Goal: Task Accomplishment & Management: Use online tool/utility

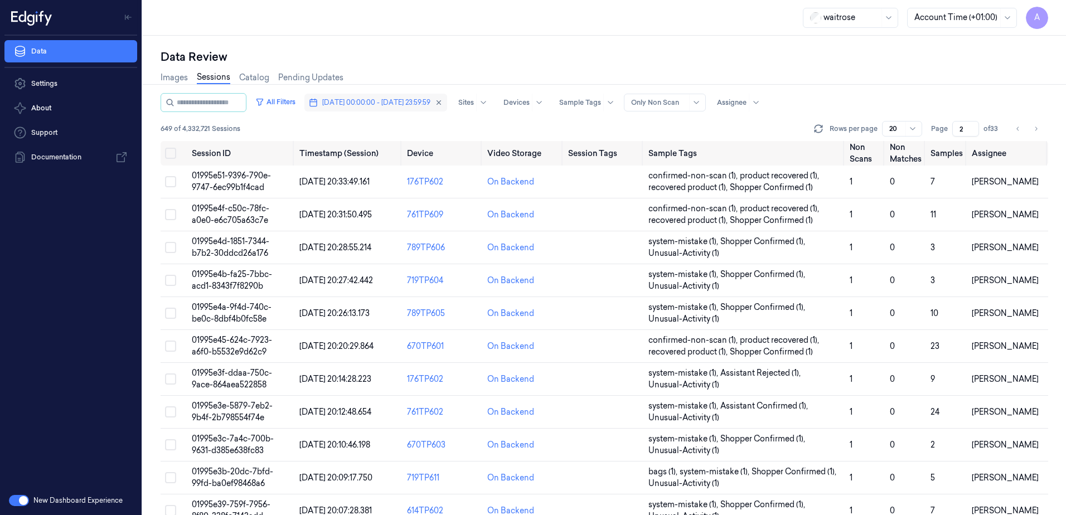
click at [419, 100] on span "[DATE] 00:00:00 - [DATE] 23:59:59" at bounding box center [376, 103] width 108 height 10
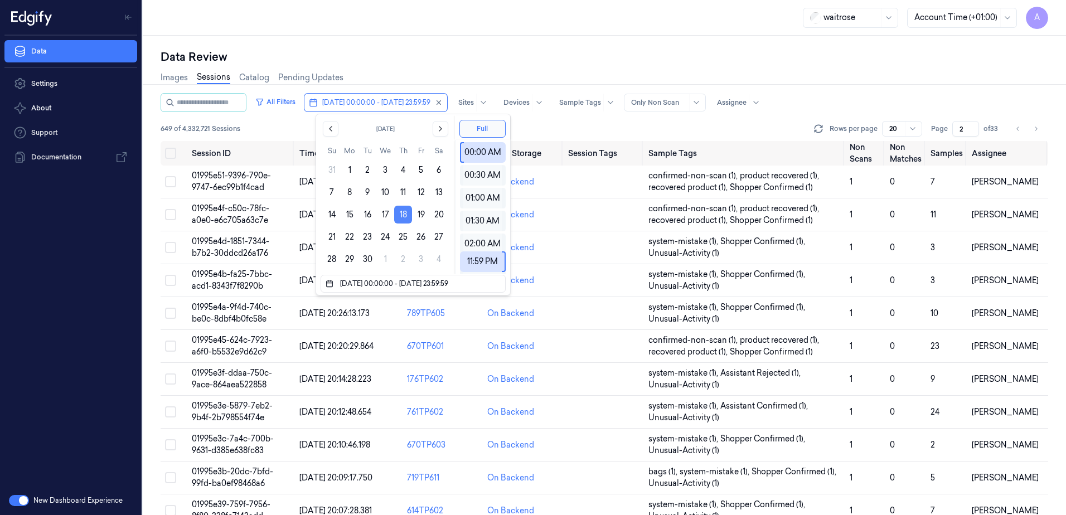
click at [406, 218] on button "18" at bounding box center [403, 215] width 18 height 18
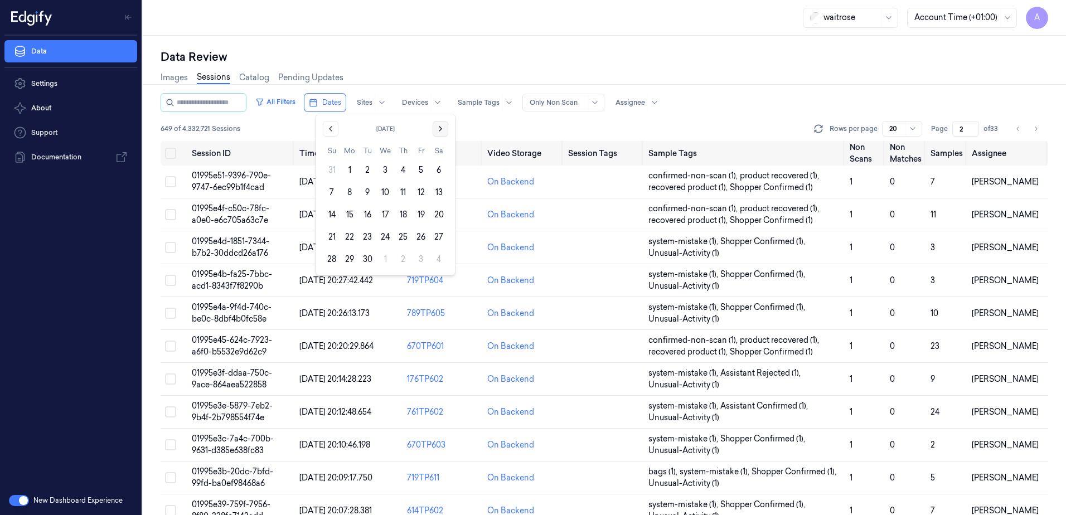
click at [439, 124] on icon "Go to the Next Month" at bounding box center [440, 128] width 9 height 9
click at [421, 194] on button "10" at bounding box center [421, 192] width 18 height 18
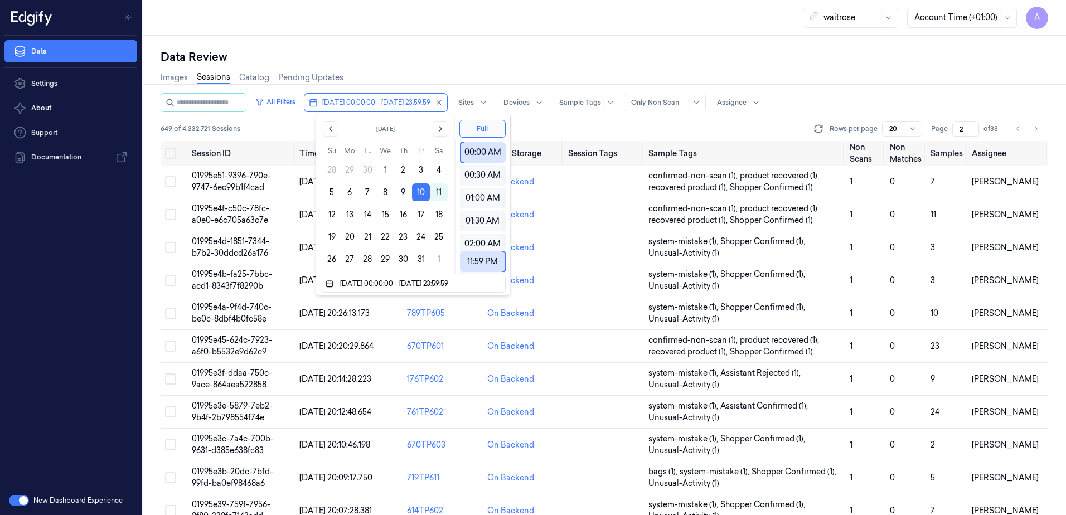
click at [510, 54] on div "Data Review" at bounding box center [605, 57] width 888 height 16
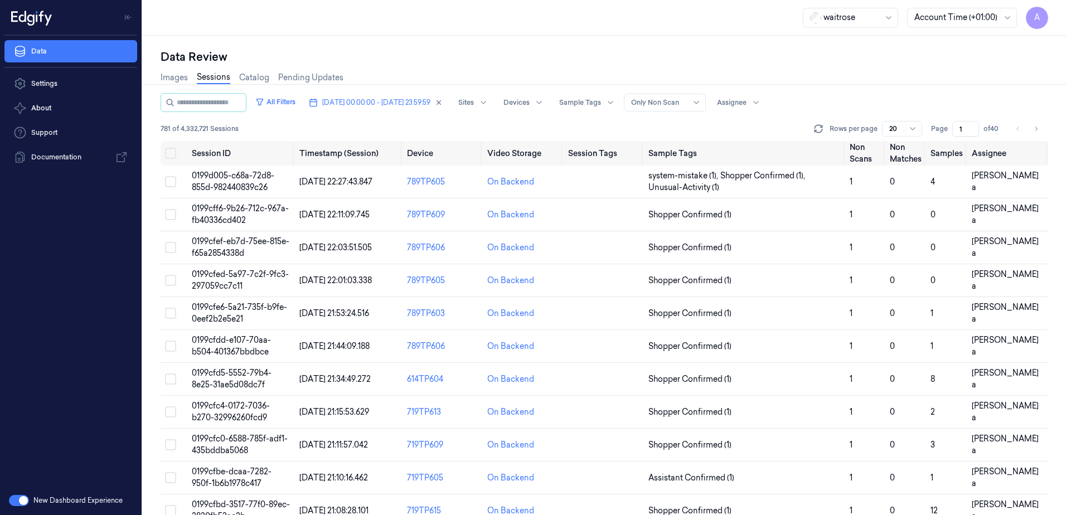
drag, startPoint x: 963, startPoint y: 129, endPoint x: 948, endPoint y: 133, distance: 16.2
click at [948, 133] on div "Page 1 of 40" at bounding box center [966, 129] width 70 height 16
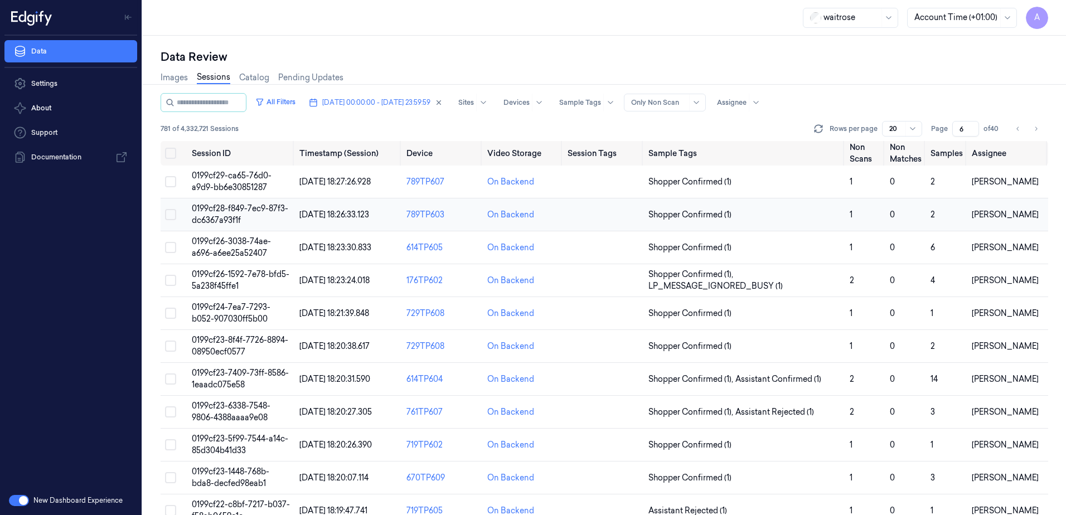
type input "6"
click at [220, 215] on span "0199cf28-f849-7ec9-87f3-dc6367a93f1f" at bounding box center [240, 214] width 96 height 22
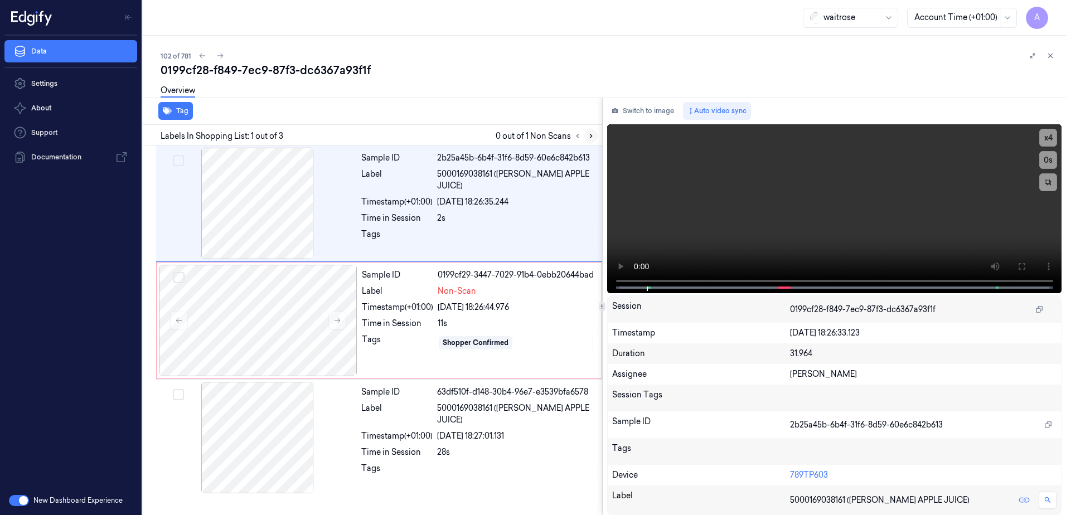
click at [587, 133] on icon at bounding box center [591, 136] width 8 height 8
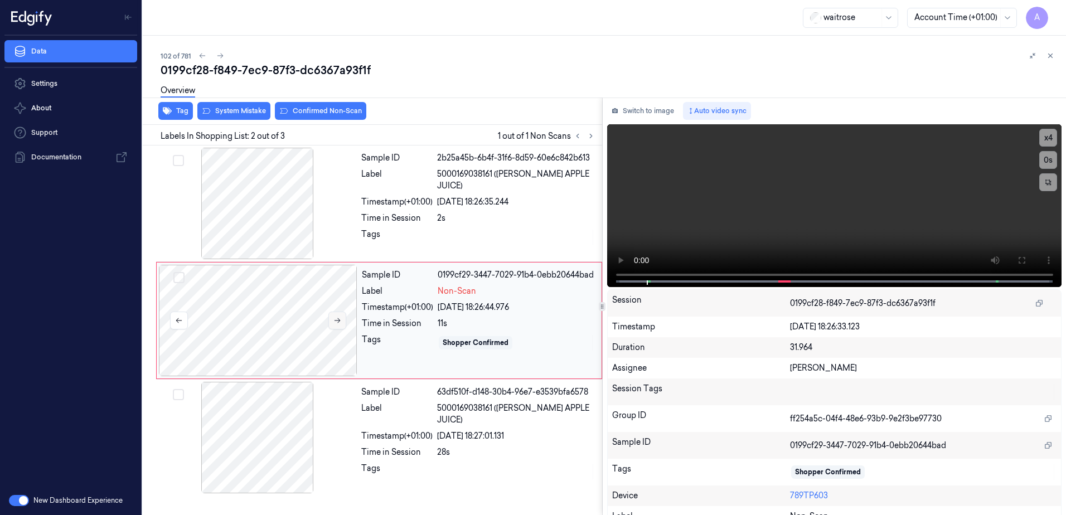
click at [337, 321] on icon at bounding box center [337, 321] width 8 height 8
click at [335, 322] on icon at bounding box center [337, 321] width 8 height 8
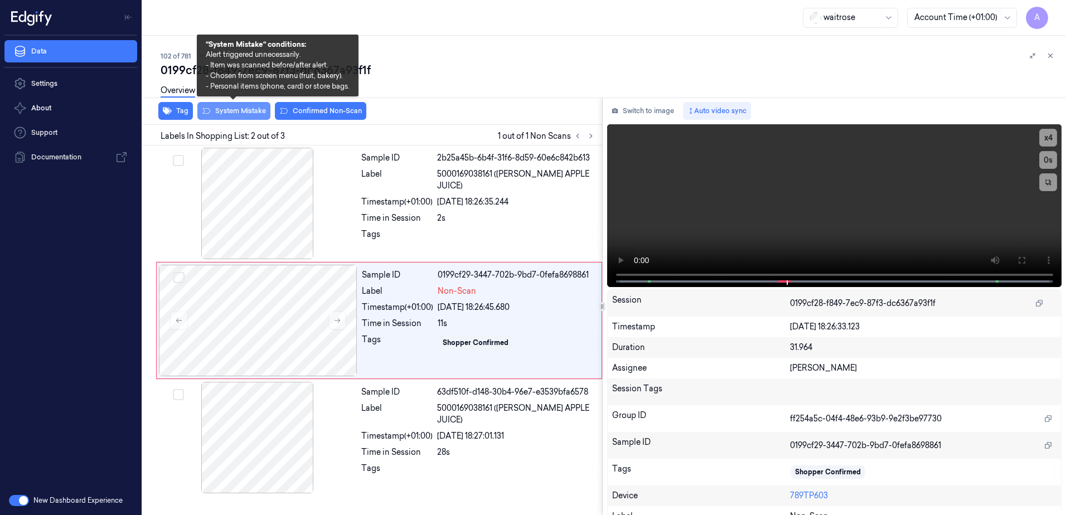
click at [232, 115] on button "System Mistake" at bounding box center [233, 111] width 73 height 18
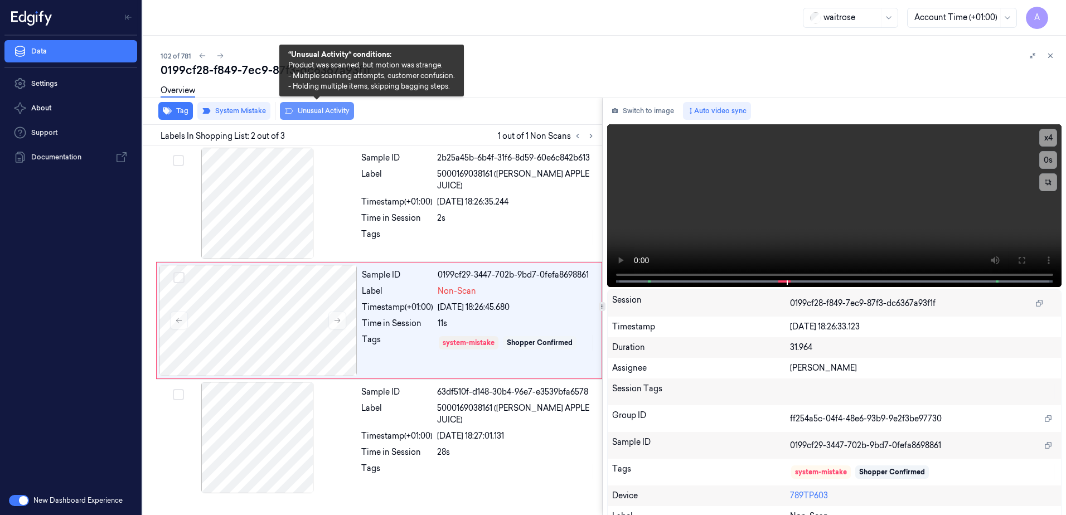
click at [328, 116] on button "Unusual Activity" at bounding box center [317, 111] width 74 height 18
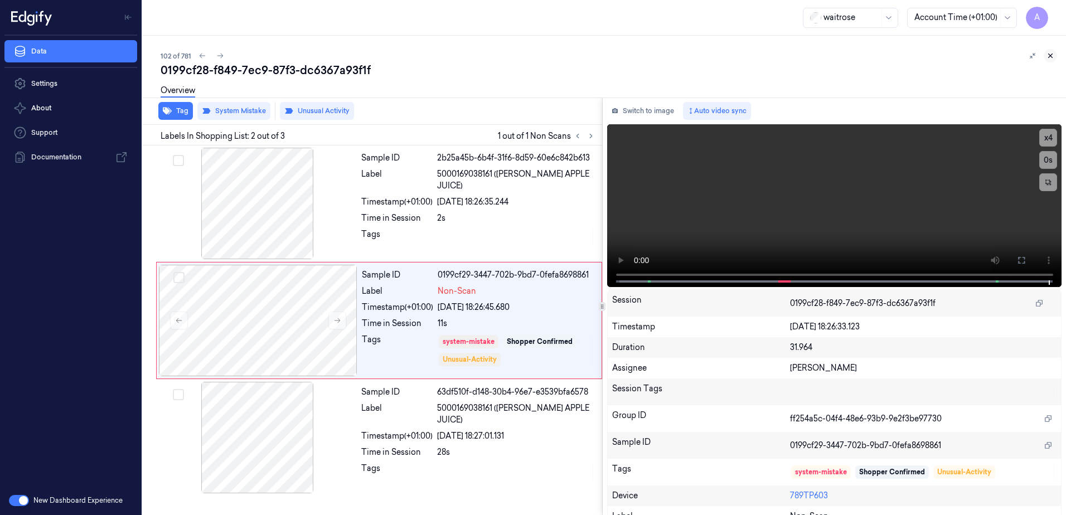
click at [1051, 58] on icon at bounding box center [1050, 56] width 8 height 8
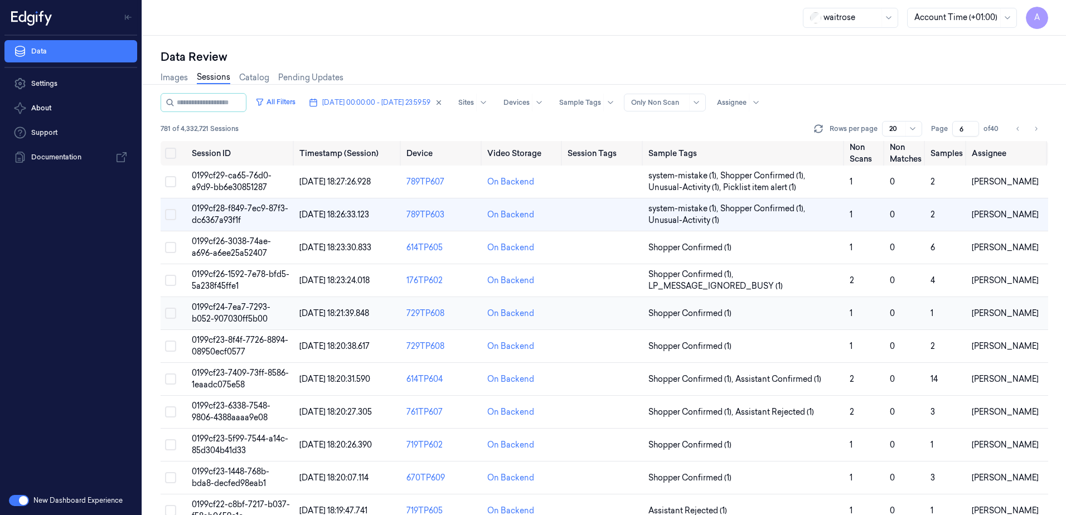
click at [220, 317] on span "0199cf24-7ea7-7293-b052-907030ff5b00" at bounding box center [231, 313] width 79 height 22
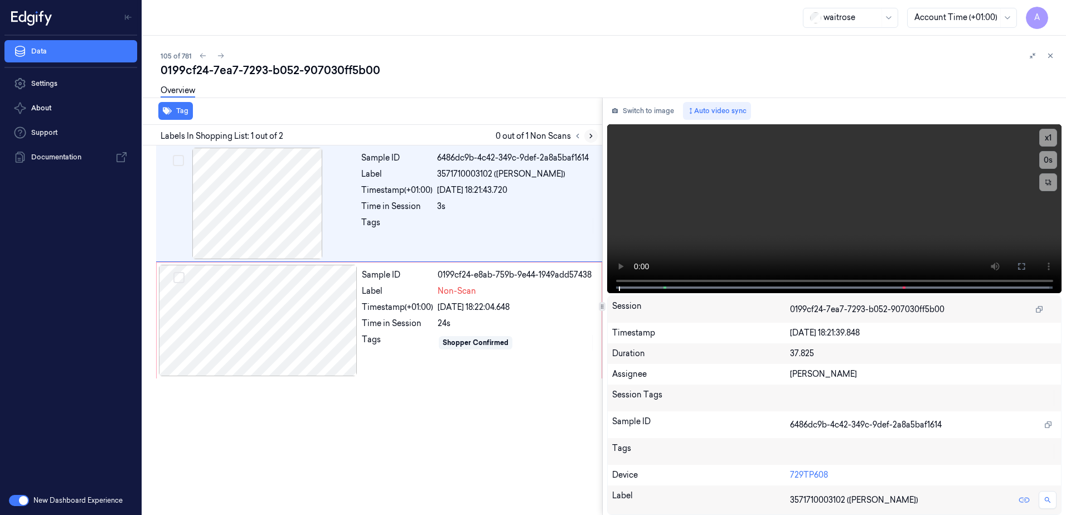
click at [586, 135] on button at bounding box center [590, 135] width 13 height 13
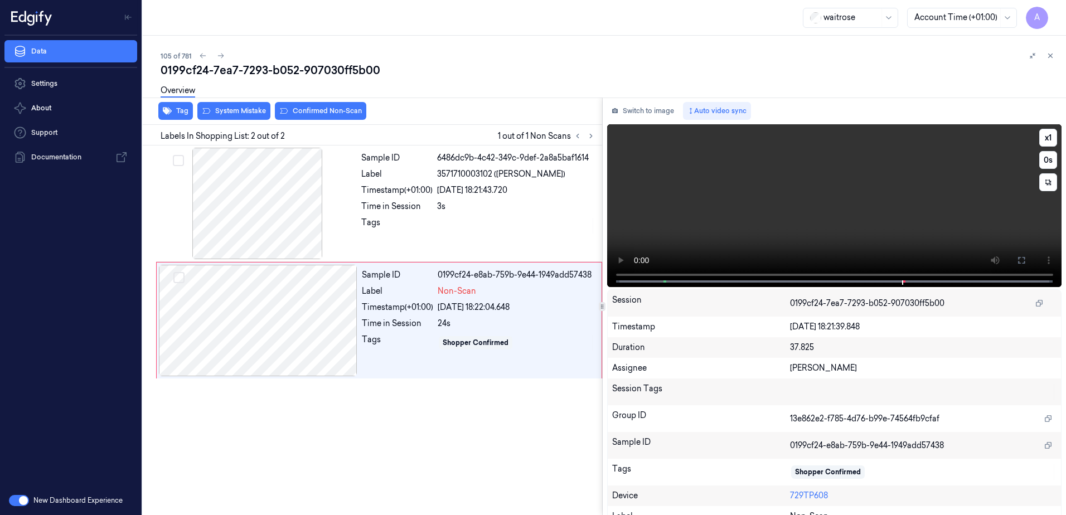
click at [768, 224] on video at bounding box center [834, 205] width 455 height 163
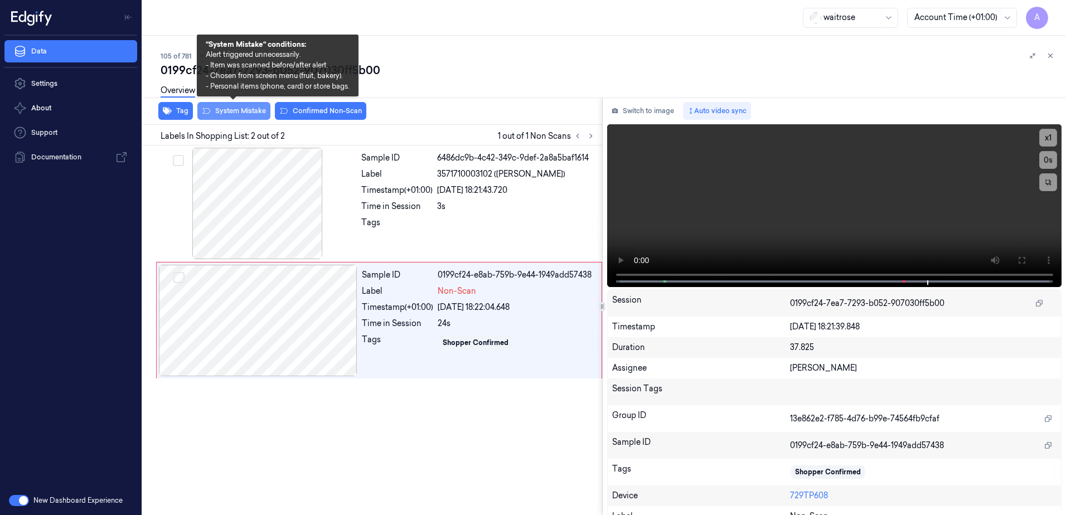
click at [232, 115] on button "System Mistake" at bounding box center [233, 111] width 73 height 18
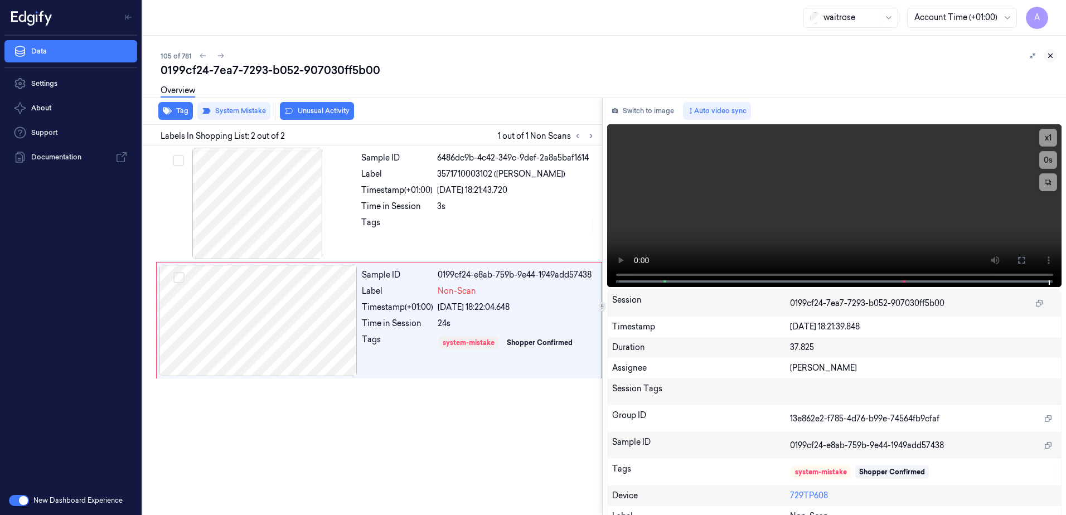
click at [1049, 55] on icon at bounding box center [1050, 56] width 8 height 8
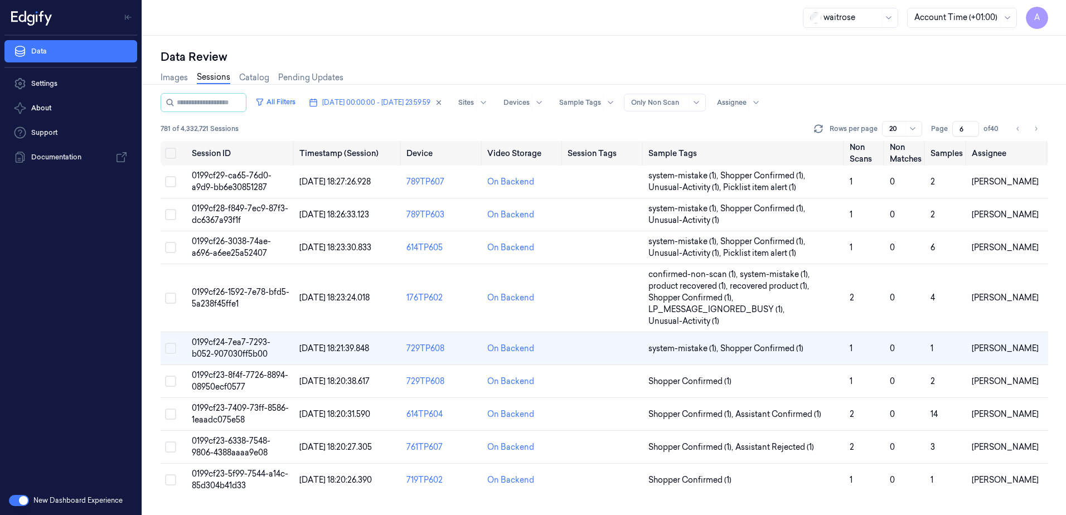
scroll to position [21, 0]
click at [220, 448] on span "0199cf23-6338-7548-9806-4388aaaa9e08" at bounding box center [231, 447] width 79 height 22
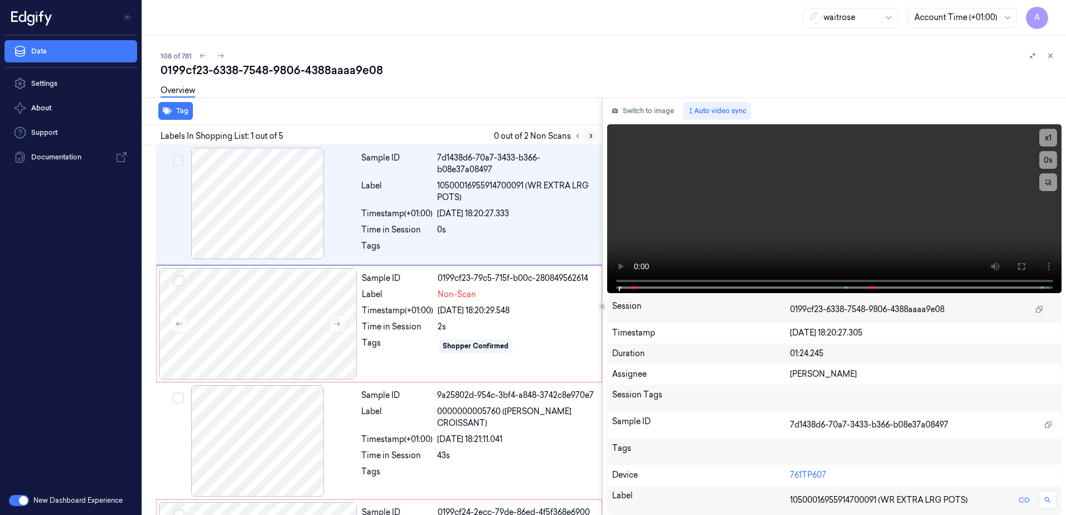
click at [593, 142] on button at bounding box center [590, 135] width 13 height 13
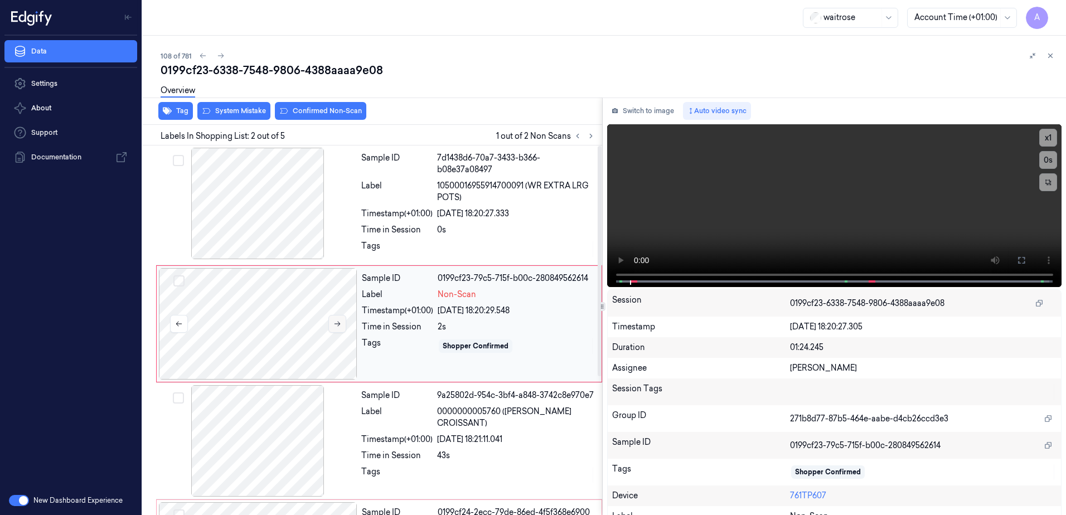
click at [334, 320] on icon at bounding box center [337, 324] width 8 height 8
click at [333, 324] on icon at bounding box center [337, 324] width 8 height 8
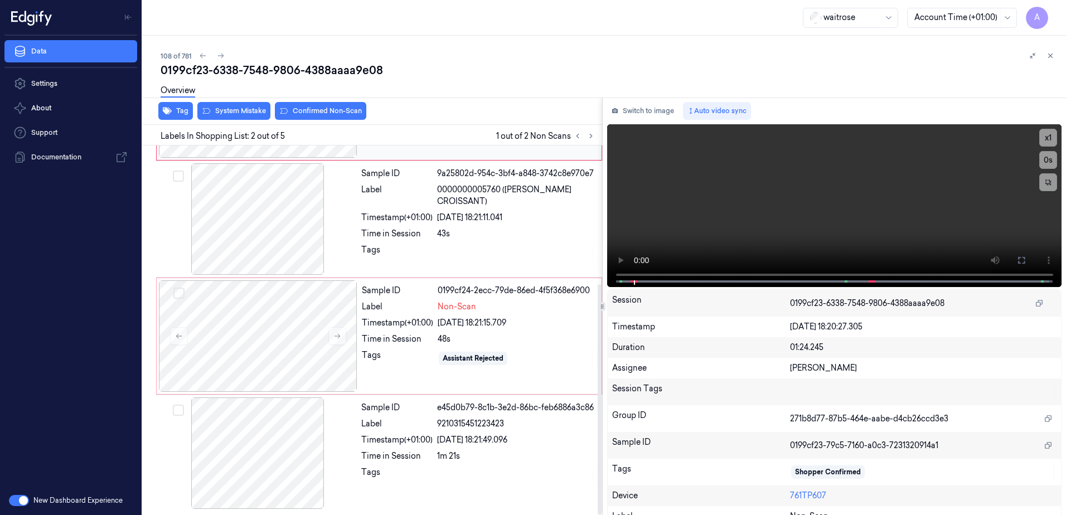
scroll to position [222, 0]
click at [338, 337] on icon at bounding box center [337, 336] width 8 height 8
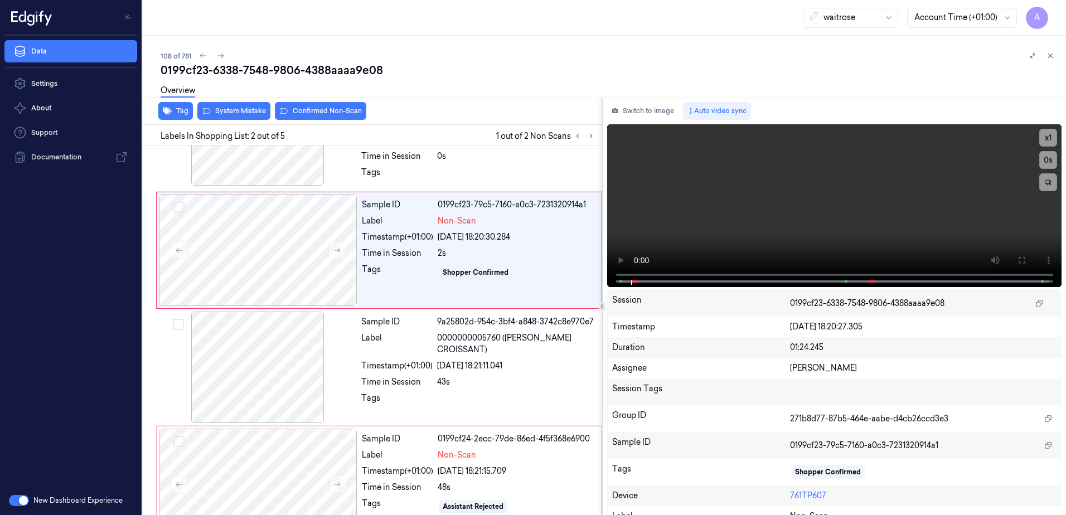
scroll to position [0, 0]
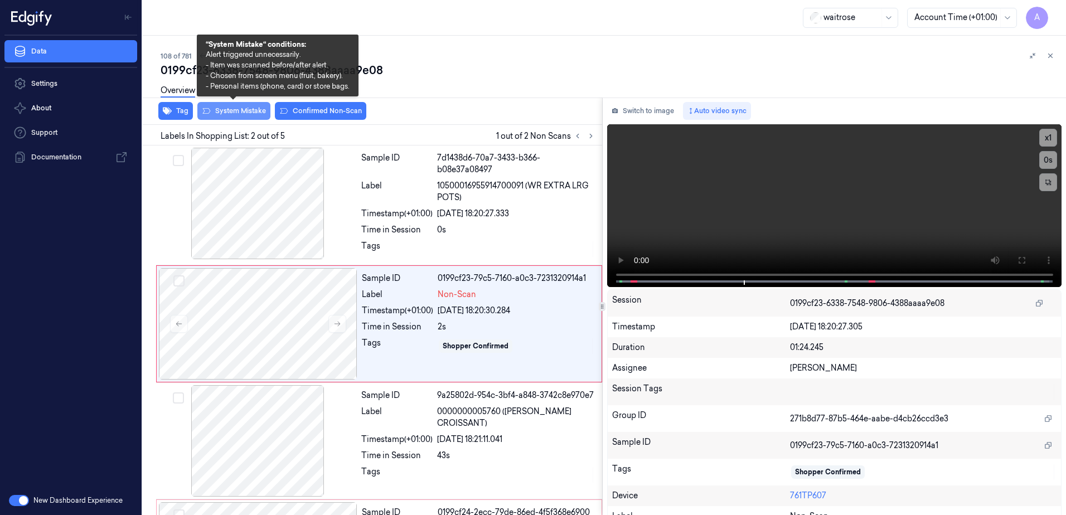
click at [228, 114] on button "System Mistake" at bounding box center [233, 111] width 73 height 18
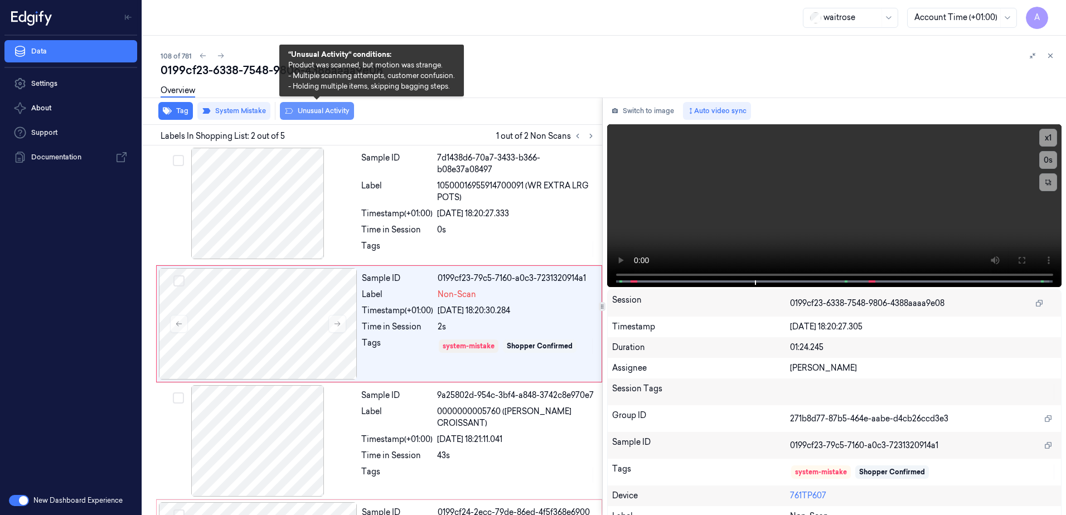
click at [308, 116] on button "Unusual Activity" at bounding box center [317, 111] width 74 height 18
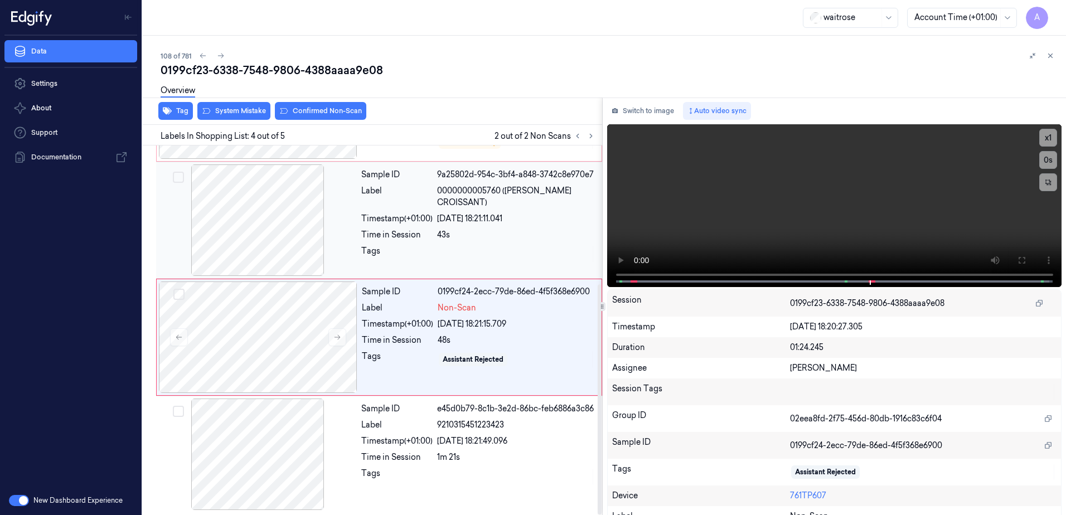
scroll to position [222, 0]
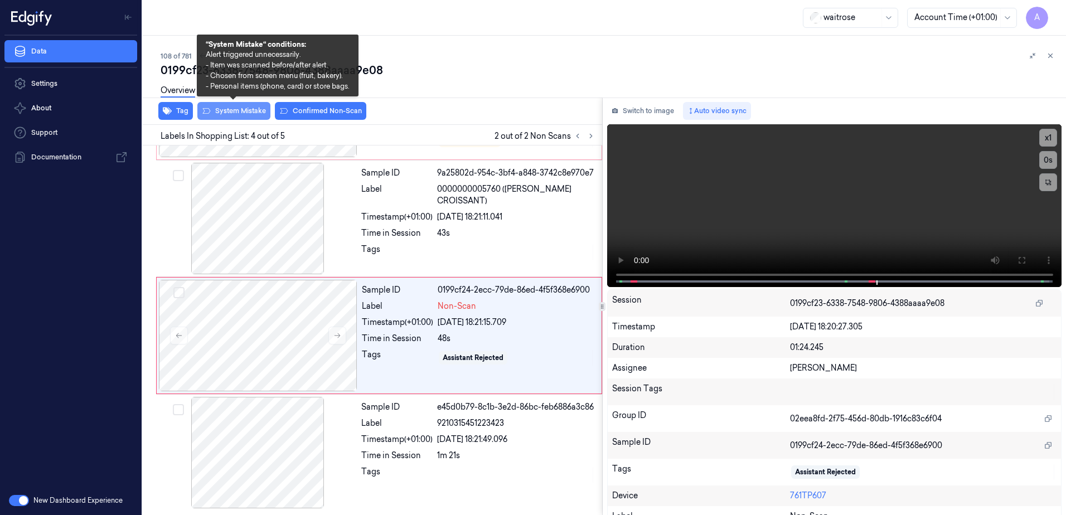
click at [227, 112] on button "System Mistake" at bounding box center [233, 111] width 73 height 18
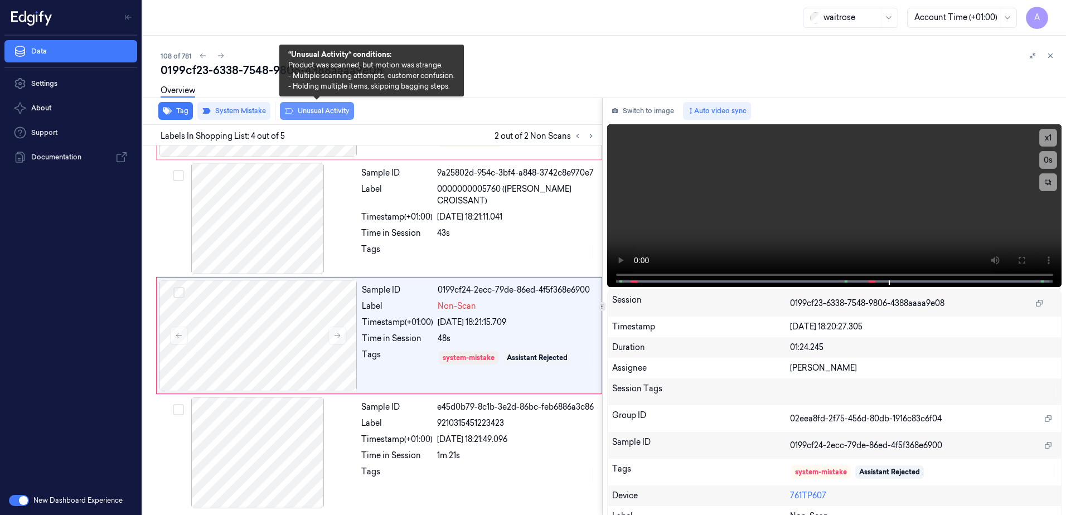
click at [308, 116] on button "Unusual Activity" at bounding box center [317, 111] width 74 height 18
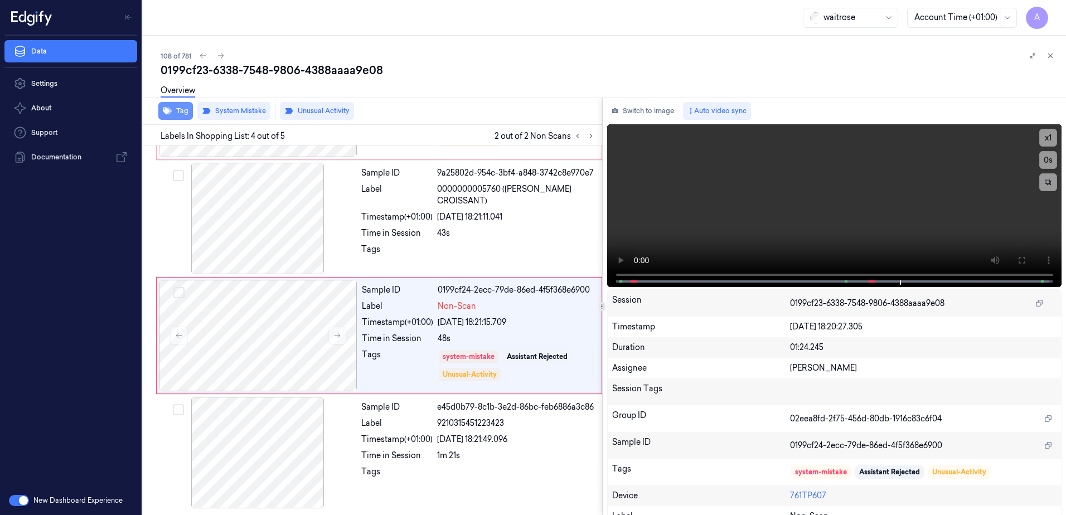
click at [174, 109] on button "Tag" at bounding box center [175, 111] width 35 height 18
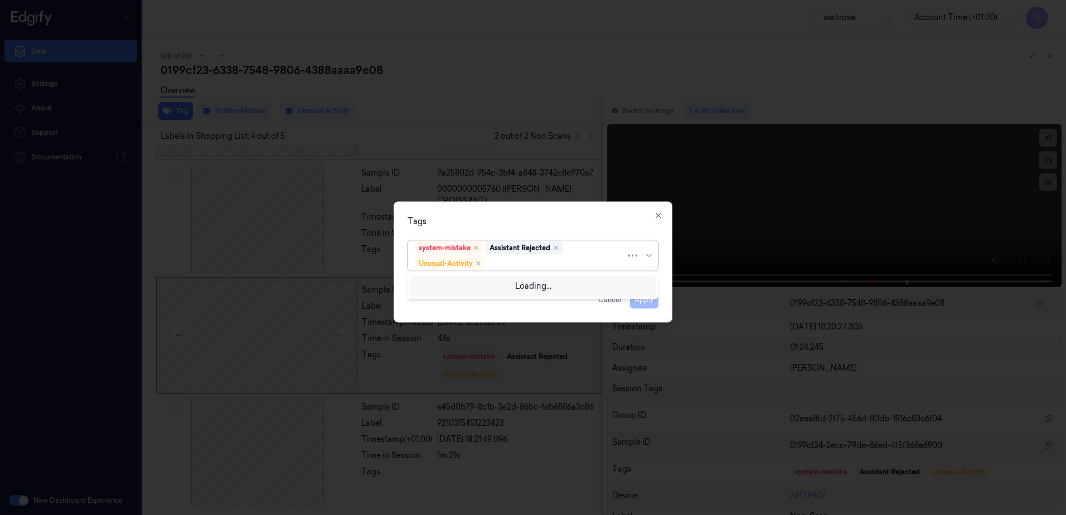
click at [523, 264] on div at bounding box center [557, 264] width 138 height 12
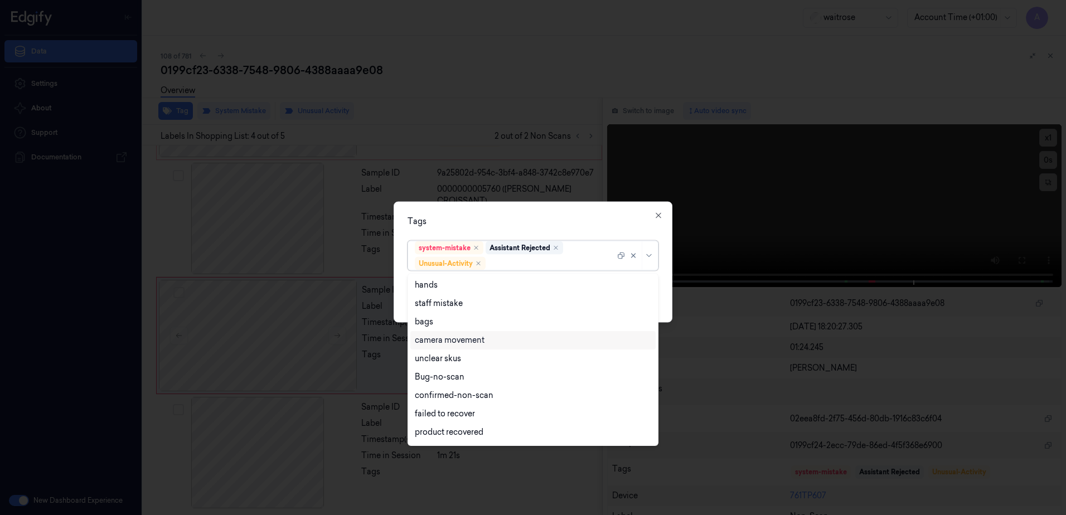
scroll to position [146, 0]
click at [457, 410] on div "Picklist item alert" at bounding box center [447, 416] width 64 height 12
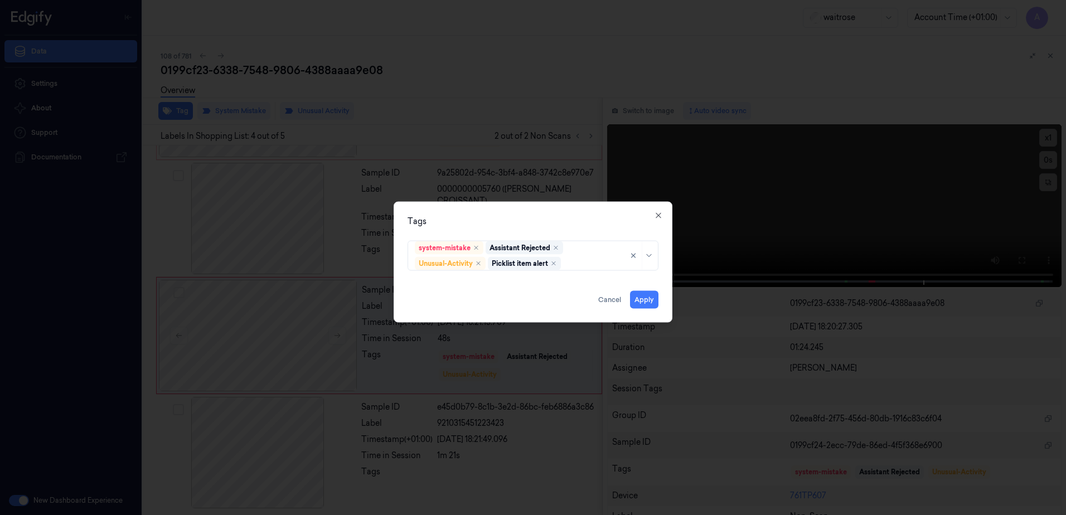
click at [557, 232] on div "Tags system-mistake Assistant Rejected Unusual-Activity Picklist item alert App…" at bounding box center [533, 262] width 279 height 121
click at [641, 302] on button "Apply" at bounding box center [644, 300] width 28 height 18
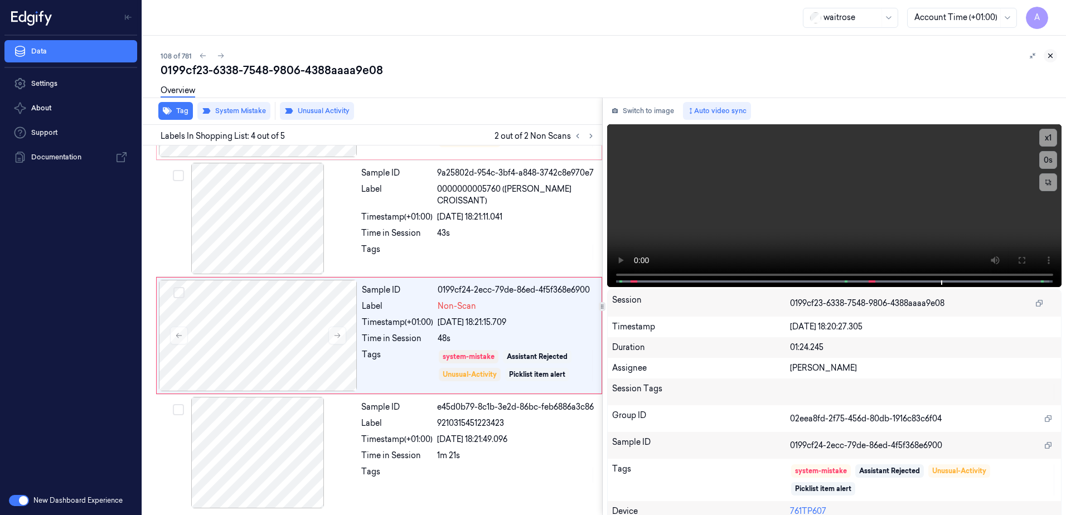
click at [1054, 57] on icon at bounding box center [1050, 56] width 8 height 8
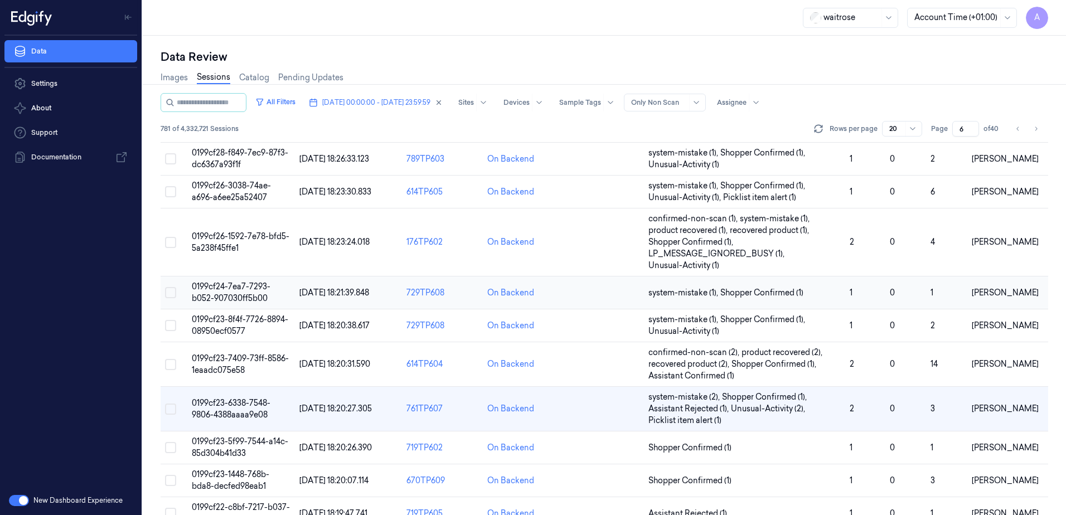
scroll to position [167, 0]
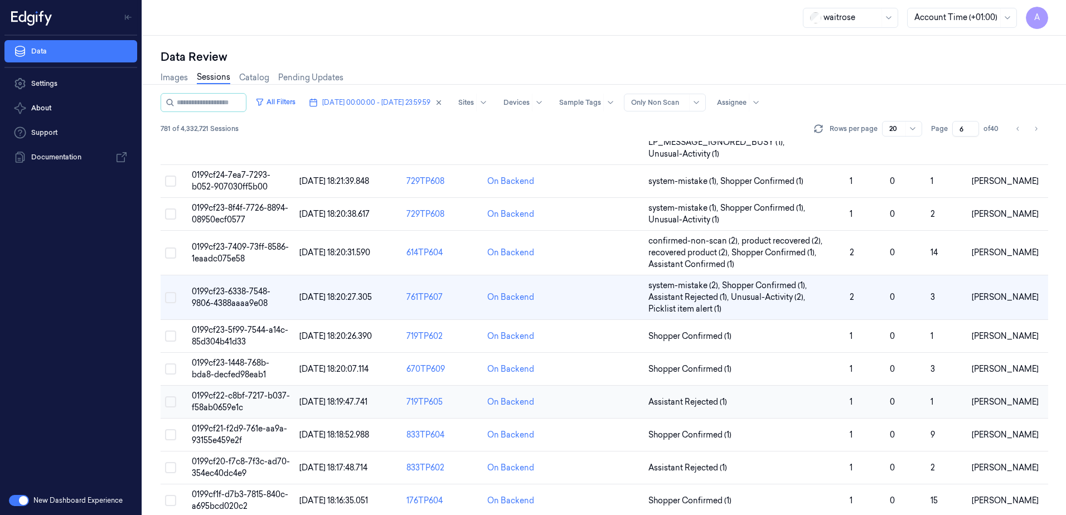
click at [232, 403] on span "0199cf22-c8bf-7217-b037-f58ab0659e1c" at bounding box center [241, 402] width 98 height 22
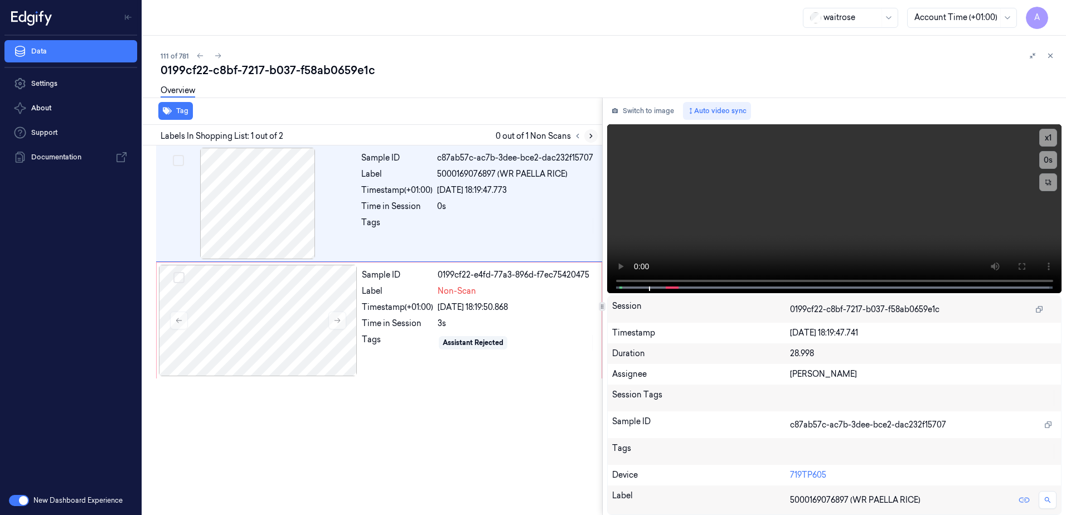
click at [587, 134] on icon at bounding box center [591, 136] width 8 height 8
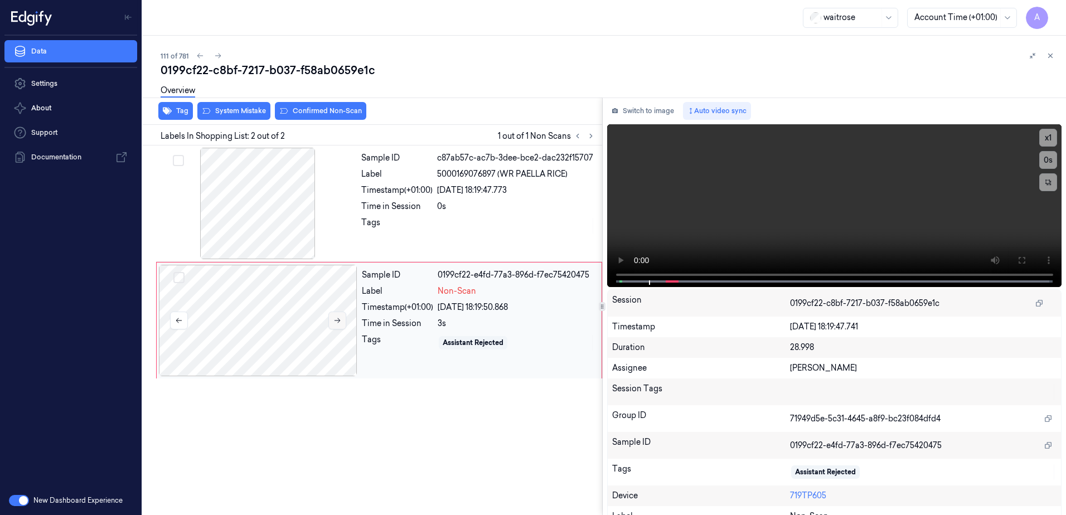
click at [338, 317] on icon at bounding box center [337, 321] width 8 height 8
click at [336, 323] on icon at bounding box center [337, 321] width 8 height 8
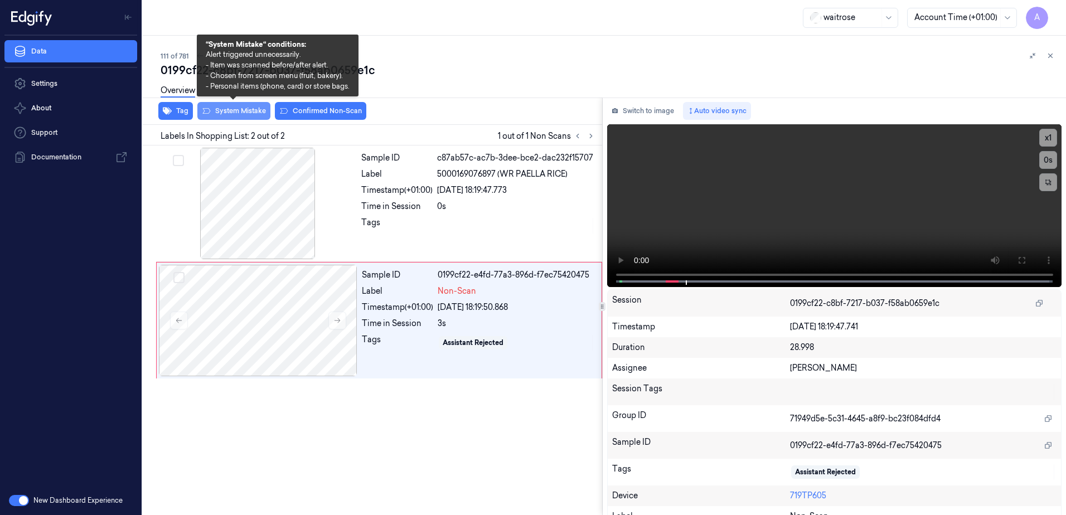
click at [236, 114] on button "System Mistake" at bounding box center [233, 111] width 73 height 18
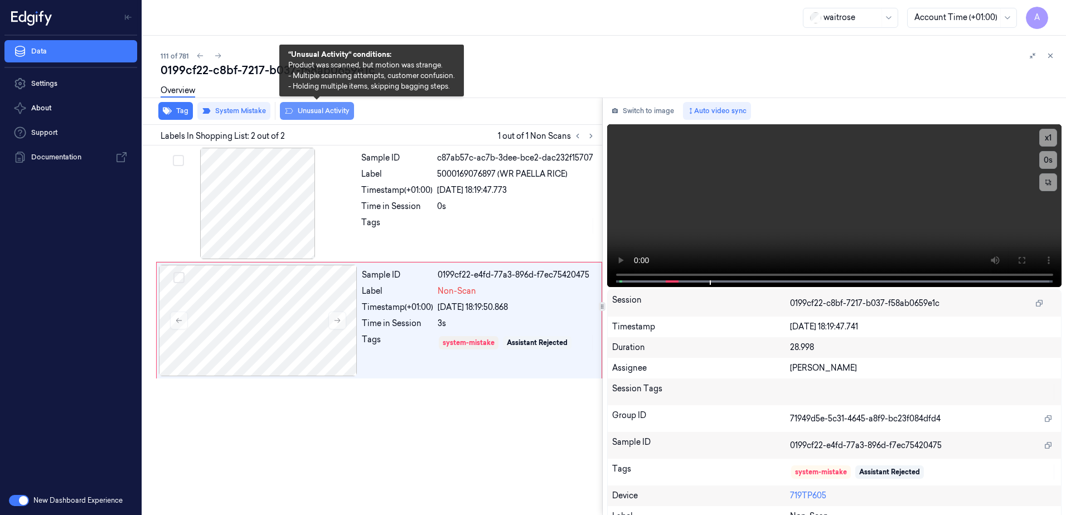
click at [292, 112] on icon at bounding box center [288, 110] width 9 height 9
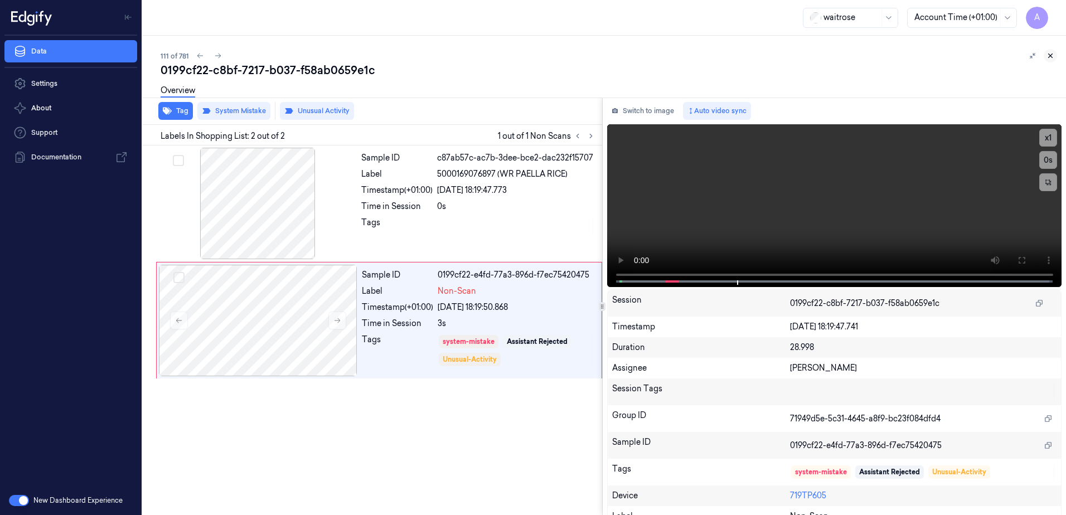
click at [1049, 57] on icon at bounding box center [1050, 56] width 8 height 8
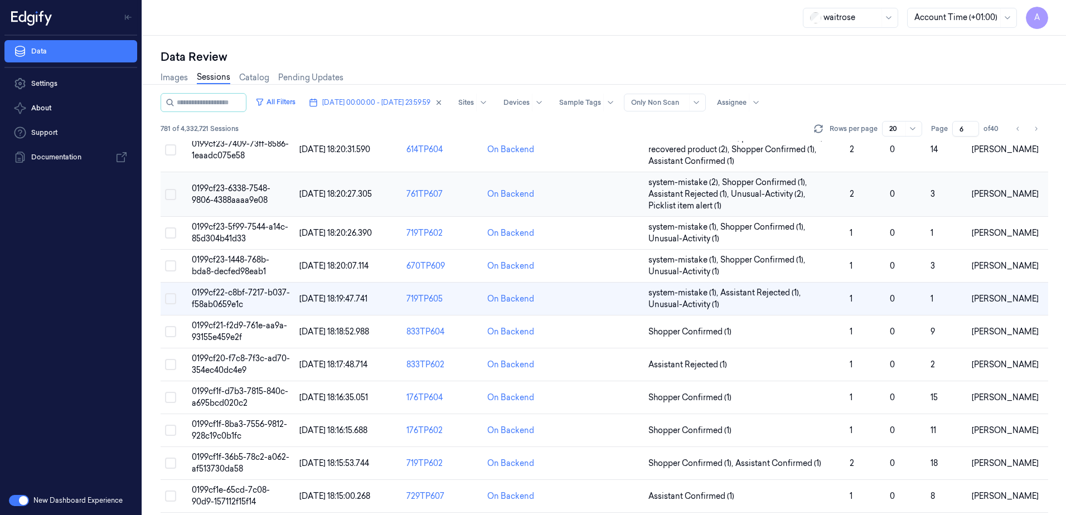
scroll to position [279, 0]
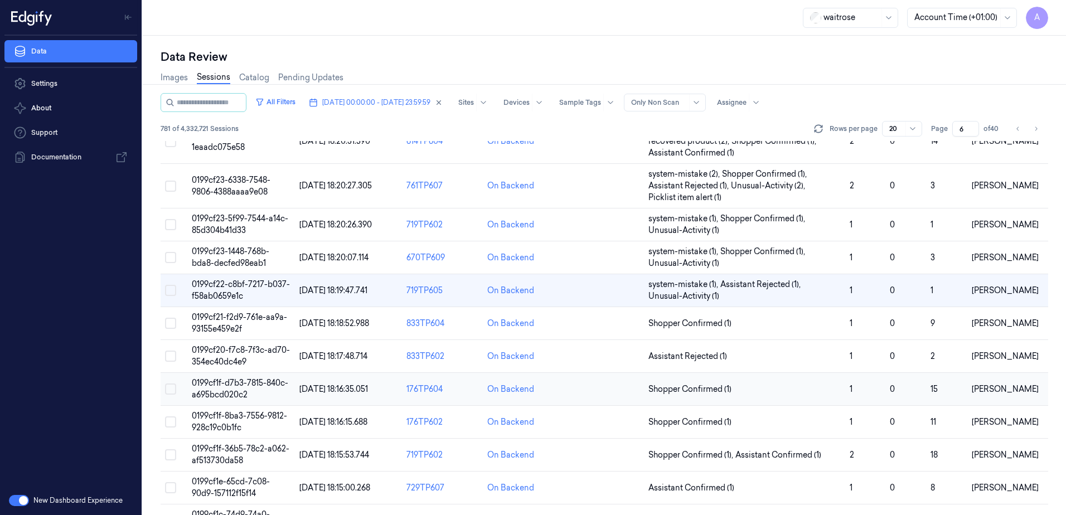
click at [217, 387] on span "0199cf1f-d7b3-7815-840c-a695bcd020c2" at bounding box center [240, 389] width 96 height 22
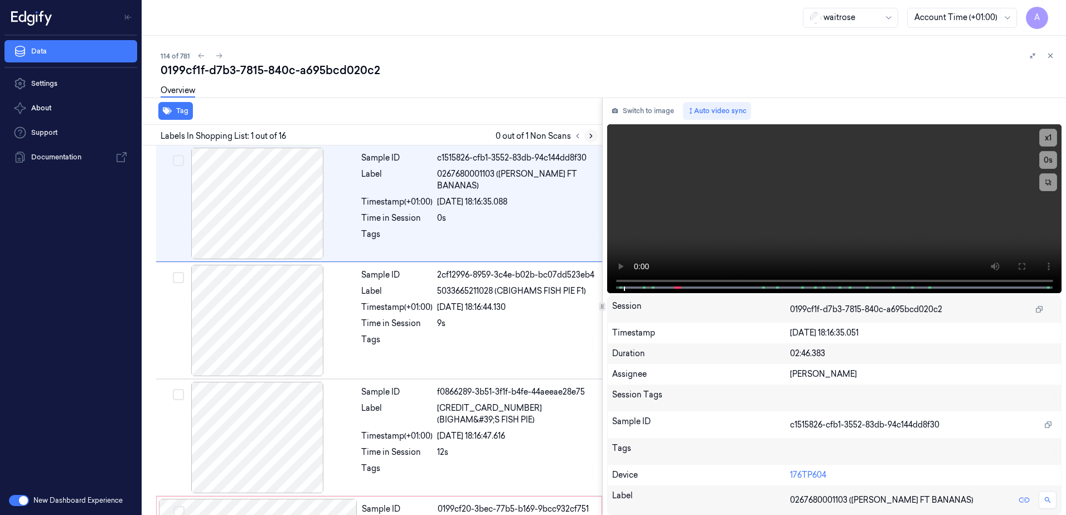
click at [593, 136] on icon at bounding box center [591, 136] width 8 height 8
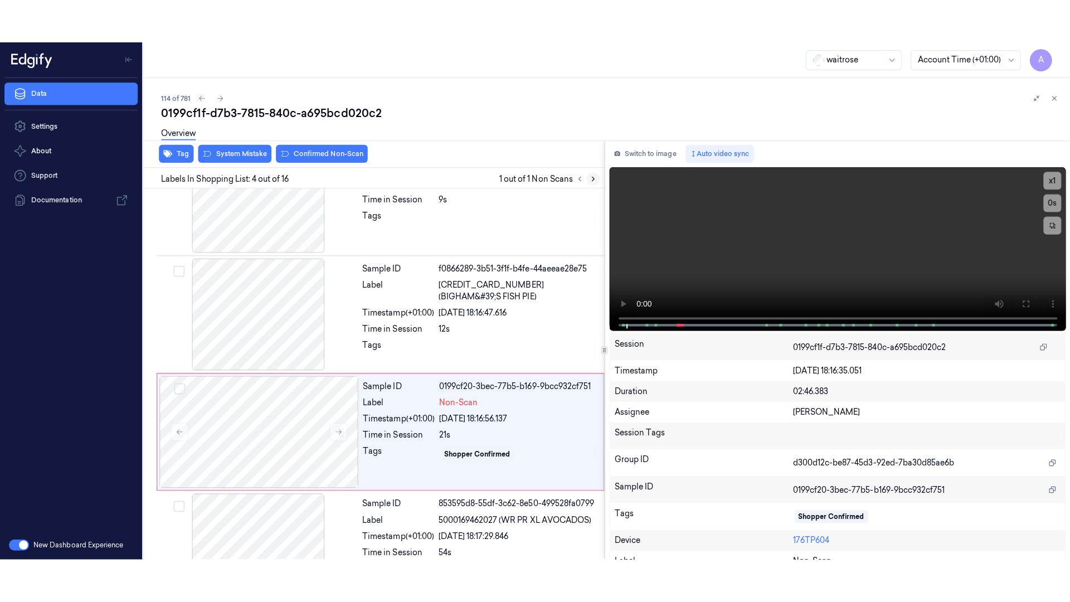
scroll to position [225, 0]
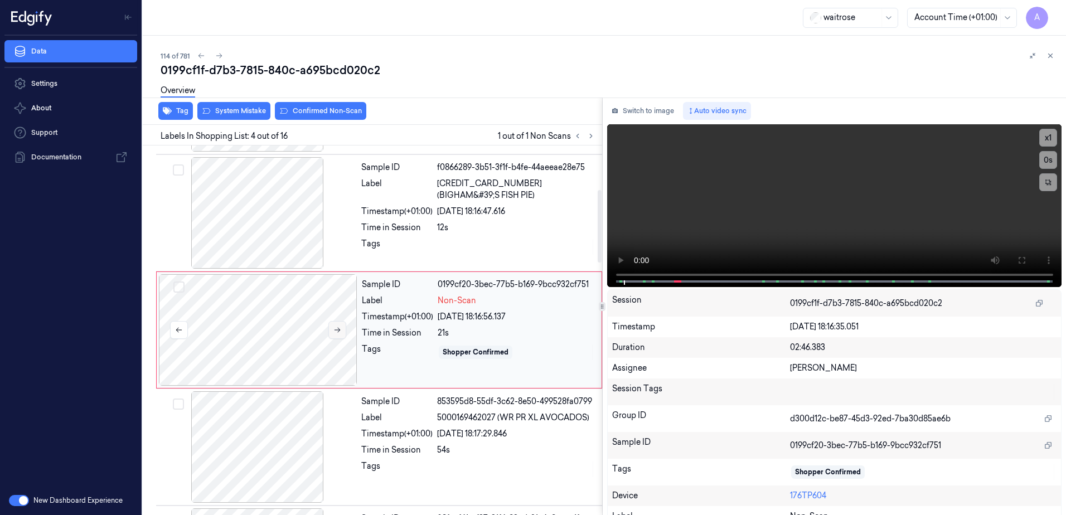
click at [336, 333] on icon at bounding box center [337, 330] width 8 height 8
click at [337, 332] on icon at bounding box center [337, 330] width 8 height 8
click at [1018, 259] on icon at bounding box center [1021, 260] width 7 height 7
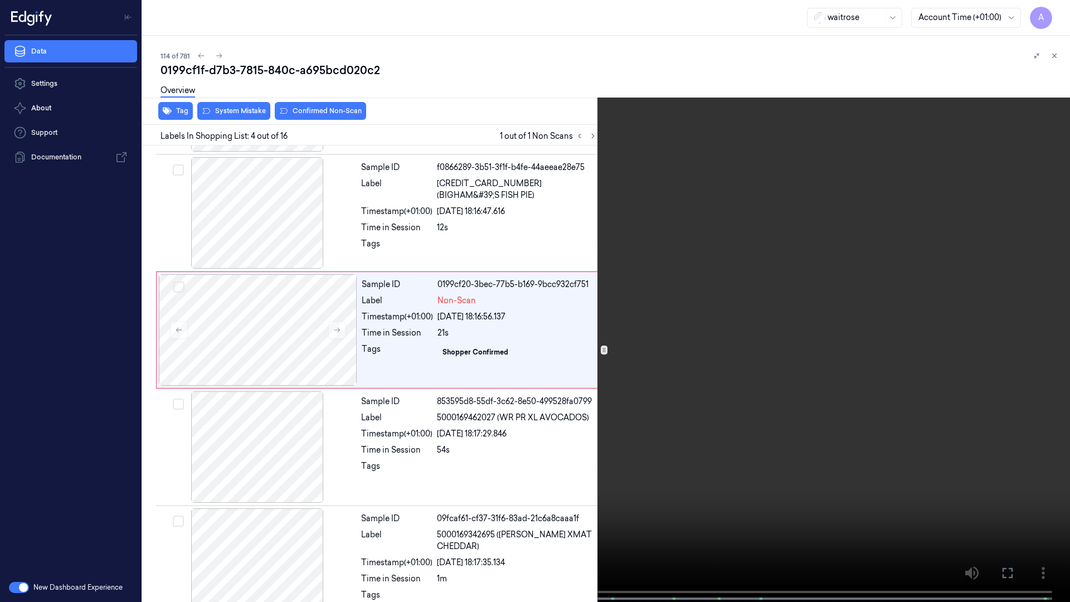
click at [648, 348] on video at bounding box center [535, 302] width 1070 height 604
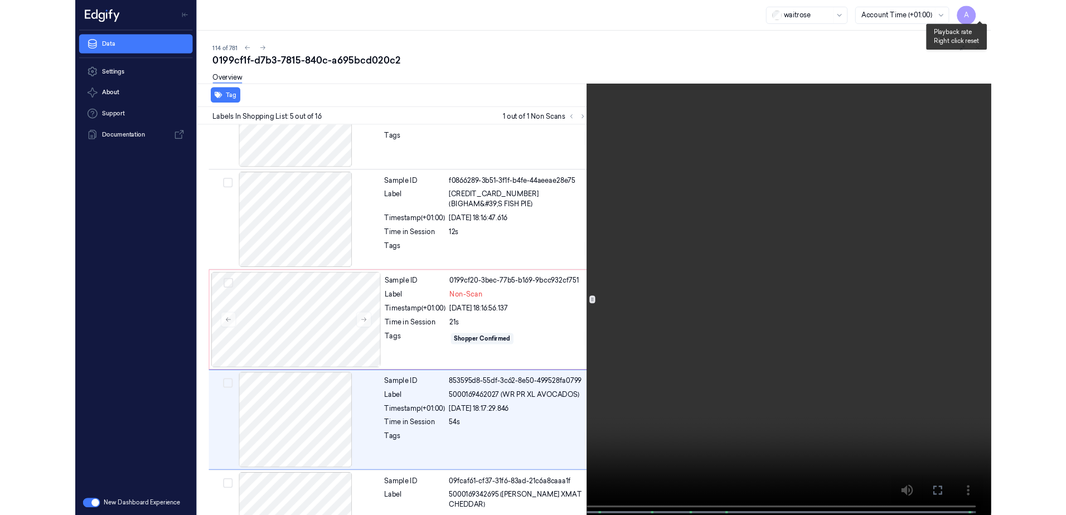
scroll to position [298, 0]
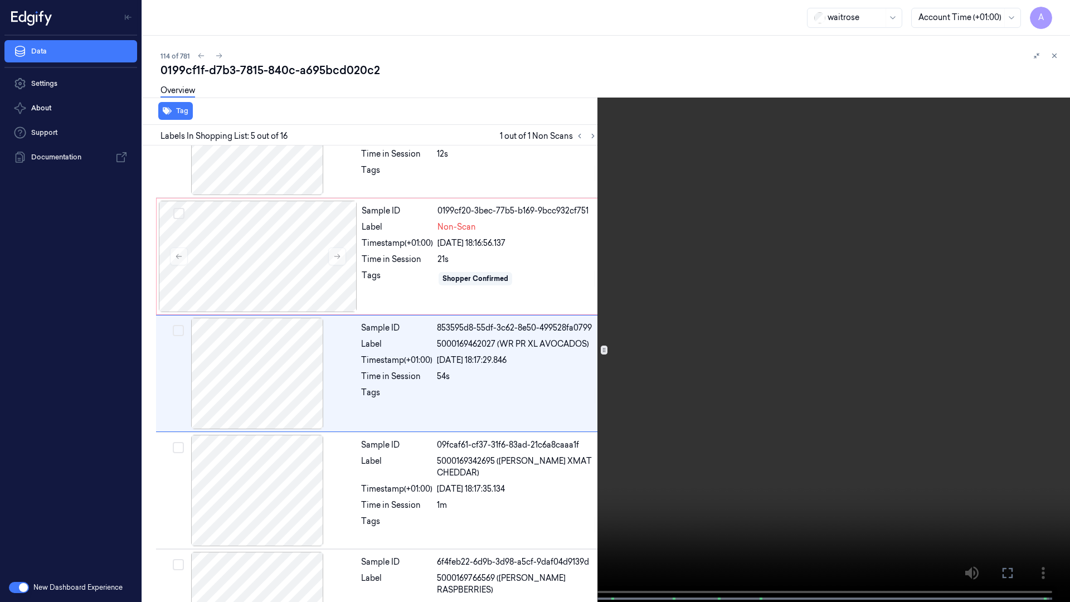
click at [0, 0] on icon at bounding box center [0, 0] width 0 height 0
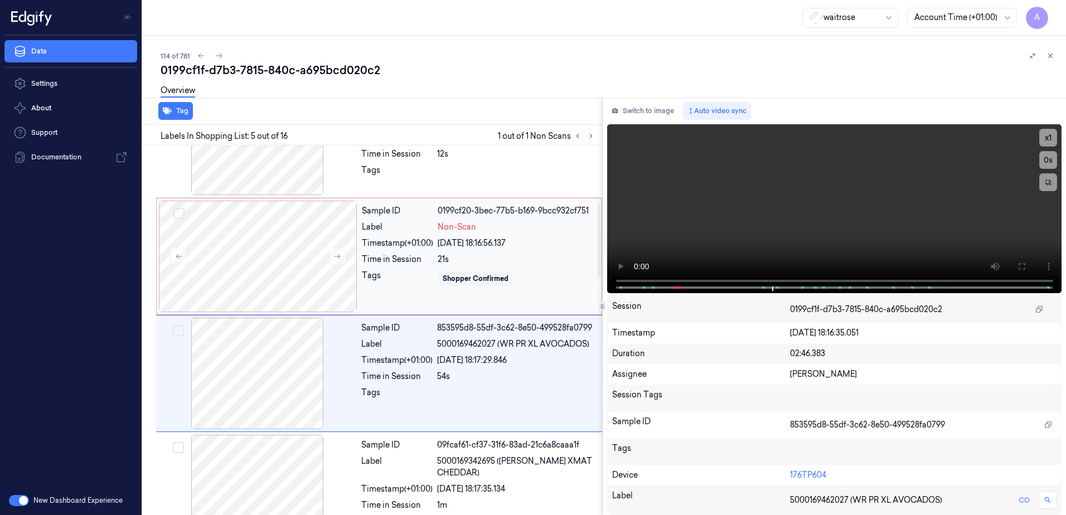
click at [403, 303] on div "Sample ID 0199cf20-3bec-77b5-b169-9bcc932cf751 Label Non-Scan Timestamp (+01:00…" at bounding box center [478, 257] width 242 height 112
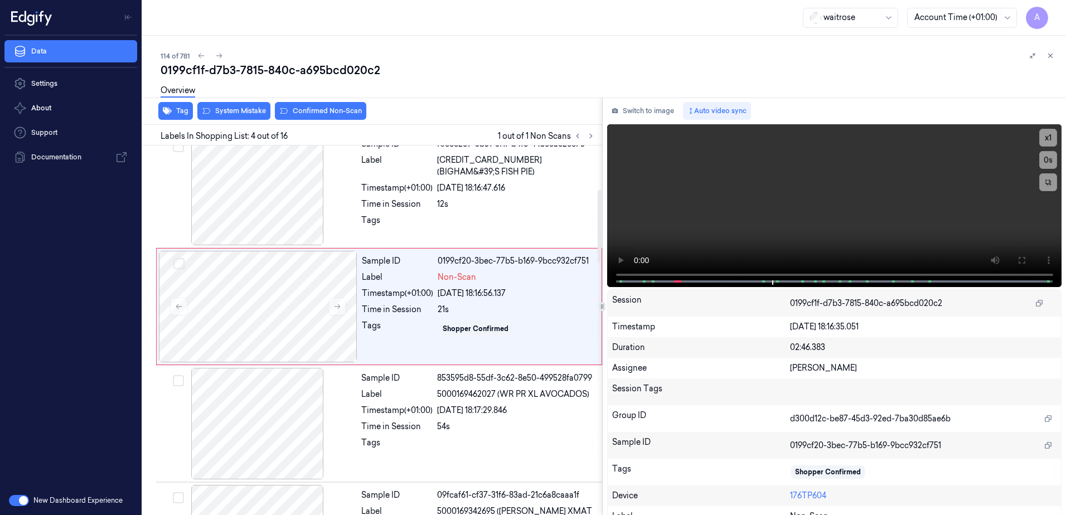
scroll to position [225, 0]
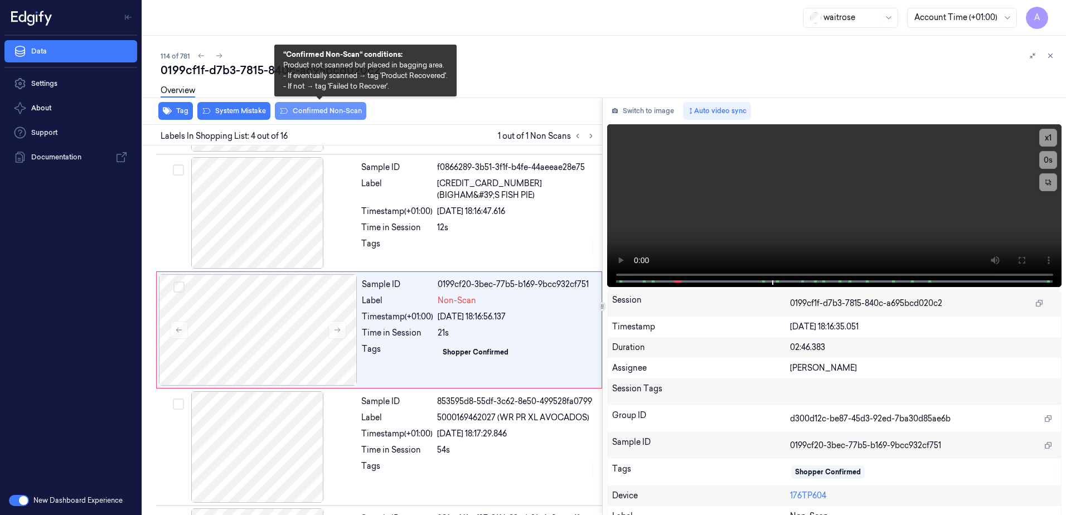
click at [312, 115] on button "Confirmed Non-Scan" at bounding box center [320, 111] width 91 height 18
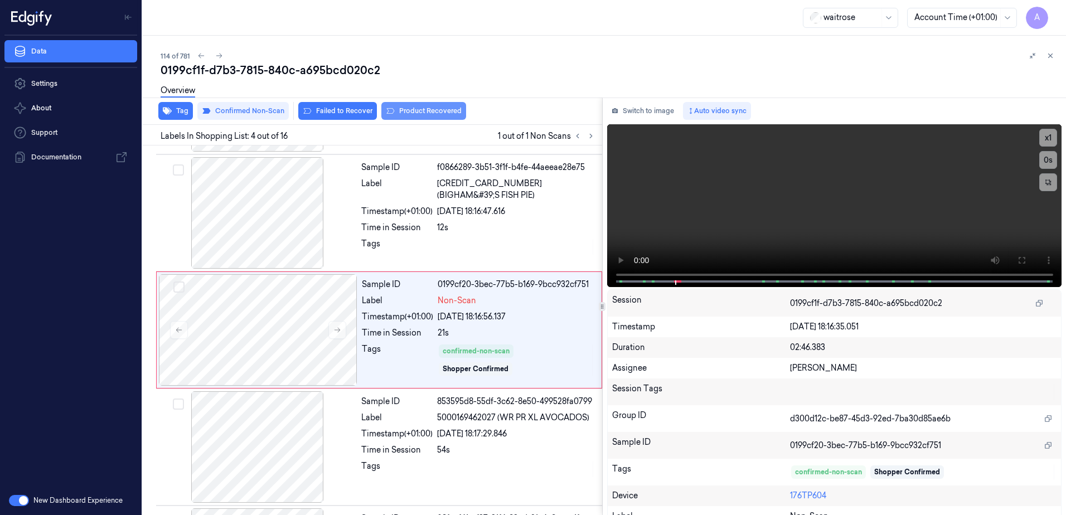
click at [405, 114] on button "Product Recovered" at bounding box center [423, 111] width 85 height 18
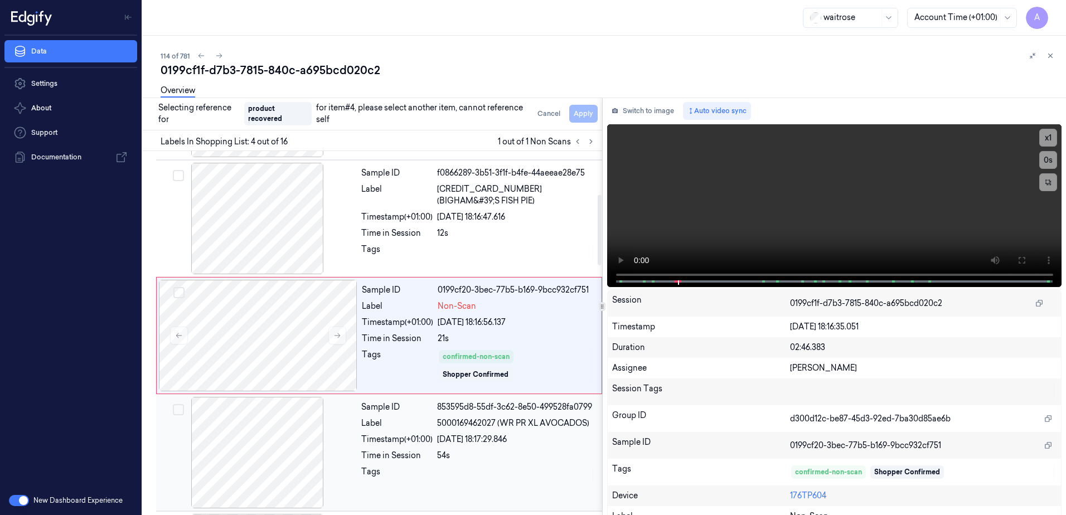
click at [536, 471] on div at bounding box center [516, 475] width 158 height 18
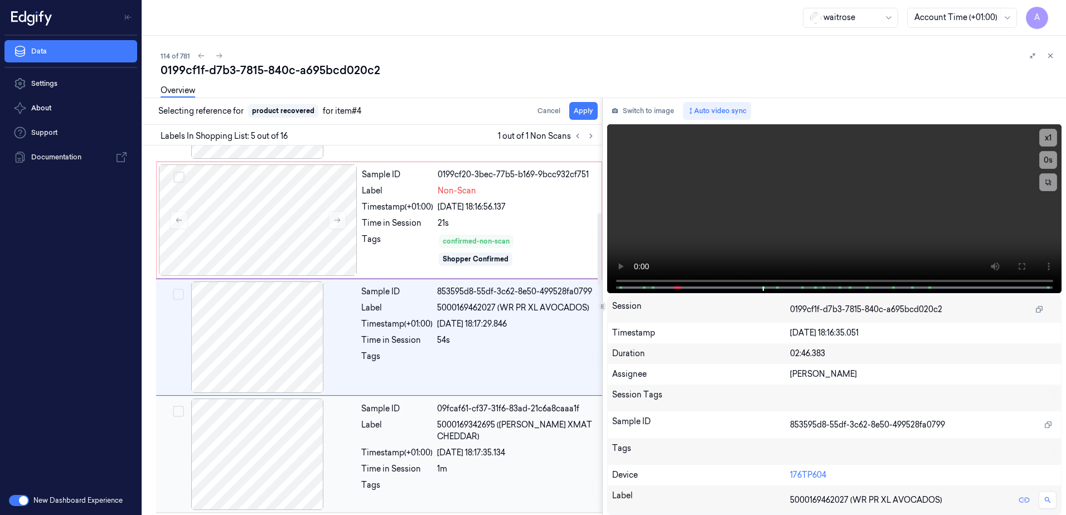
scroll to position [342, 0]
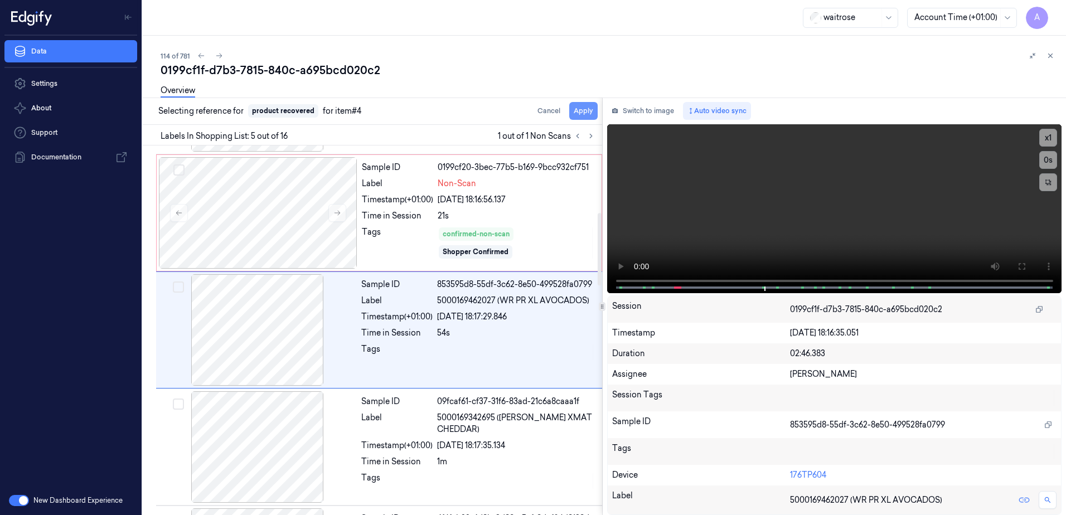
click at [576, 115] on button "Apply" at bounding box center [583, 111] width 28 height 18
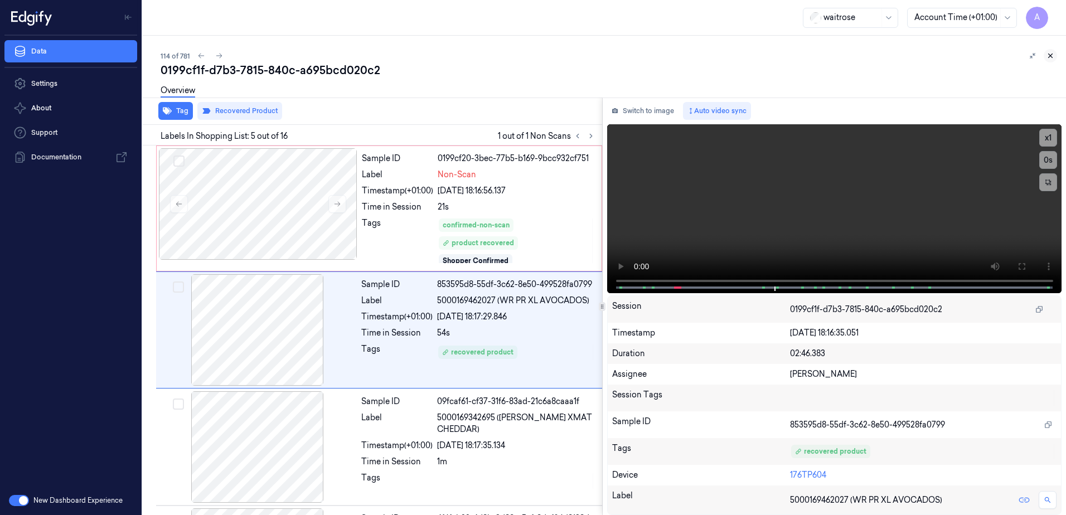
click at [1051, 56] on icon at bounding box center [1051, 56] width 4 height 4
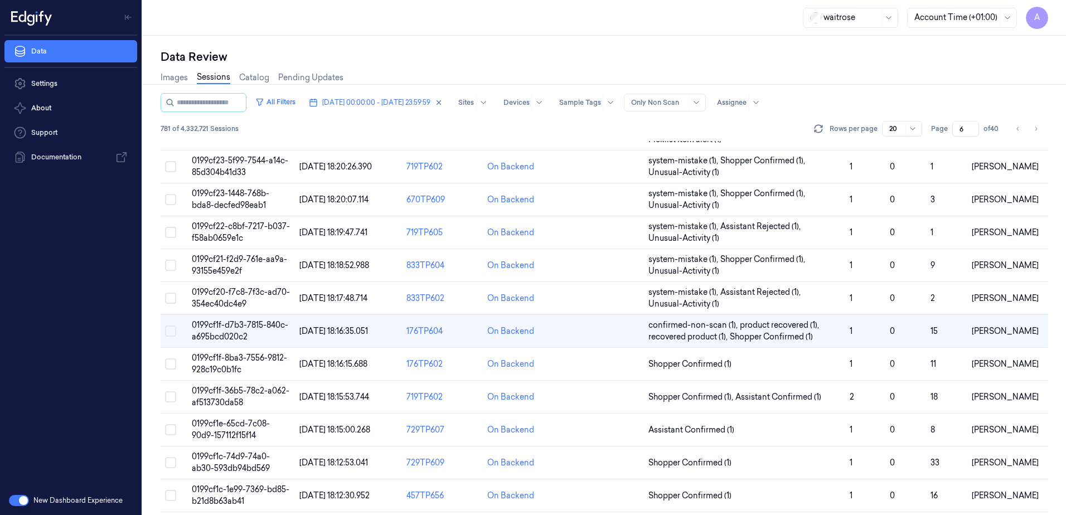
scroll to position [375, 0]
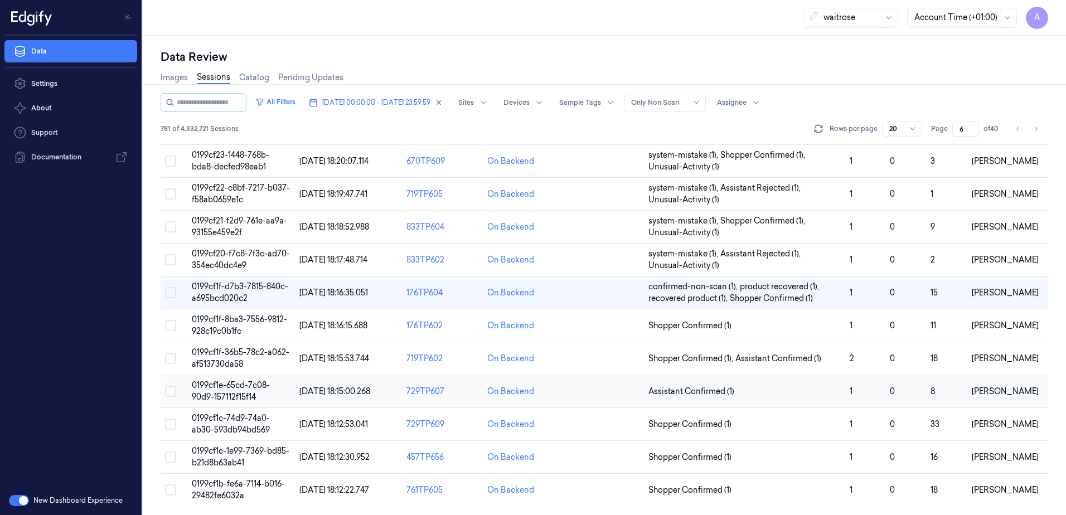
click at [232, 394] on span "0199cf1e-65cd-7c08-90d9-157112f15f14" at bounding box center [231, 391] width 78 height 22
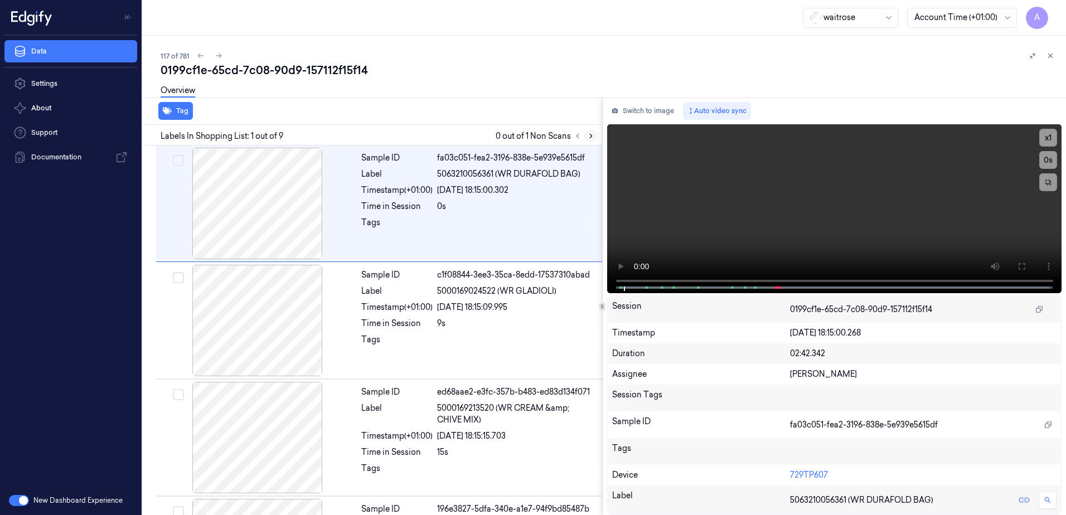
click at [592, 138] on icon at bounding box center [591, 136] width 8 height 8
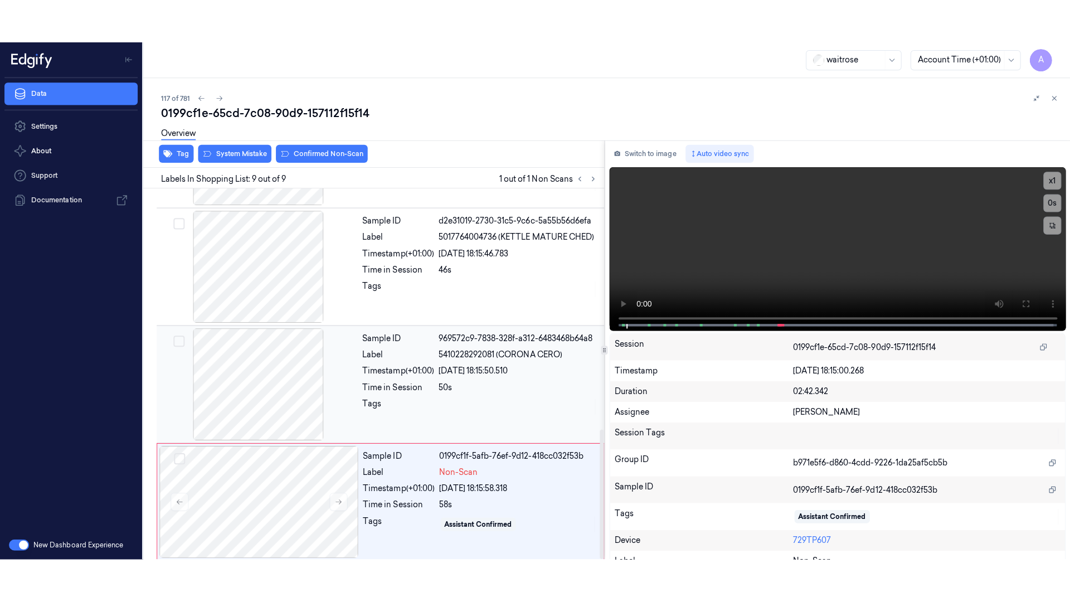
scroll to position [687, 0]
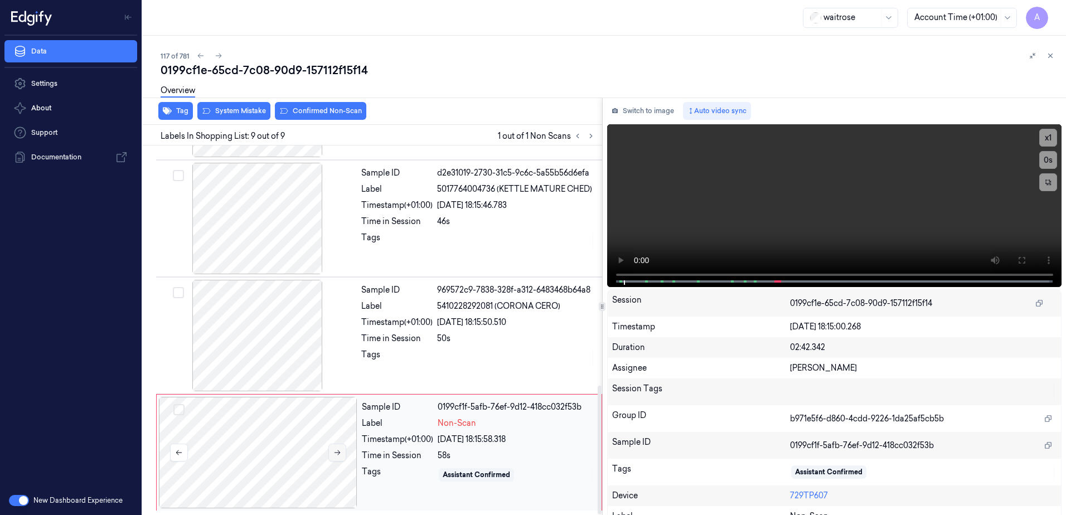
click at [331, 455] on button at bounding box center [337, 453] width 18 height 18
click at [336, 456] on icon at bounding box center [337, 453] width 8 height 8
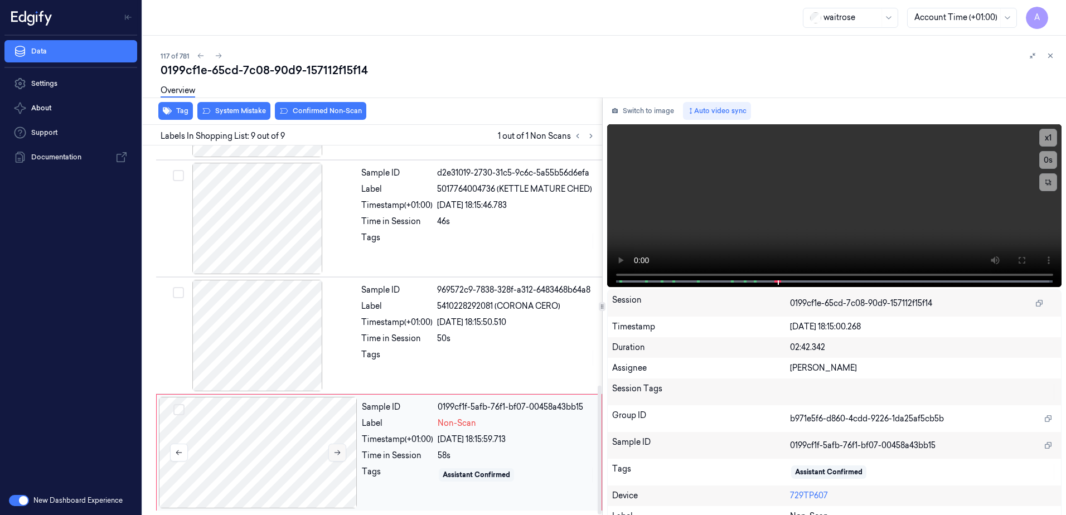
click at [336, 456] on icon at bounding box center [337, 453] width 8 height 8
click at [1020, 263] on icon at bounding box center [1021, 260] width 7 height 7
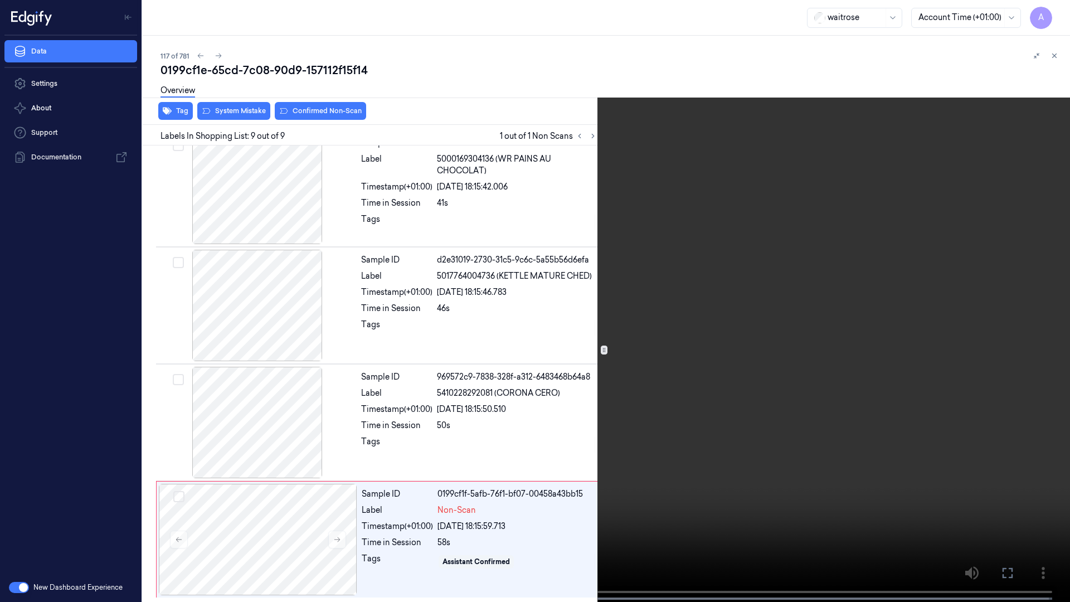
click at [737, 331] on video at bounding box center [535, 302] width 1070 height 604
click at [0, 0] on icon at bounding box center [0, 0] width 0 height 0
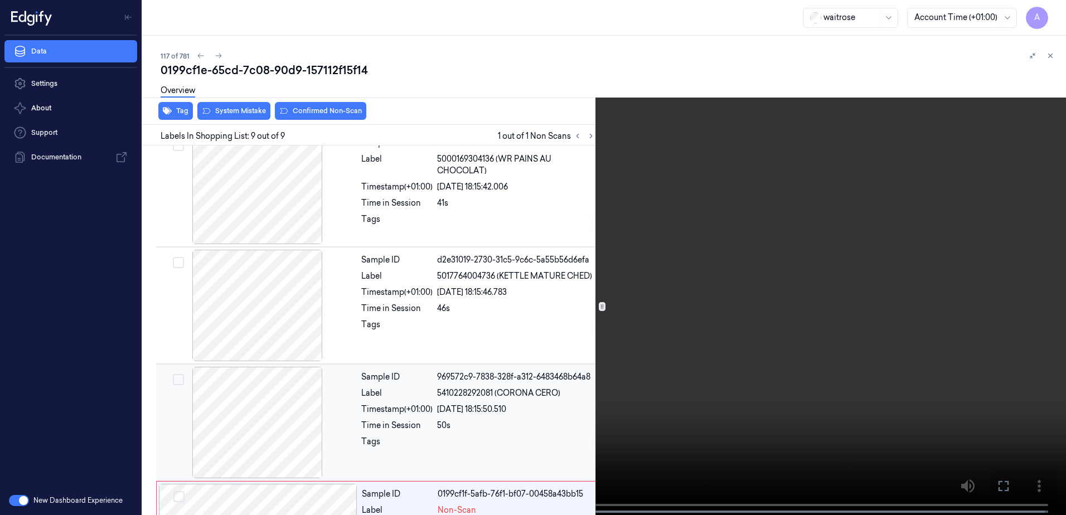
scroll to position [687, 0]
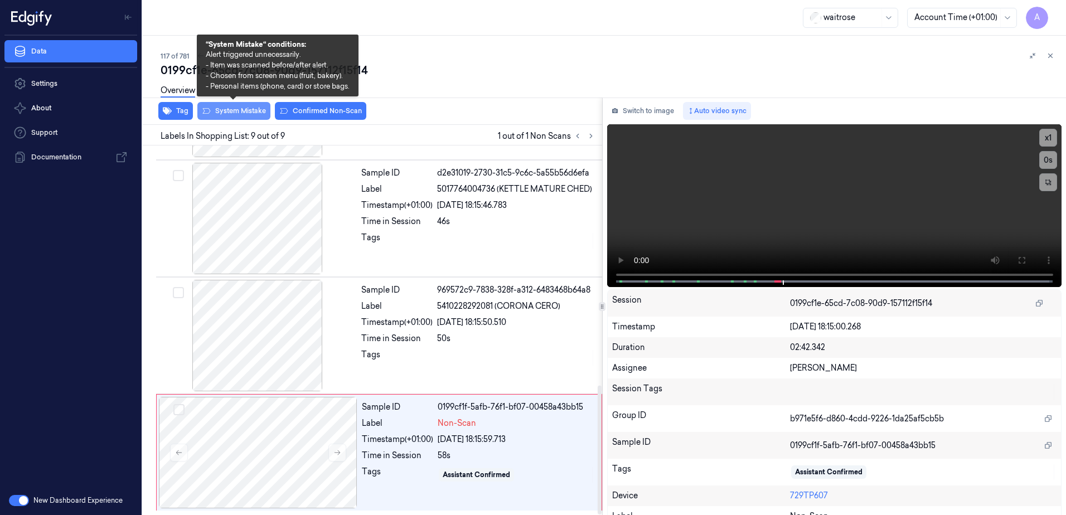
click at [237, 118] on button "System Mistake" at bounding box center [233, 111] width 73 height 18
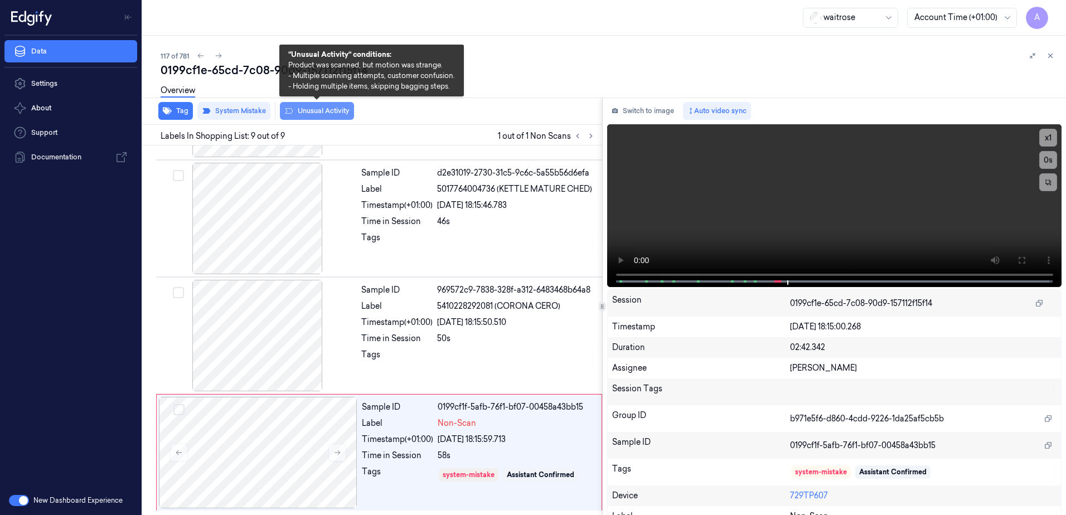
click at [311, 114] on button "Unusual Activity" at bounding box center [317, 111] width 74 height 18
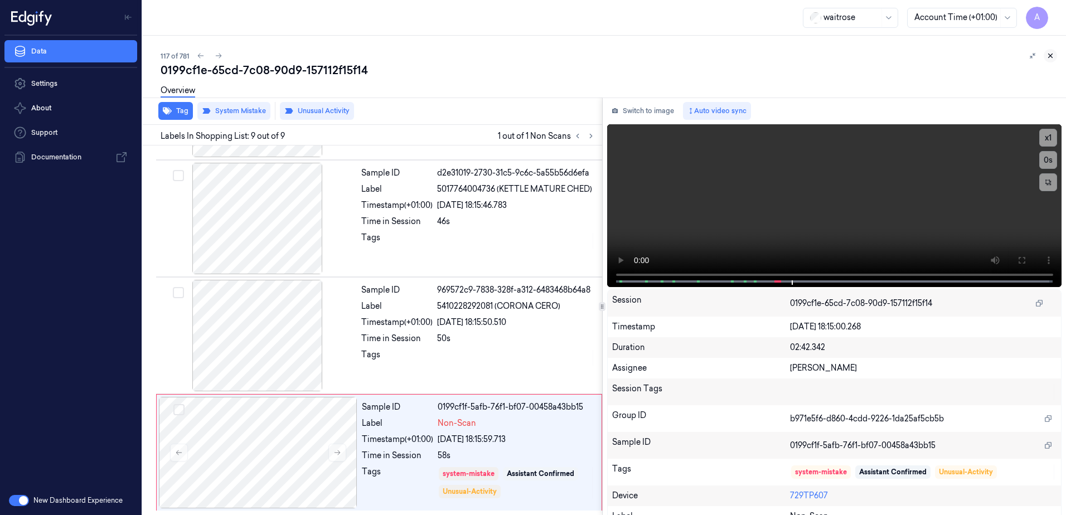
click at [1049, 54] on icon at bounding box center [1051, 56] width 4 height 4
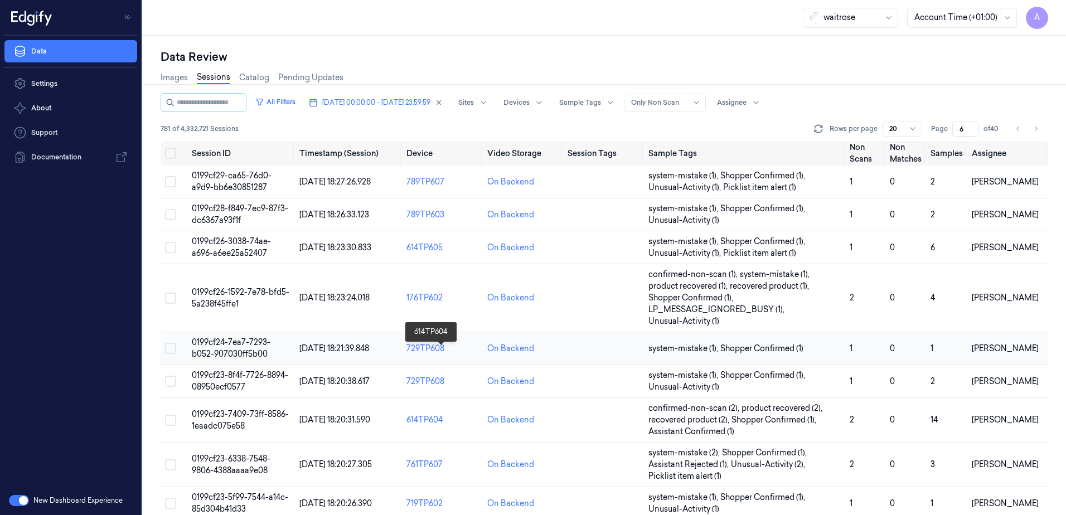
scroll to position [387, 0]
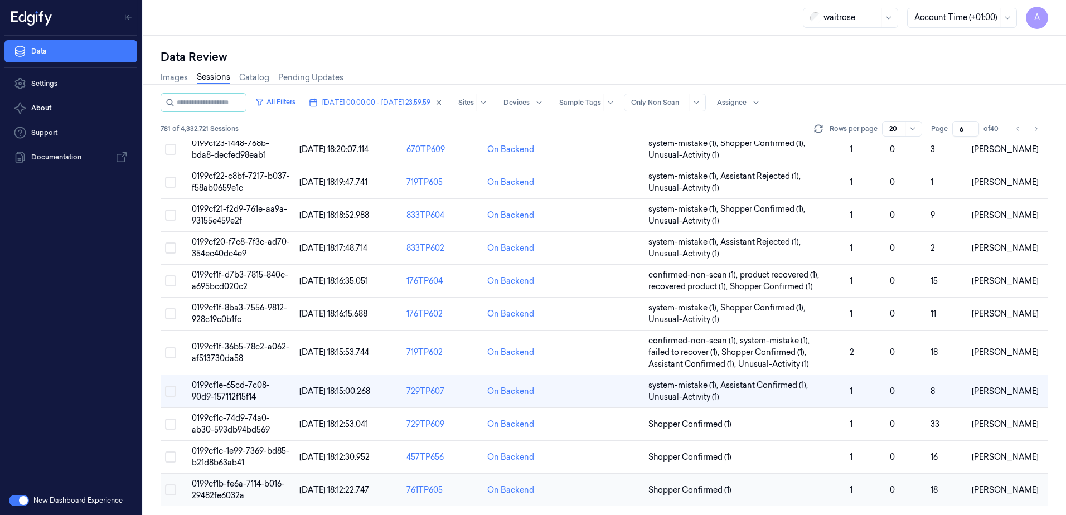
click at [213, 490] on td "0199cf1b-fe6a-7114-b016-29482fe6032a" at bounding box center [241, 490] width 108 height 33
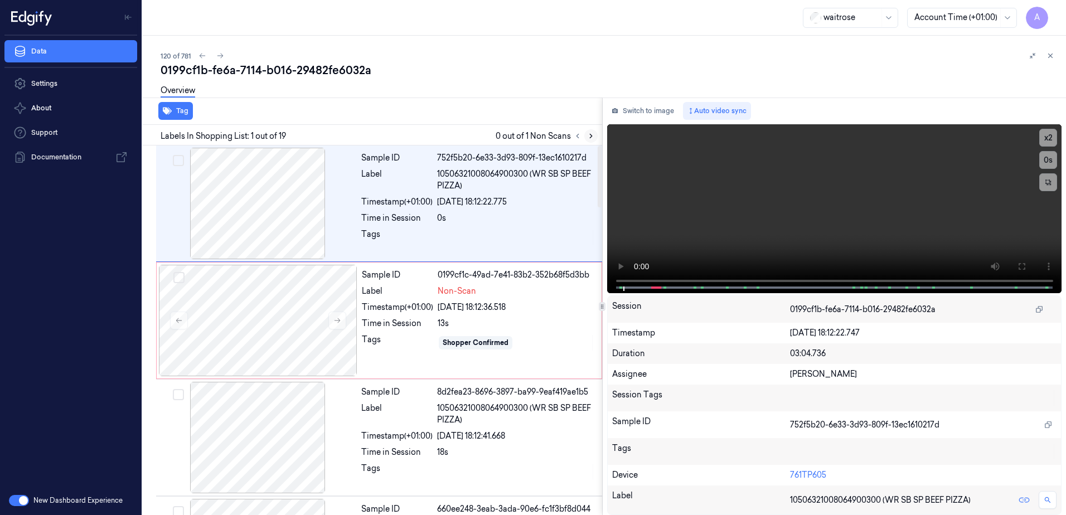
click at [591, 138] on icon at bounding box center [591, 136] width 8 height 8
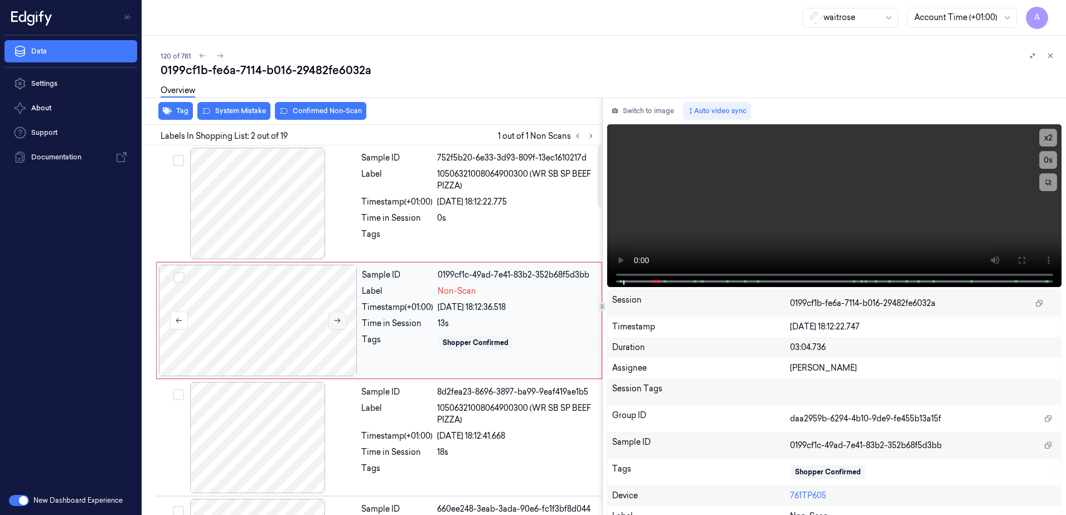
click at [337, 322] on icon at bounding box center [337, 321] width 8 height 8
click at [338, 319] on icon at bounding box center [337, 321] width 8 height 8
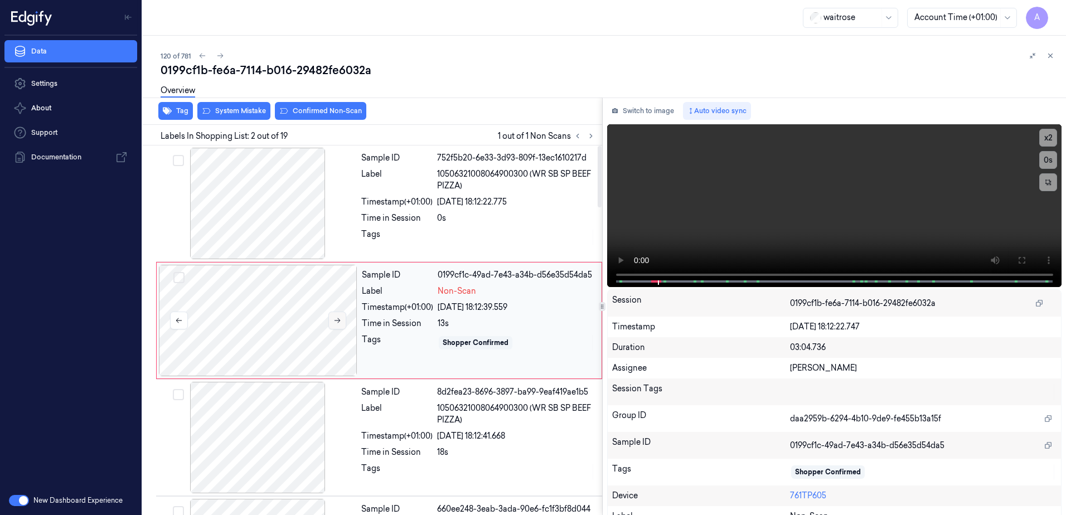
click at [338, 319] on icon at bounding box center [337, 321] width 8 height 8
click at [1017, 260] on icon at bounding box center [1021, 260] width 9 height 9
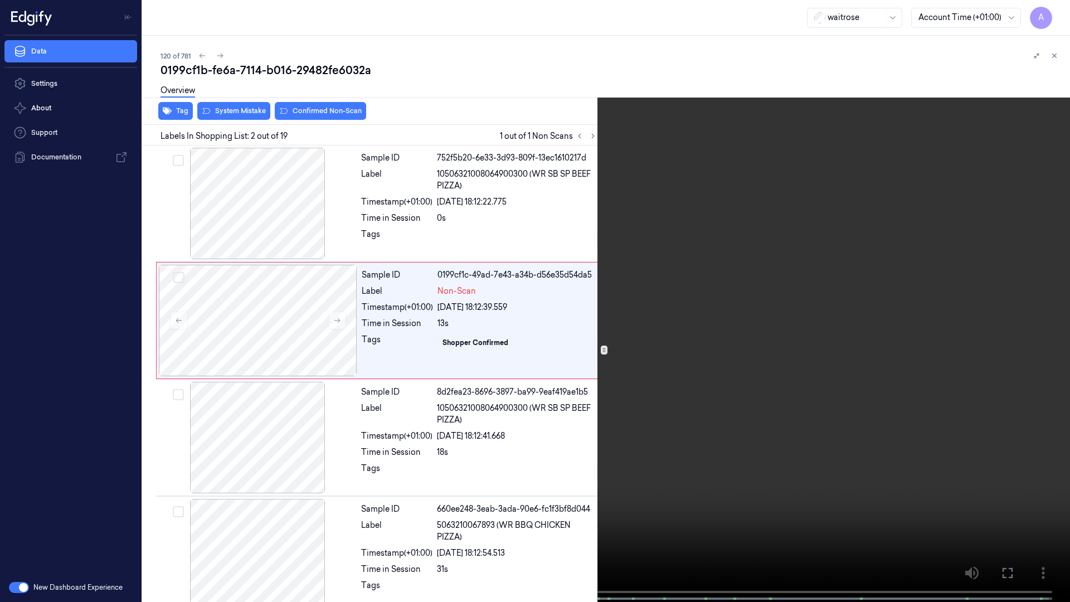
click at [437, 368] on video at bounding box center [535, 302] width 1070 height 604
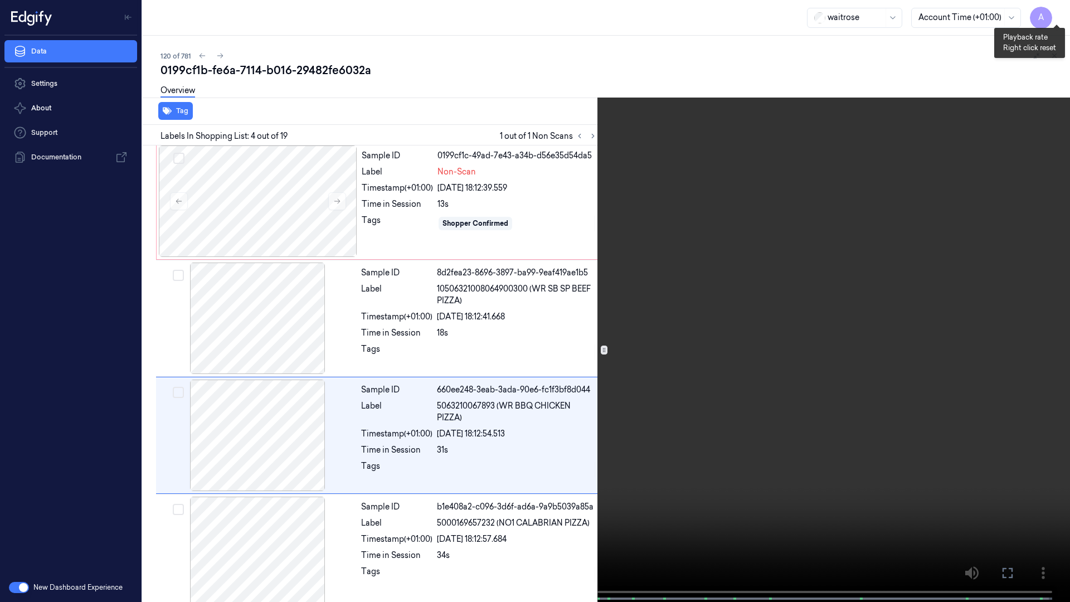
scroll to position [181, 0]
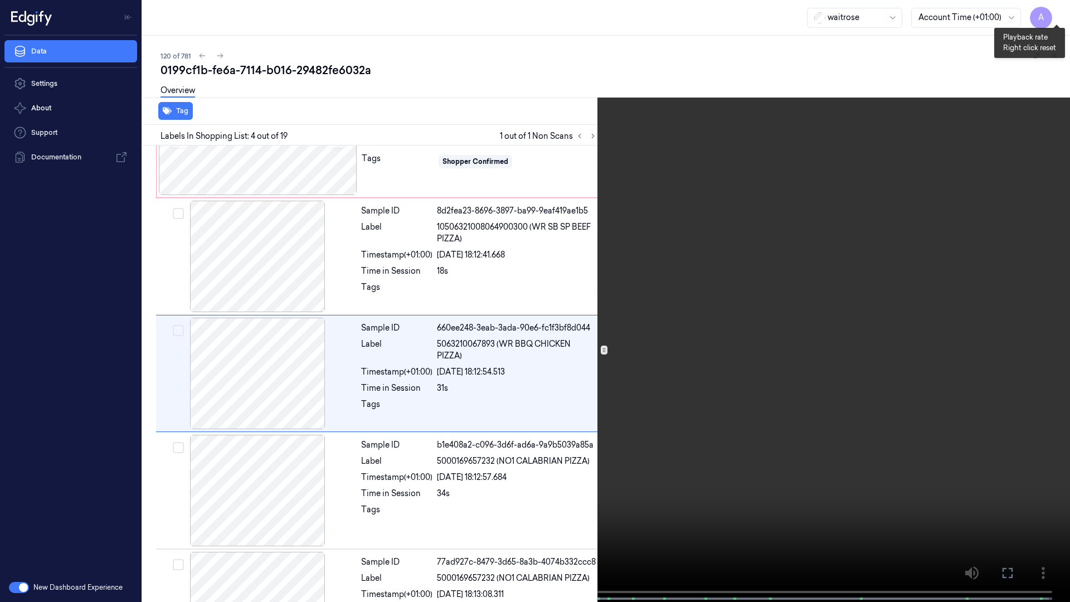
click at [1058, 10] on button "x 1" at bounding box center [1057, 13] width 18 height 18
click at [1058, 10] on button "x 2" at bounding box center [1057, 13] width 18 height 18
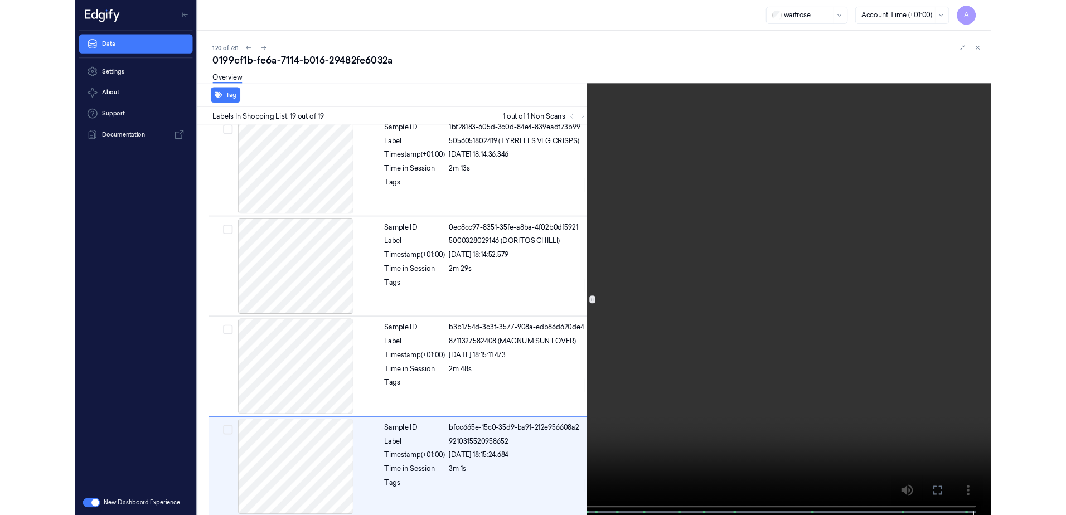
scroll to position [1771, 0]
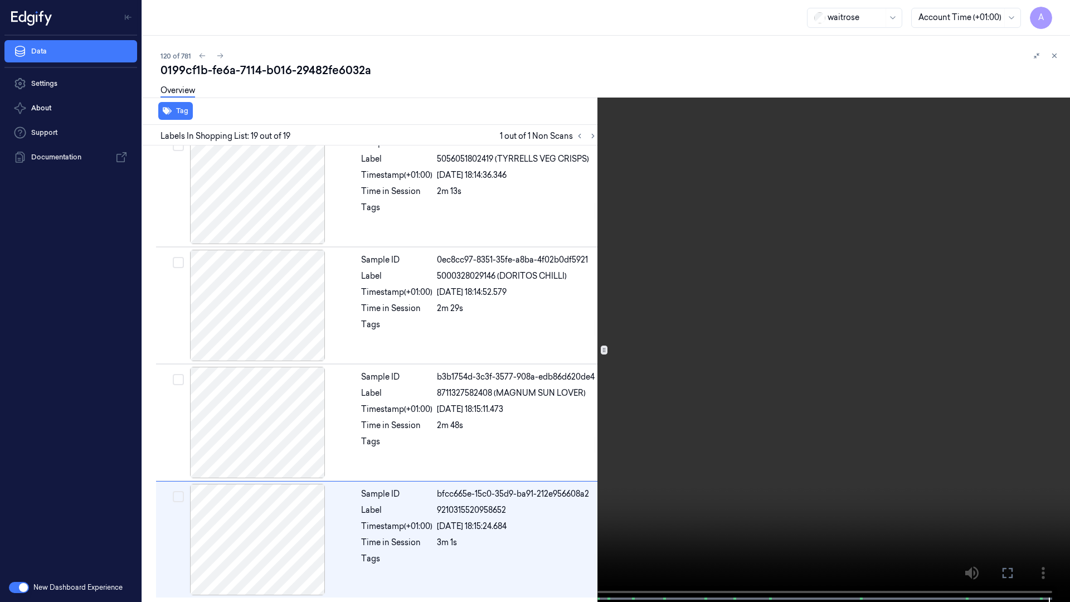
click at [0, 0] on icon at bounding box center [0, 0] width 0 height 0
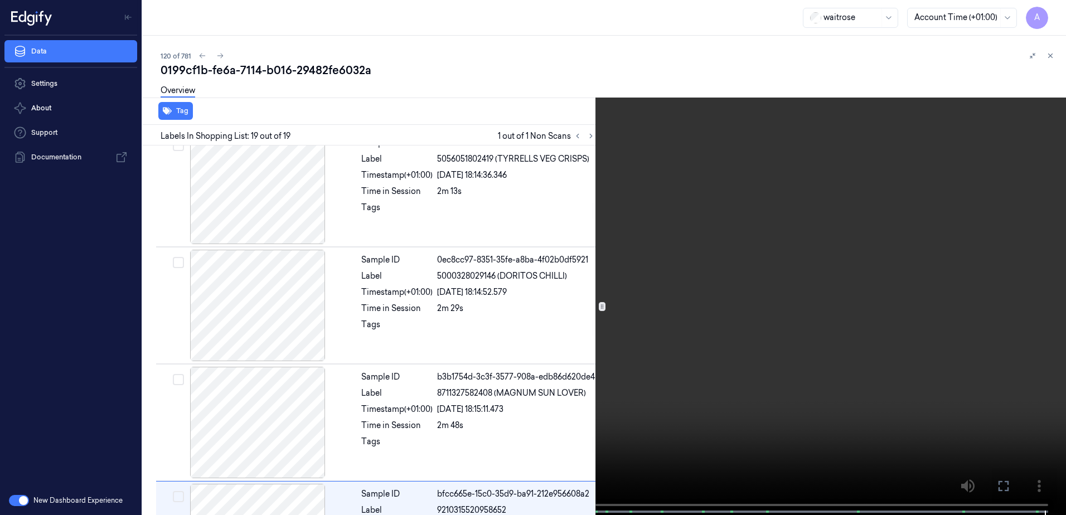
scroll to position [1858, 0]
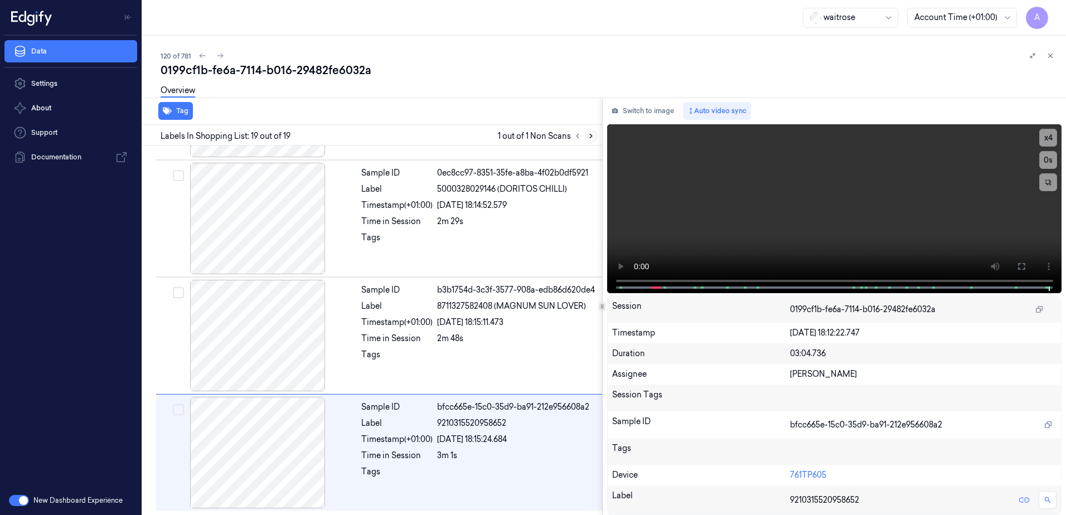
click at [592, 138] on icon at bounding box center [591, 136] width 8 height 8
click at [579, 138] on icon at bounding box center [578, 136] width 8 height 8
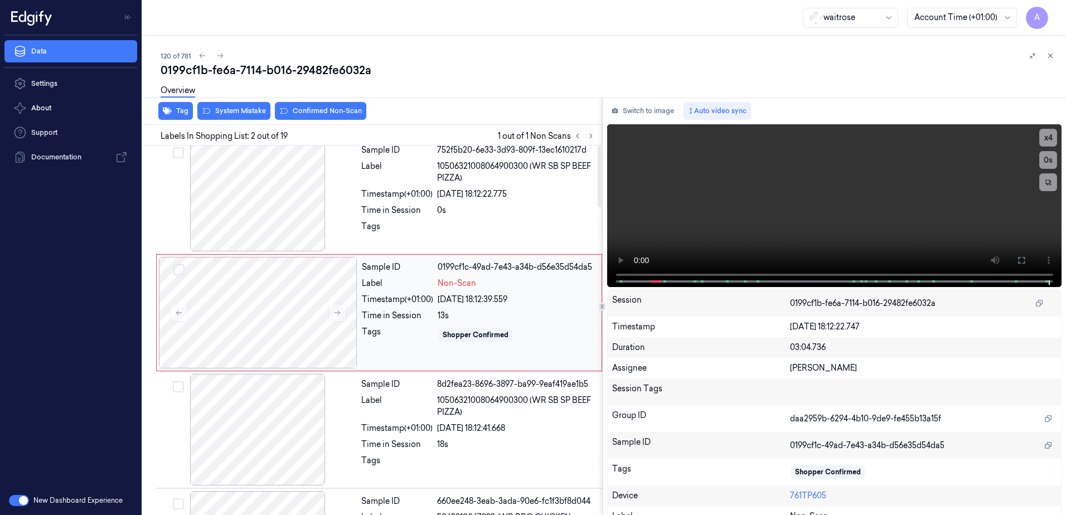
scroll to position [0, 0]
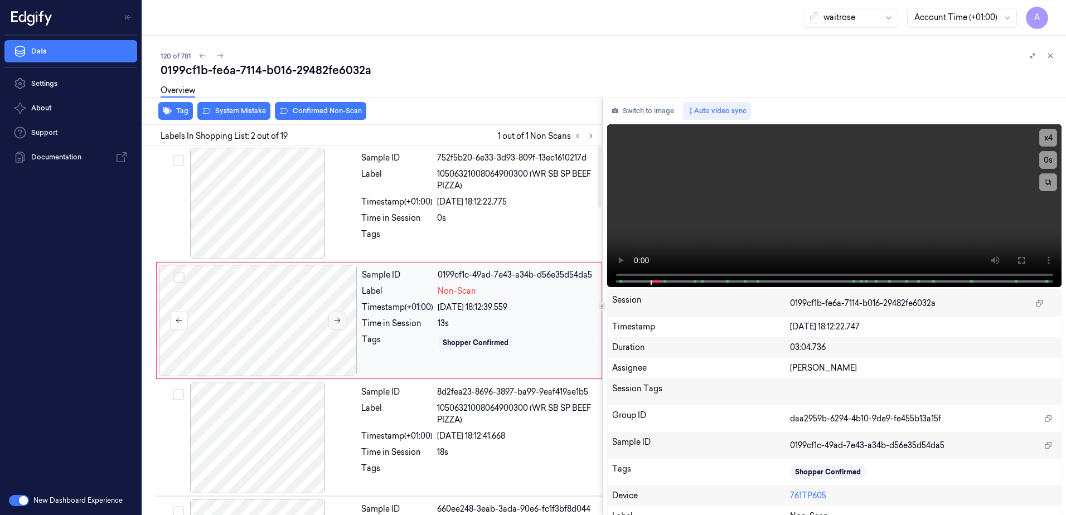
click at [337, 323] on icon at bounding box center [337, 321] width 8 height 8
click at [549, 233] on div at bounding box center [516, 238] width 158 height 18
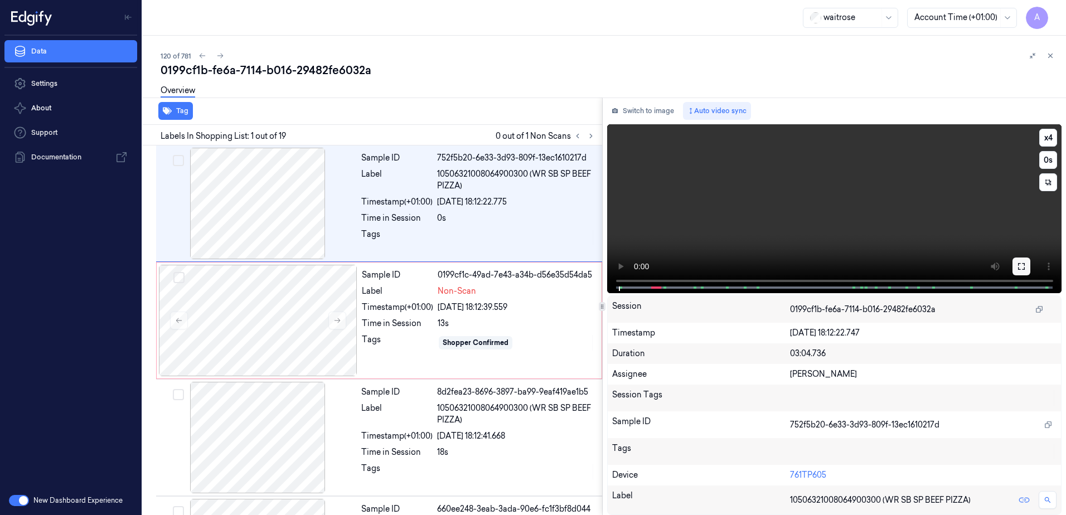
click at [1027, 268] on button at bounding box center [1021, 267] width 18 height 18
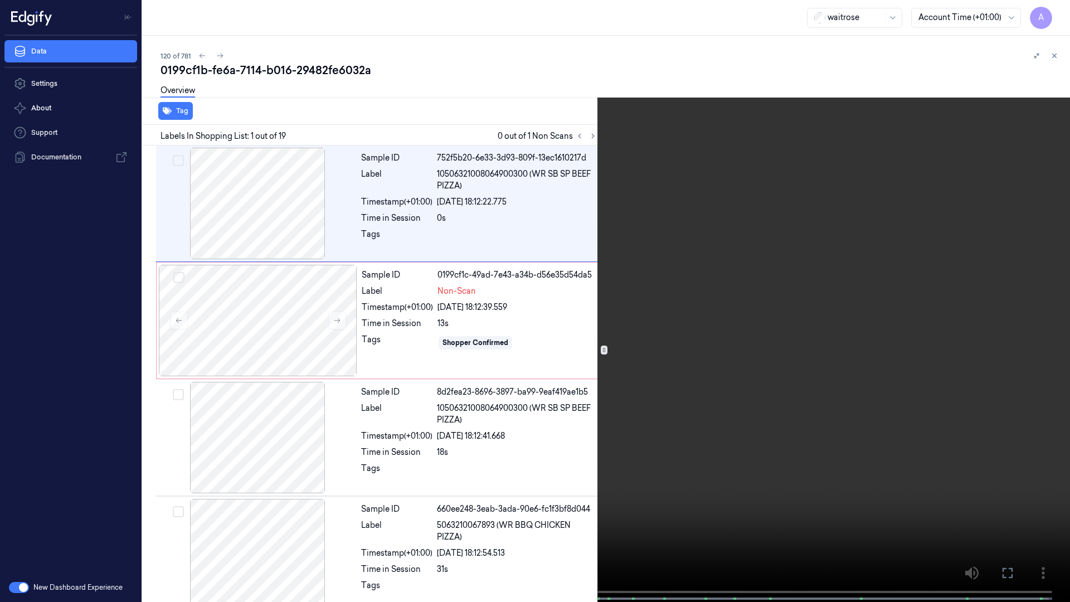
click at [628, 330] on video at bounding box center [535, 302] width 1070 height 604
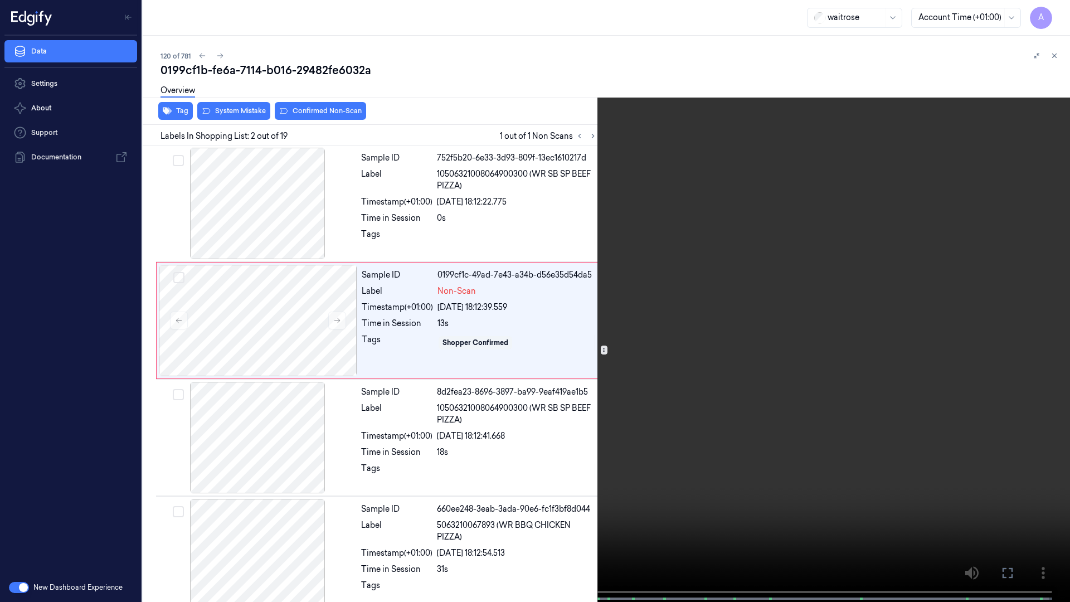
click at [0, 0] on icon at bounding box center [0, 0] width 0 height 0
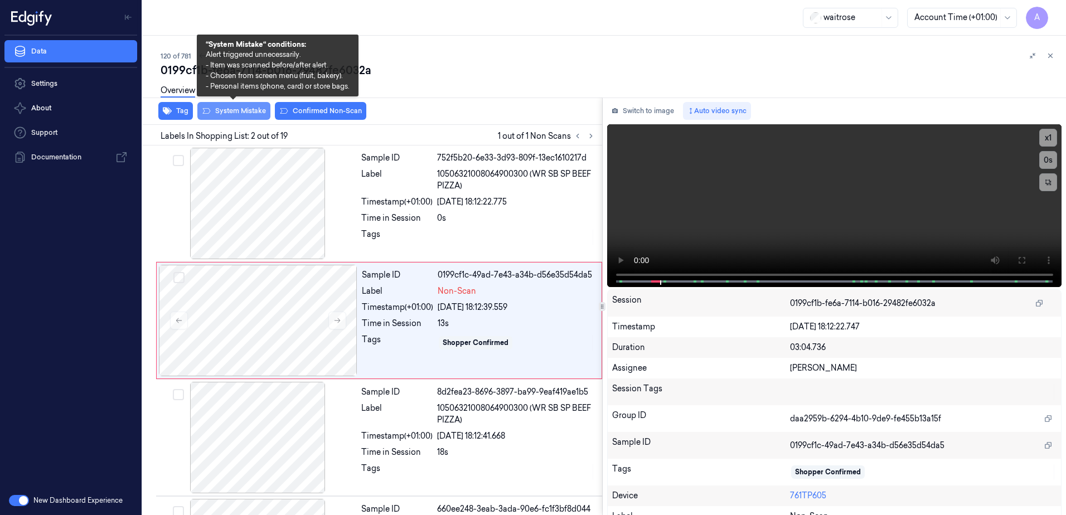
click at [230, 114] on button "System Mistake" at bounding box center [233, 111] width 73 height 18
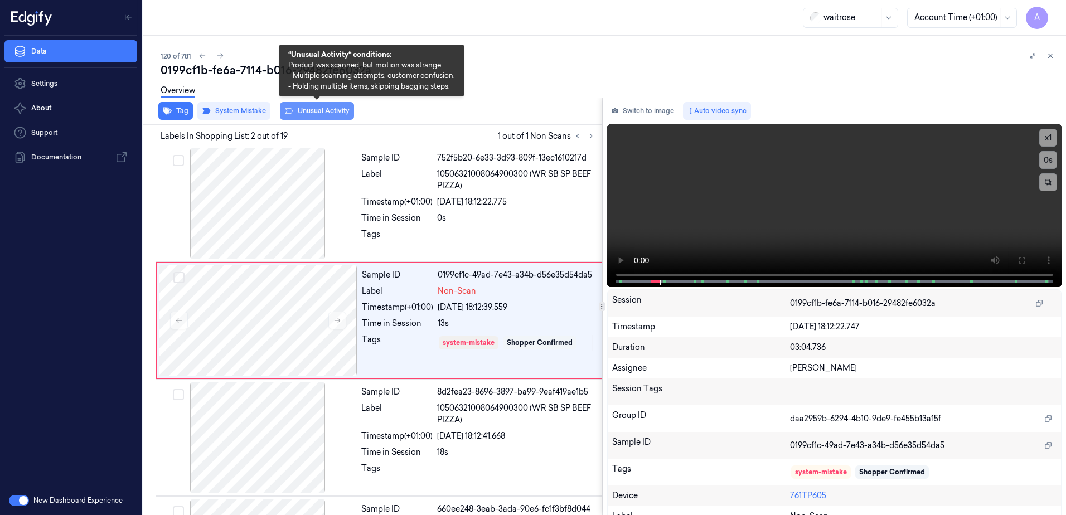
click at [326, 113] on button "Unusual Activity" at bounding box center [317, 111] width 74 height 18
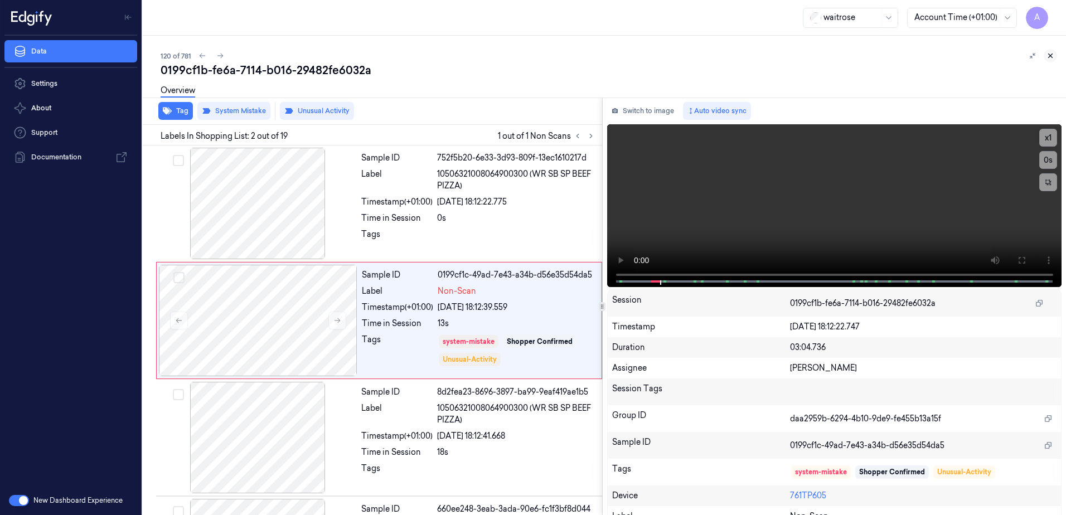
click at [1054, 56] on icon at bounding box center [1050, 56] width 8 height 8
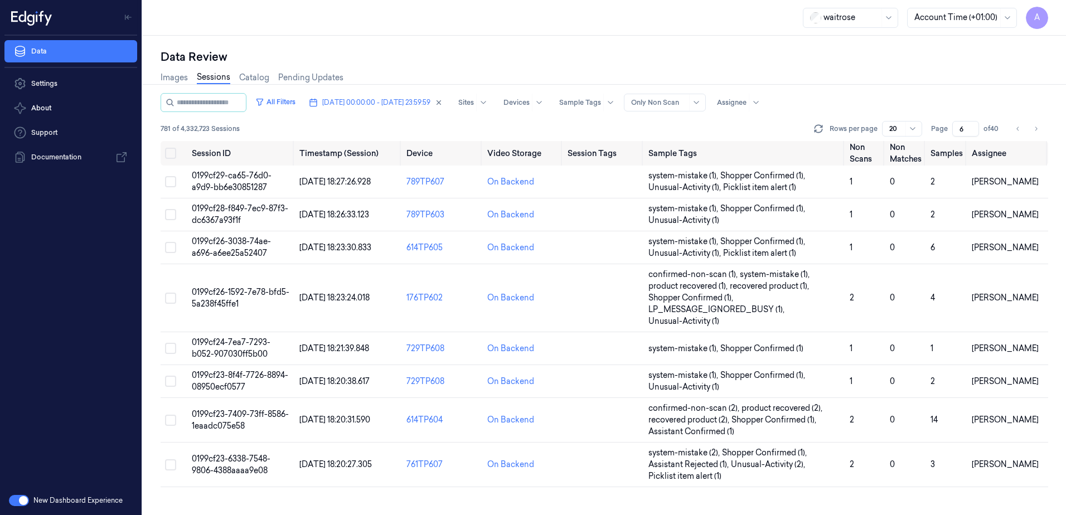
scroll to position [387, 0]
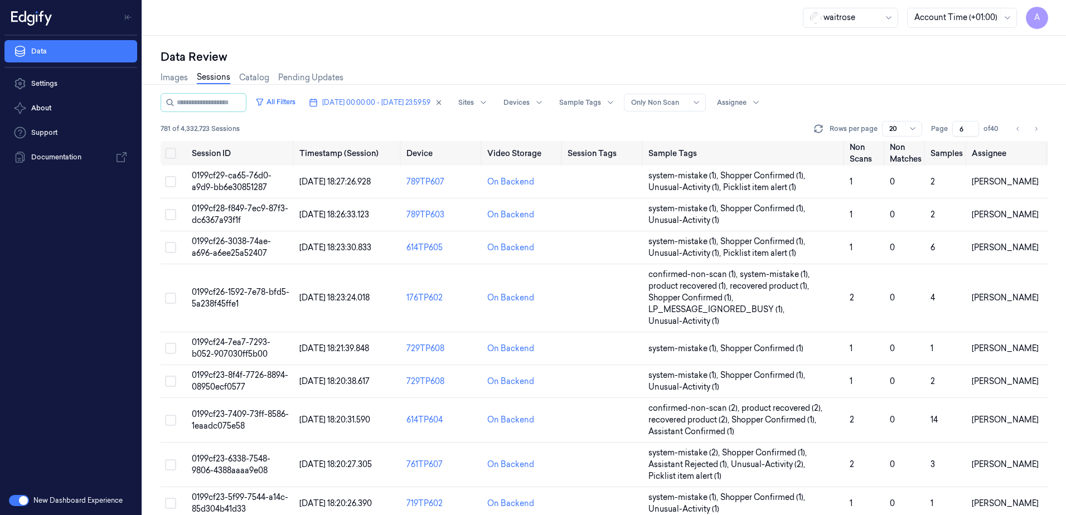
drag, startPoint x: 965, startPoint y: 125, endPoint x: 952, endPoint y: 132, distance: 14.7
click at [952, 132] on input "6" at bounding box center [965, 129] width 27 height 16
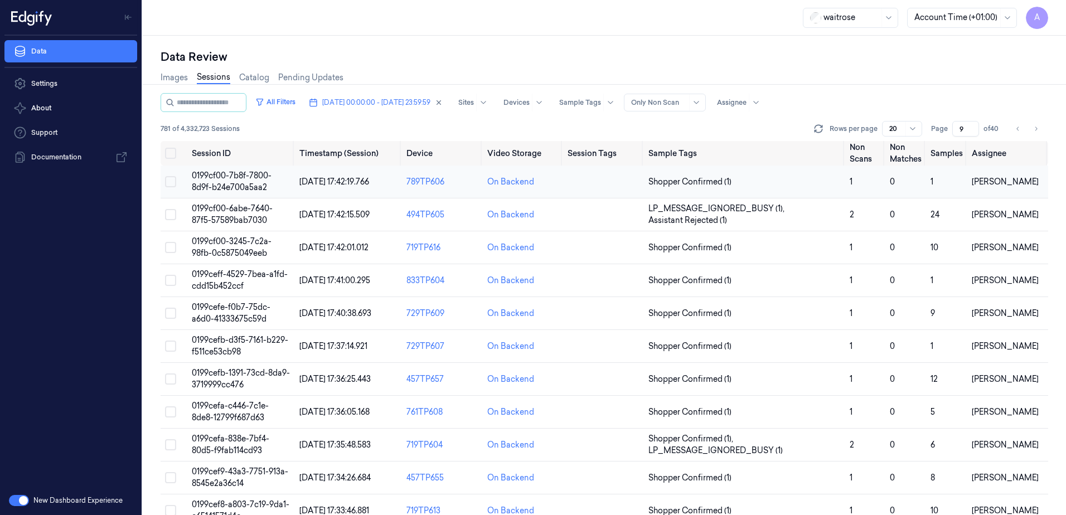
type input "9"
click at [232, 179] on span "0199cf00-7b8f-7800-8d9f-b24e700a5aa2" at bounding box center [232, 182] width 80 height 22
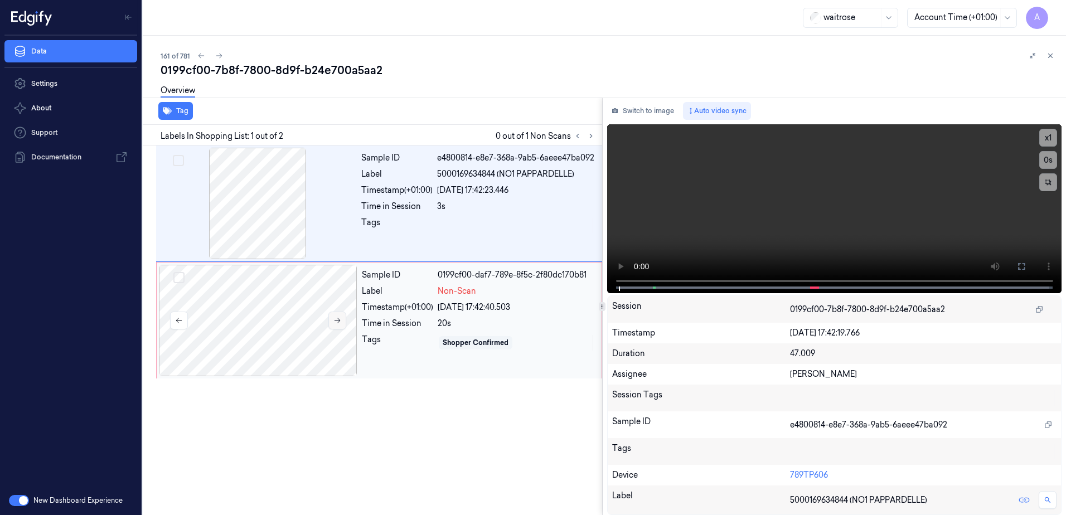
click at [336, 323] on icon at bounding box center [337, 321] width 8 height 8
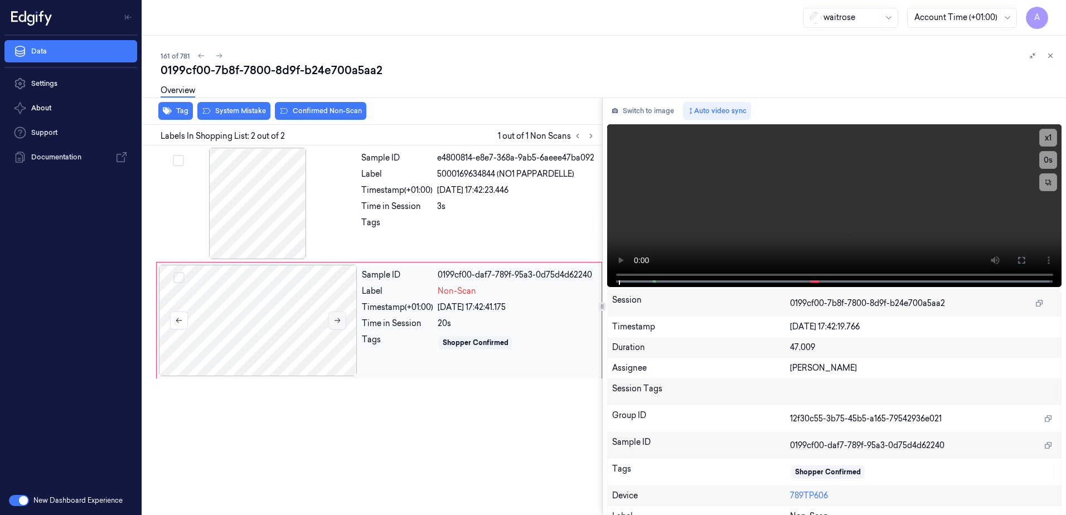
click at [336, 320] on icon at bounding box center [337, 321] width 8 height 8
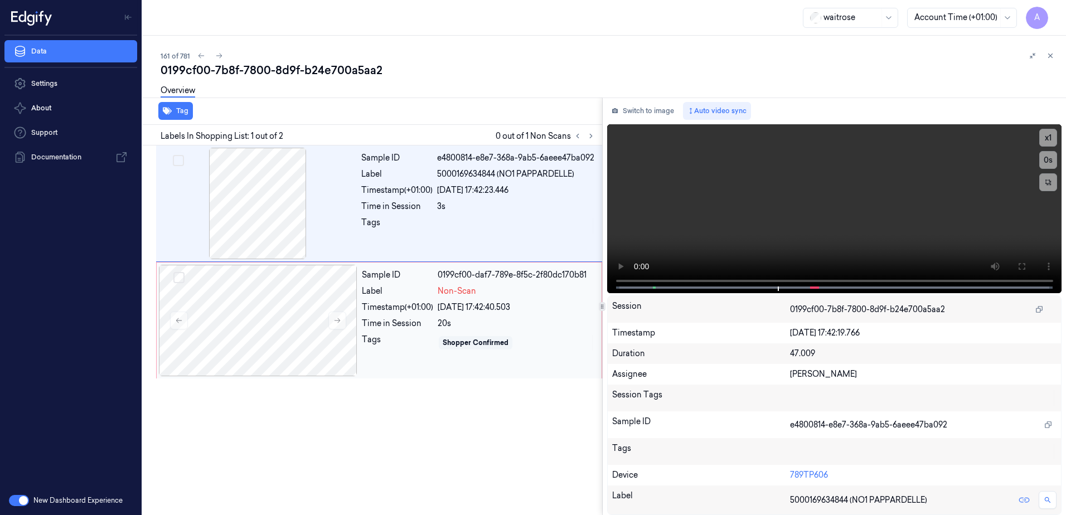
click at [405, 350] on div "Tags" at bounding box center [397, 343] width 71 height 18
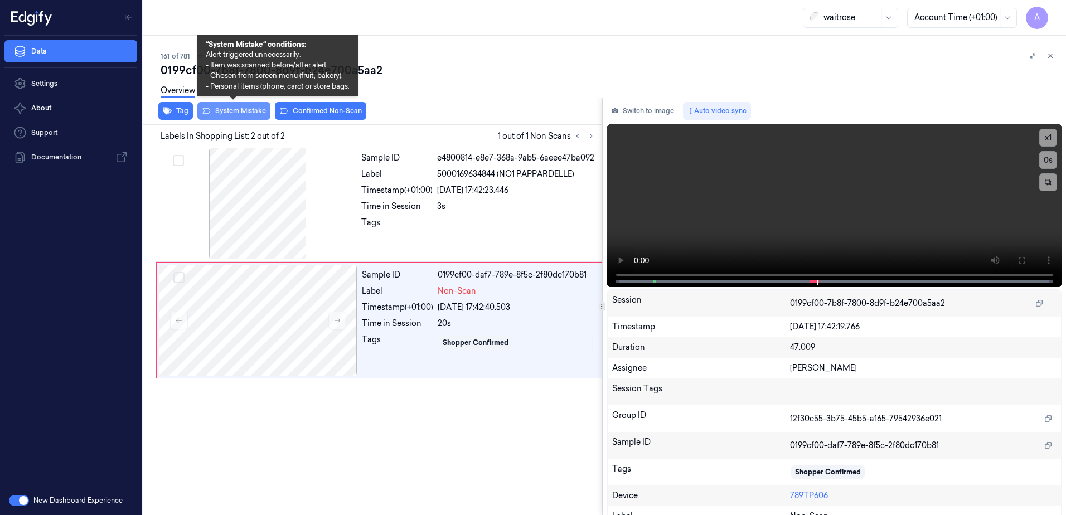
click at [234, 118] on button "System Mistake" at bounding box center [233, 111] width 73 height 18
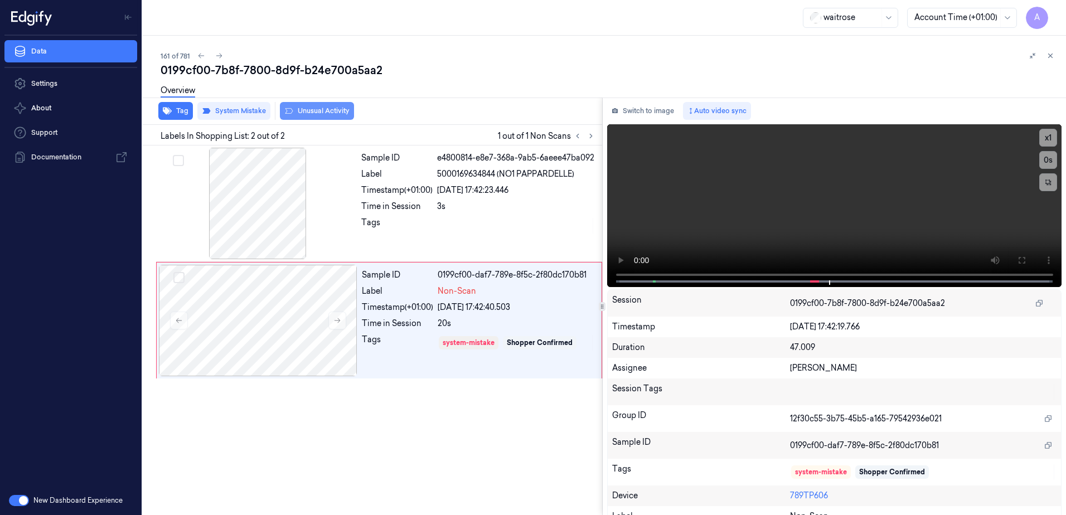
click at [318, 118] on button "Unusual Activity" at bounding box center [317, 111] width 74 height 18
click at [1052, 60] on button at bounding box center [1050, 55] width 13 height 13
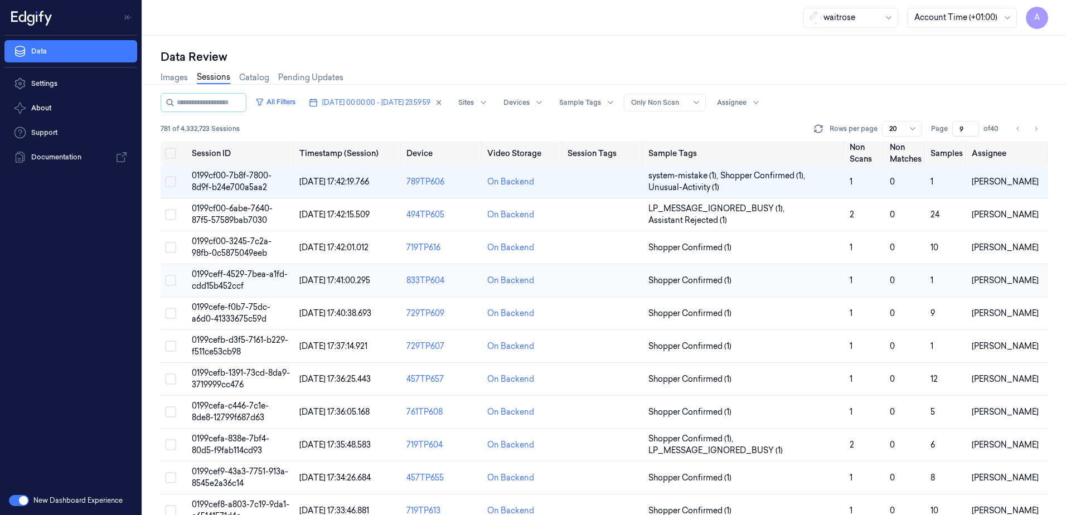
click at [226, 274] on span "0199ceff-4529-7bea-a1fd-cdd15b452ccf" at bounding box center [240, 280] width 96 height 22
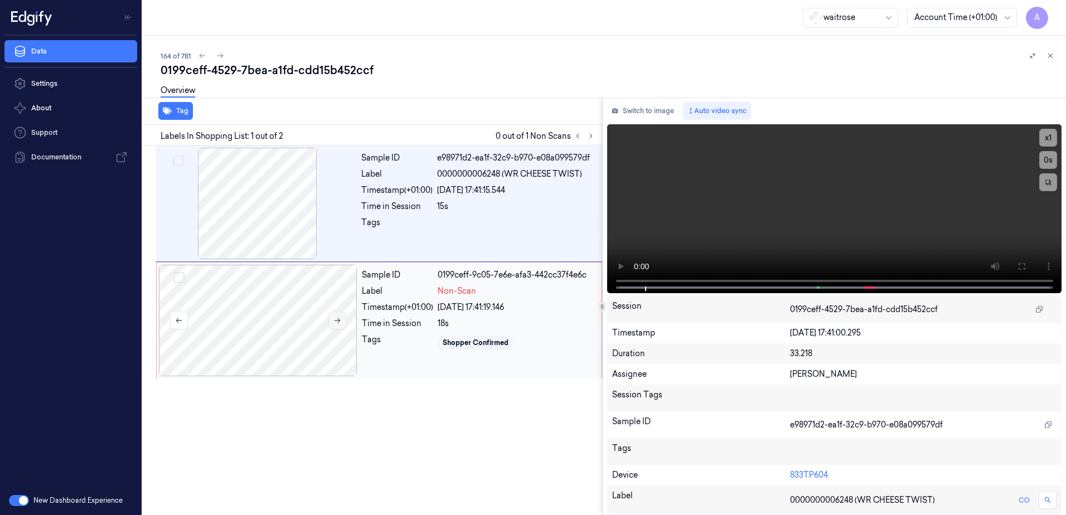
click at [336, 322] on icon at bounding box center [337, 321] width 8 height 8
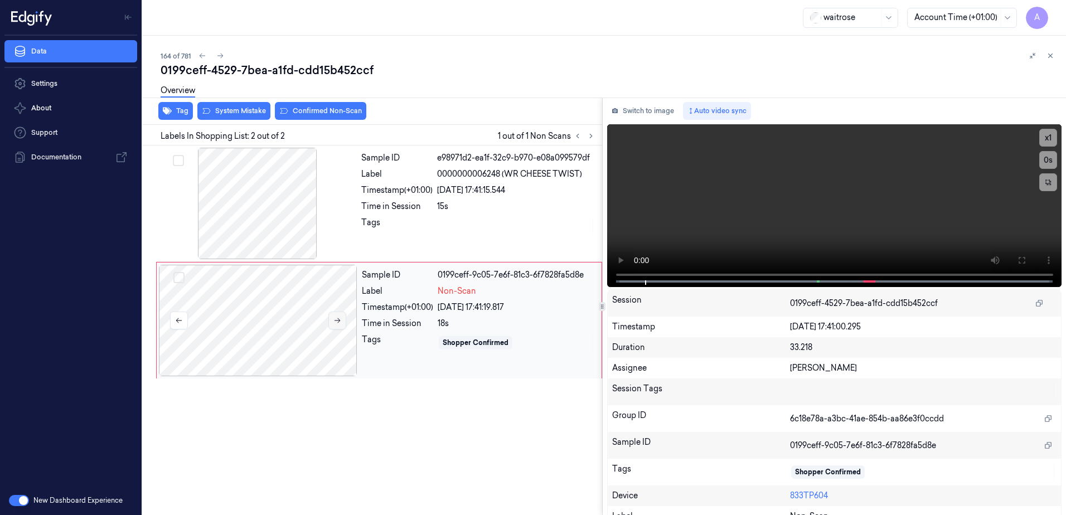
click at [336, 323] on icon at bounding box center [337, 321] width 8 height 8
click at [845, 233] on video at bounding box center [834, 205] width 455 height 163
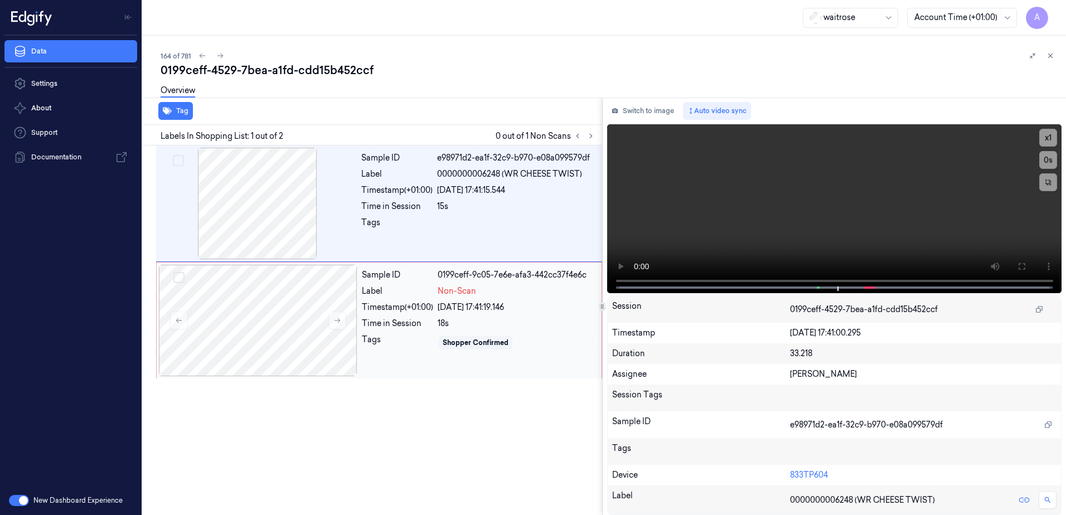
click at [423, 354] on div "Sample ID 0199ceff-9c05-7e6e-afa3-442cc37f4e6c Label Non-Scan Timestamp (+01:00…" at bounding box center [478, 321] width 242 height 112
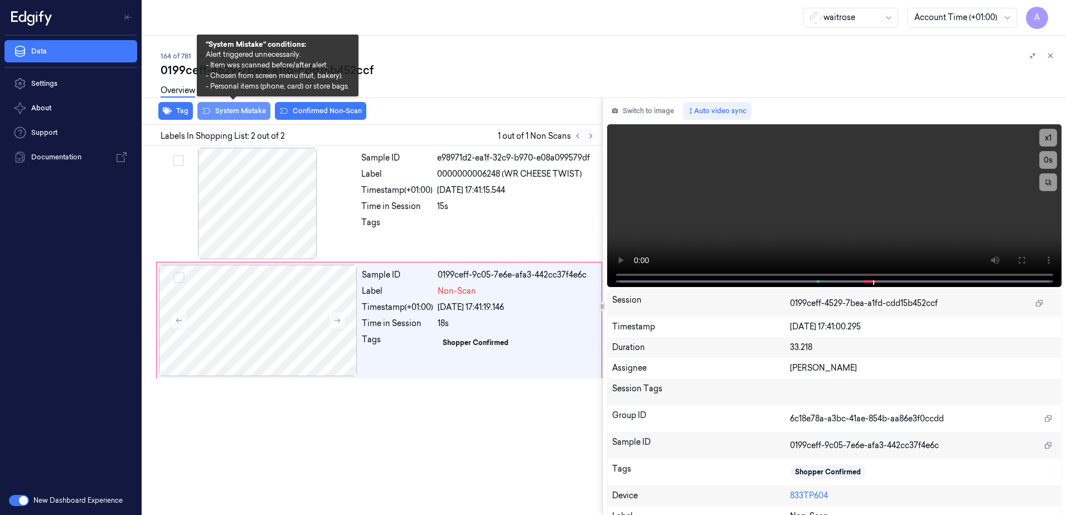
click at [222, 114] on button "System Mistake" at bounding box center [233, 111] width 73 height 18
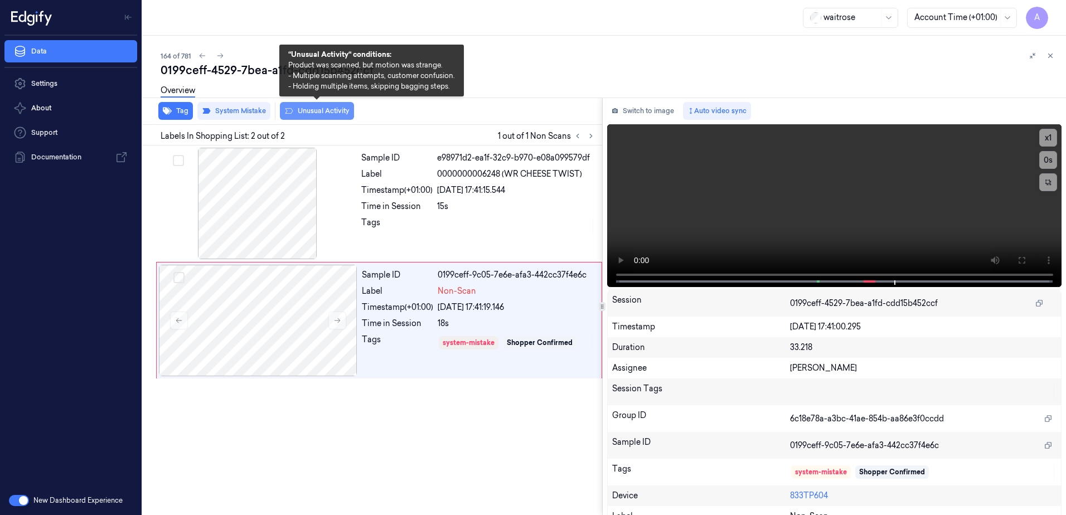
click at [316, 115] on button "Unusual Activity" at bounding box center [317, 111] width 74 height 18
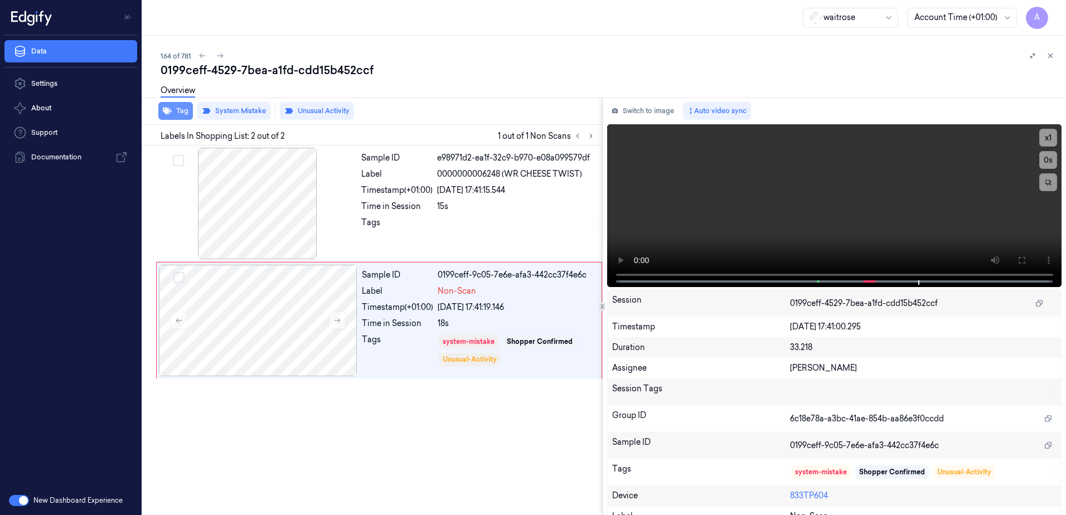
click at [171, 117] on button "Tag" at bounding box center [175, 111] width 35 height 18
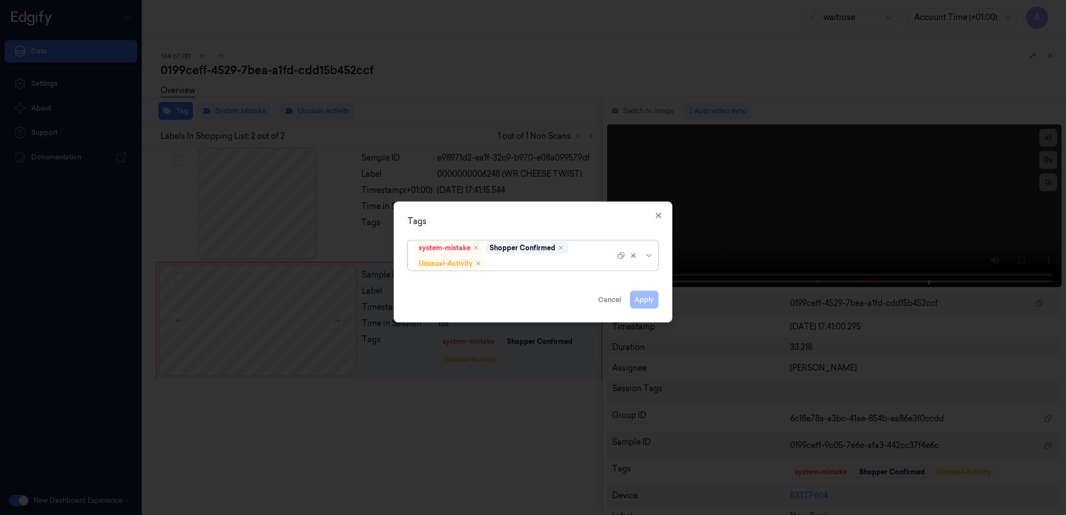
click at [539, 266] on div at bounding box center [551, 264] width 127 height 12
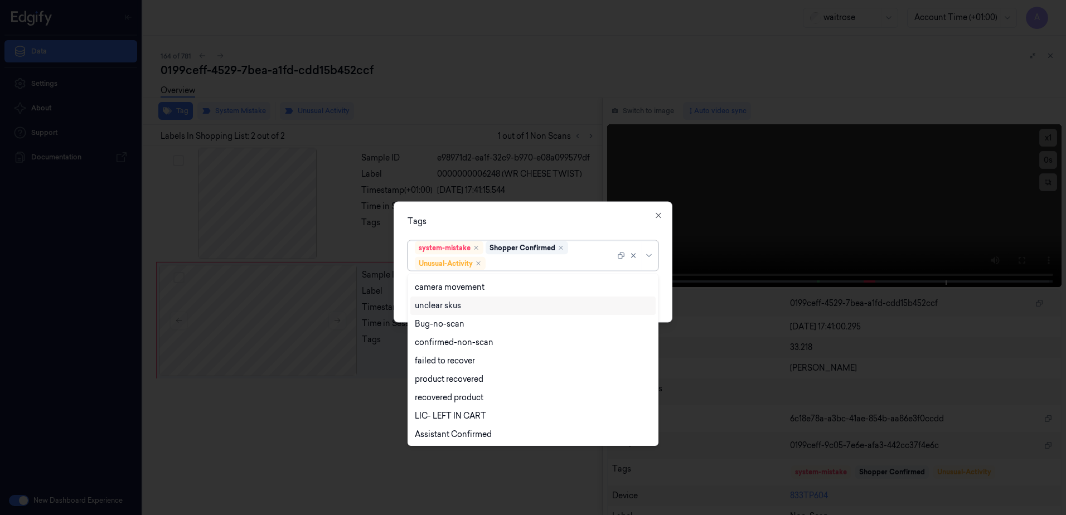
scroll to position [146, 0]
click at [455, 413] on div "Picklist item alert" at bounding box center [447, 416] width 64 height 12
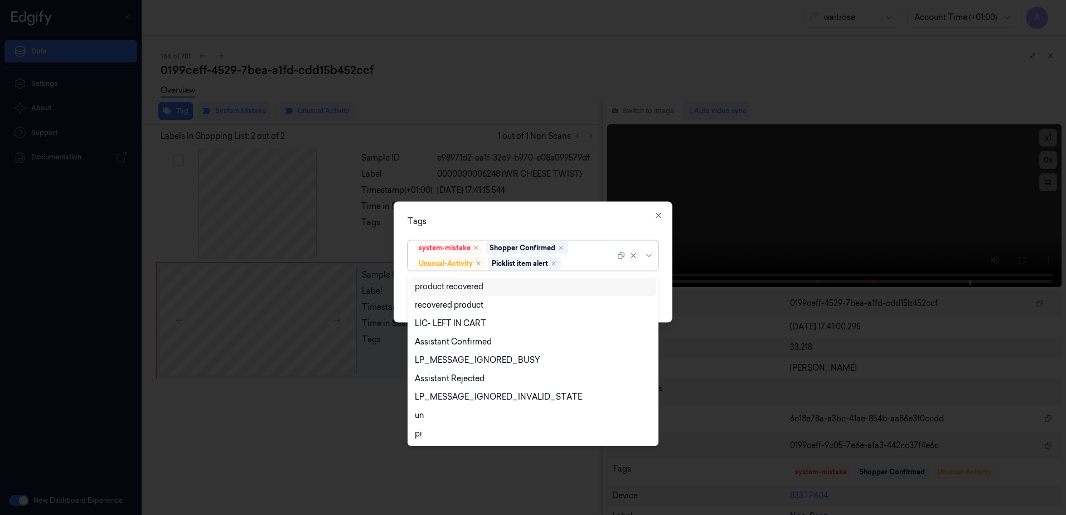
click at [565, 212] on div "Tags option Picklist item alert, selected. 20 results available. Use Up and Dow…" at bounding box center [533, 262] width 279 height 121
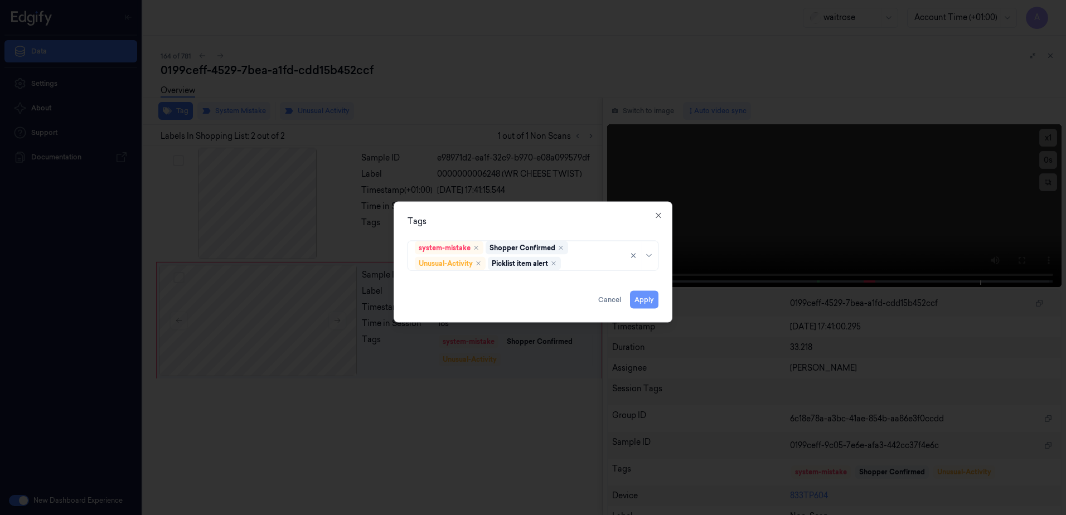
click at [648, 297] on button "Apply" at bounding box center [644, 300] width 28 height 18
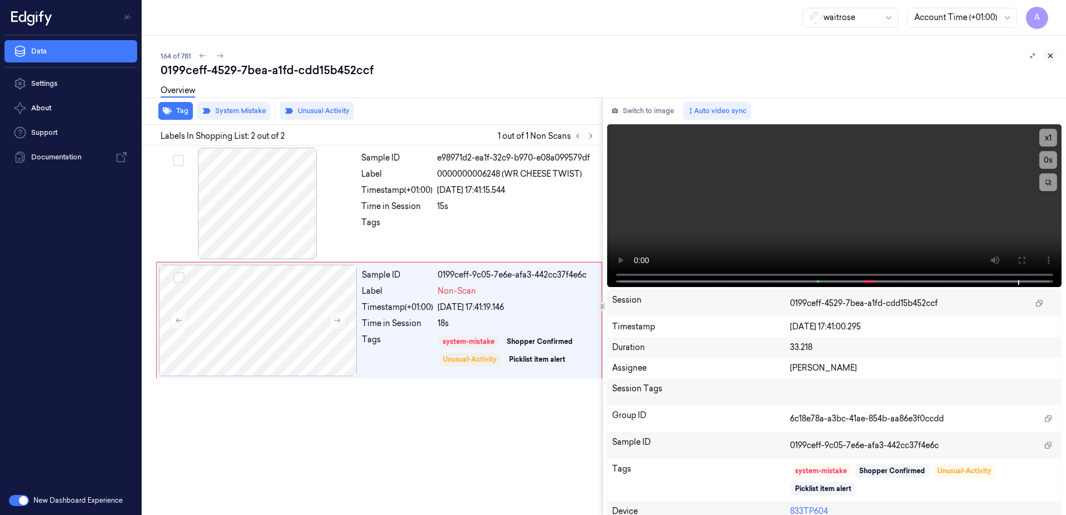
click at [1051, 57] on icon at bounding box center [1050, 56] width 8 height 8
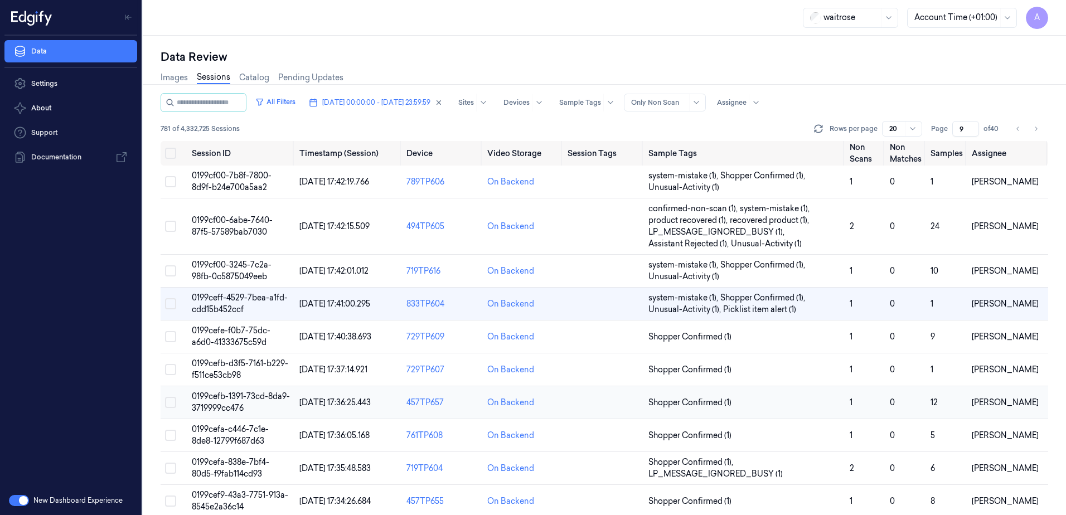
click at [224, 401] on span "0199cefb-1391-73cd-8da9-3719999cc476" at bounding box center [241, 402] width 98 height 22
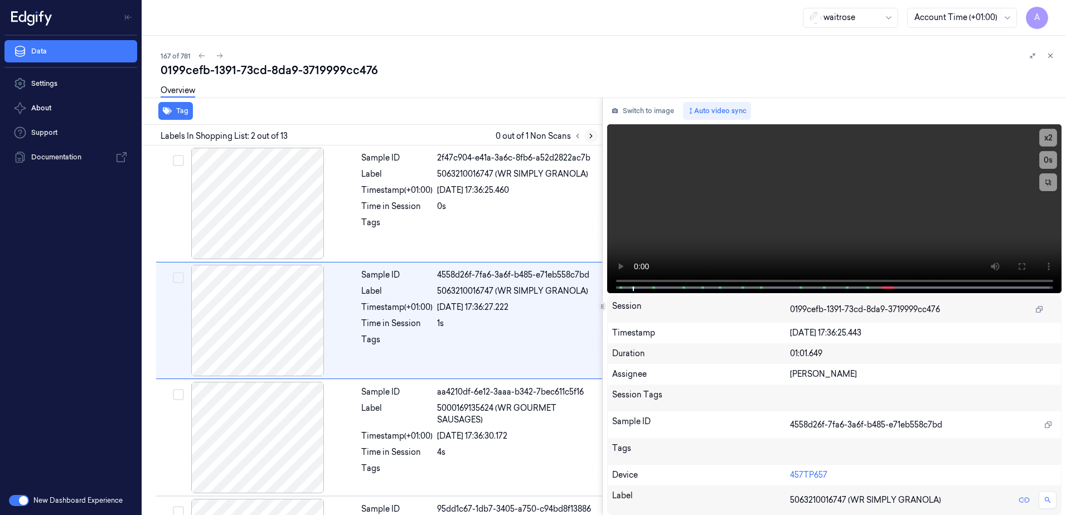
click at [592, 135] on icon at bounding box center [591, 136] width 8 height 8
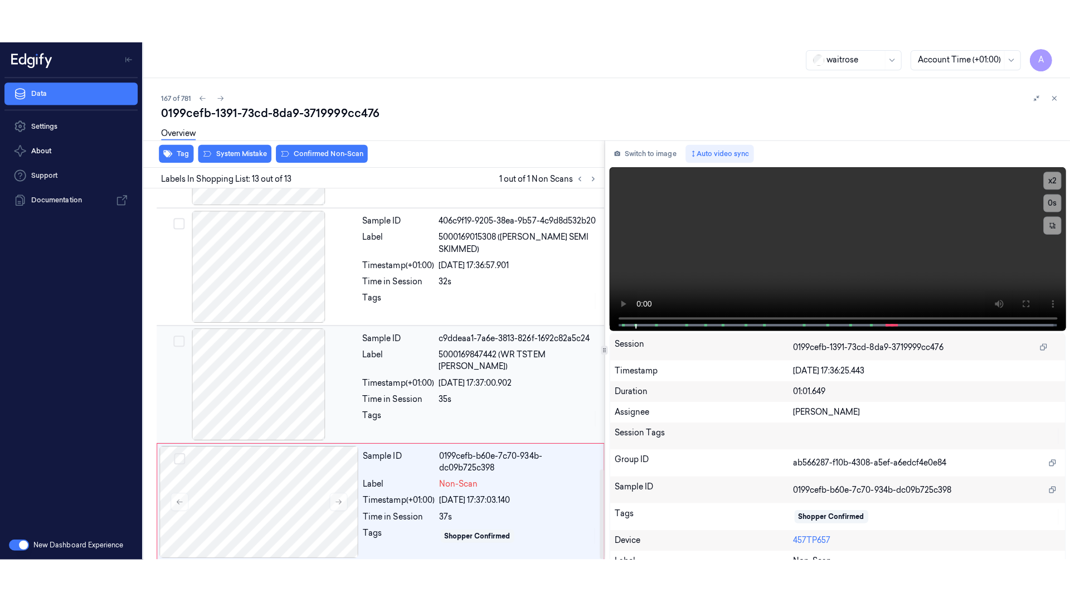
scroll to position [1156, 0]
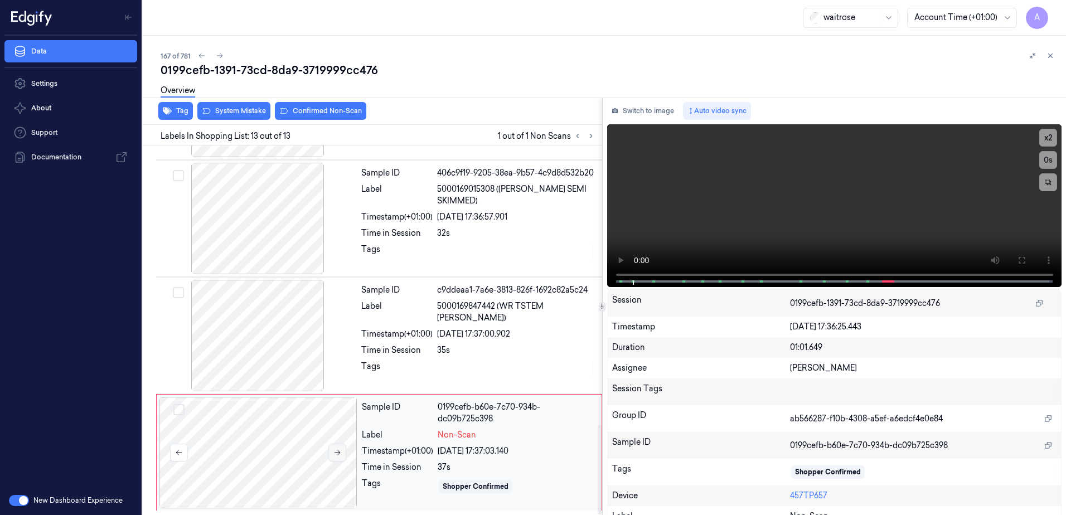
click at [337, 451] on icon at bounding box center [337, 453] width 8 height 8
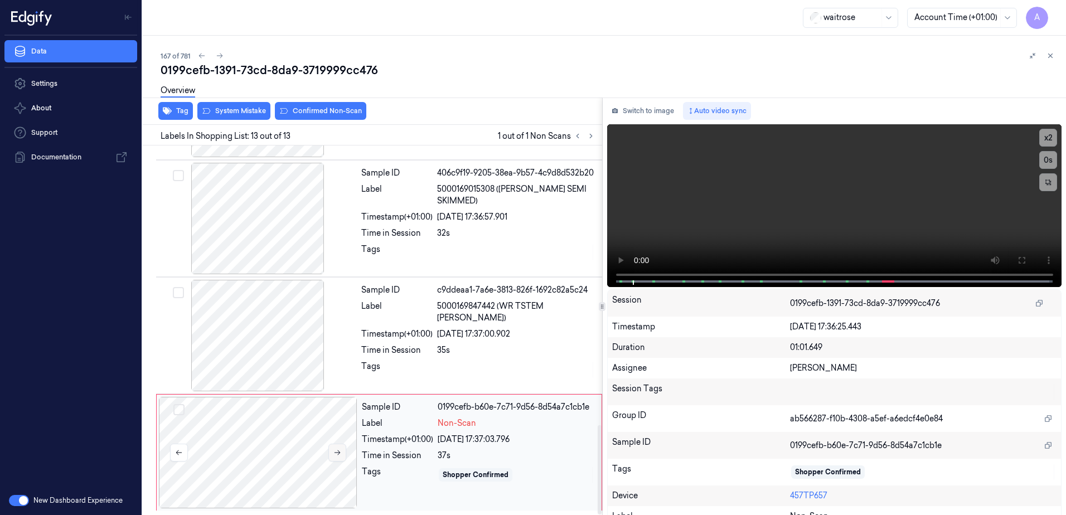
click at [332, 452] on button at bounding box center [337, 453] width 18 height 18
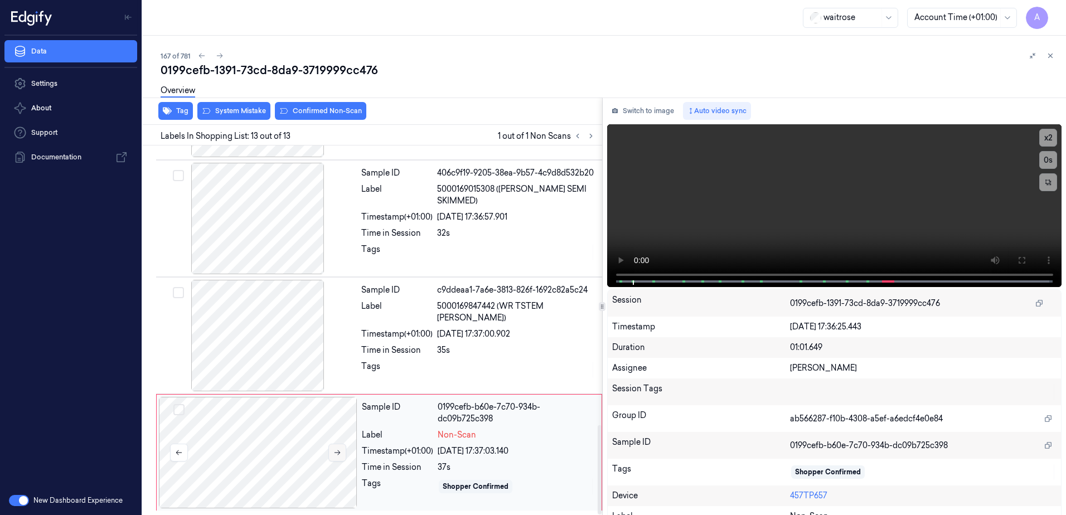
click at [332, 452] on button at bounding box center [337, 453] width 18 height 18
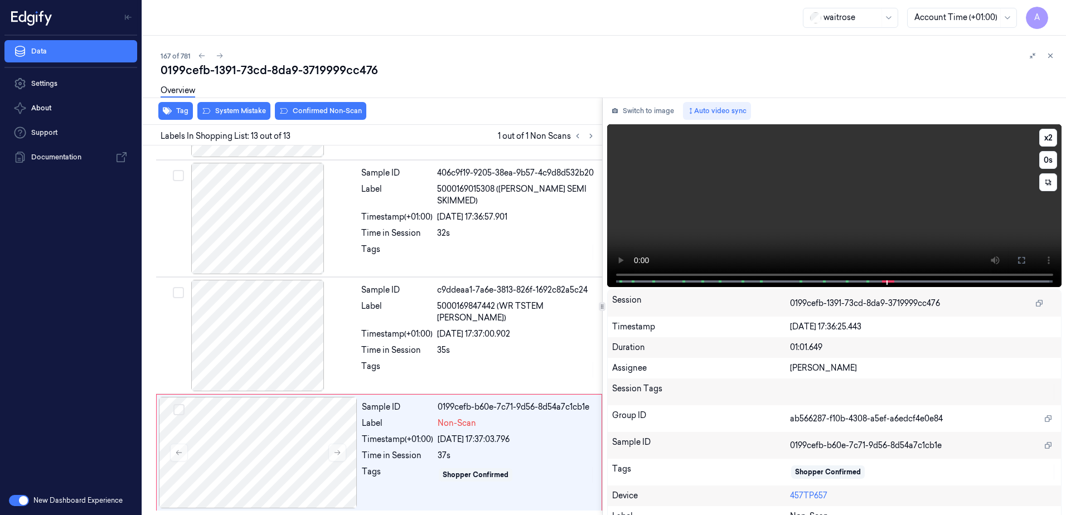
click at [883, 235] on video at bounding box center [834, 205] width 455 height 163
click at [1022, 264] on button at bounding box center [1021, 260] width 18 height 18
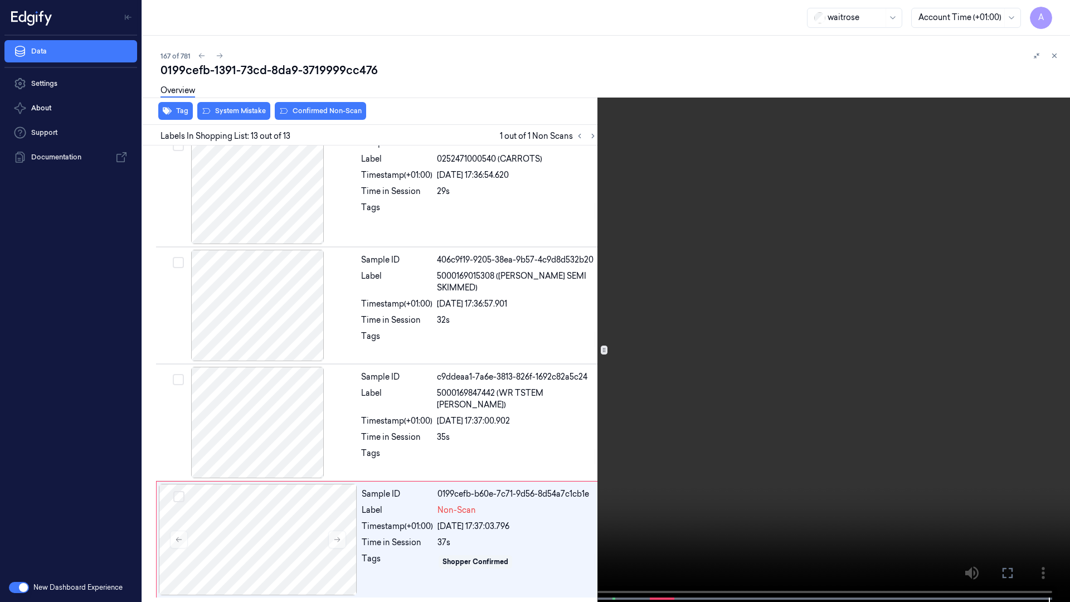
drag, startPoint x: 1006, startPoint y: 576, endPoint x: 933, endPoint y: 422, distance: 171.1
click at [0, 0] on icon at bounding box center [0, 0] width 0 height 0
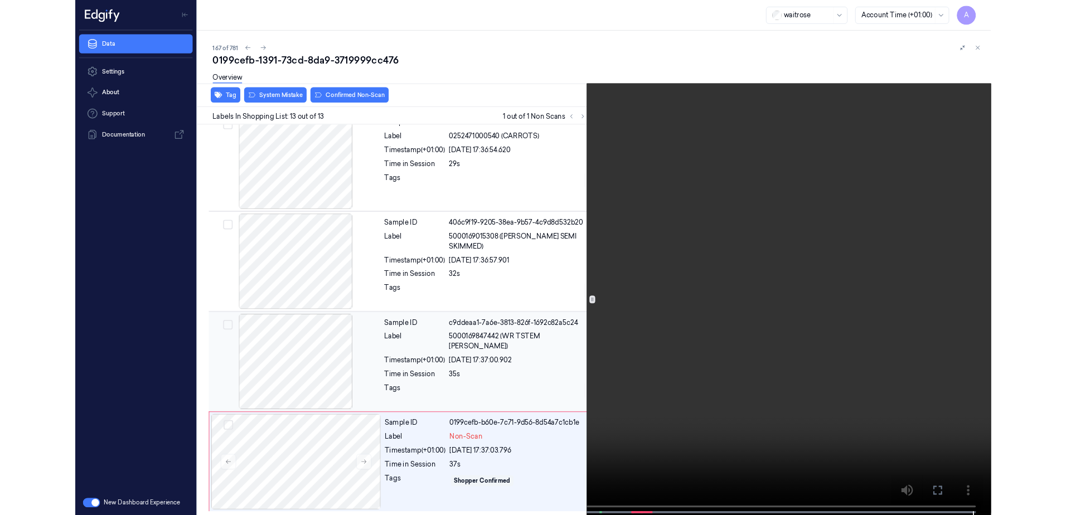
scroll to position [1156, 0]
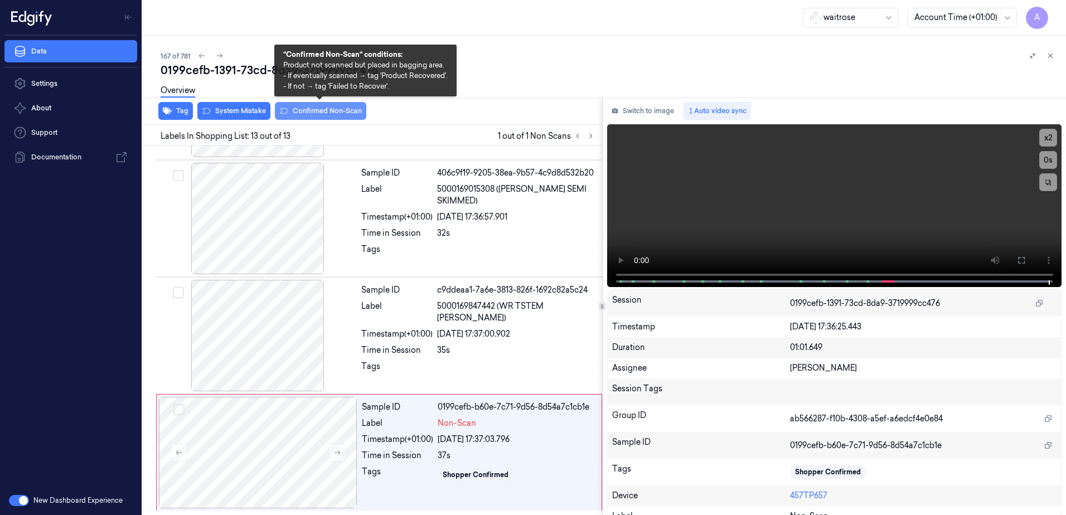
click at [313, 114] on button "Confirmed Non-Scan" at bounding box center [320, 111] width 91 height 18
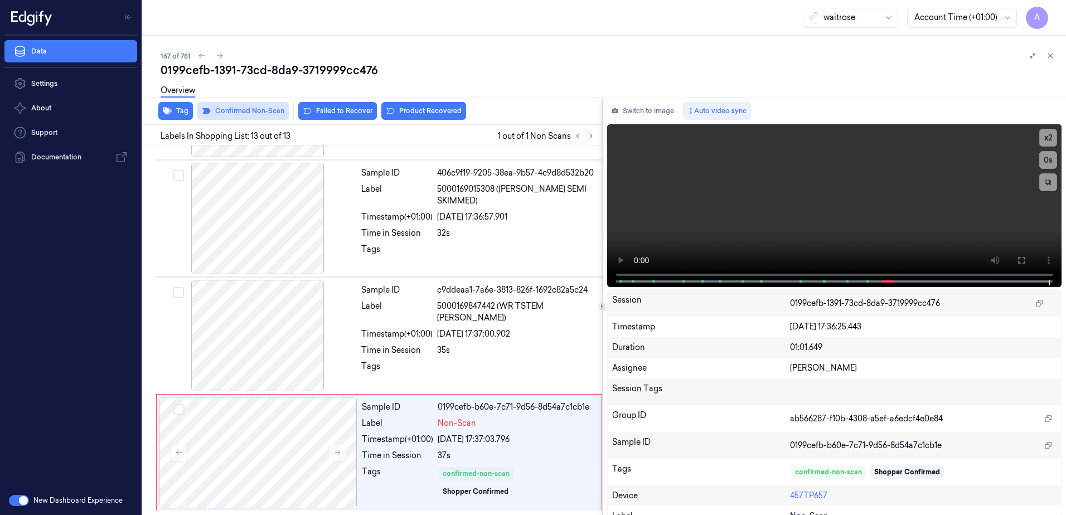
click at [313, 114] on button "Failed to Recover" at bounding box center [337, 111] width 79 height 18
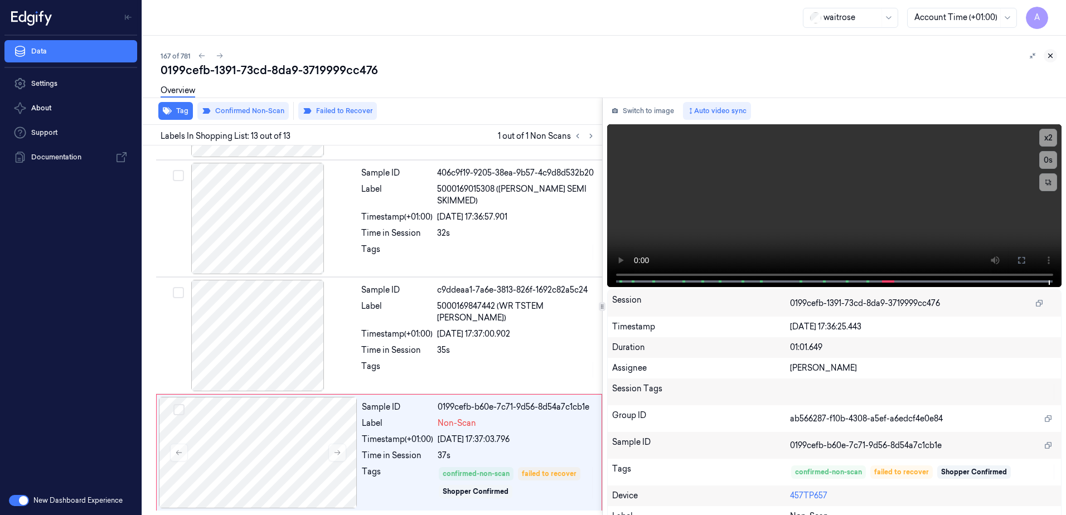
click at [1051, 50] on button at bounding box center [1050, 55] width 13 height 13
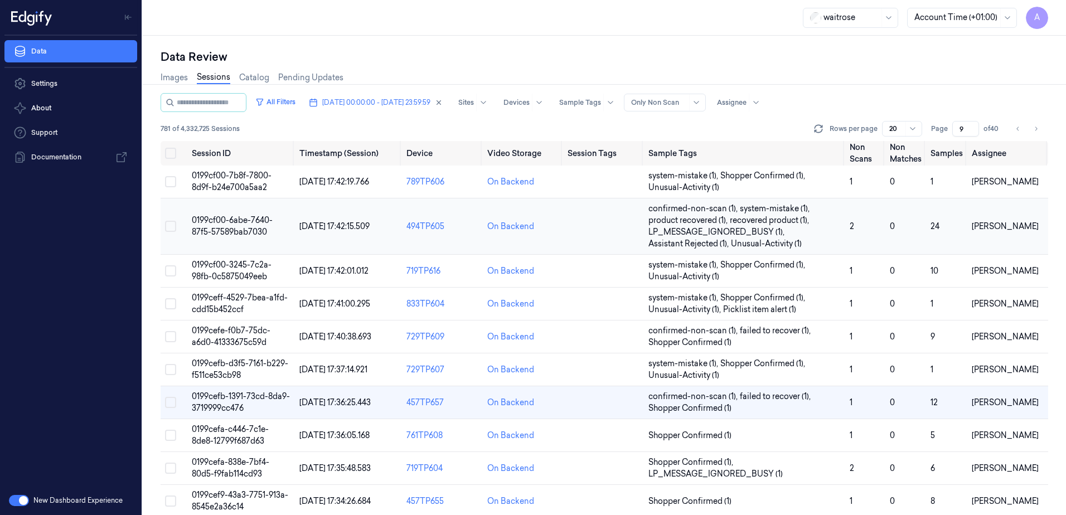
scroll to position [112, 0]
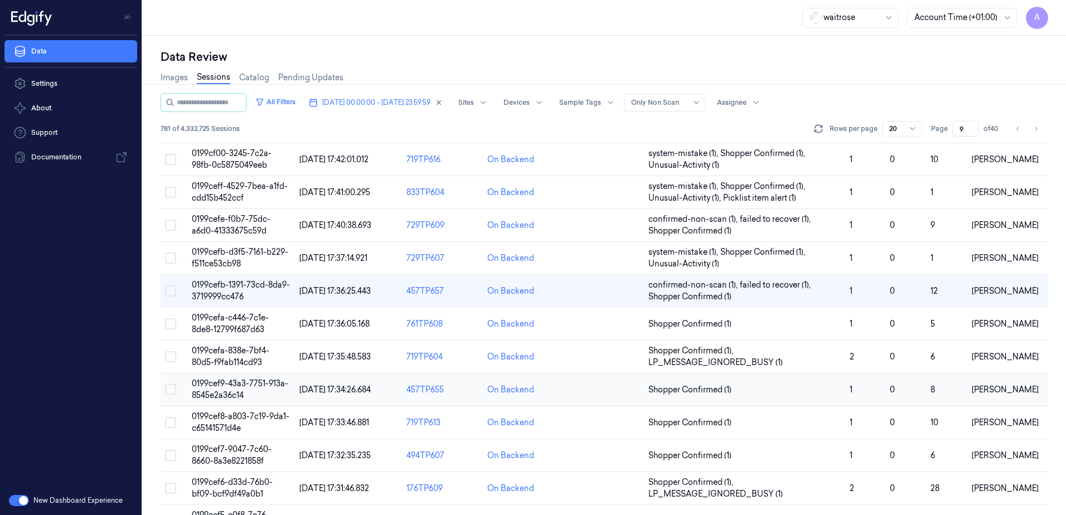
click at [214, 385] on span "0199cef9-43a3-7751-913a-8545e2a36c14" at bounding box center [240, 390] width 96 height 22
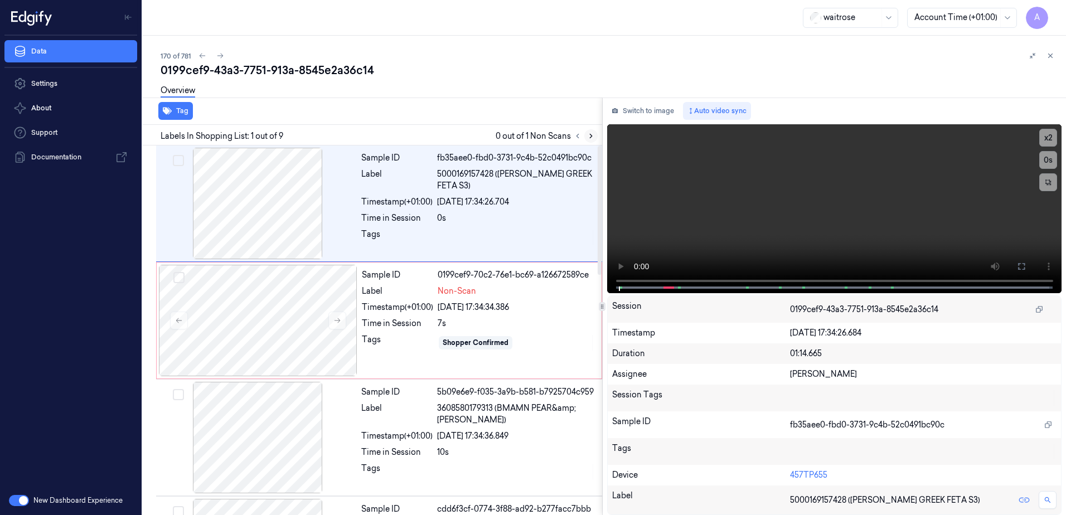
click at [588, 135] on icon at bounding box center [591, 136] width 8 height 8
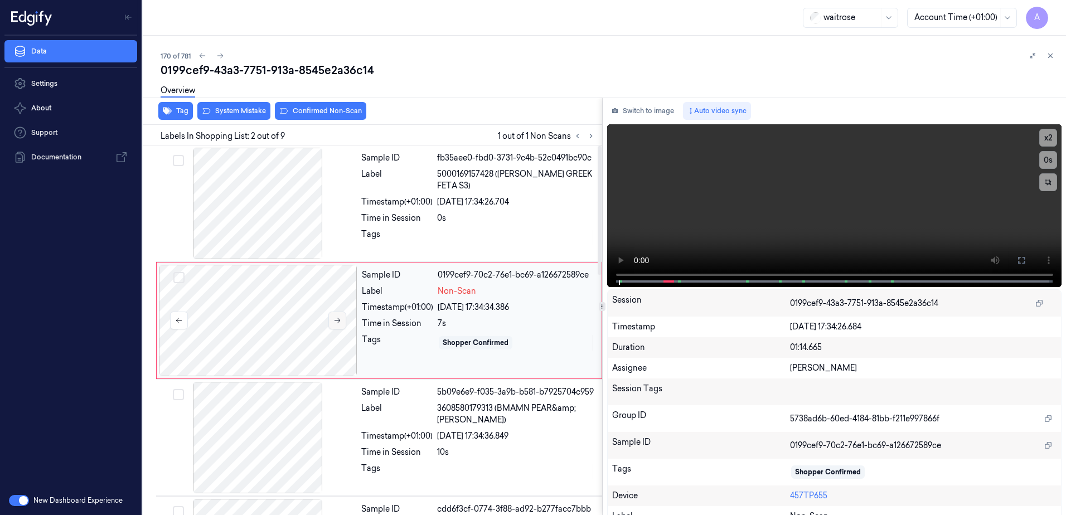
click at [339, 322] on icon at bounding box center [338, 320] width 6 height 5
click at [338, 323] on icon at bounding box center [337, 321] width 8 height 8
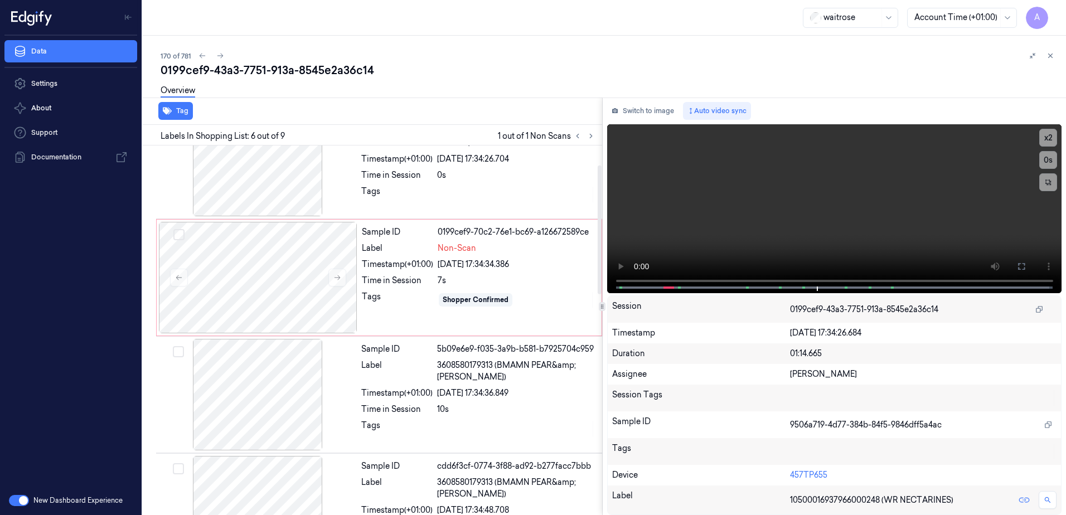
scroll to position [56, 0]
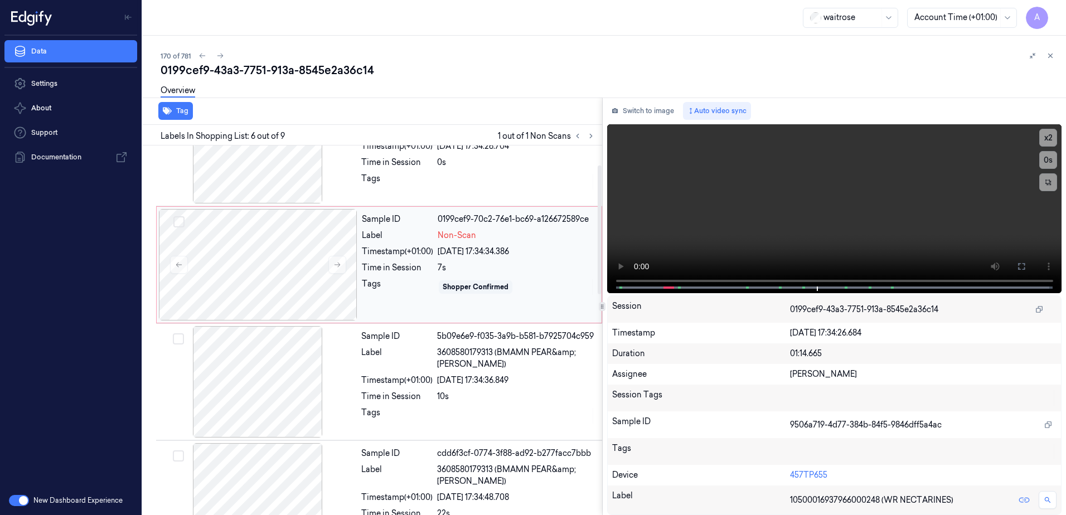
click at [405, 308] on div "Sample ID 0199cef9-70c2-76e1-bc69-a126672589ce Label Non-Scan Timestamp (+01:00…" at bounding box center [478, 265] width 242 height 112
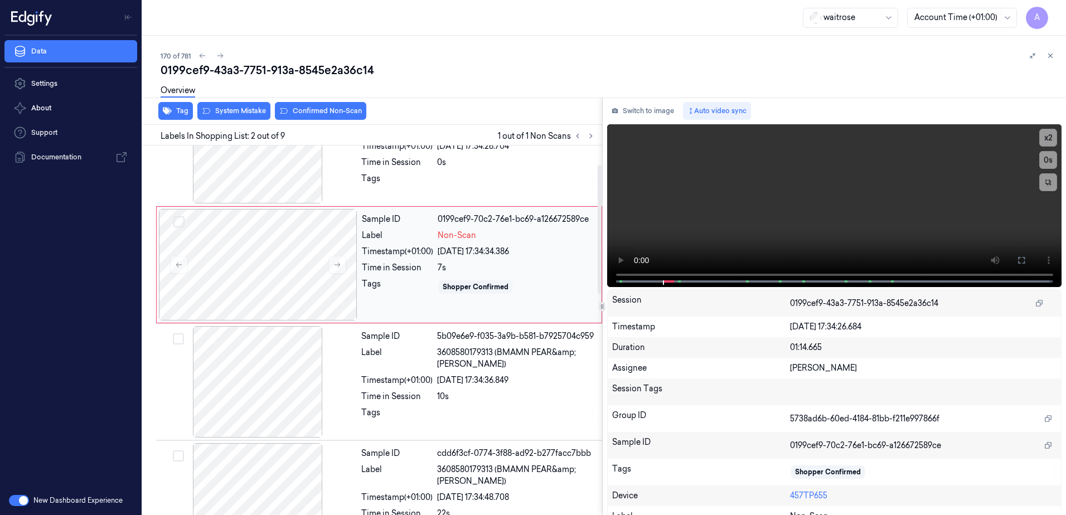
scroll to position [0, 0]
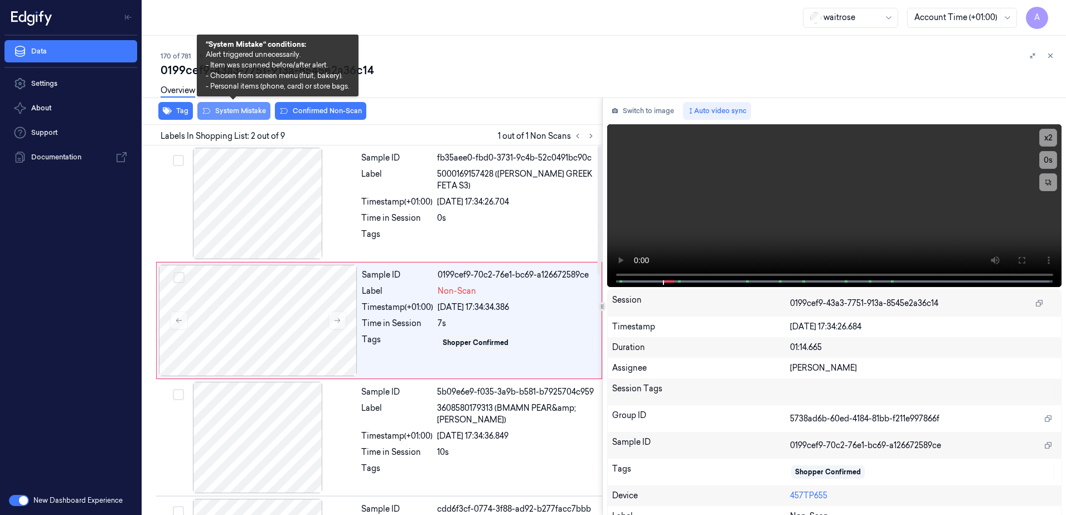
click at [235, 118] on button "System Mistake" at bounding box center [233, 111] width 73 height 18
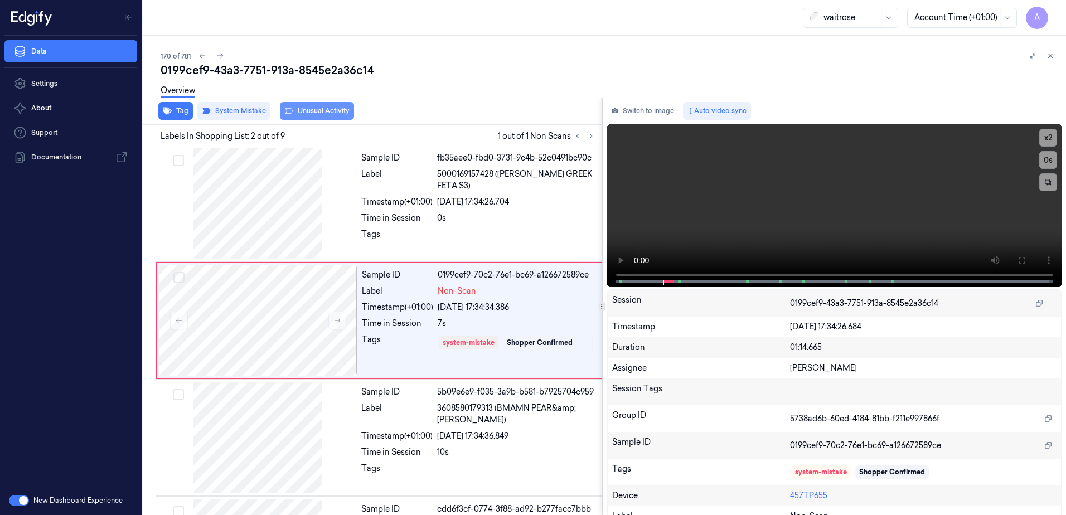
click at [317, 117] on button "Unusual Activity" at bounding box center [317, 111] width 74 height 18
click at [1051, 55] on icon at bounding box center [1050, 56] width 8 height 8
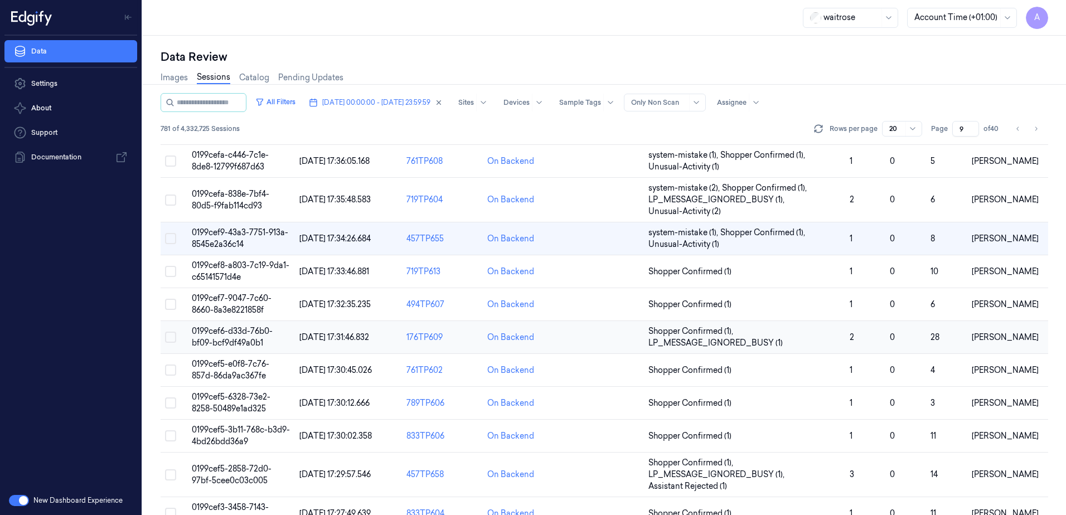
scroll to position [279, 0]
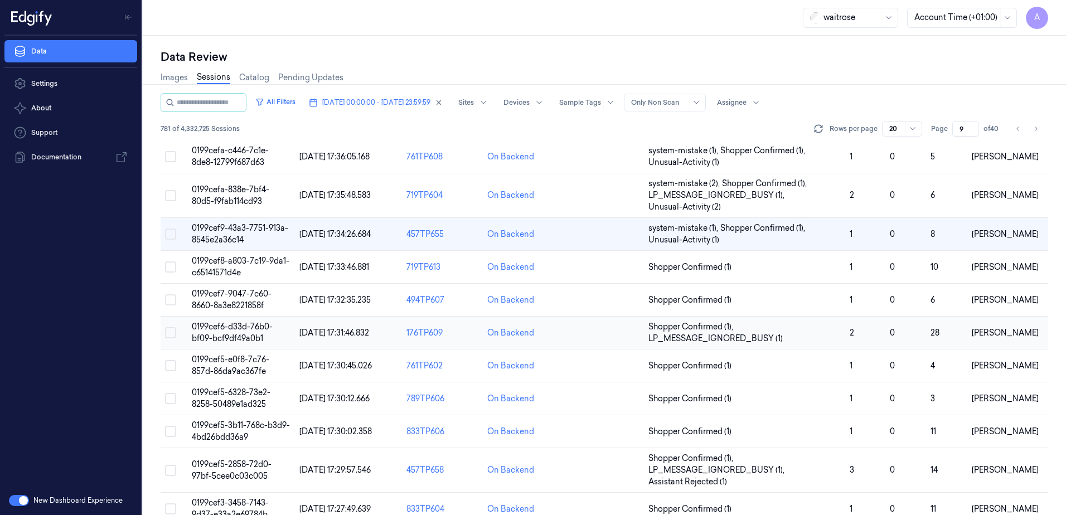
click at [230, 335] on span "0199cef6-d33d-76b0-bf09-bcf9df49a0b1" at bounding box center [232, 333] width 81 height 22
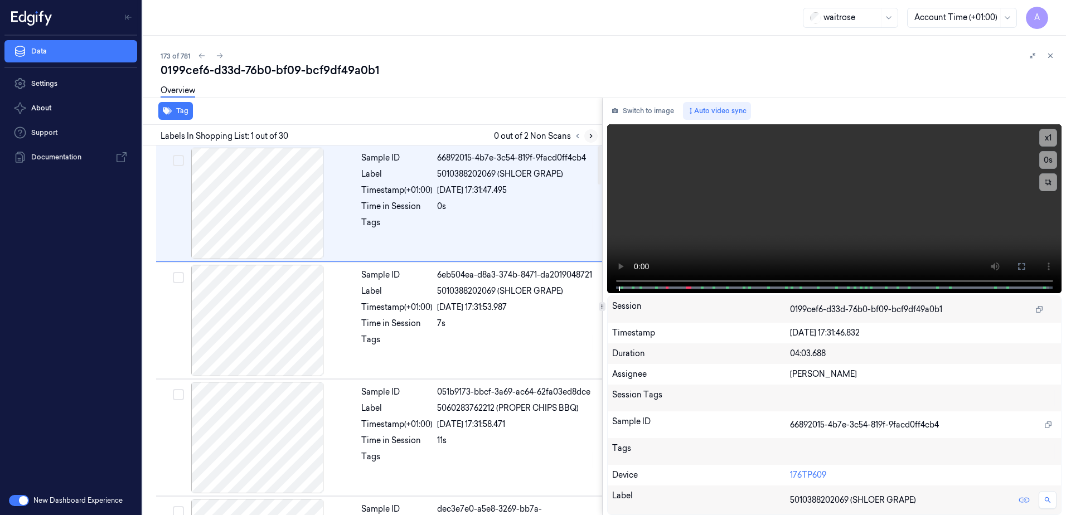
click at [593, 138] on icon at bounding box center [591, 136] width 8 height 8
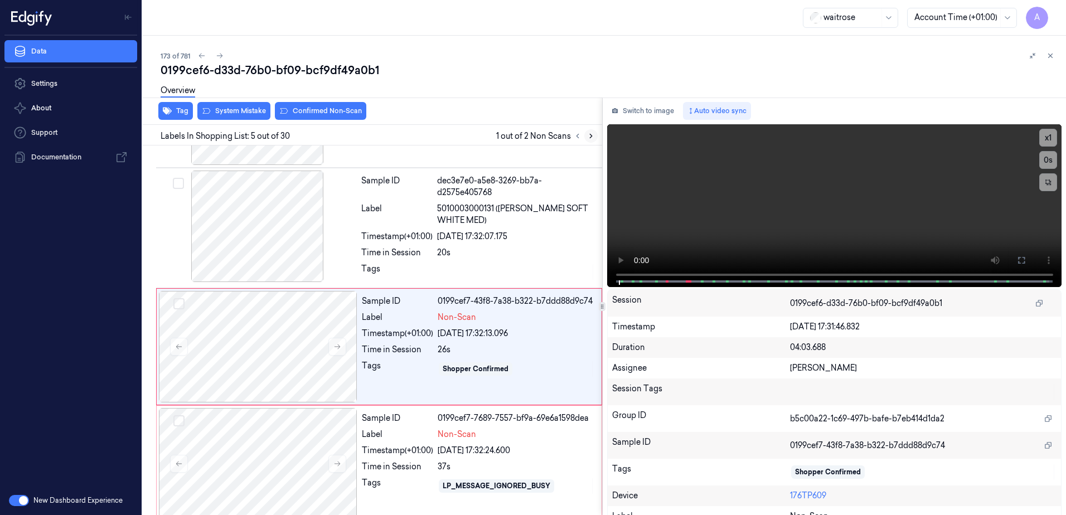
scroll to position [345, 0]
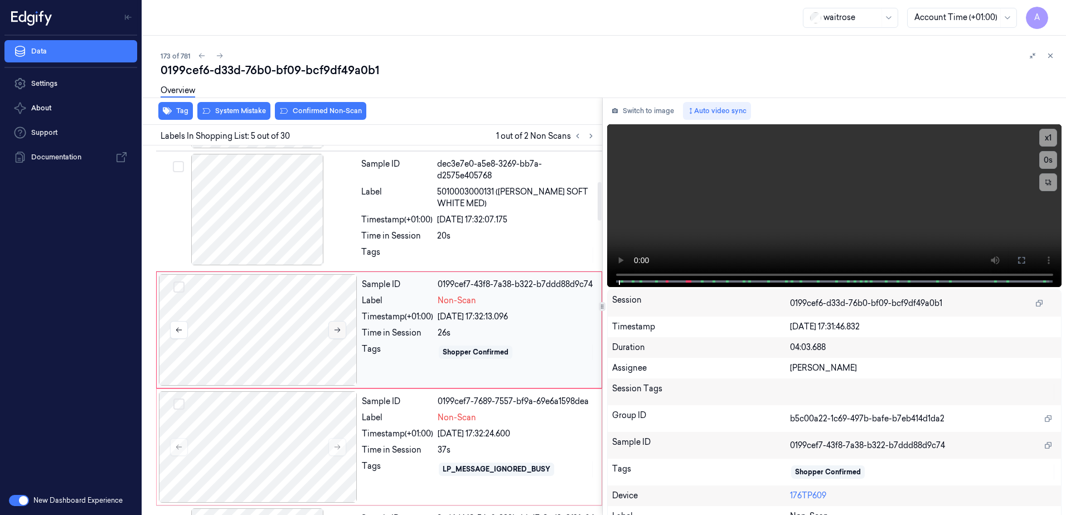
click at [340, 328] on icon at bounding box center [337, 330] width 8 height 8
click at [338, 449] on icon at bounding box center [337, 447] width 8 height 8
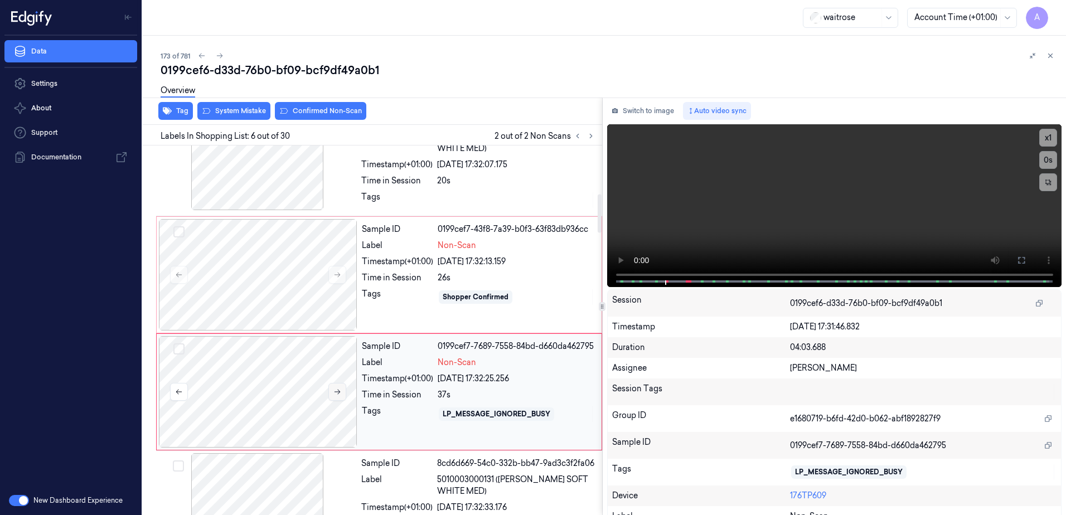
scroll to position [462, 0]
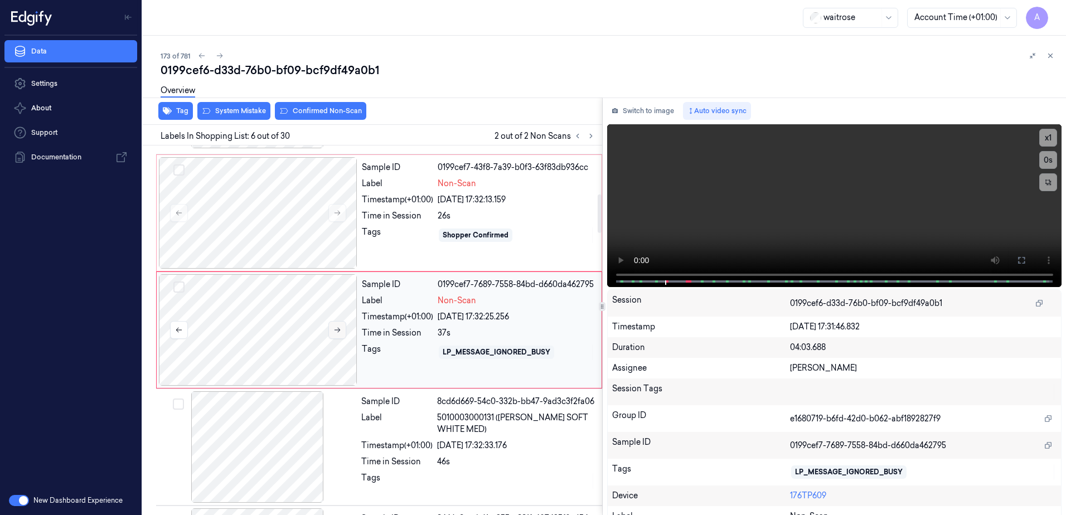
click at [338, 335] on button at bounding box center [337, 330] width 18 height 18
click at [1019, 255] on button at bounding box center [1021, 260] width 18 height 18
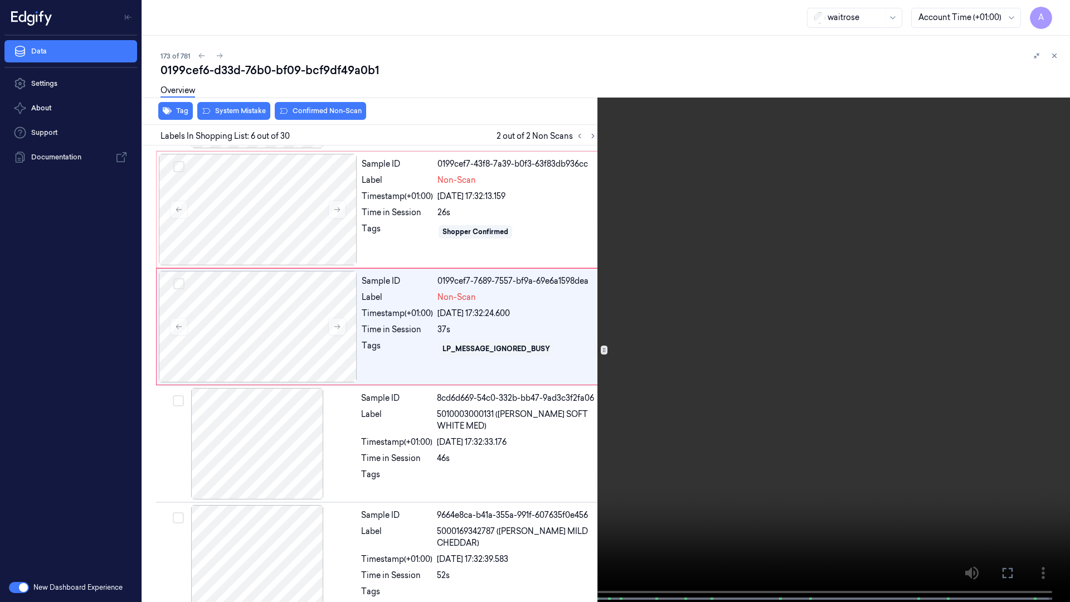
click at [796, 387] on video at bounding box center [535, 302] width 1070 height 604
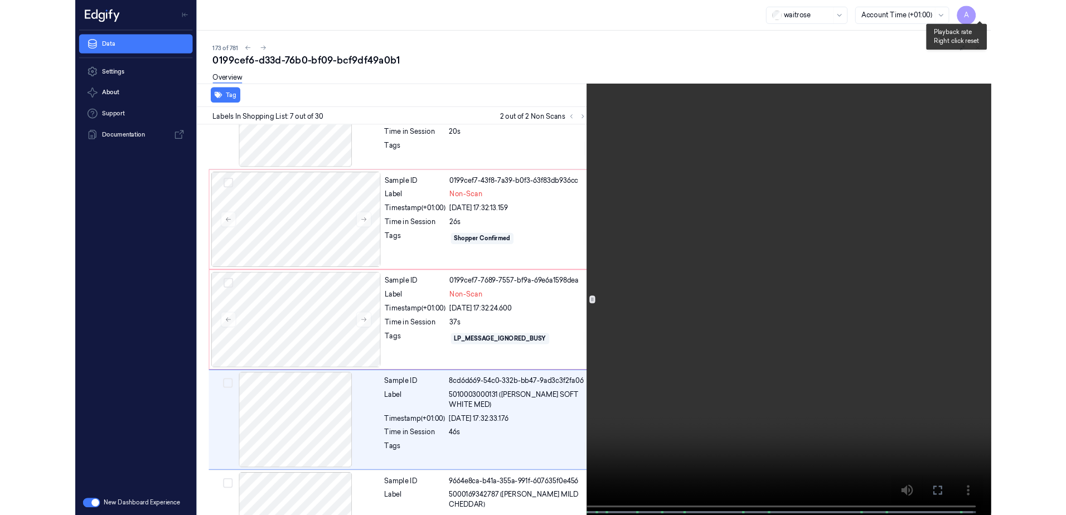
scroll to position [532, 0]
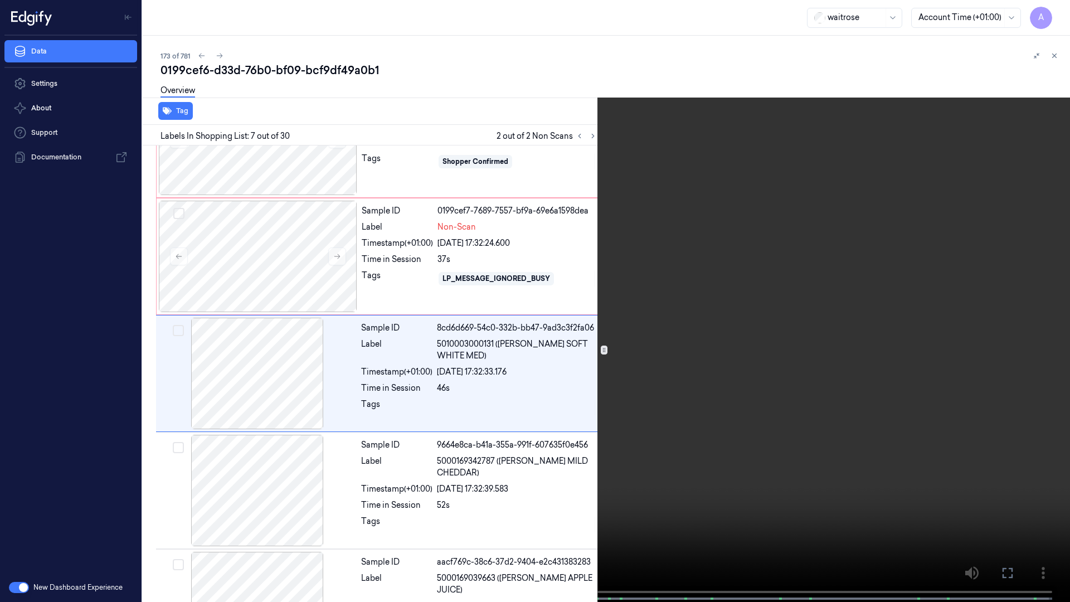
click at [860, 293] on video at bounding box center [535, 302] width 1070 height 604
click at [0, 0] on button at bounding box center [0, 0] width 0 height 0
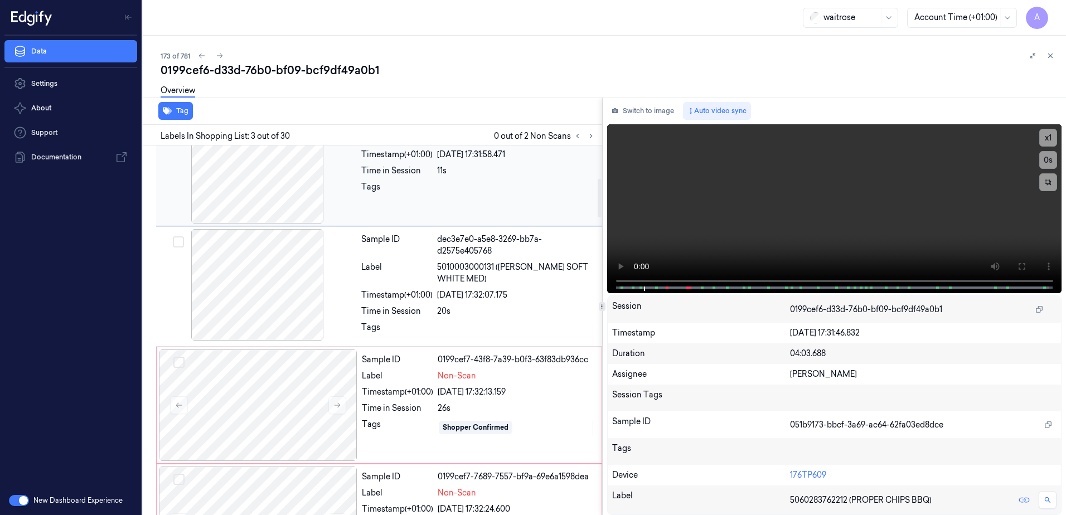
scroll to position [331, 0]
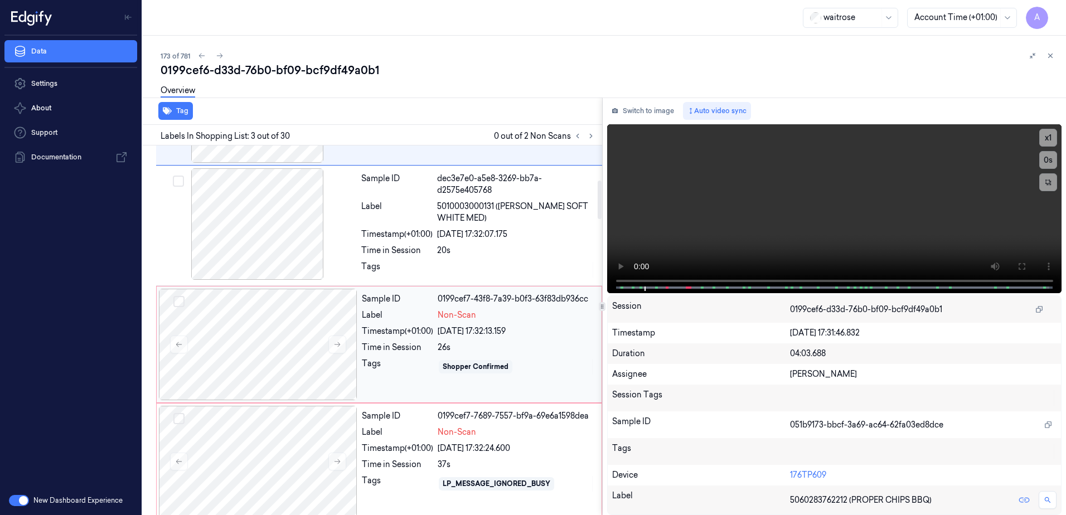
click at [413, 369] on div "Tags" at bounding box center [397, 367] width 71 height 18
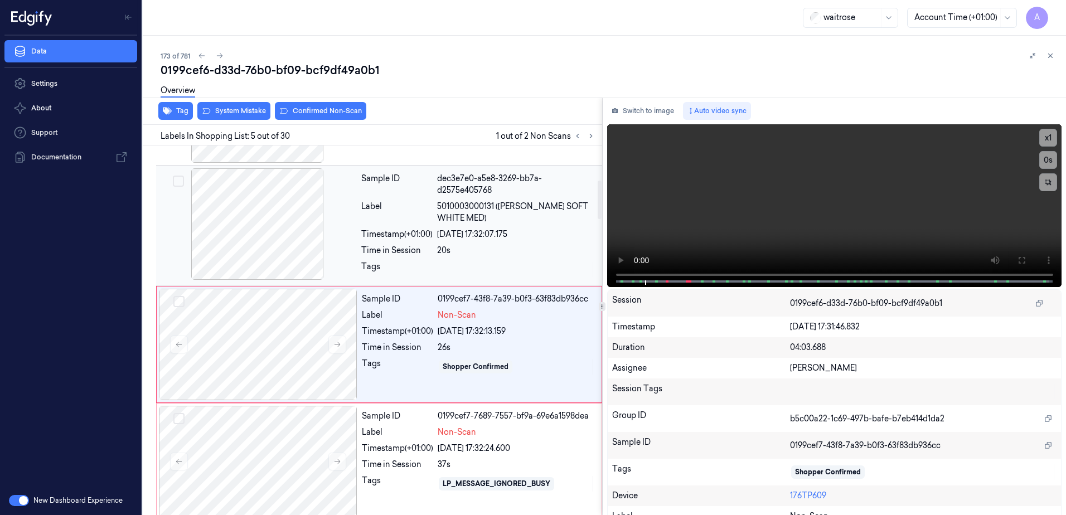
scroll to position [345, 0]
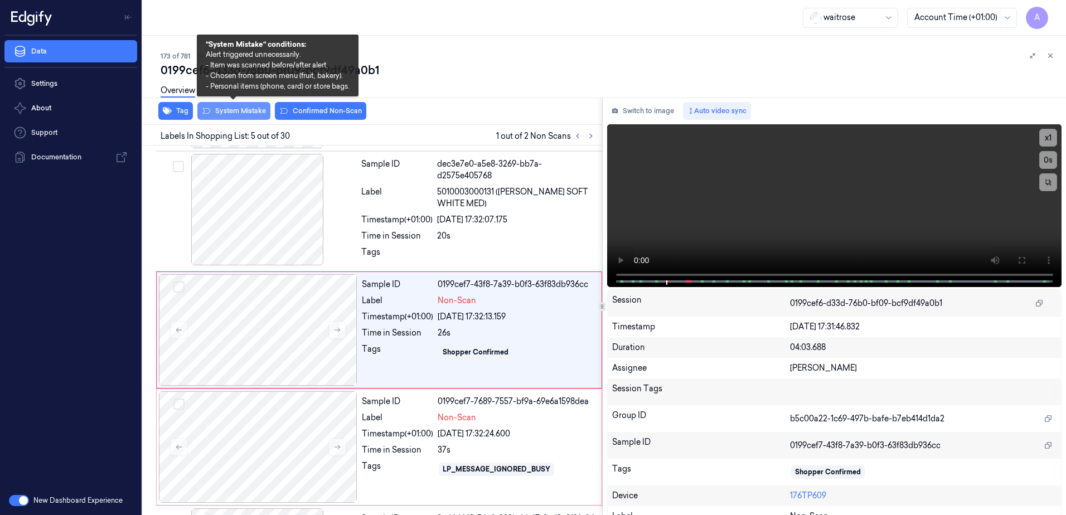
click at [227, 118] on button "System Mistake" at bounding box center [233, 111] width 73 height 18
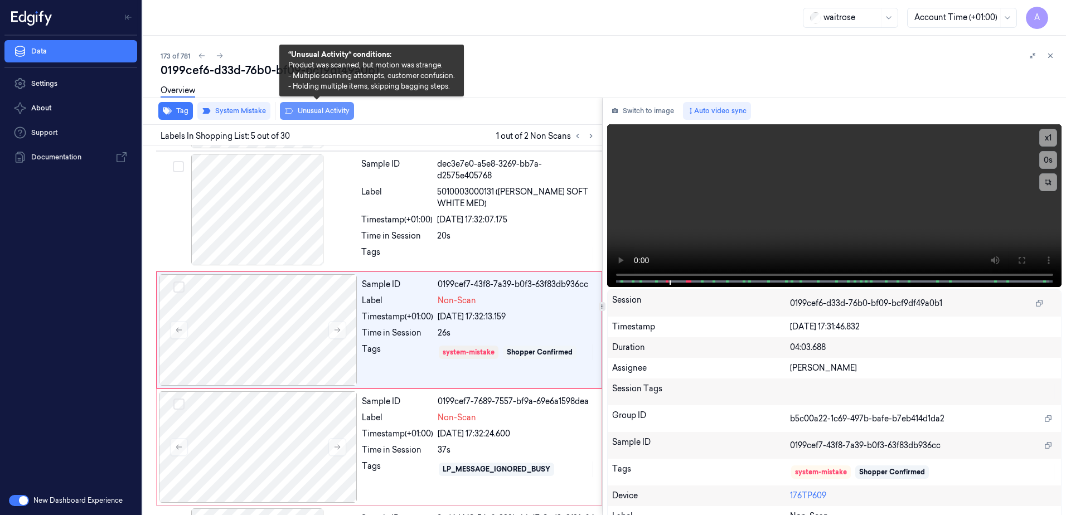
click at [321, 115] on button "Unusual Activity" at bounding box center [317, 111] width 74 height 18
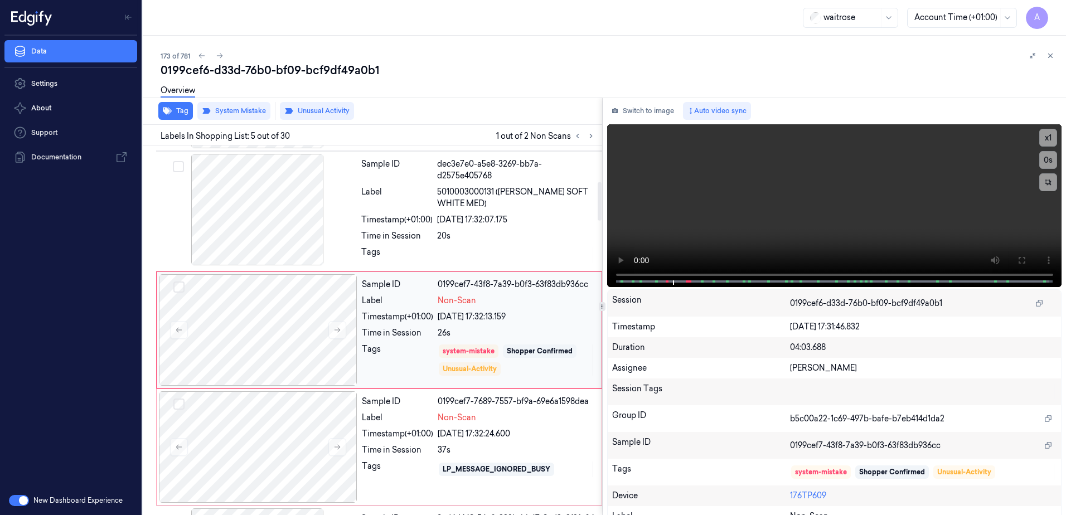
scroll to position [568, 0]
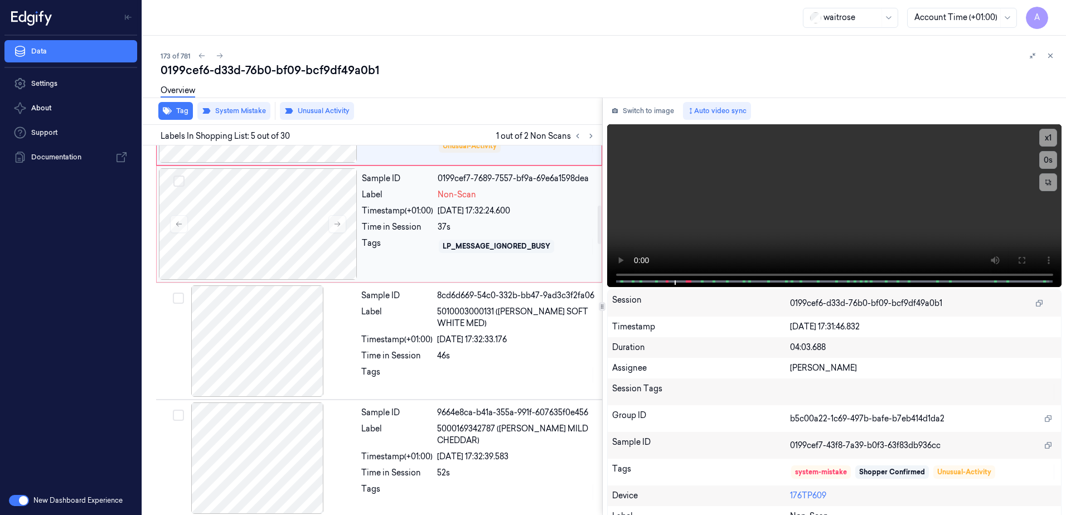
click at [398, 253] on div "Tags" at bounding box center [397, 246] width 71 height 18
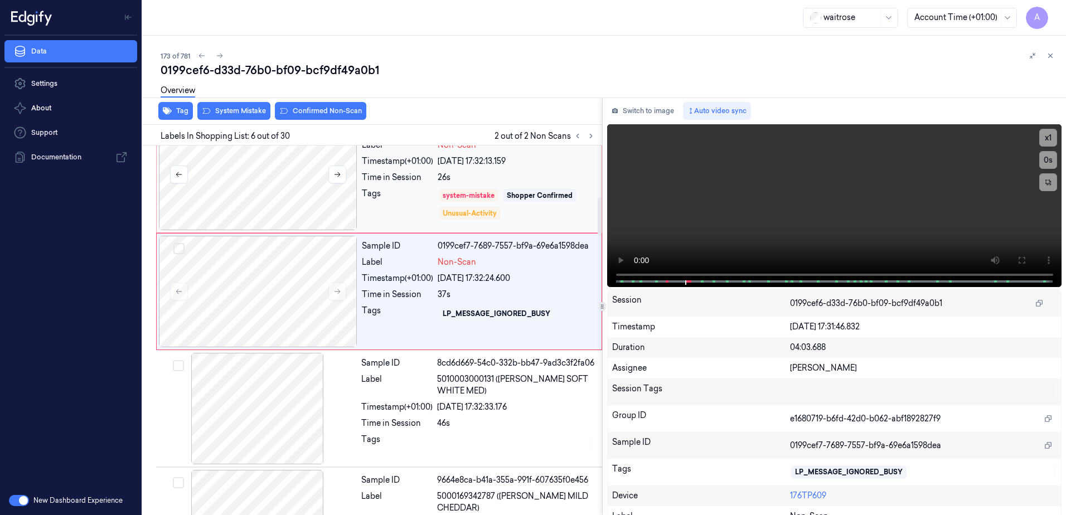
scroll to position [462, 0]
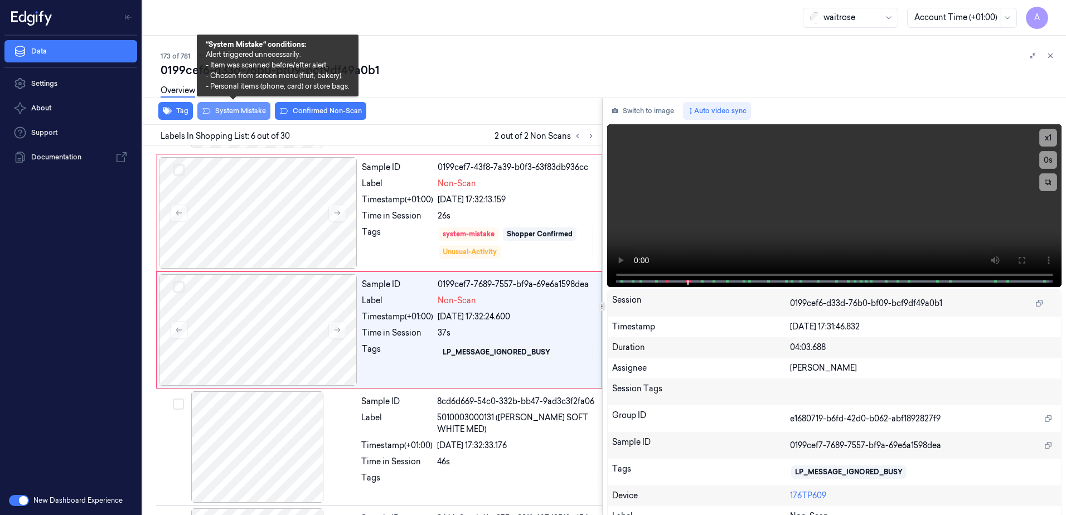
click at [228, 114] on button "System Mistake" at bounding box center [233, 111] width 73 height 18
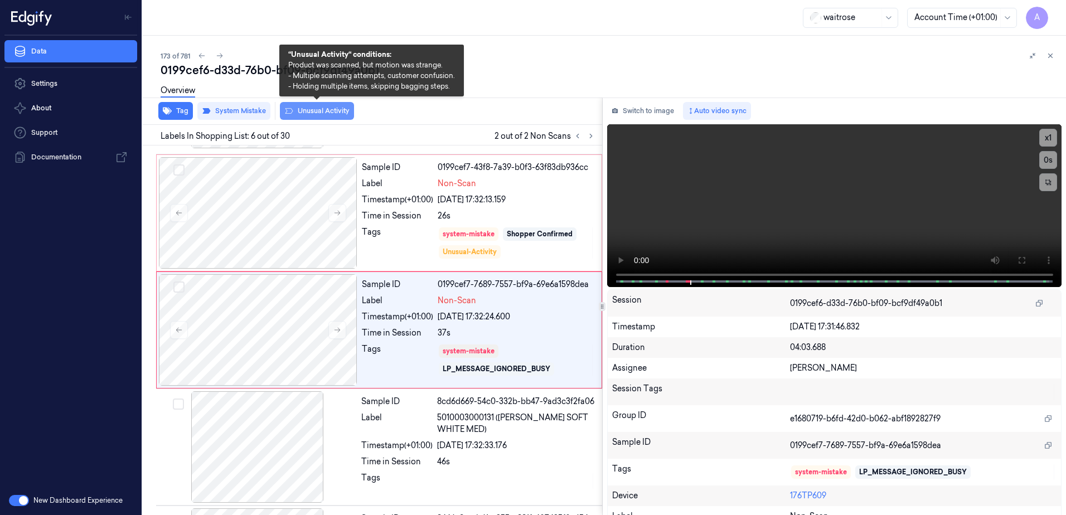
click at [316, 112] on button "Unusual Activity" at bounding box center [317, 111] width 74 height 18
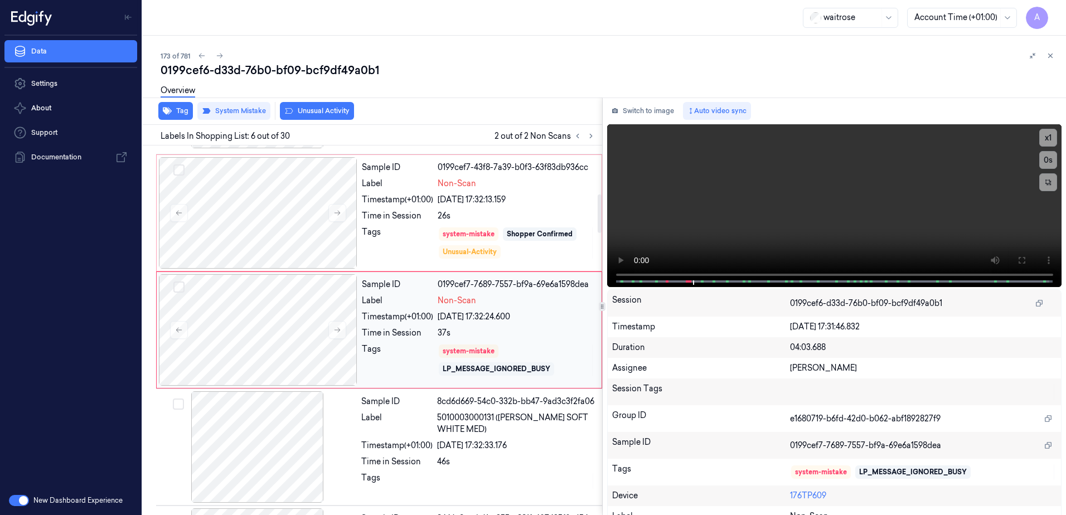
scroll to position [467, 0]
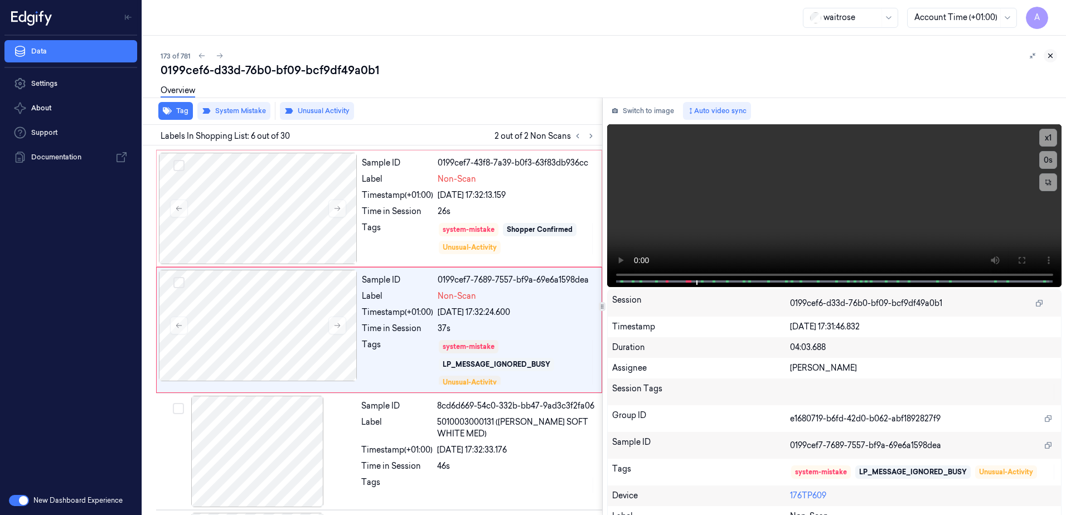
click at [1051, 59] on icon at bounding box center [1050, 56] width 8 height 8
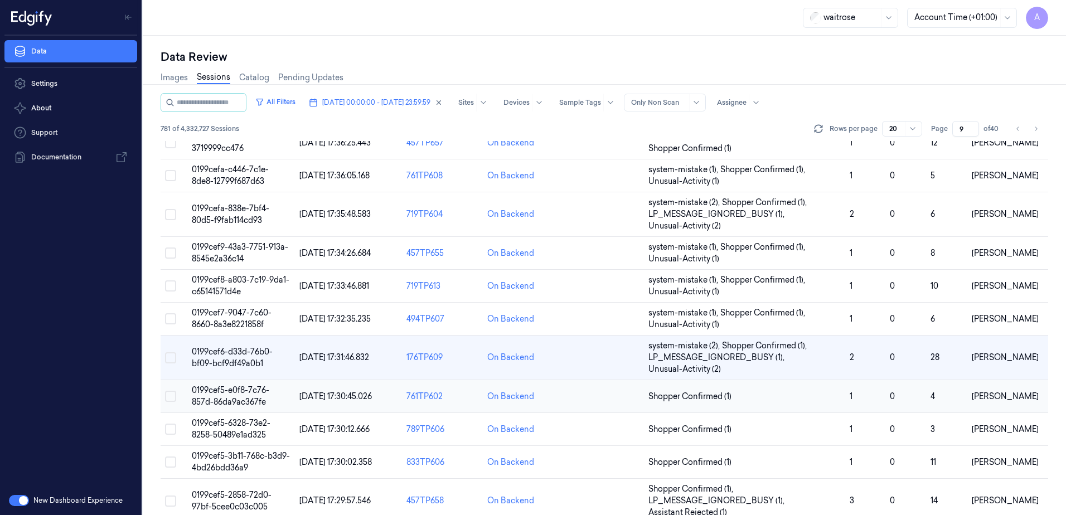
scroll to position [279, 0]
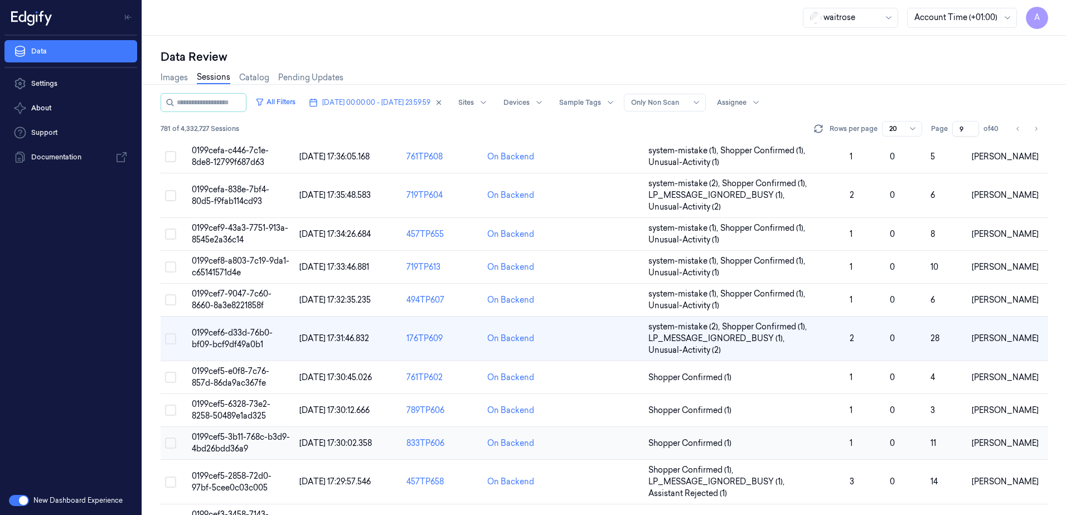
click at [236, 437] on span "0199cef5-3b11-768c-b3d9-4bd26bdd36a9" at bounding box center [241, 443] width 98 height 22
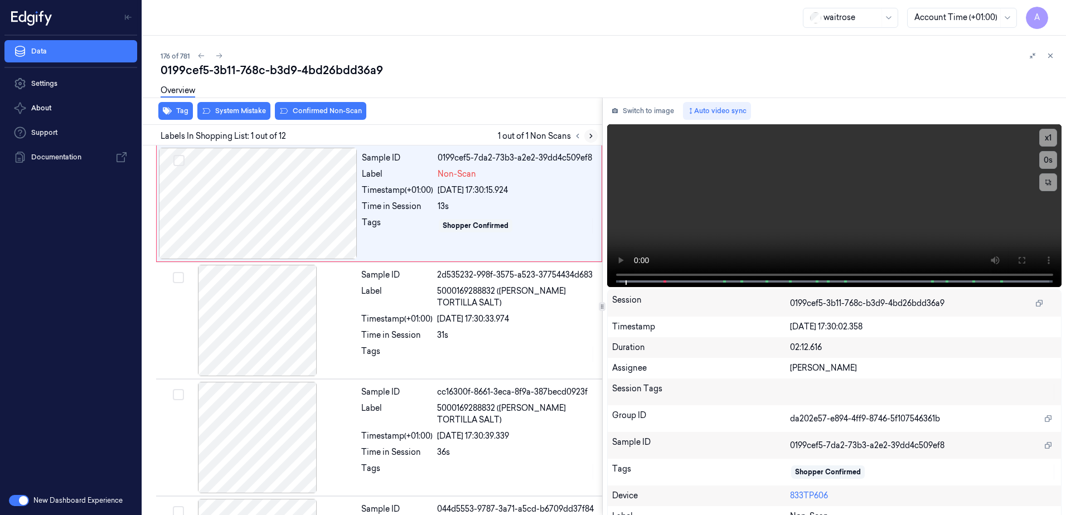
click at [591, 134] on icon at bounding box center [591, 136] width 8 height 8
click at [1045, 139] on button "x 1" at bounding box center [1048, 138] width 18 height 18
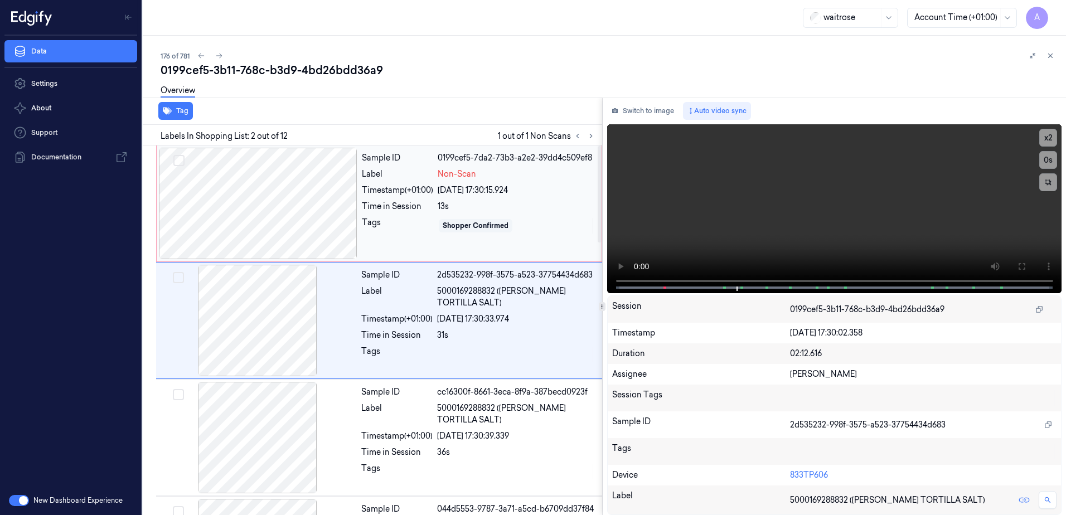
click at [404, 232] on div "Tags" at bounding box center [397, 226] width 71 height 18
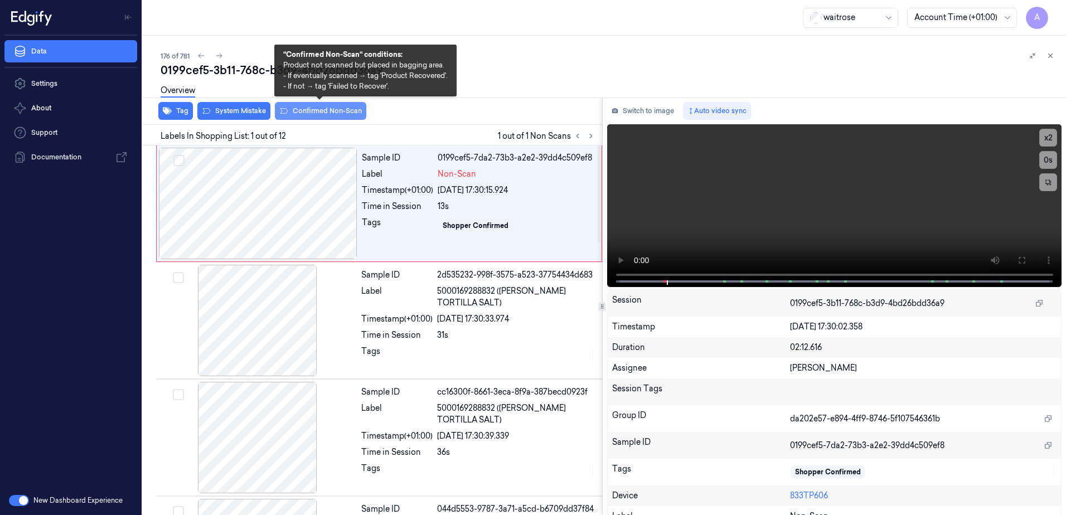
click at [306, 113] on button "Confirmed Non-Scan" at bounding box center [320, 111] width 91 height 18
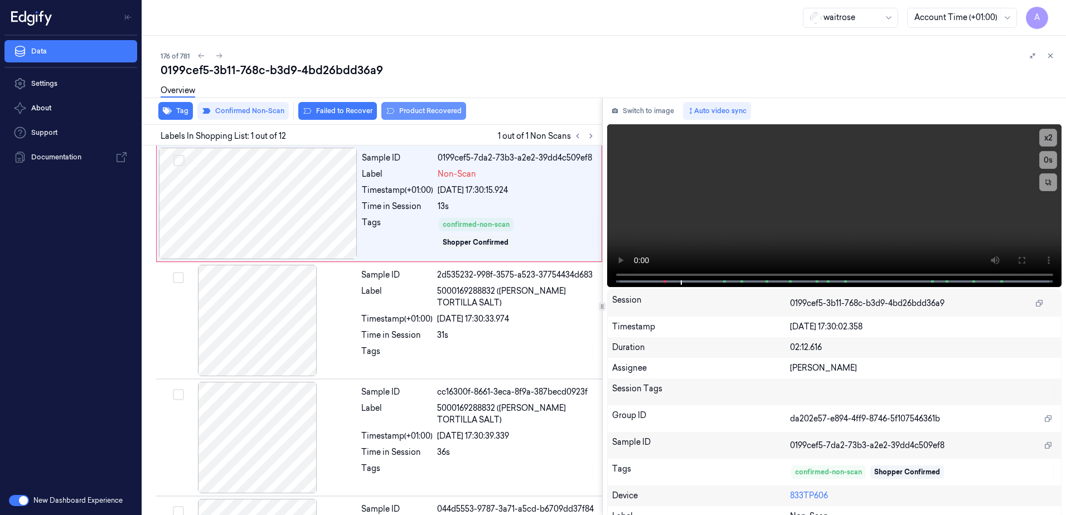
click at [414, 114] on button "Product Recovered" at bounding box center [423, 111] width 85 height 18
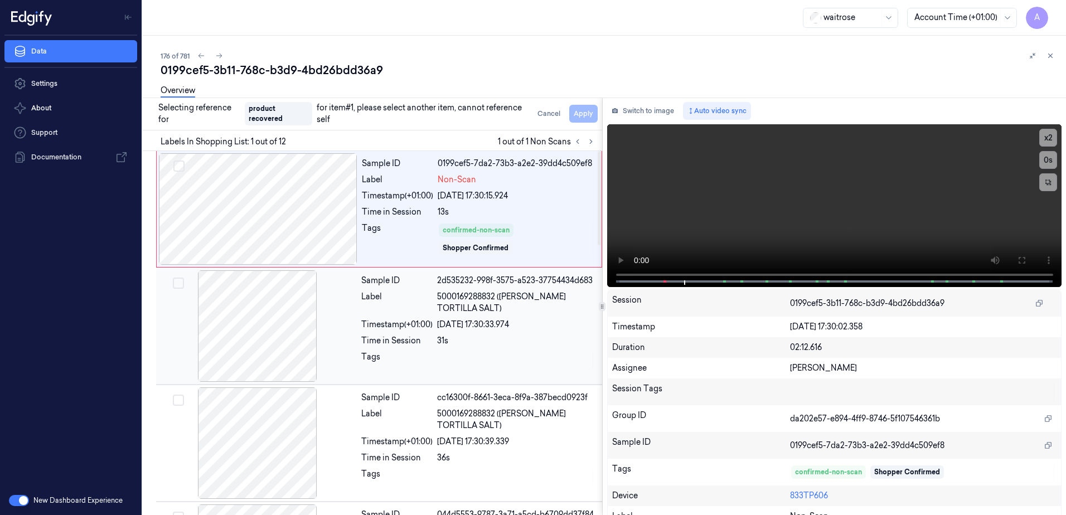
click at [526, 352] on div at bounding box center [516, 360] width 158 height 18
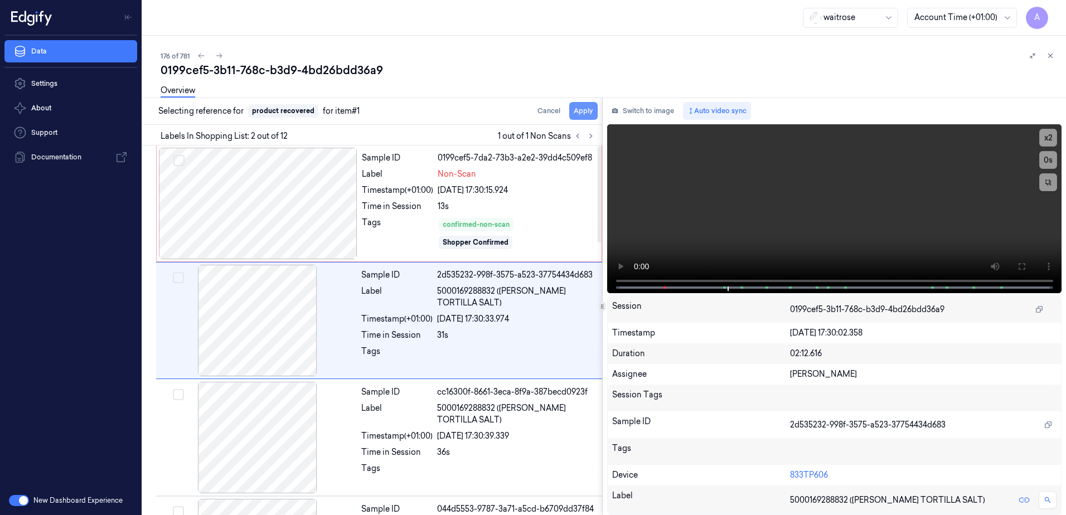
click at [580, 114] on button "Apply" at bounding box center [583, 111] width 28 height 18
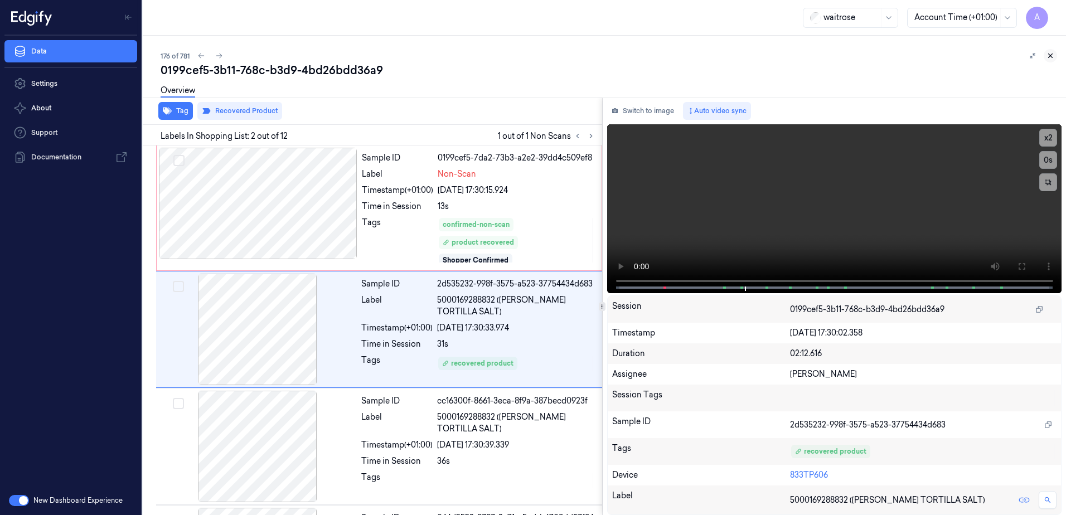
click at [1055, 56] on button at bounding box center [1050, 55] width 13 height 13
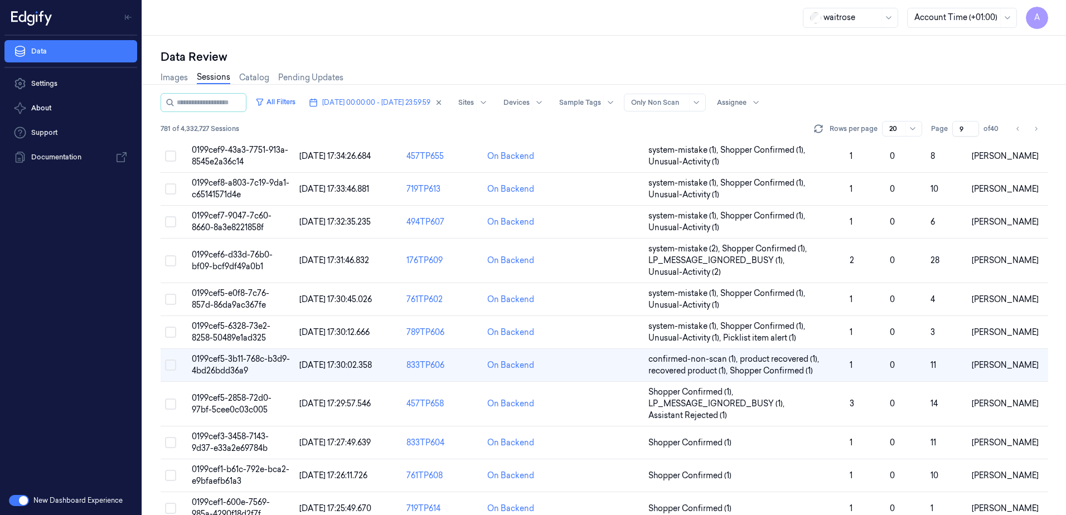
scroll to position [375, 0]
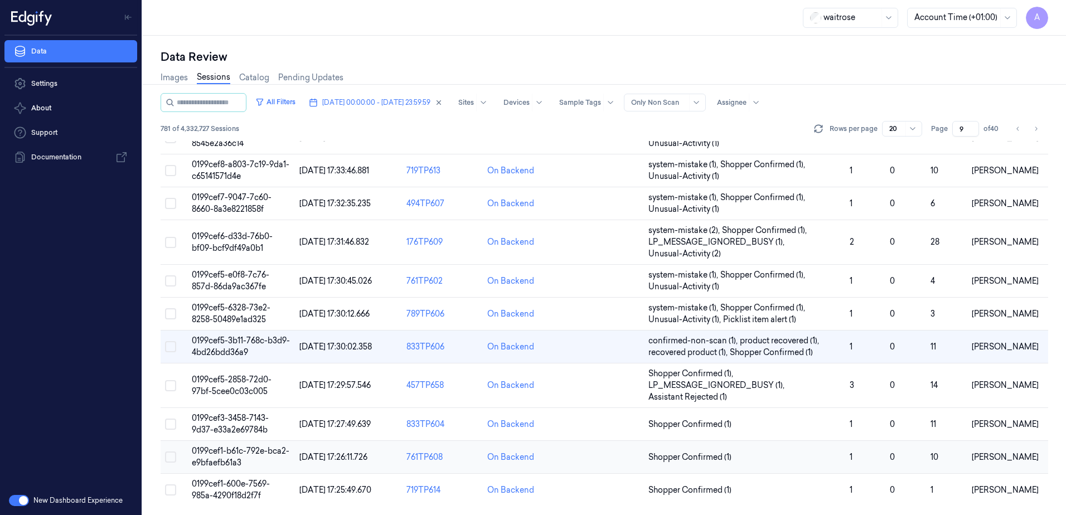
click at [213, 449] on span "0199cef1-b61c-792e-bca2-e9bfaefb61a3" at bounding box center [241, 457] width 98 height 22
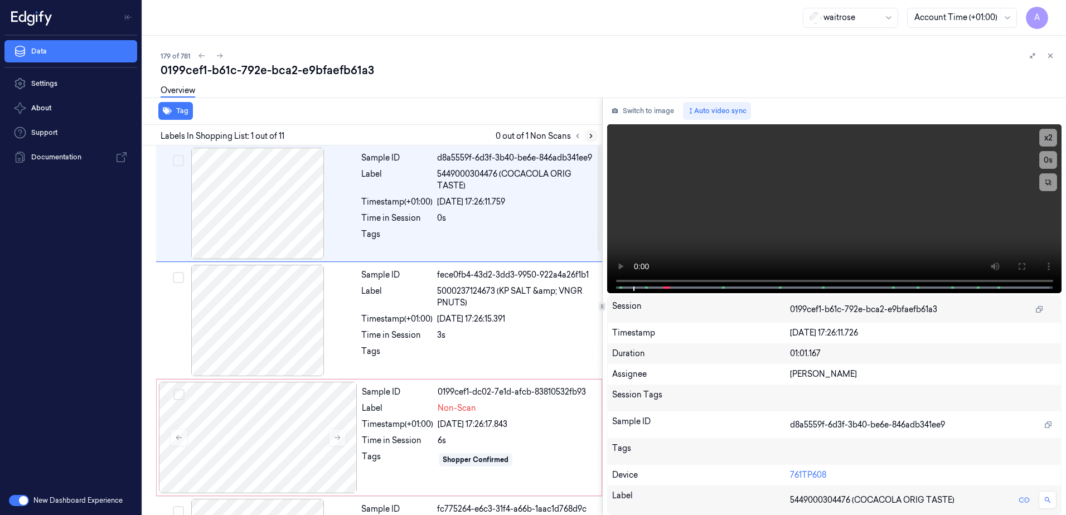
click at [593, 134] on icon at bounding box center [591, 136] width 8 height 8
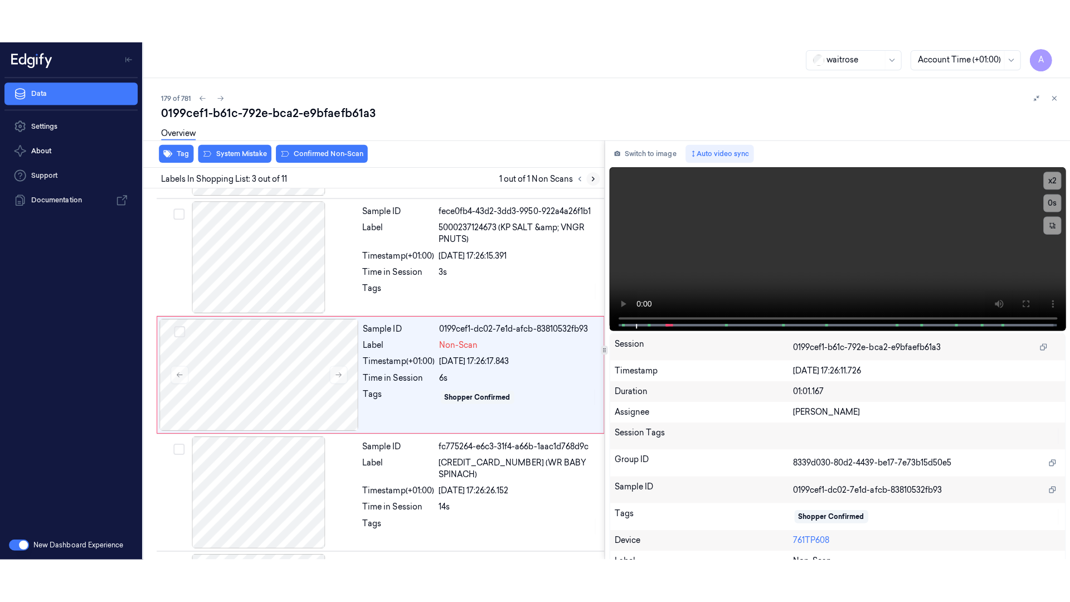
scroll to position [108, 0]
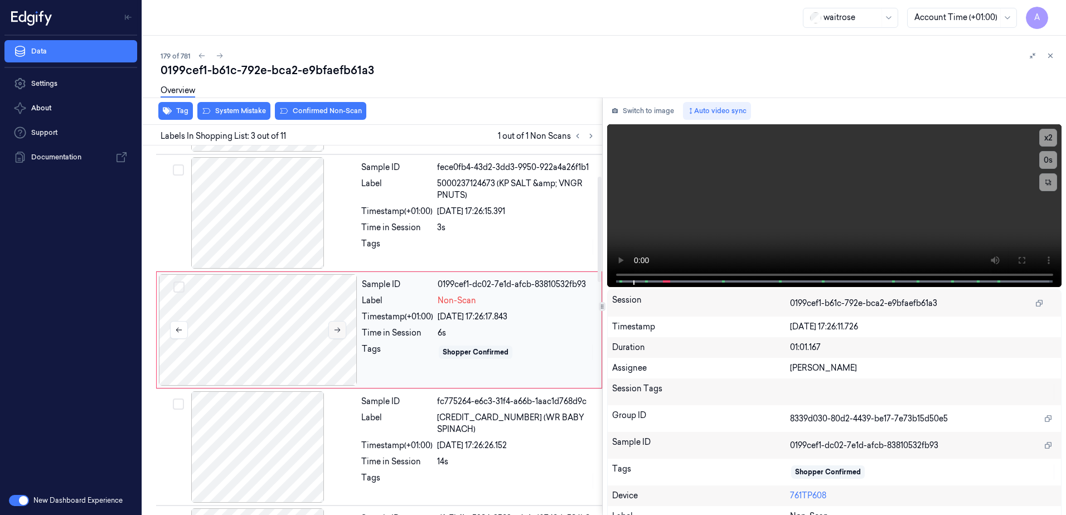
click at [339, 332] on icon at bounding box center [337, 330] width 8 height 8
click at [340, 332] on icon at bounding box center [337, 330] width 8 height 8
click at [618, 280] on div "x 2 0 s 5449000304476 (COCACOLA ORIG TASTE)" at bounding box center [834, 204] width 455 height 161
drag, startPoint x: 1017, startPoint y: 259, endPoint x: 1019, endPoint y: 318, distance: 58.6
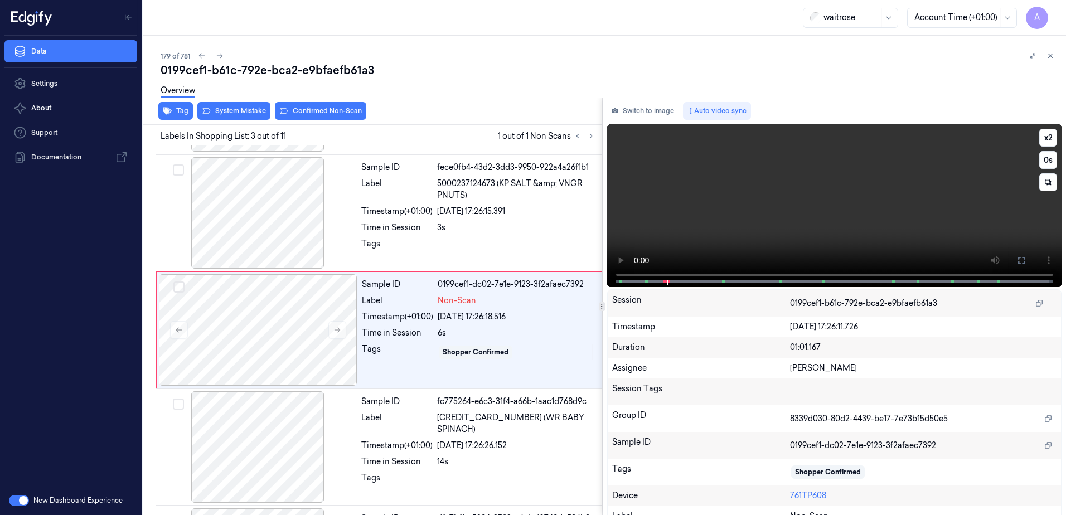
click at [1017, 259] on icon at bounding box center [1021, 260] width 9 height 9
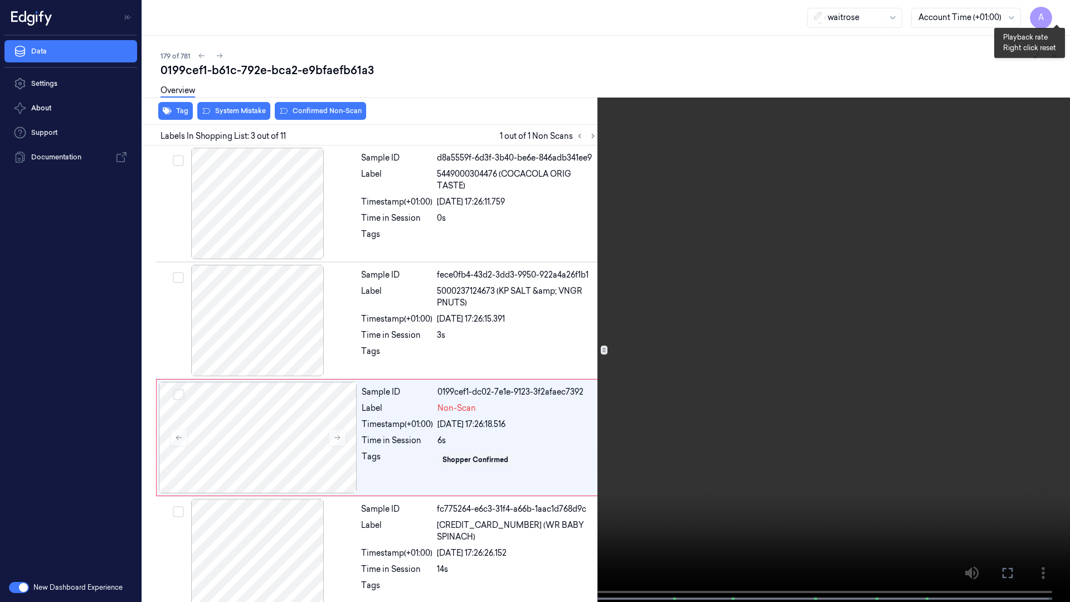
scroll to position [64, 0]
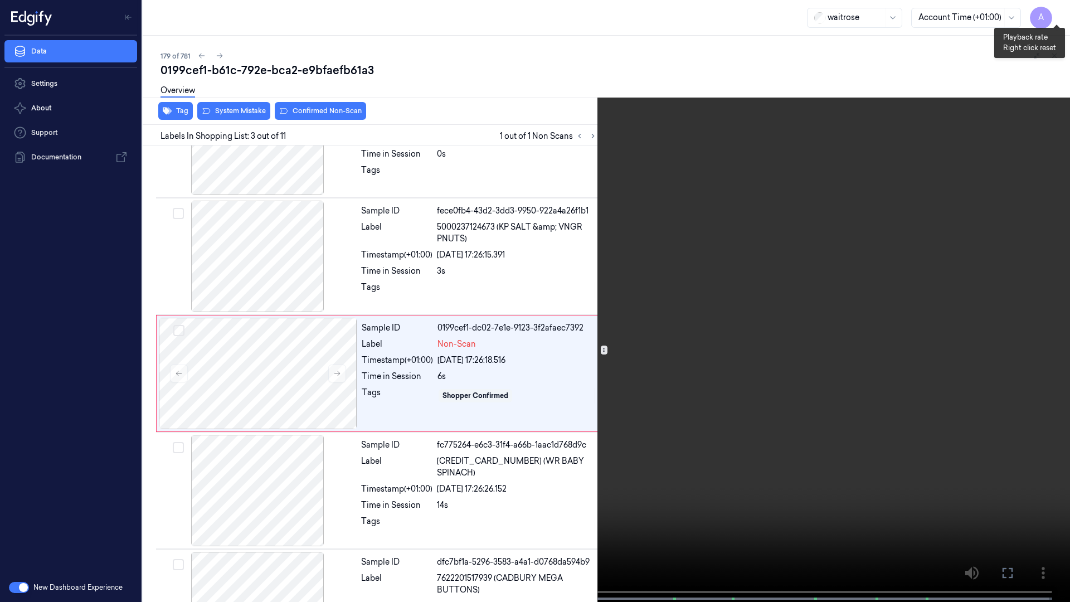
click at [1053, 17] on button "x 1" at bounding box center [1057, 13] width 18 height 18
click at [1053, 17] on button "x 2" at bounding box center [1057, 13] width 18 height 18
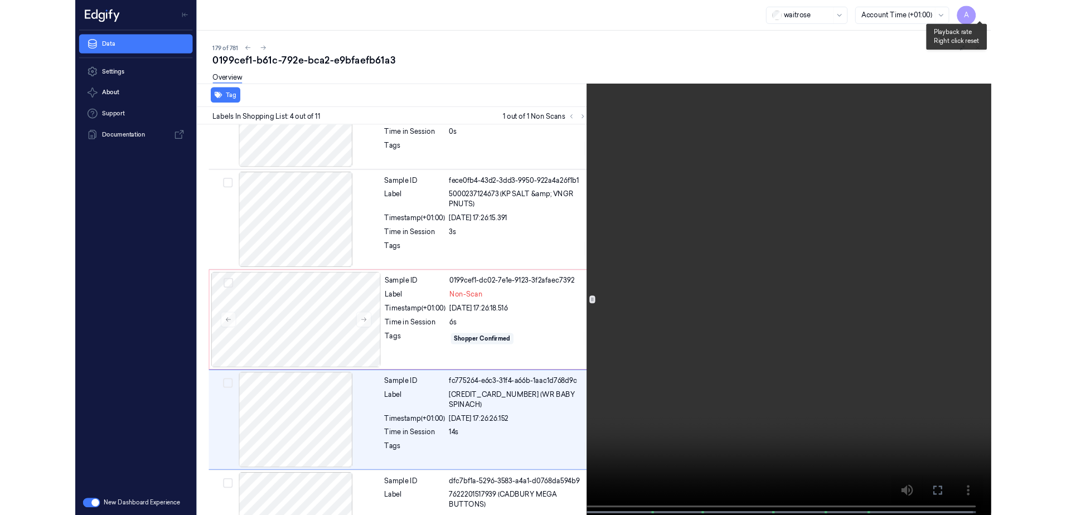
scroll to position [181, 0]
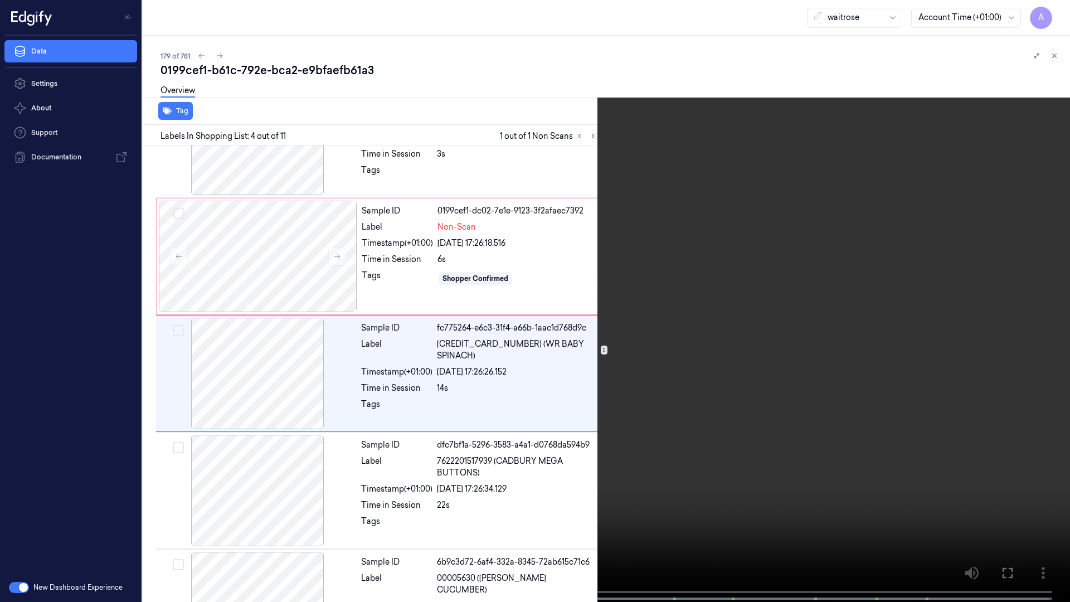
drag, startPoint x: 777, startPoint y: 255, endPoint x: 678, endPoint y: 345, distance: 133.8
click at [678, 345] on video at bounding box center [535, 302] width 1070 height 604
click at [0, 0] on button at bounding box center [0, 0] width 0 height 0
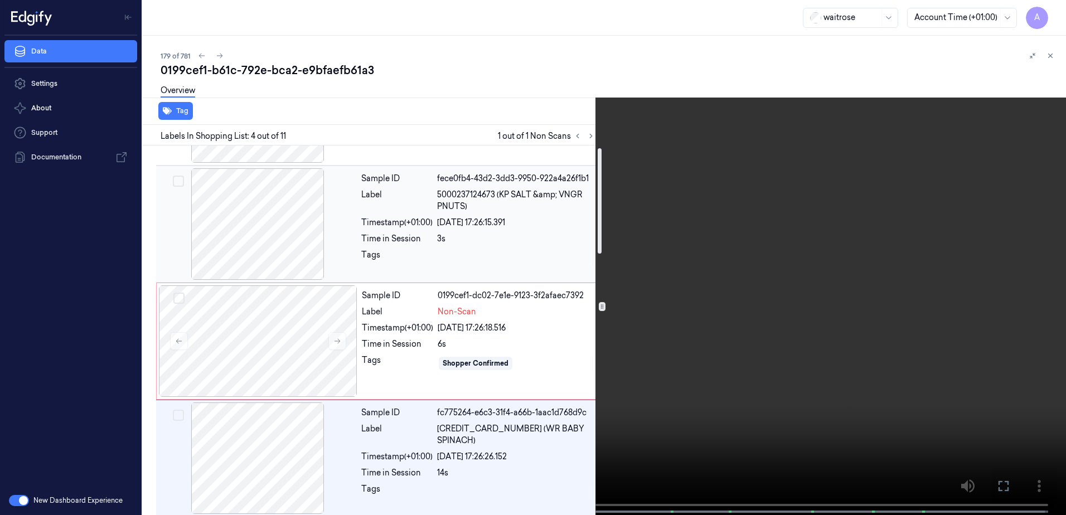
scroll to position [0, 0]
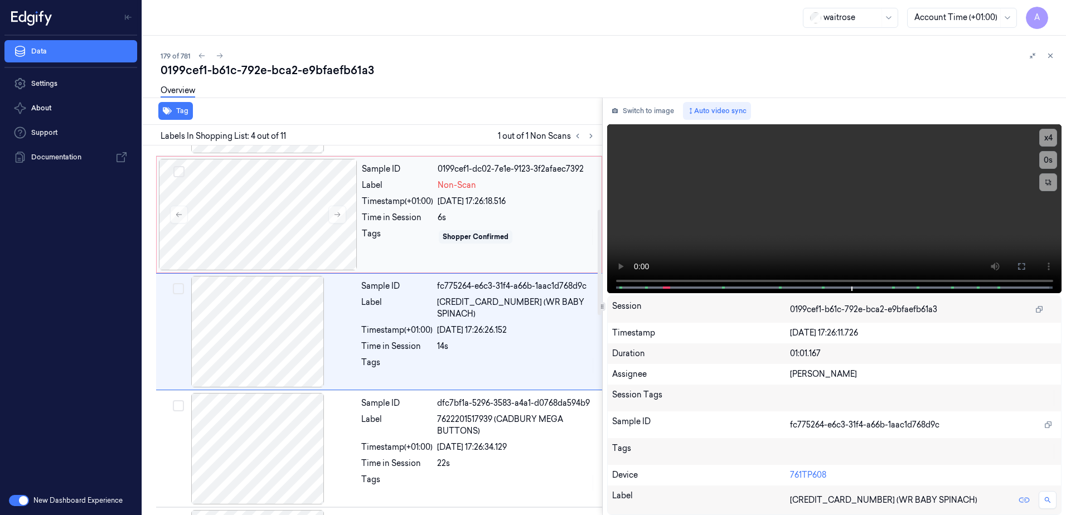
click at [409, 255] on div "Sample ID 0199cef1-dc02-7e1e-9123-3f2afaec7392 Label Non-Scan Timestamp (+01:00…" at bounding box center [478, 215] width 242 height 112
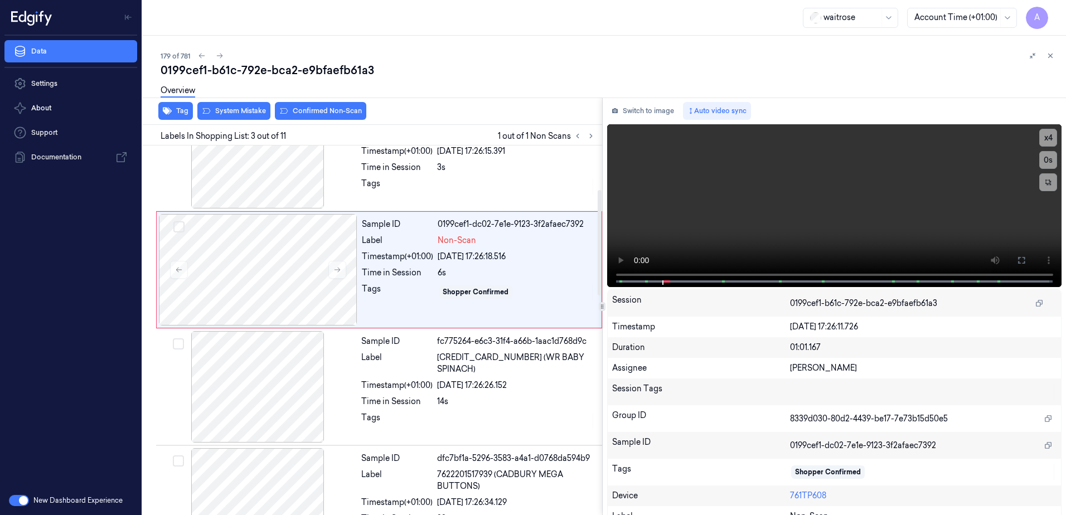
scroll to position [108, 0]
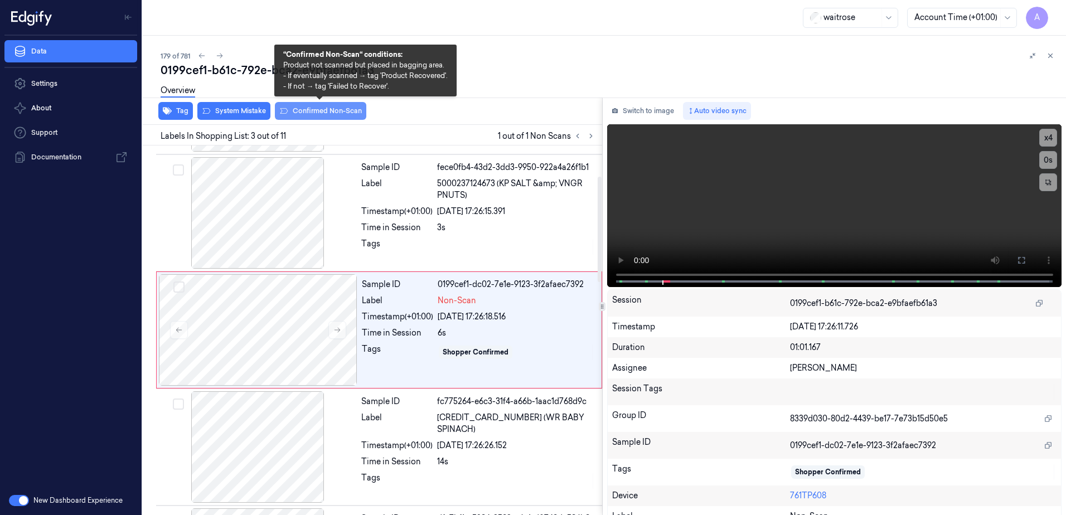
click at [326, 114] on button "Confirmed Non-Scan" at bounding box center [320, 111] width 91 height 18
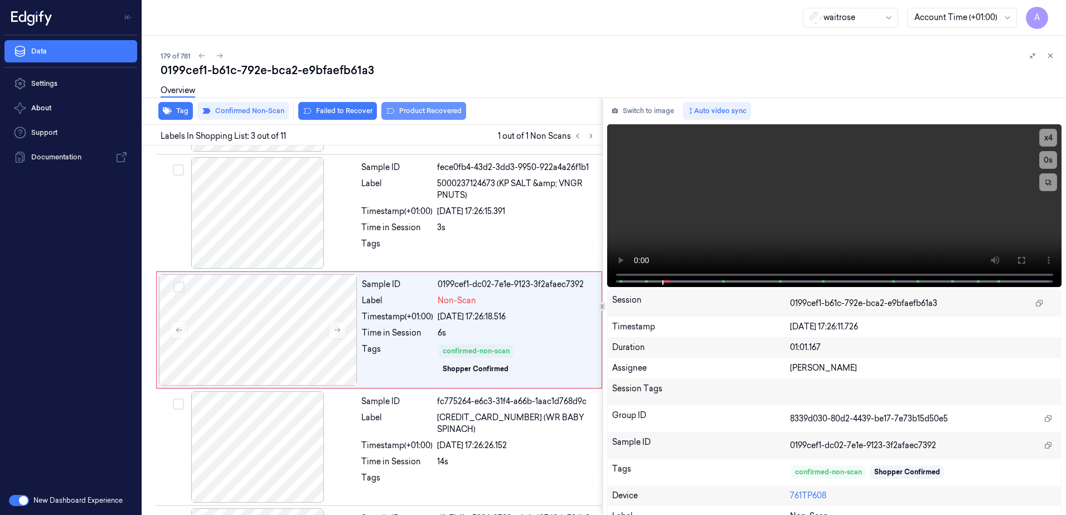
click at [442, 114] on button "Product Recovered" at bounding box center [423, 111] width 85 height 18
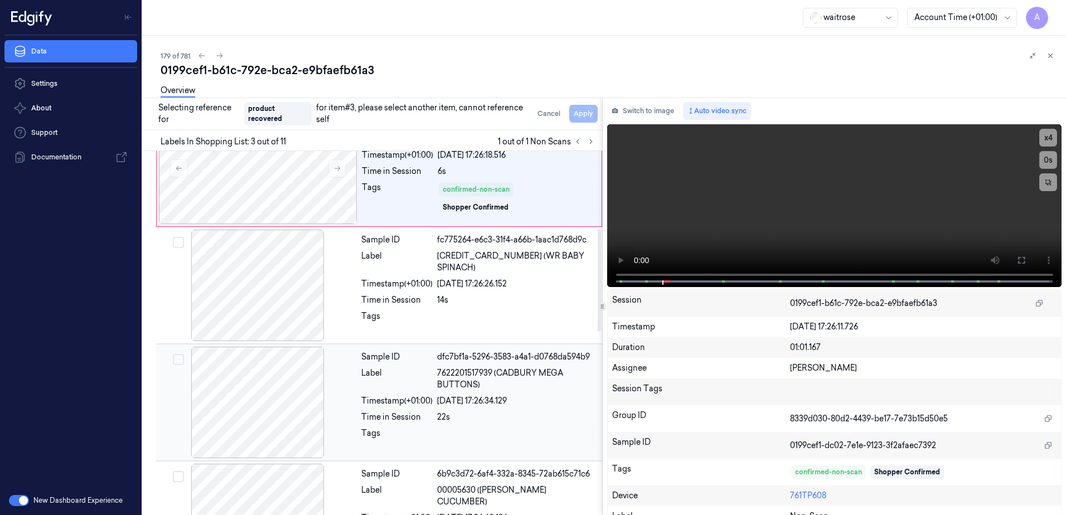
click at [424, 409] on div "Sample ID dfc7bf1a-5296-3583-a4a1-d0768da594b9 Label 7622201517939 (CADBURY MEG…" at bounding box center [478, 403] width 243 height 112
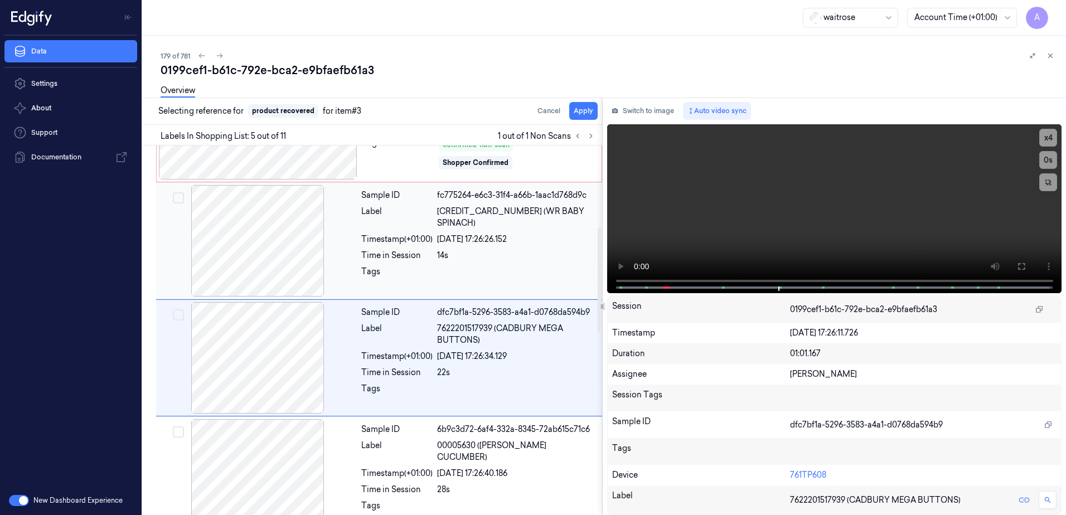
scroll to position [342, 0]
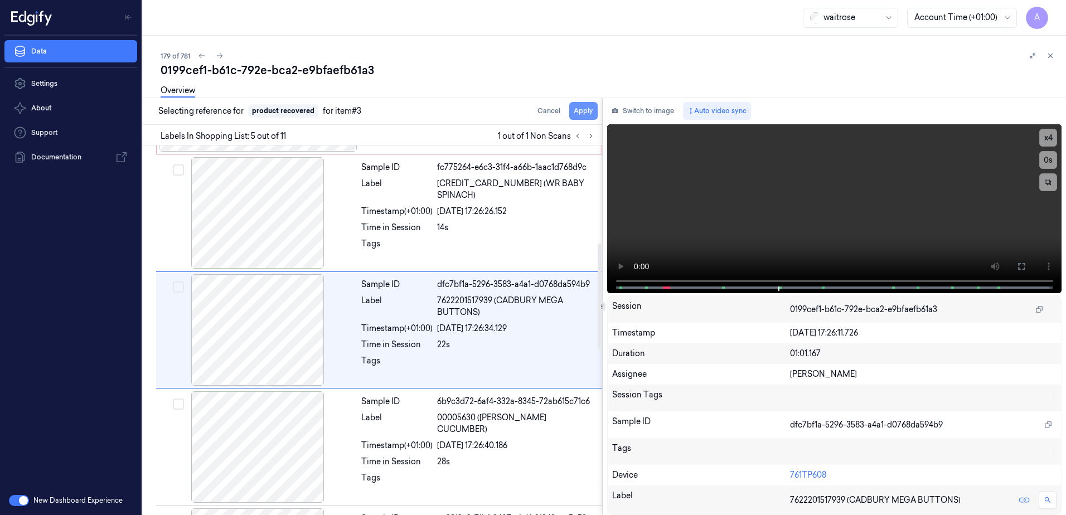
click at [585, 110] on button "Apply" at bounding box center [583, 111] width 28 height 18
click at [1055, 55] on button at bounding box center [1050, 55] width 13 height 13
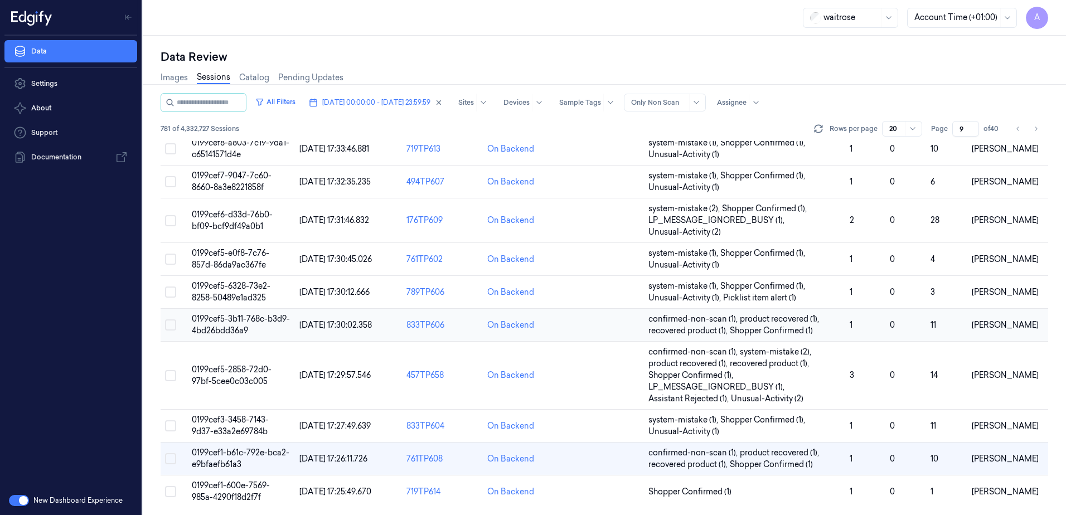
scroll to position [399, 0]
drag, startPoint x: 966, startPoint y: 125, endPoint x: 949, endPoint y: 134, distance: 19.2
click at [949, 134] on div "Page 9 of 40" at bounding box center [966, 129] width 70 height 16
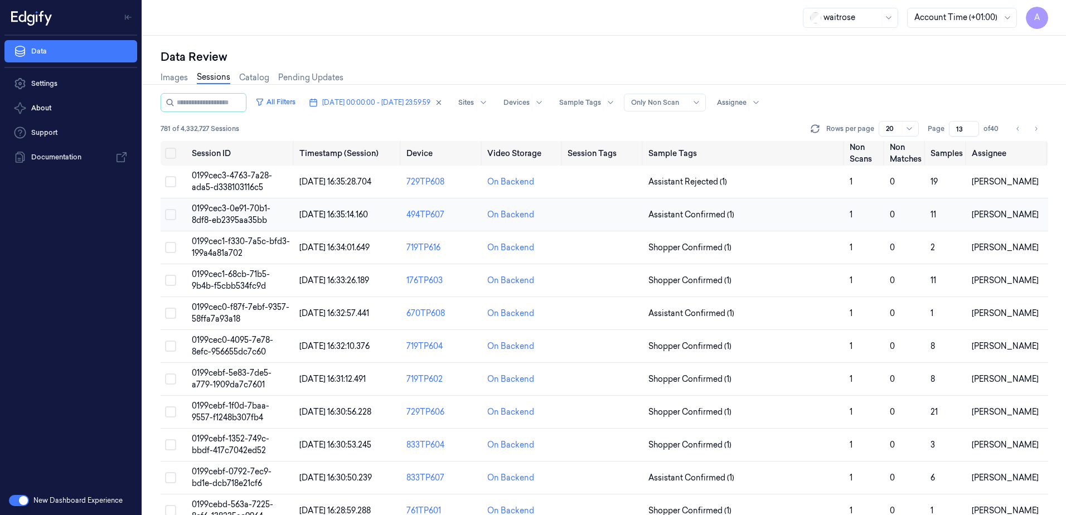
type input "13"
click at [231, 213] on span "0199cec3-0e91-70b1-8df8-eb2395aa35bb" at bounding box center [231, 214] width 79 height 22
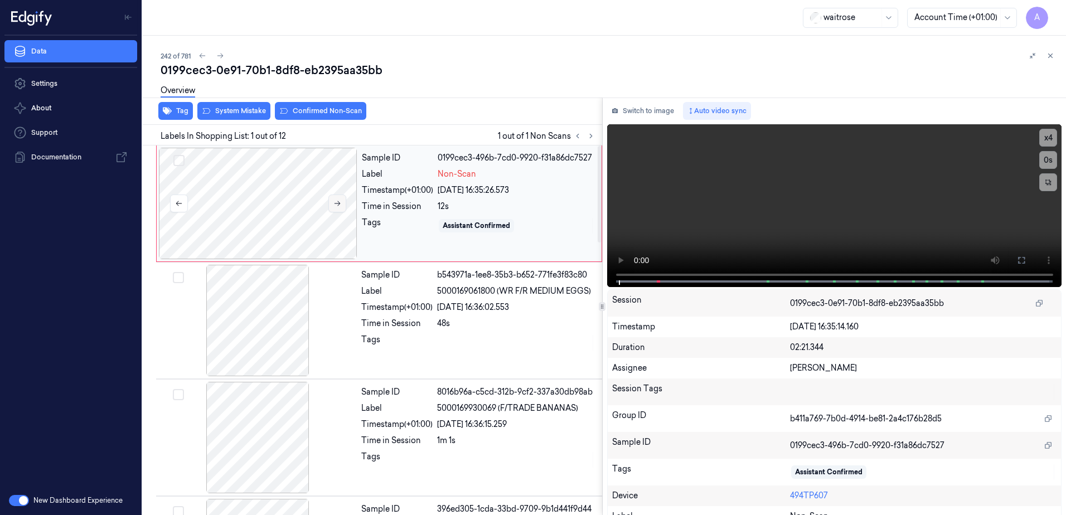
click at [342, 206] on button at bounding box center [337, 204] width 18 height 18
click at [336, 209] on button at bounding box center [337, 204] width 18 height 18
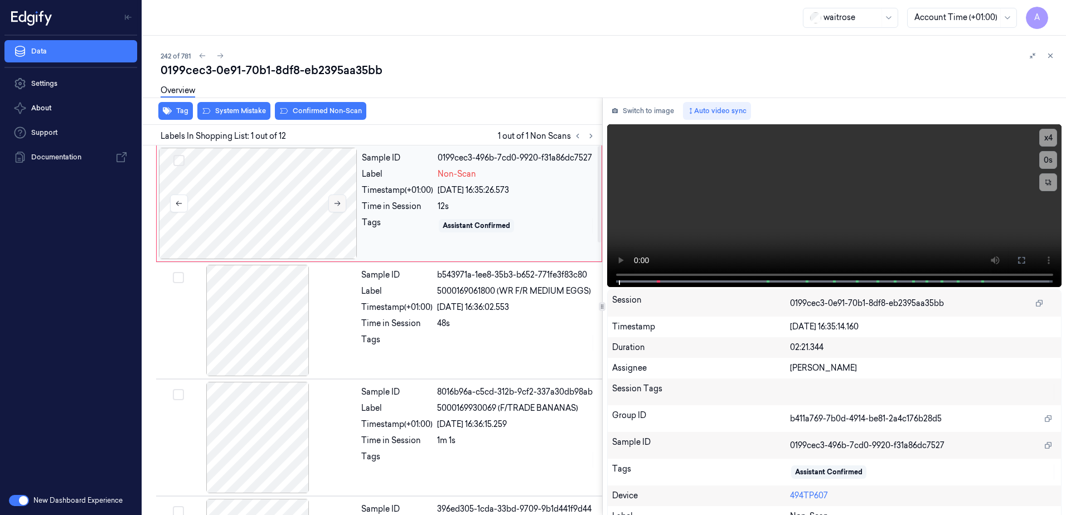
click at [336, 209] on button at bounding box center [337, 204] width 18 height 18
click at [1012, 254] on button at bounding box center [1021, 260] width 18 height 18
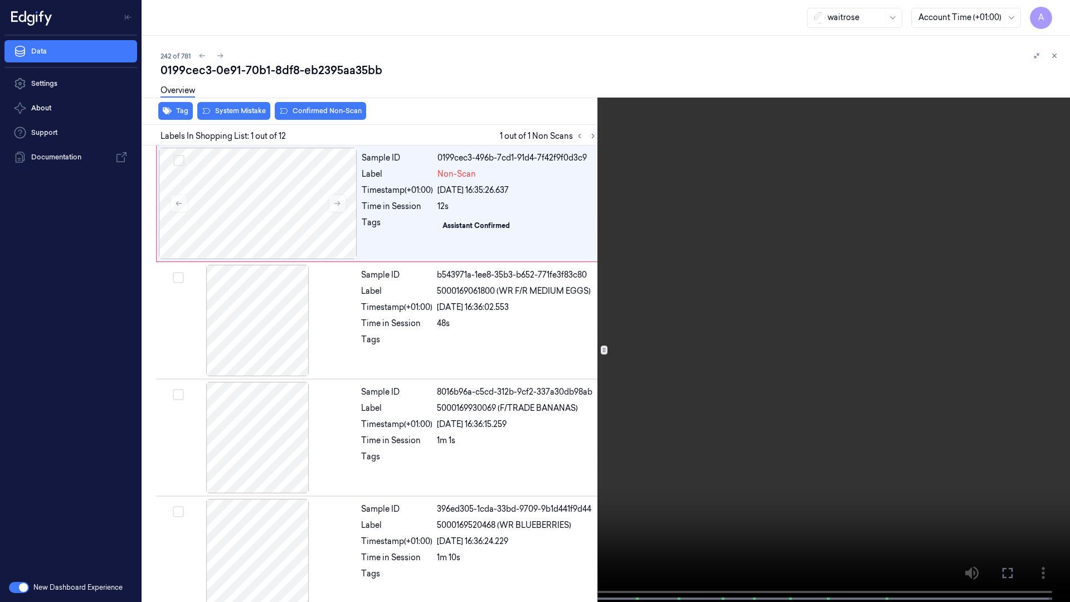
click at [0, 0] on icon at bounding box center [0, 0] width 0 height 0
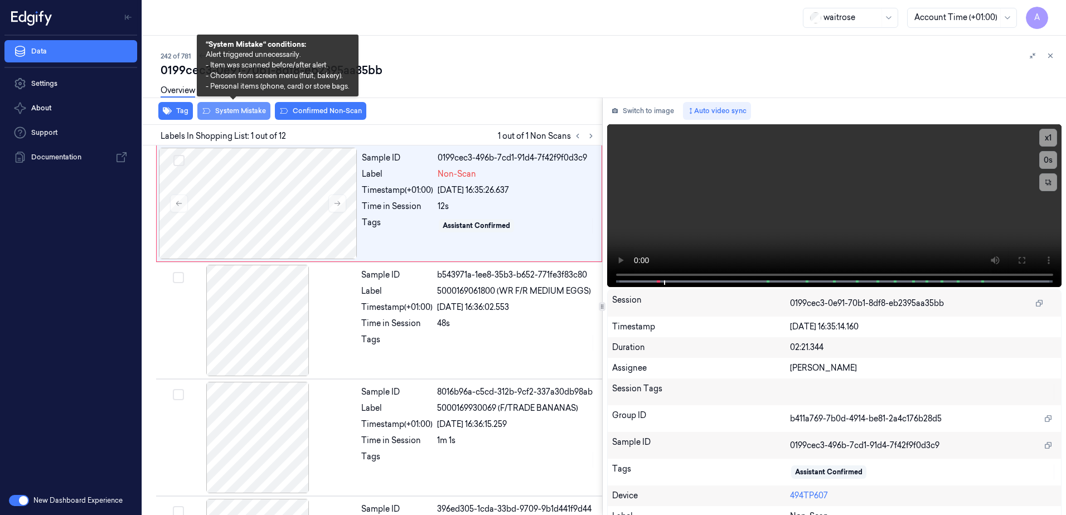
click at [213, 108] on button "System Mistake" at bounding box center [233, 111] width 73 height 18
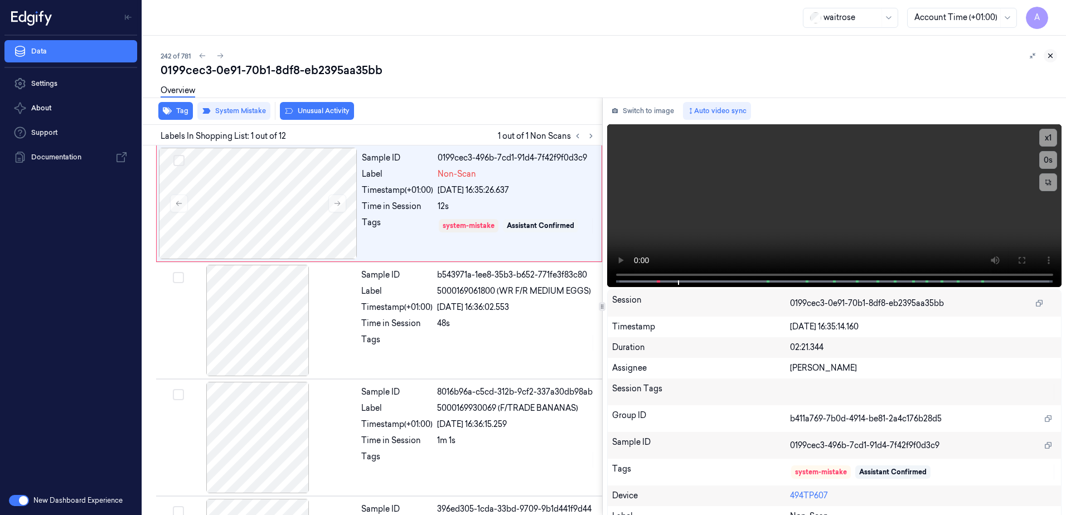
click at [1053, 55] on icon at bounding box center [1050, 56] width 8 height 8
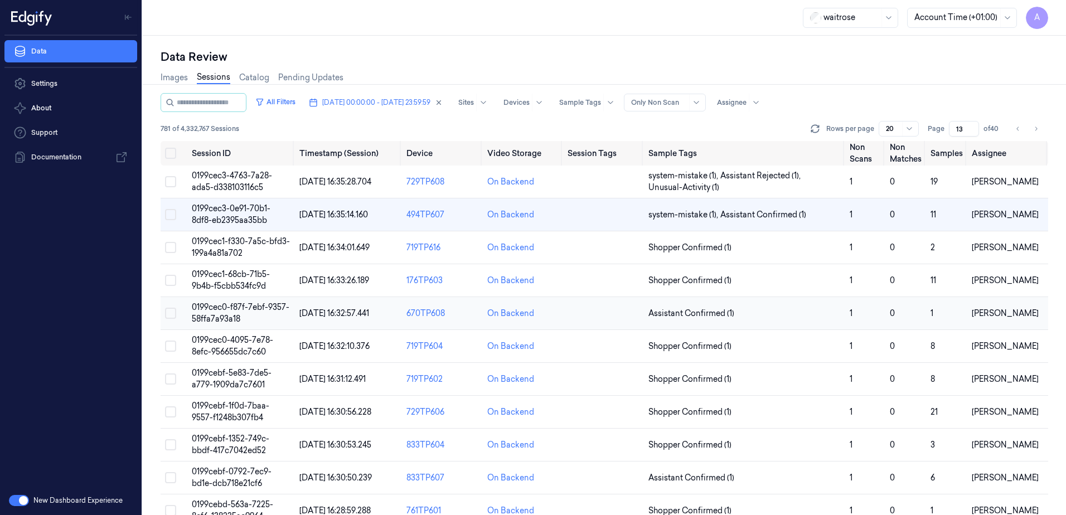
click at [220, 312] on td "0199cec0-f87f-7ebf-9357-58ffa7a93a18" at bounding box center [241, 313] width 108 height 33
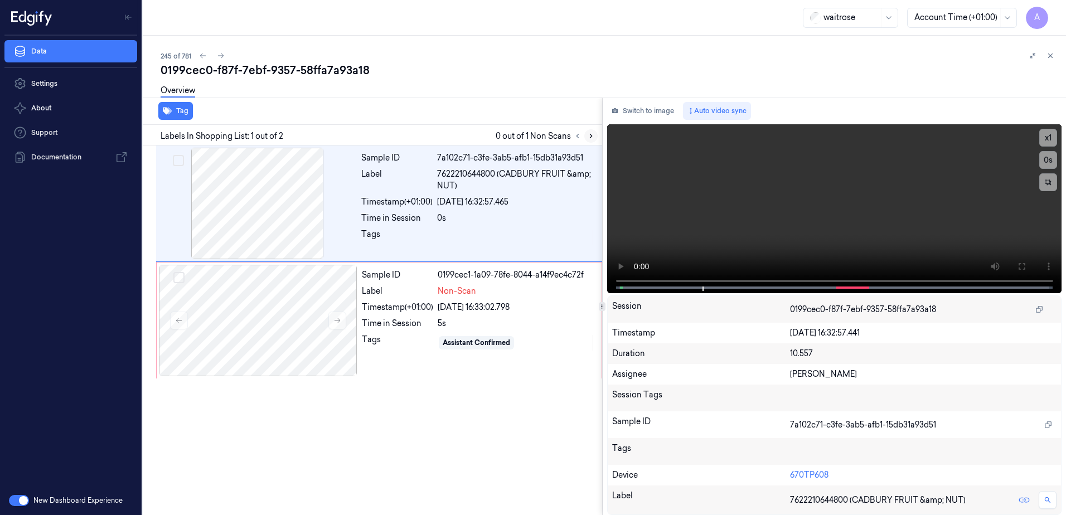
click at [594, 139] on icon at bounding box center [591, 136] width 8 height 8
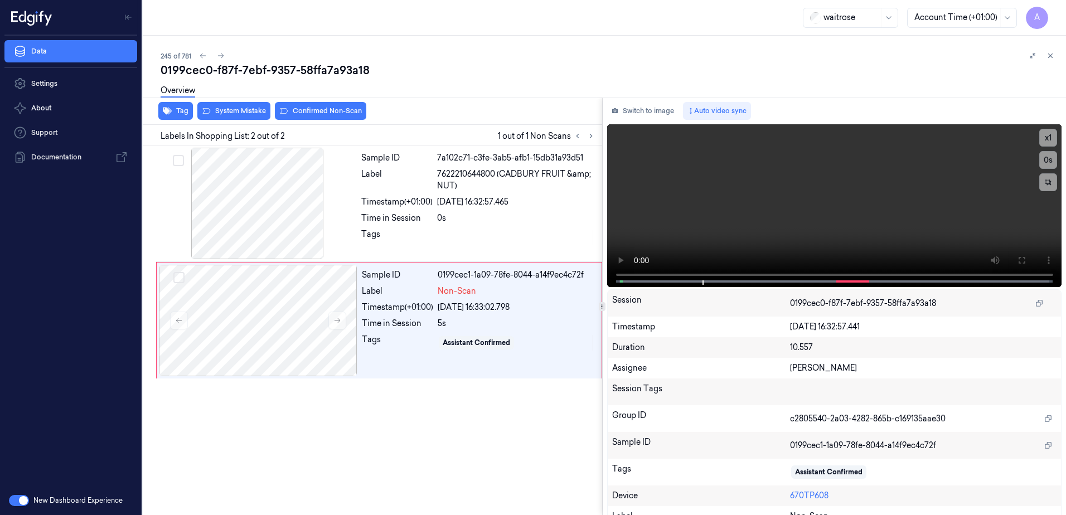
drag, startPoint x: 338, startPoint y: 324, endPoint x: 321, endPoint y: 490, distance: 166.5
click at [341, 332] on div at bounding box center [258, 321] width 198 height 112
click at [336, 319] on icon at bounding box center [337, 321] width 8 height 8
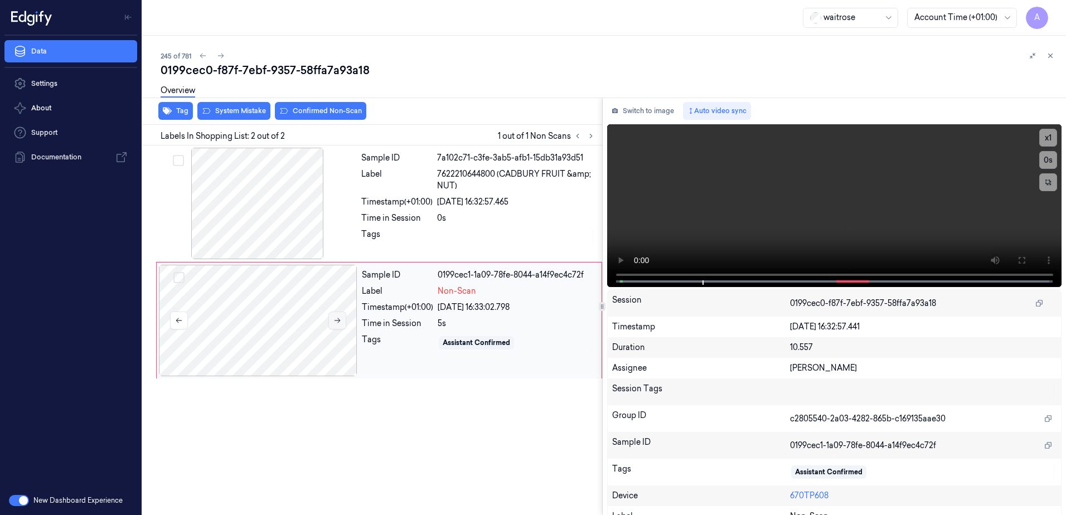
click at [336, 319] on icon at bounding box center [337, 321] width 8 height 8
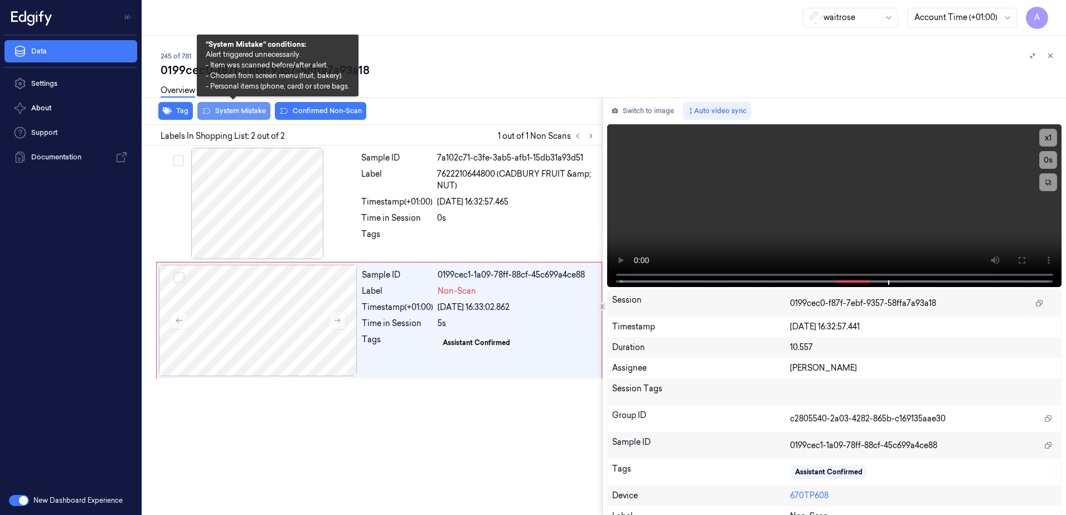
click at [226, 112] on button "System Mistake" at bounding box center [233, 111] width 73 height 18
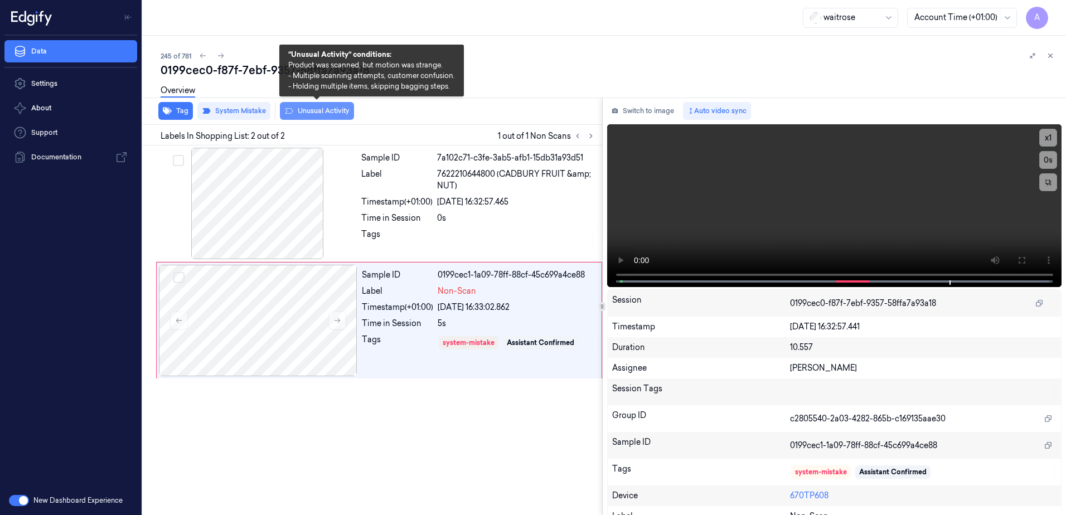
click at [319, 113] on button "Unusual Activity" at bounding box center [317, 111] width 74 height 18
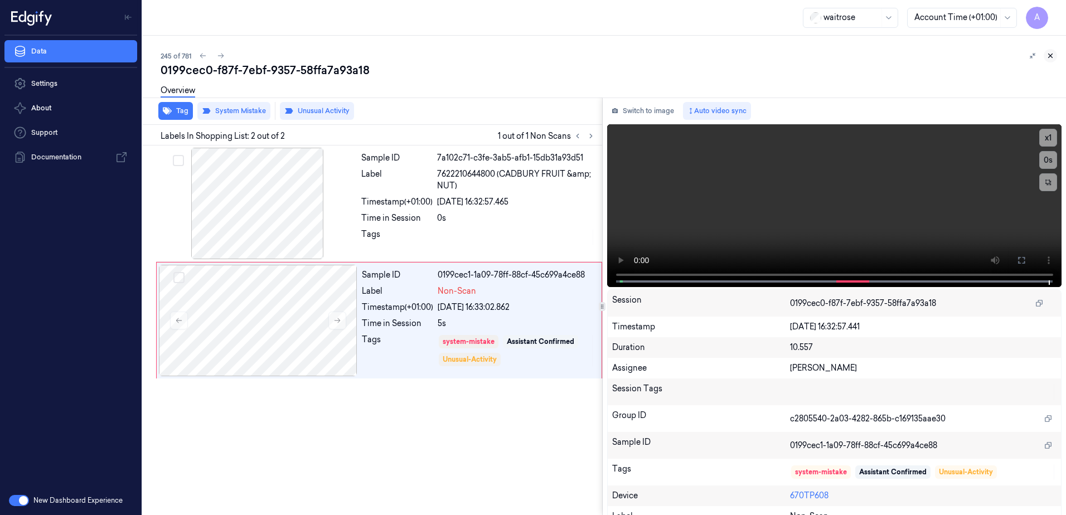
click at [1053, 58] on icon at bounding box center [1050, 56] width 8 height 8
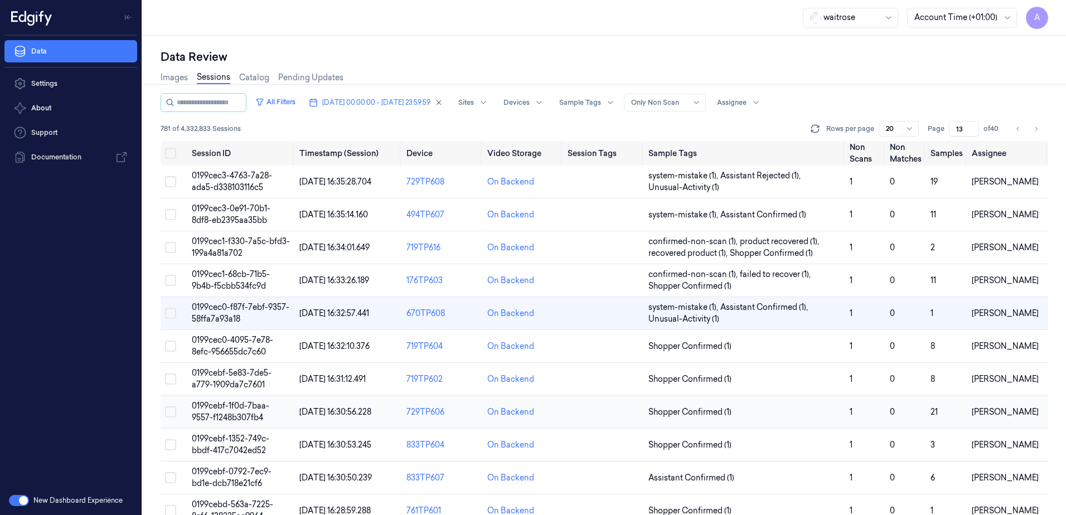
click at [220, 408] on span "0199cebf-1f0d-7baa-9557-f1248b307fb4" at bounding box center [230, 412] width 77 height 22
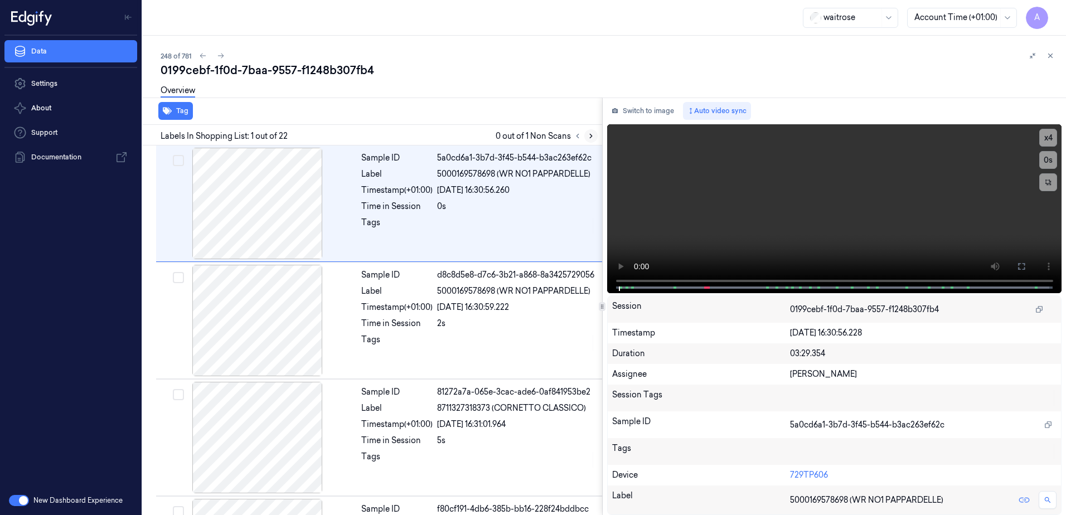
click at [589, 140] on button at bounding box center [590, 135] width 13 height 13
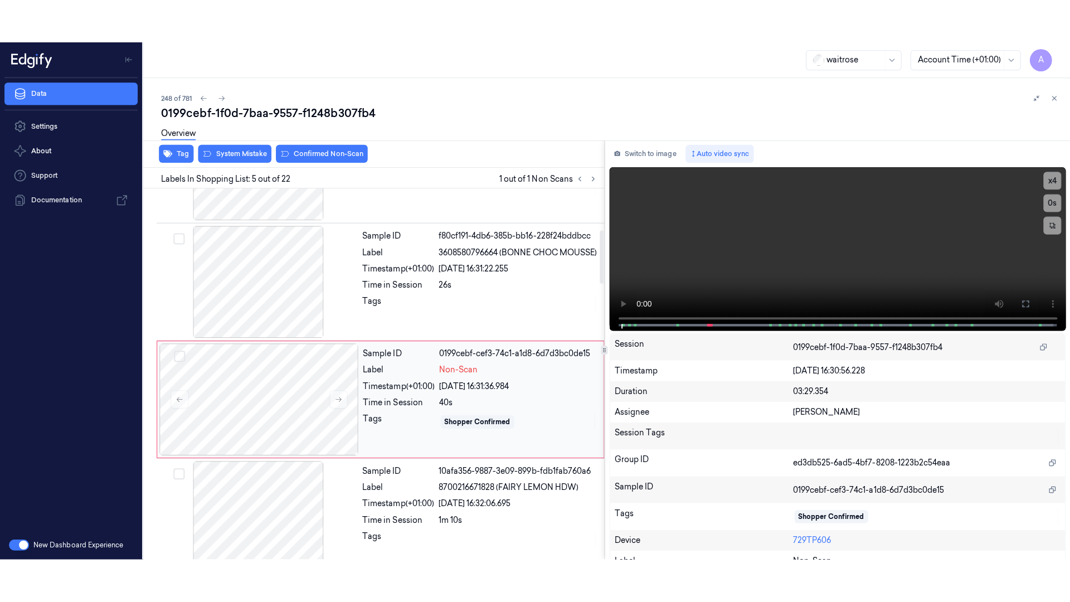
scroll to position [342, 0]
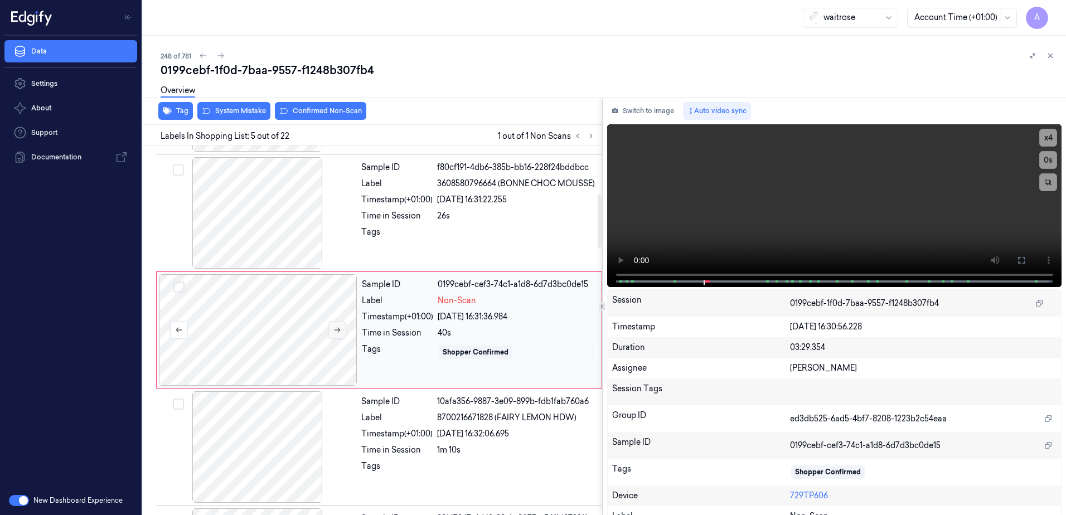
click at [337, 333] on icon at bounding box center [337, 330] width 8 height 8
click at [338, 333] on icon at bounding box center [337, 330] width 8 height 8
click at [1017, 259] on icon at bounding box center [1021, 260] width 9 height 9
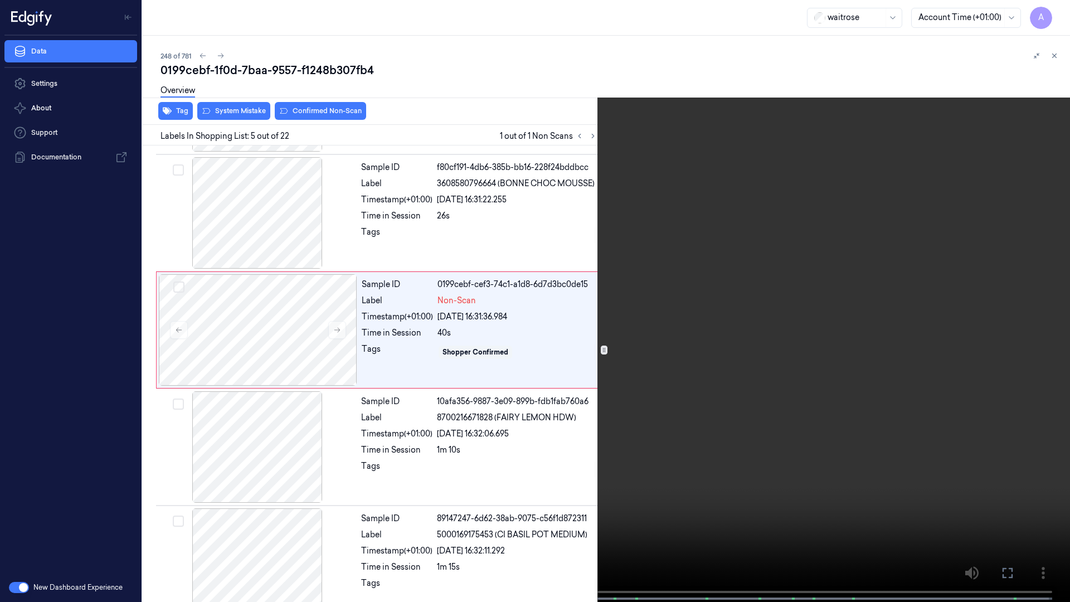
click at [756, 345] on video at bounding box center [535, 302] width 1070 height 604
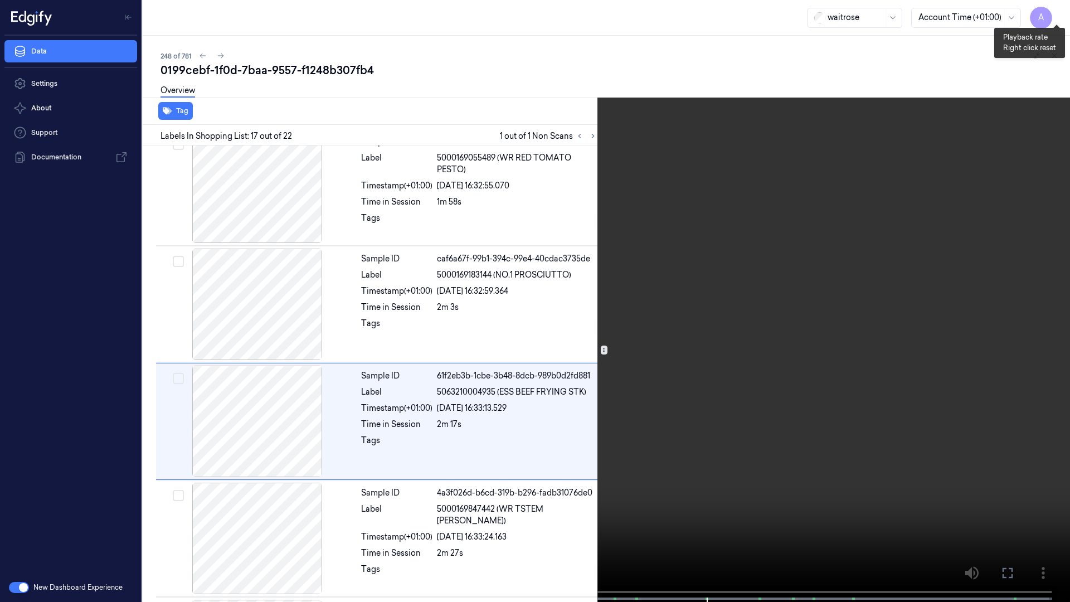
scroll to position [1703, 0]
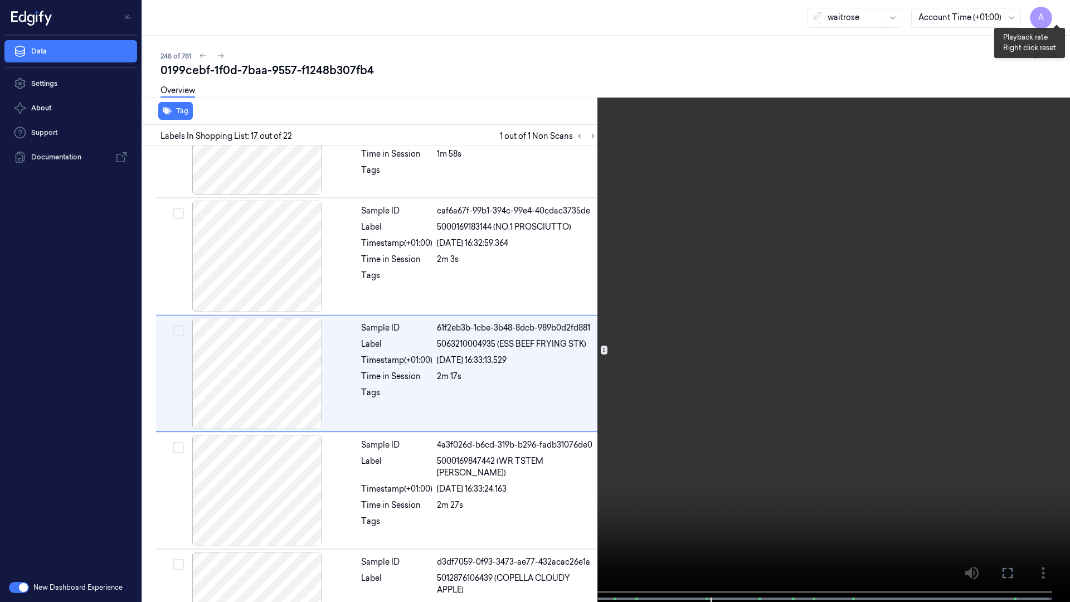
click at [1054, 17] on button "x 1" at bounding box center [1057, 13] width 18 height 18
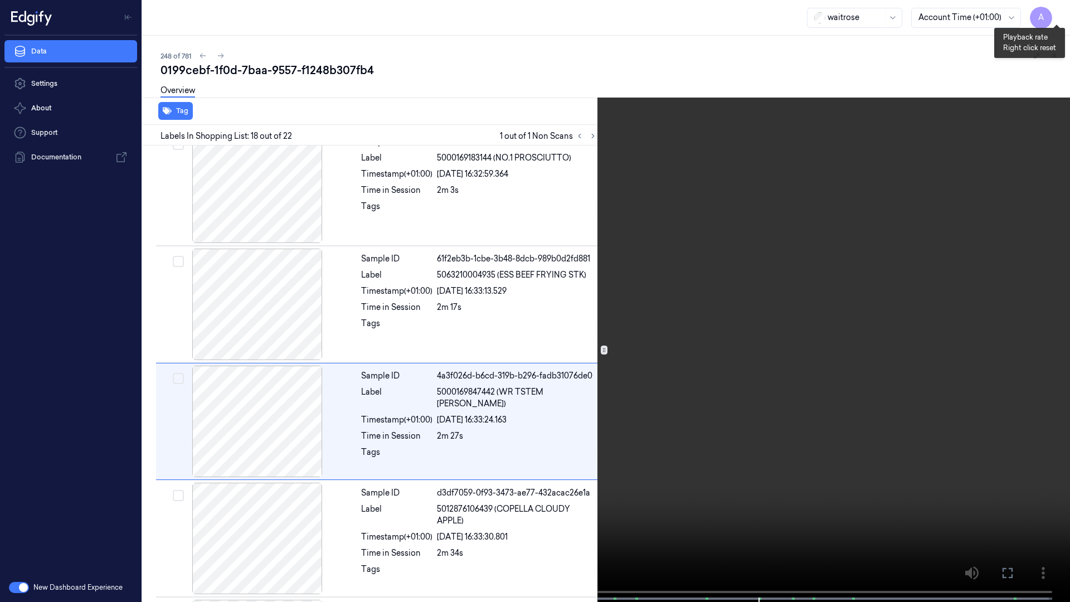
scroll to position [1820, 0]
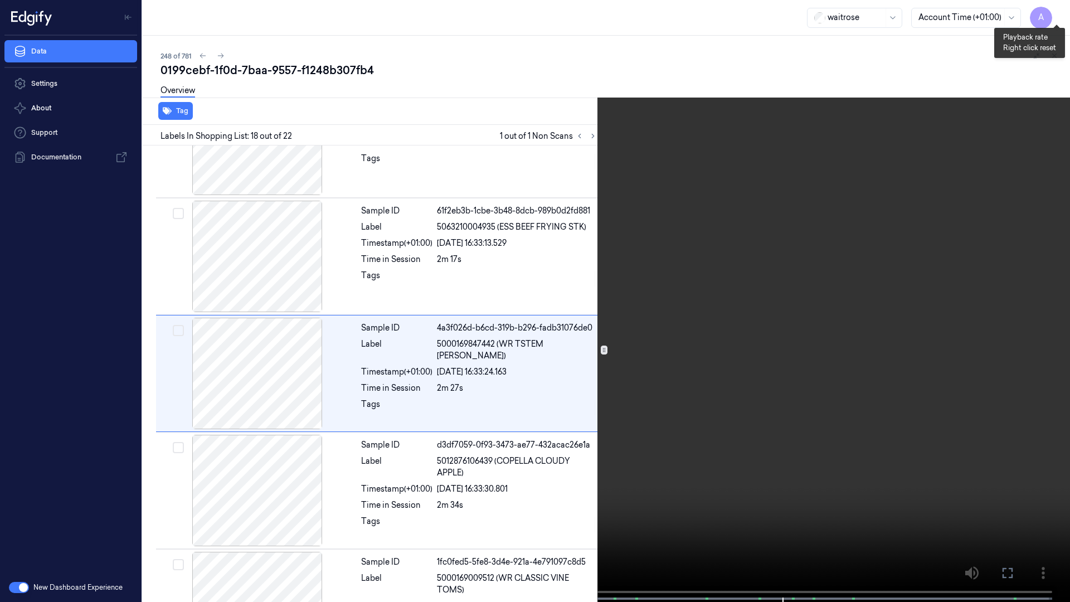
click at [1054, 17] on button "x 2" at bounding box center [1057, 13] width 18 height 18
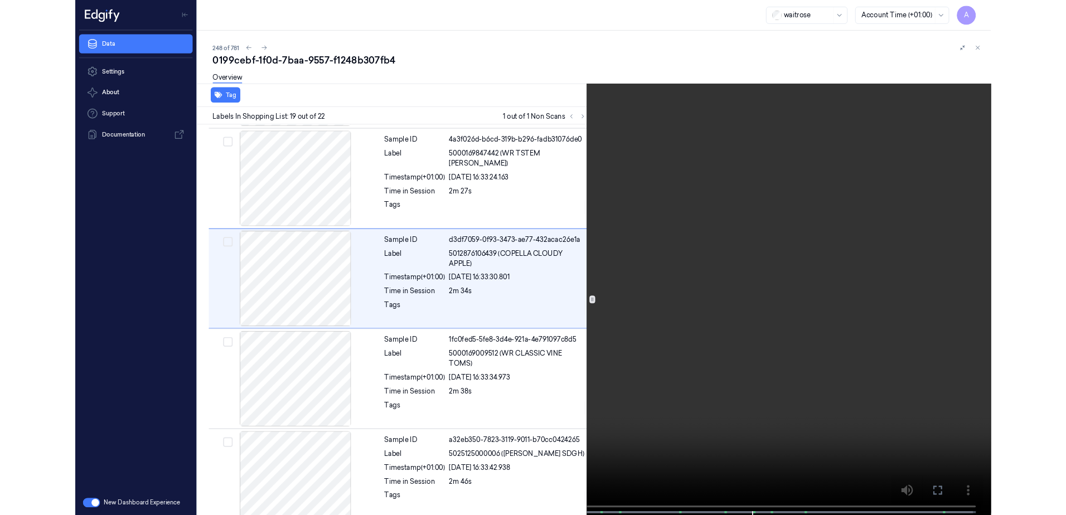
scroll to position [1937, 0]
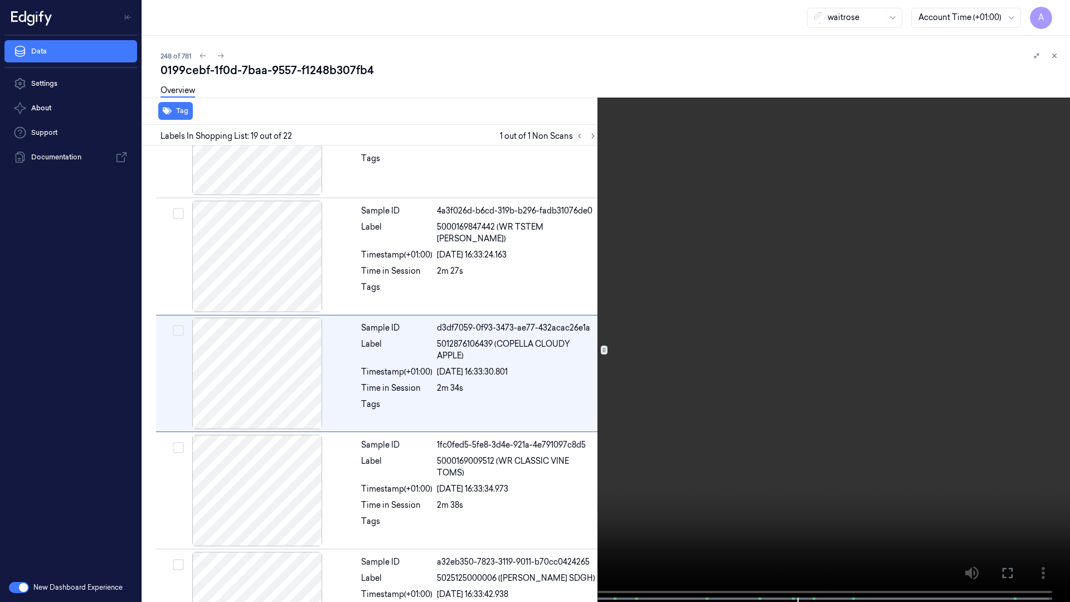
click at [0, 0] on button at bounding box center [0, 0] width 0 height 0
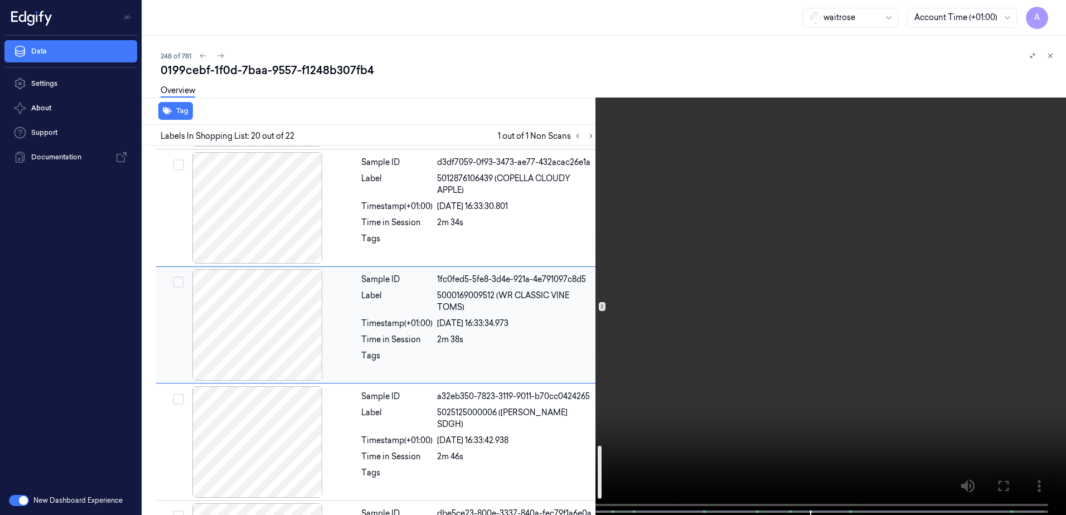
scroll to position [2098, 0]
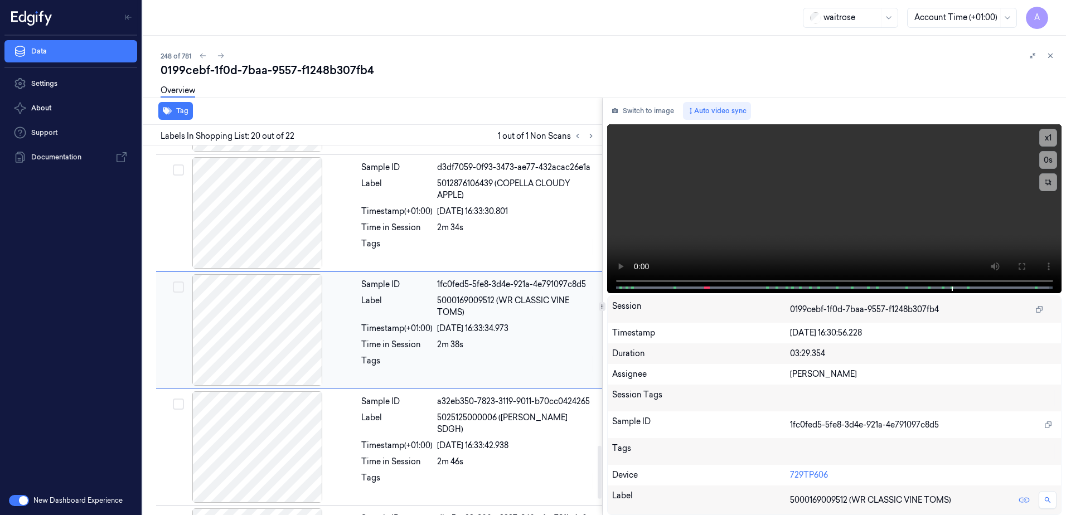
click at [546, 327] on div "[DATE] 16:33:34.973" at bounding box center [516, 329] width 158 height 12
click at [551, 336] on div "Sample ID 1fc0fed5-5fe8-3d4e-921a-4e791097c8d5 Label 5000169009512 (WR CLASSIC …" at bounding box center [478, 330] width 243 height 112
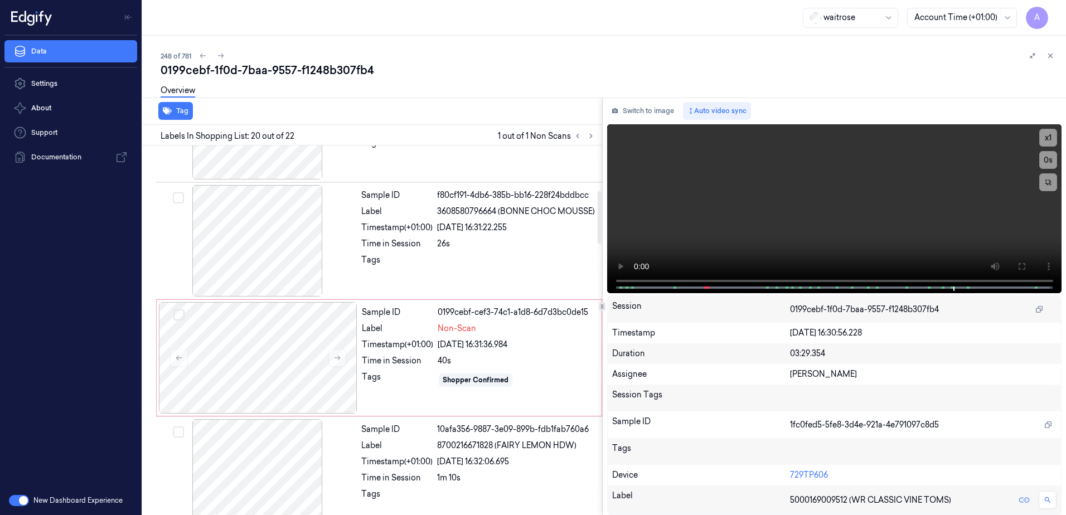
click at [516, 374] on div "Shopper Confirmed" at bounding box center [516, 380] width 157 height 18
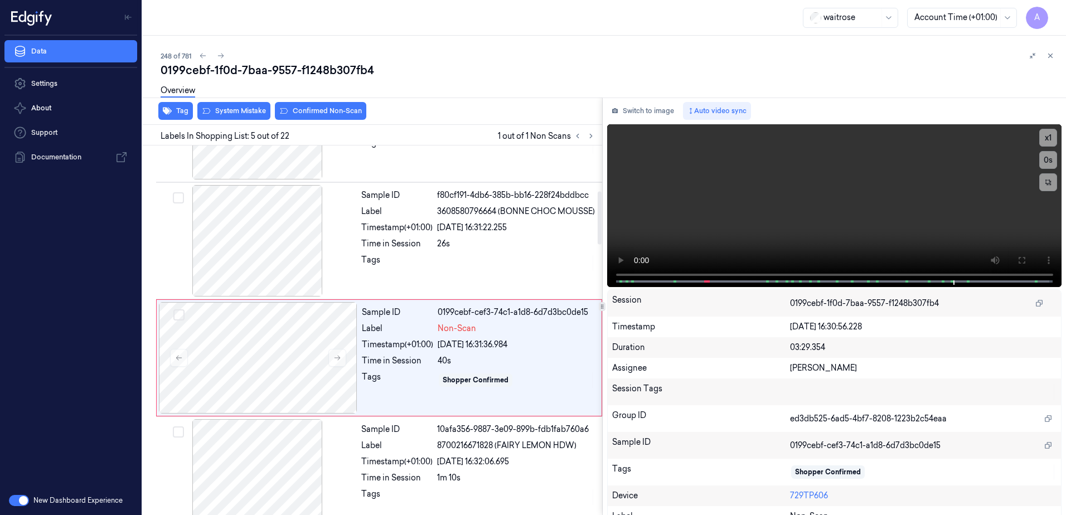
scroll to position [342, 0]
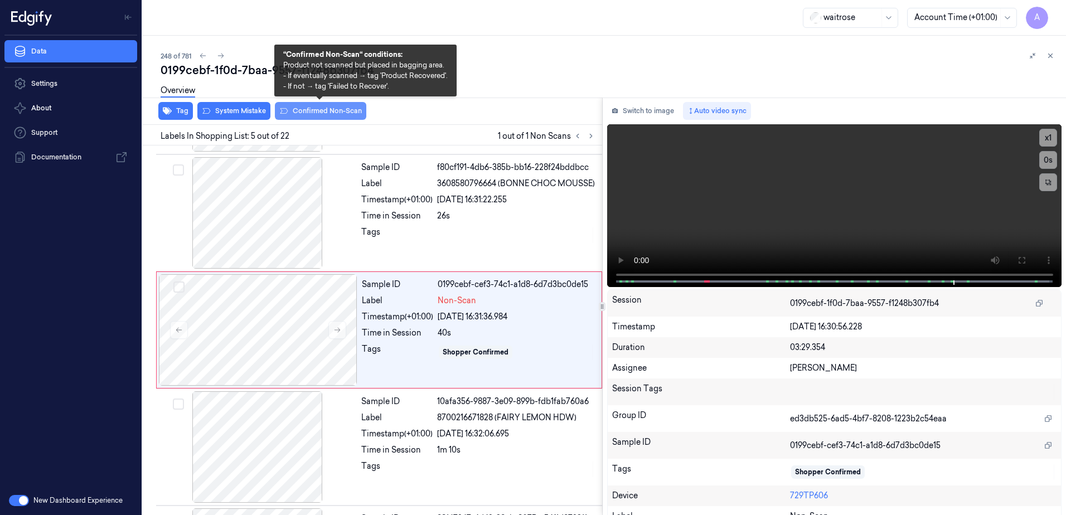
click at [312, 115] on button "Confirmed Non-Scan" at bounding box center [320, 111] width 91 height 18
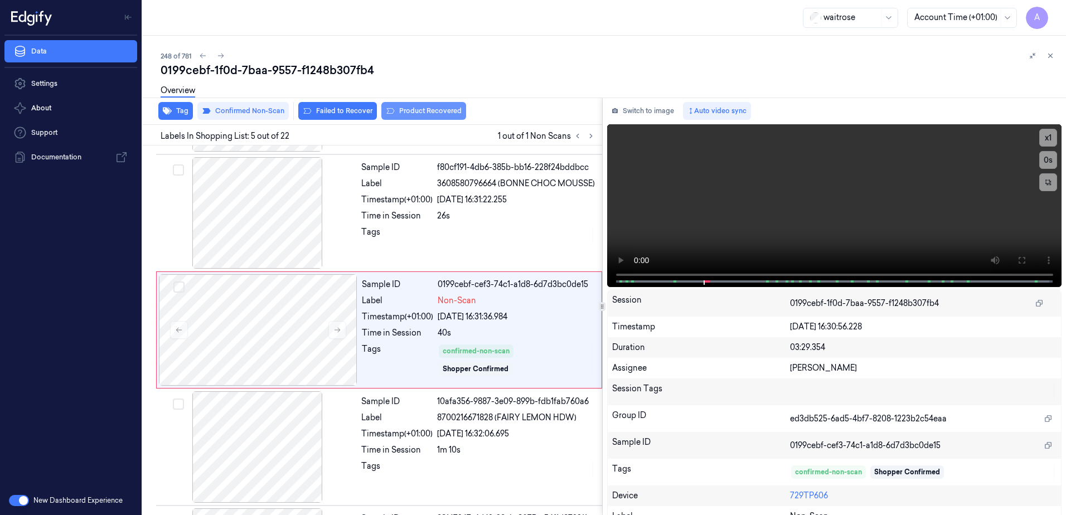
click at [419, 109] on button "Product Recovered" at bounding box center [423, 111] width 85 height 18
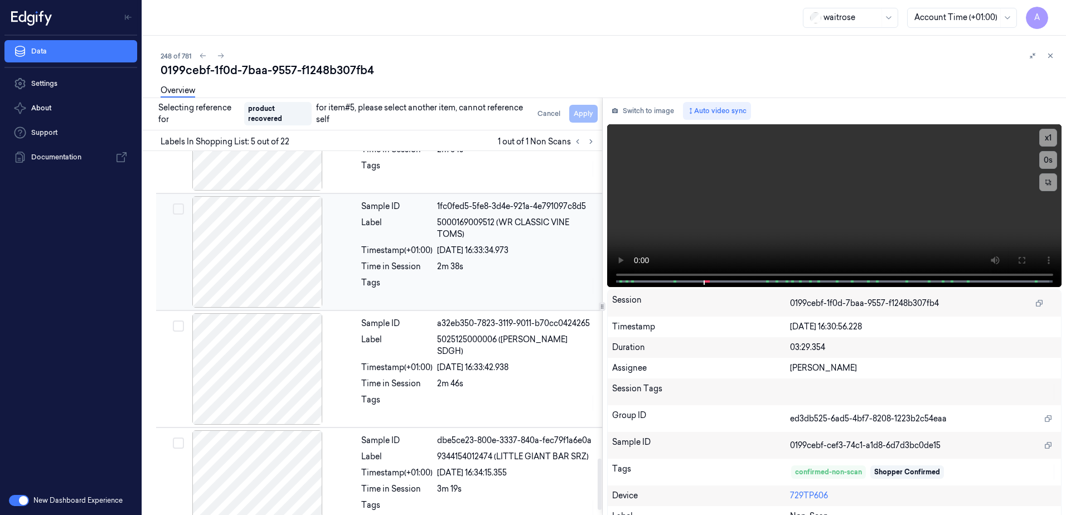
click at [531, 283] on div at bounding box center [516, 286] width 158 height 18
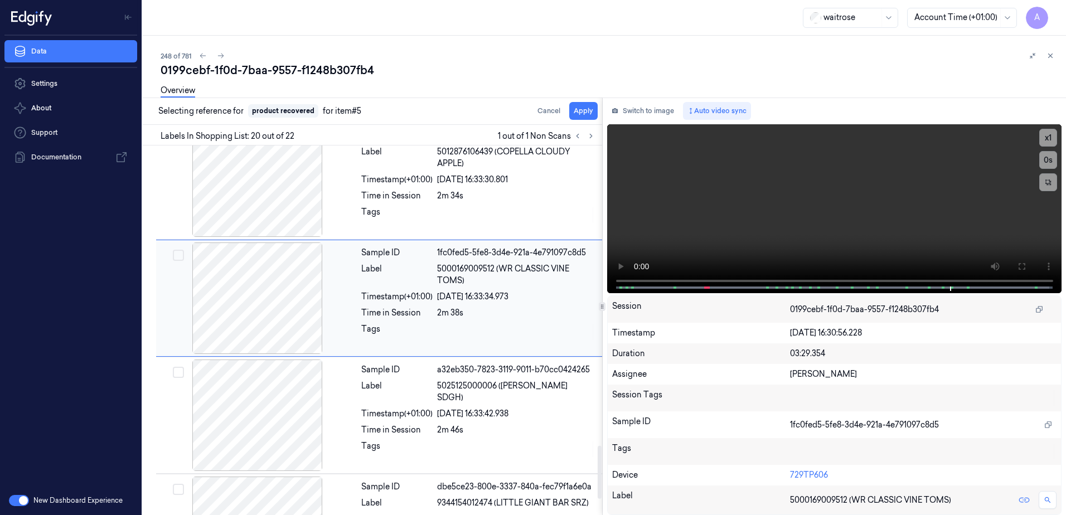
scroll to position [2098, 0]
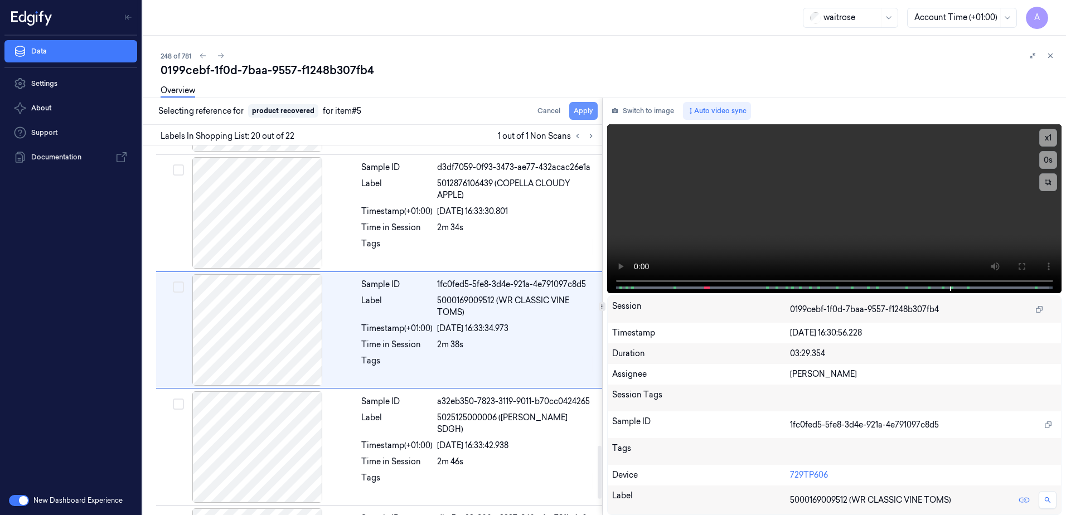
click at [586, 110] on button "Apply" at bounding box center [583, 111] width 28 height 18
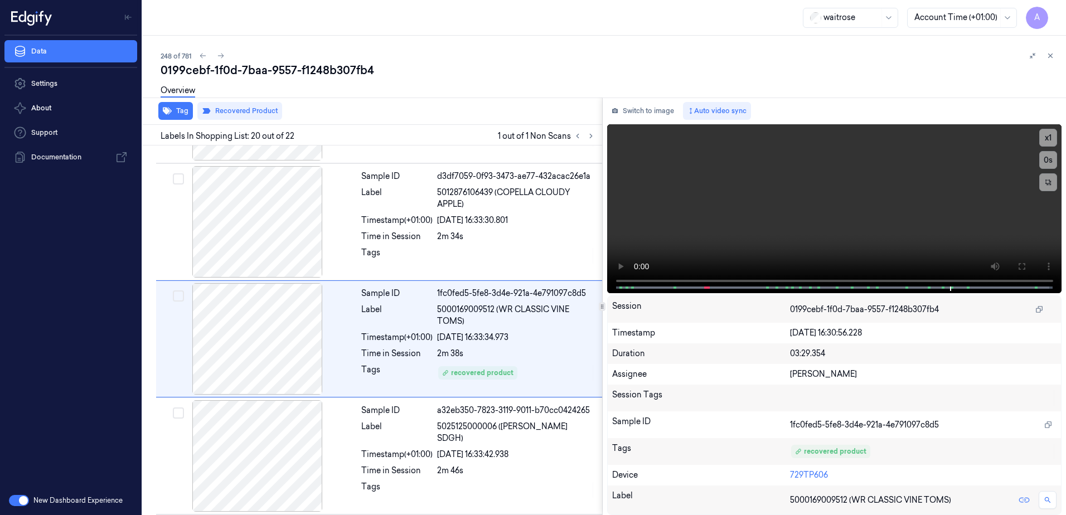
scroll to position [2107, 0]
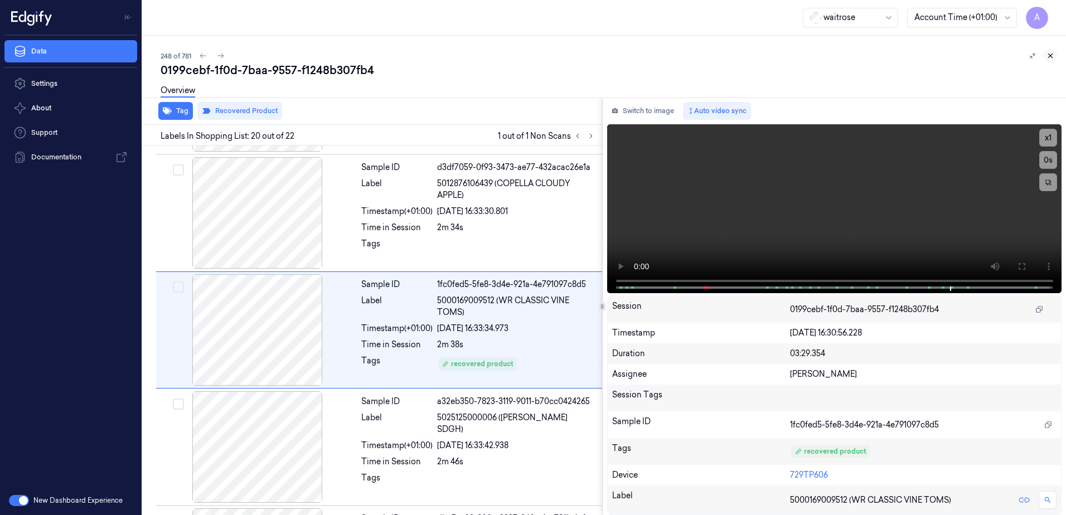
click at [1050, 56] on icon at bounding box center [1051, 56] width 4 height 4
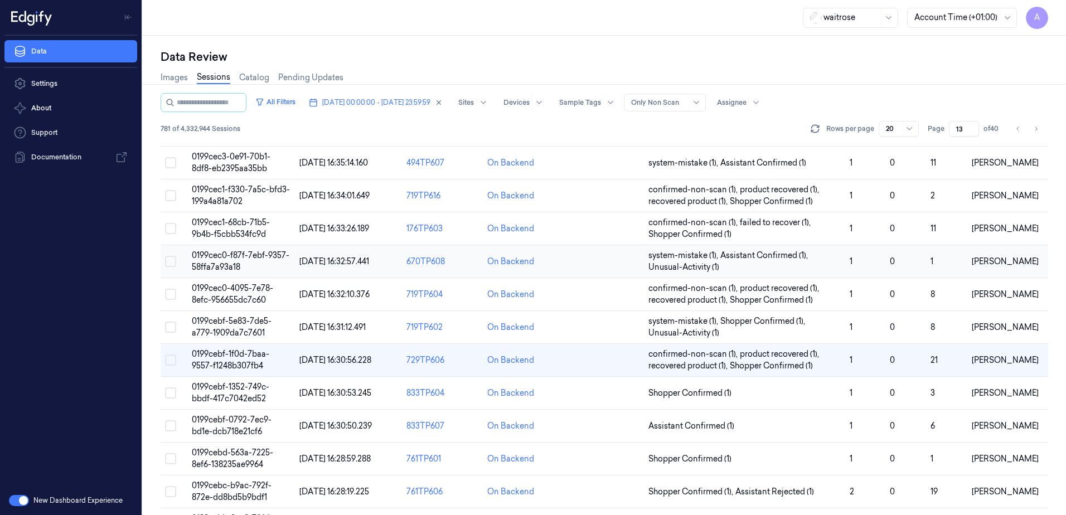
scroll to position [112, 0]
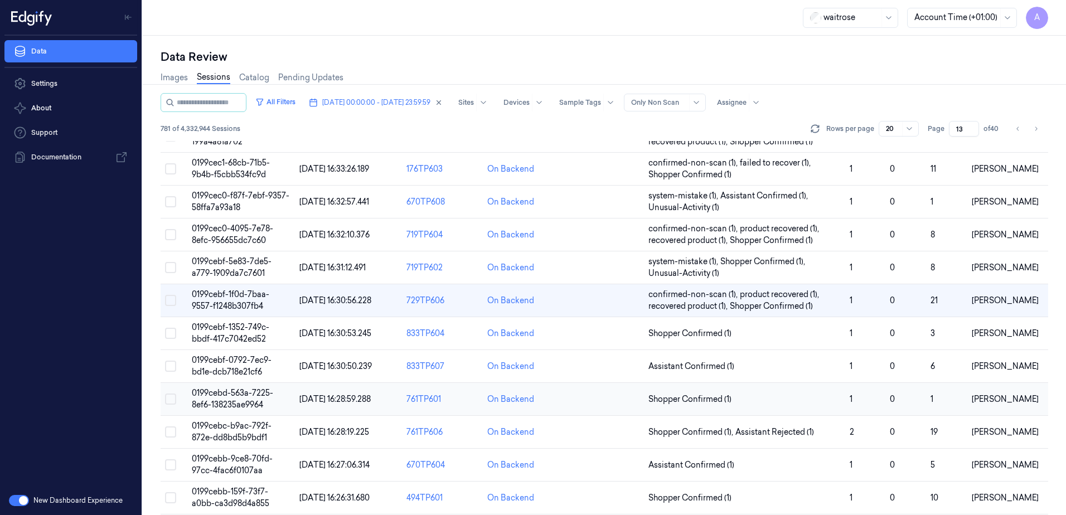
click at [224, 400] on span "0199cebd-563a-7225-8ef6-138235ae9964" at bounding box center [232, 399] width 81 height 22
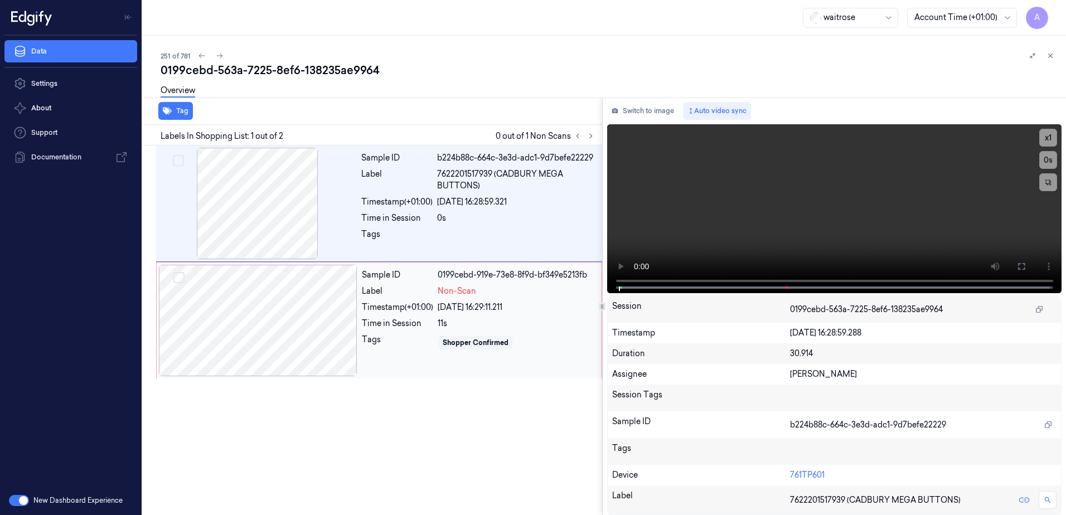
click at [345, 326] on div at bounding box center [258, 321] width 198 height 112
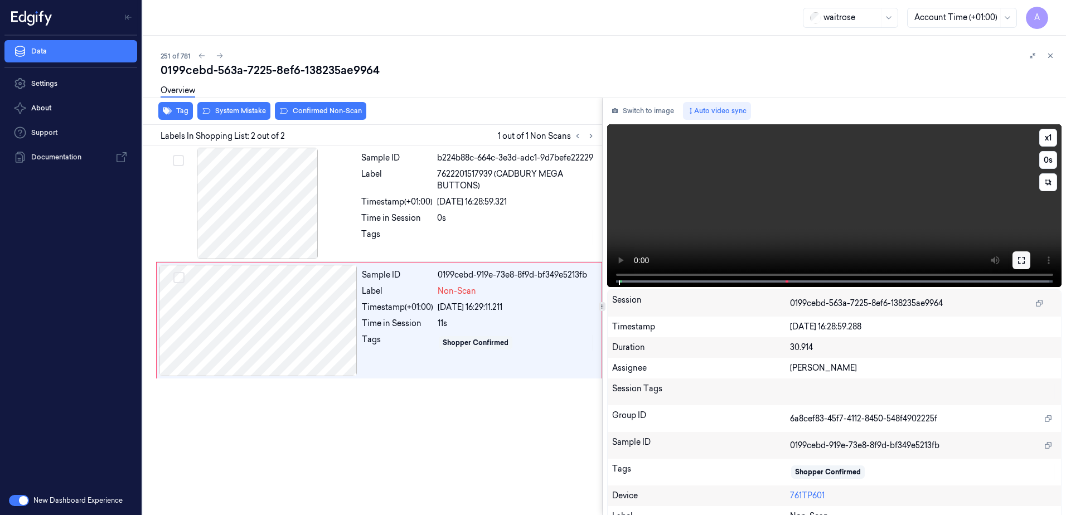
click at [1017, 260] on icon at bounding box center [1021, 260] width 9 height 9
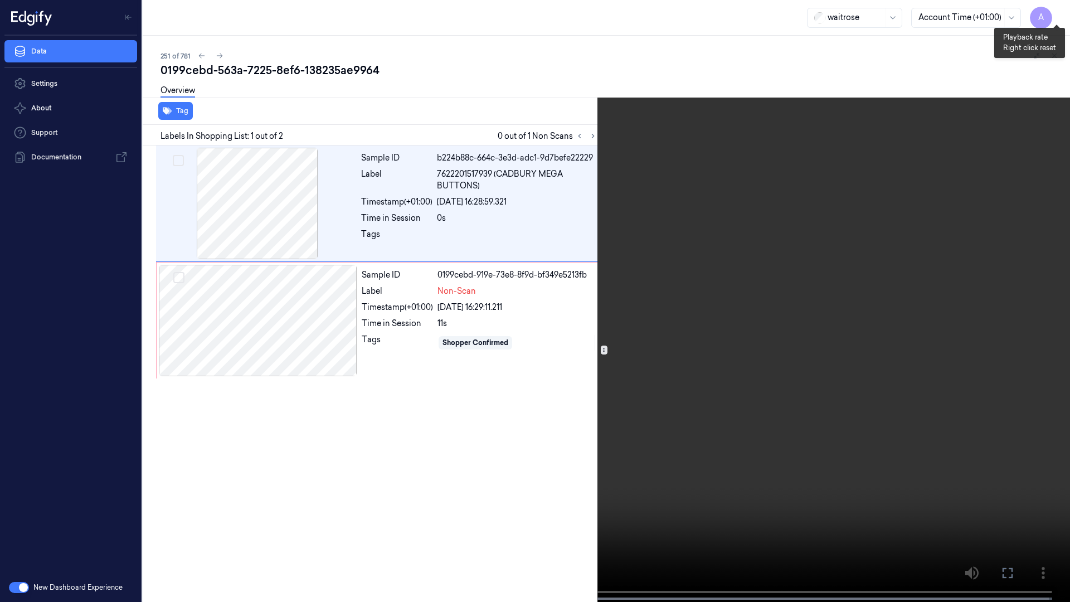
click at [1058, 14] on button "x 1" at bounding box center [1057, 13] width 18 height 18
click at [0, 0] on icon at bounding box center [0, 0] width 0 height 0
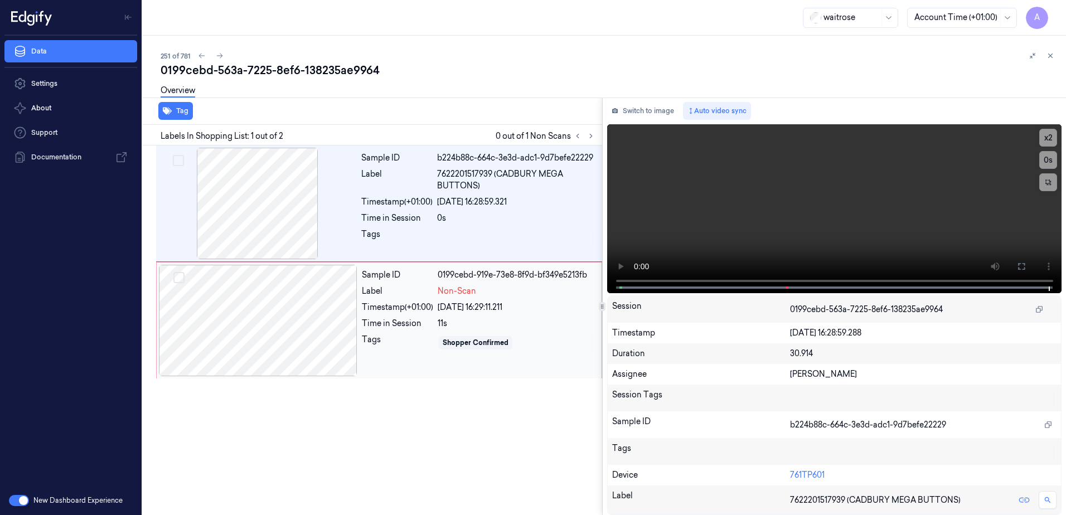
click at [409, 360] on div "Sample ID 0199cebd-919e-73e8-8f9d-bf349e5213fb Label Non-Scan Timestamp (+01:00…" at bounding box center [478, 321] width 242 height 112
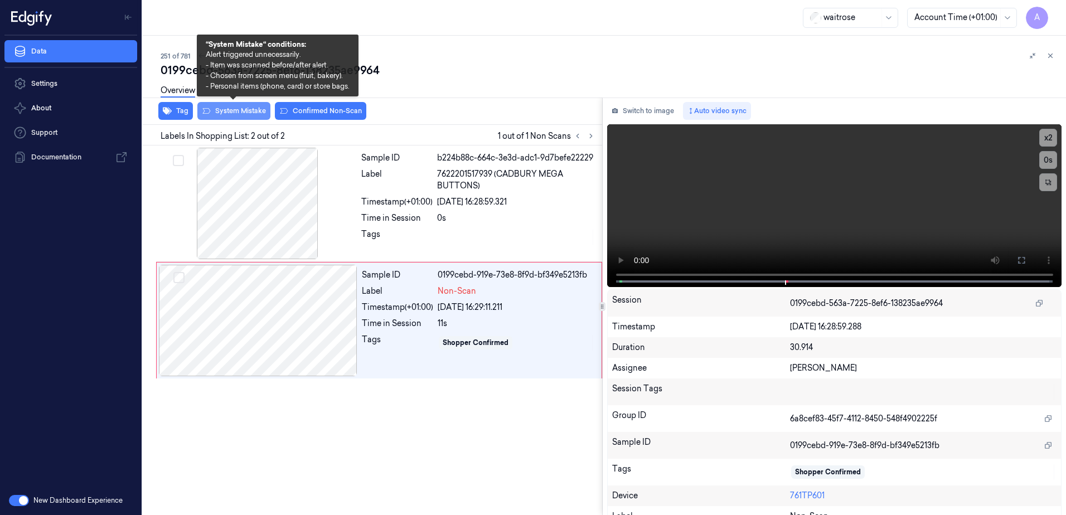
click at [235, 114] on button "System Mistake" at bounding box center [233, 111] width 73 height 18
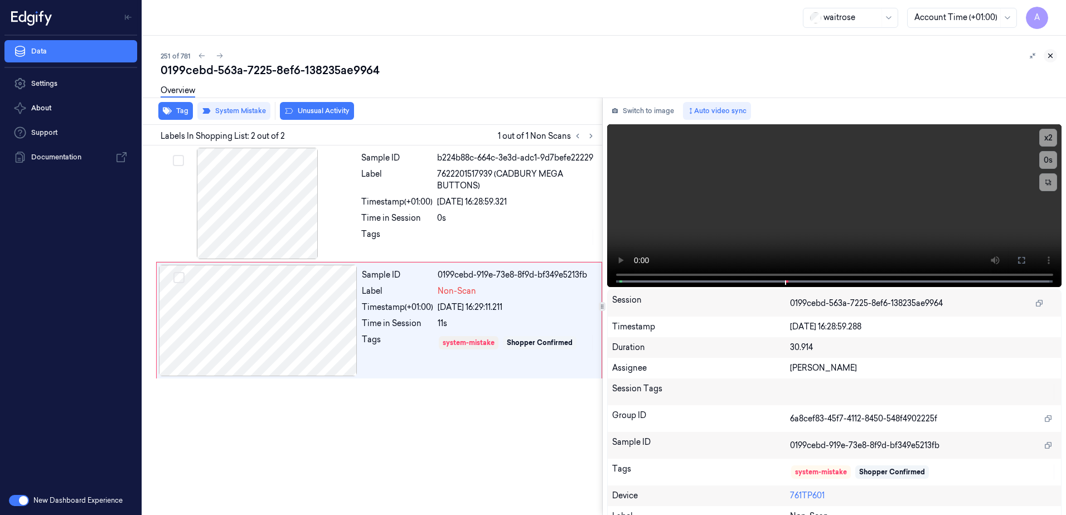
click at [1046, 56] on button at bounding box center [1050, 55] width 13 height 13
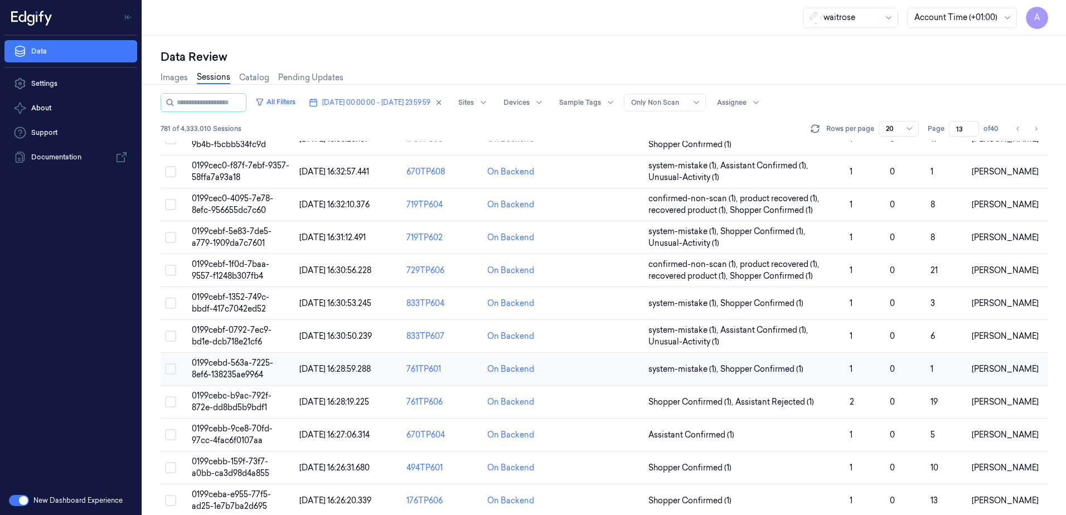
scroll to position [167, 0]
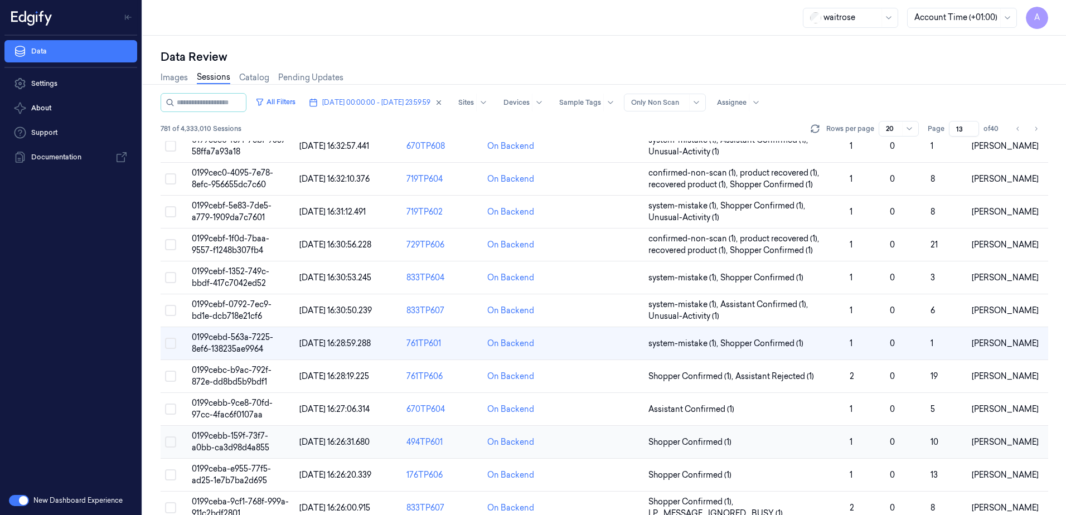
click at [236, 446] on span "0199cebb-159f-73f7-a0bb-ca3d98d4a855" at bounding box center [230, 442] width 77 height 22
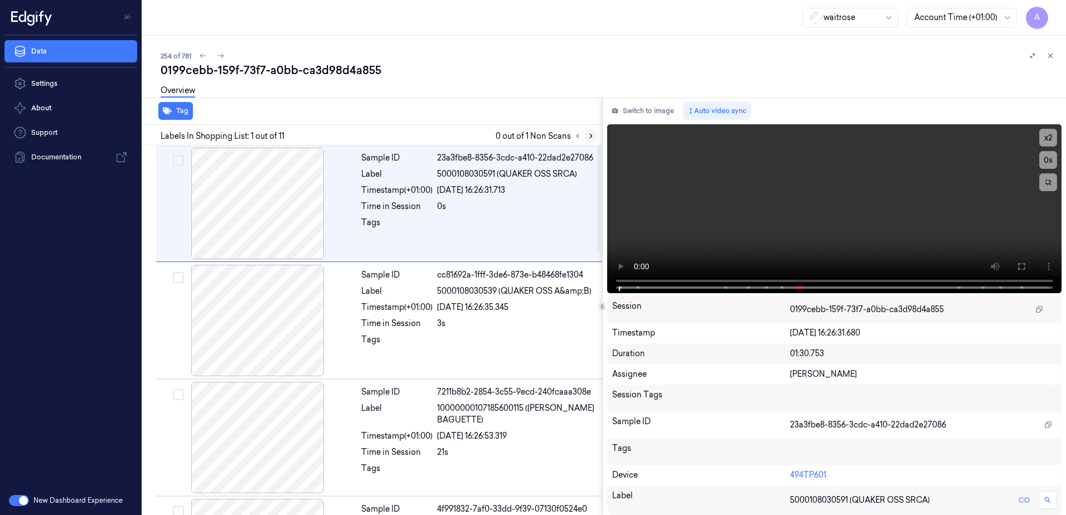
click at [589, 137] on icon at bounding box center [591, 136] width 8 height 8
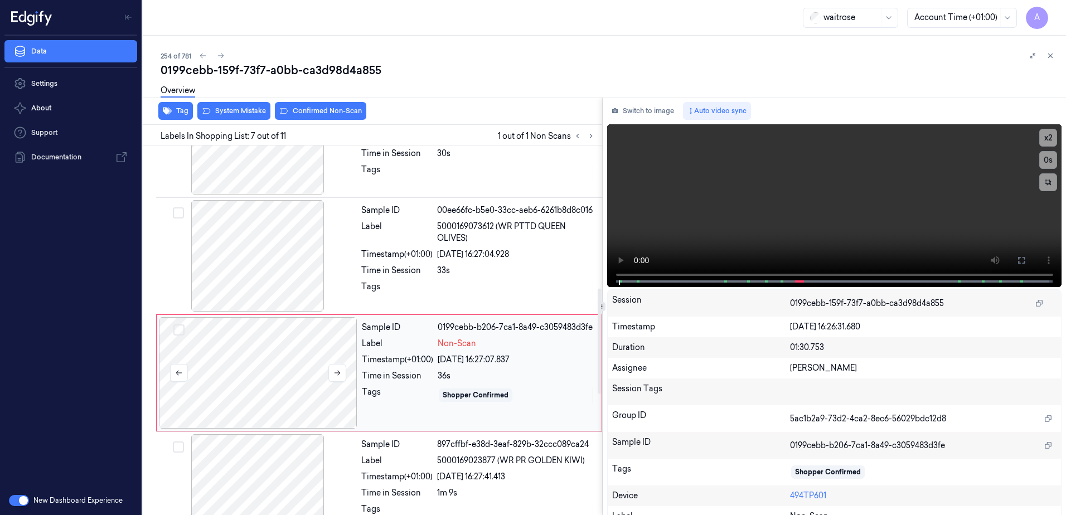
scroll to position [576, 0]
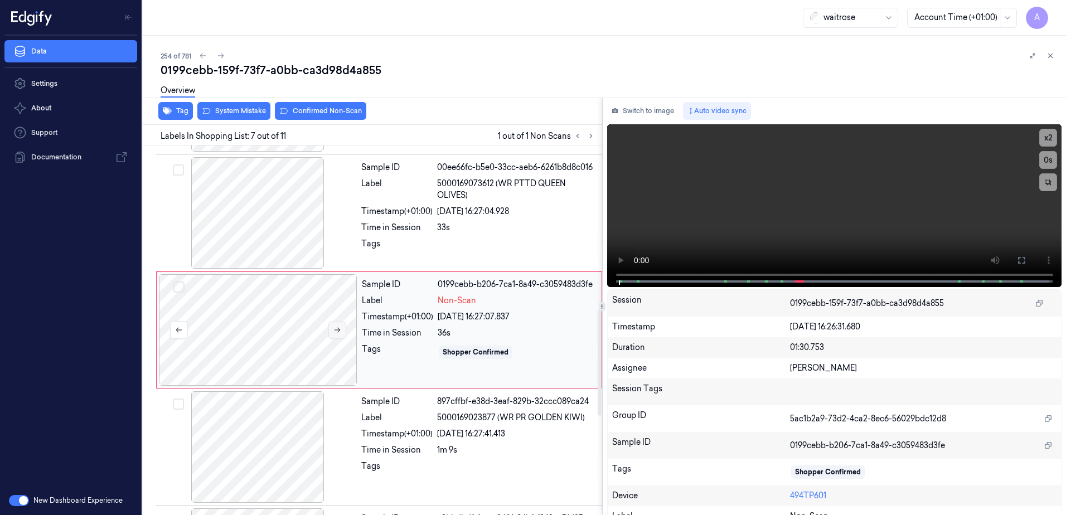
click at [342, 329] on button at bounding box center [337, 330] width 18 height 18
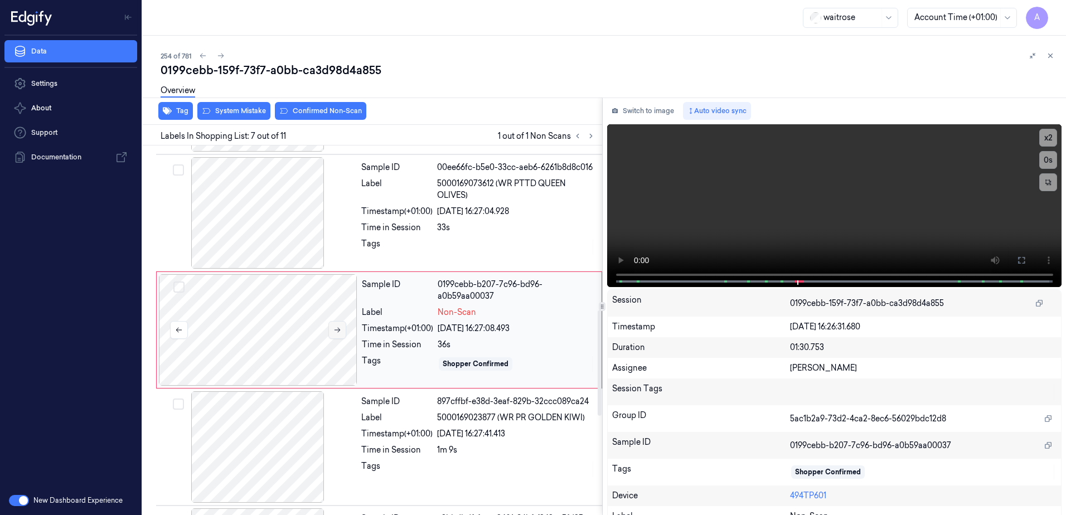
click at [336, 331] on icon at bounding box center [337, 330] width 8 height 8
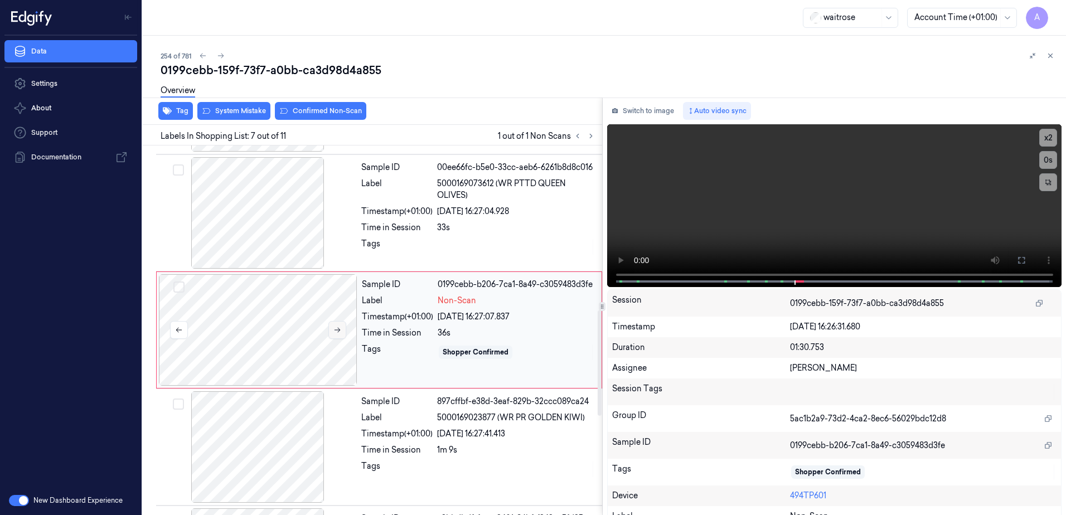
click at [336, 331] on icon at bounding box center [337, 330] width 8 height 8
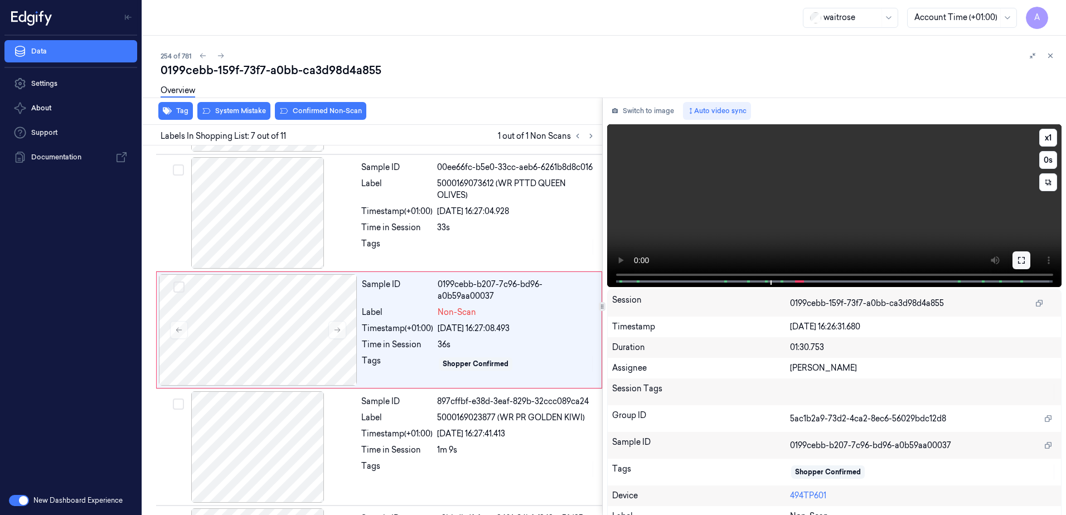
click at [1017, 260] on icon at bounding box center [1021, 260] width 9 height 9
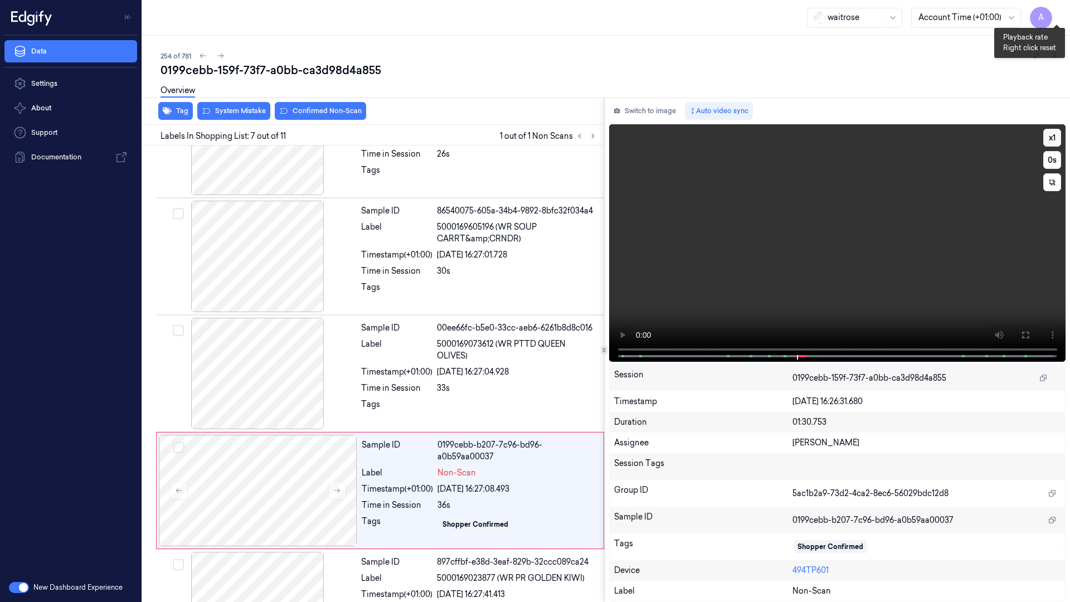
scroll to position [532, 0]
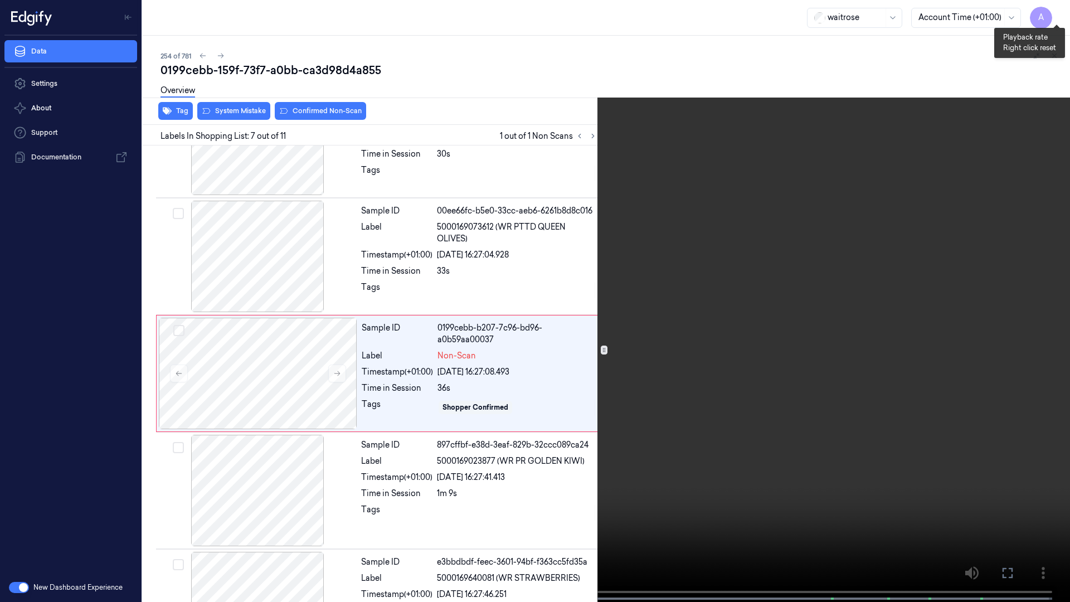
click at [1058, 11] on button "x 1" at bounding box center [1057, 13] width 18 height 18
click at [1058, 11] on button "x 2" at bounding box center [1057, 13] width 18 height 18
click at [1058, 11] on button "x 4" at bounding box center [1057, 13] width 18 height 18
click at [1058, 11] on button "x 1" at bounding box center [1057, 13] width 18 height 18
click at [895, 335] on video at bounding box center [535, 302] width 1070 height 604
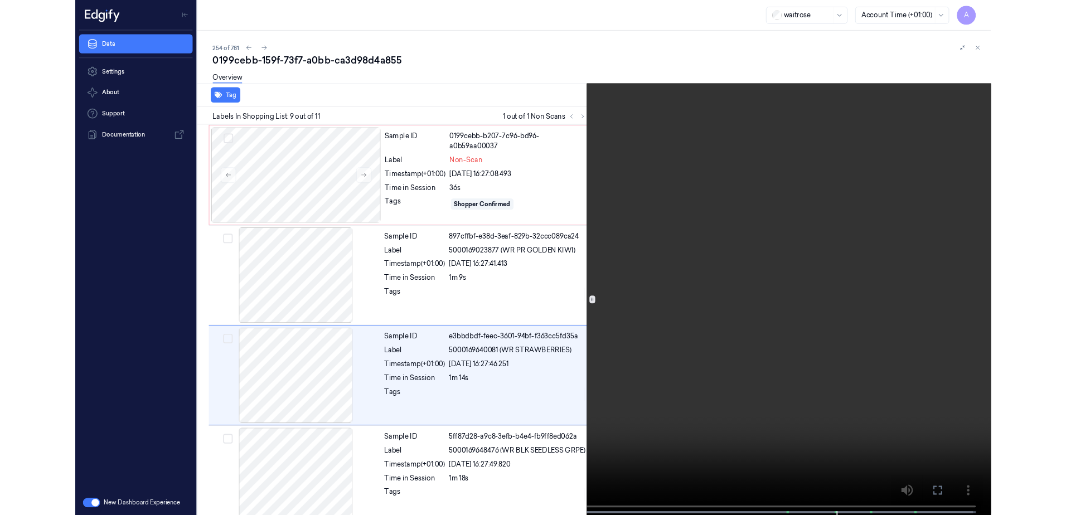
scroll to position [767, 0]
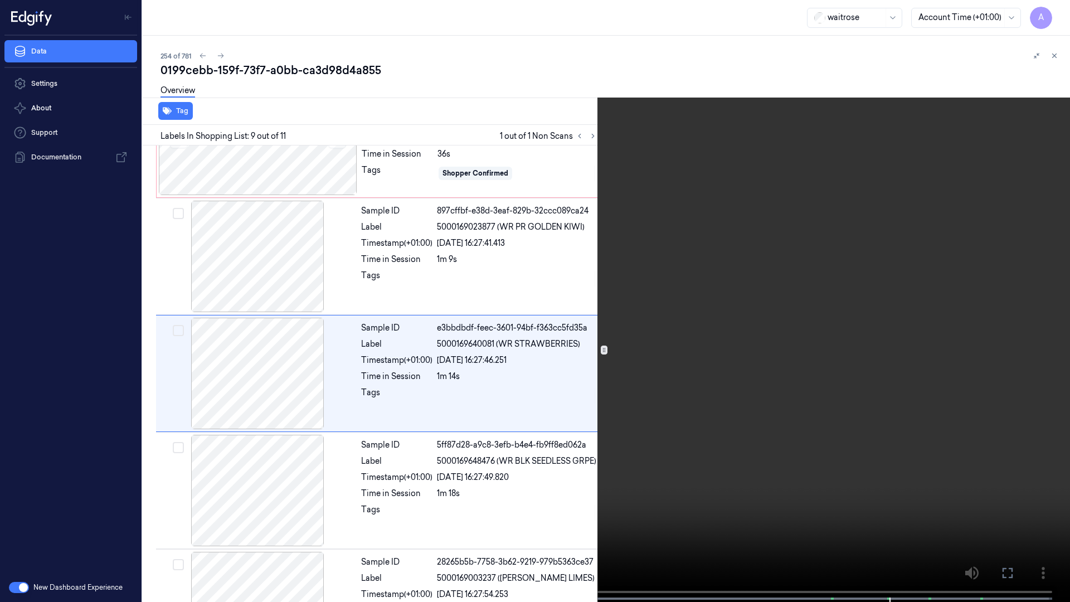
click at [0, 0] on icon at bounding box center [0, 0] width 0 height 0
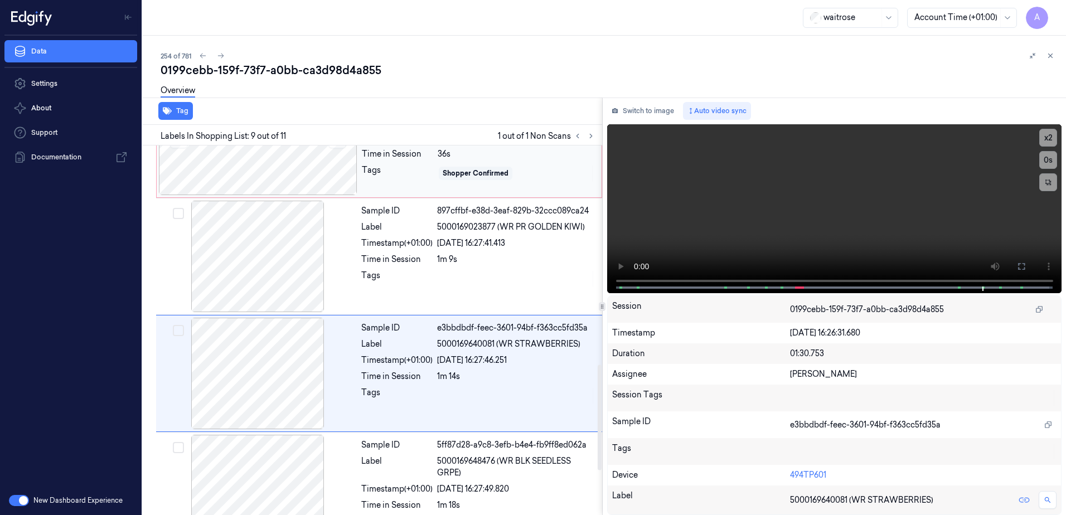
click at [408, 193] on div "Sample ID 0199cebb-b207-7c96-bd96-a0b59aa00037 Label Non-Scan Timestamp (+01:00…" at bounding box center [478, 140] width 242 height 112
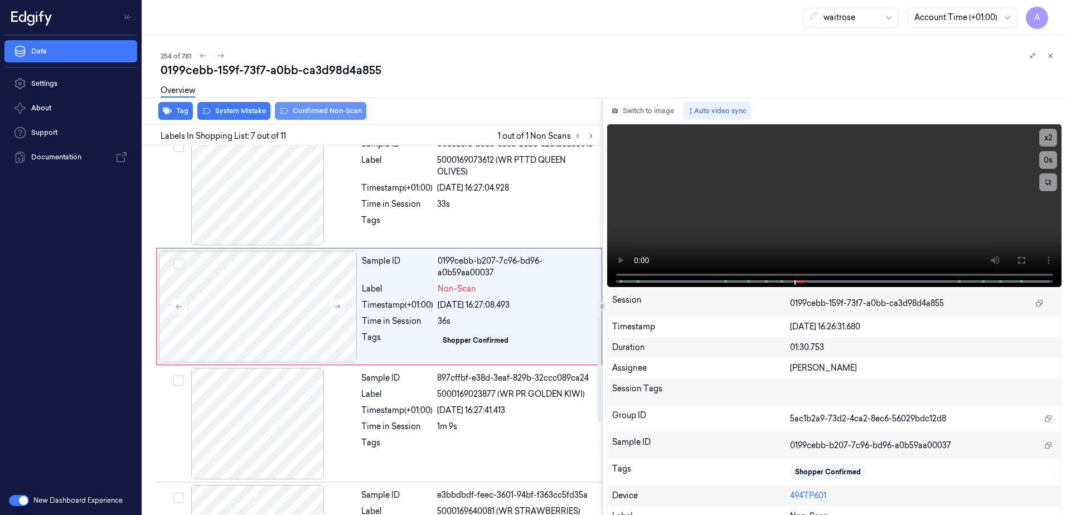
scroll to position [576, 0]
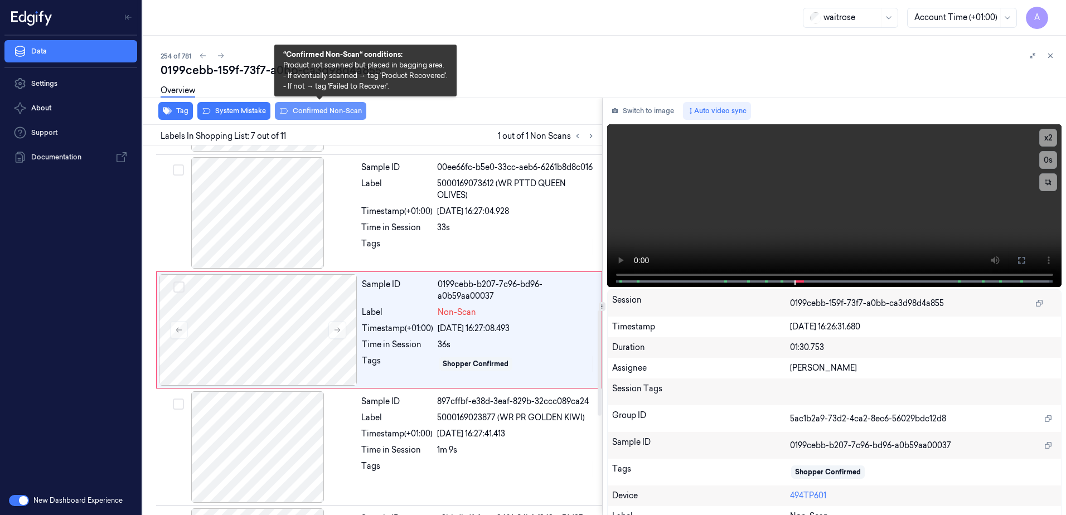
click at [338, 112] on button "Confirmed Non-Scan" at bounding box center [320, 111] width 91 height 18
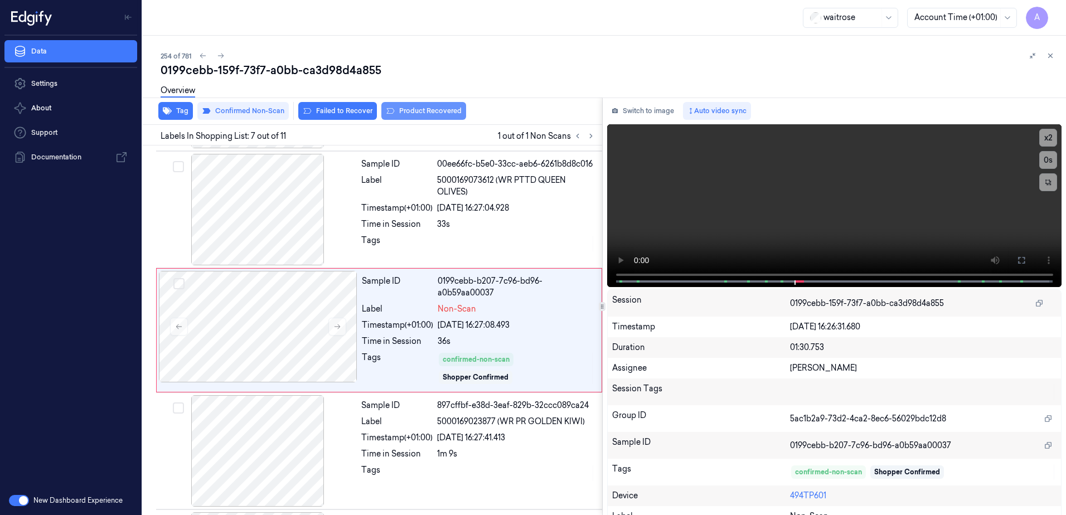
click at [408, 112] on button "Product Recovered" at bounding box center [423, 111] width 85 height 18
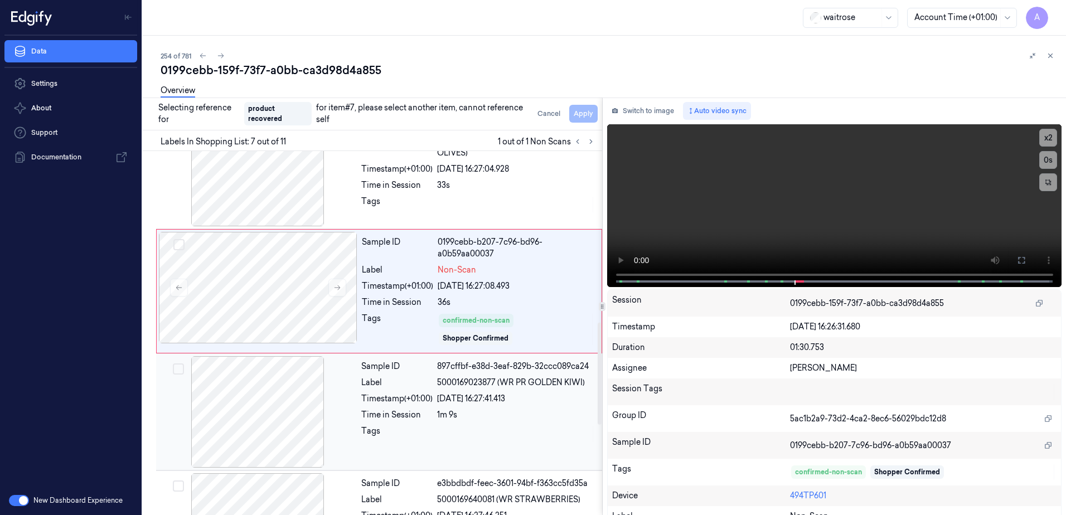
scroll to position [691, 0]
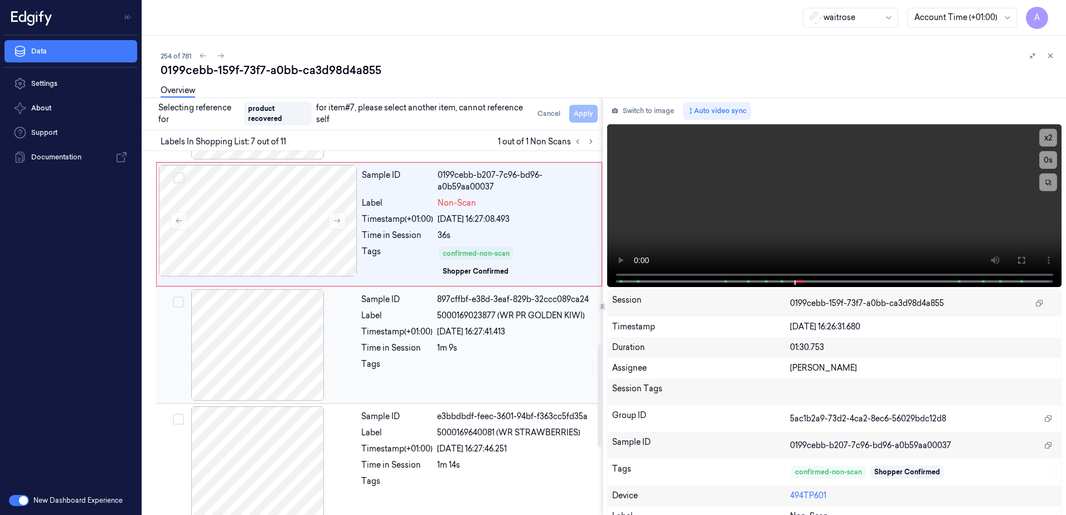
click at [488, 379] on div "Sample ID 897cffbf-e38d-3eaf-829b-32ccc089ca24 Label 5000169023877 (WR PR GOLDE…" at bounding box center [478, 345] width 243 height 112
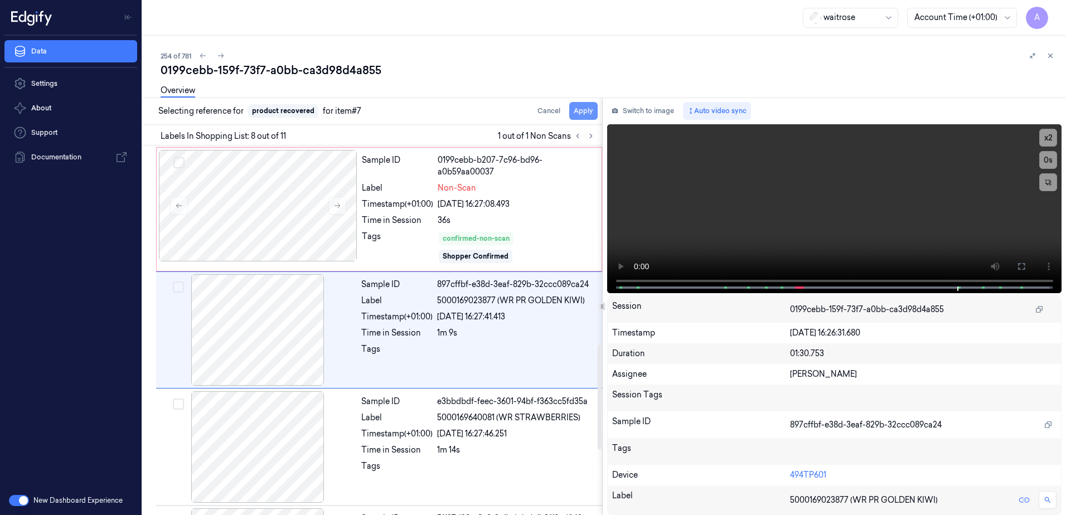
click at [579, 114] on button "Apply" at bounding box center [583, 111] width 28 height 18
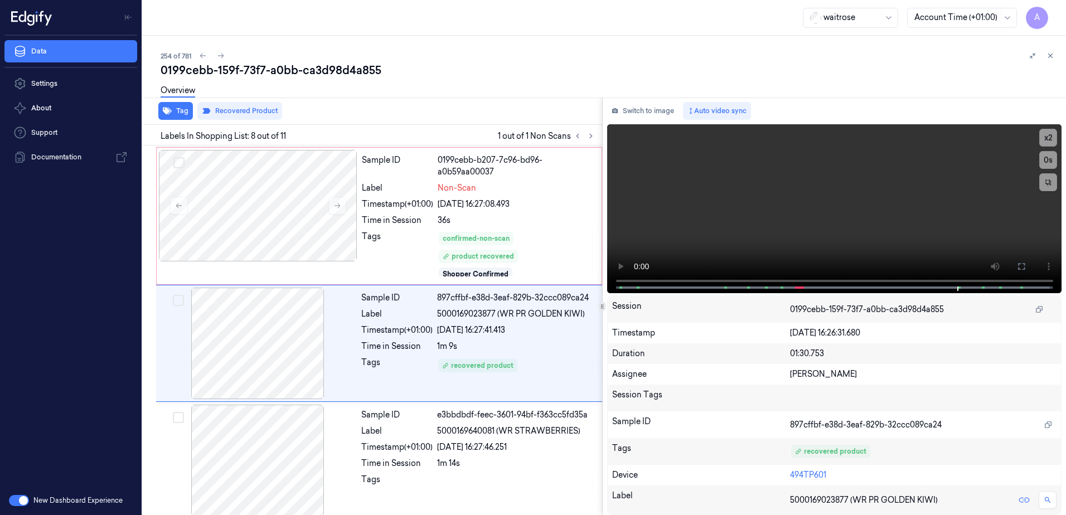
scroll to position [714, 0]
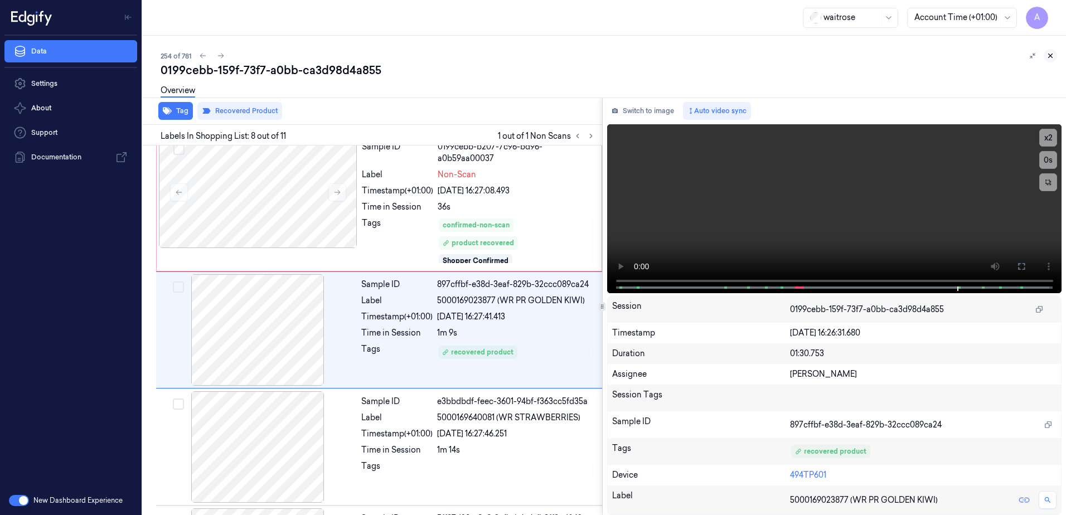
click at [1051, 57] on icon at bounding box center [1050, 56] width 8 height 8
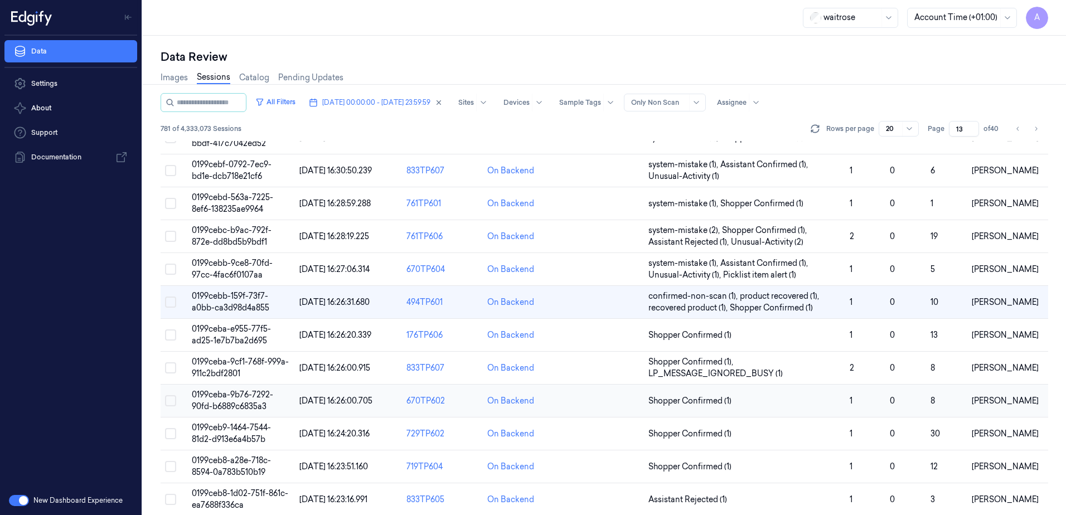
scroll to position [317, 0]
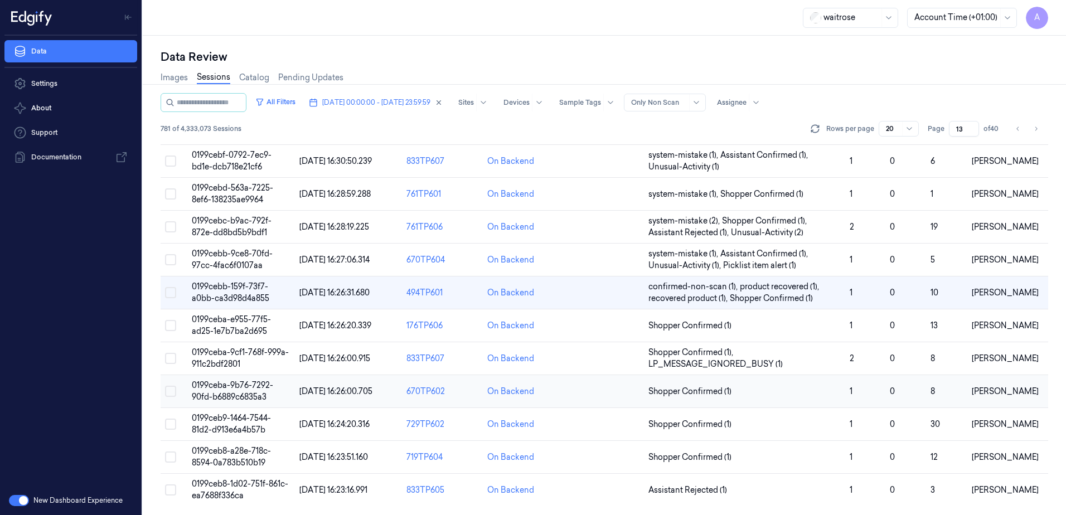
click at [233, 387] on span "0199ceba-9b76-7292-90fd-b6889c6835a3" at bounding box center [232, 391] width 81 height 22
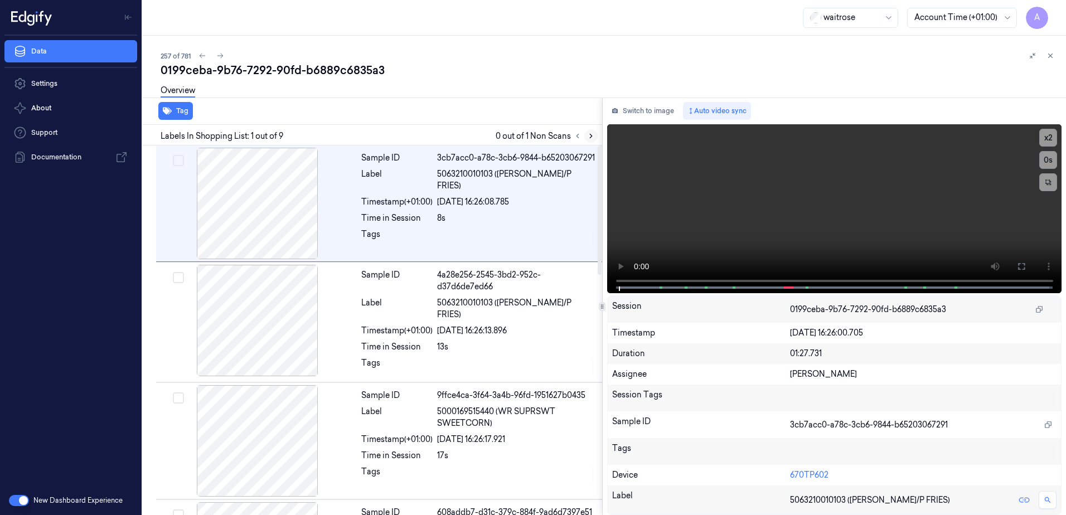
click at [591, 136] on icon at bounding box center [591, 136] width 8 height 8
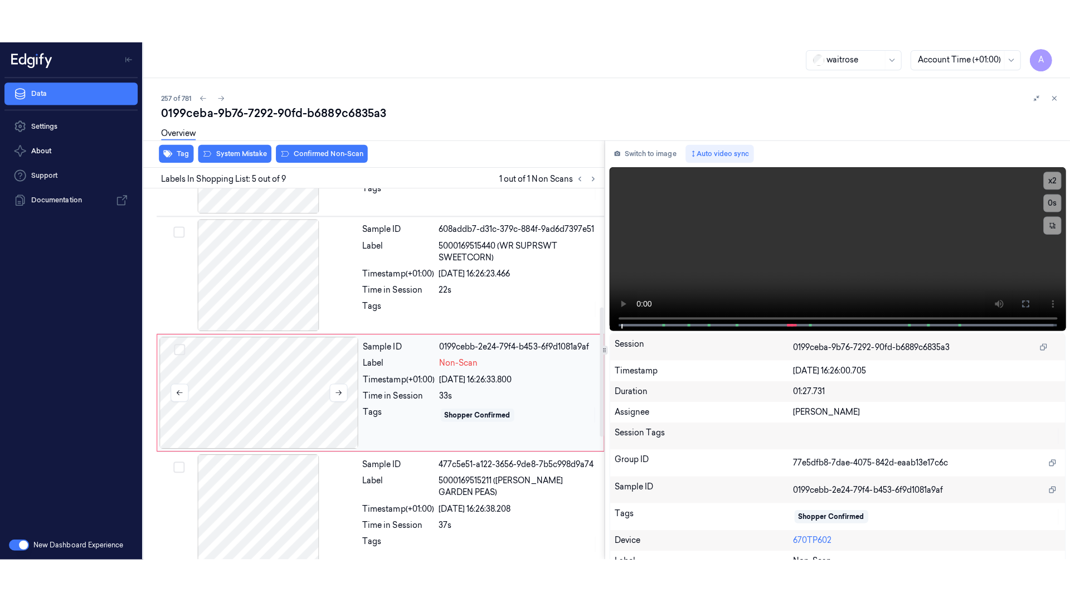
scroll to position [342, 0]
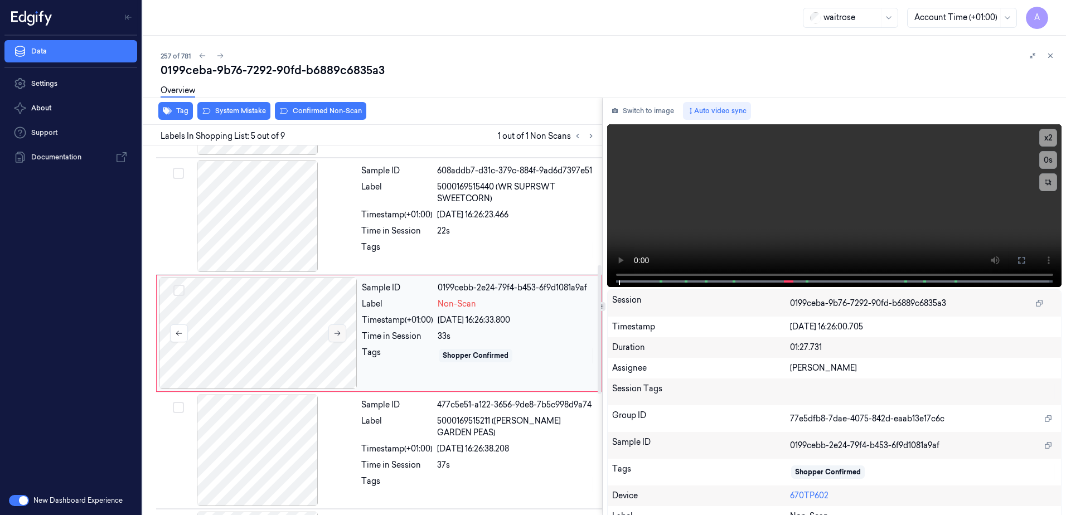
click at [341, 330] on icon at bounding box center [337, 333] width 8 height 8
click at [337, 331] on icon at bounding box center [337, 333] width 8 height 8
click at [1017, 266] on button at bounding box center [1021, 260] width 18 height 18
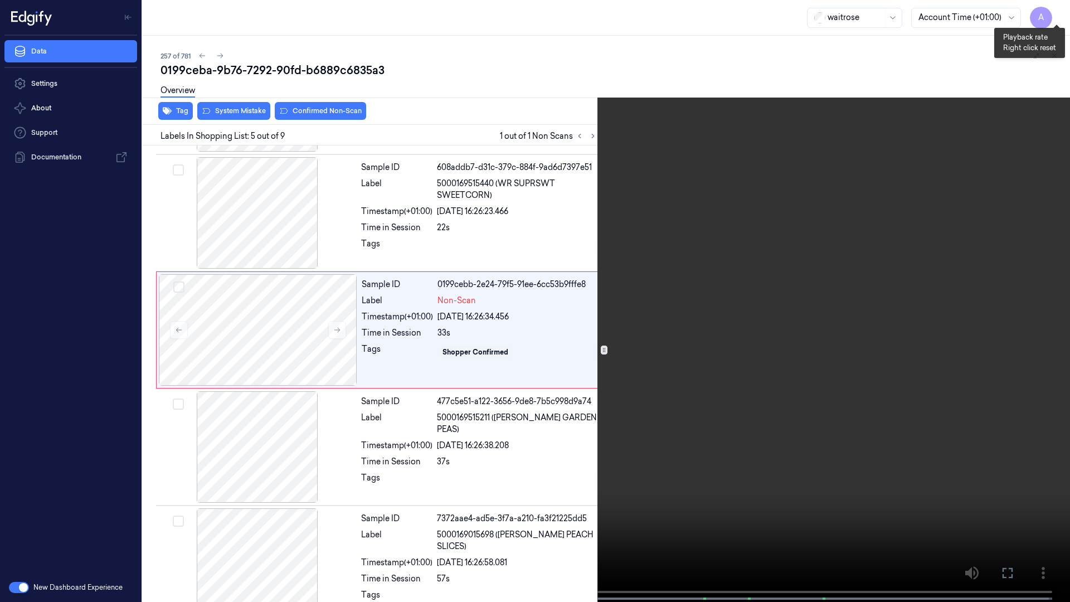
click at [1058, 12] on button "x 2" at bounding box center [1057, 13] width 18 height 18
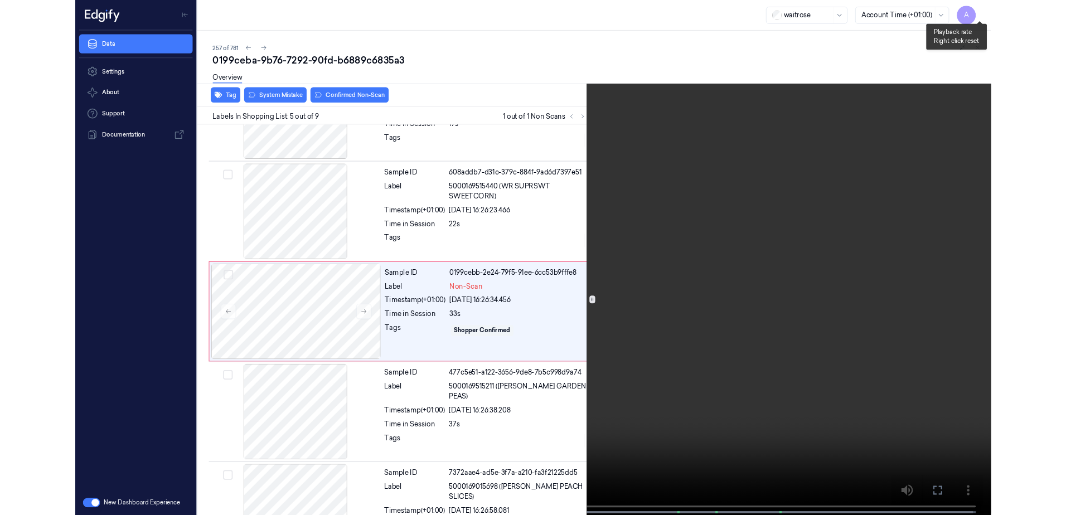
scroll to position [298, 0]
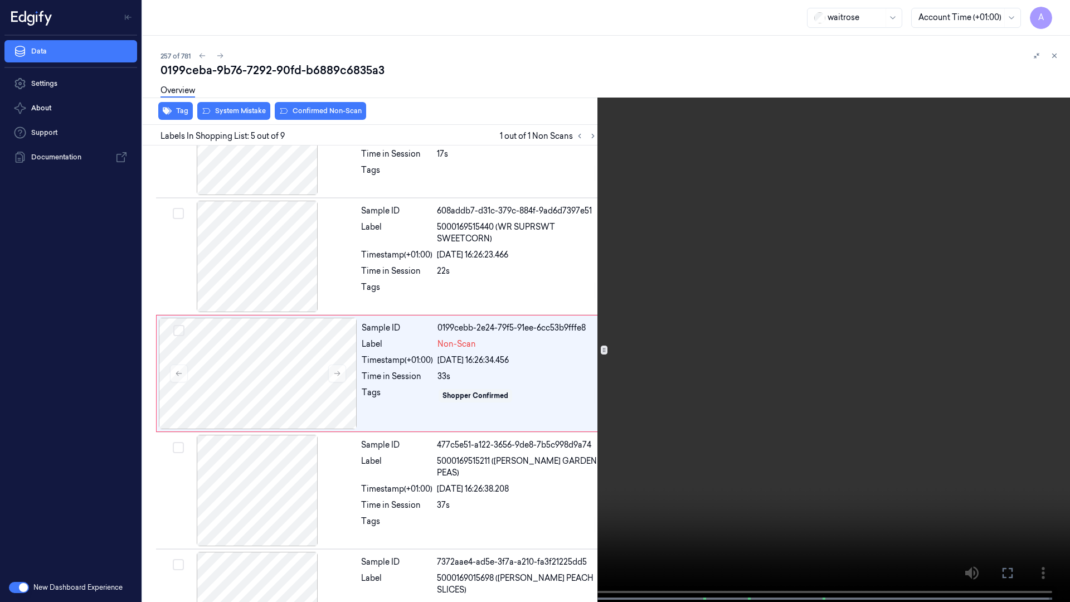
click at [0, 0] on icon at bounding box center [0, 0] width 0 height 0
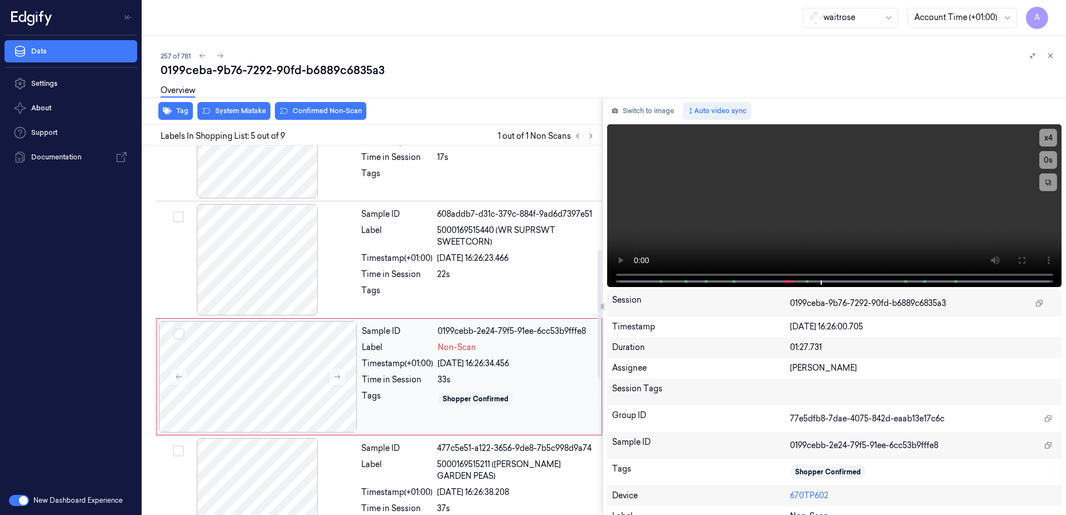
click at [404, 406] on div "Sample ID 0199cebb-2e24-79f5-91ee-6cc53b9fffe8 Label Non-Scan Timestamp (+01:00…" at bounding box center [478, 377] width 242 height 112
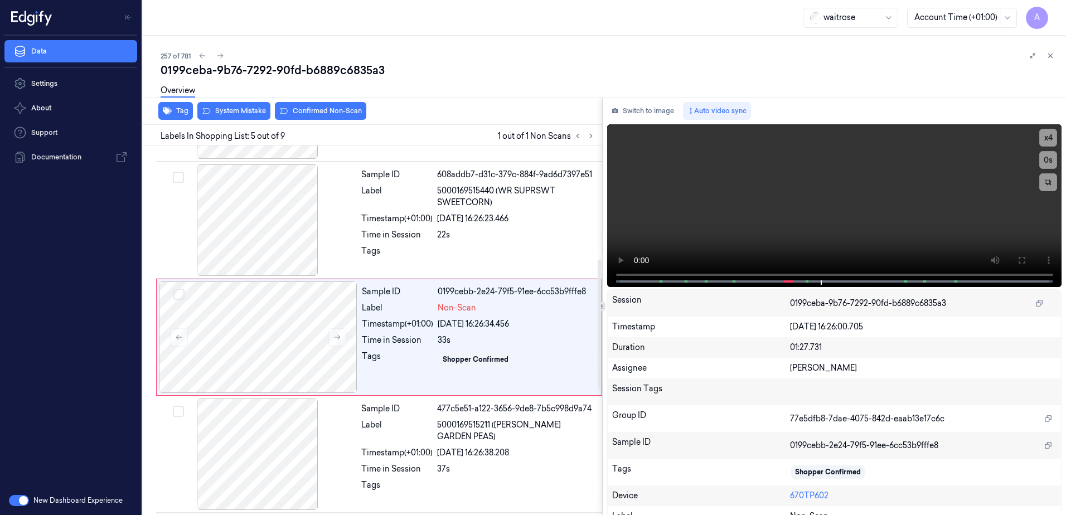
scroll to position [342, 0]
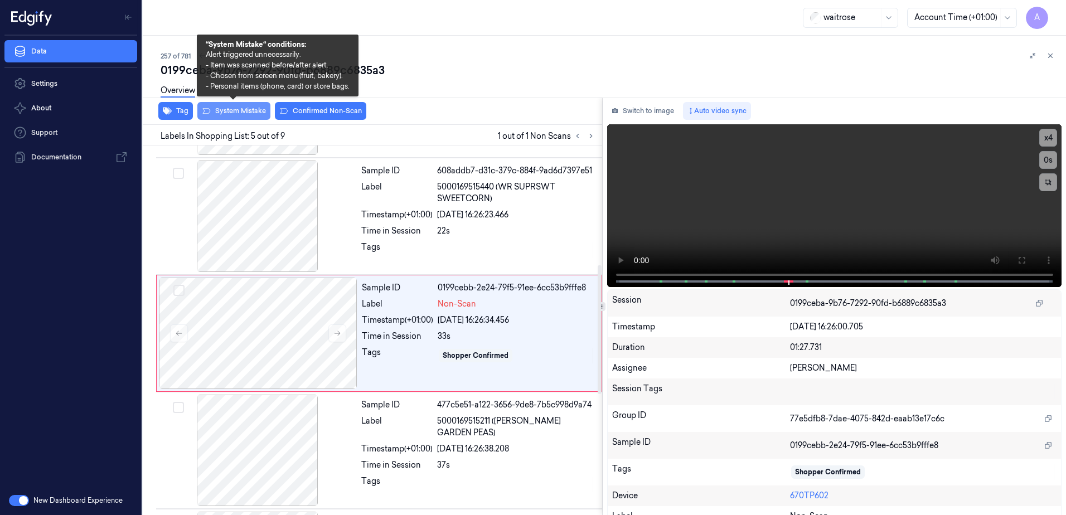
click at [243, 113] on button "System Mistake" at bounding box center [233, 111] width 73 height 18
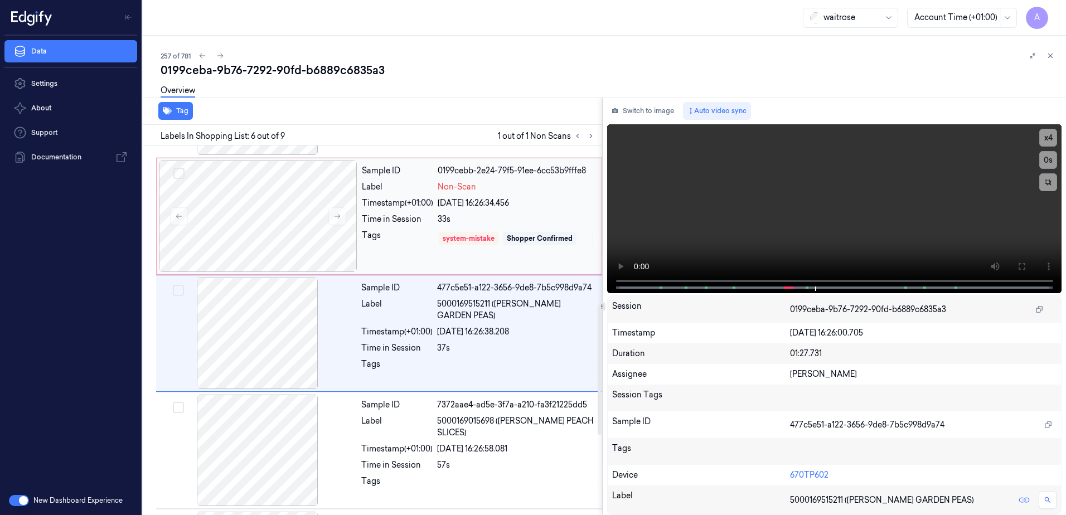
click at [416, 223] on div "Sample ID 0199cebb-2e24-79f5-91ee-6cc53b9fffe8 Label Non-Scan Timestamp (+01:00…" at bounding box center [478, 217] width 242 height 112
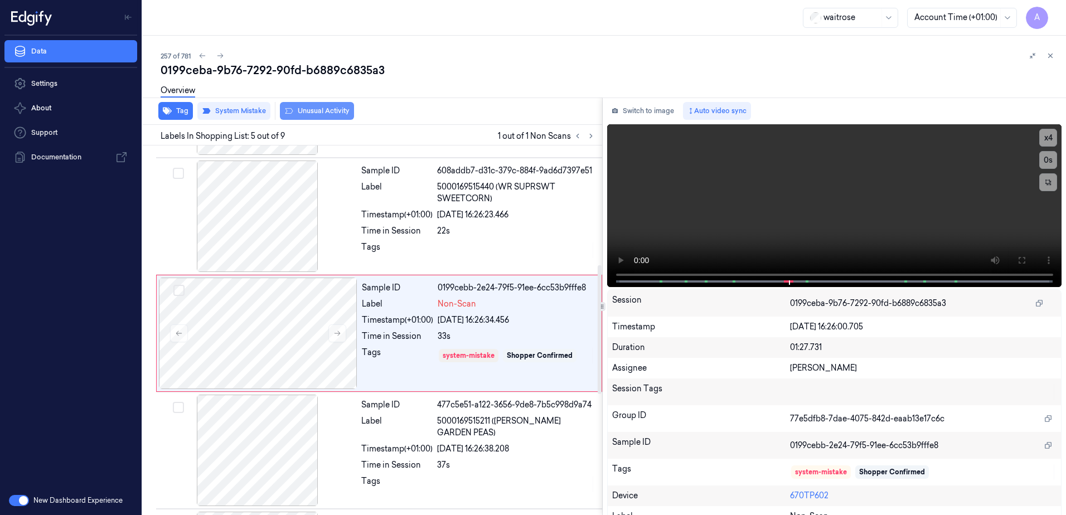
click at [331, 113] on button "Unusual Activity" at bounding box center [317, 111] width 74 height 18
click at [1053, 57] on icon at bounding box center [1050, 56] width 8 height 8
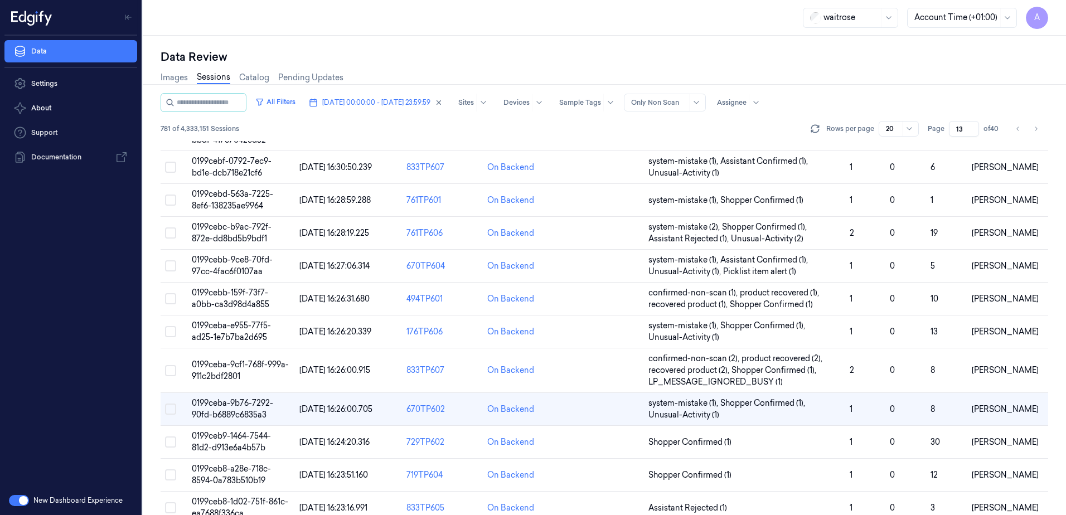
scroll to position [328, 0]
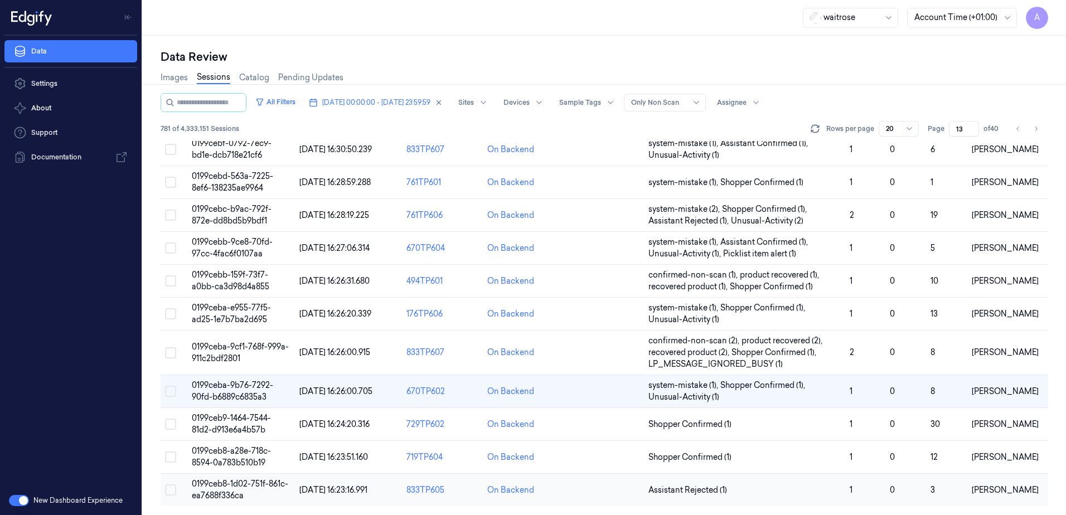
click at [220, 489] on td "0199ceb8-1d02-751f-861c-ea7688f336ca" at bounding box center [241, 490] width 108 height 33
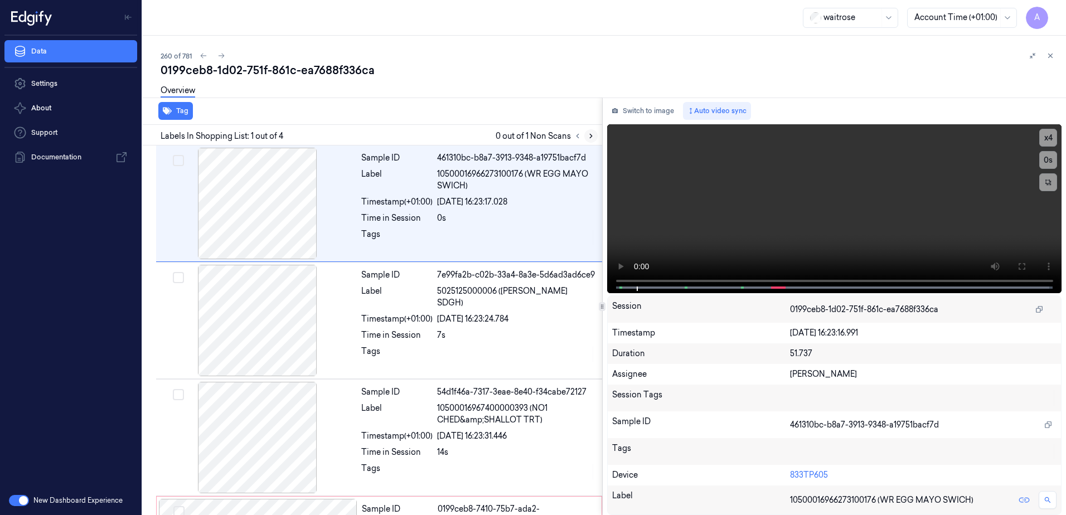
click at [588, 135] on icon at bounding box center [591, 136] width 8 height 8
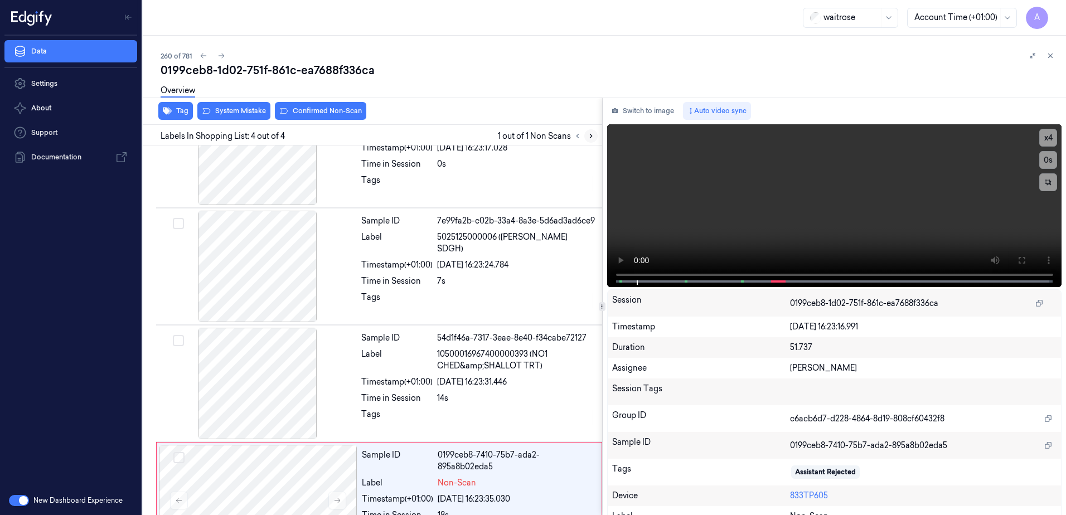
scroll to position [102, 0]
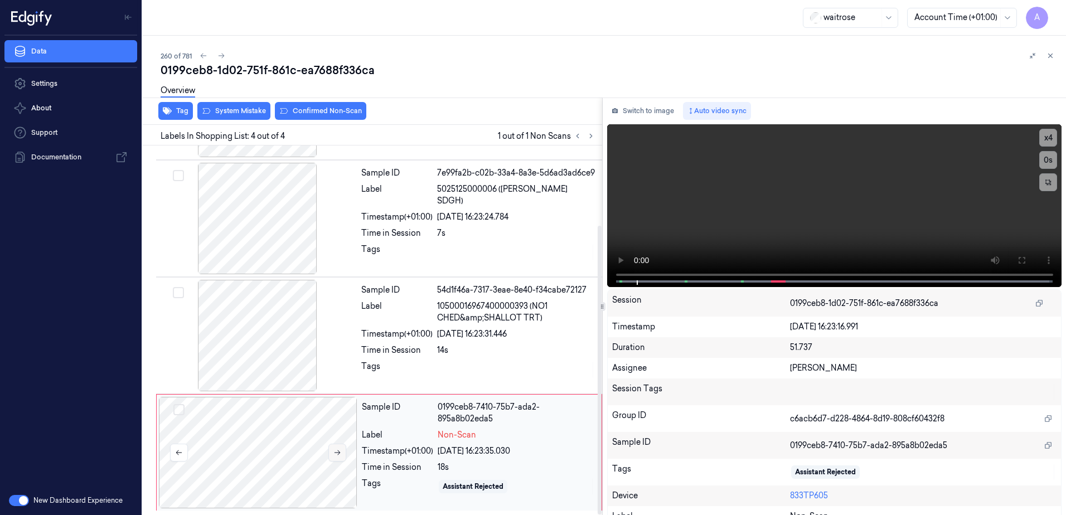
click at [336, 452] on icon at bounding box center [337, 453] width 8 height 8
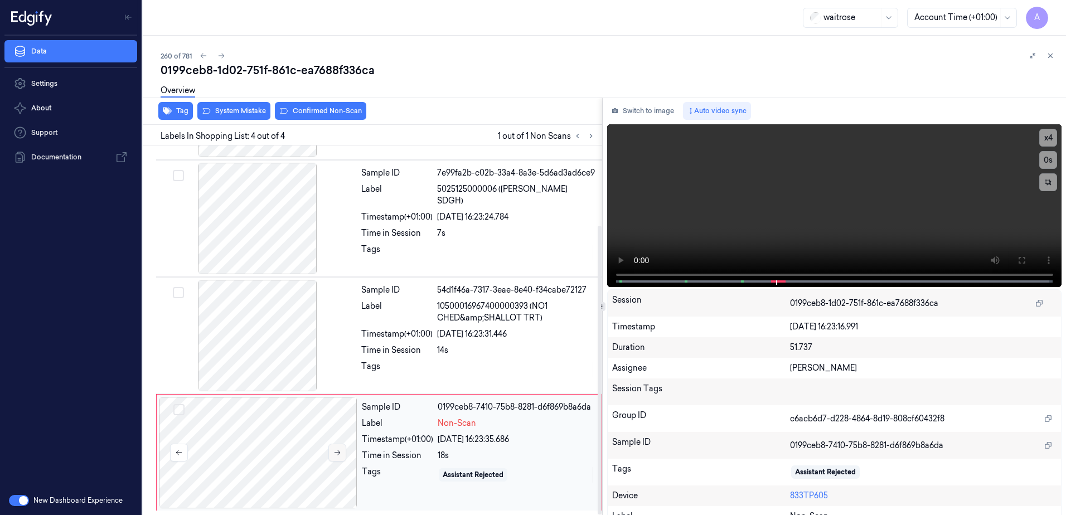
click at [338, 453] on icon at bounding box center [338, 452] width 6 height 5
click at [338, 457] on button at bounding box center [337, 453] width 18 height 18
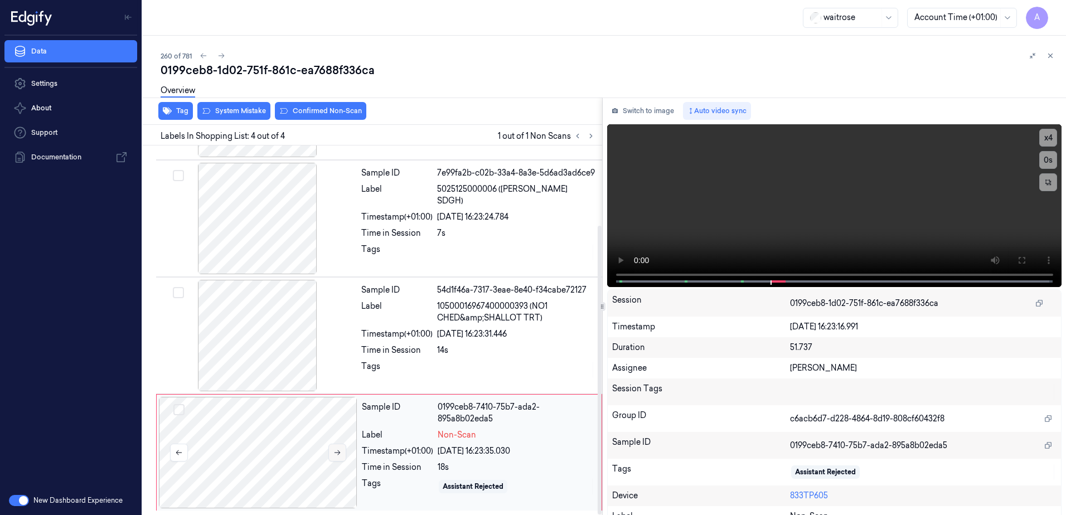
click at [338, 457] on button at bounding box center [337, 453] width 18 height 18
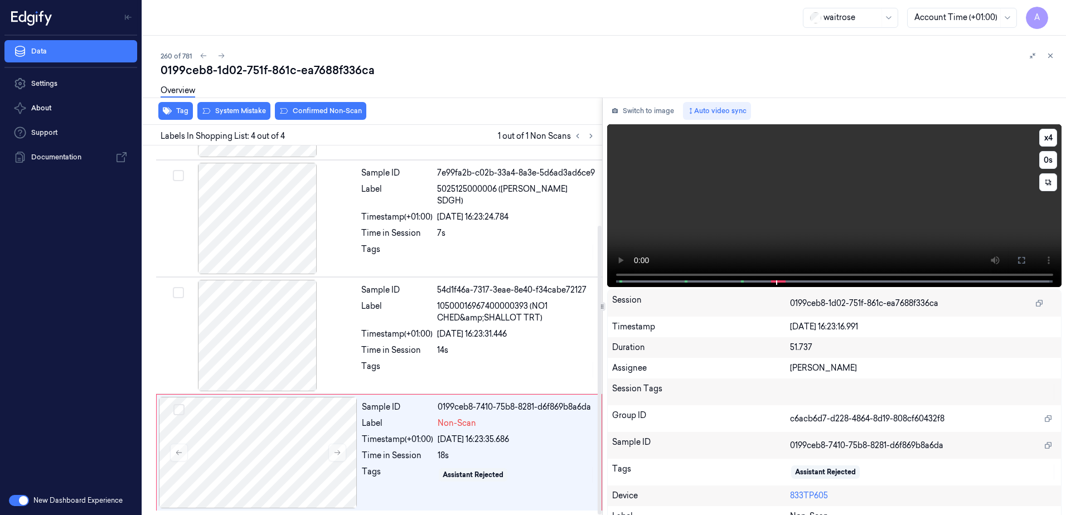
click at [781, 221] on video at bounding box center [834, 205] width 455 height 163
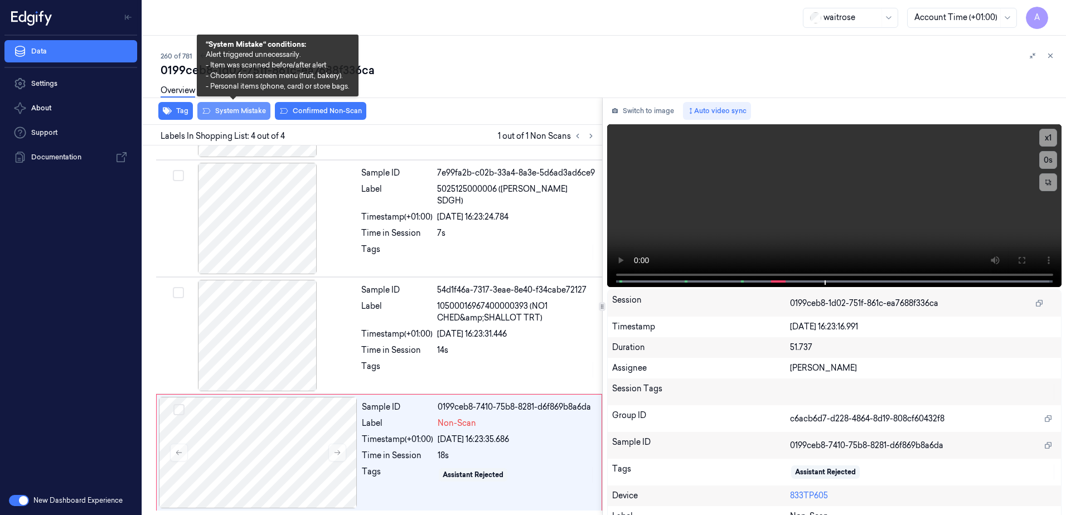
click at [238, 114] on button "System Mistake" at bounding box center [233, 111] width 73 height 18
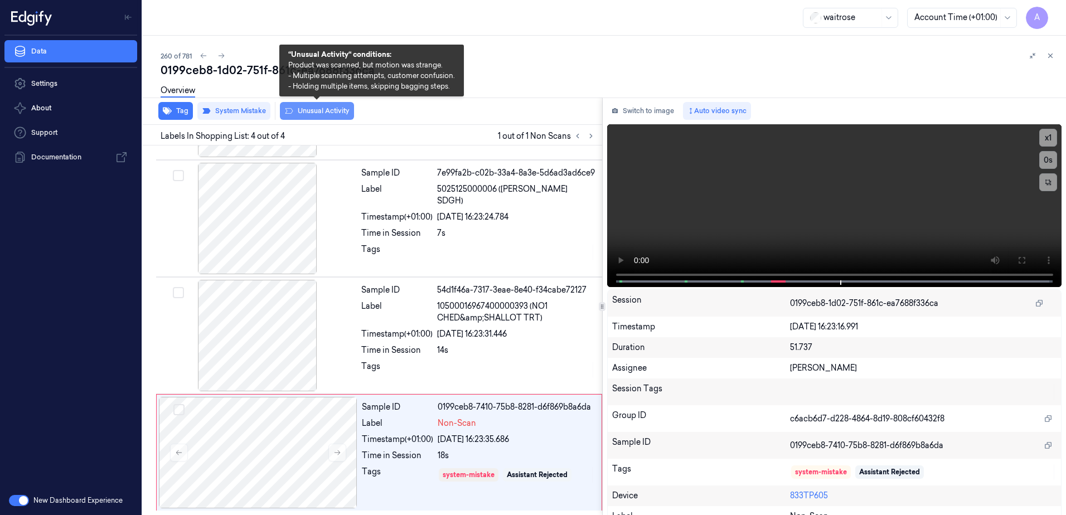
click at [322, 112] on button "Unusual Activity" at bounding box center [317, 111] width 74 height 18
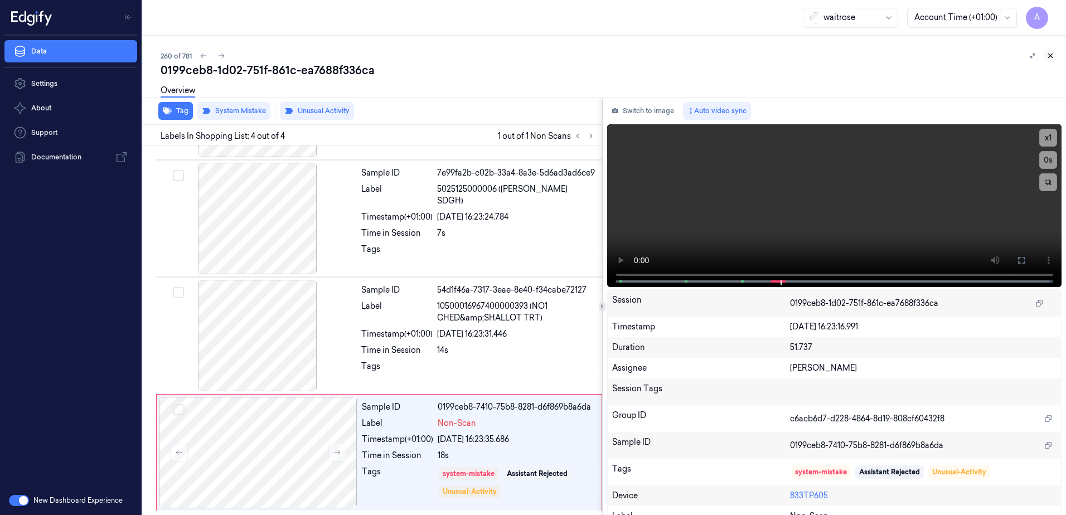
click at [1053, 55] on icon at bounding box center [1050, 56] width 8 height 8
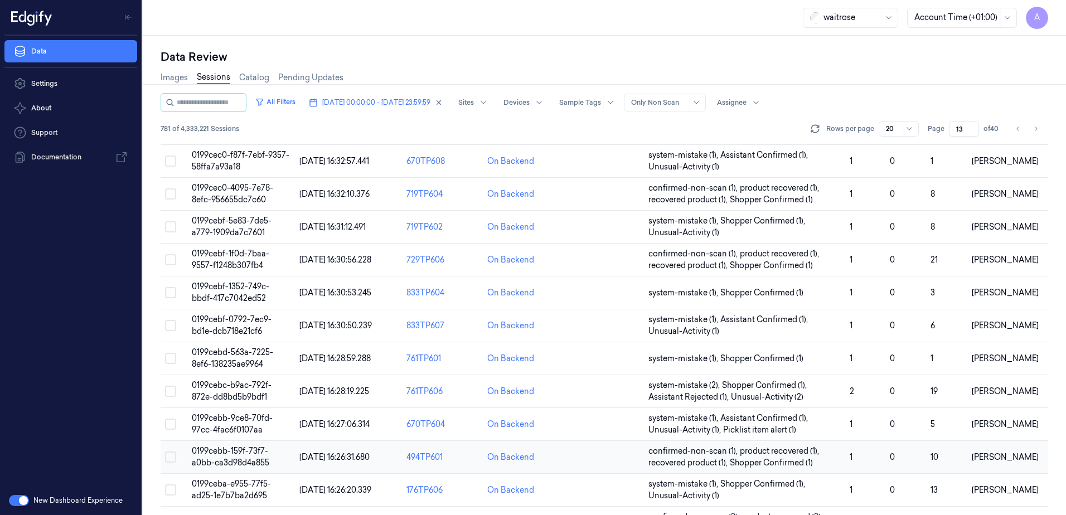
scroll to position [328, 0]
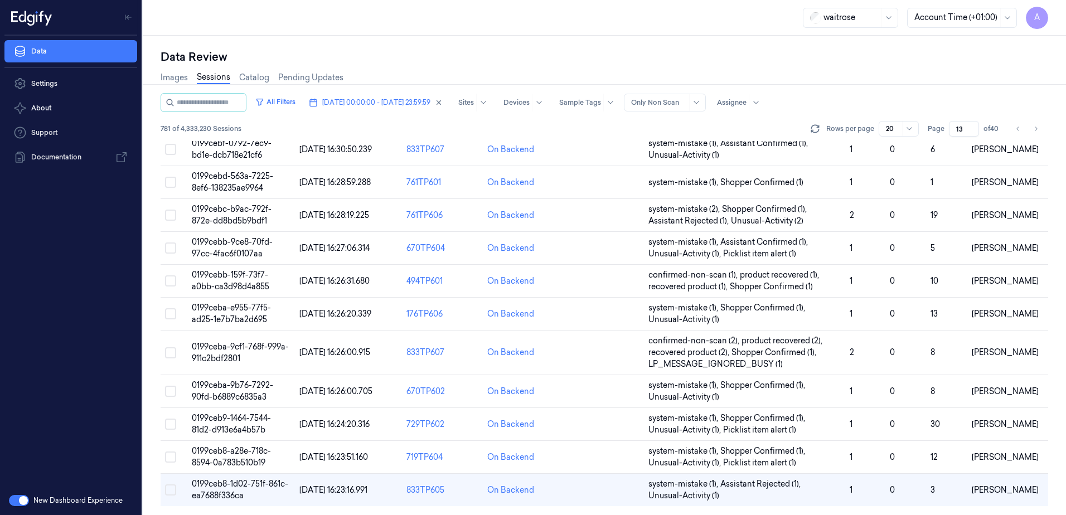
click at [952, 133] on input "13" at bounding box center [964, 129] width 30 height 16
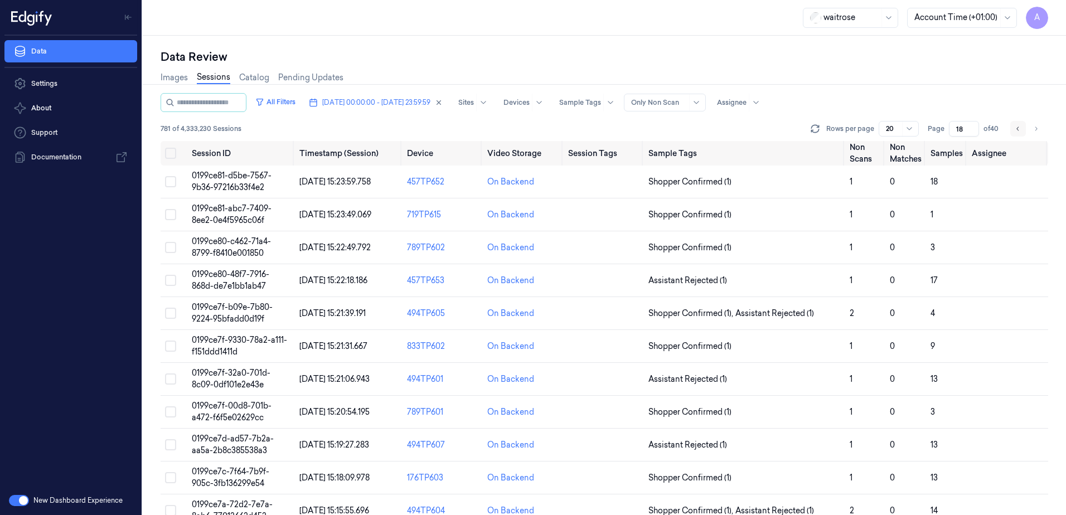
click at [1017, 132] on icon "Go to previous page" at bounding box center [1018, 128] width 7 height 9
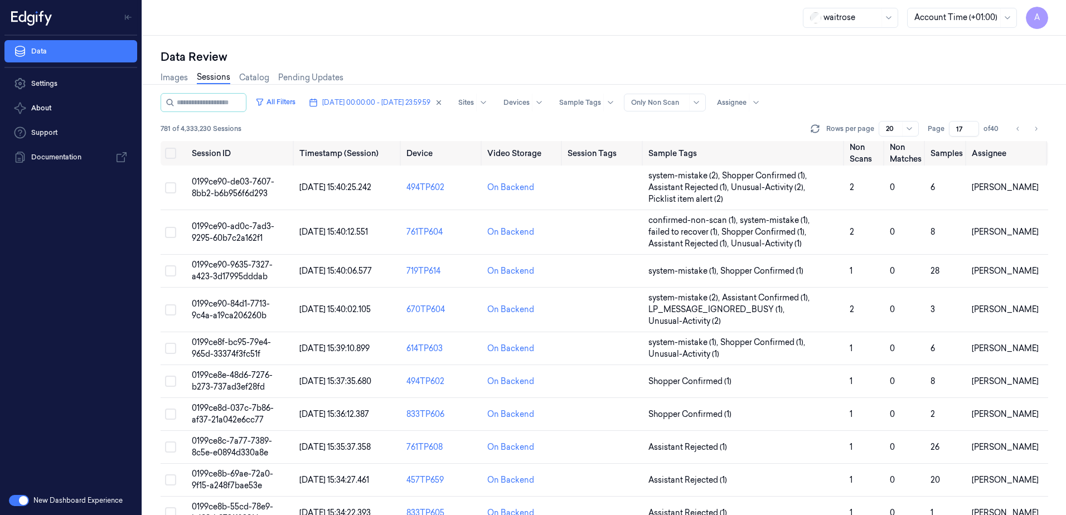
drag, startPoint x: 964, startPoint y: 129, endPoint x: 954, endPoint y: 132, distance: 10.1
click at [954, 132] on input "17" at bounding box center [964, 129] width 30 height 16
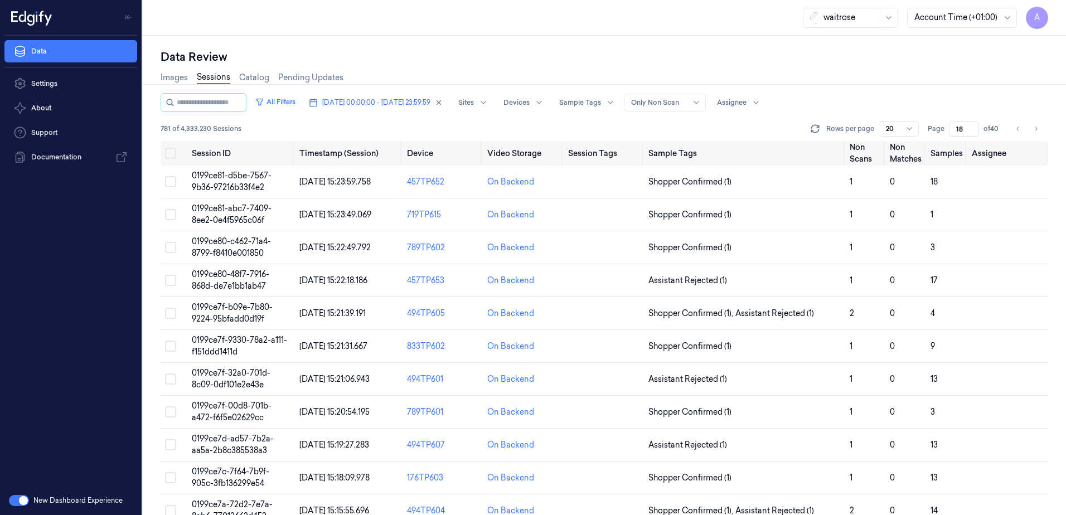
type input "18"
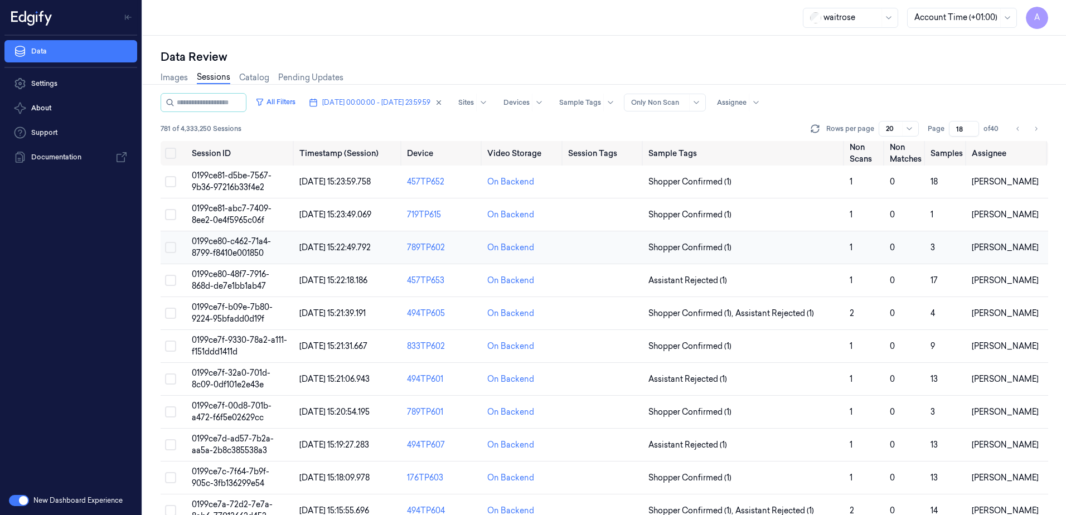
click at [213, 256] on span "0199ce80-c462-71a4-8799-f8410e001850" at bounding box center [231, 247] width 79 height 22
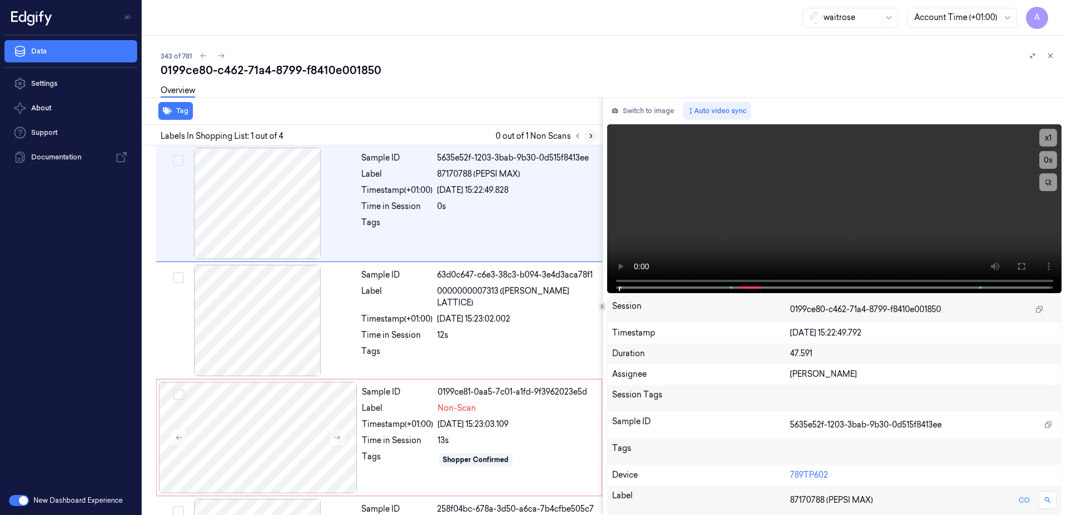
click at [588, 139] on icon at bounding box center [591, 136] width 8 height 8
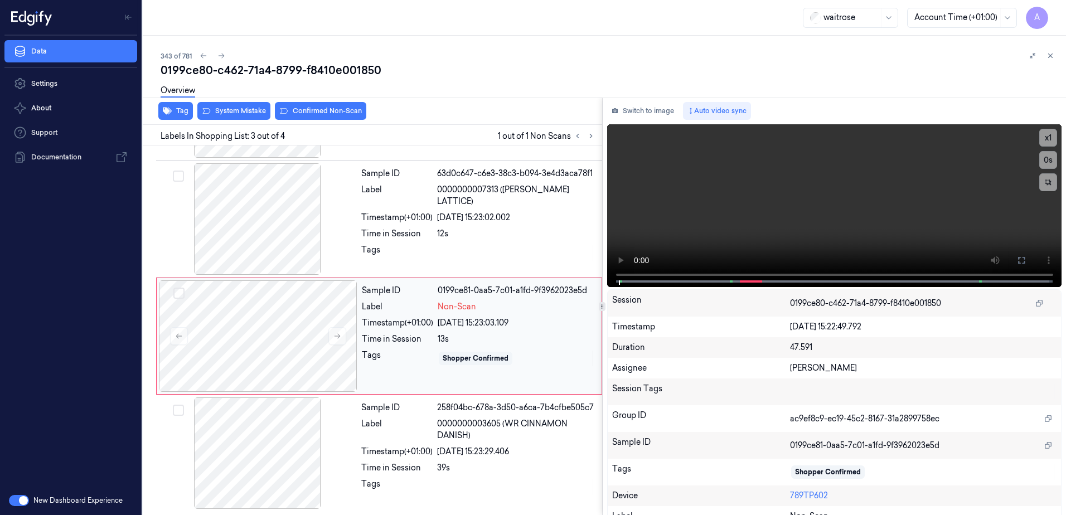
scroll to position [102, 0]
click at [335, 339] on icon at bounding box center [337, 336] width 8 height 8
click at [334, 336] on icon at bounding box center [337, 336] width 8 height 8
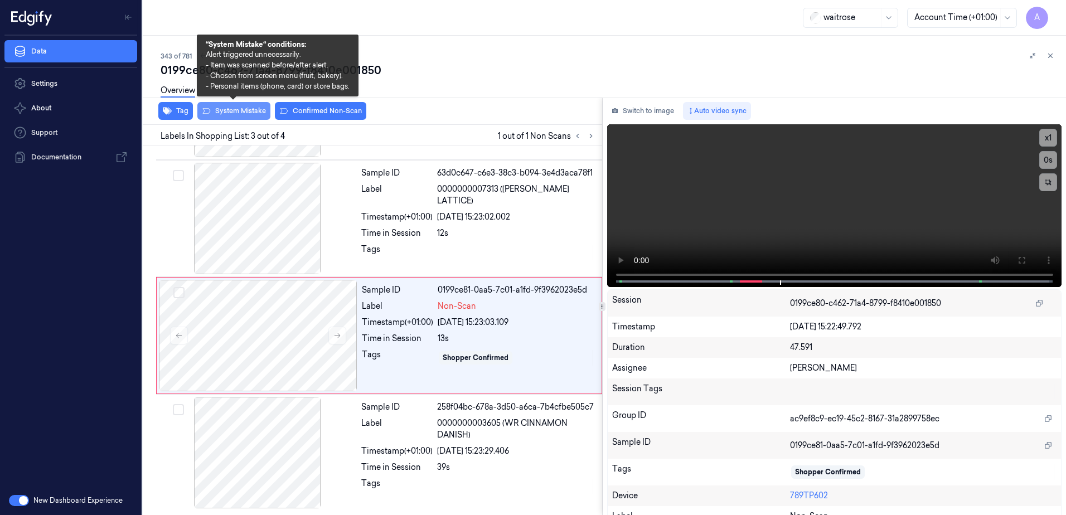
click at [232, 115] on button "System Mistake" at bounding box center [233, 111] width 73 height 18
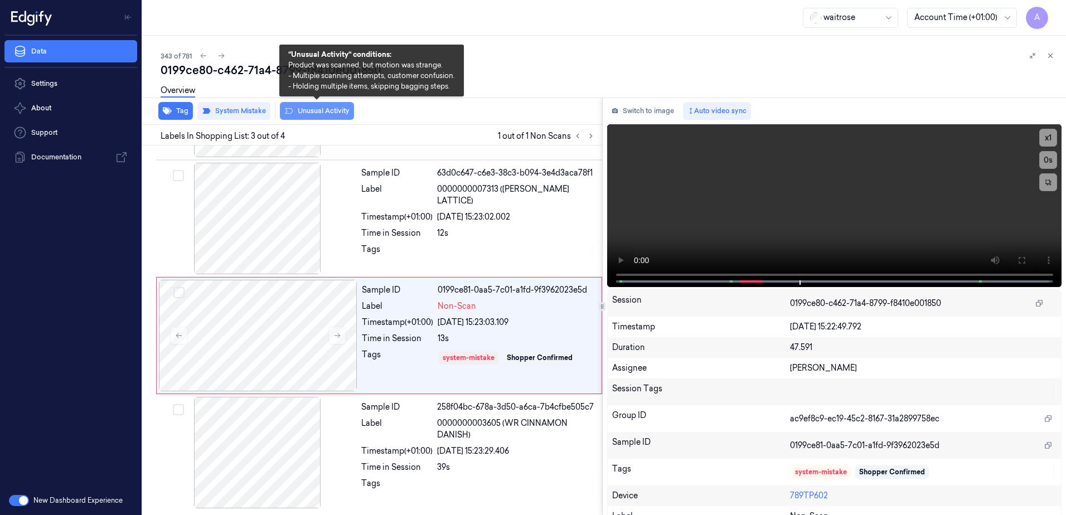
click at [304, 118] on button "Unusual Activity" at bounding box center [317, 111] width 74 height 18
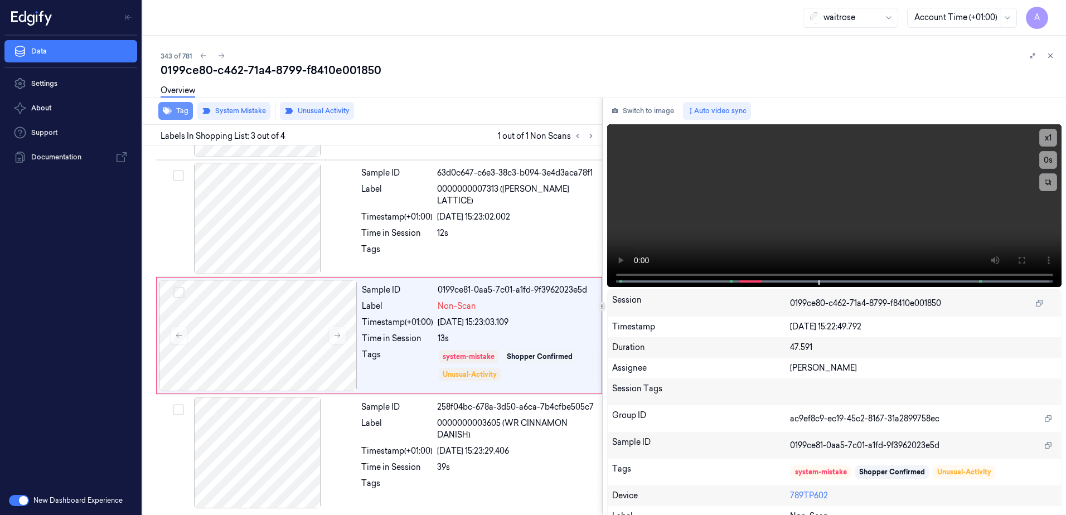
click at [178, 109] on button "Tag" at bounding box center [175, 111] width 35 height 18
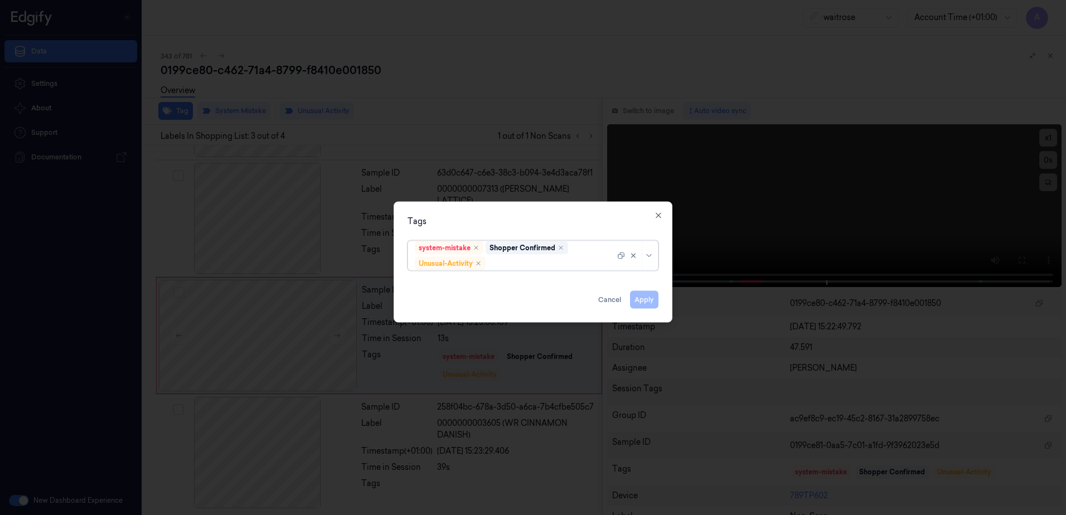
click at [500, 258] on div at bounding box center [551, 264] width 127 height 12
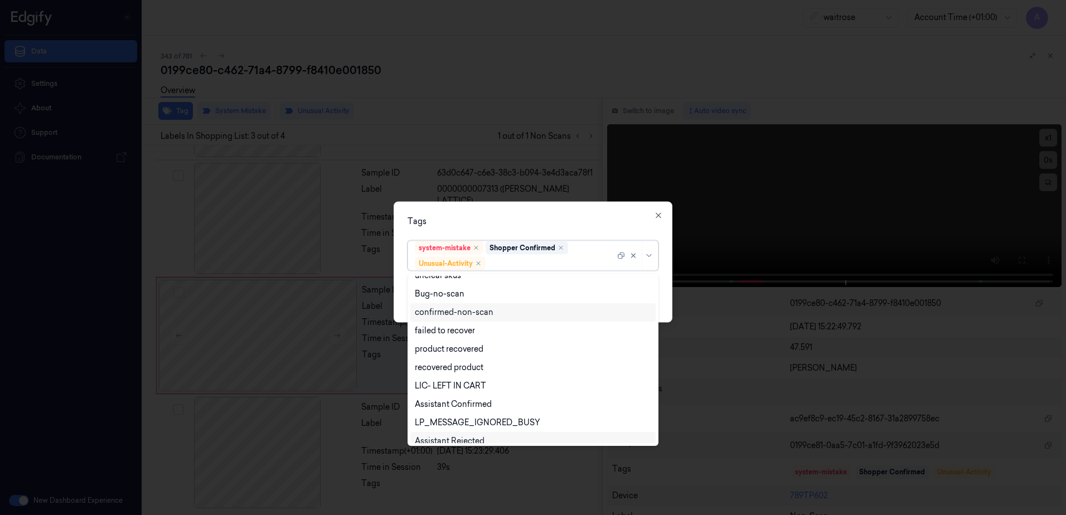
scroll to position [146, 0]
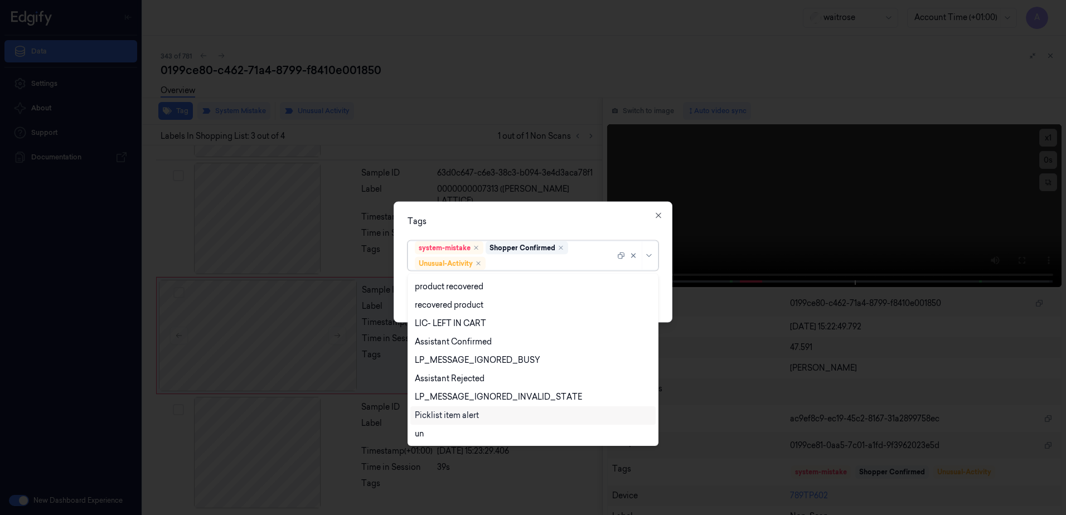
click at [471, 421] on div "Picklist item alert" at bounding box center [532, 415] width 245 height 18
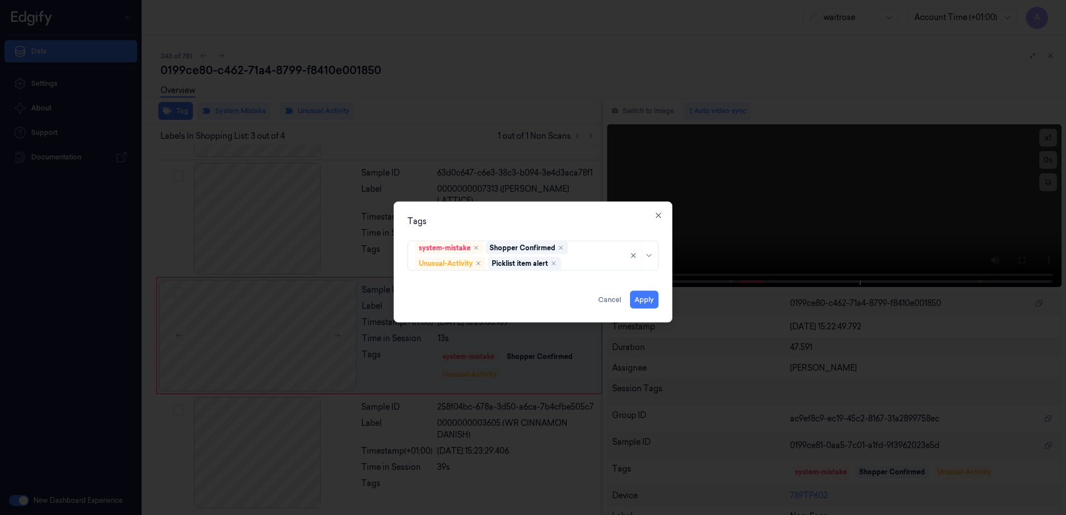
click at [540, 234] on div "Tags system-mistake Shopper Confirmed Unusual-Activity Picklist item alert Appl…" at bounding box center [533, 262] width 279 height 121
click at [649, 303] on button "Apply" at bounding box center [644, 300] width 28 height 18
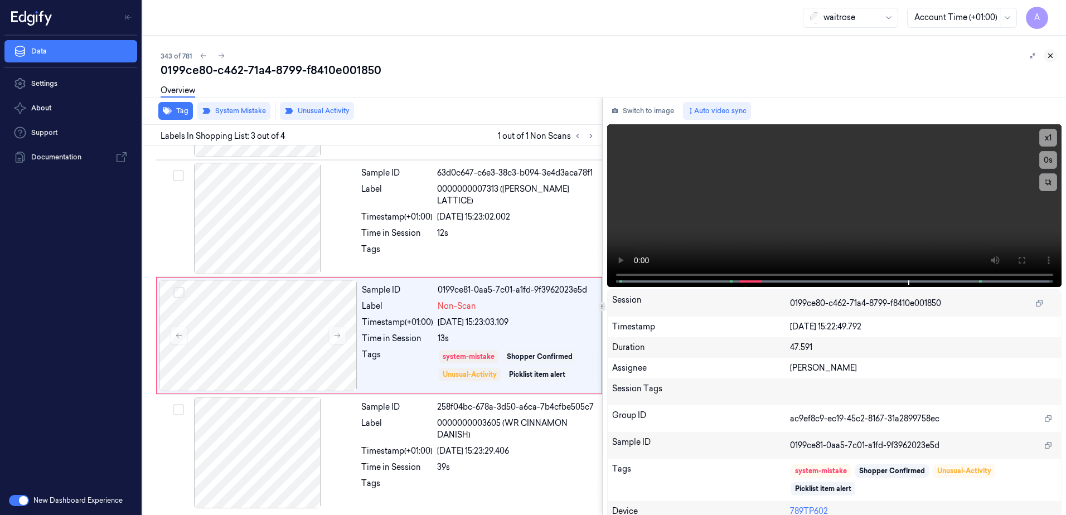
click at [1052, 54] on icon at bounding box center [1051, 56] width 4 height 4
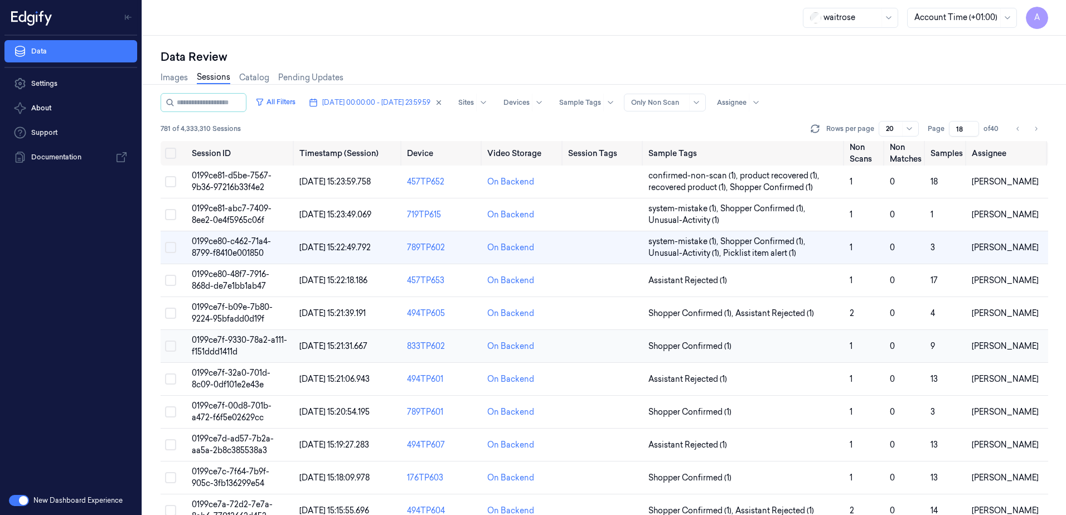
click at [223, 347] on span "0199ce7f-9330-78a2-a111-f151ddd1411d" at bounding box center [239, 346] width 95 height 22
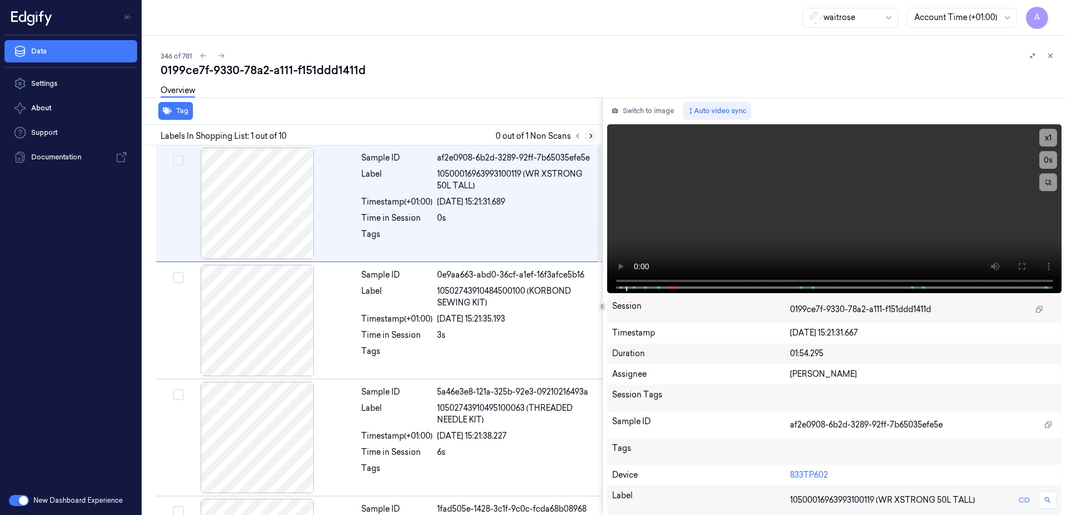
click at [587, 139] on icon at bounding box center [591, 136] width 8 height 8
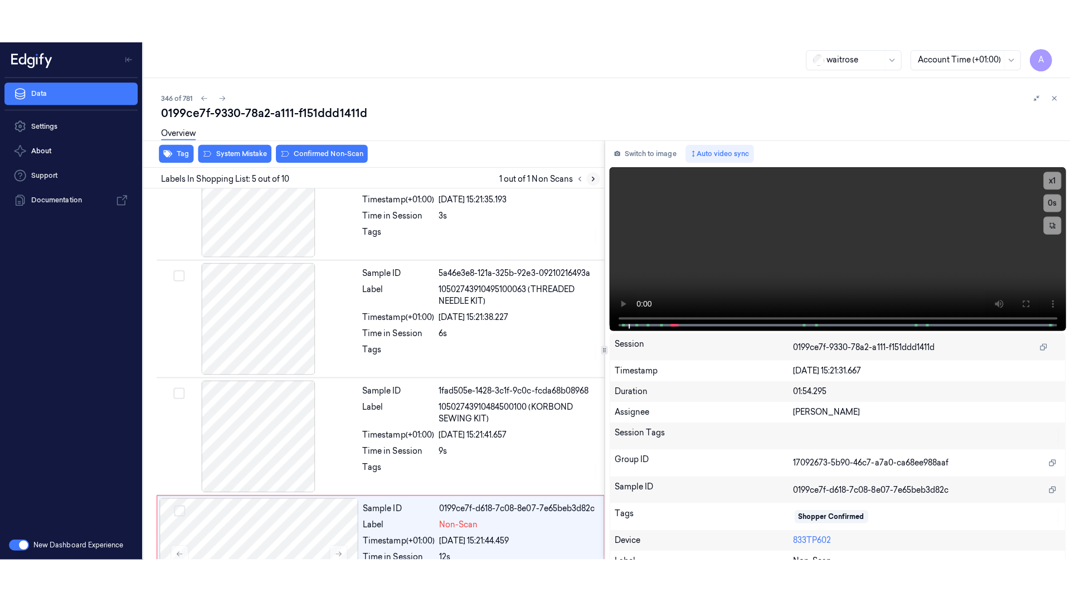
scroll to position [342, 0]
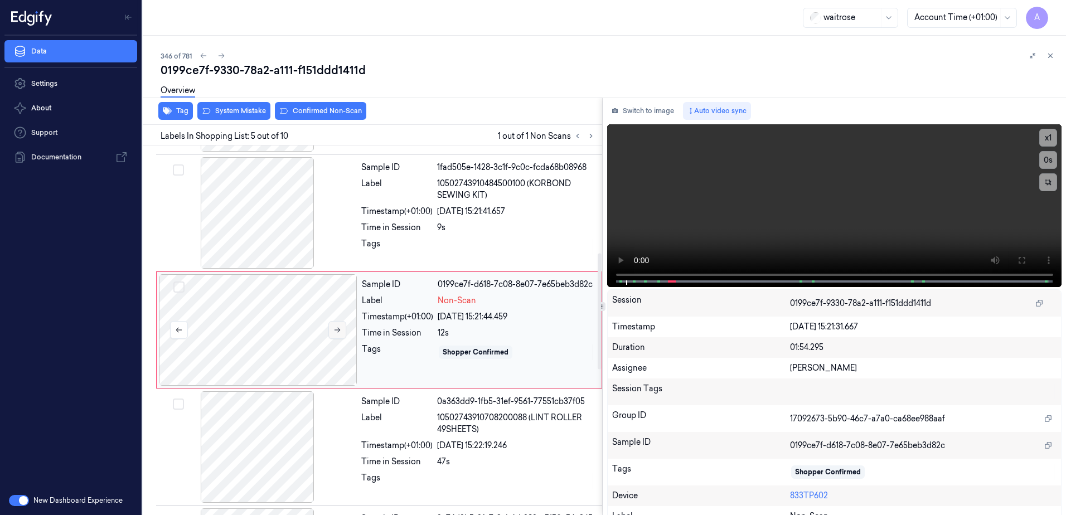
click at [334, 332] on icon at bounding box center [337, 330] width 8 height 8
click at [332, 327] on button at bounding box center [337, 330] width 18 height 18
click at [335, 329] on icon at bounding box center [337, 330] width 8 height 8
click at [1021, 258] on icon at bounding box center [1021, 260] width 7 height 7
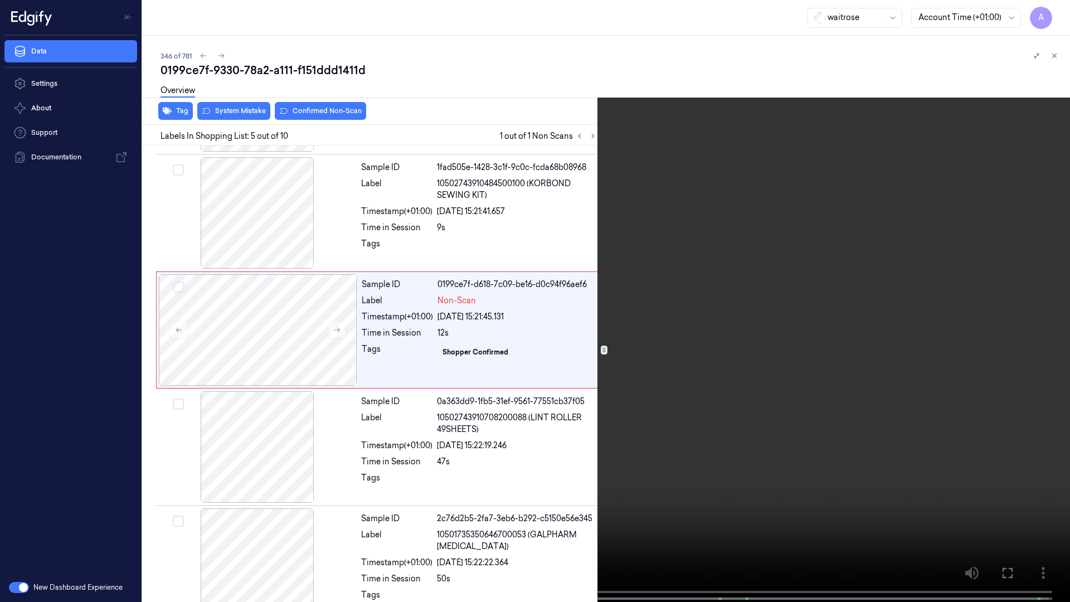
click at [850, 330] on video at bounding box center [535, 302] width 1070 height 604
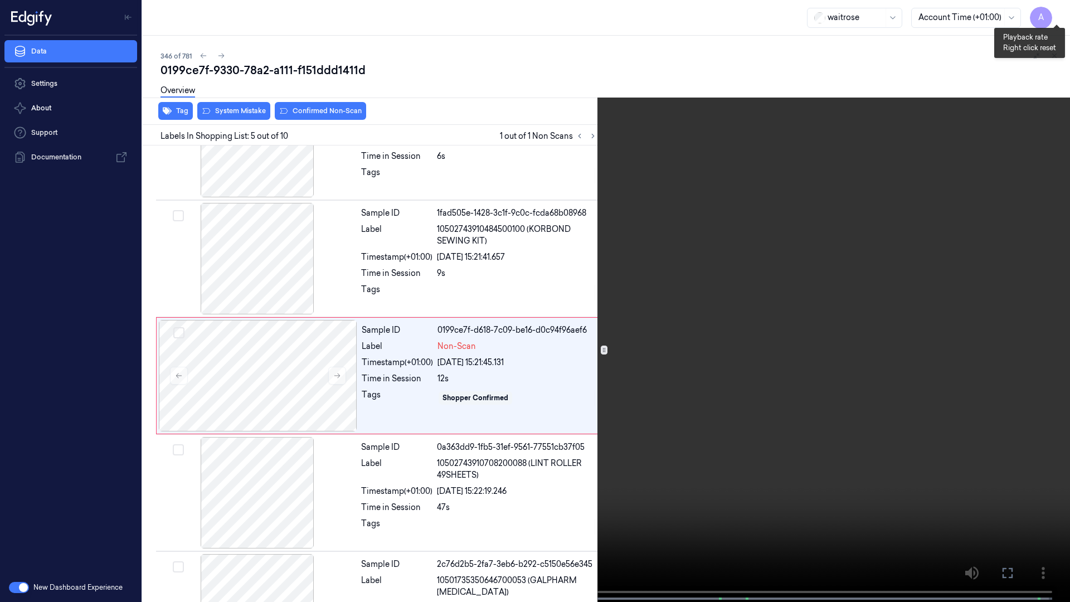
scroll to position [298, 0]
click at [1060, 11] on button "x 1" at bounding box center [1057, 13] width 18 height 18
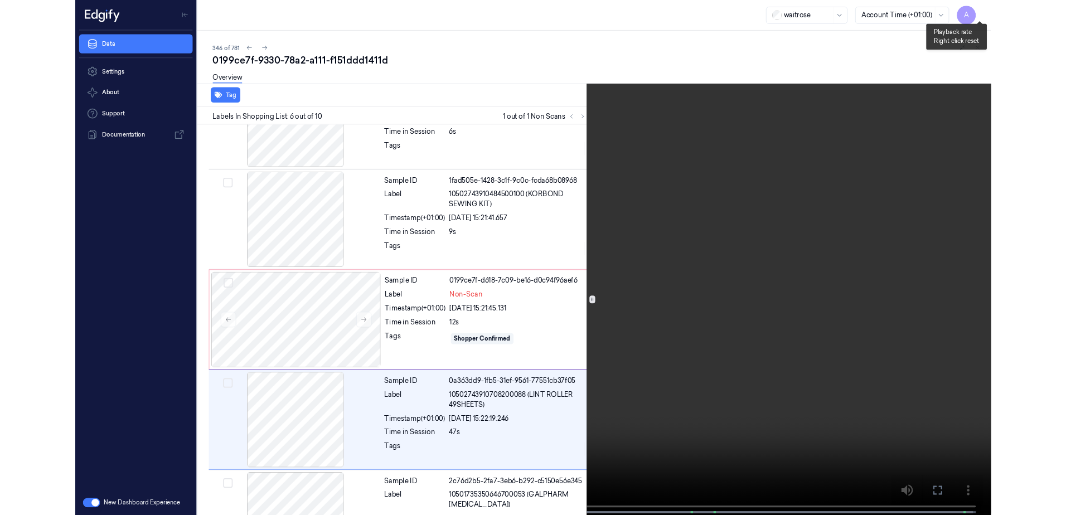
scroll to position [415, 0]
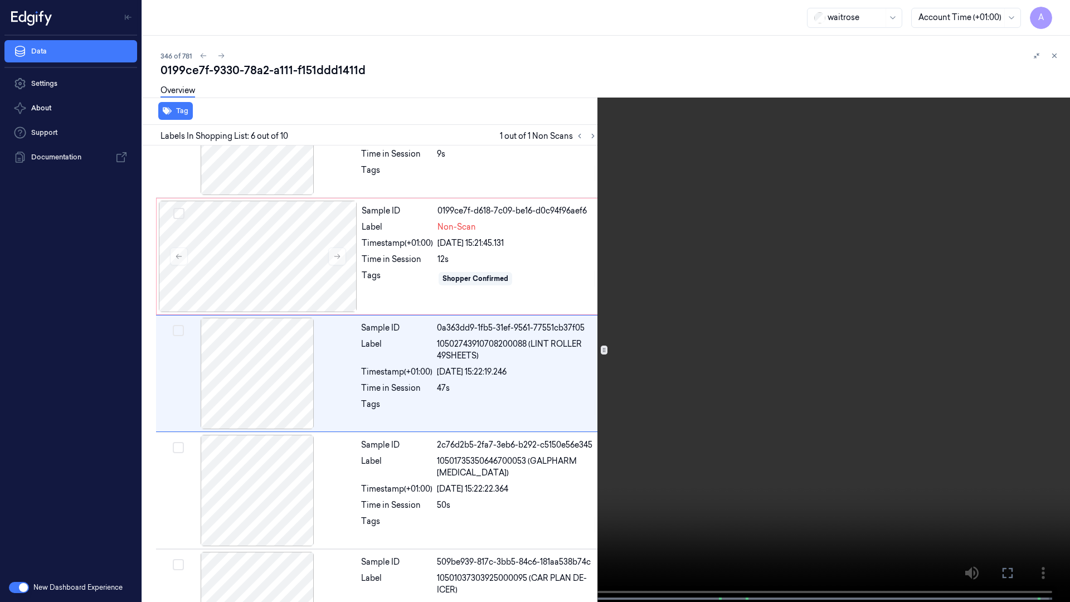
click at [0, 0] on icon at bounding box center [0, 0] width 0 height 0
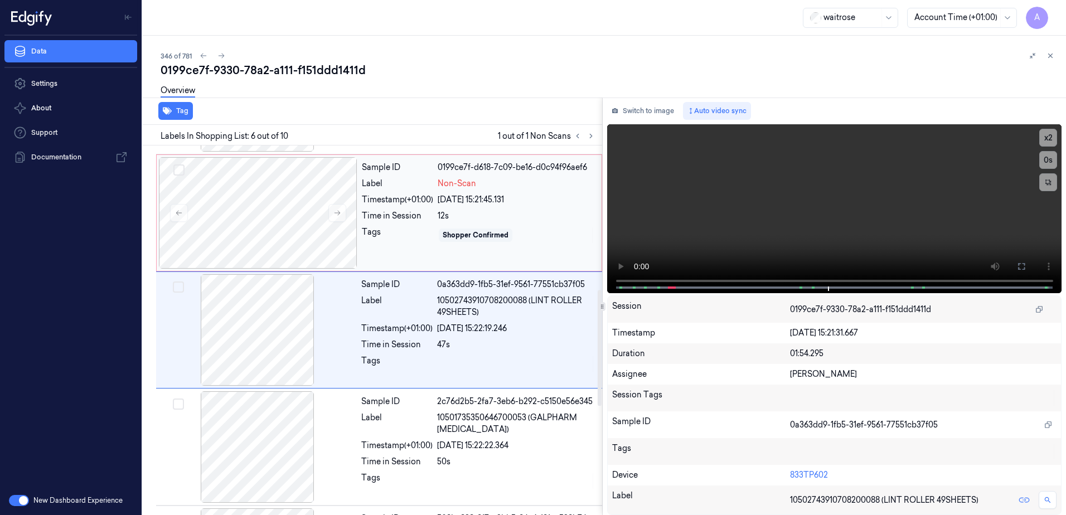
click at [532, 250] on div "Sample ID 0199ce7f-d618-7c09-be16-d0c94f96aef6 Label Non-Scan Timestamp (+01:00…" at bounding box center [478, 213] width 242 height 112
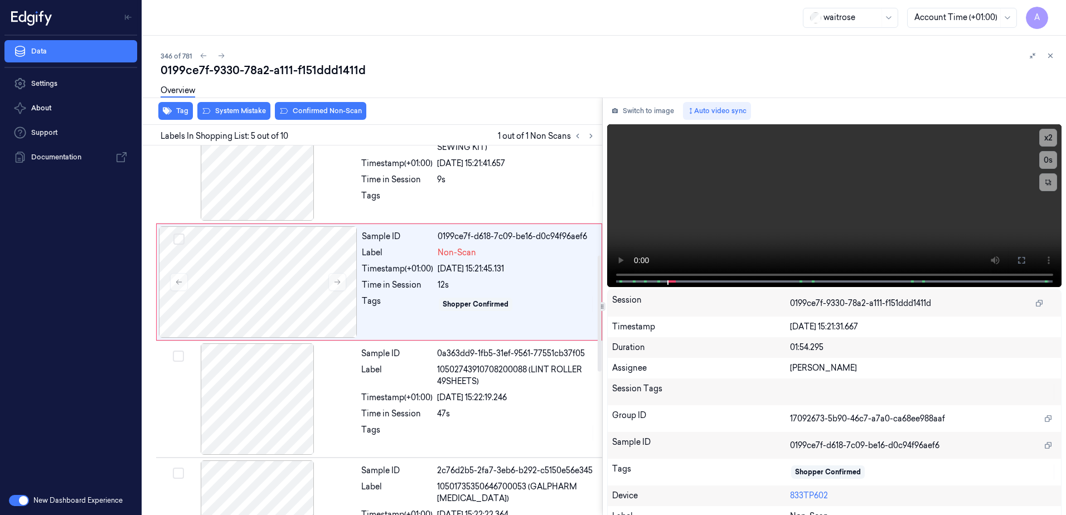
scroll to position [342, 0]
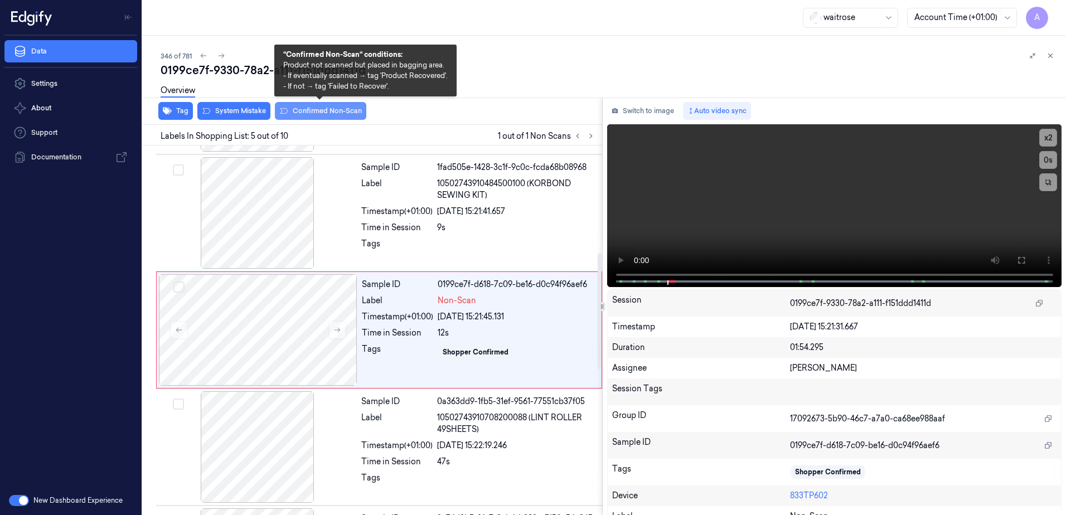
click at [319, 116] on button "Confirmed Non-Scan" at bounding box center [320, 111] width 91 height 18
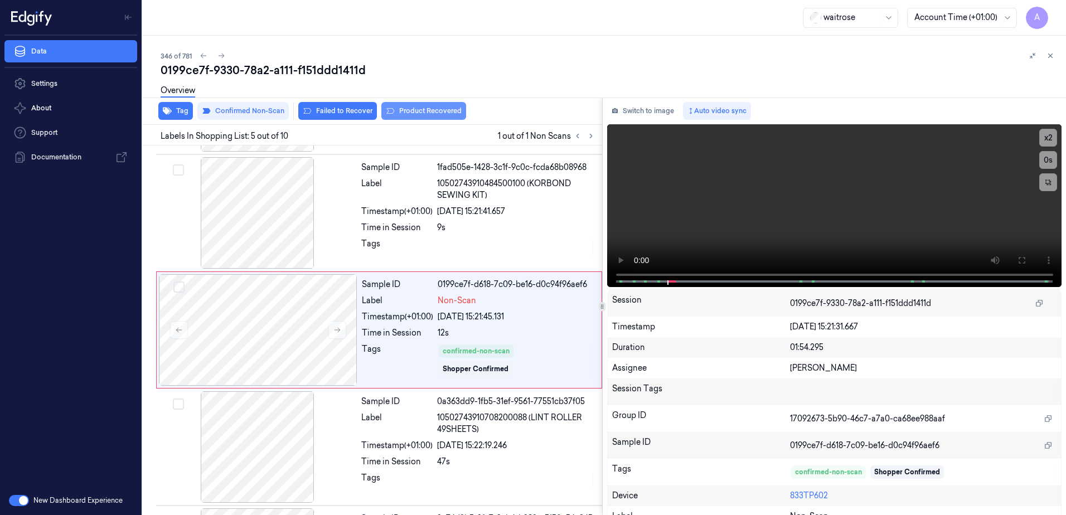
click at [429, 116] on button "Product Recovered" at bounding box center [423, 111] width 85 height 18
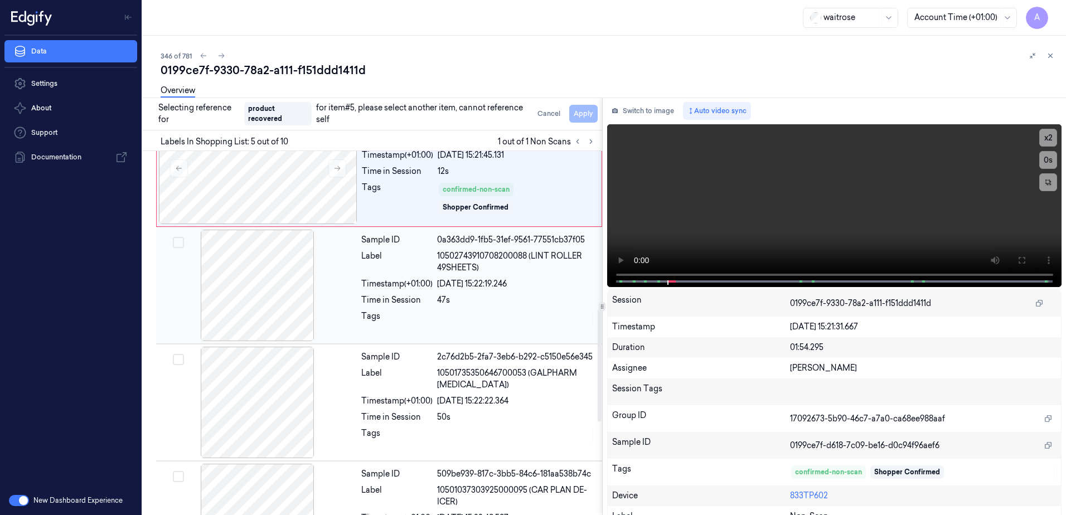
click at [520, 309] on div "Sample ID 0a363dd9-1fb5-31ef-9561-77551cb37f05 Label 10502743910708200088 (LINT…" at bounding box center [478, 286] width 243 height 112
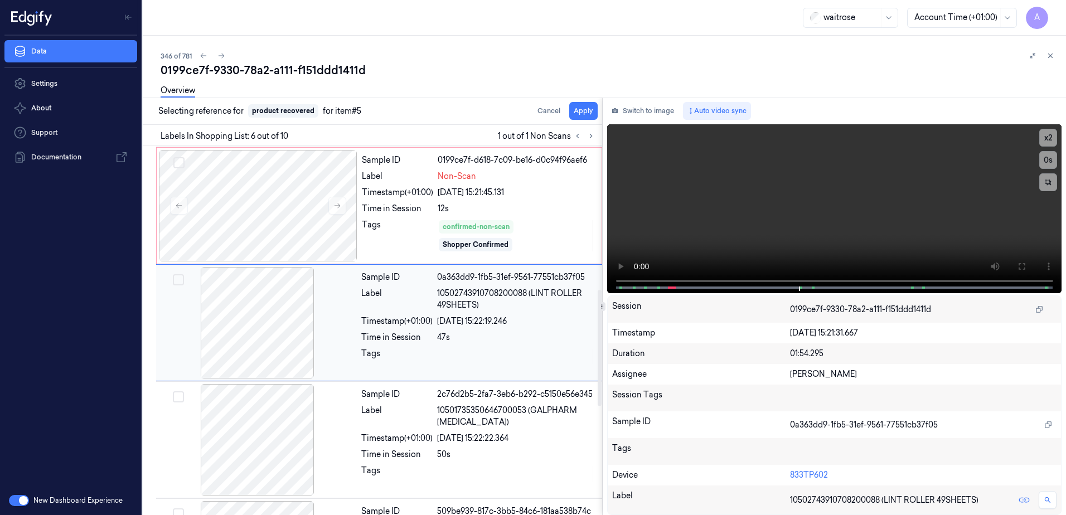
scroll to position [459, 0]
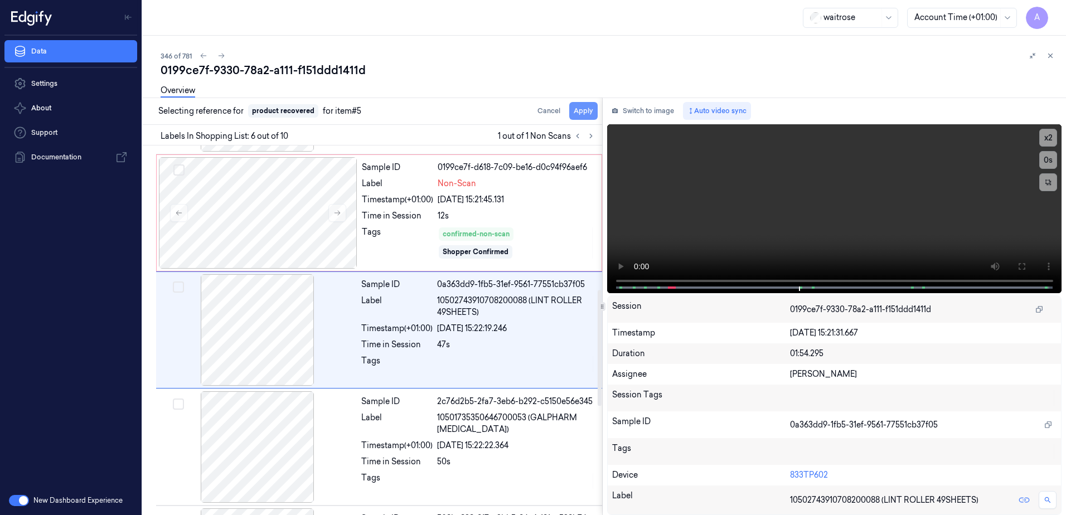
click at [581, 115] on button "Apply" at bounding box center [583, 111] width 28 height 18
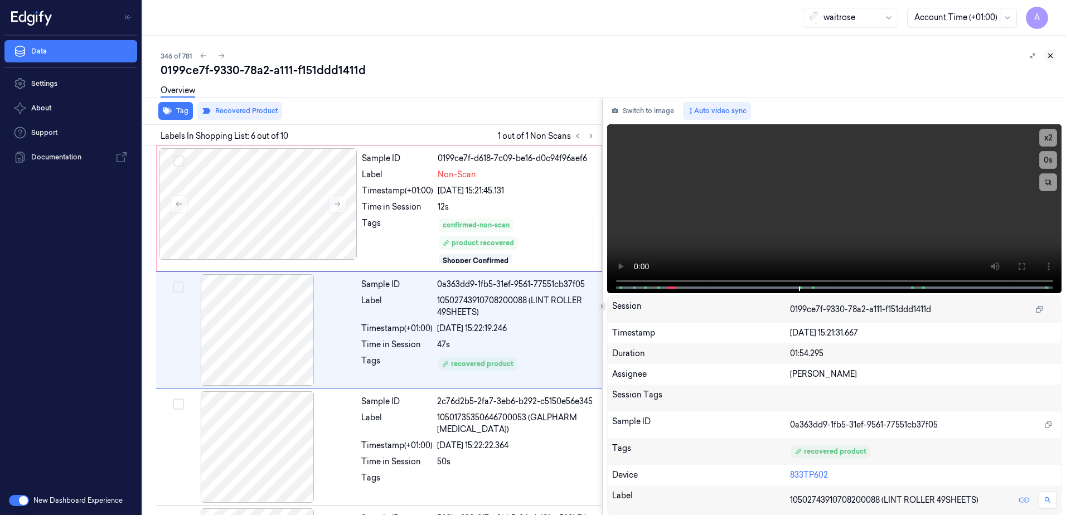
click at [1050, 56] on icon at bounding box center [1051, 56] width 4 height 4
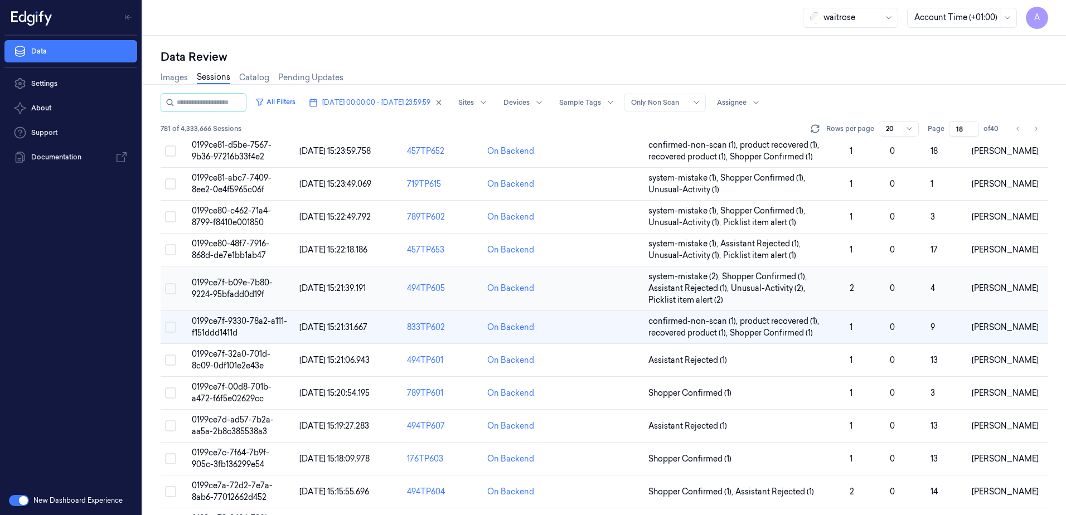
scroll to position [112, 0]
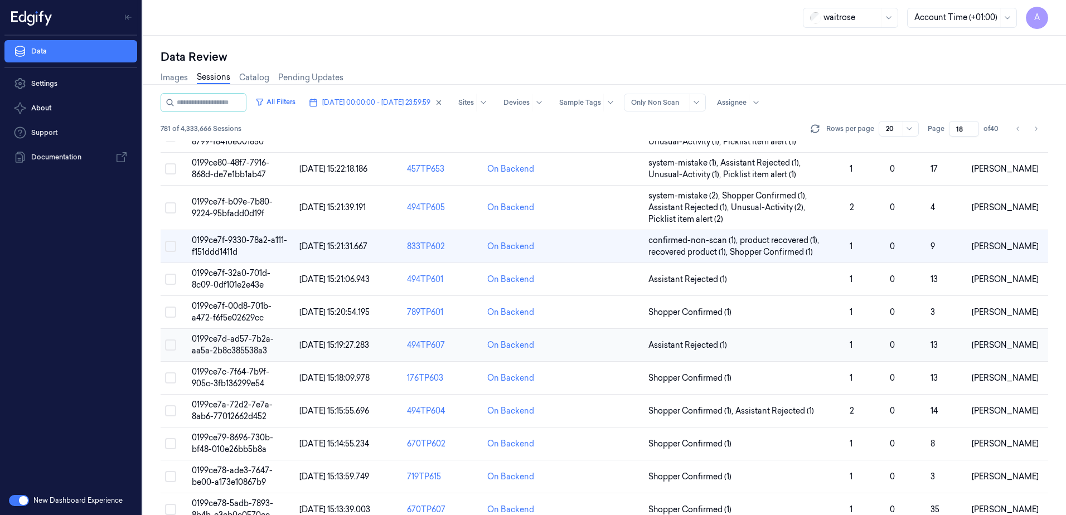
click at [238, 345] on td "0199ce7d-ad57-7b2a-aa5a-2b8c385538a3" at bounding box center [241, 345] width 108 height 33
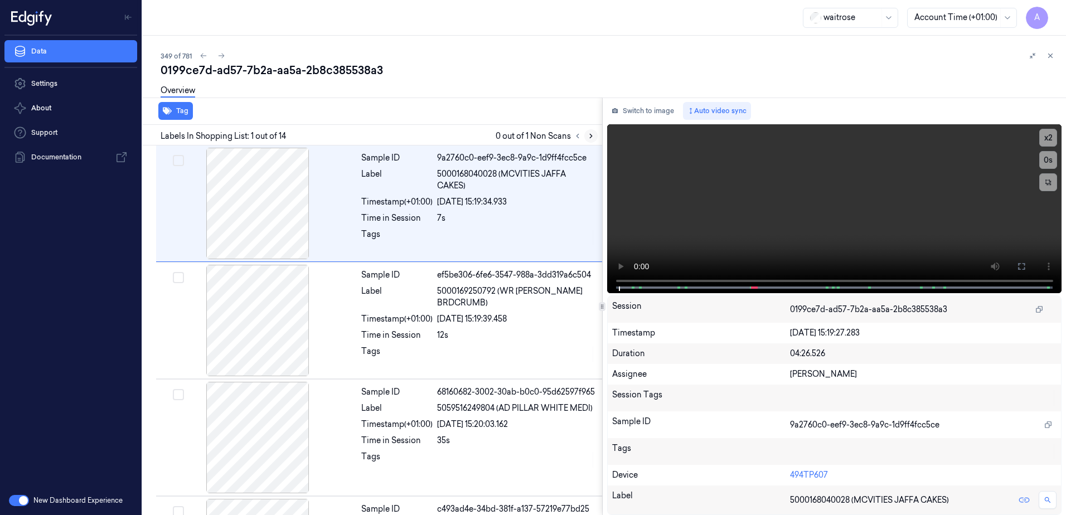
click at [586, 135] on button at bounding box center [590, 135] width 13 height 13
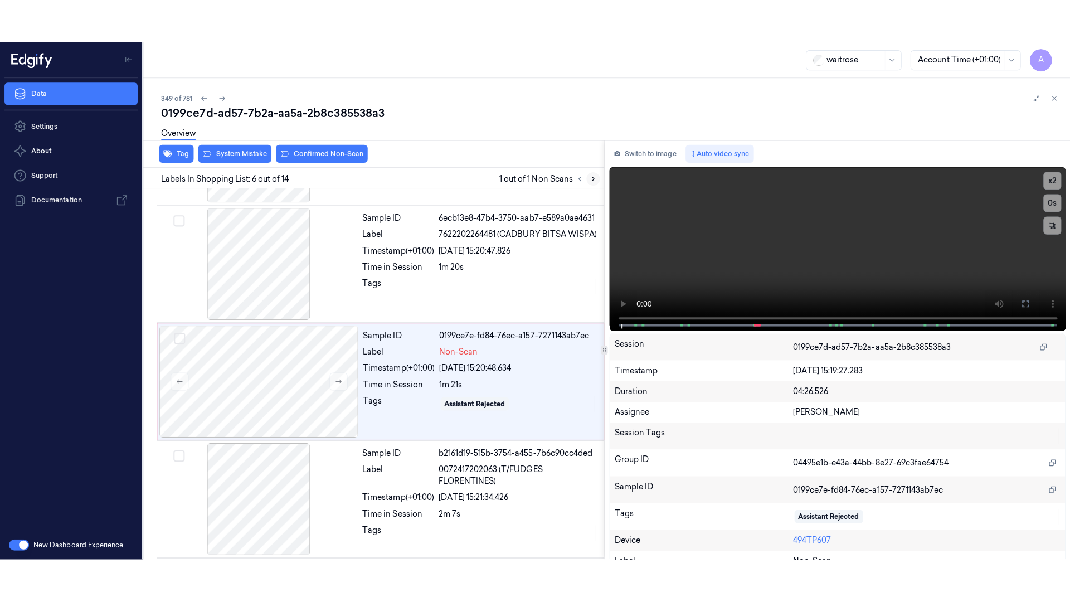
scroll to position [459, 0]
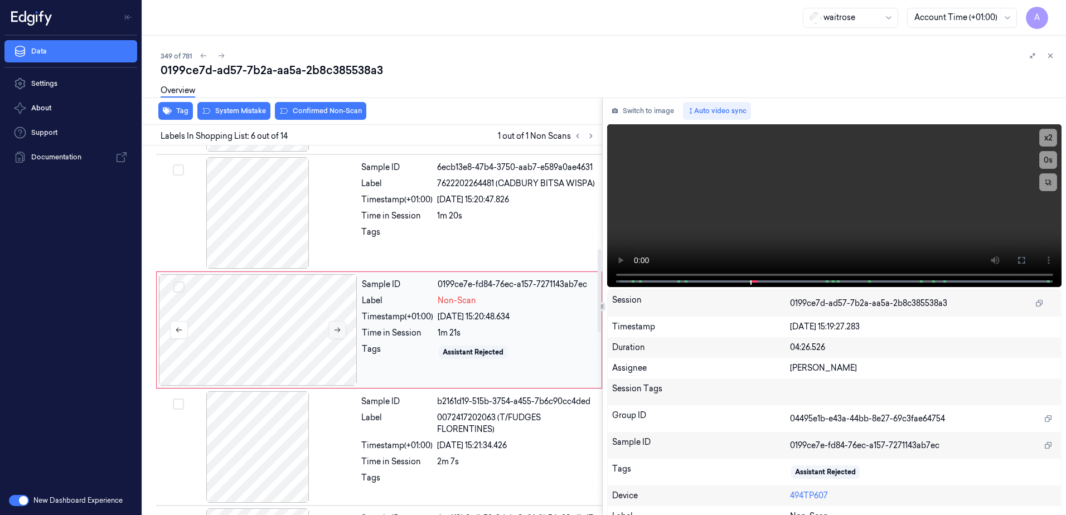
click at [336, 330] on icon at bounding box center [338, 330] width 6 height 5
click at [335, 333] on icon at bounding box center [337, 330] width 8 height 8
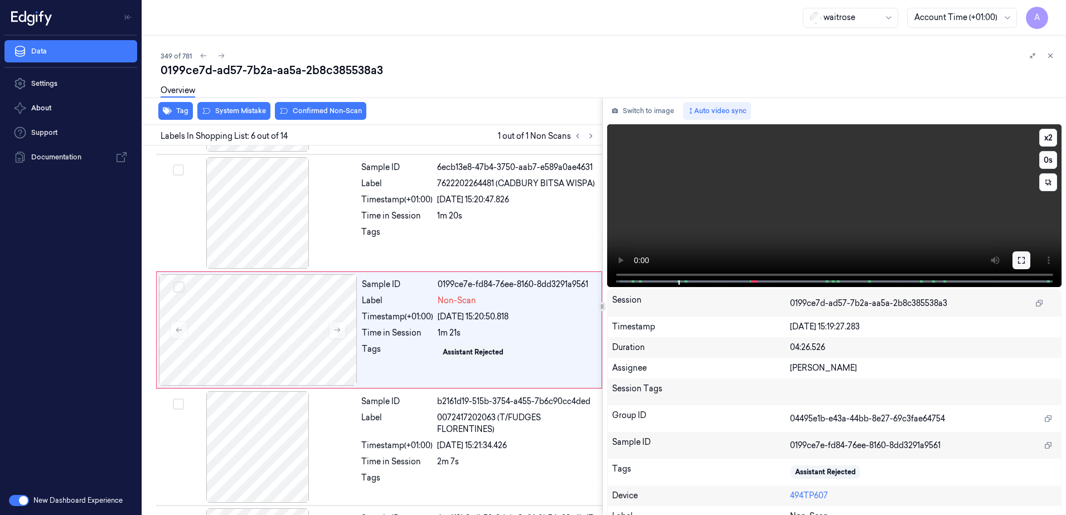
click at [1017, 256] on icon at bounding box center [1021, 260] width 9 height 9
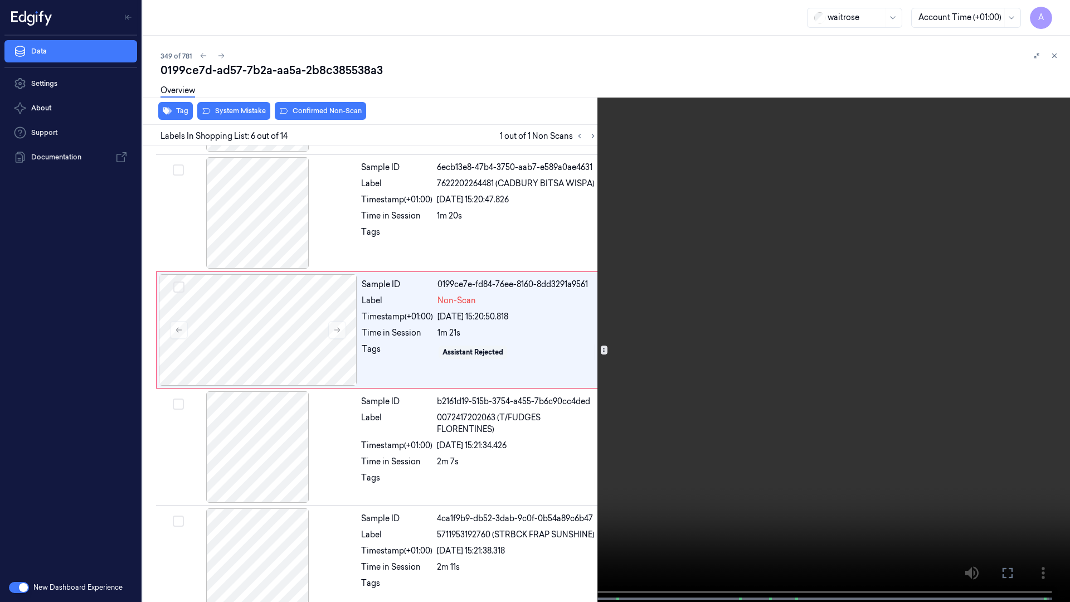
click at [695, 354] on video at bounding box center [535, 302] width 1070 height 604
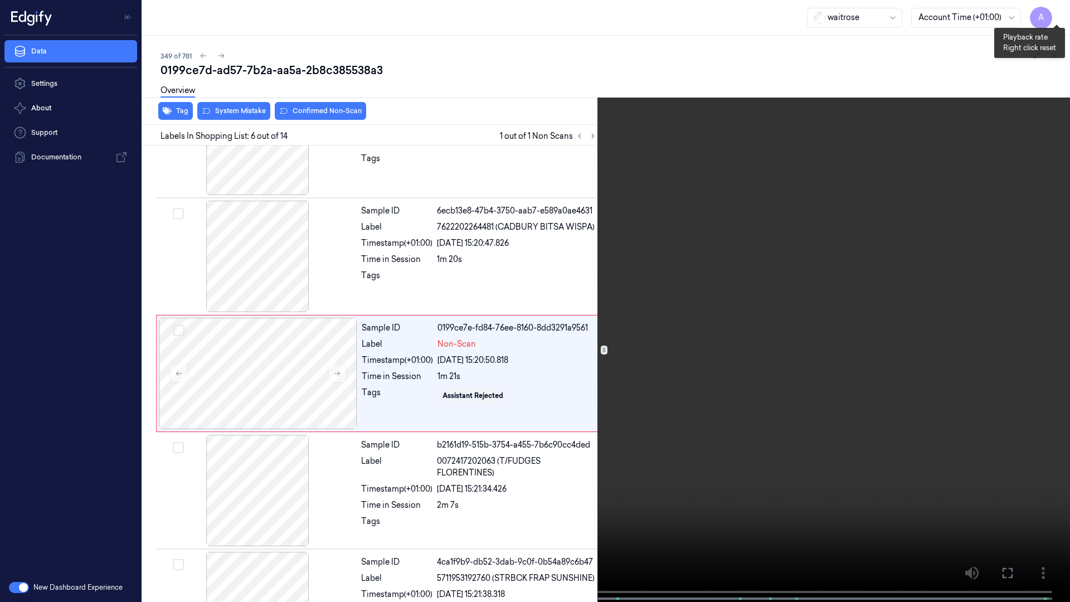
click at [1060, 16] on button "x 1" at bounding box center [1057, 13] width 18 height 18
click at [0, 0] on icon at bounding box center [0, 0] width 0 height 0
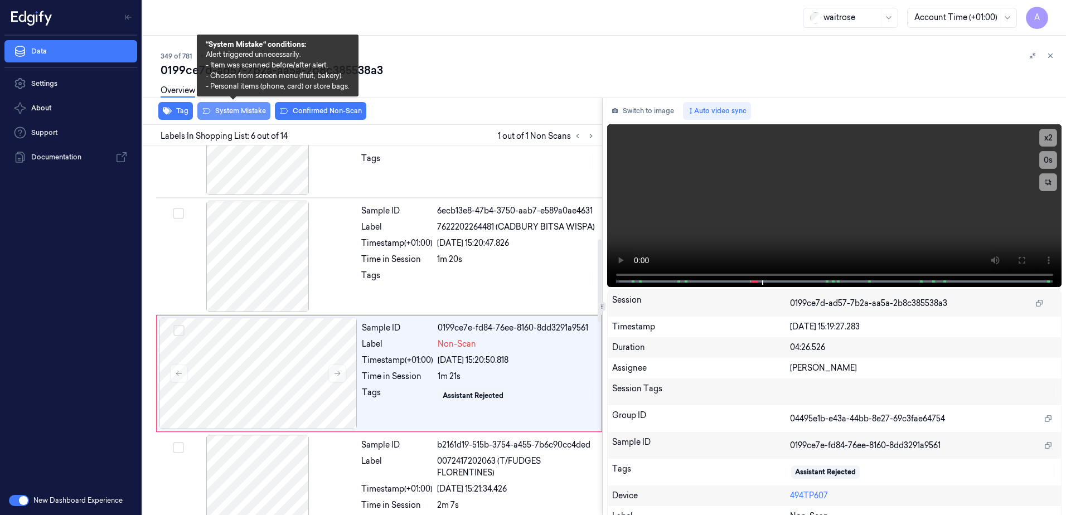
click at [231, 117] on button "System Mistake" at bounding box center [233, 111] width 73 height 18
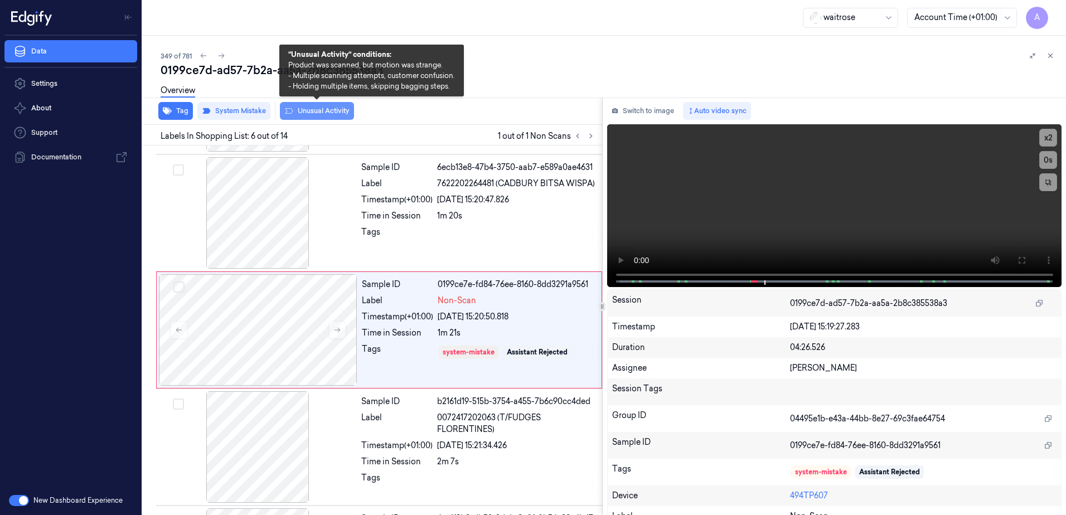
click at [314, 114] on button "Unusual Activity" at bounding box center [317, 111] width 74 height 18
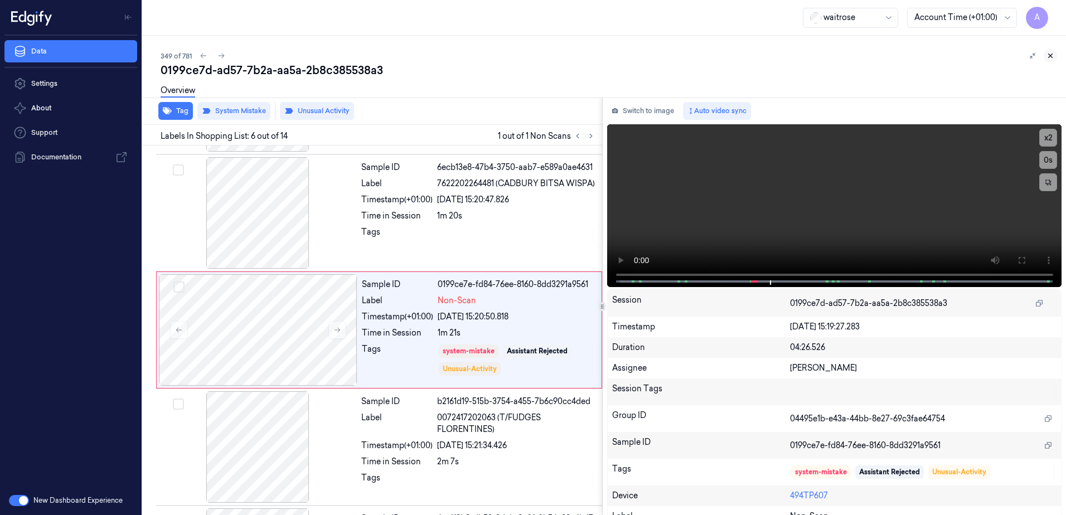
click at [1049, 57] on icon at bounding box center [1051, 56] width 4 height 4
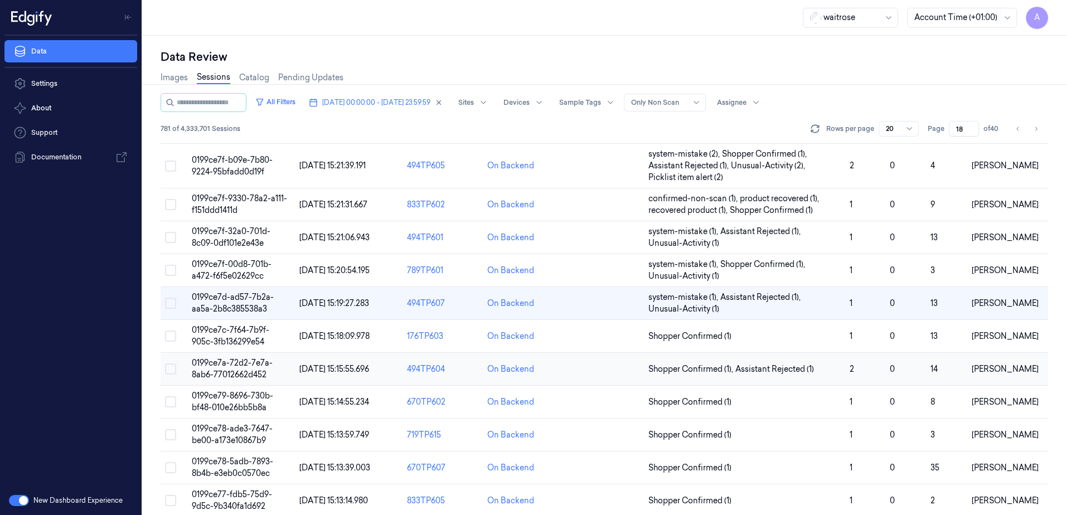
scroll to position [167, 0]
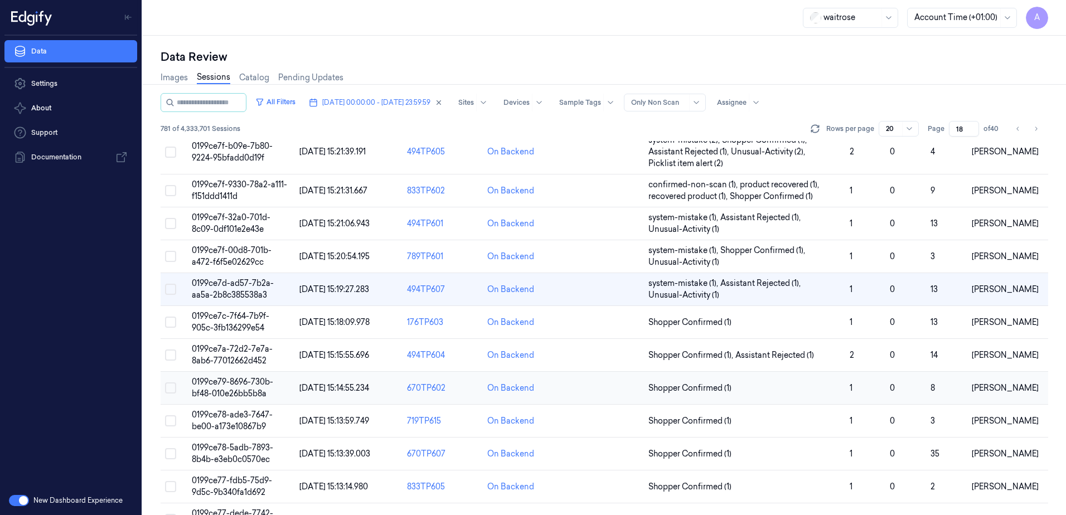
click at [242, 389] on span "0199ce79-8696-730b-bf48-010e26bb5b8a" at bounding box center [232, 388] width 81 height 22
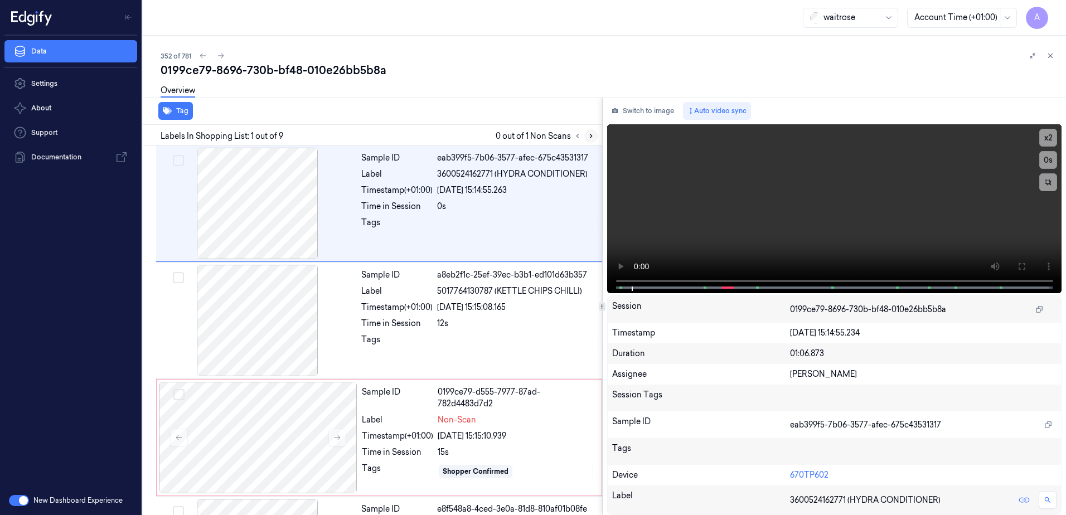
click at [590, 140] on button at bounding box center [590, 135] width 13 height 13
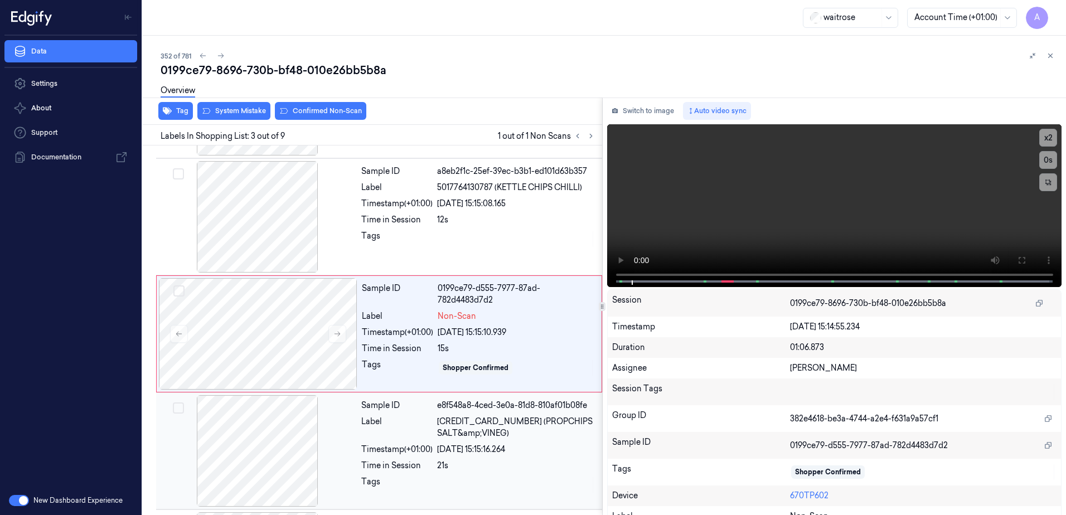
scroll to position [108, 0]
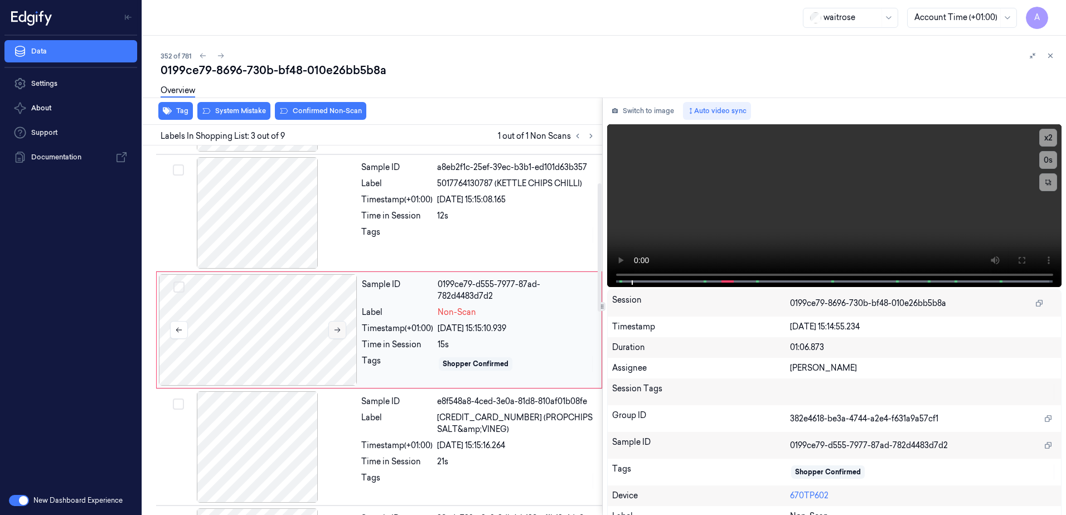
click at [345, 331] on button at bounding box center [337, 330] width 18 height 18
click at [333, 335] on button at bounding box center [337, 330] width 18 height 18
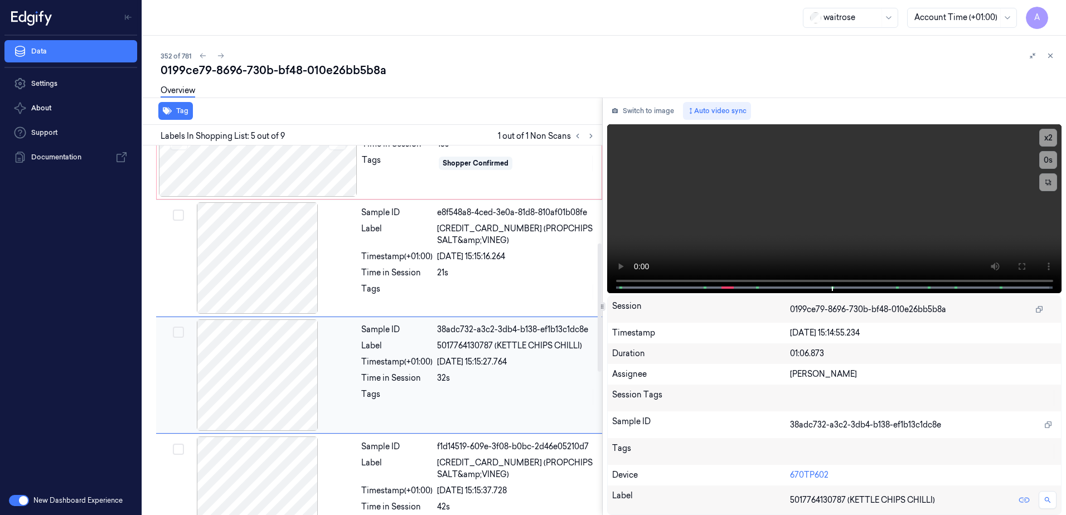
scroll to position [342, 0]
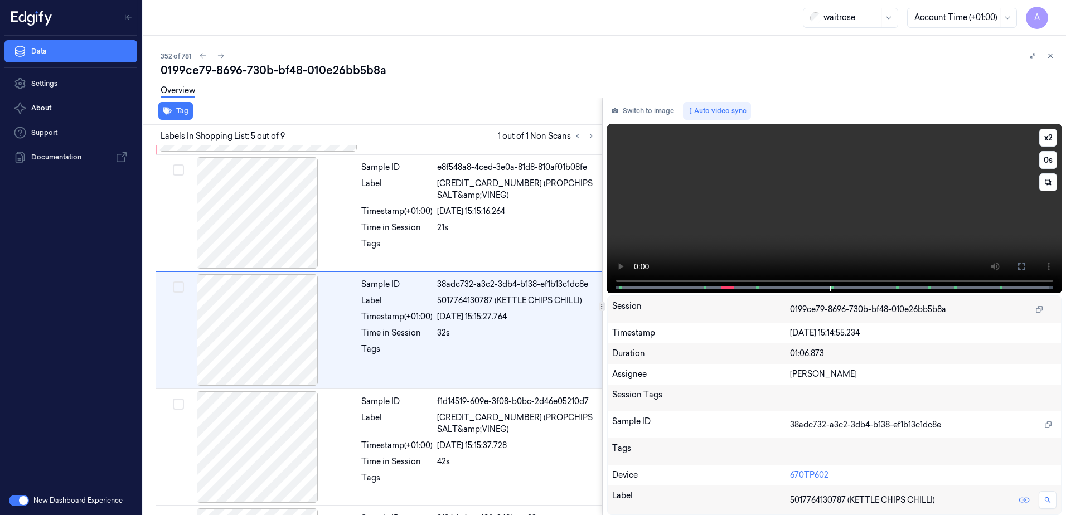
drag, startPoint x: 1019, startPoint y: 265, endPoint x: 1021, endPoint y: 323, distance: 58.0
click at [1019, 265] on icon at bounding box center [1021, 266] width 7 height 7
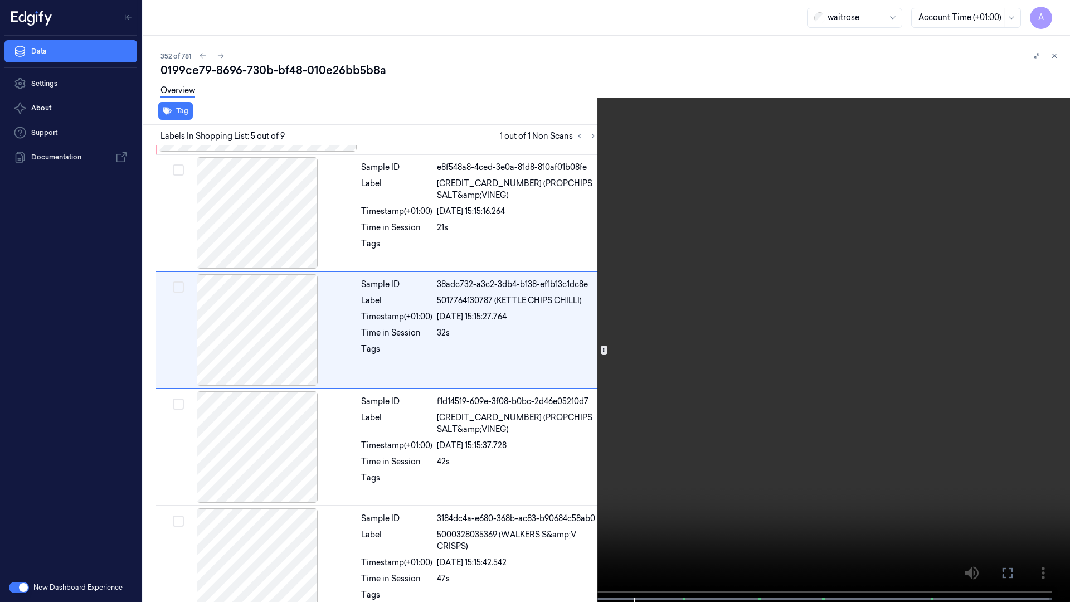
drag, startPoint x: 1005, startPoint y: 565, endPoint x: 987, endPoint y: 473, distance: 93.2
click at [0, 0] on button at bounding box center [0, 0] width 0 height 0
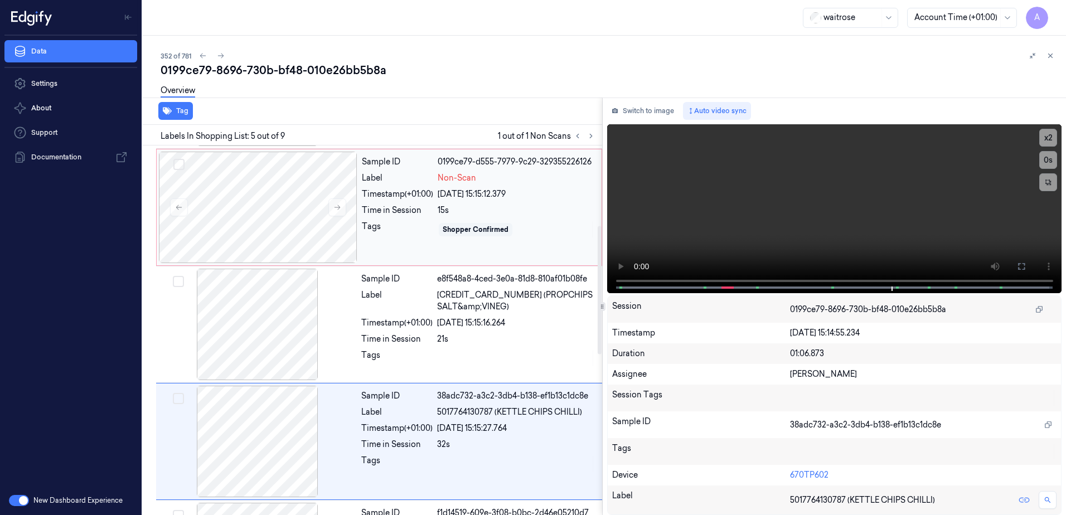
click at [406, 228] on div "Tags" at bounding box center [397, 230] width 71 height 18
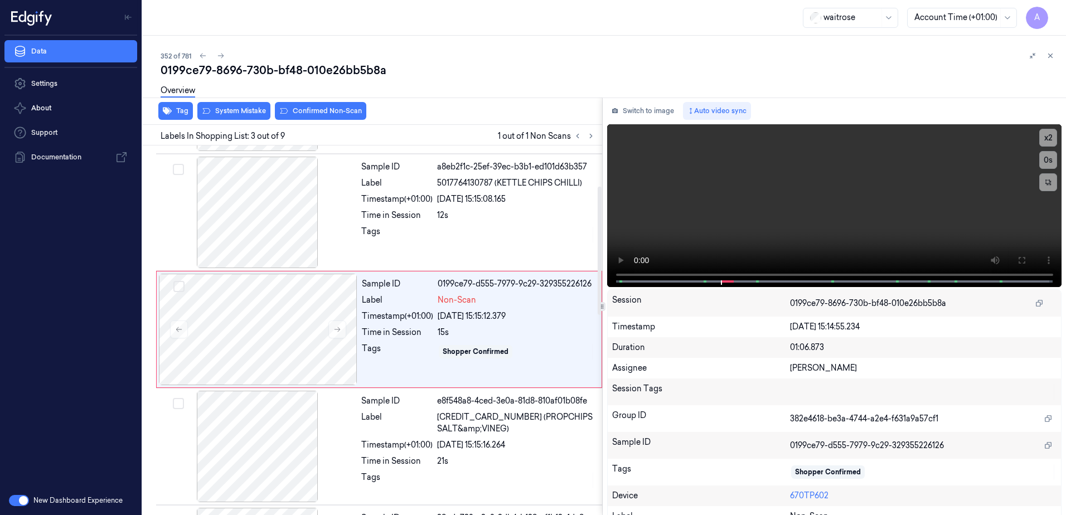
scroll to position [108, 0]
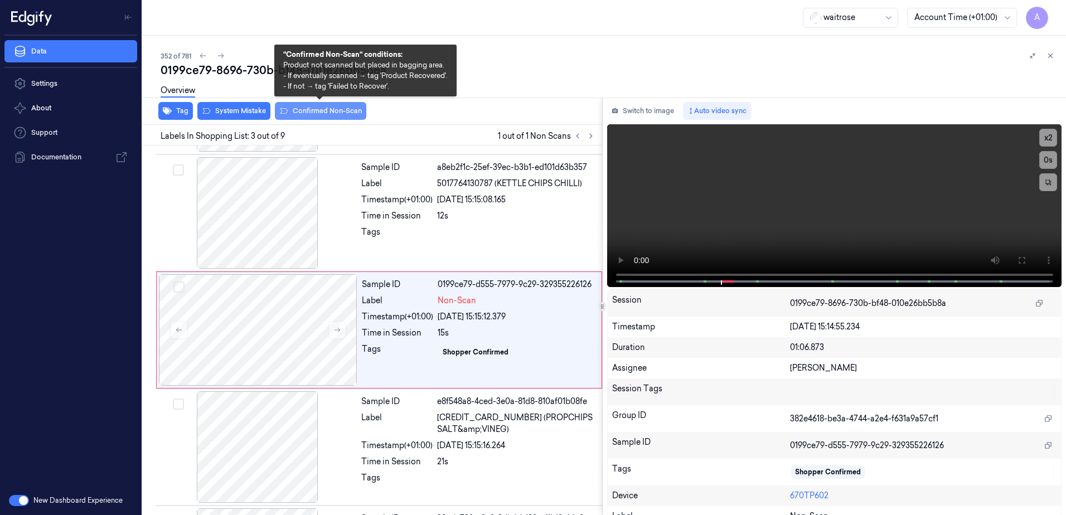
click at [317, 115] on button "Confirmed Non-Scan" at bounding box center [320, 111] width 91 height 18
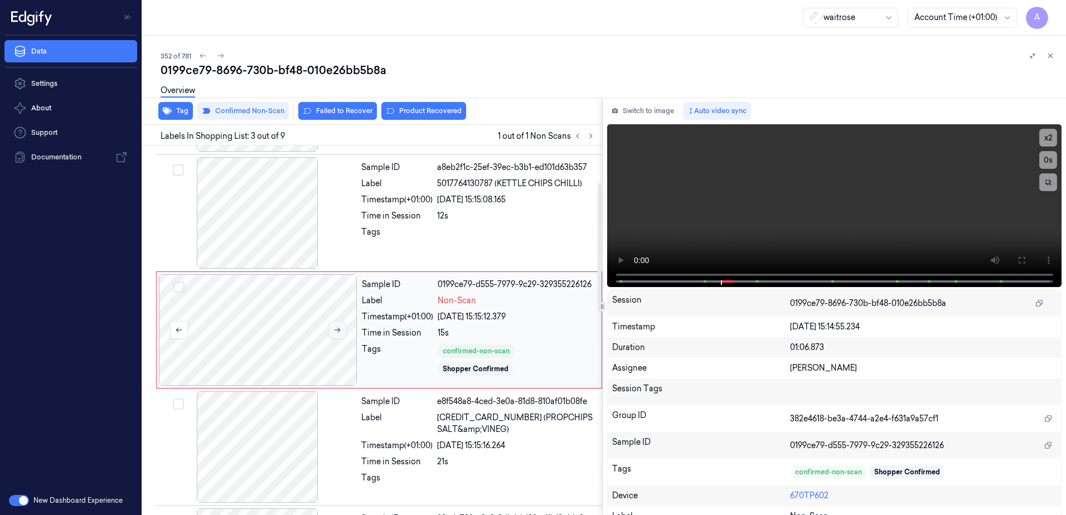
click at [339, 327] on icon at bounding box center [337, 330] width 8 height 8
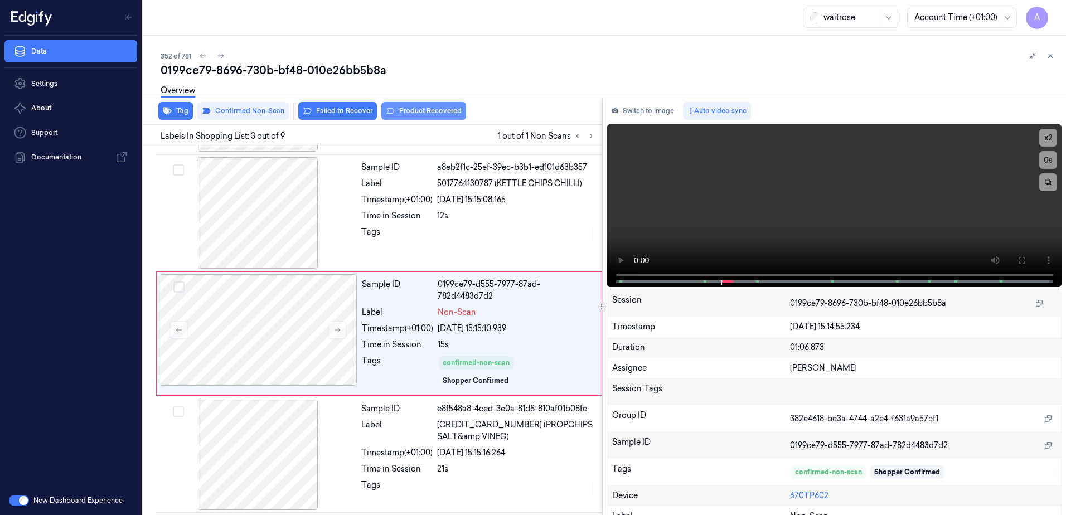
click at [411, 115] on button "Product Recovered" at bounding box center [423, 111] width 85 height 18
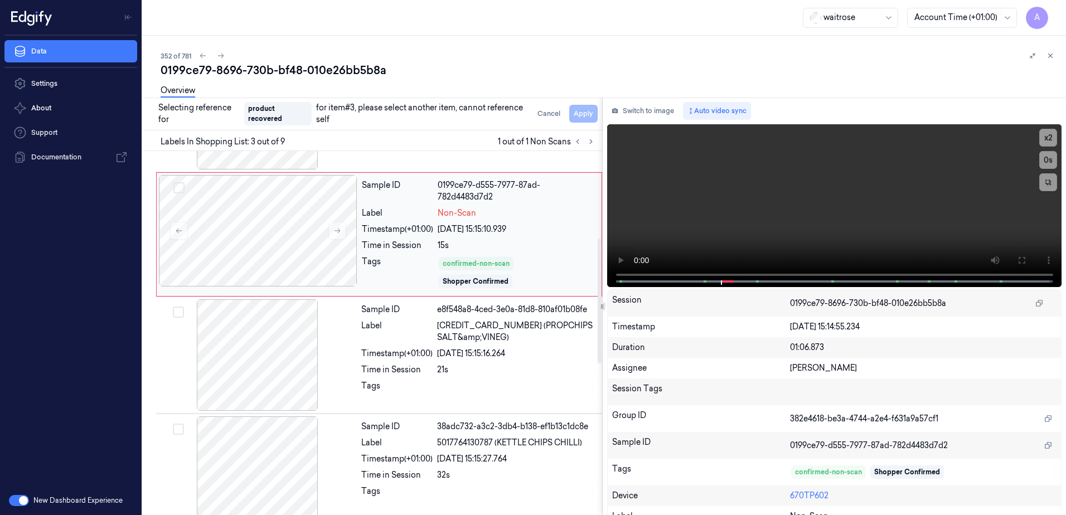
scroll to position [275, 0]
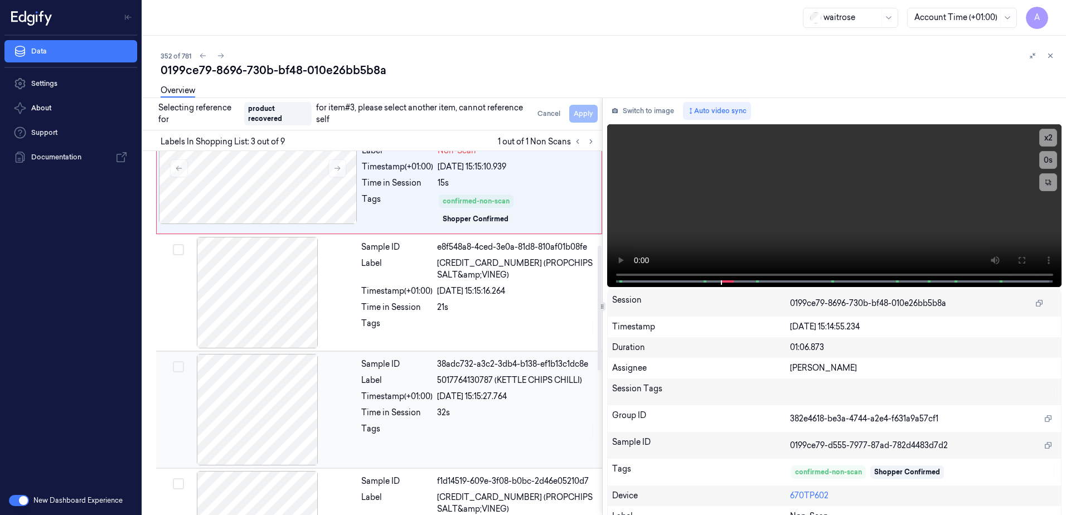
click at [466, 415] on div "Sample ID 38adc732-a3c2-3db4-b138-ef1b13c1dc8e Label 5017764130787 (KETTLE CHIP…" at bounding box center [478, 410] width 243 height 112
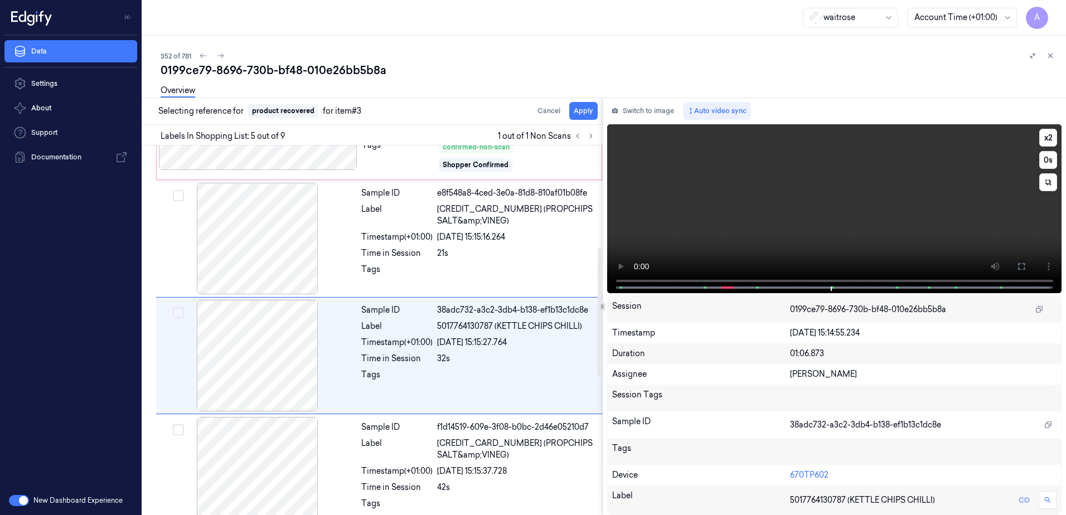
scroll to position [342, 0]
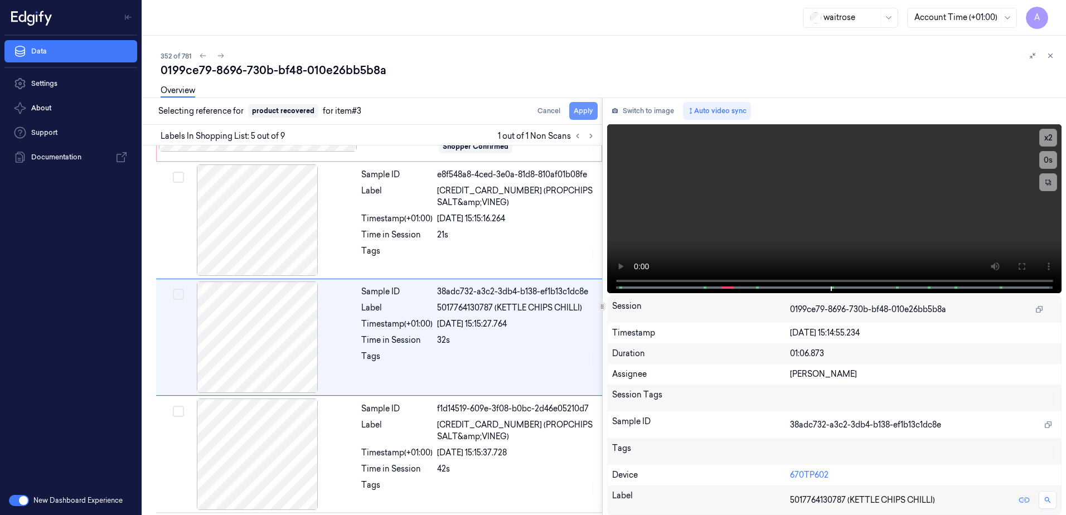
click at [588, 114] on button "Apply" at bounding box center [583, 111] width 28 height 18
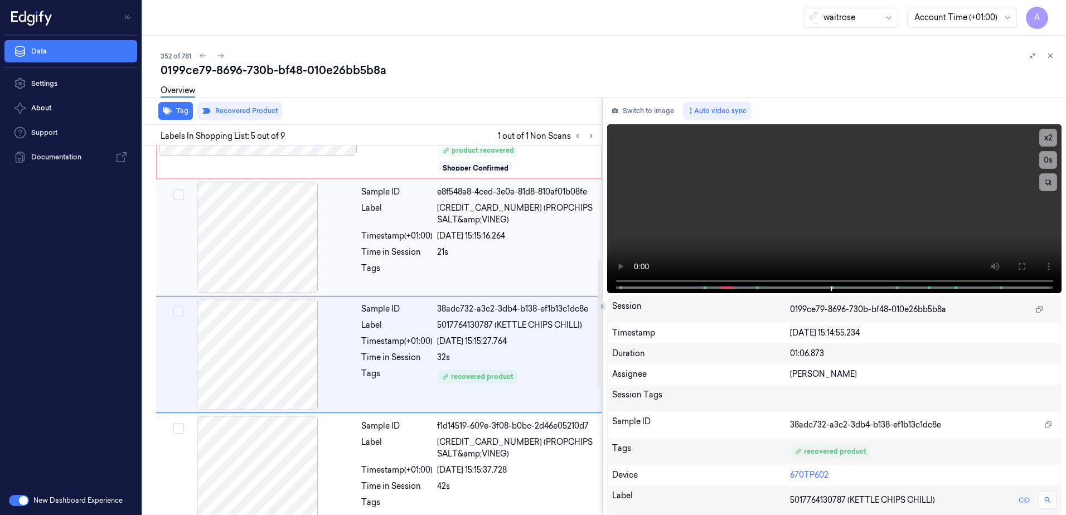
scroll to position [351, 0]
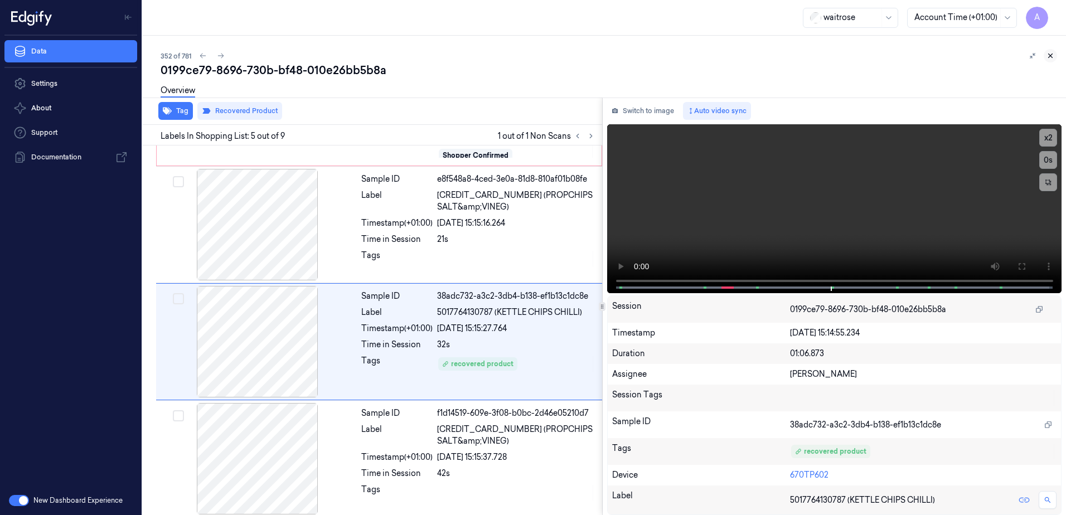
click at [1049, 58] on icon at bounding box center [1050, 56] width 8 height 8
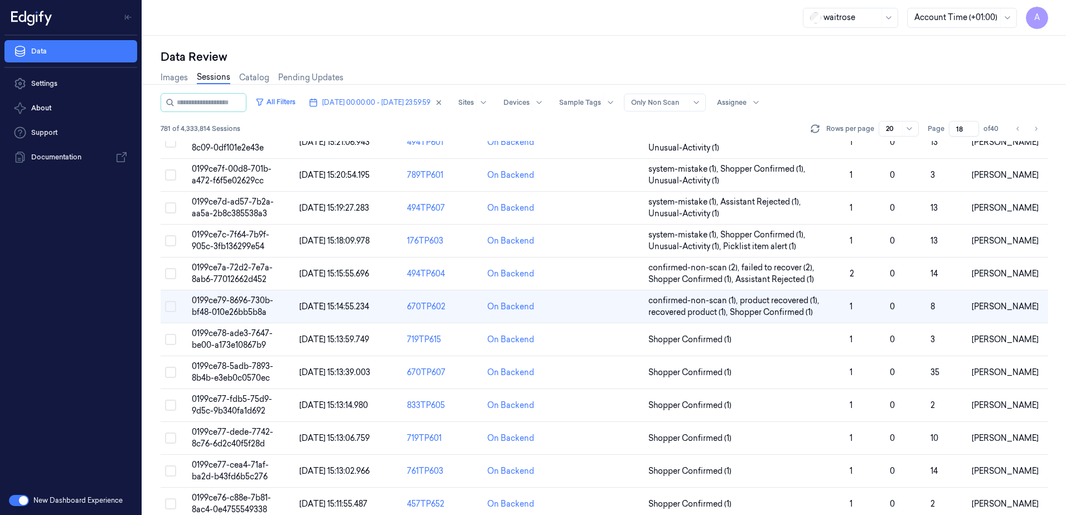
scroll to position [279, 0]
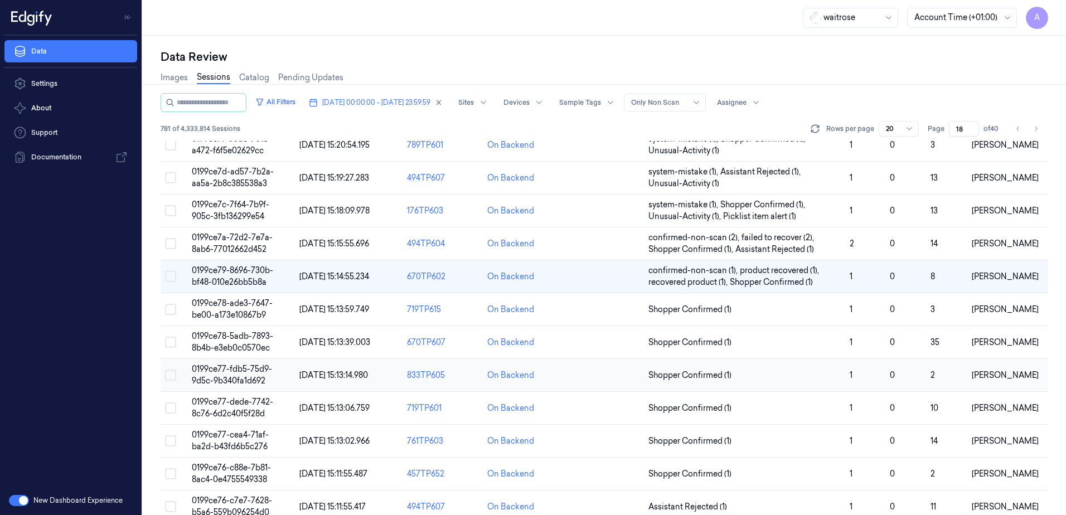
click at [229, 369] on span "0199ce77-fdb5-75d9-9d5c-9b340fa1d692" at bounding box center [232, 375] width 80 height 22
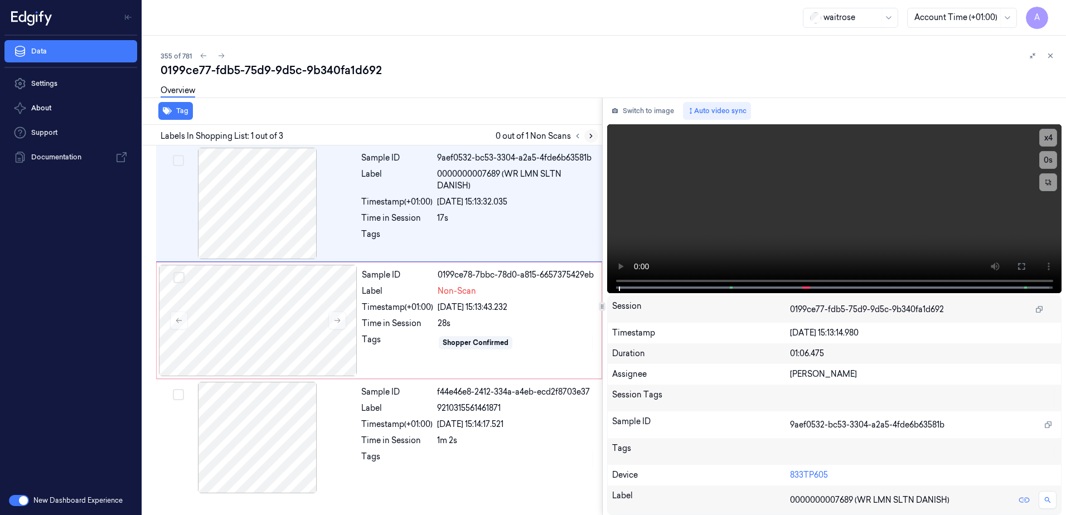
click at [593, 139] on icon at bounding box center [591, 136] width 8 height 8
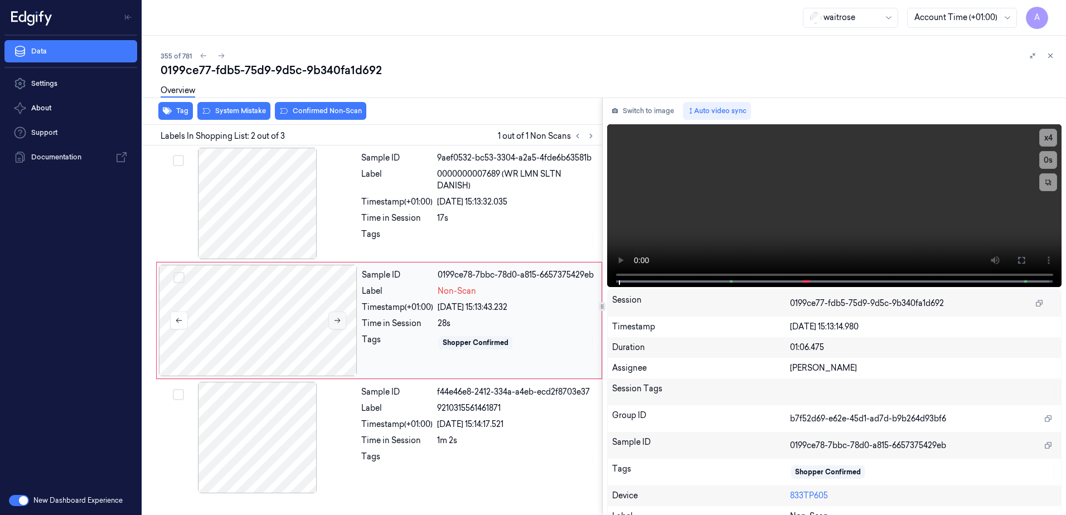
click at [334, 319] on icon at bounding box center [337, 321] width 8 height 8
click at [335, 321] on icon at bounding box center [338, 320] width 6 height 5
click at [246, 120] on div "Tag System Mistake Confirmed Non-Scan" at bounding box center [370, 111] width 464 height 27
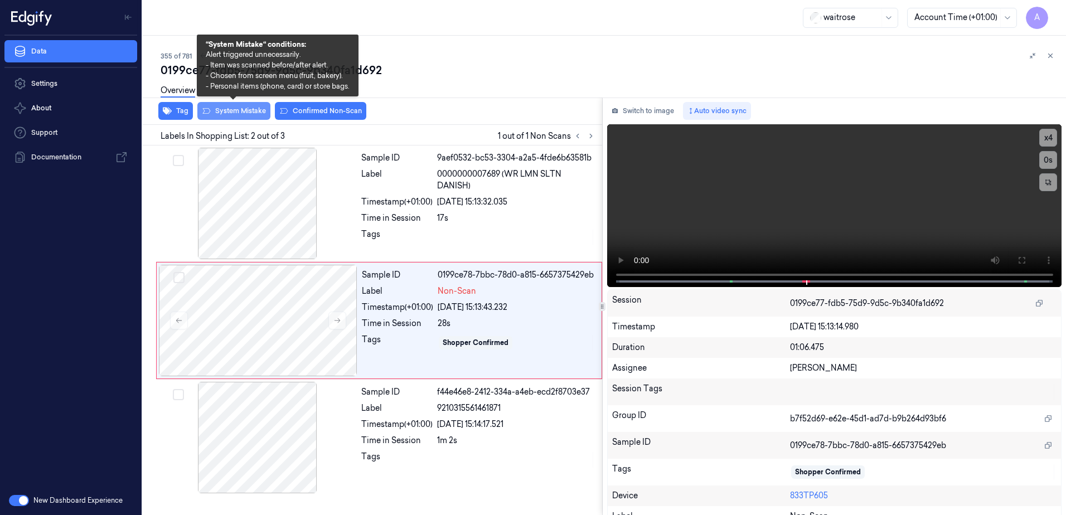
click at [220, 115] on button "System Mistake" at bounding box center [233, 111] width 73 height 18
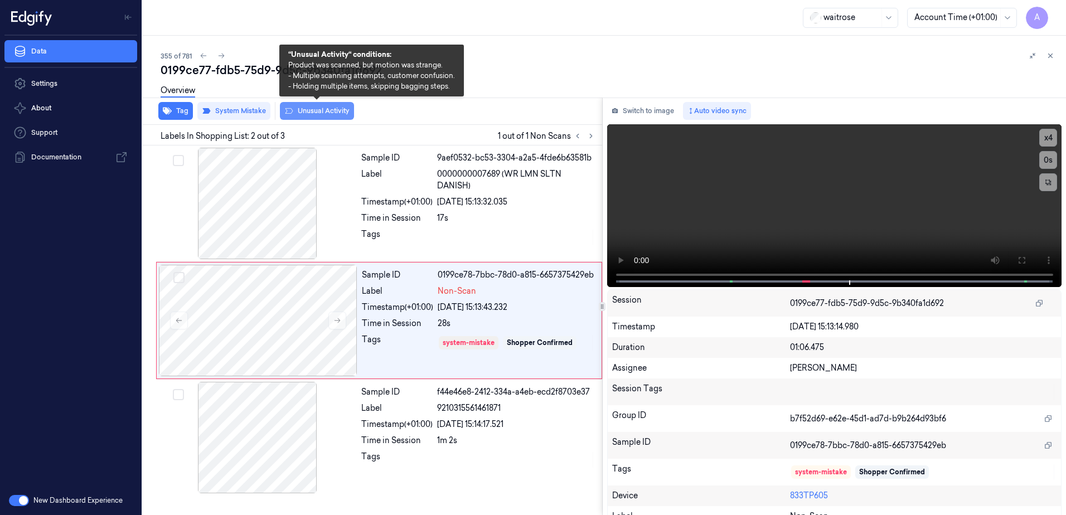
click at [326, 117] on button "Unusual Activity" at bounding box center [317, 111] width 74 height 18
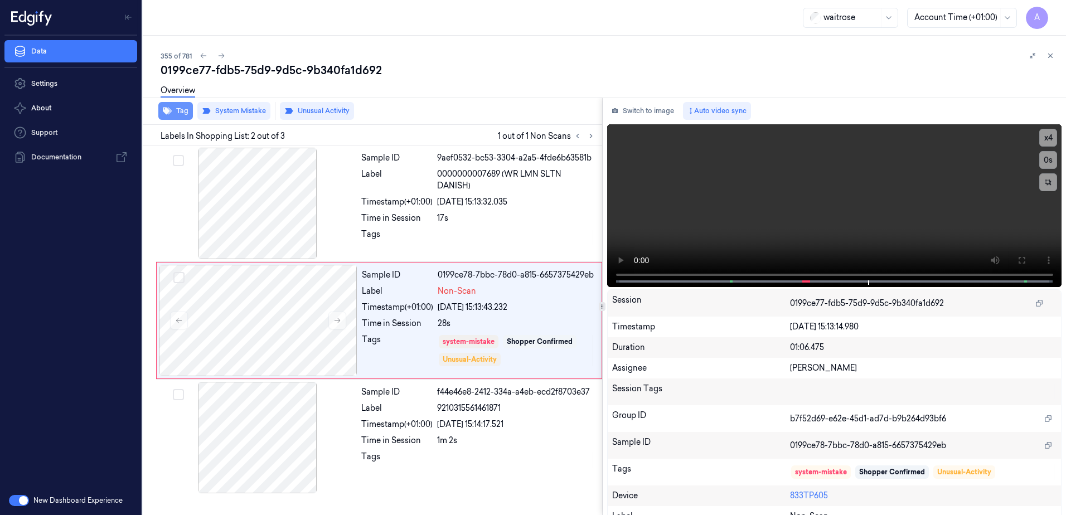
click at [169, 109] on icon "button" at bounding box center [167, 111] width 9 height 7
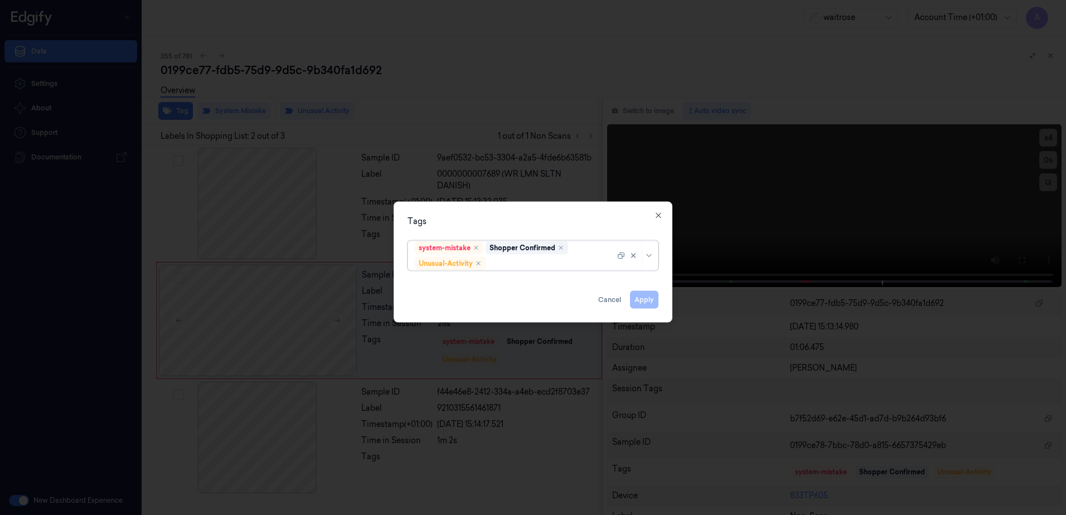
click at [517, 266] on div at bounding box center [551, 264] width 127 height 12
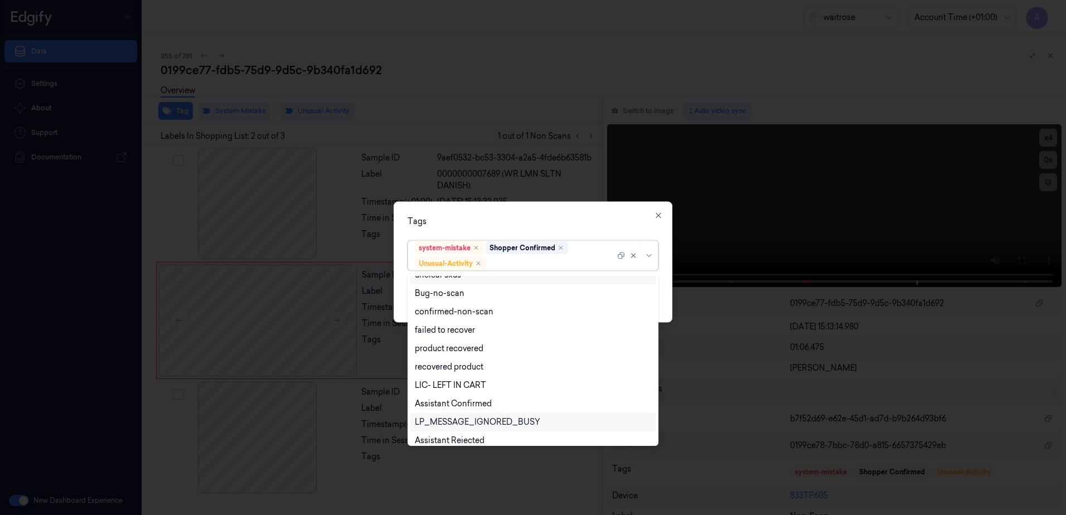
scroll to position [146, 0]
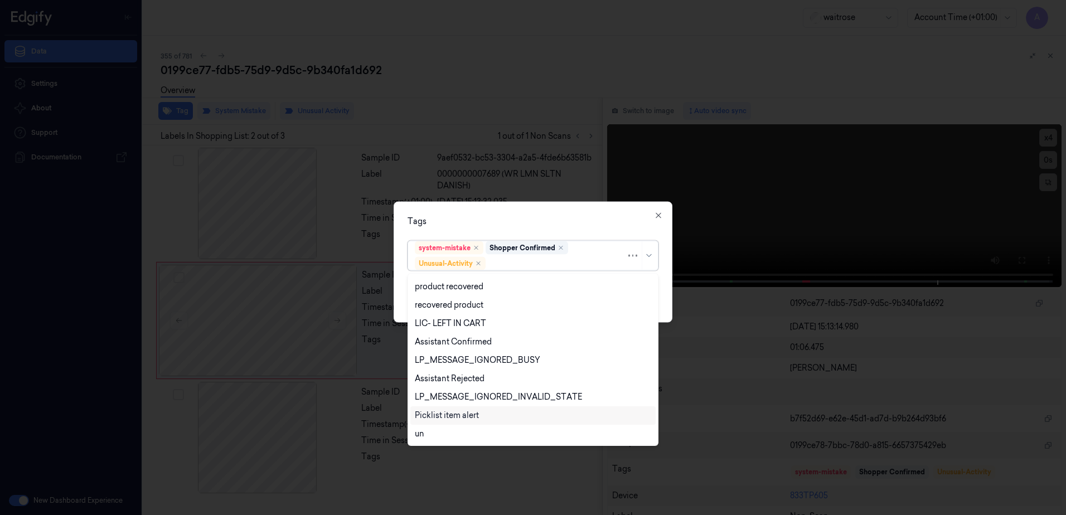
click at [462, 413] on div "Picklist item alert" at bounding box center [447, 416] width 64 height 12
click at [576, 216] on div "Tags" at bounding box center [533, 222] width 251 height 12
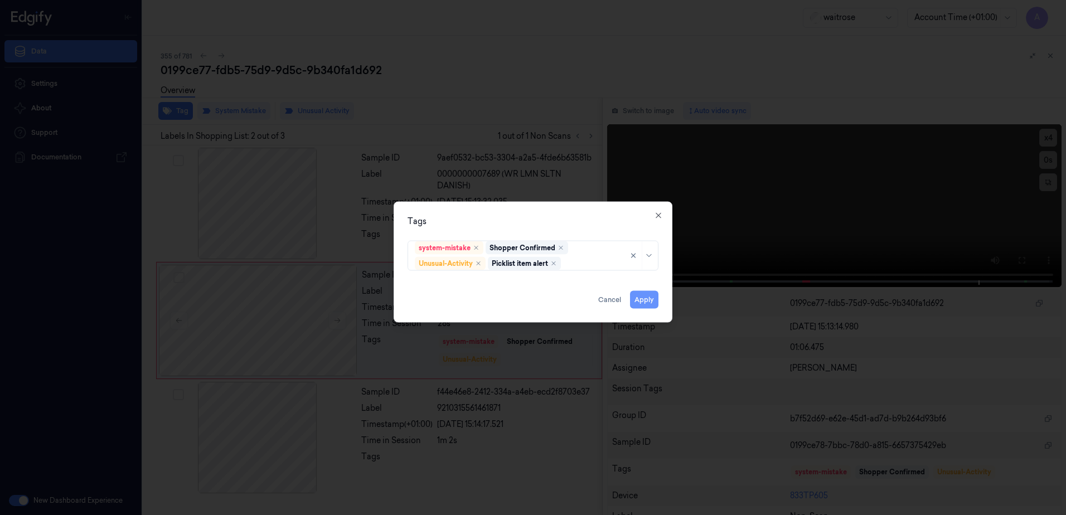
click at [646, 303] on button "Apply" at bounding box center [644, 300] width 28 height 18
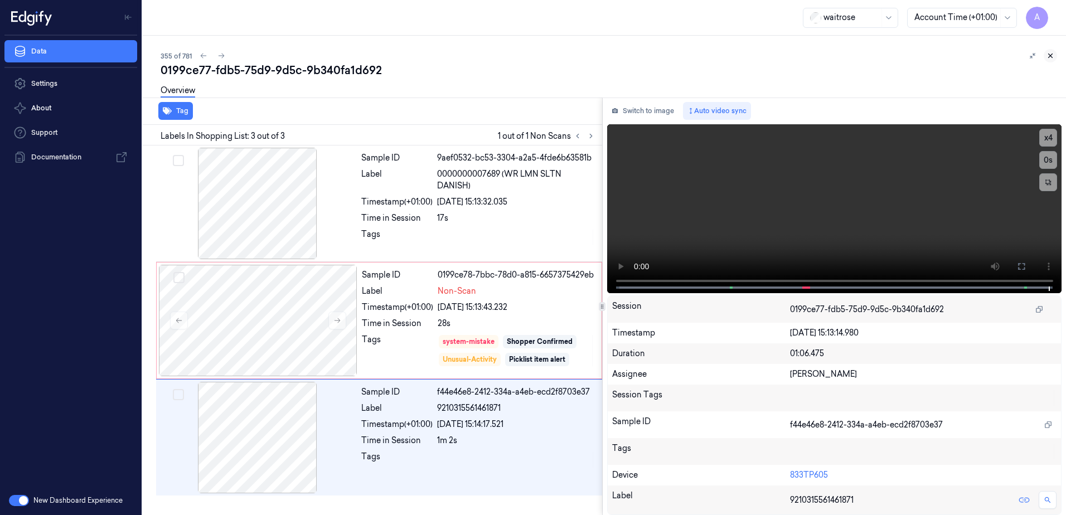
click at [1051, 56] on icon at bounding box center [1050, 56] width 8 height 8
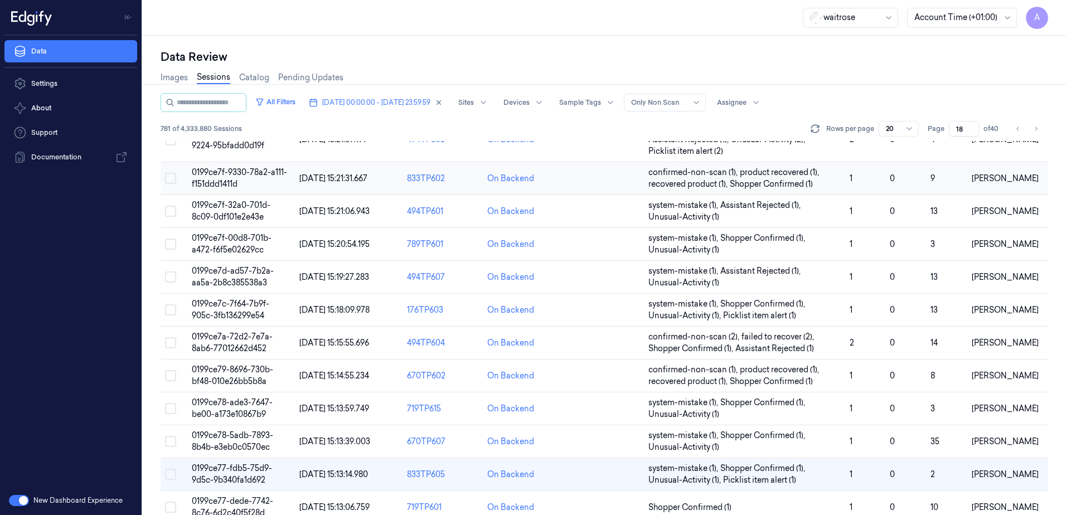
scroll to position [328, 0]
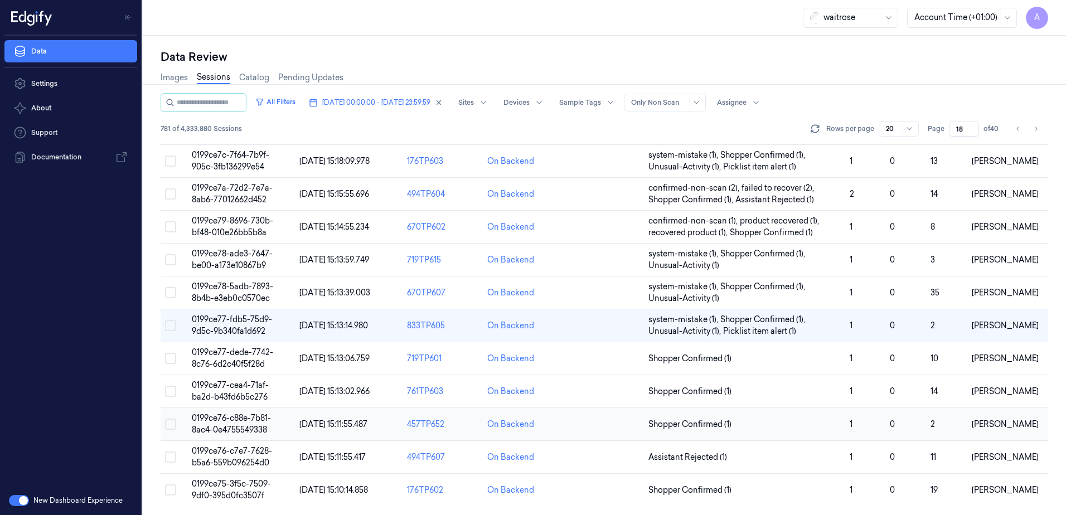
click at [222, 420] on span "0199ce76-c88e-7b81-8ac4-0e4755549338" at bounding box center [231, 424] width 79 height 22
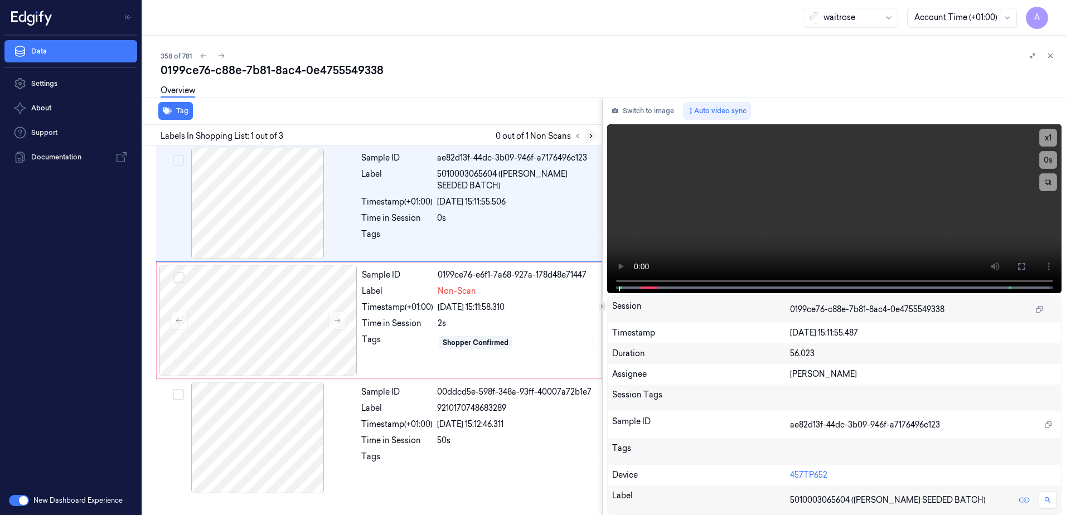
click at [587, 139] on icon at bounding box center [591, 136] width 8 height 8
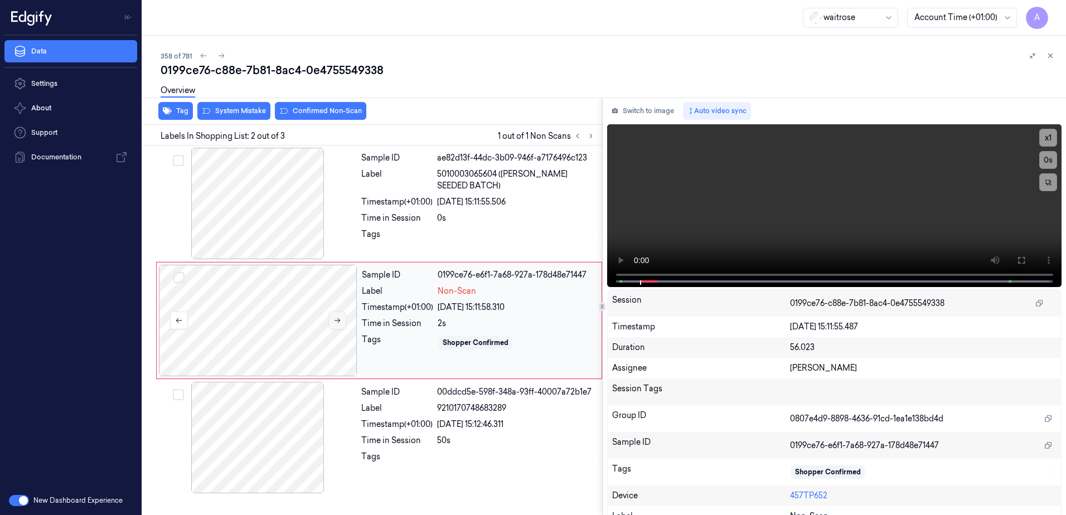
click at [341, 323] on button at bounding box center [337, 321] width 18 height 18
click at [336, 323] on icon at bounding box center [337, 321] width 8 height 8
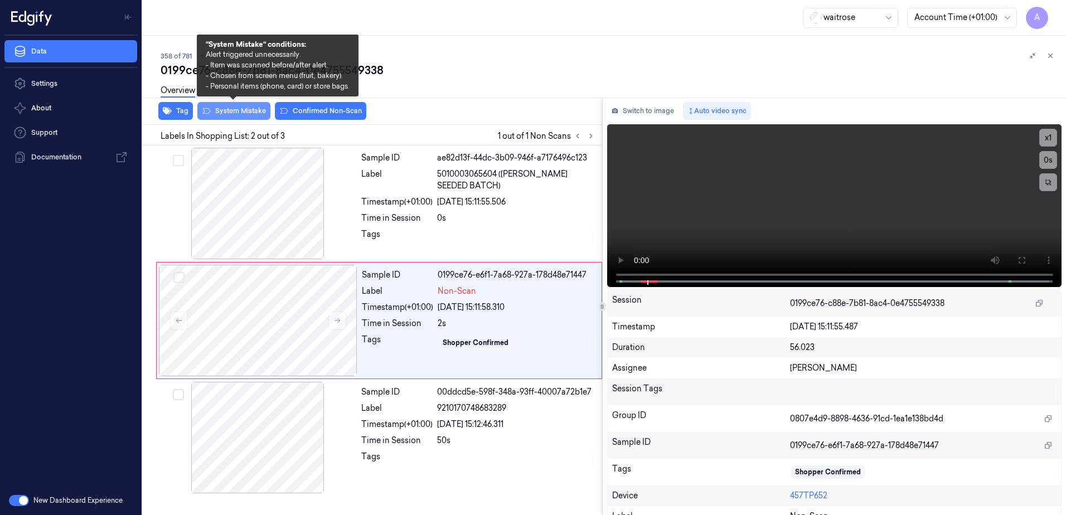
click at [240, 114] on button "System Mistake" at bounding box center [233, 111] width 73 height 18
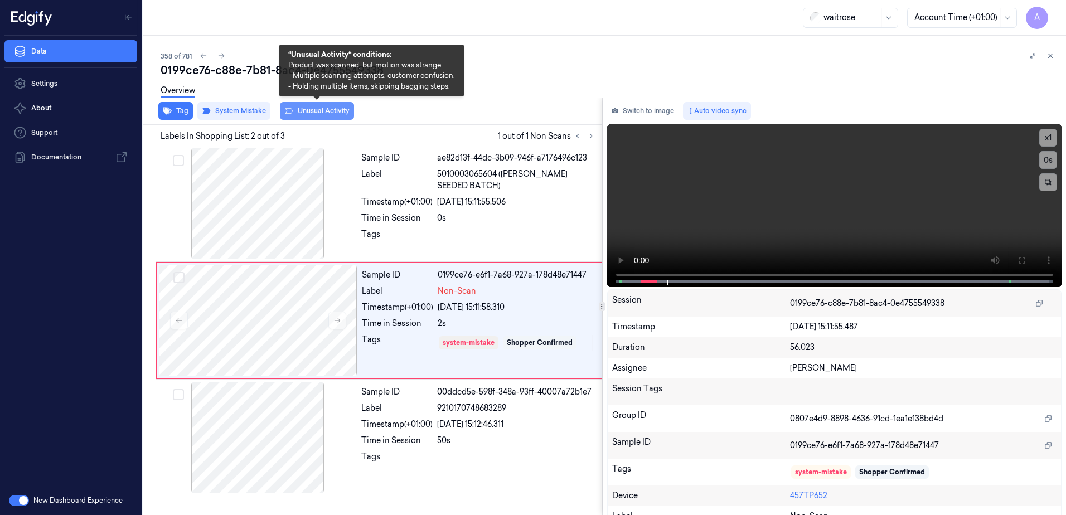
click at [311, 118] on button "Unusual Activity" at bounding box center [317, 111] width 74 height 18
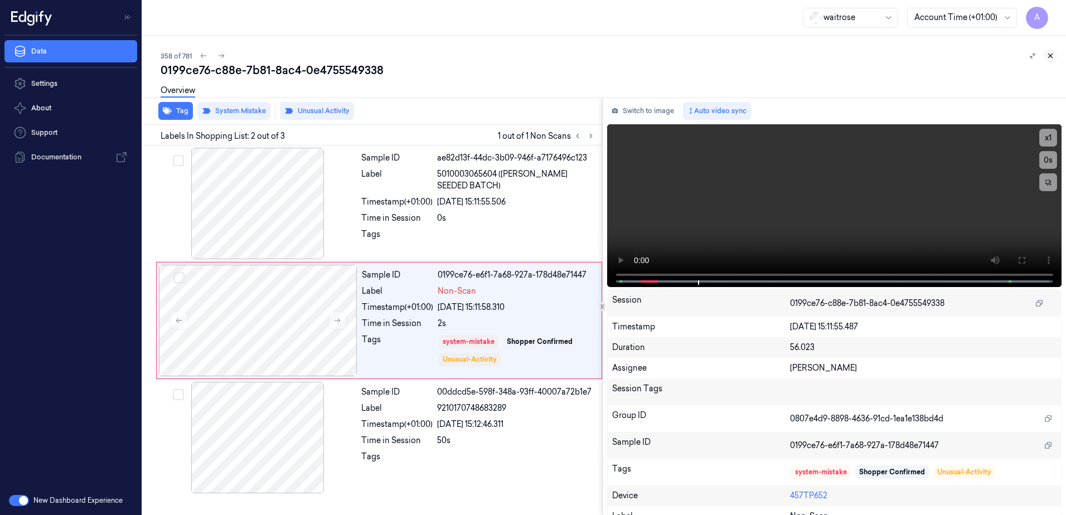
click at [1050, 57] on icon at bounding box center [1050, 56] width 8 height 8
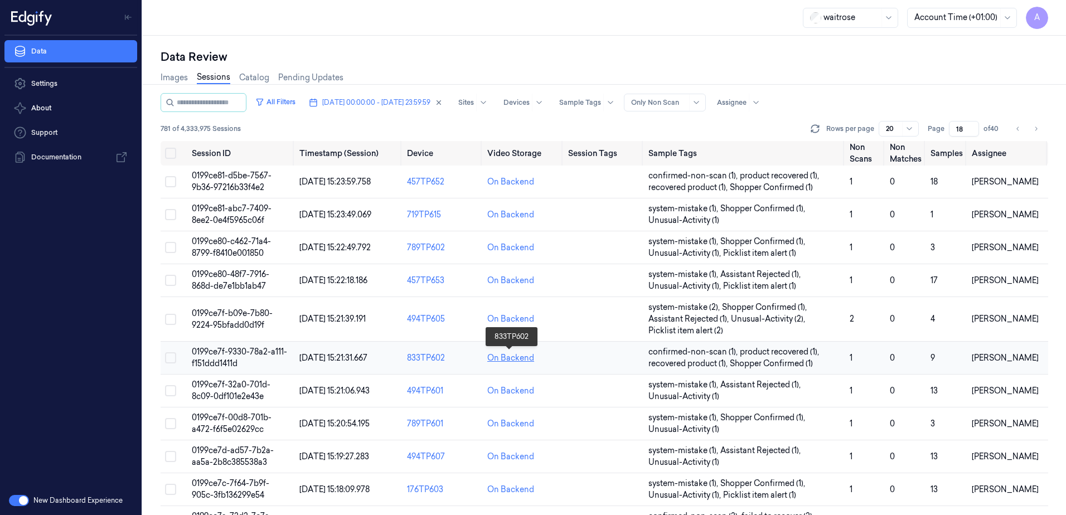
scroll to position [328, 0]
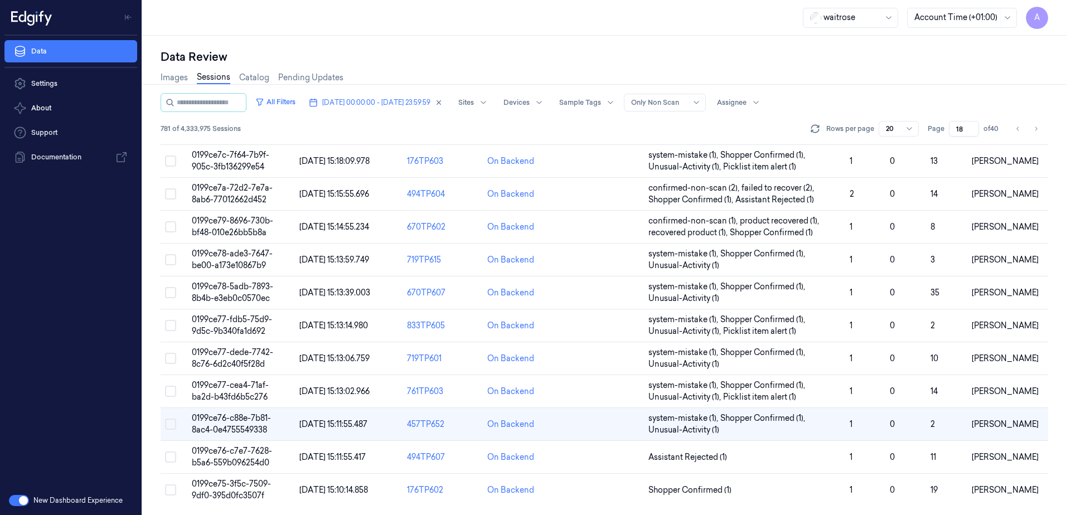
drag, startPoint x: 963, startPoint y: 126, endPoint x: 950, endPoint y: 133, distance: 15.2
click at [950, 133] on input "18" at bounding box center [964, 129] width 30 height 16
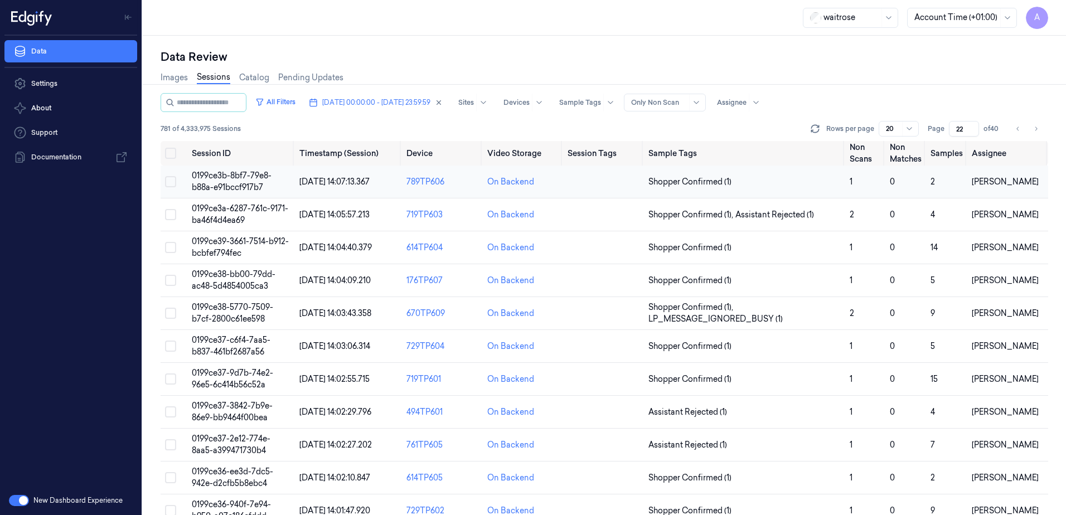
type input "22"
click at [237, 181] on td "0199ce3b-8bf7-79e8-b88a-e91bccf917b7" at bounding box center [241, 182] width 108 height 33
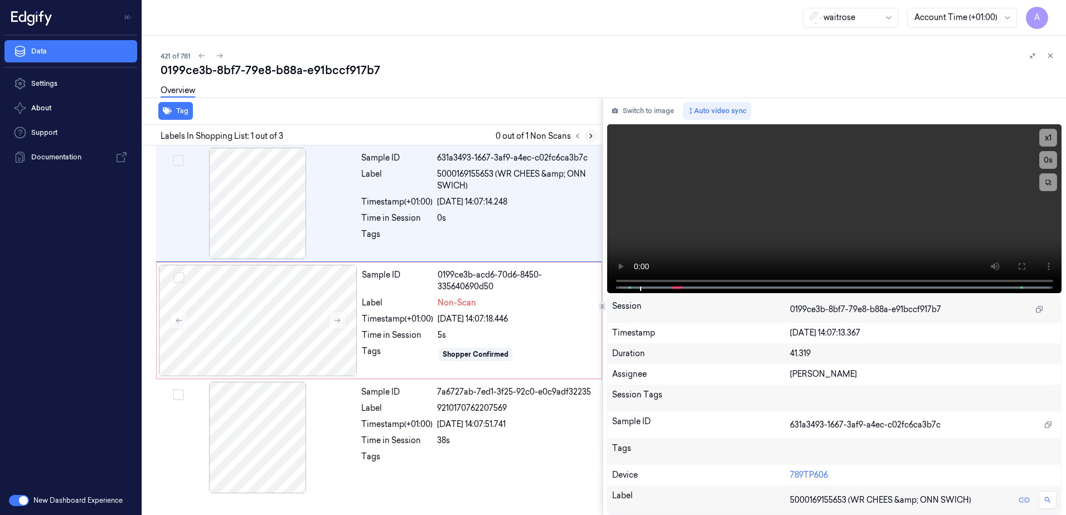
click at [589, 139] on icon at bounding box center [591, 136] width 8 height 8
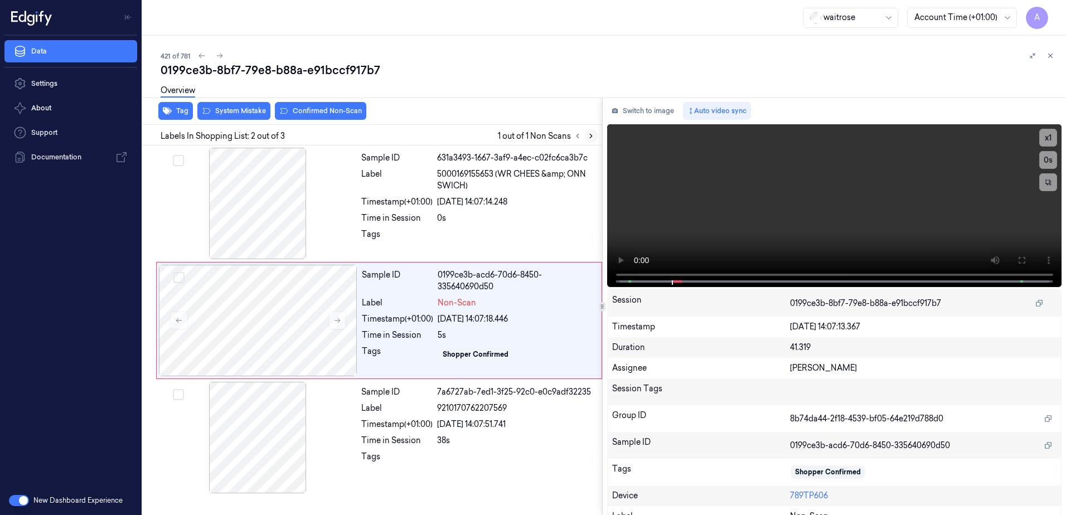
click at [587, 133] on icon at bounding box center [591, 136] width 8 height 8
click at [341, 321] on icon at bounding box center [337, 321] width 8 height 8
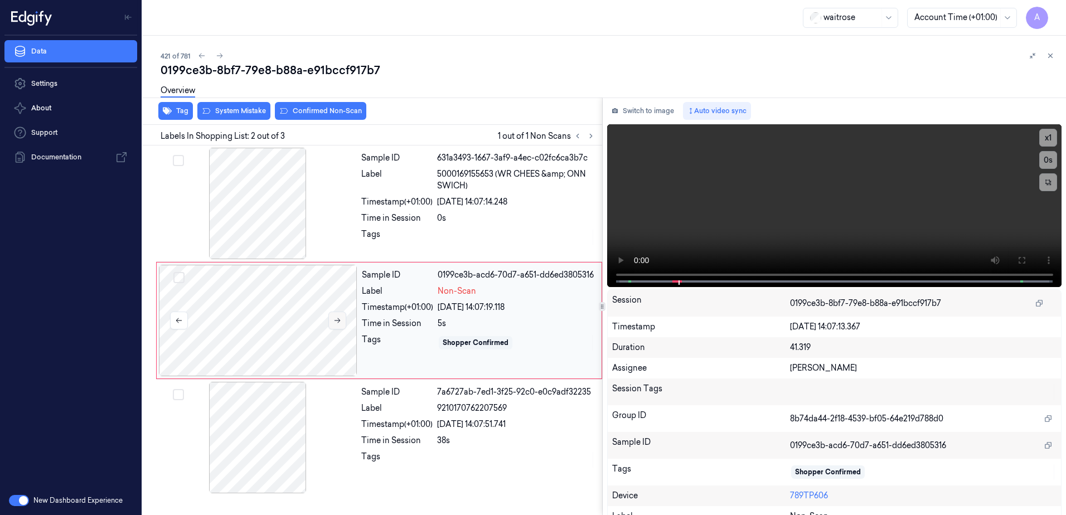
click at [339, 321] on icon at bounding box center [338, 320] width 6 height 5
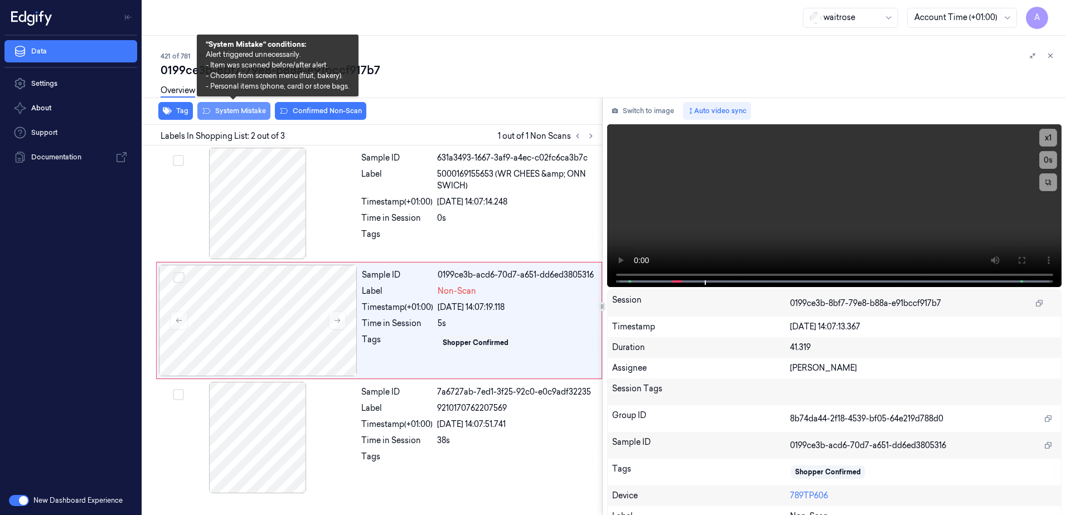
click at [231, 117] on button "System Mistake" at bounding box center [233, 111] width 73 height 18
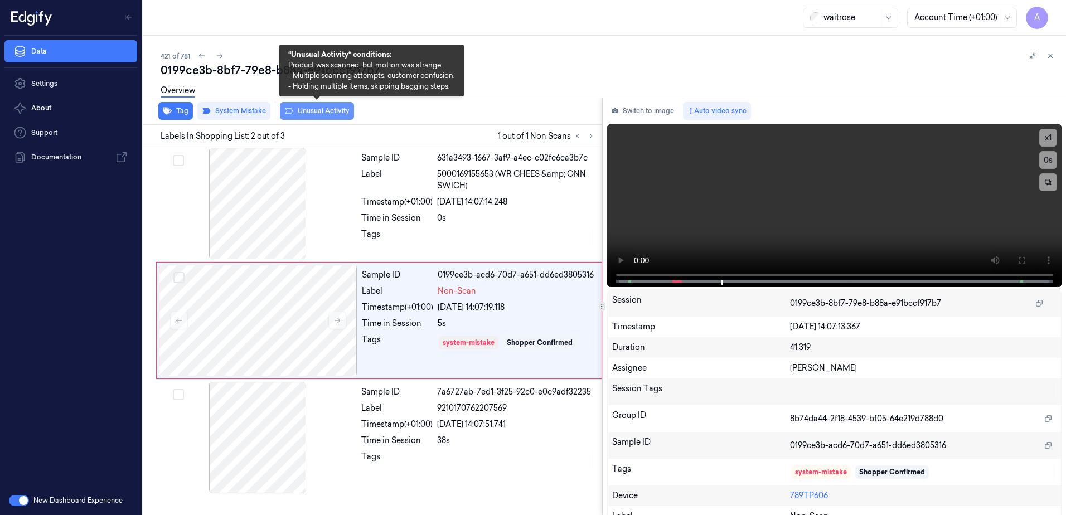
click at [323, 118] on button "Unusual Activity" at bounding box center [317, 111] width 74 height 18
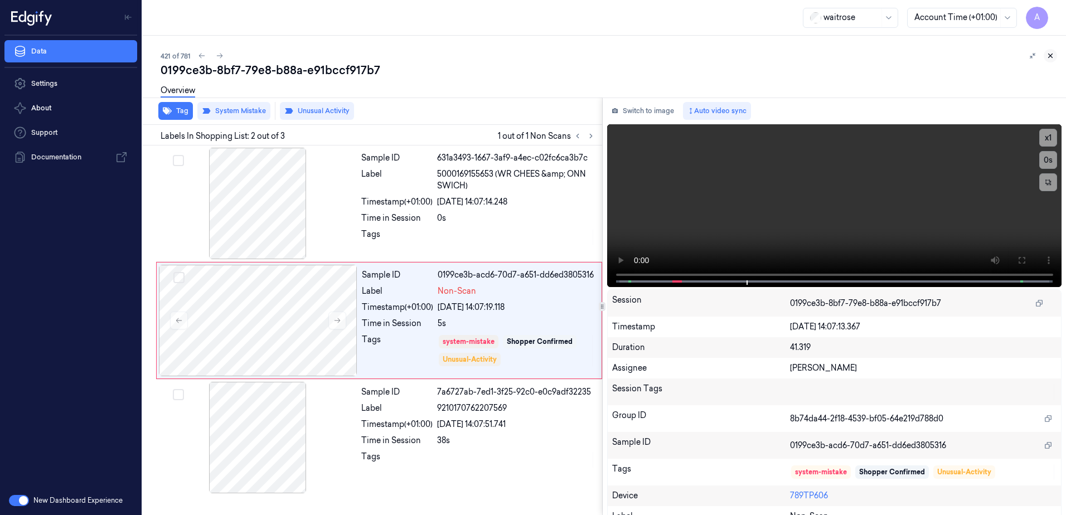
click at [1051, 58] on icon at bounding box center [1050, 56] width 8 height 8
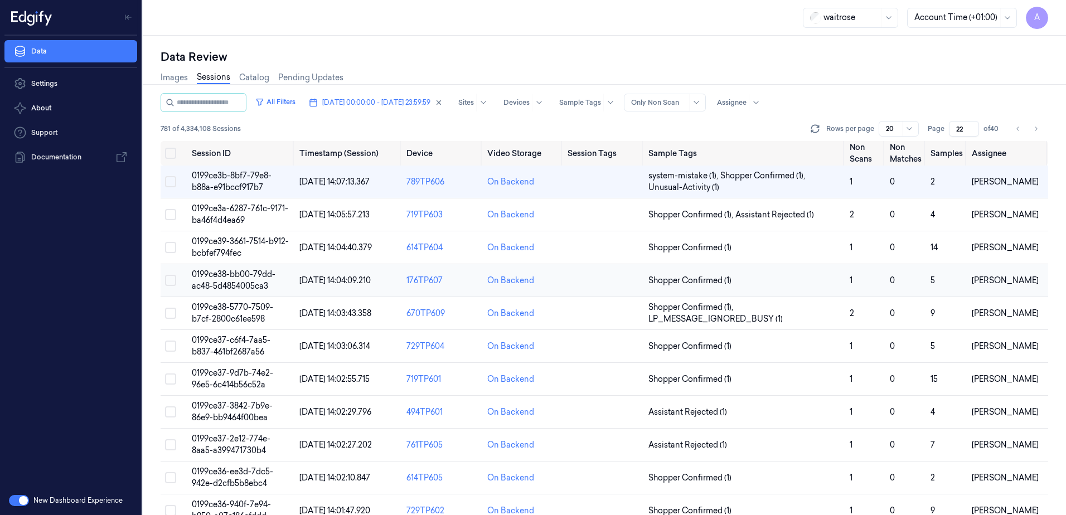
click at [227, 276] on span "0199ce38-bb00-79dd-ac48-5d4854005ca3" at bounding box center [234, 280] width 84 height 22
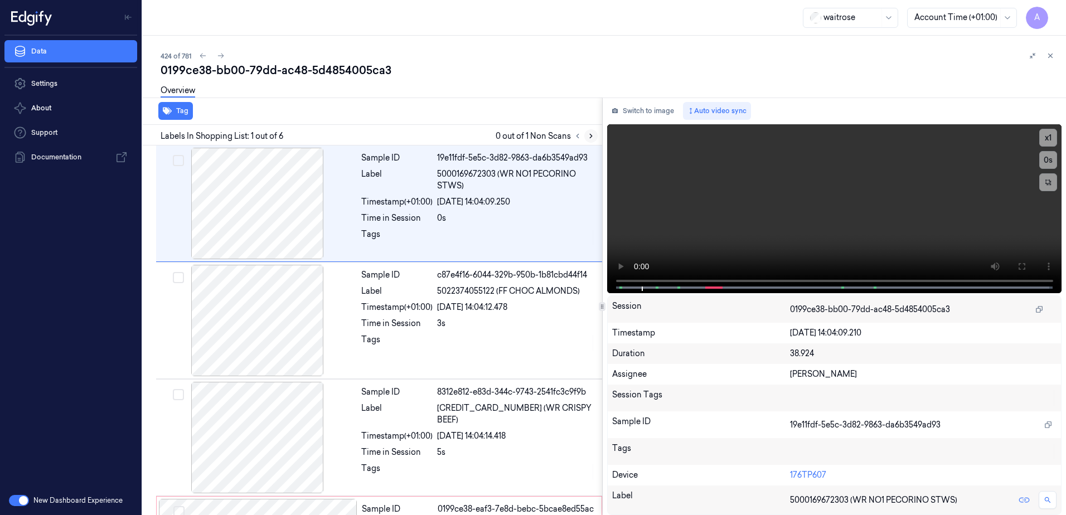
click at [588, 134] on icon at bounding box center [591, 136] width 8 height 8
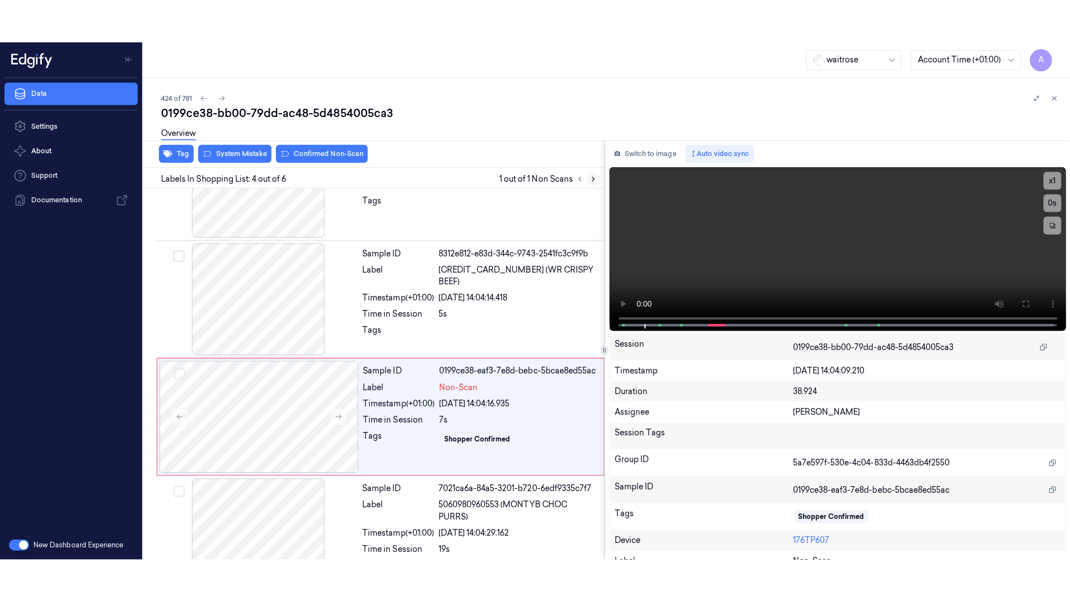
scroll to position [225, 0]
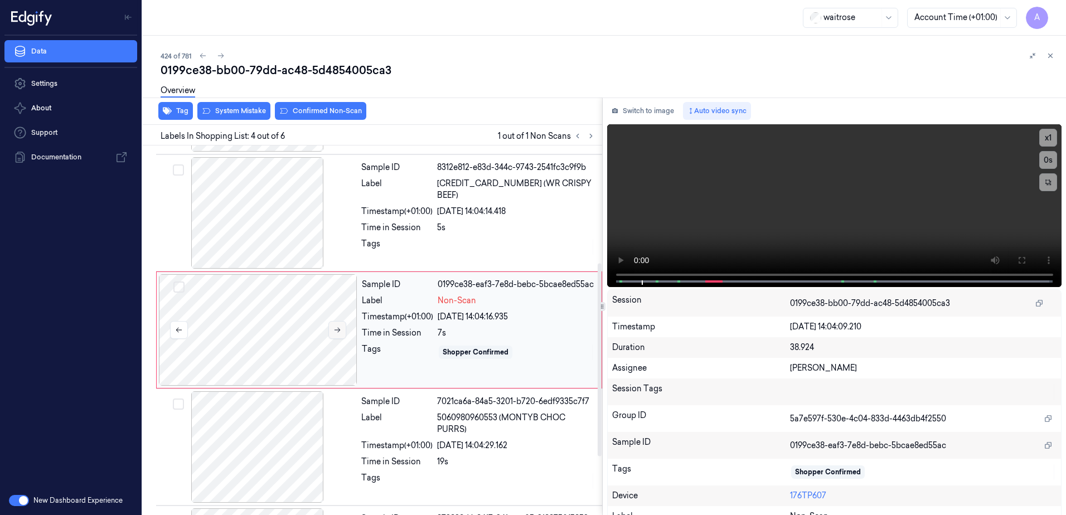
click at [340, 336] on button at bounding box center [337, 330] width 18 height 18
click at [336, 333] on icon at bounding box center [337, 330] width 8 height 8
click at [1012, 256] on button at bounding box center [1021, 260] width 18 height 18
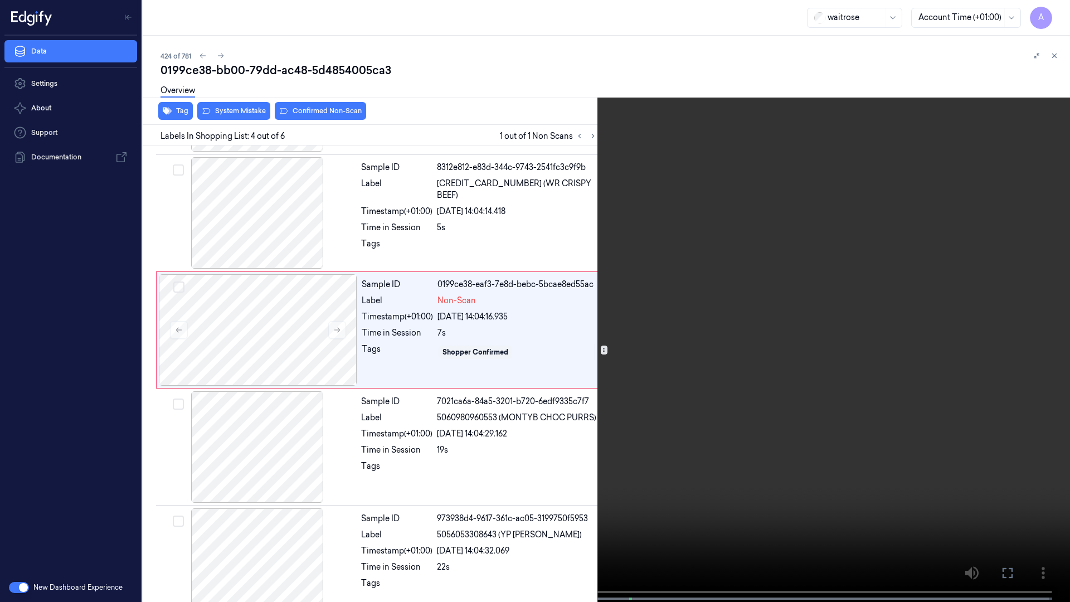
click at [793, 333] on video at bounding box center [535, 302] width 1070 height 604
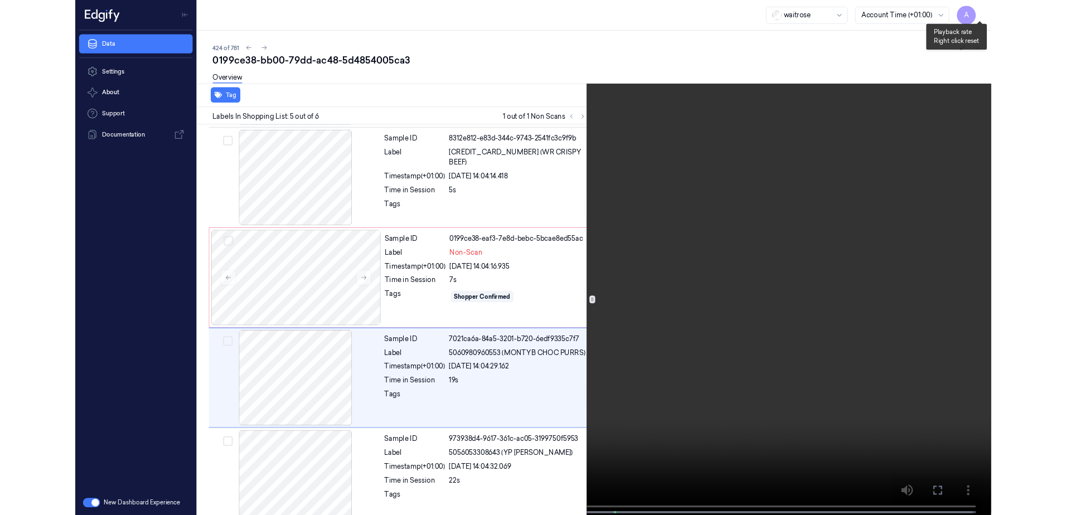
scroll to position [249, 0]
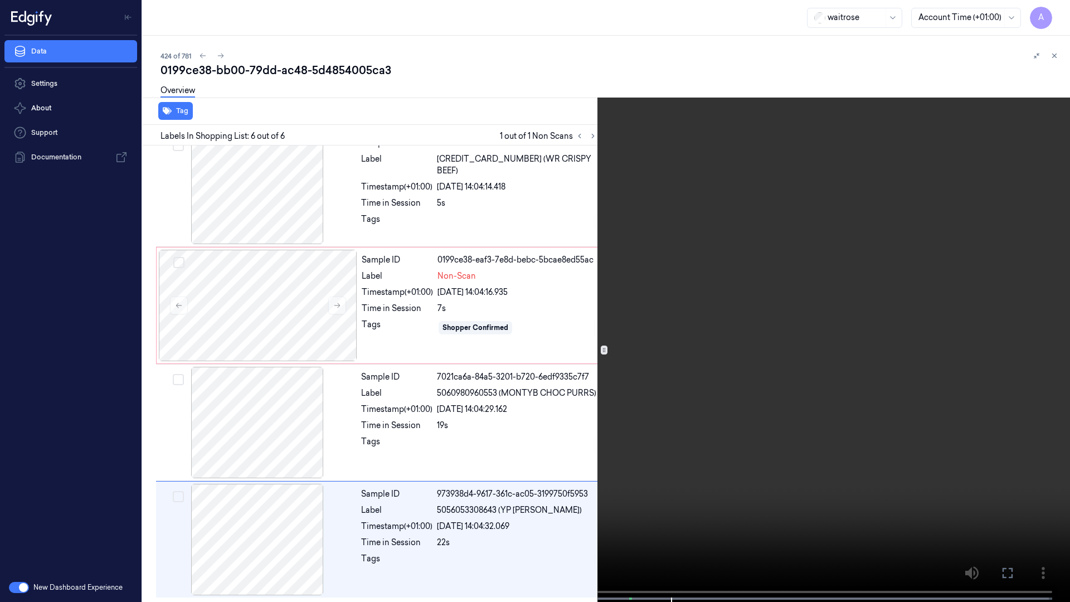
click at [0, 0] on icon at bounding box center [0, 0] width 0 height 0
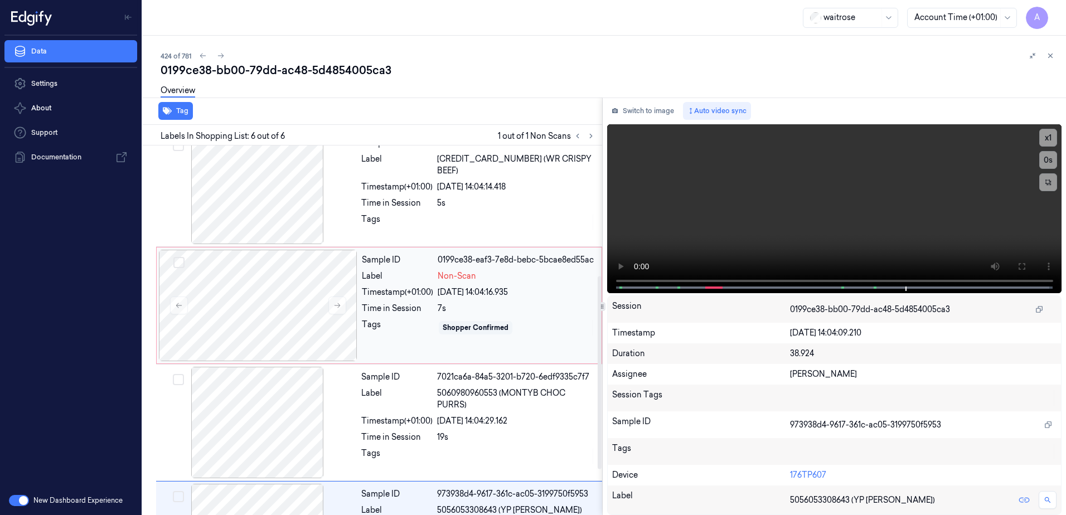
click at [396, 335] on div "Tags" at bounding box center [397, 328] width 71 height 18
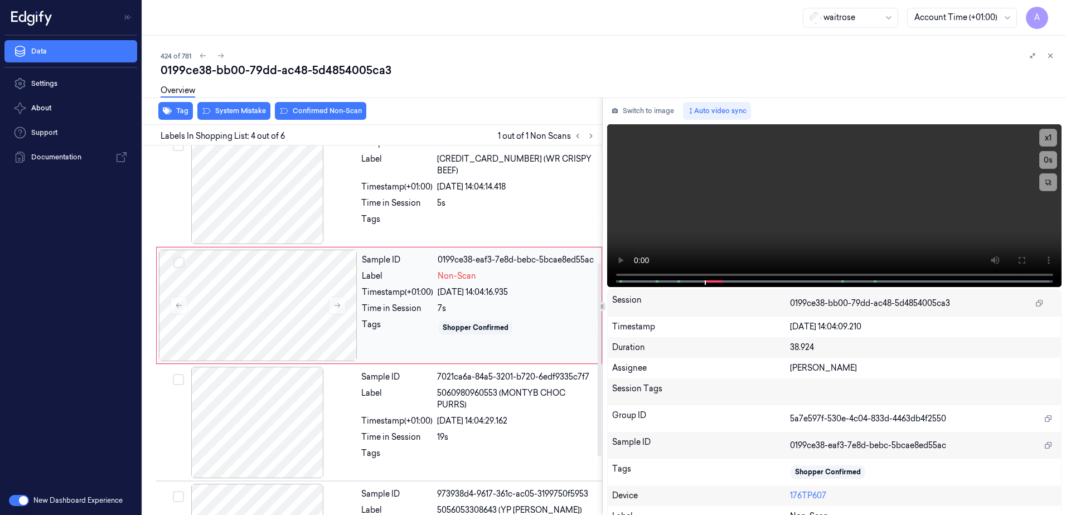
scroll to position [225, 0]
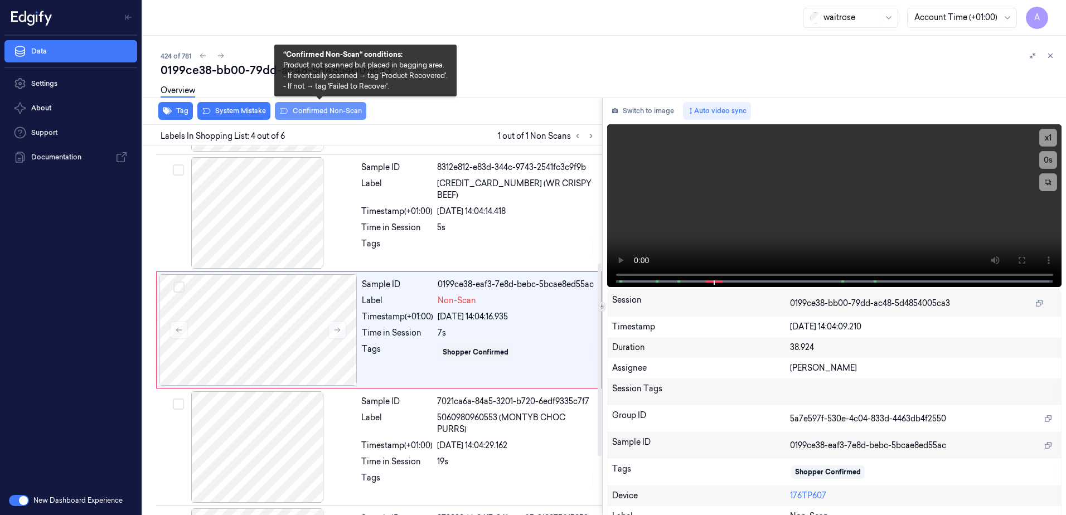
click at [307, 116] on button "Confirmed Non-Scan" at bounding box center [320, 111] width 91 height 18
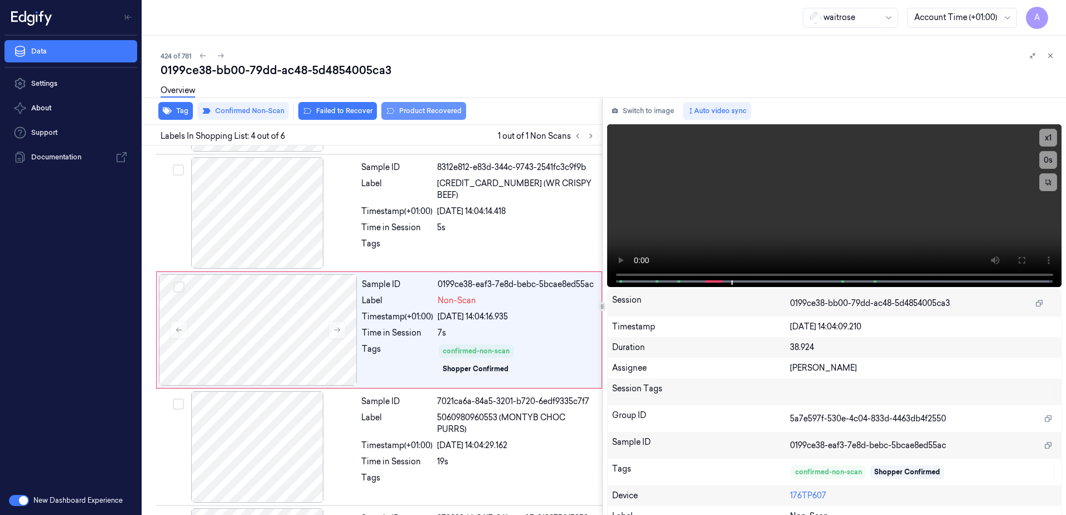
click at [401, 109] on button "Product Recovered" at bounding box center [423, 111] width 85 height 18
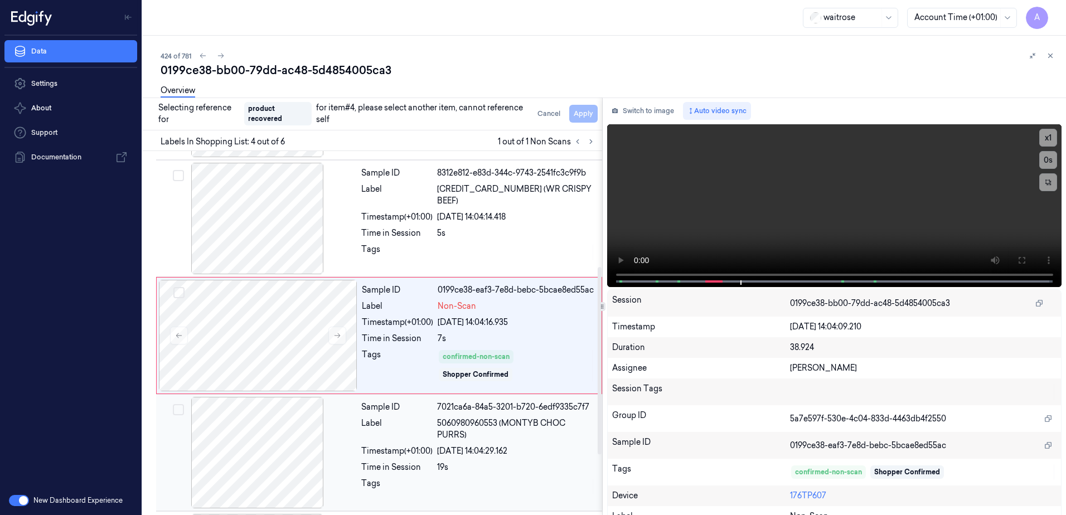
click at [551, 453] on div "[DATE] 14:04:29.162" at bounding box center [516, 451] width 158 height 12
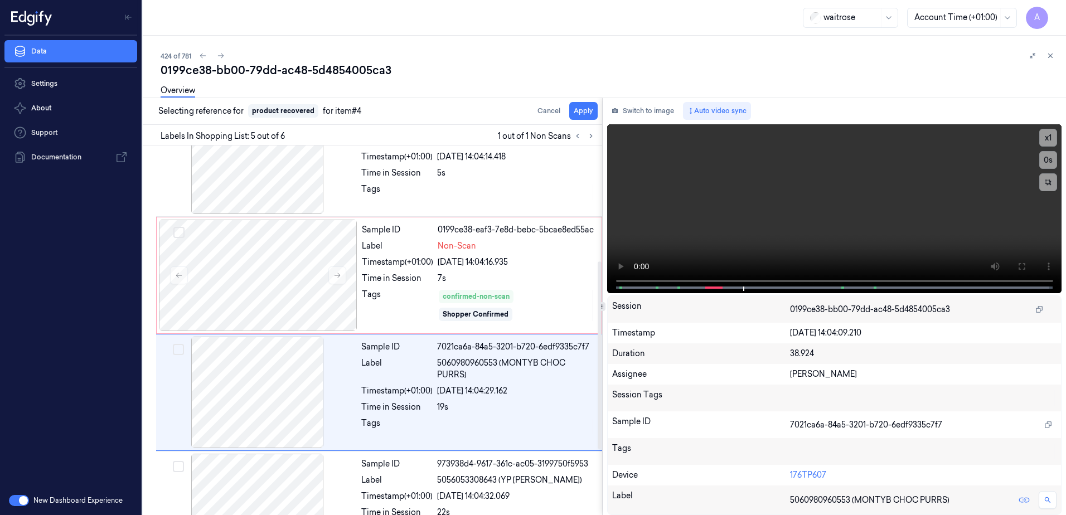
scroll to position [336, 0]
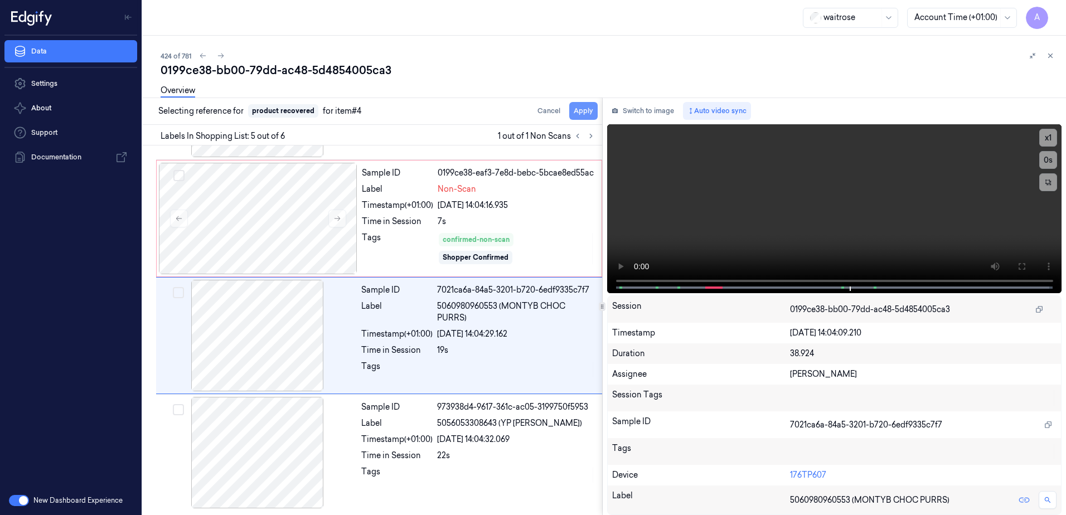
click at [580, 107] on button "Apply" at bounding box center [583, 111] width 28 height 18
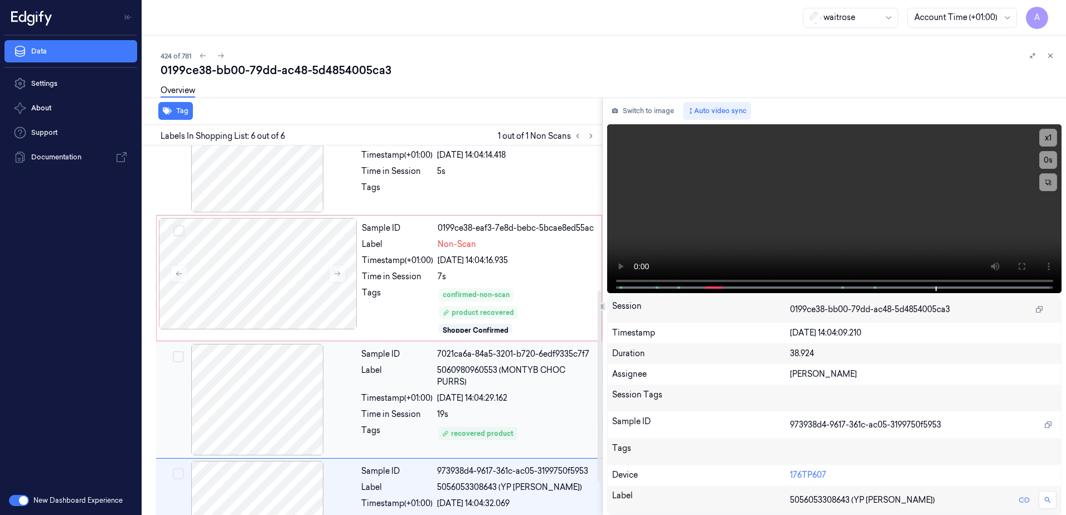
scroll to position [345, 0]
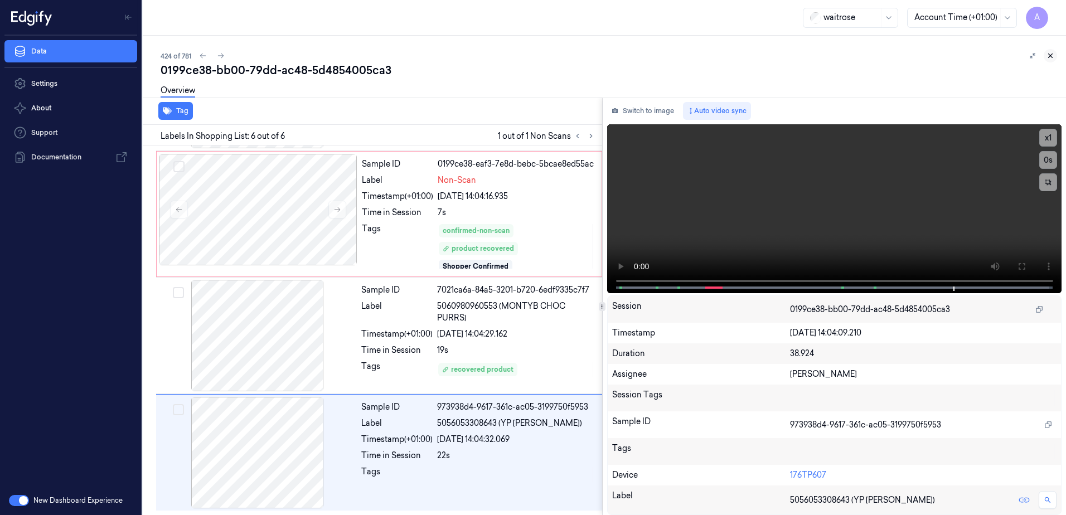
click at [1050, 56] on icon at bounding box center [1050, 56] width 8 height 8
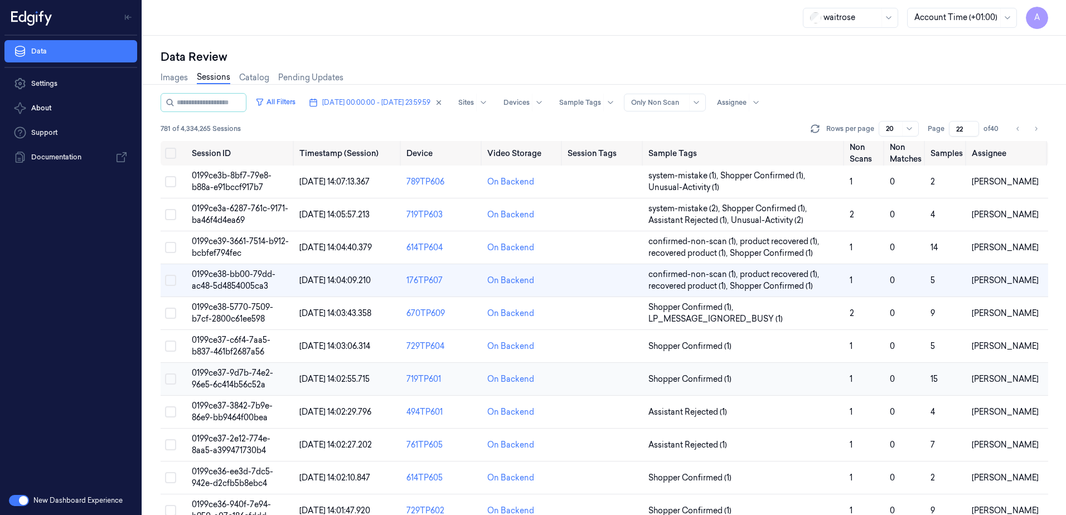
click at [226, 377] on span "0199ce37-9d7b-74e2-96e5-6c414b56c52a" at bounding box center [232, 379] width 81 height 22
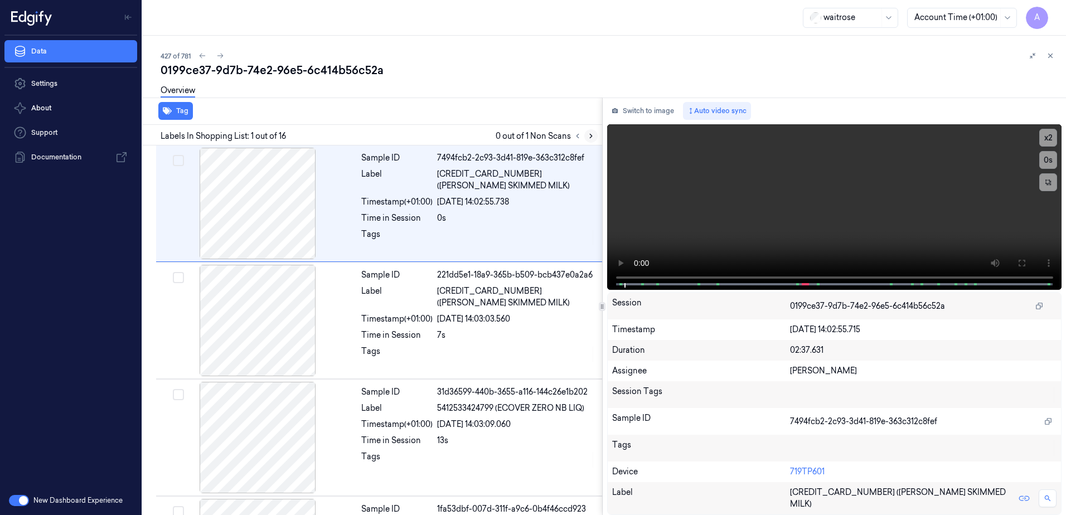
click at [588, 135] on icon at bounding box center [591, 136] width 8 height 8
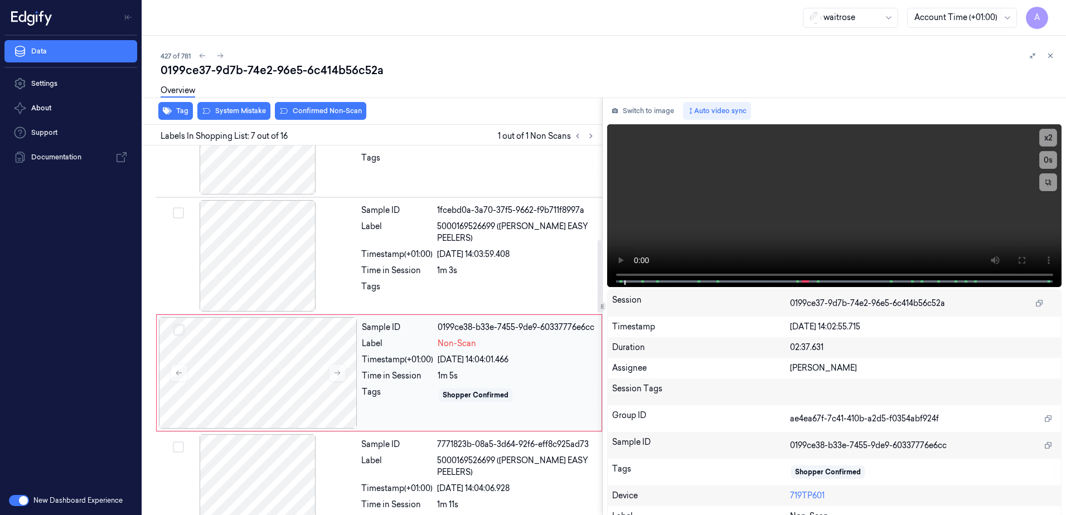
scroll to position [576, 0]
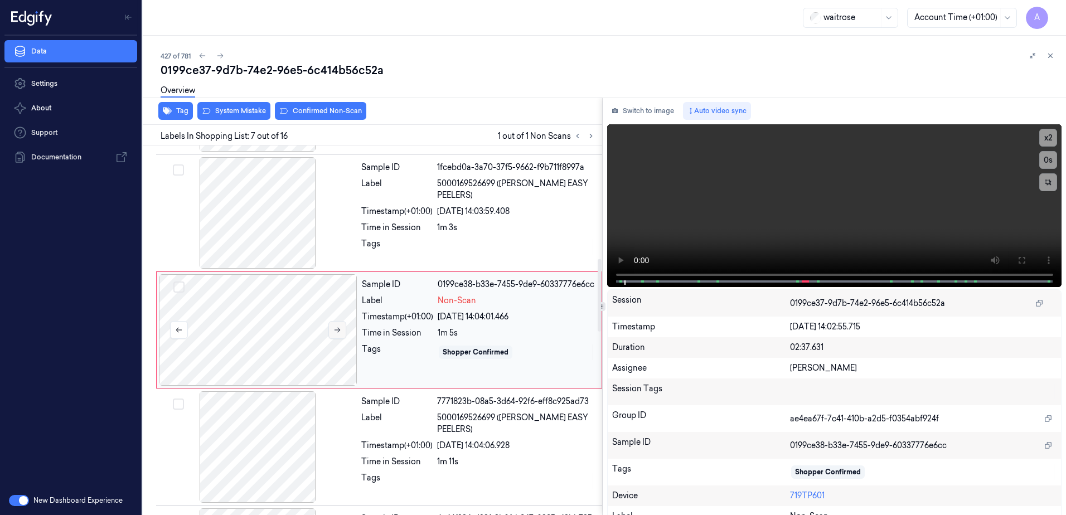
click at [343, 333] on button at bounding box center [337, 330] width 18 height 18
click at [336, 333] on icon at bounding box center [337, 330] width 8 height 8
click at [337, 331] on icon at bounding box center [337, 330] width 8 height 8
click at [341, 334] on button at bounding box center [337, 330] width 18 height 18
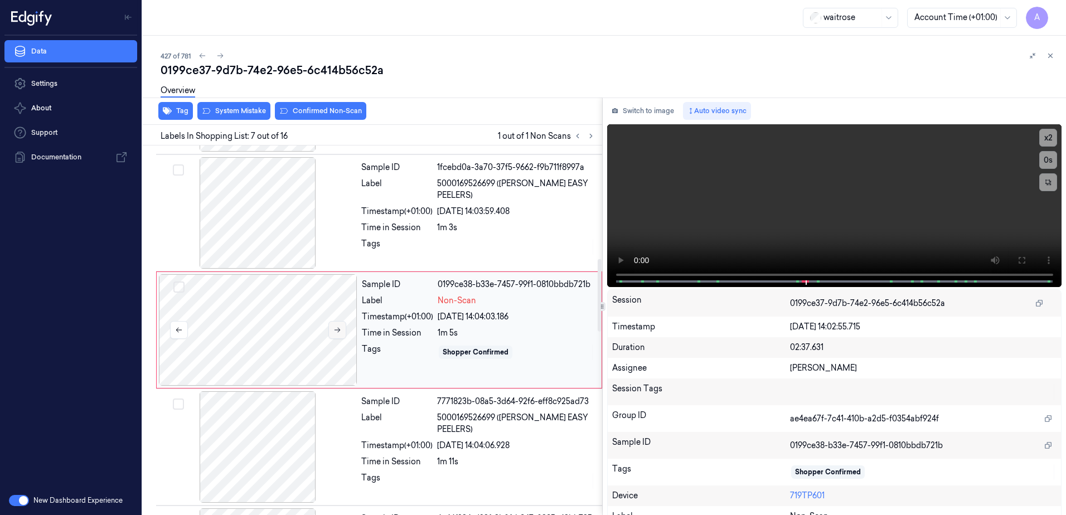
click at [341, 334] on button at bounding box center [337, 330] width 18 height 18
click at [334, 329] on icon at bounding box center [337, 330] width 8 height 8
click at [340, 334] on button at bounding box center [337, 330] width 18 height 18
click at [239, 114] on button "System Mistake" at bounding box center [233, 111] width 73 height 18
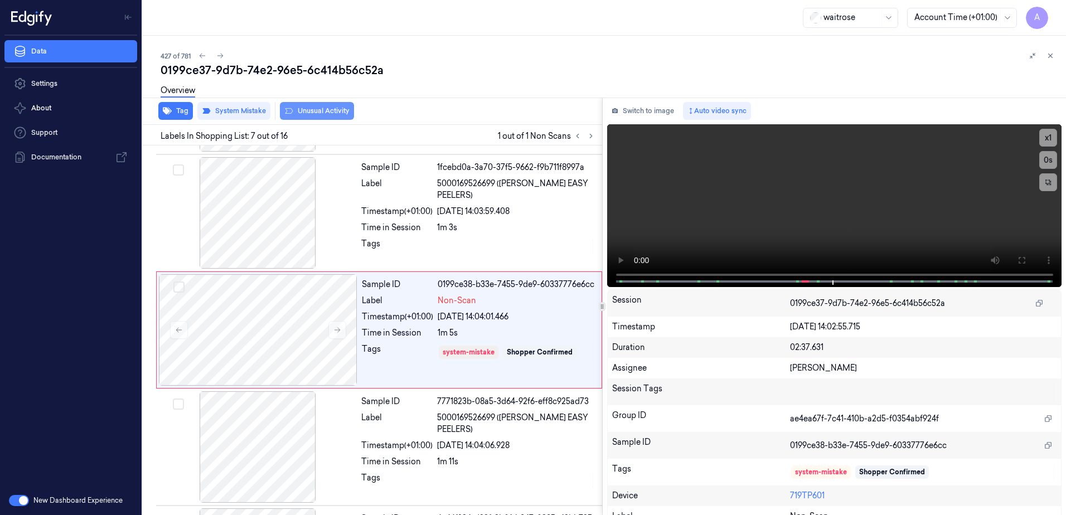
click at [323, 114] on button "Unusual Activity" at bounding box center [317, 111] width 74 height 18
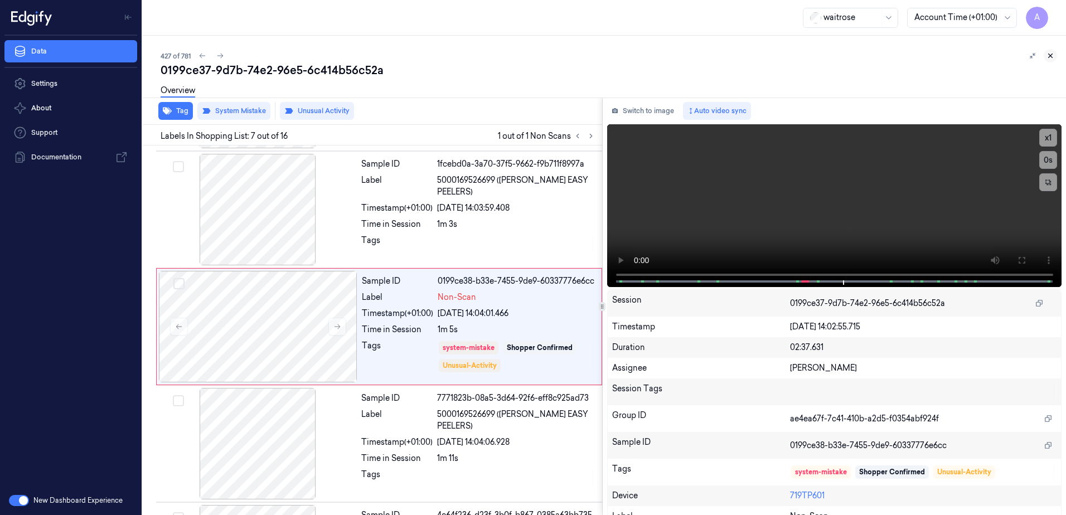
click at [1052, 52] on icon at bounding box center [1050, 56] width 8 height 8
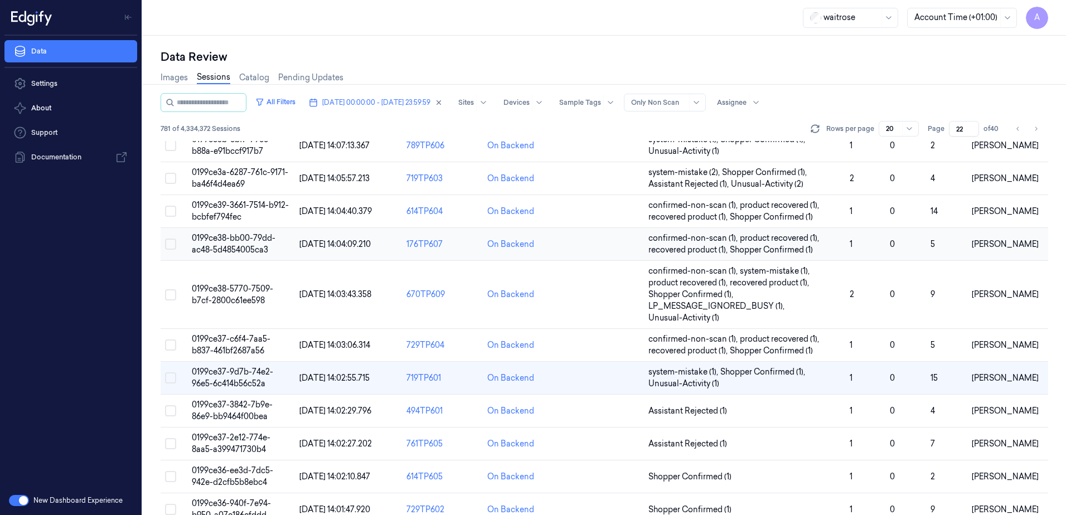
scroll to position [56, 0]
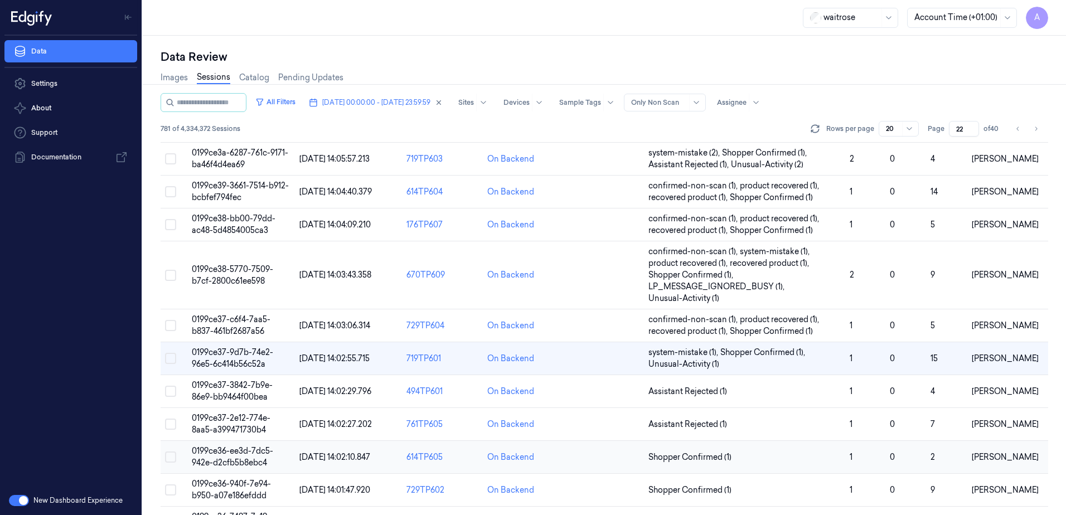
click at [218, 453] on span "0199ce36-ee3d-7dc5-942e-d2cfb5b8ebc4" at bounding box center [232, 457] width 81 height 22
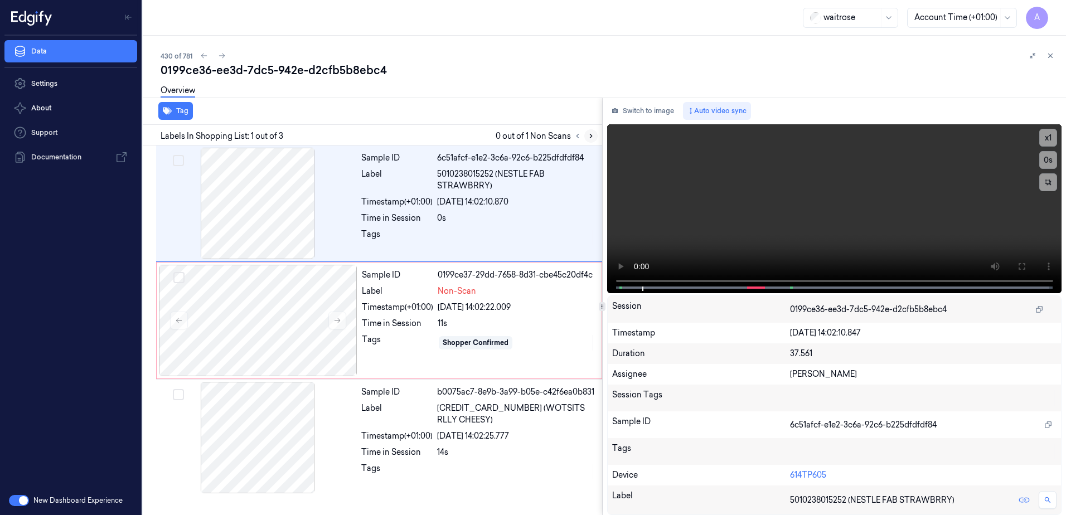
click at [587, 137] on icon at bounding box center [591, 136] width 8 height 8
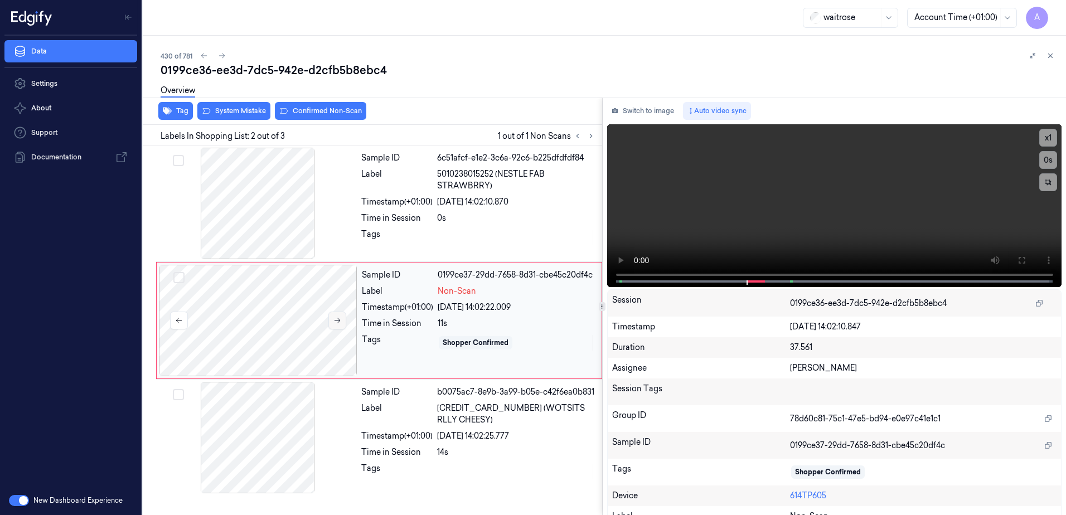
click at [340, 323] on icon at bounding box center [337, 321] width 8 height 8
click at [329, 319] on button at bounding box center [337, 321] width 18 height 18
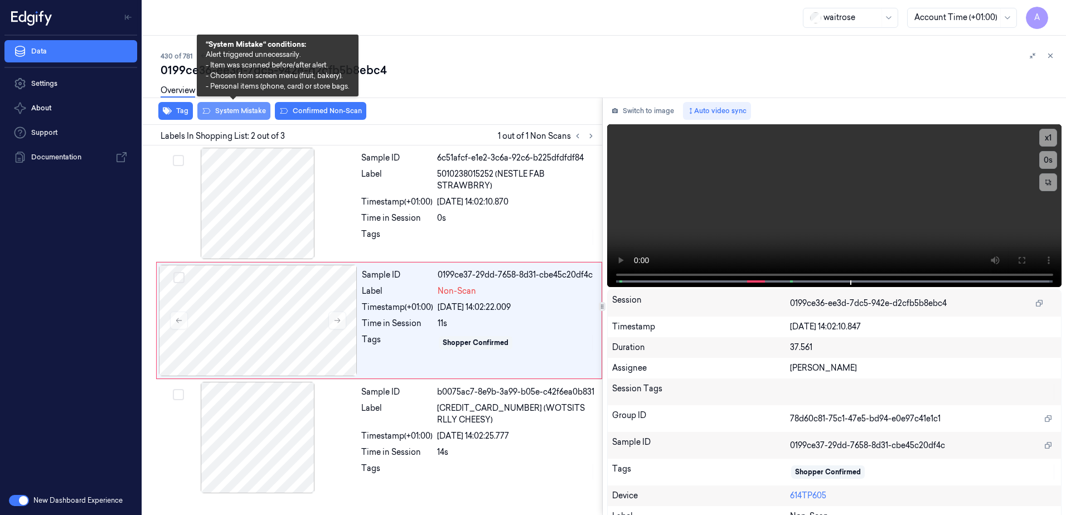
click at [230, 116] on button "System Mistake" at bounding box center [233, 111] width 73 height 18
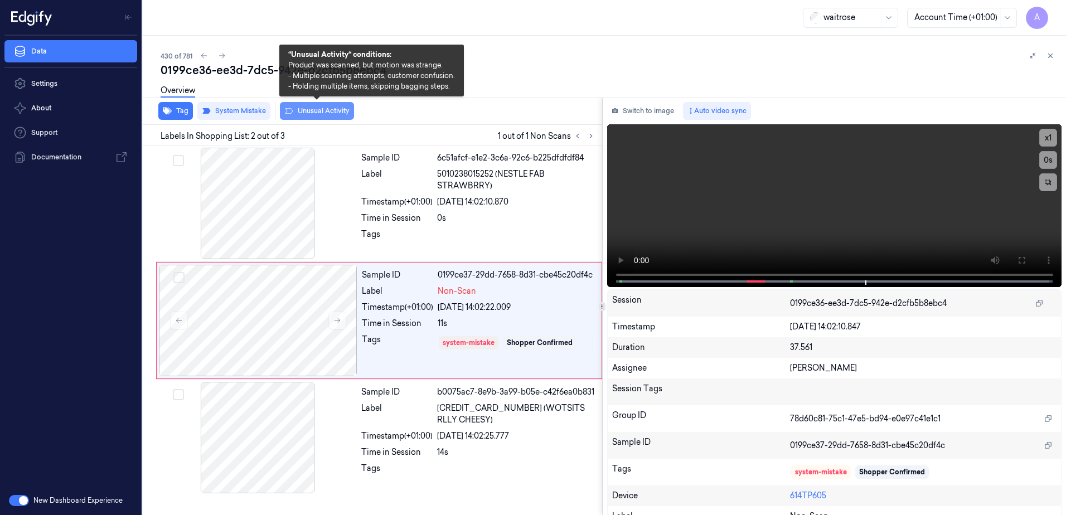
click at [313, 108] on button "Unusual Activity" at bounding box center [317, 111] width 74 height 18
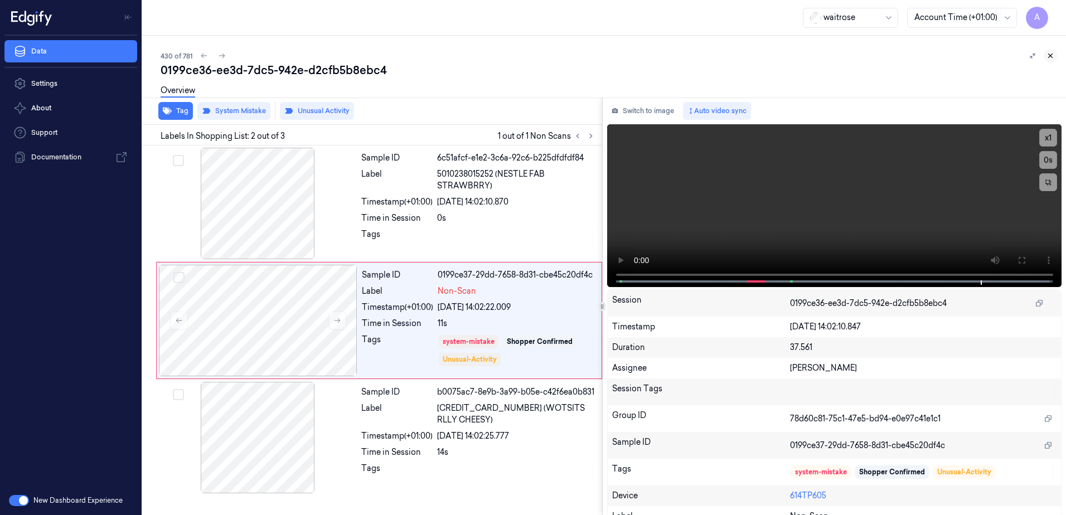
click at [1048, 54] on icon at bounding box center [1050, 56] width 8 height 8
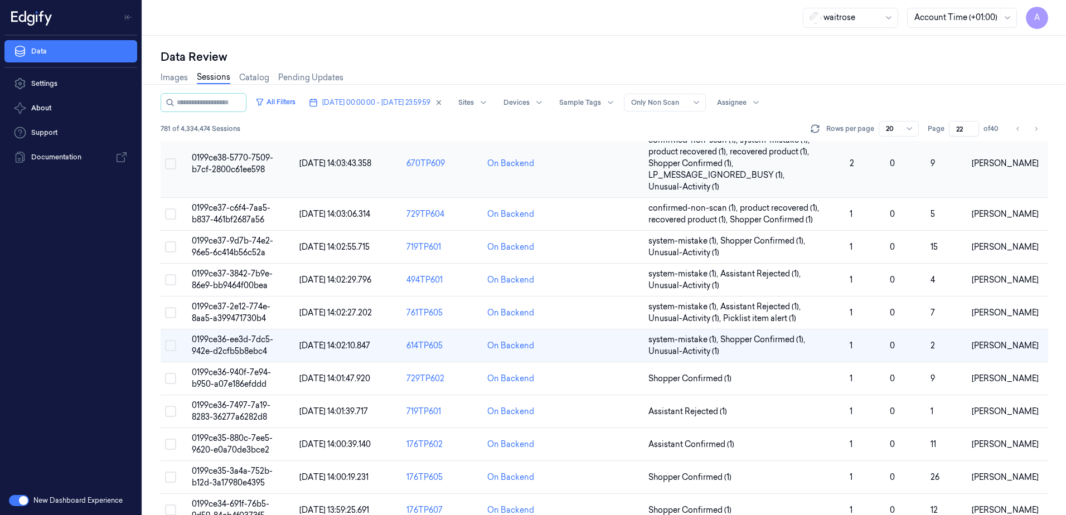
scroll to position [223, 0]
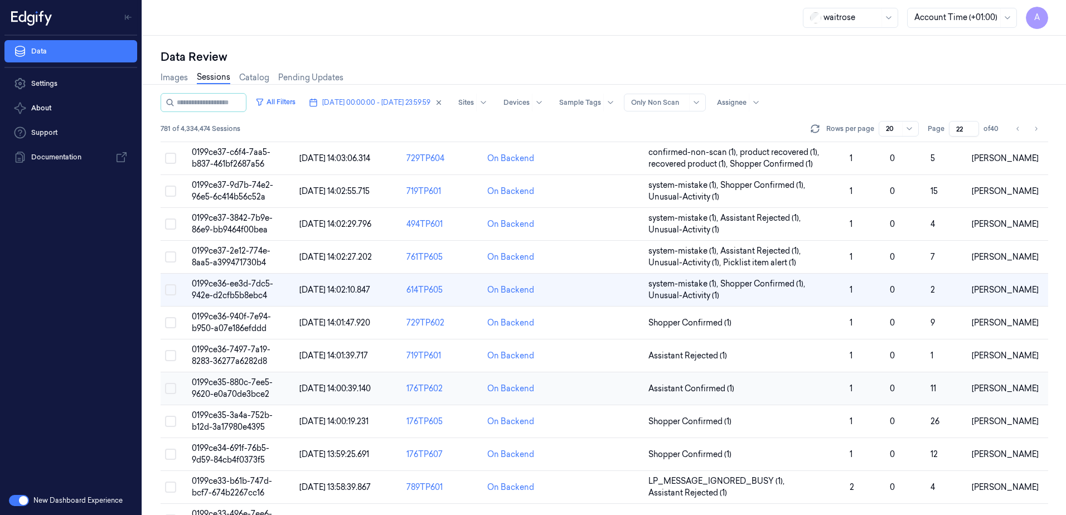
click at [232, 383] on span "0199ce35-880c-7ee5-9620-e0a70de3bce2" at bounding box center [232, 388] width 81 height 22
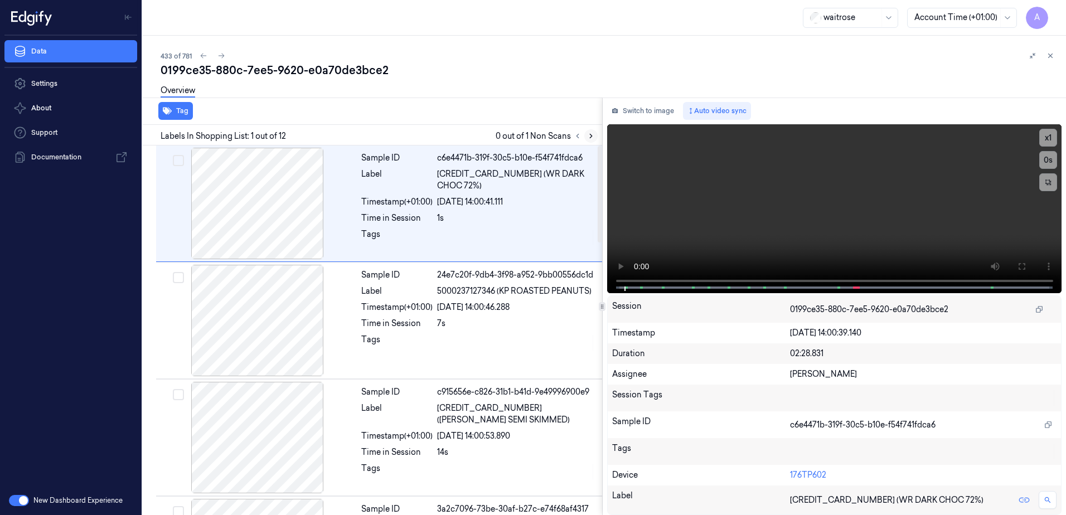
click at [587, 135] on icon at bounding box center [591, 136] width 8 height 8
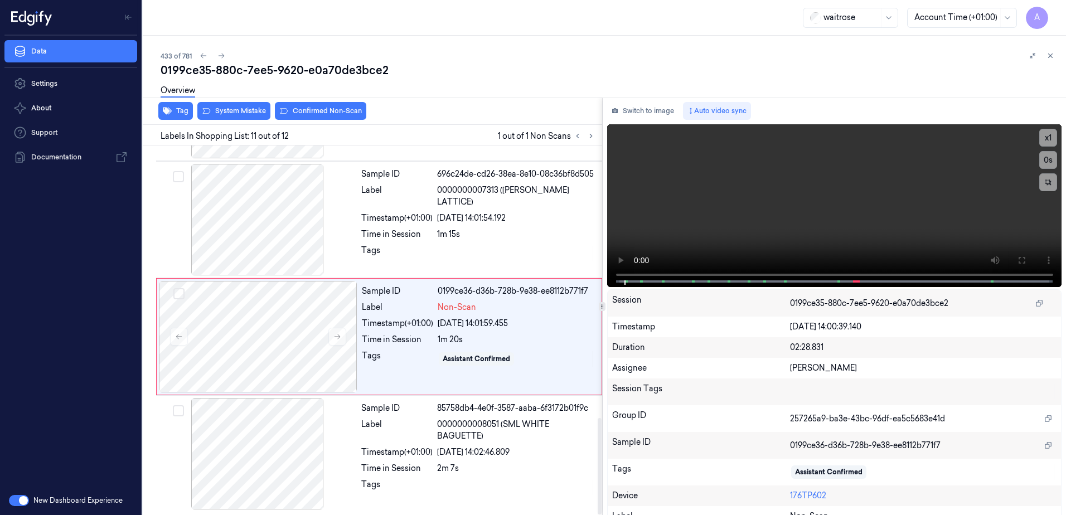
scroll to position [1042, 0]
click at [335, 338] on icon at bounding box center [337, 336] width 8 height 8
click at [335, 335] on icon at bounding box center [337, 336] width 8 height 8
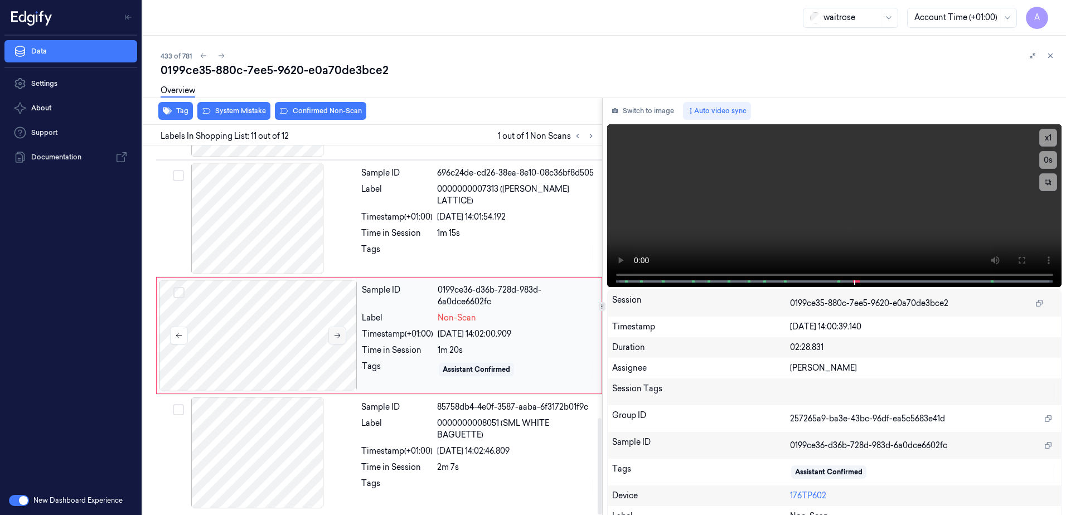
click at [335, 335] on icon at bounding box center [337, 336] width 8 height 8
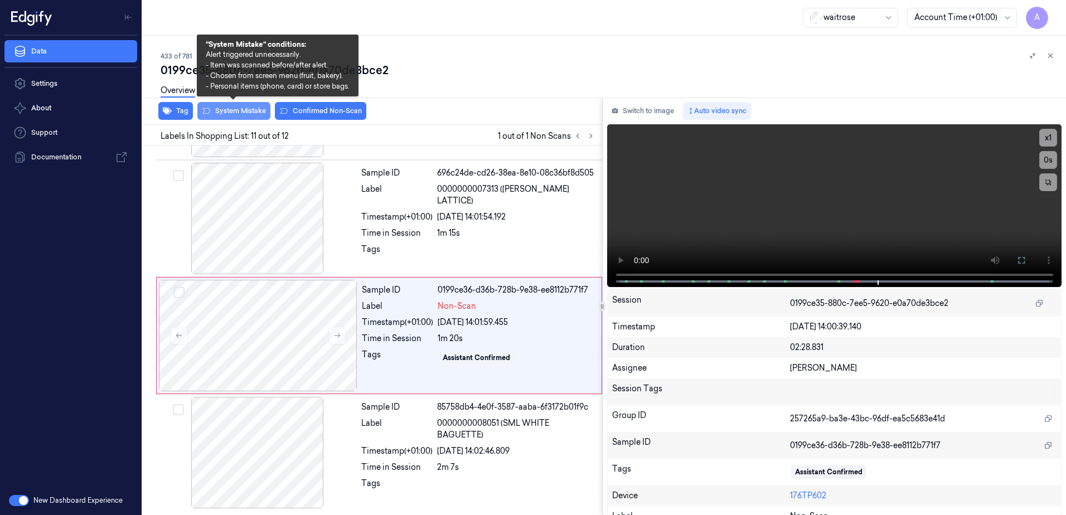
click at [235, 116] on button "System Mistake" at bounding box center [233, 111] width 73 height 18
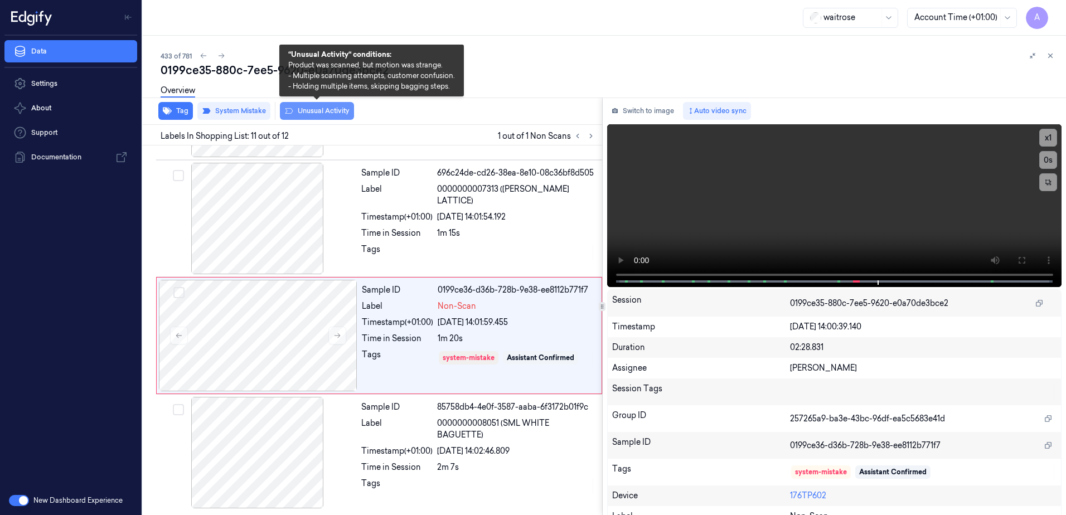
click at [306, 115] on button "Unusual Activity" at bounding box center [317, 111] width 74 height 18
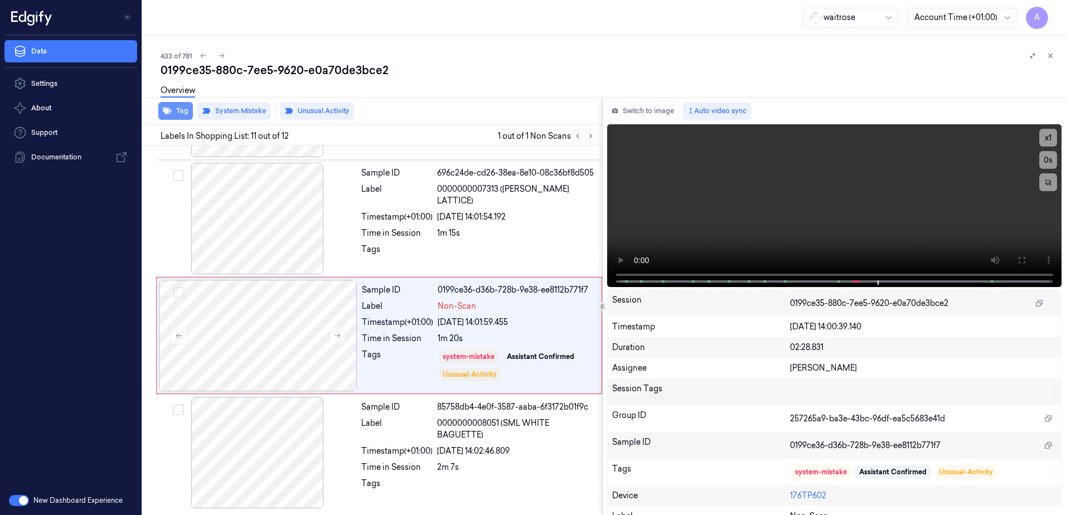
click at [181, 117] on button "Tag" at bounding box center [175, 111] width 35 height 18
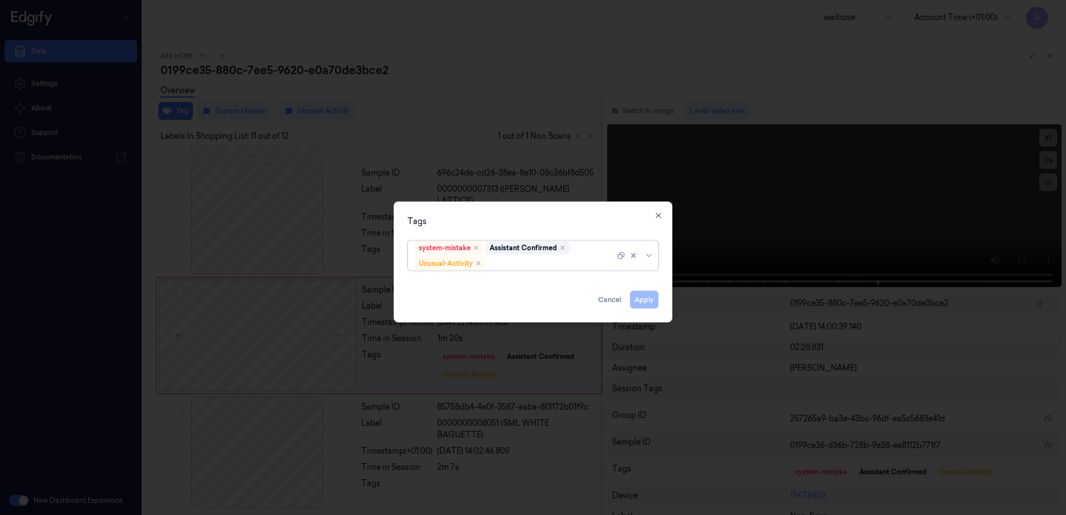
click at [507, 262] on div at bounding box center [551, 264] width 127 height 12
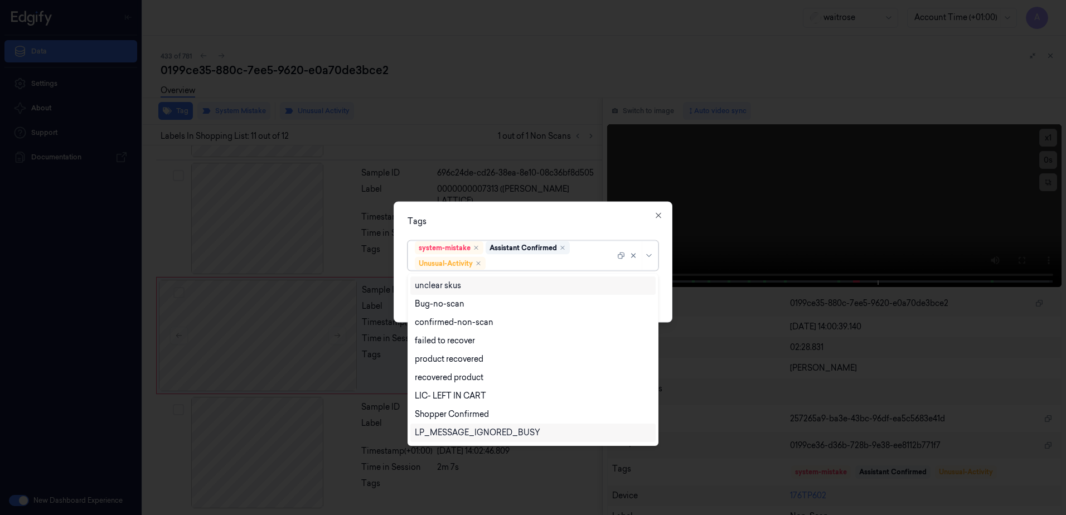
scroll to position [146, 0]
click at [472, 414] on div "Picklist item alert" at bounding box center [447, 416] width 64 height 12
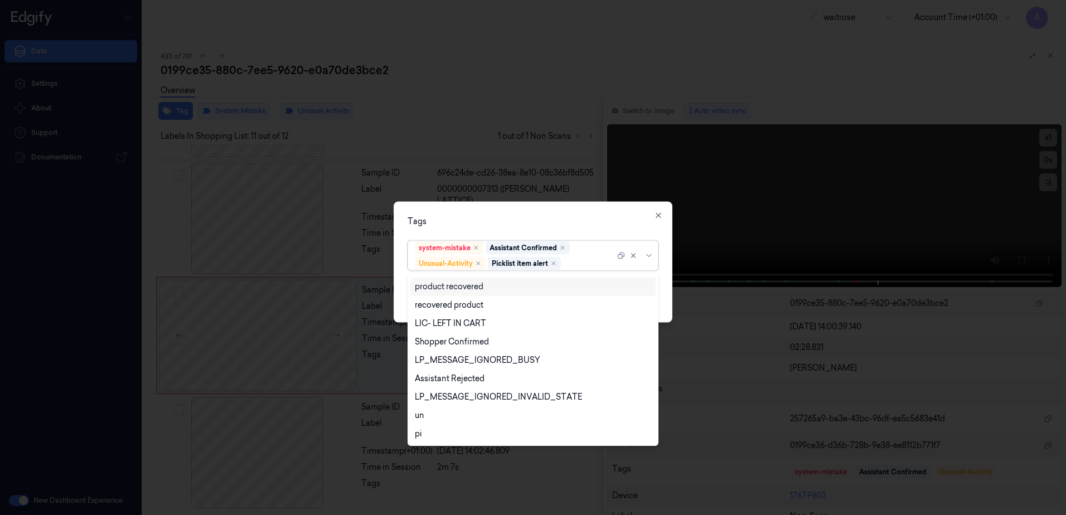
click at [564, 219] on div "Tags" at bounding box center [533, 222] width 251 height 12
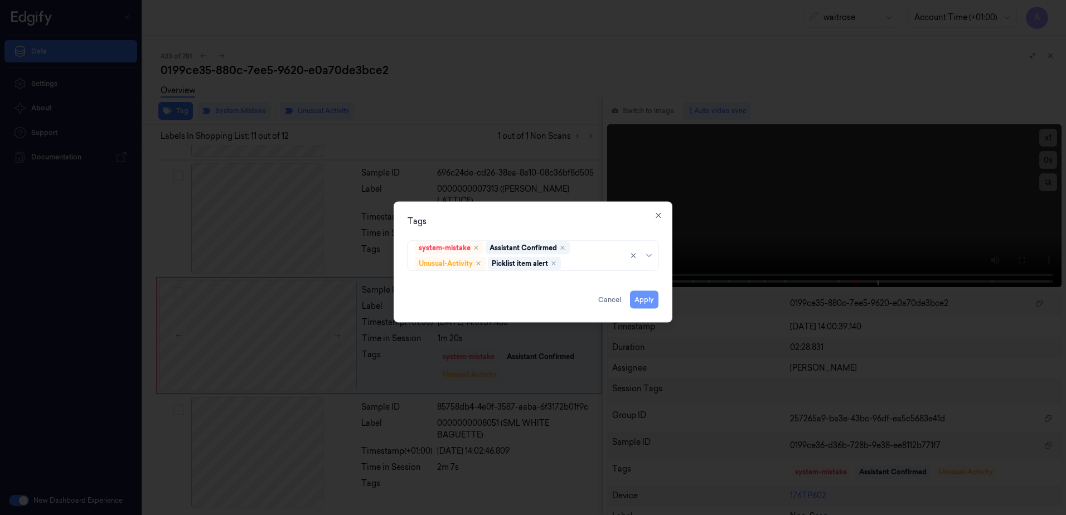
click at [639, 303] on button "Apply" at bounding box center [644, 300] width 28 height 18
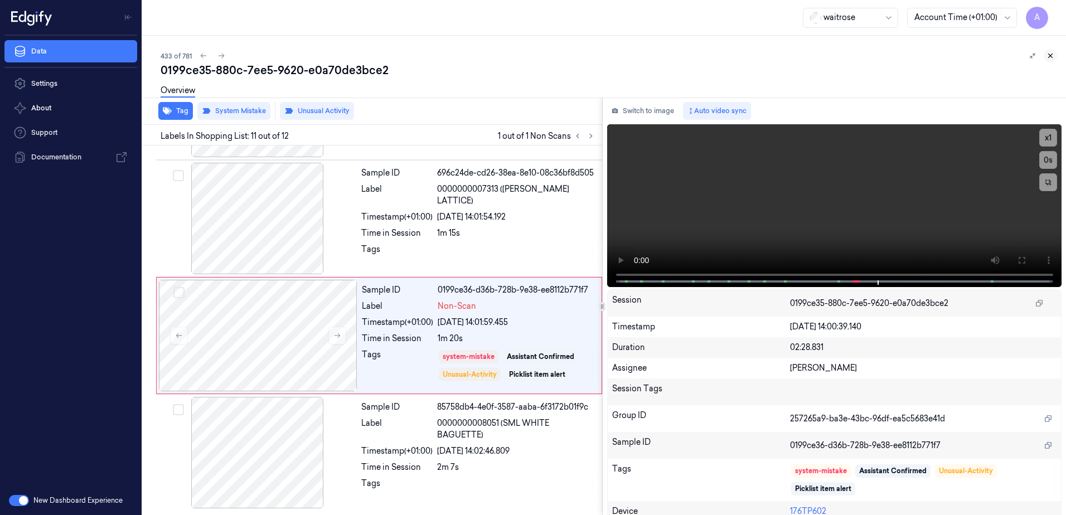
click at [1055, 58] on button at bounding box center [1050, 55] width 13 height 13
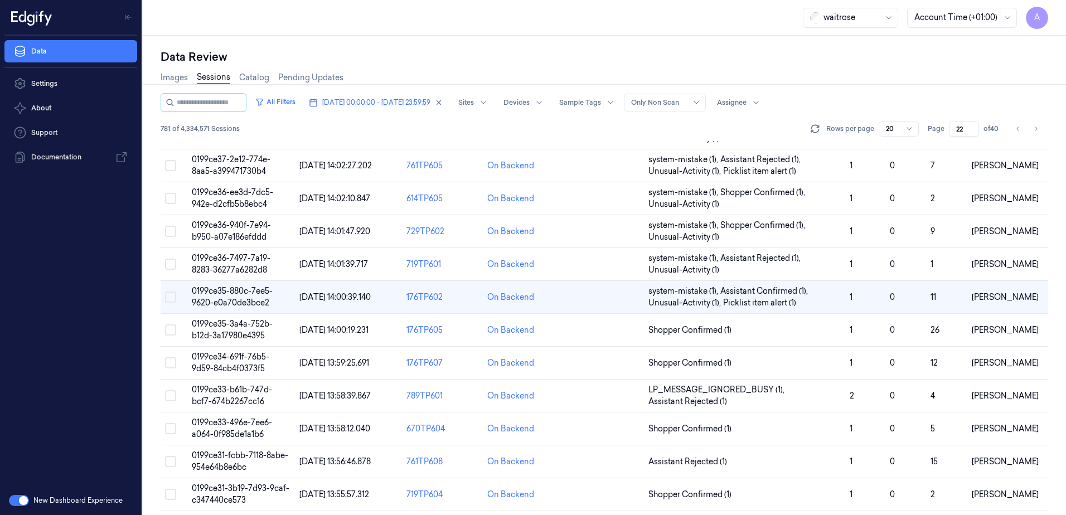
scroll to position [352, 0]
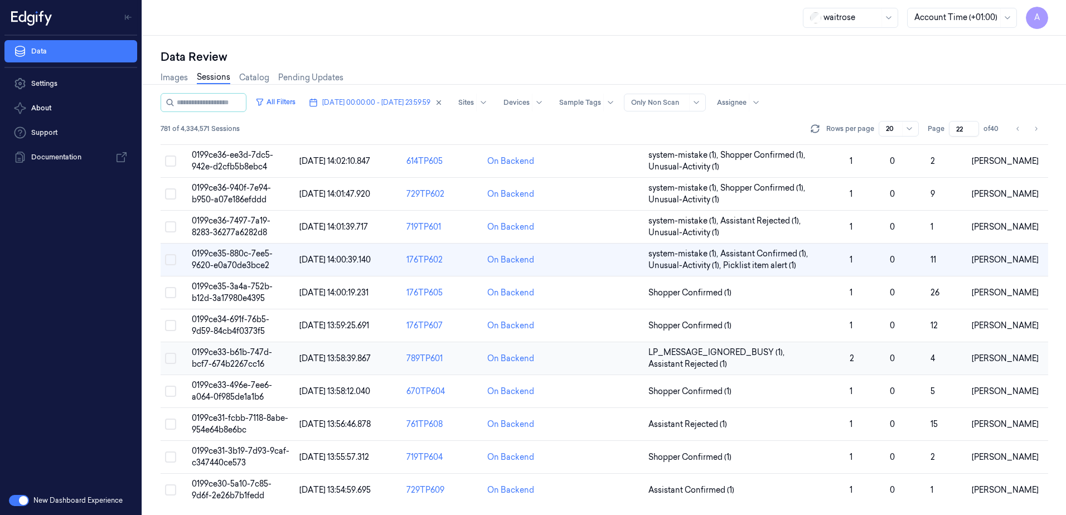
click at [230, 353] on span "0199ce33-b61b-747d-bcf7-674b2267cc16" at bounding box center [232, 358] width 80 height 22
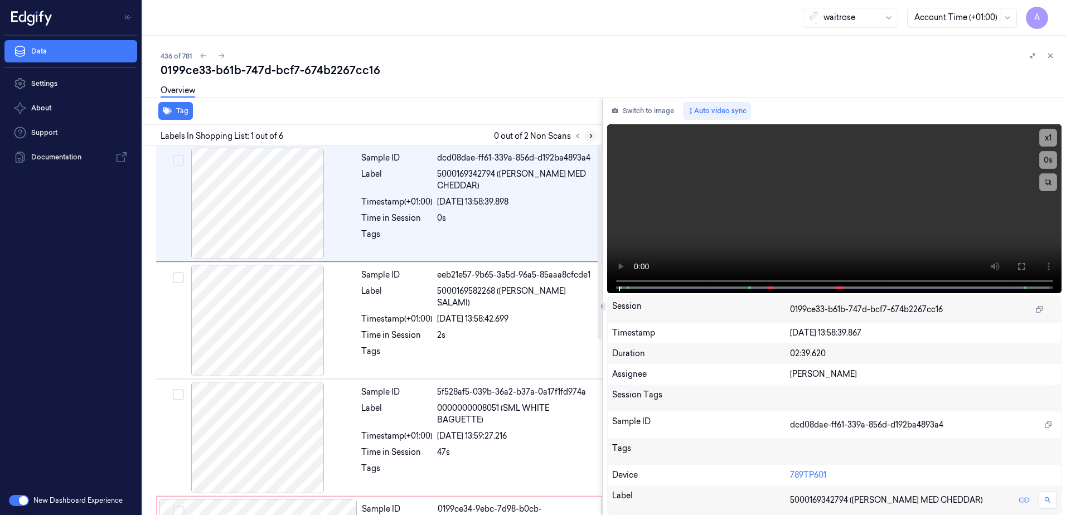
click at [591, 139] on icon at bounding box center [591, 136] width 8 height 8
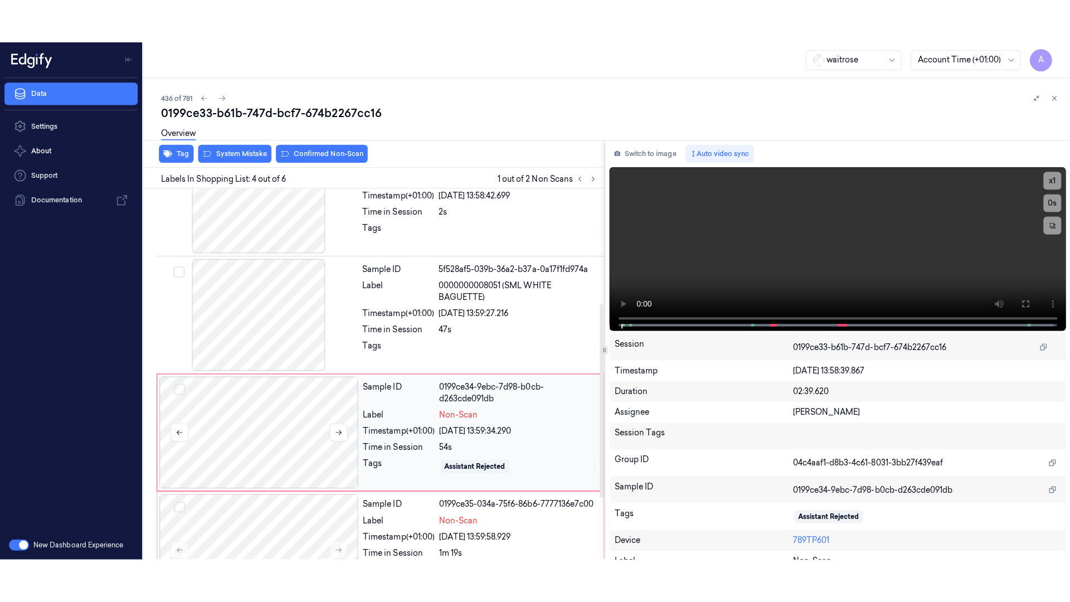
scroll to position [225, 0]
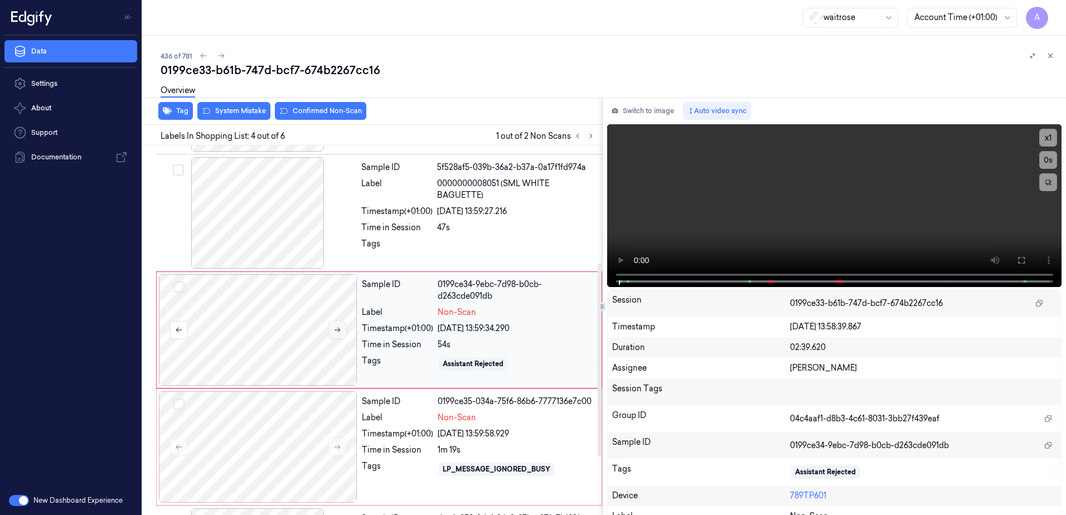
click at [340, 333] on icon at bounding box center [337, 330] width 8 height 8
click at [342, 330] on button at bounding box center [337, 330] width 18 height 18
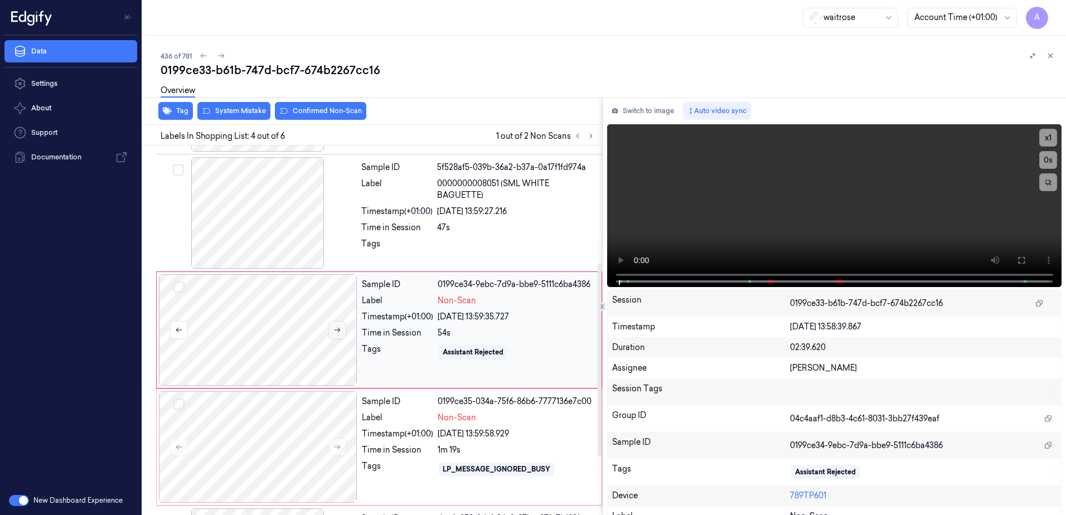
click at [341, 332] on icon at bounding box center [337, 330] width 8 height 8
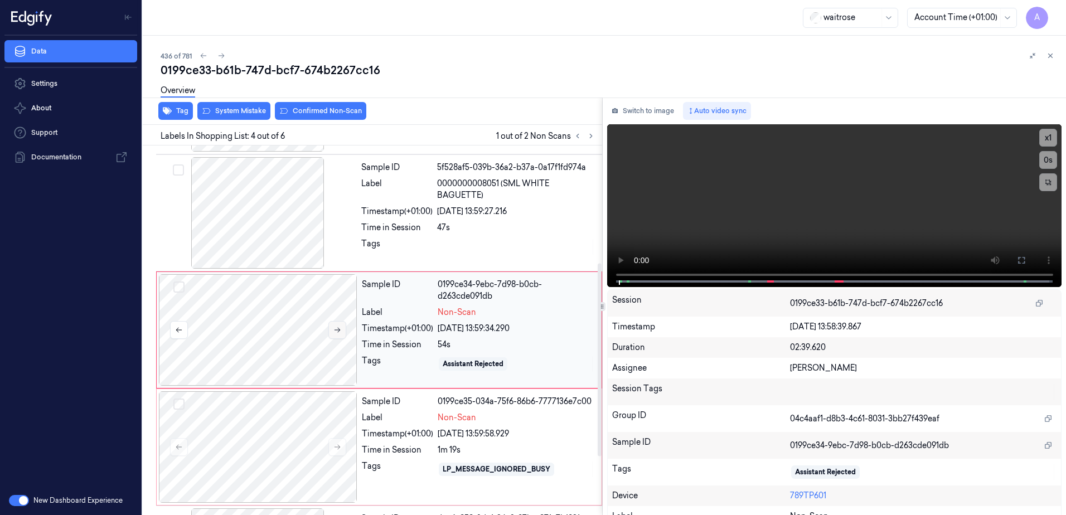
click at [341, 332] on icon at bounding box center [337, 330] width 8 height 8
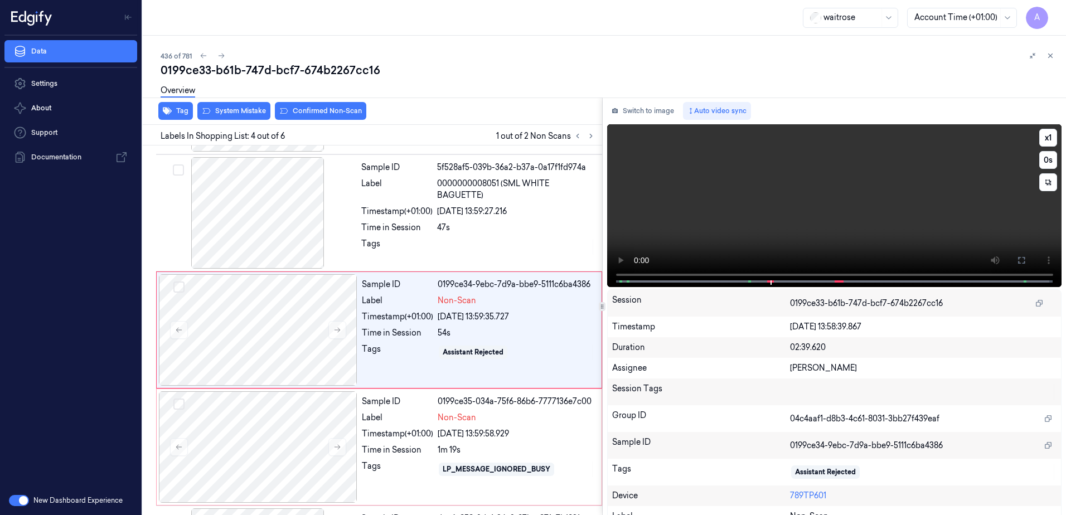
drag, startPoint x: 1015, startPoint y: 264, endPoint x: 1016, endPoint y: 322, distance: 58.0
click at [1018, 264] on icon at bounding box center [1021, 260] width 7 height 7
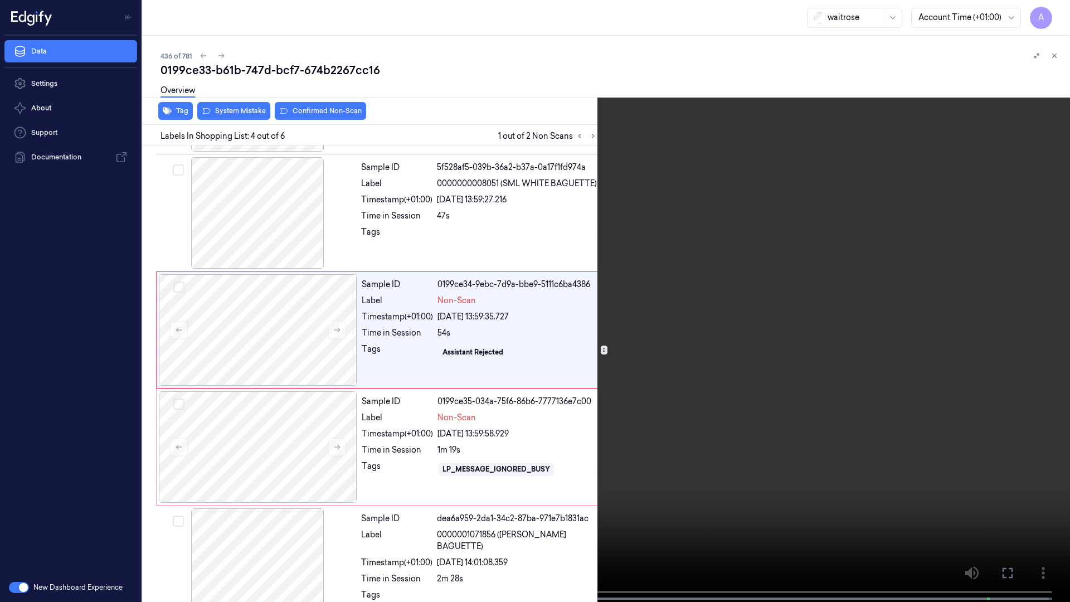
click at [661, 367] on video at bounding box center [535, 302] width 1070 height 604
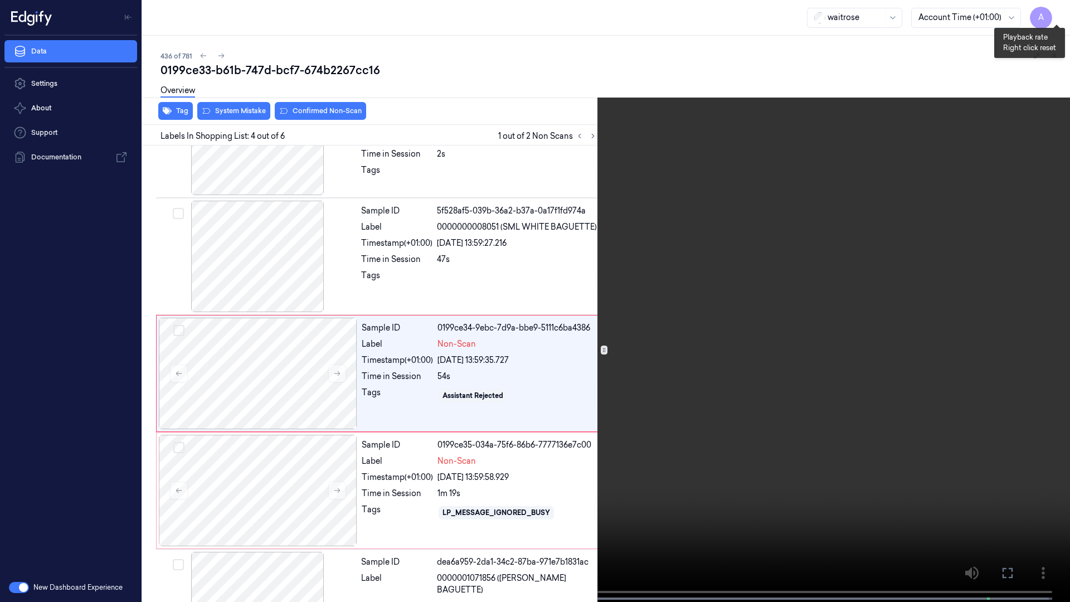
click at [1055, 16] on button "x 1" at bounding box center [1057, 13] width 18 height 18
click at [0, 0] on icon at bounding box center [0, 0] width 0 height 0
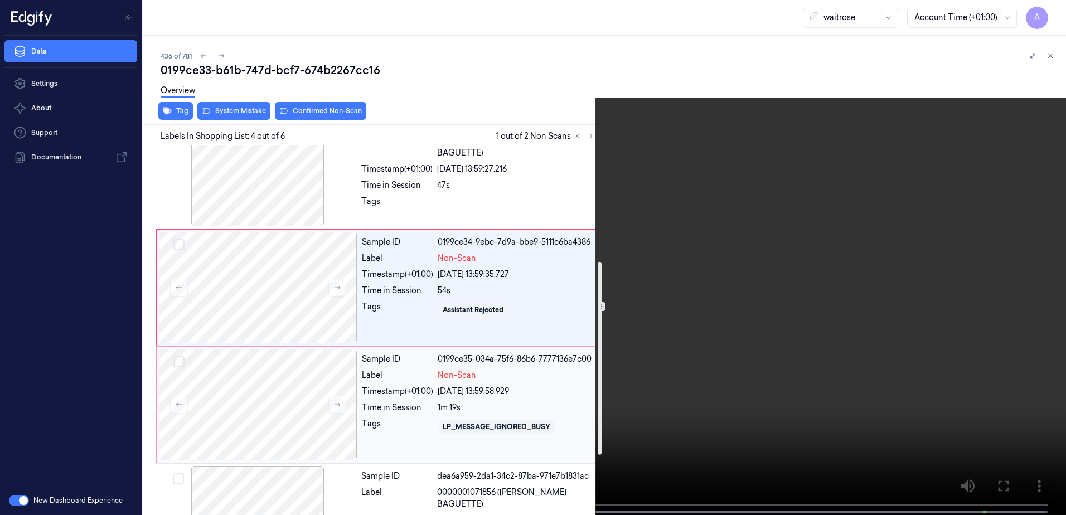
scroll to position [336, 0]
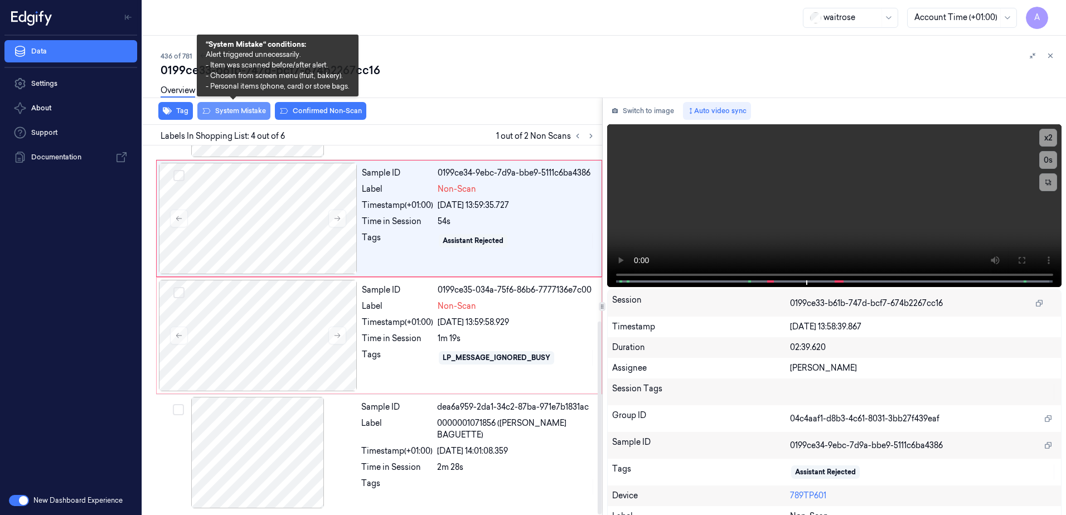
click at [242, 110] on button "System Mistake" at bounding box center [233, 111] width 73 height 18
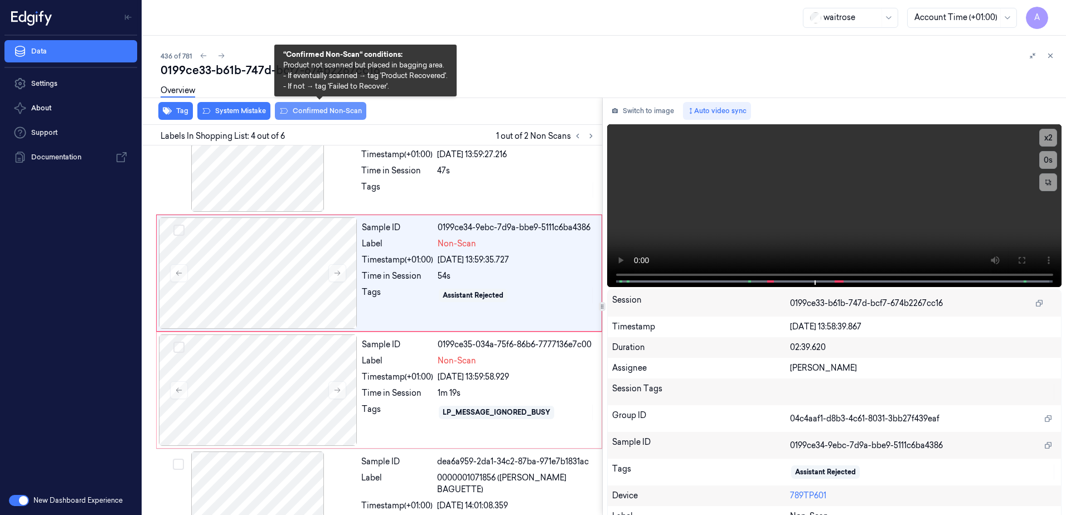
scroll to position [225, 0]
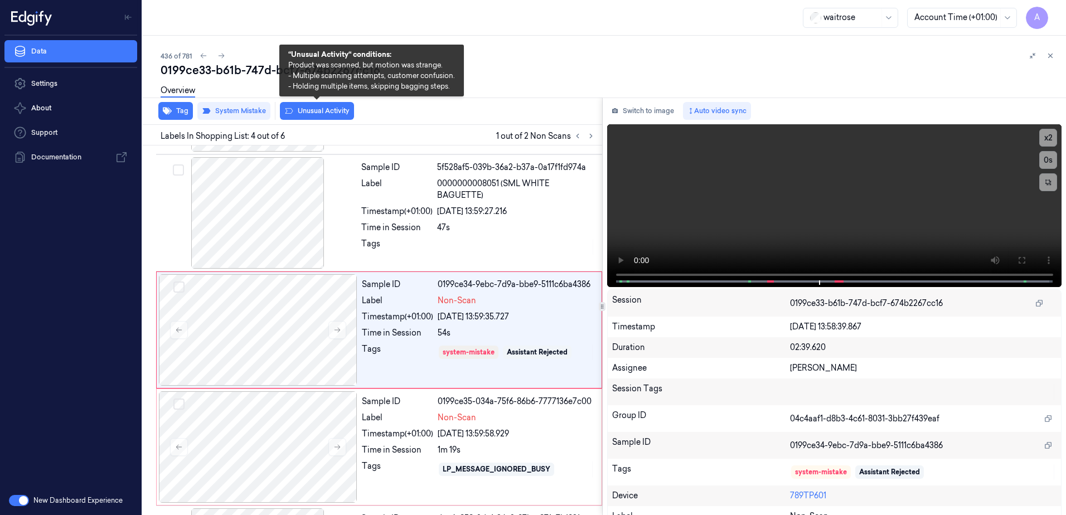
click at [315, 114] on button "Unusual Activity" at bounding box center [317, 111] width 74 height 18
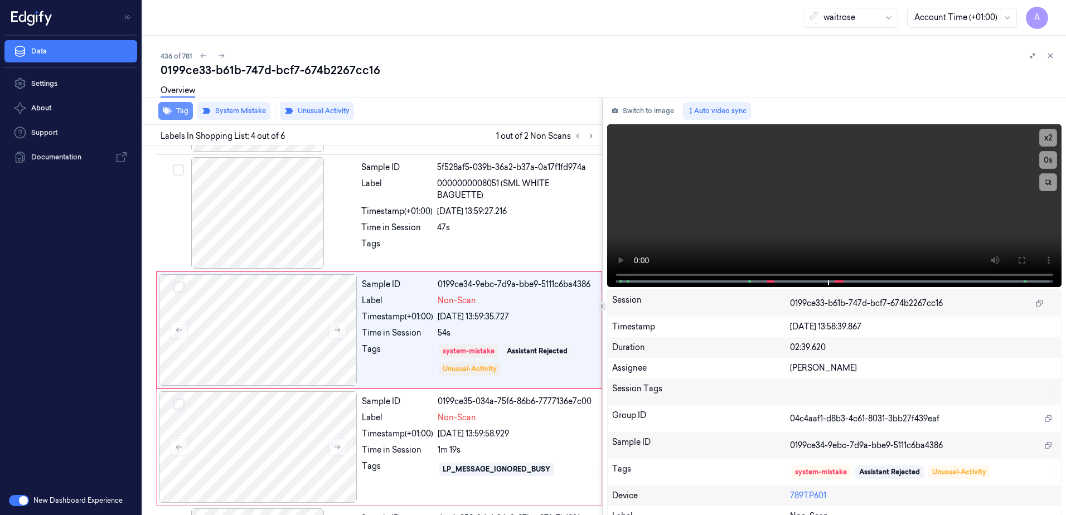
click at [178, 114] on button "Tag" at bounding box center [175, 111] width 35 height 18
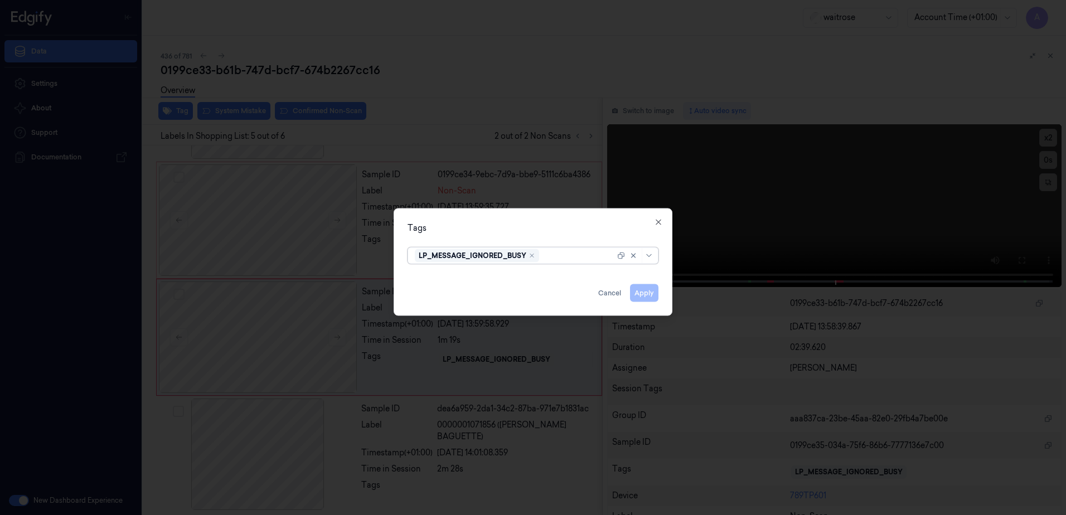
scroll to position [336, 0]
click at [660, 224] on icon "button" at bounding box center [658, 222] width 5 height 5
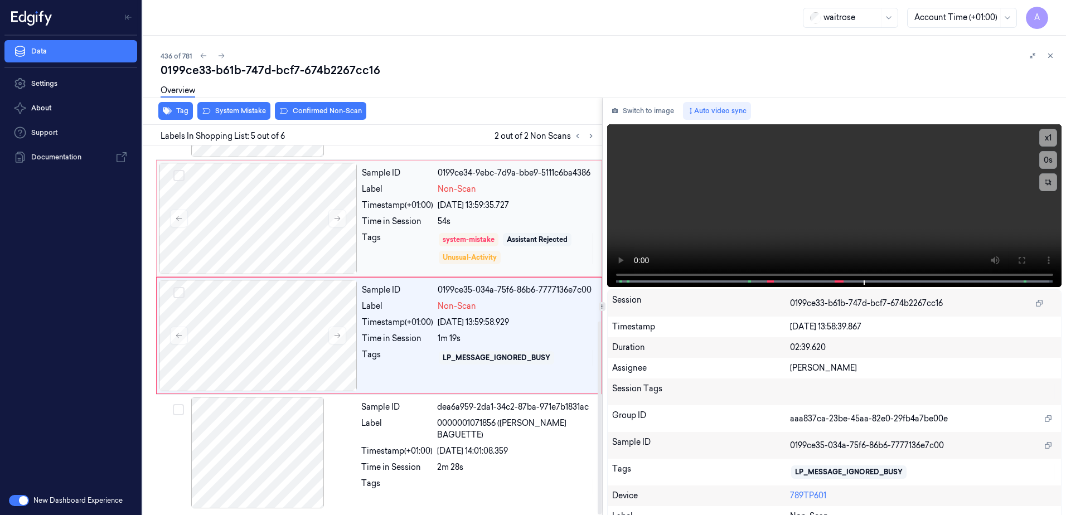
click at [388, 274] on div "Sample ID 0199ce34-9ebc-7d9a-bbe9-5111c6ba4386 Label Non-Scan Timestamp (+01:00…" at bounding box center [478, 219] width 242 height 112
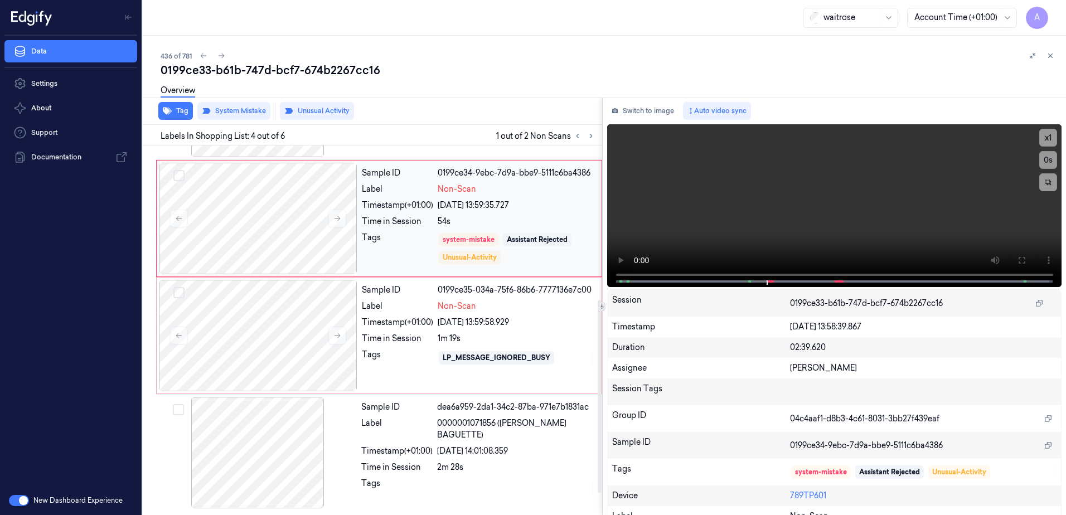
scroll to position [225, 0]
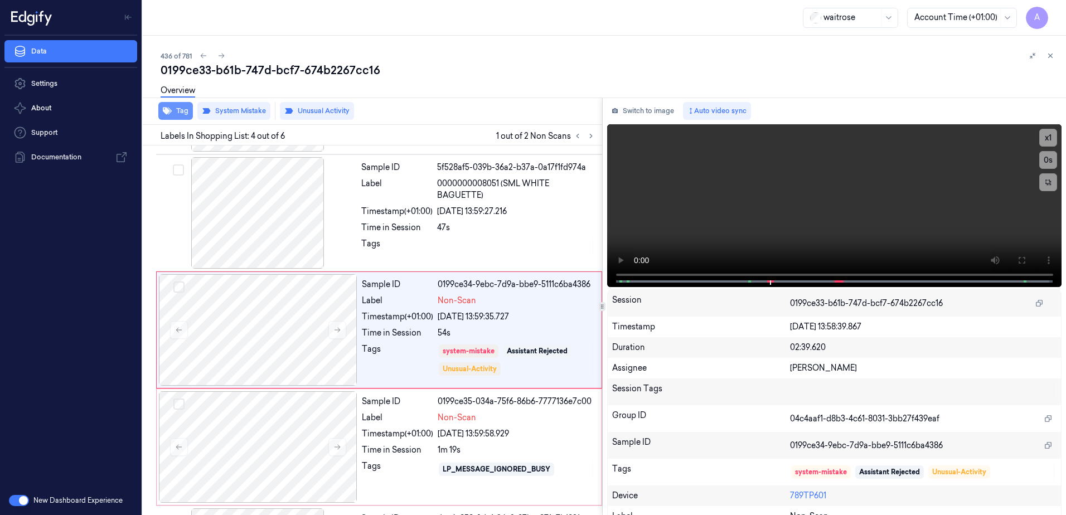
click at [185, 110] on button "Tag" at bounding box center [175, 111] width 35 height 18
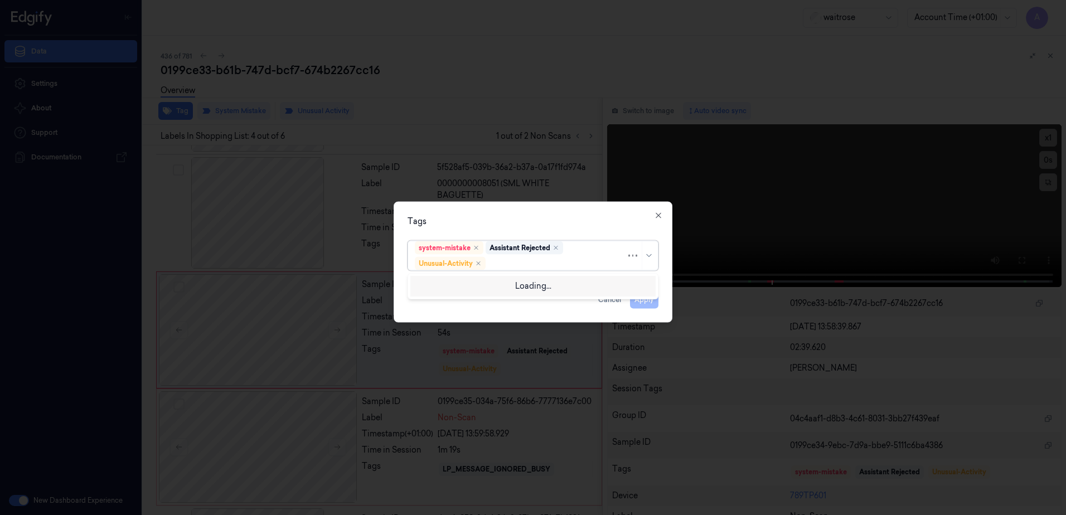
click at [502, 263] on div at bounding box center [557, 264] width 138 height 12
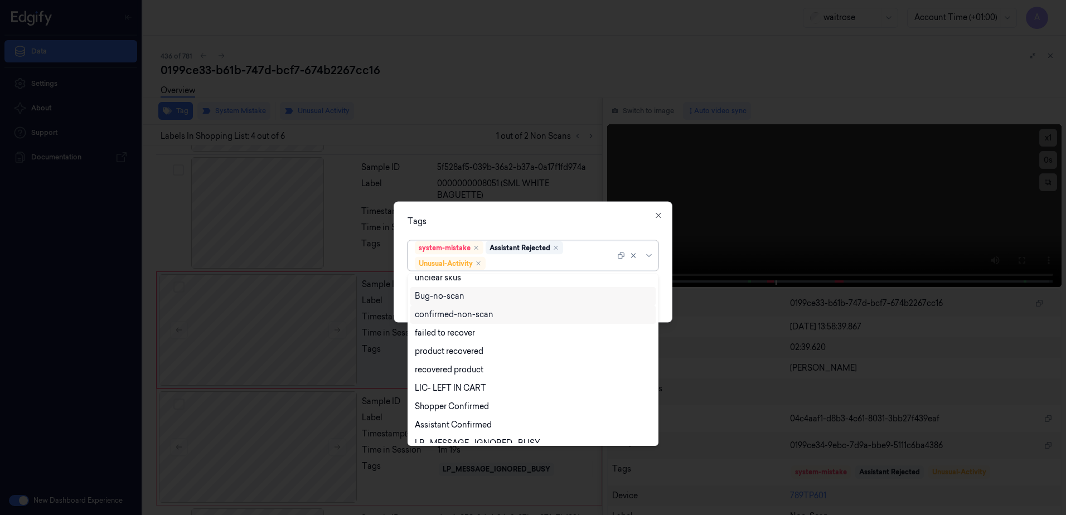
scroll to position [146, 0]
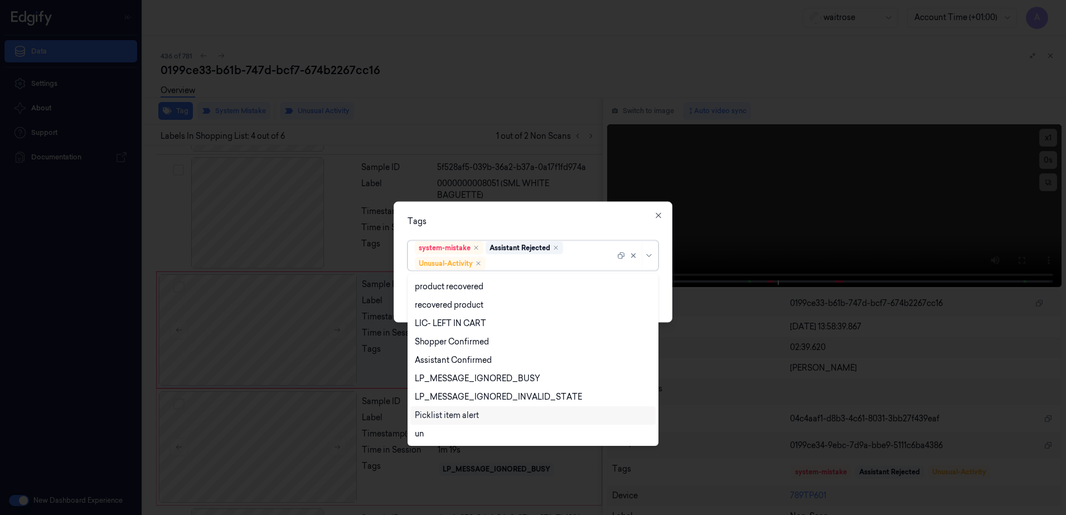
click at [469, 410] on div "Picklist item alert" at bounding box center [447, 416] width 64 height 12
click at [566, 207] on div "Tags option Picklist item alert, selected. 20 results available. Use Up and Dow…" at bounding box center [533, 262] width 279 height 121
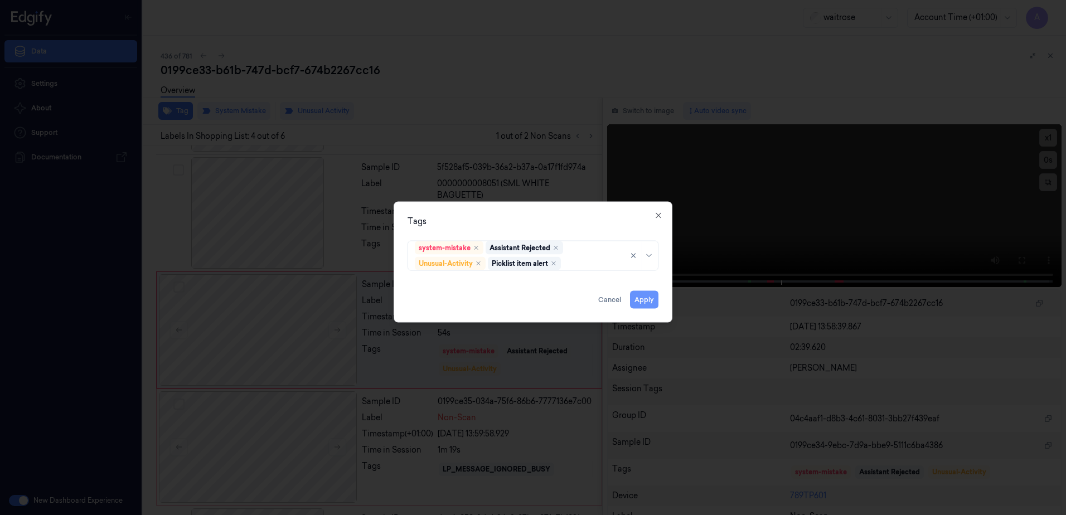
click at [639, 298] on button "Apply" at bounding box center [644, 300] width 28 height 18
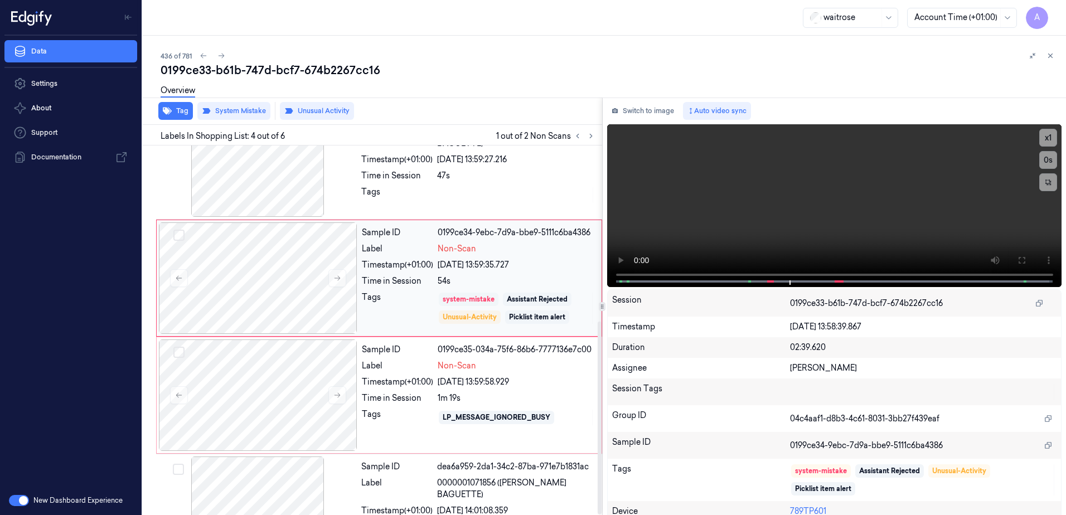
scroll to position [336, 0]
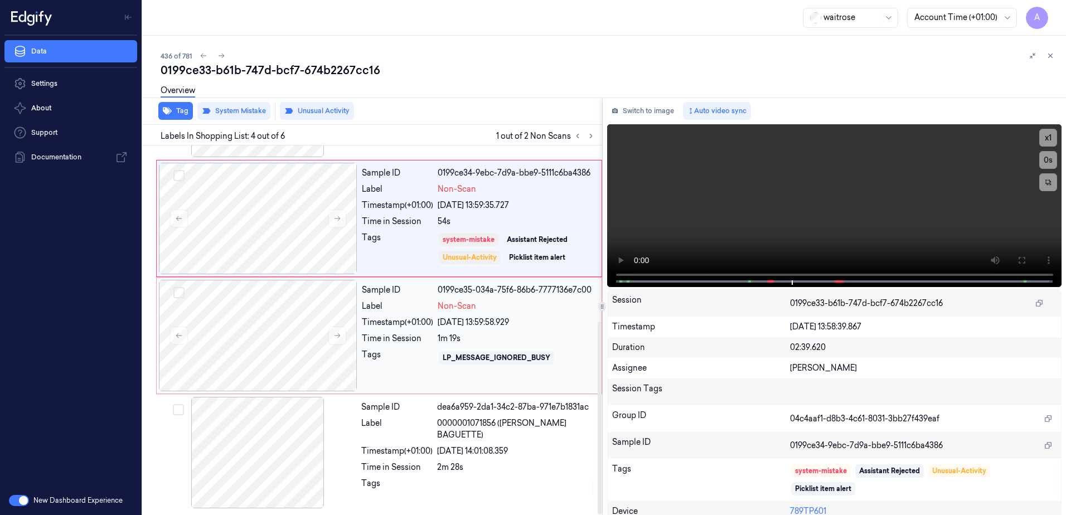
click at [418, 372] on div "Sample ID 0199ce35-034a-75f6-86b6-7777136e7c00 Label Non-Scan Timestamp (+01:00…" at bounding box center [478, 336] width 242 height 112
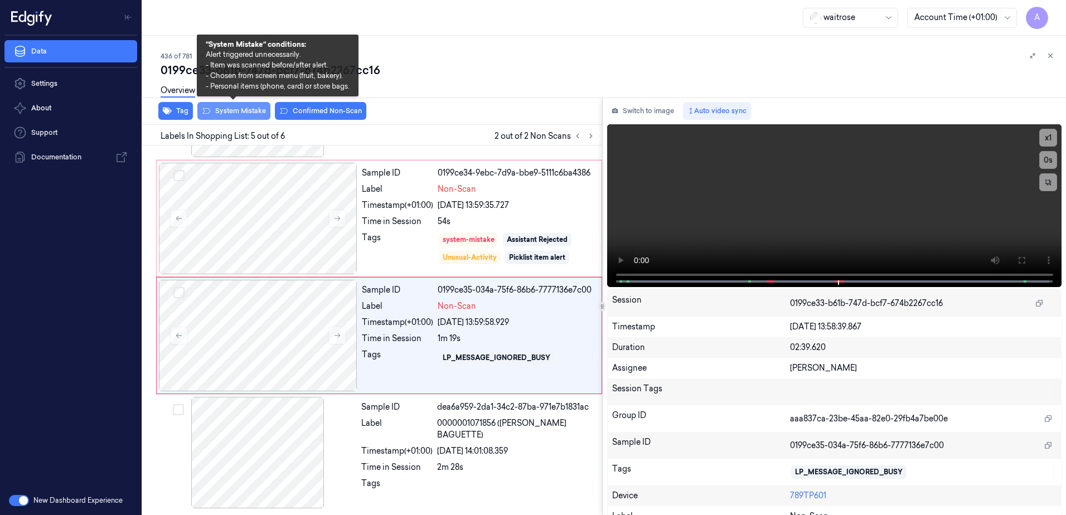
click at [231, 115] on button "System Mistake" at bounding box center [233, 111] width 73 height 18
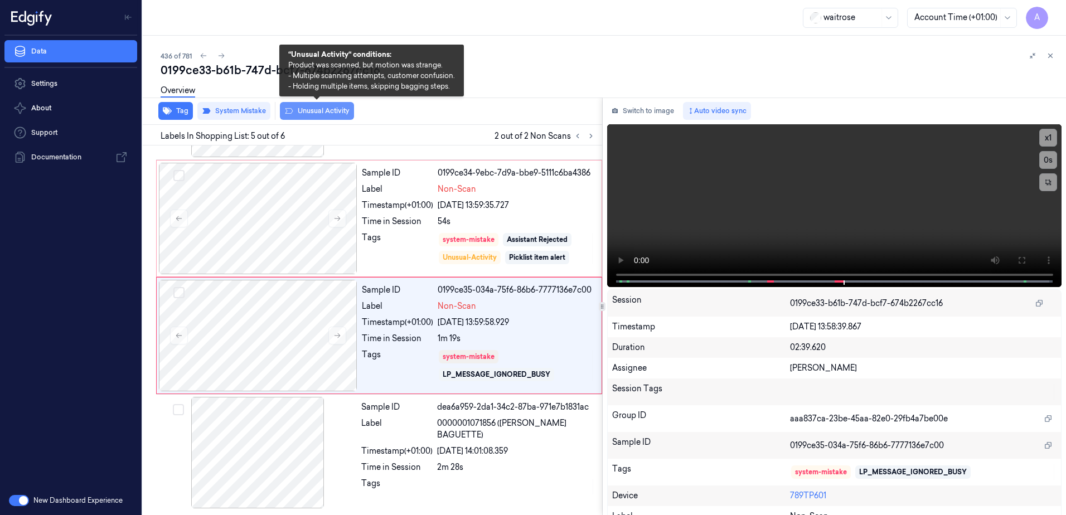
click at [321, 117] on button "Unusual Activity" at bounding box center [317, 111] width 74 height 18
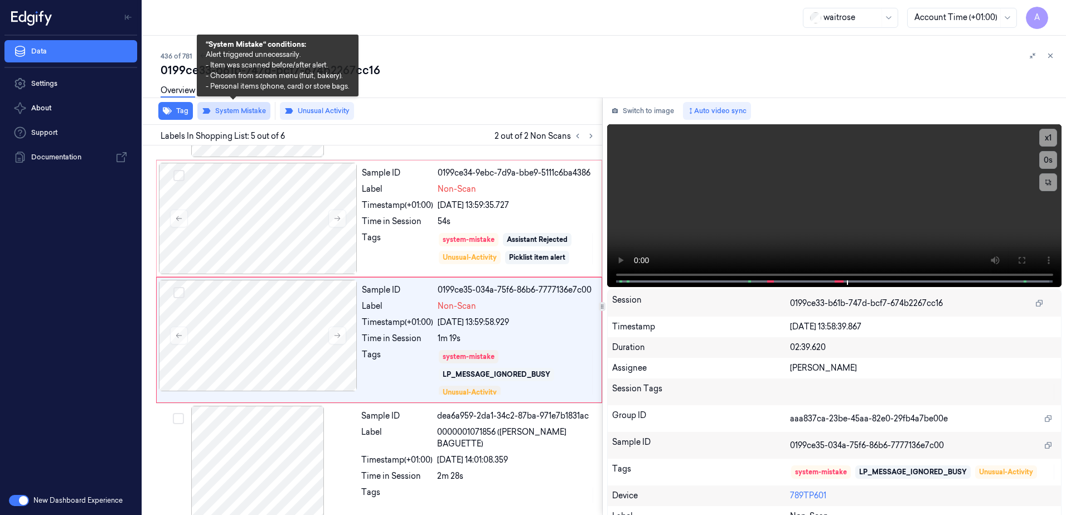
scroll to position [345, 0]
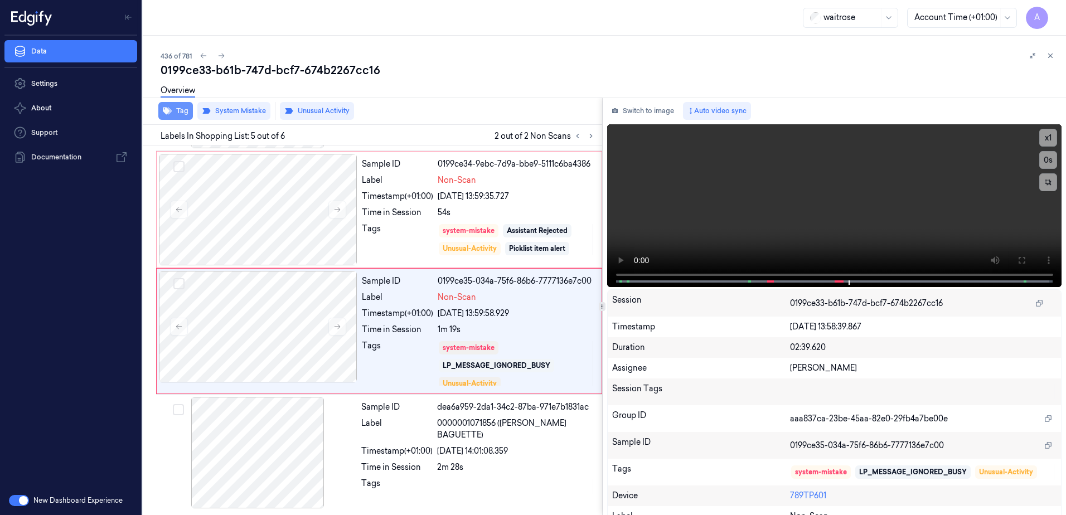
click at [177, 113] on button "Tag" at bounding box center [175, 111] width 35 height 18
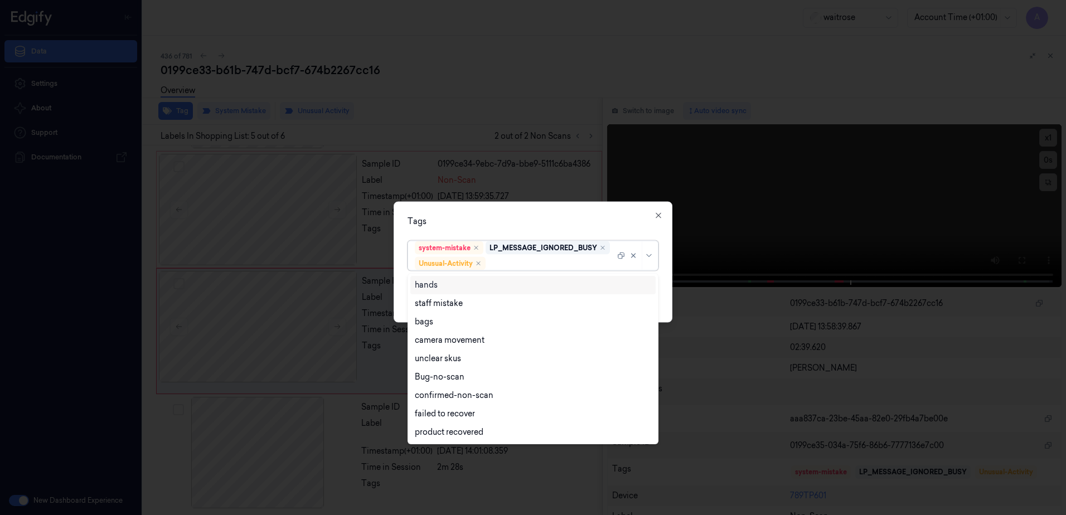
click at [508, 265] on div at bounding box center [551, 264] width 127 height 12
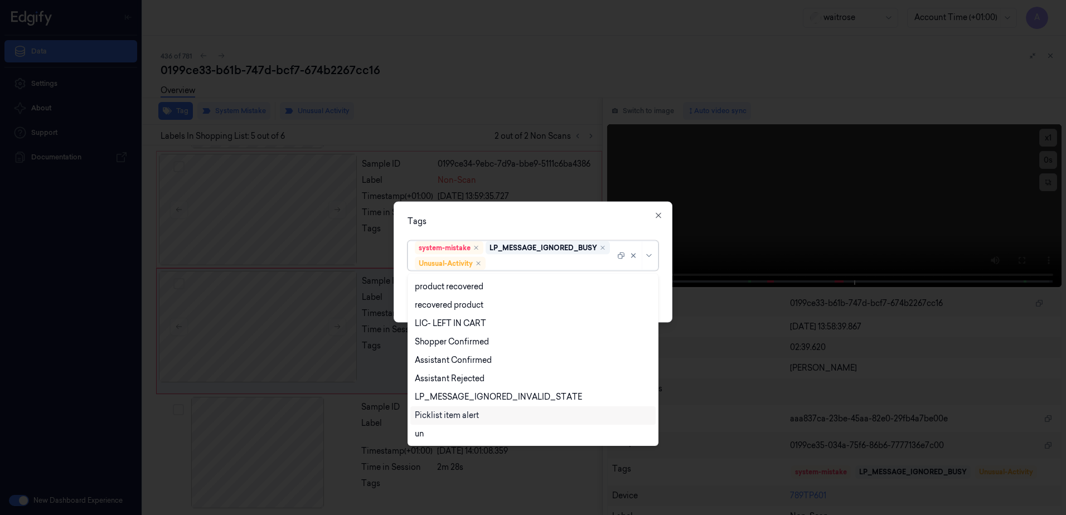
click at [452, 418] on div "Picklist item alert" at bounding box center [447, 416] width 64 height 12
click at [545, 203] on div "Tags option Picklist item alert, selected. 20 results available. Use Up and Dow…" at bounding box center [533, 262] width 279 height 121
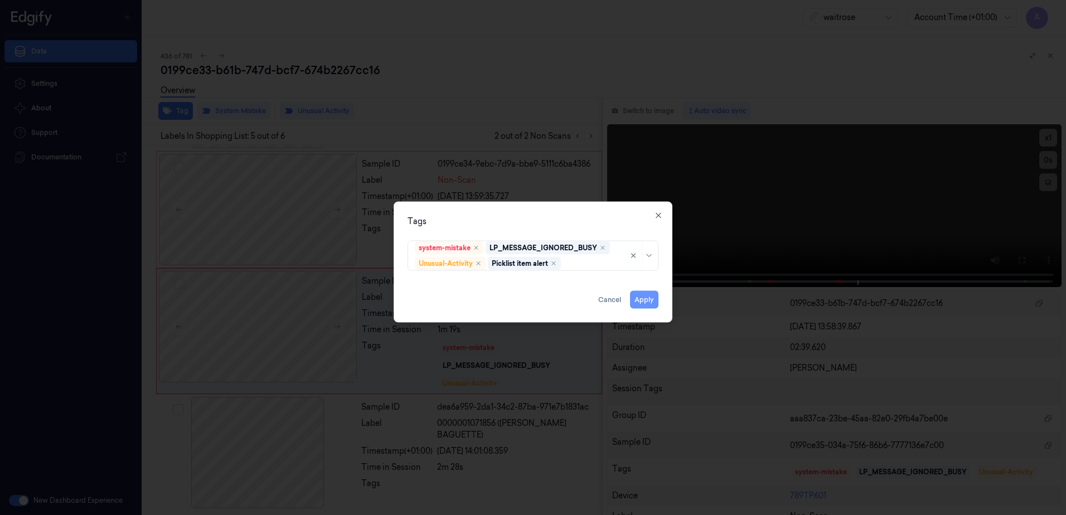
click at [638, 299] on button "Apply" at bounding box center [644, 300] width 28 height 18
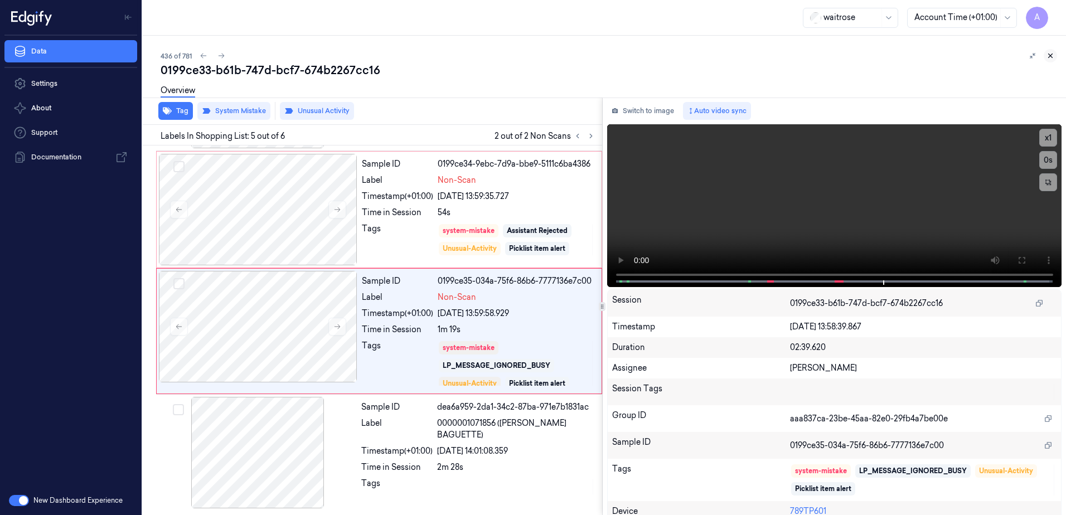
click at [1048, 55] on icon at bounding box center [1050, 56] width 8 height 8
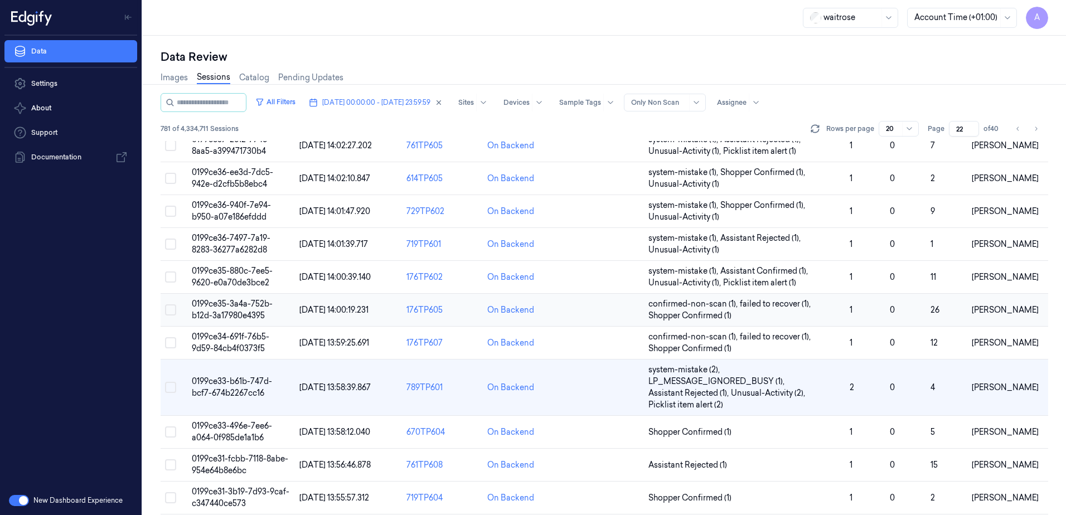
scroll to position [375, 0]
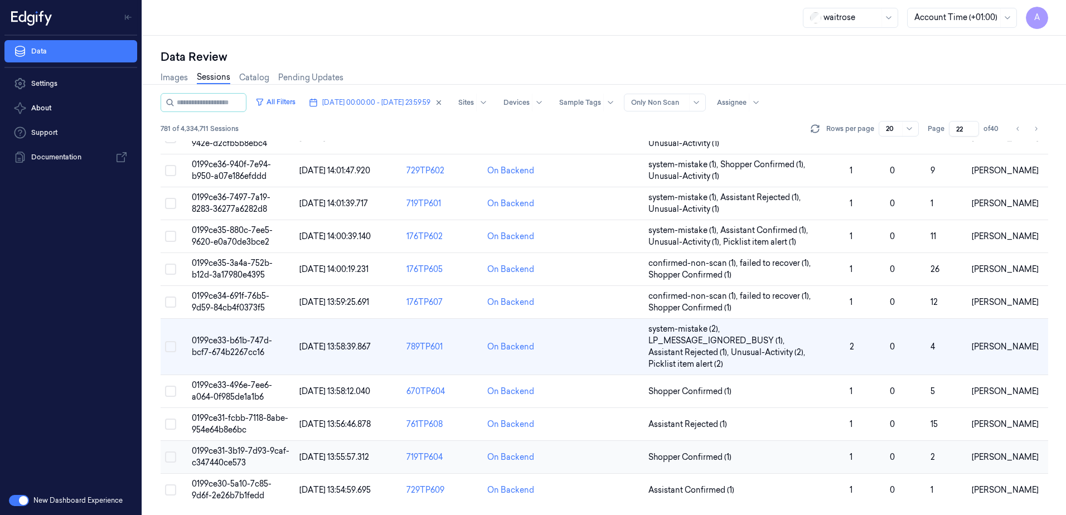
click at [220, 458] on span "0199ce31-3b19-7d93-9caf-c347440ce573" at bounding box center [241, 457] width 98 height 22
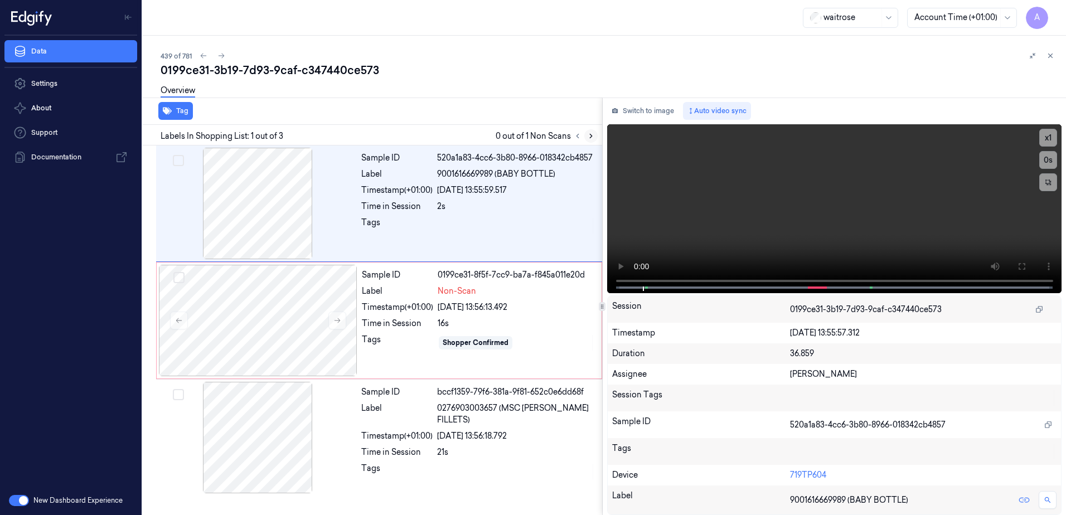
click at [590, 135] on icon at bounding box center [591, 136] width 8 height 8
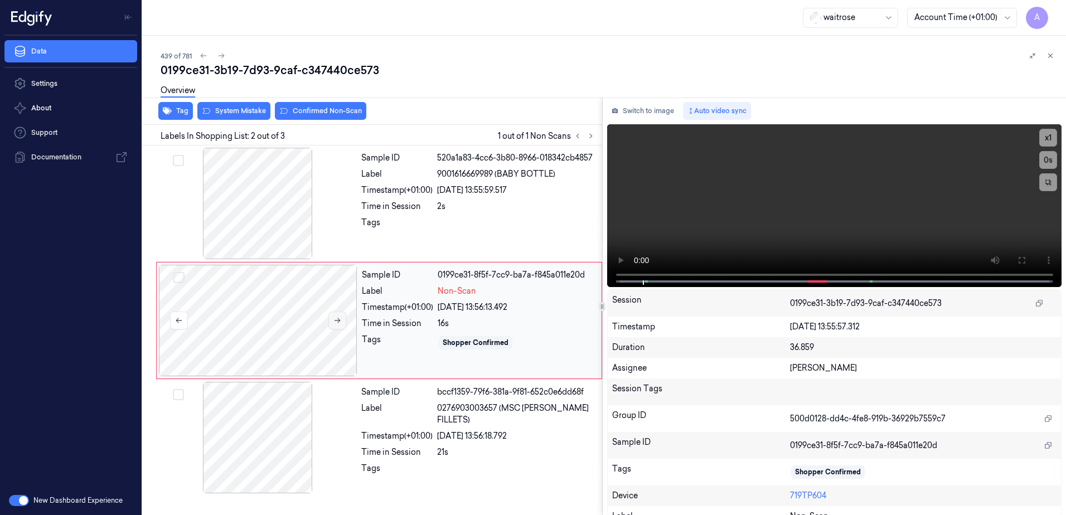
click at [334, 322] on icon at bounding box center [337, 321] width 8 height 8
click at [338, 321] on icon at bounding box center [338, 320] width 6 height 5
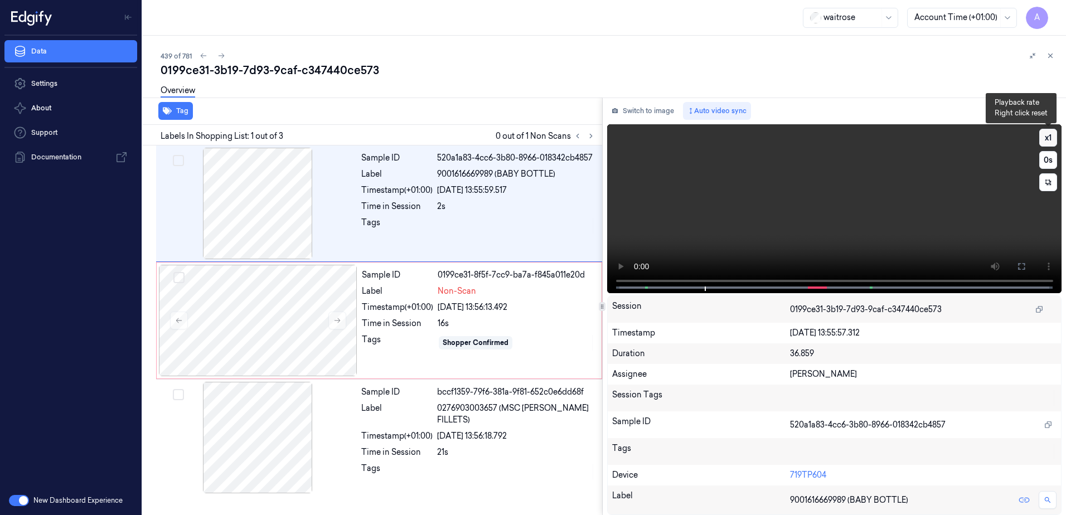
click at [1045, 137] on button "x 1" at bounding box center [1048, 138] width 18 height 18
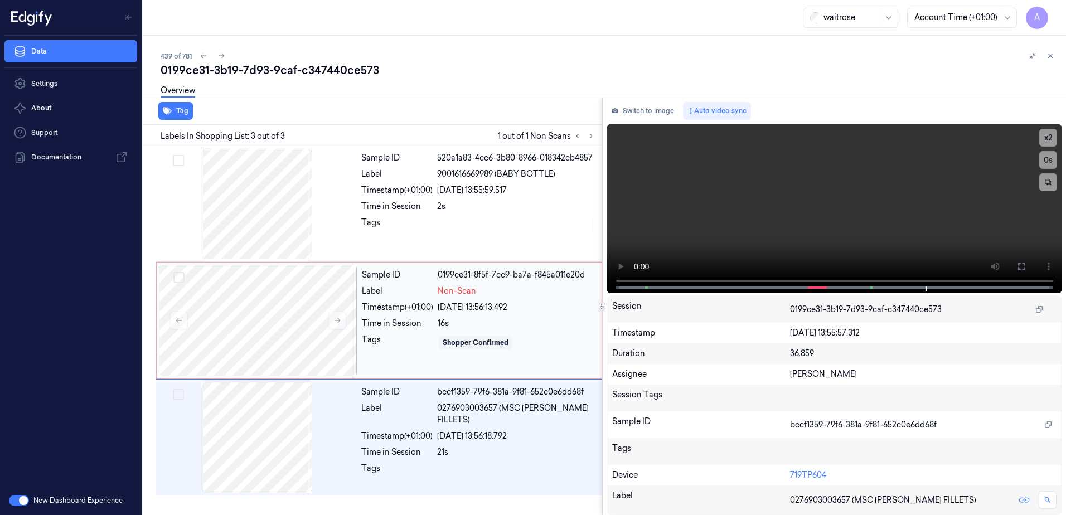
click at [396, 358] on div "Sample ID 0199ce31-8f5f-7cc9-ba7a-f845a011e20d Label Non-Scan Timestamp (+01:00…" at bounding box center [478, 321] width 242 height 112
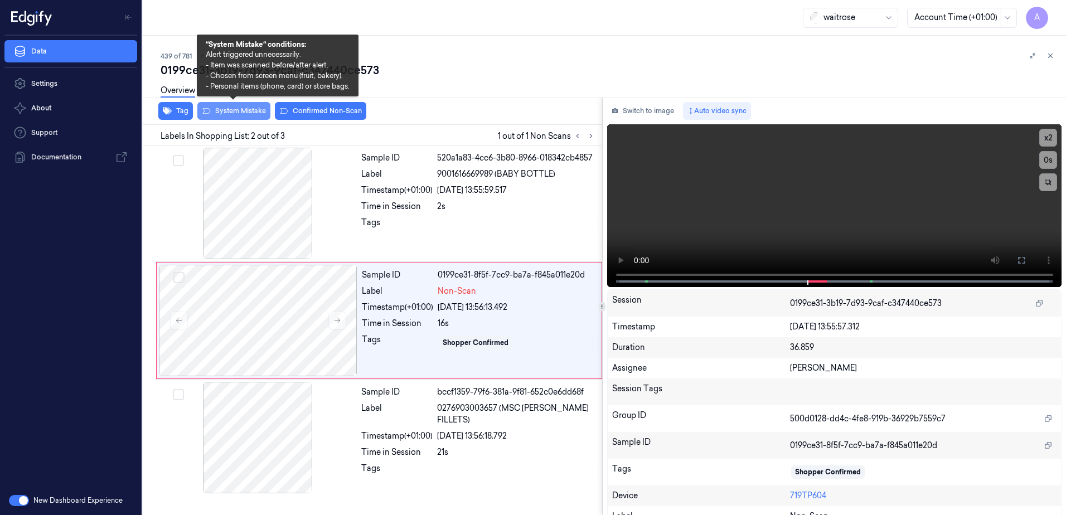
click at [237, 116] on button "System Mistake" at bounding box center [233, 111] width 73 height 18
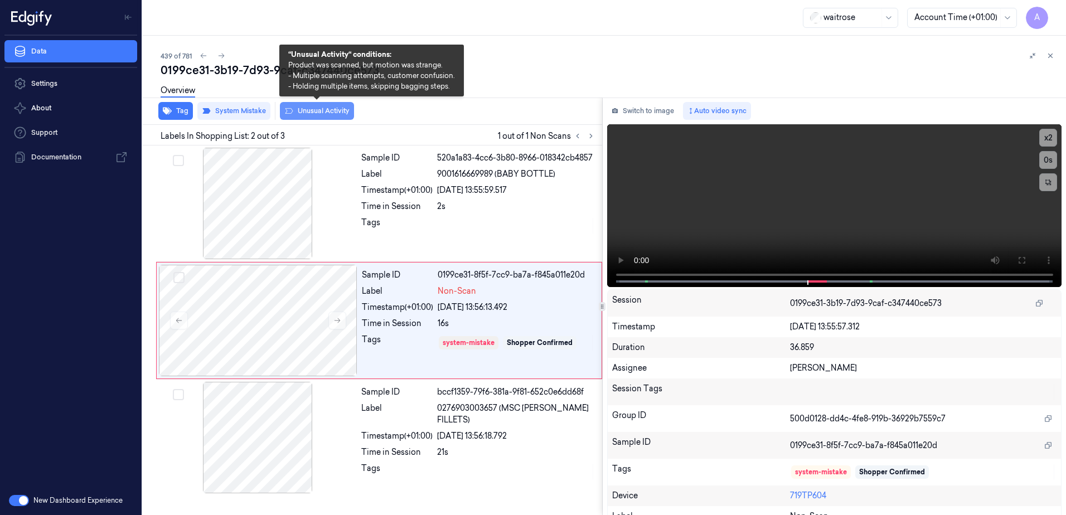
click at [319, 115] on button "Unusual Activity" at bounding box center [317, 111] width 74 height 18
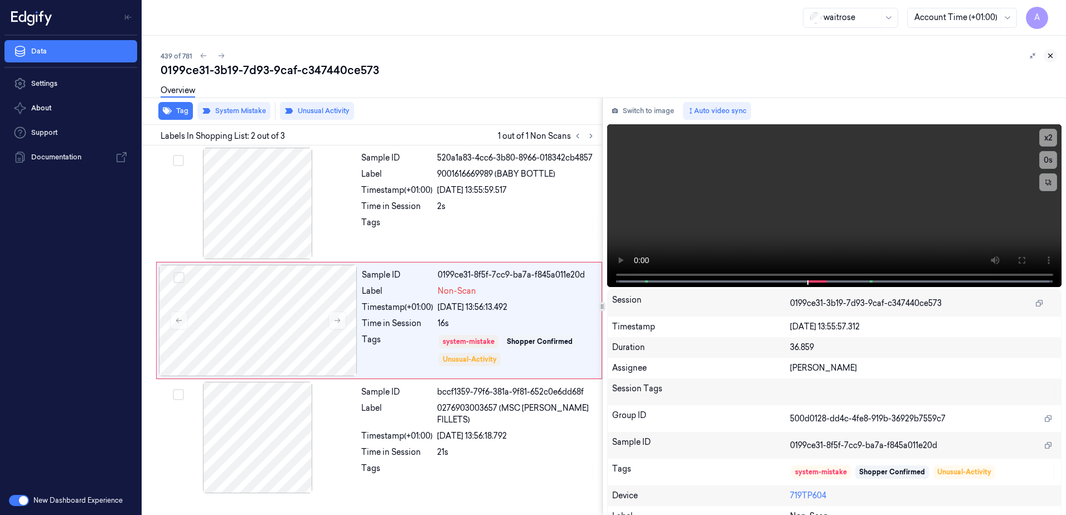
click at [1050, 58] on icon at bounding box center [1050, 56] width 8 height 8
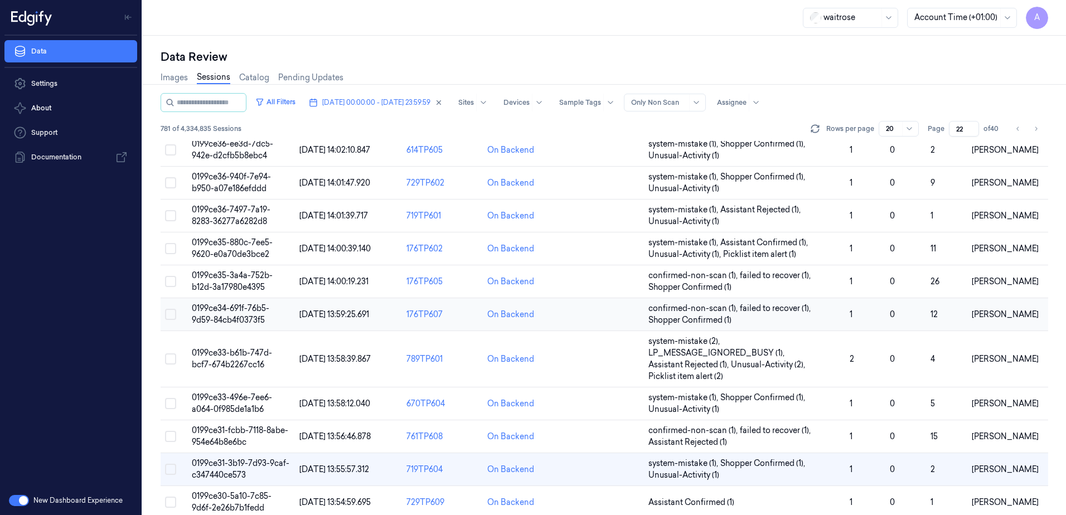
scroll to position [375, 0]
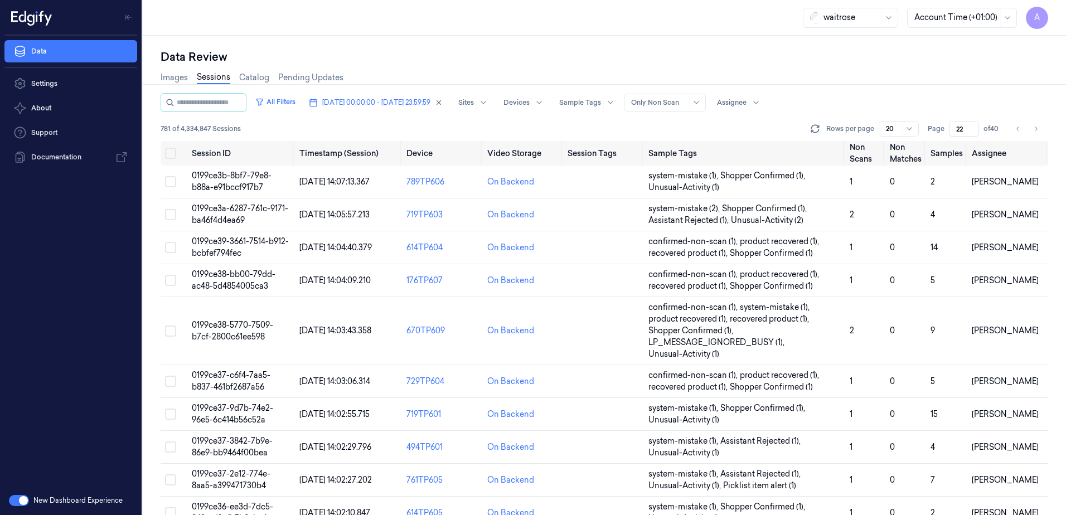
drag, startPoint x: 967, startPoint y: 130, endPoint x: 945, endPoint y: 134, distance: 22.5
click at [945, 134] on div "Page 22 of 40" at bounding box center [965, 129] width 74 height 16
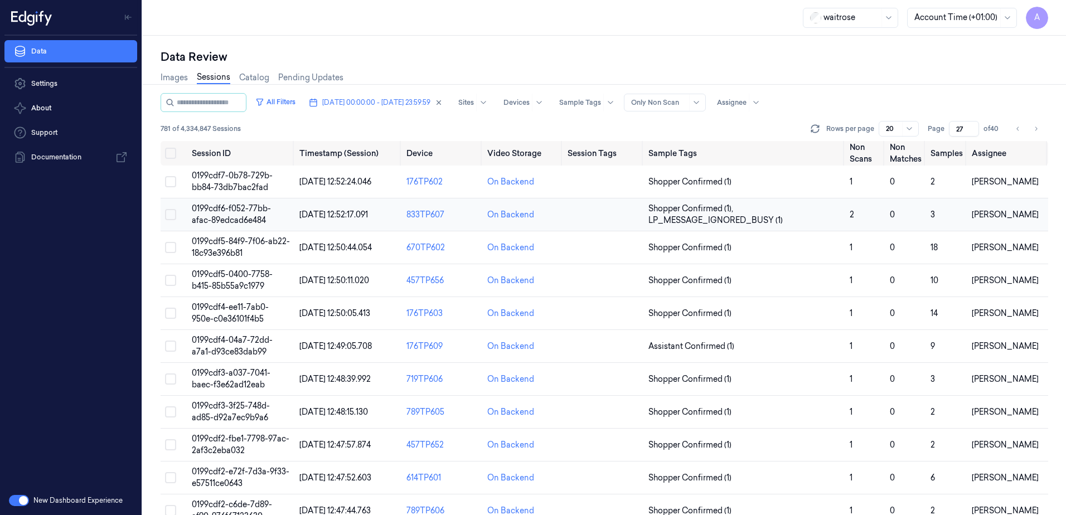
type input "27"
click at [223, 214] on td "0199cdf6-f052-77bb-afac-89edcad6e484" at bounding box center [241, 214] width 108 height 33
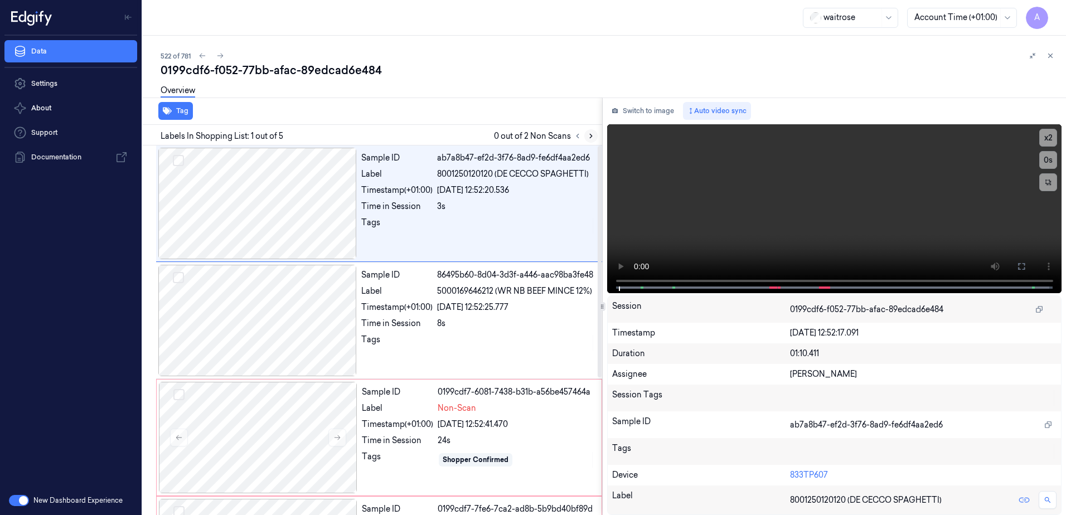
click at [589, 140] on button at bounding box center [590, 135] width 13 height 13
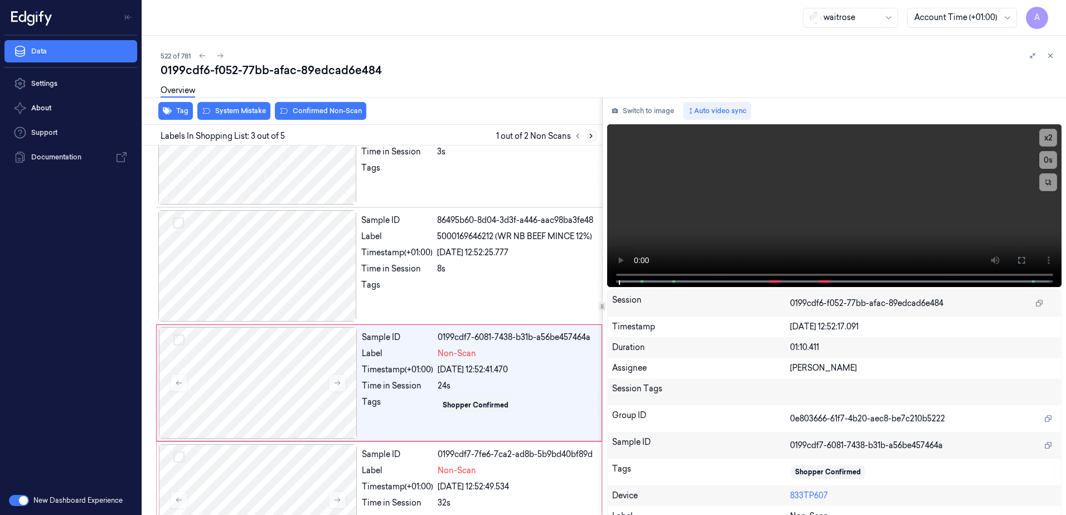
scroll to position [108, 0]
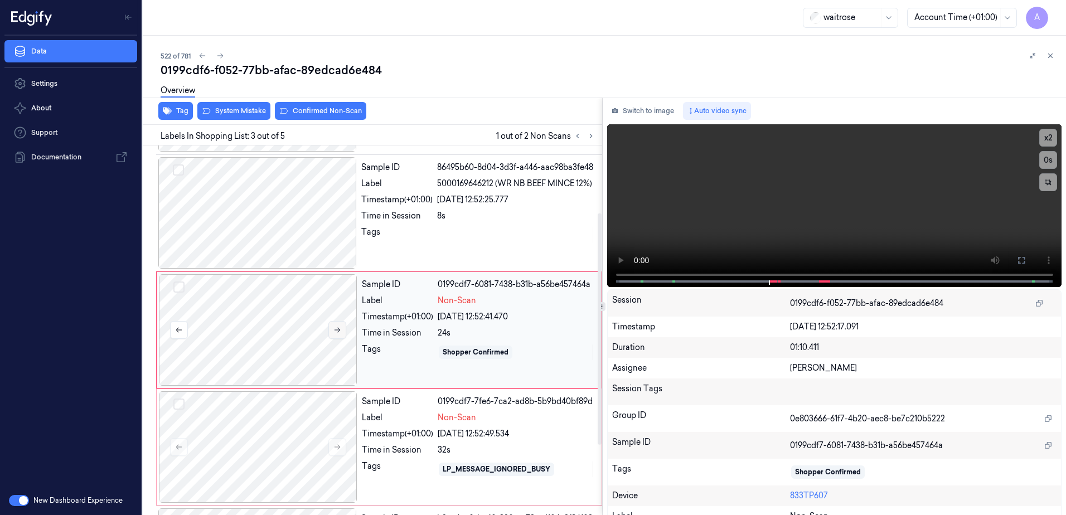
click at [341, 326] on button at bounding box center [337, 330] width 18 height 18
click at [341, 329] on icon at bounding box center [337, 330] width 8 height 8
click at [338, 445] on icon at bounding box center [338, 447] width 6 height 5
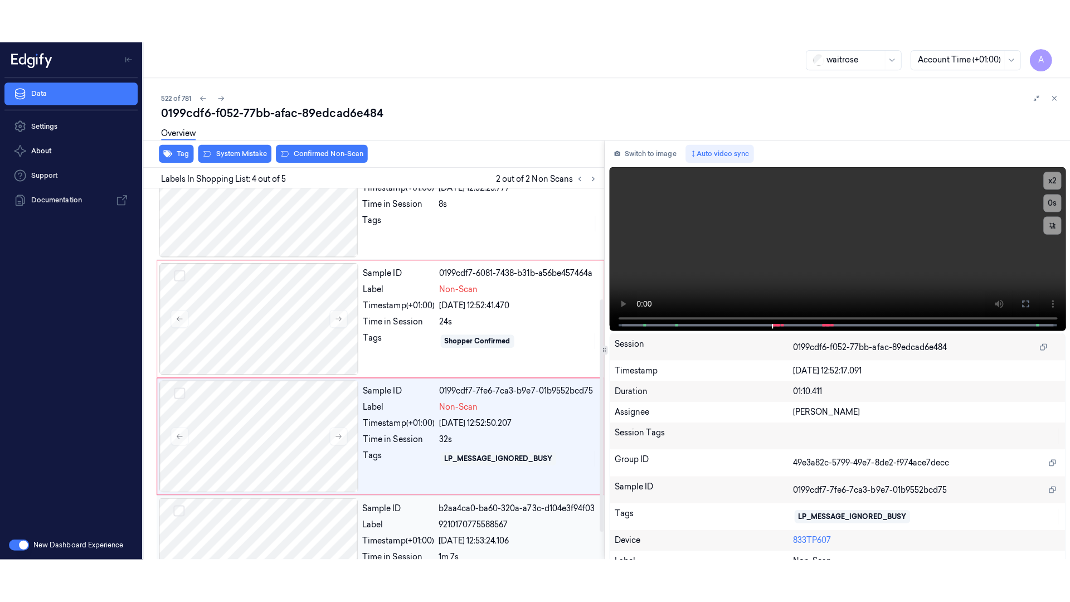
scroll to position [219, 0]
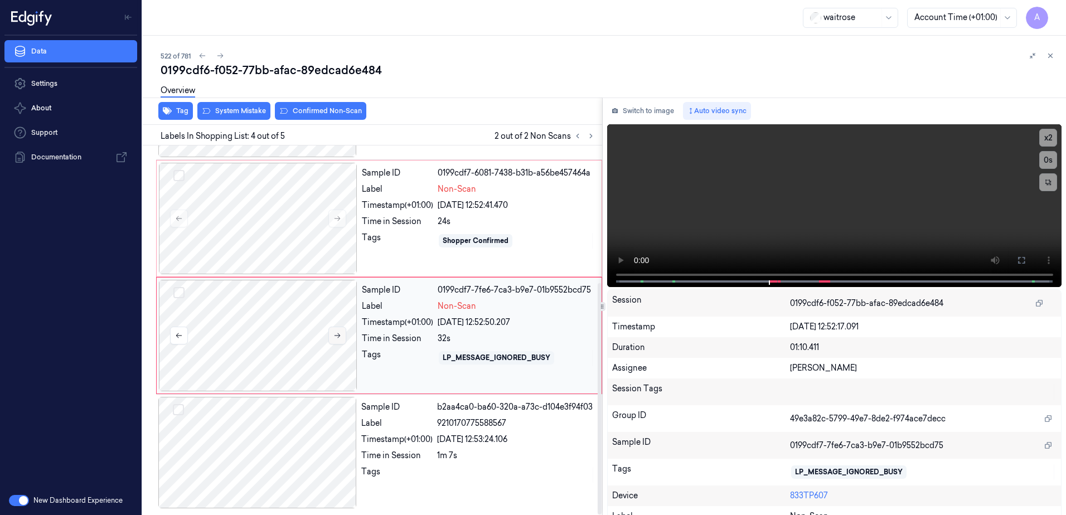
click at [337, 338] on icon at bounding box center [337, 336] width 8 height 8
click at [1012, 259] on button at bounding box center [1021, 260] width 18 height 18
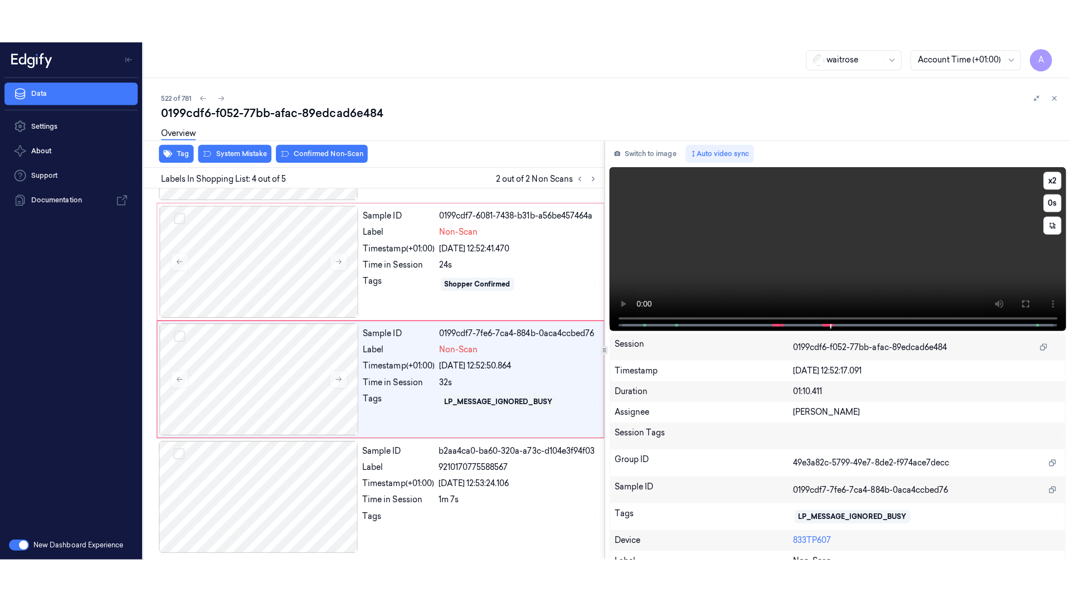
scroll to position [132, 0]
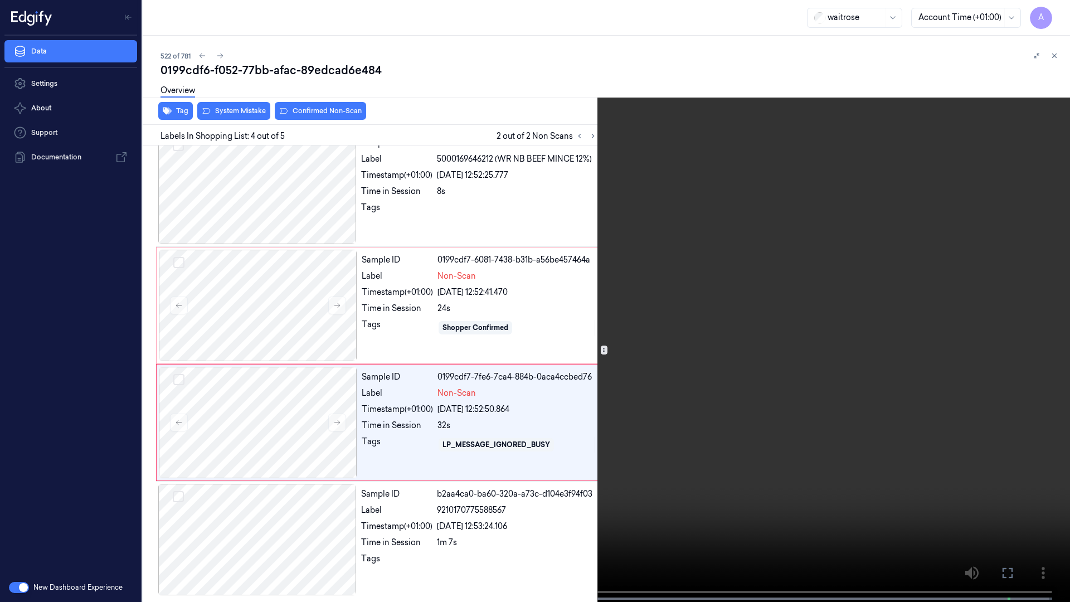
click at [761, 332] on video at bounding box center [535, 302] width 1070 height 604
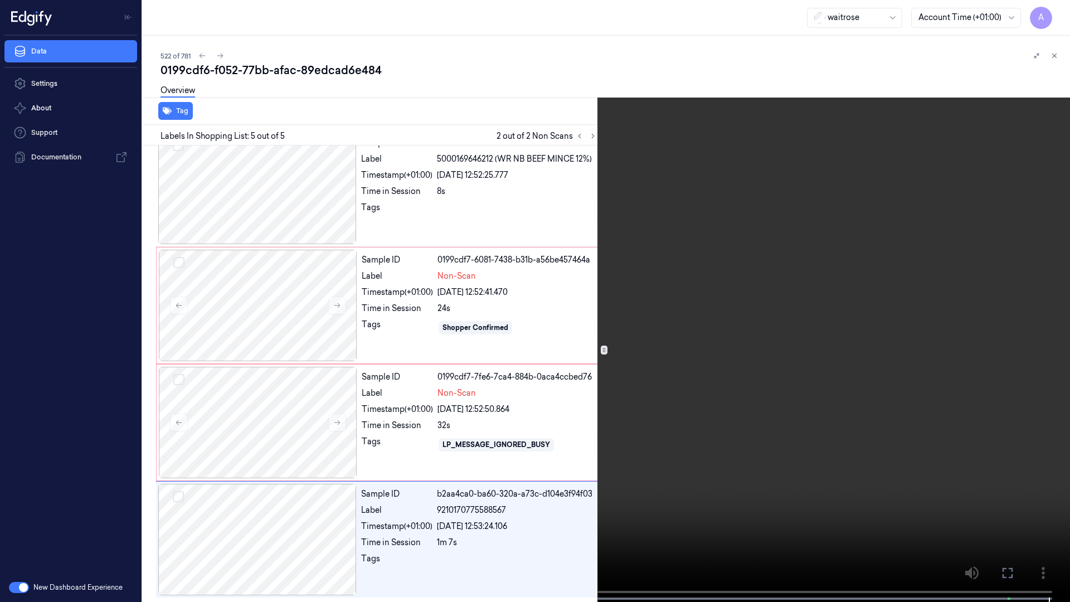
click at [0, 0] on icon at bounding box center [0, 0] width 0 height 0
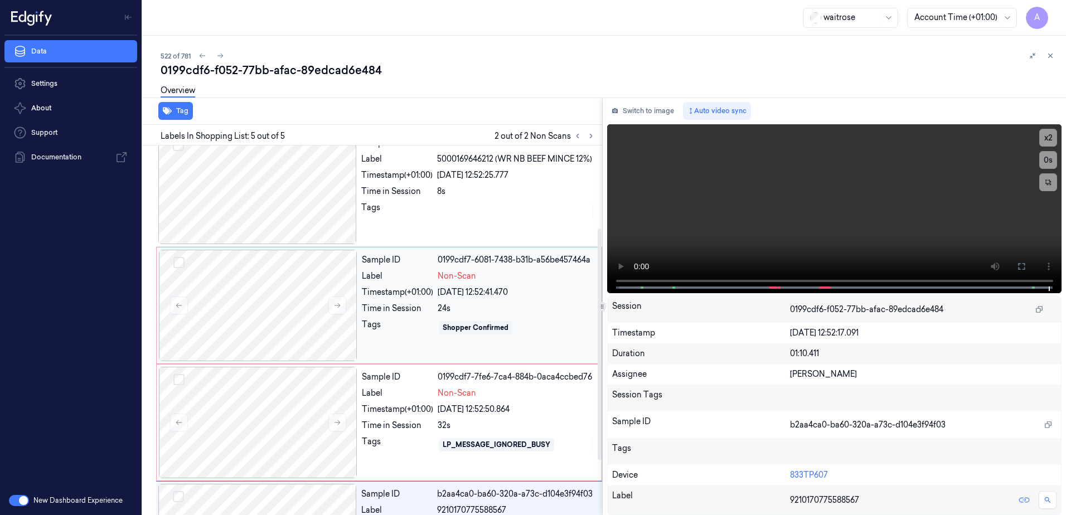
click at [404, 291] on div "Timestamp (+01:00)" at bounding box center [397, 293] width 71 height 12
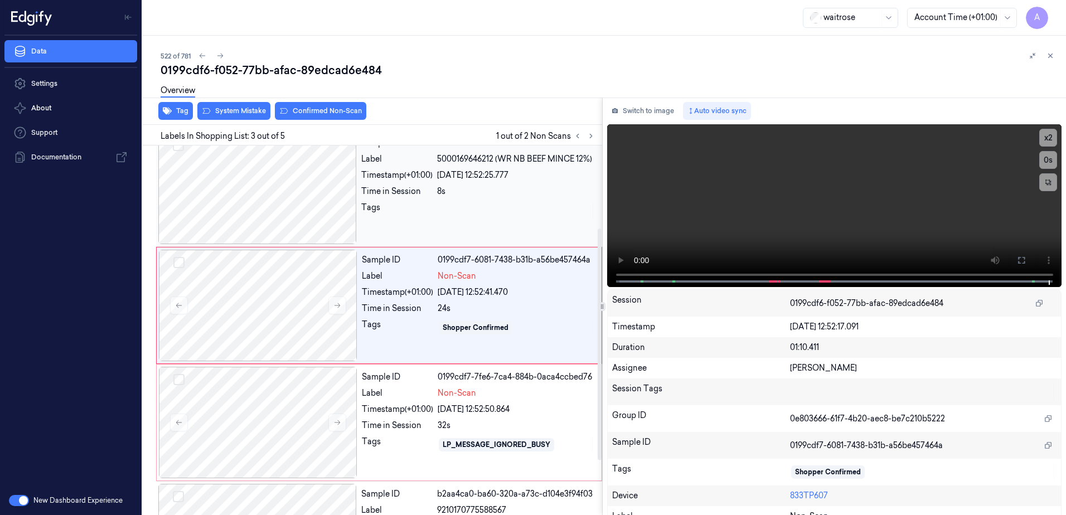
scroll to position [108, 0]
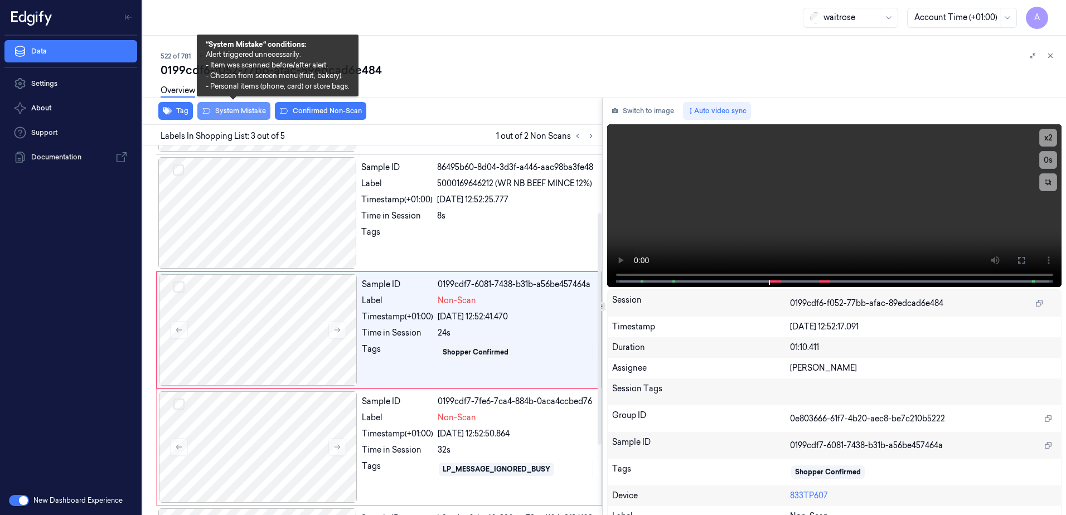
click at [228, 110] on button "System Mistake" at bounding box center [233, 111] width 73 height 18
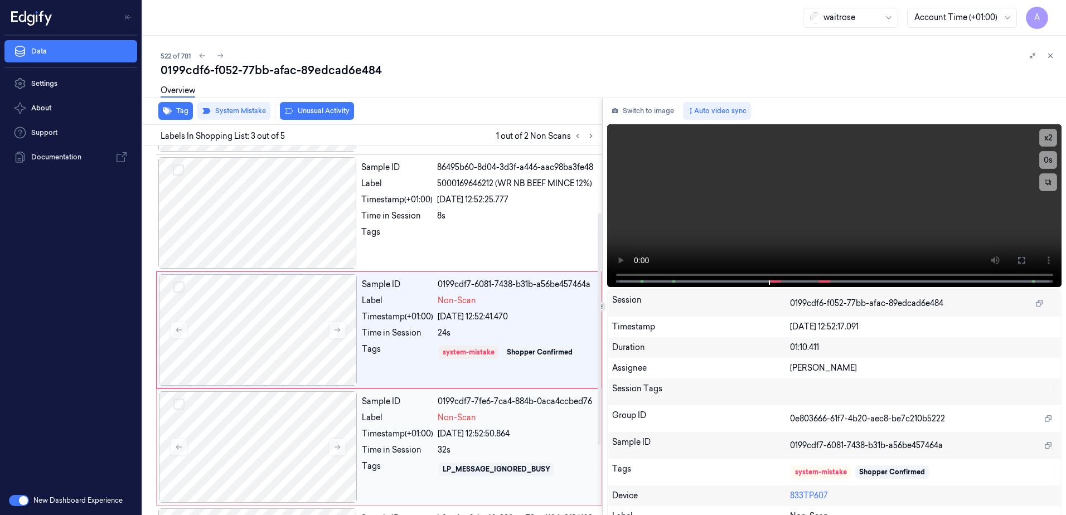
click at [411, 446] on div "Time in Session" at bounding box center [397, 450] width 71 height 12
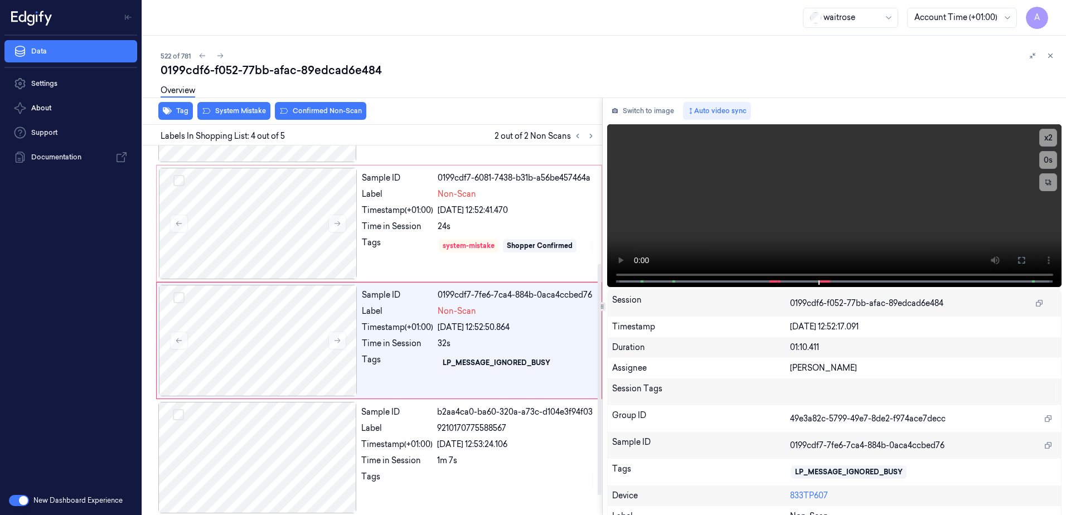
scroll to position [219, 0]
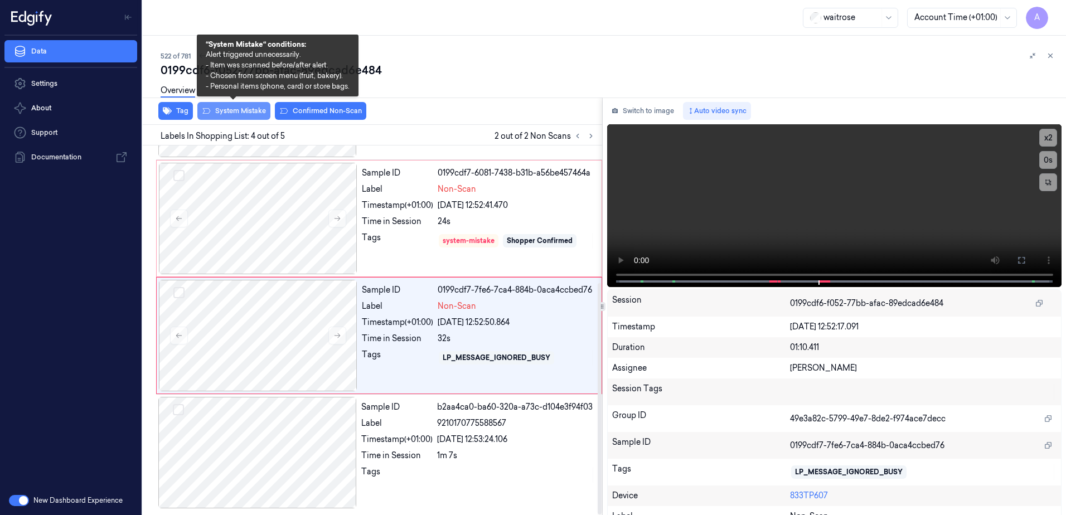
click at [235, 118] on button "System Mistake" at bounding box center [233, 111] width 73 height 18
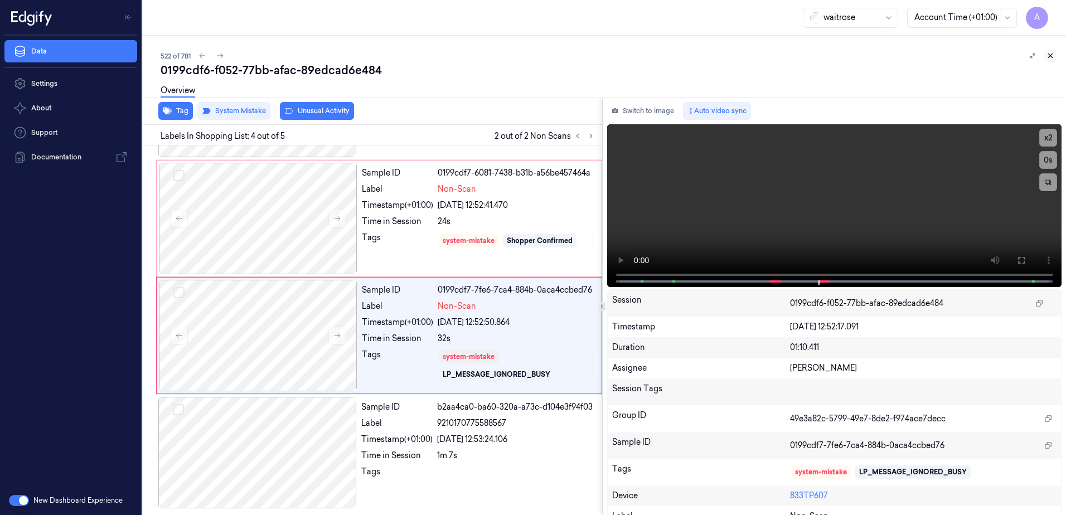
click at [1049, 56] on icon at bounding box center [1050, 56] width 8 height 8
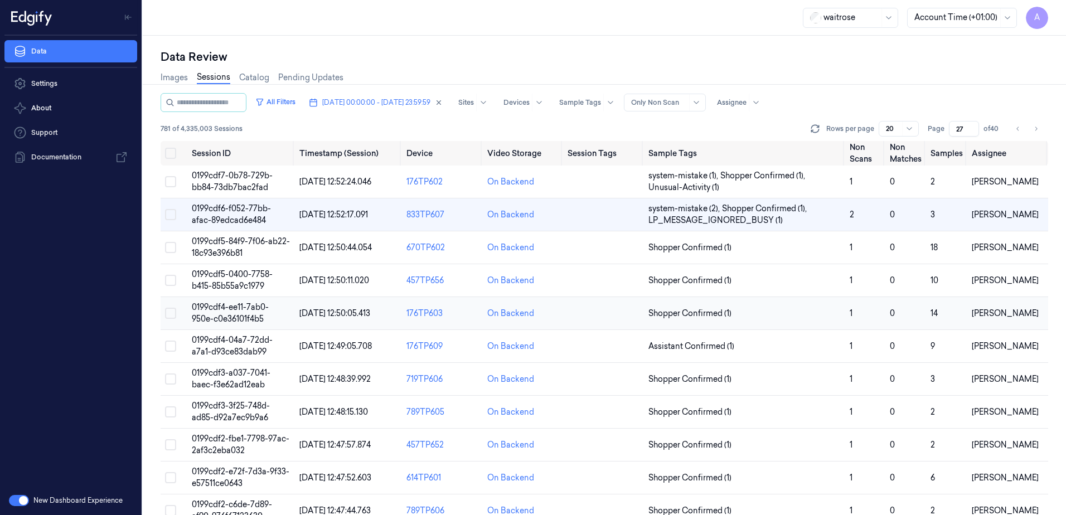
click at [239, 308] on span "0199cdf4-ee11-7ab0-950e-c0e36101f4b5" at bounding box center [230, 313] width 77 height 22
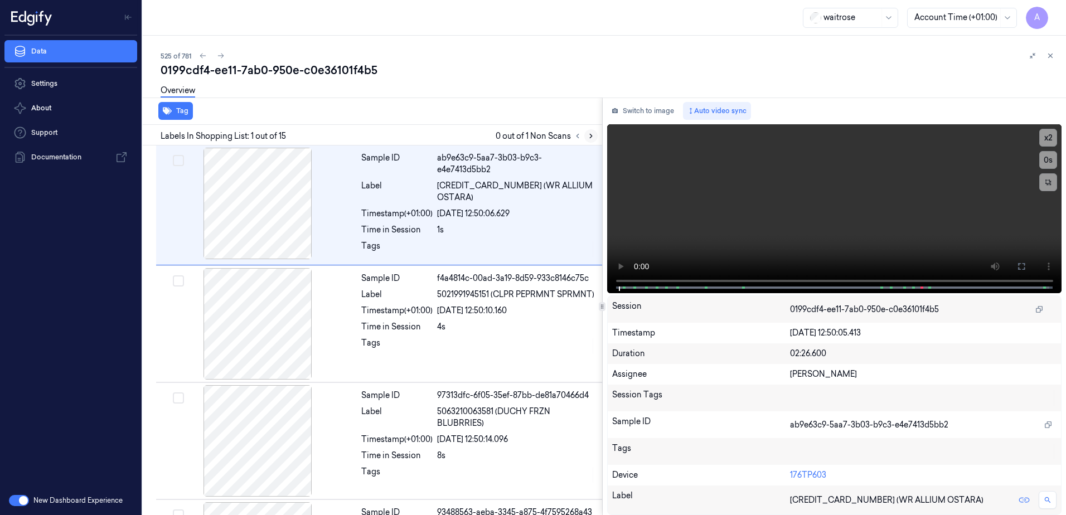
click at [590, 138] on icon at bounding box center [591, 136] width 8 height 8
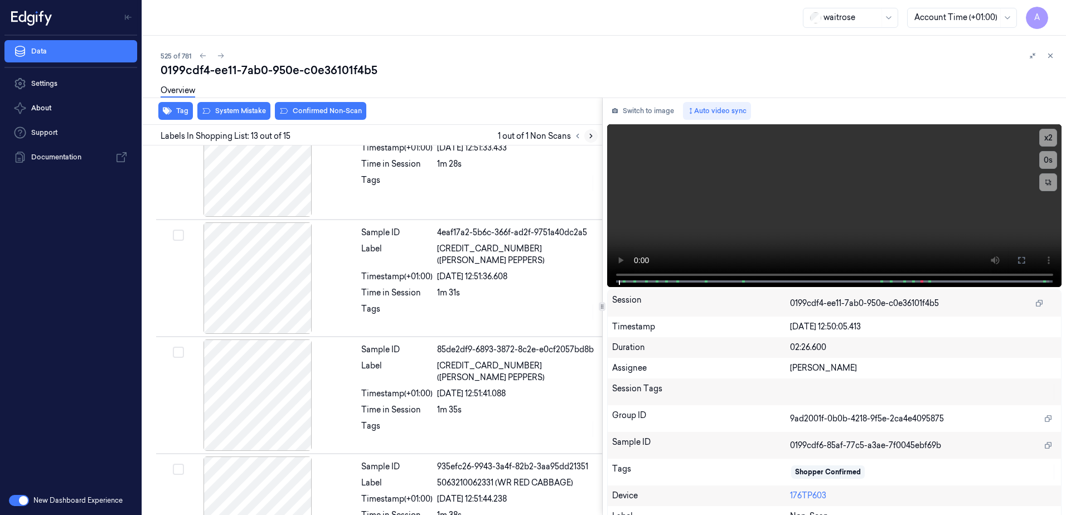
scroll to position [1278, 0]
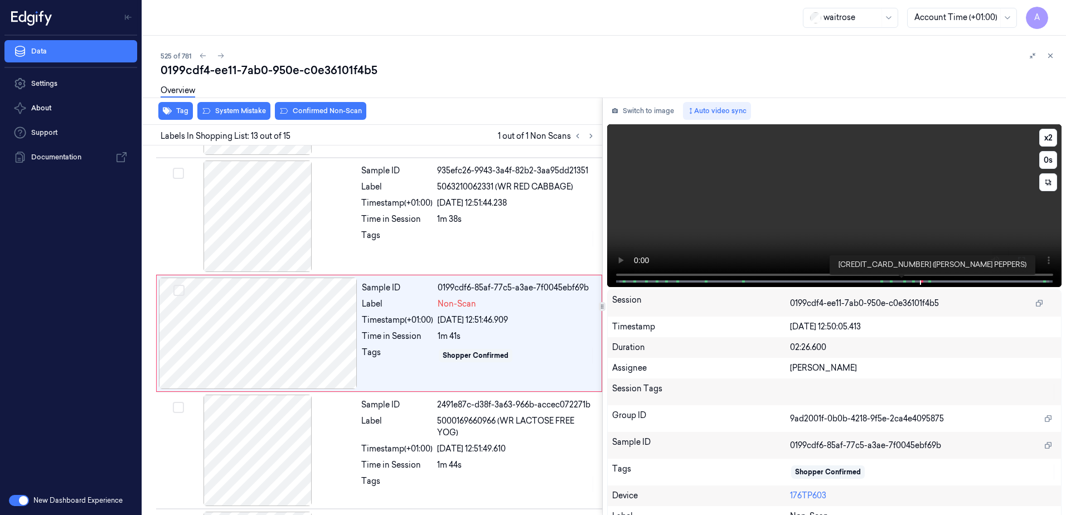
click at [903, 279] on span at bounding box center [904, 282] width 2 height 6
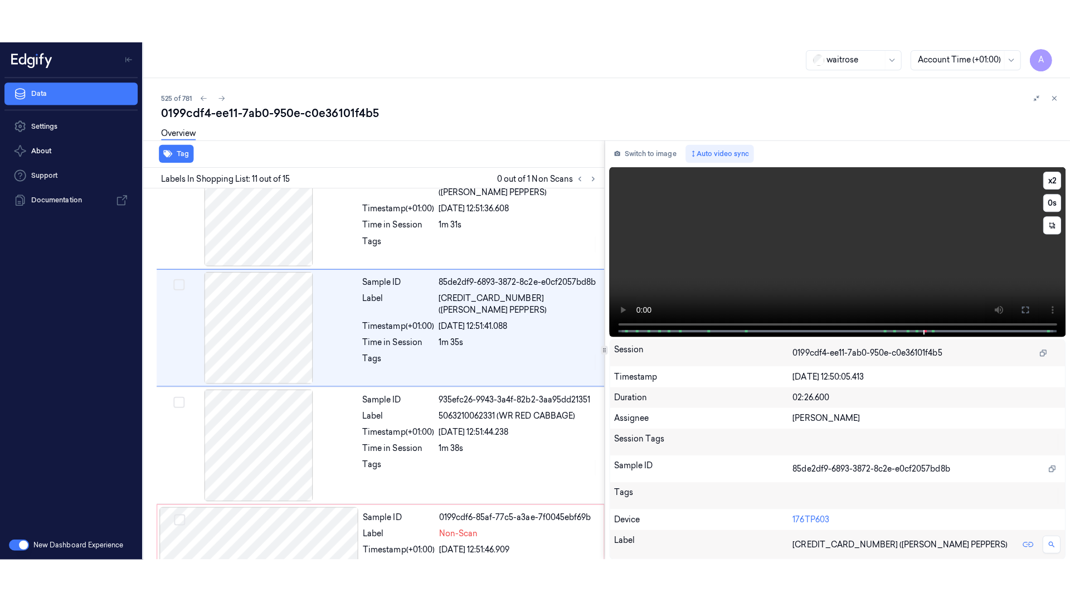
scroll to position [1044, 0]
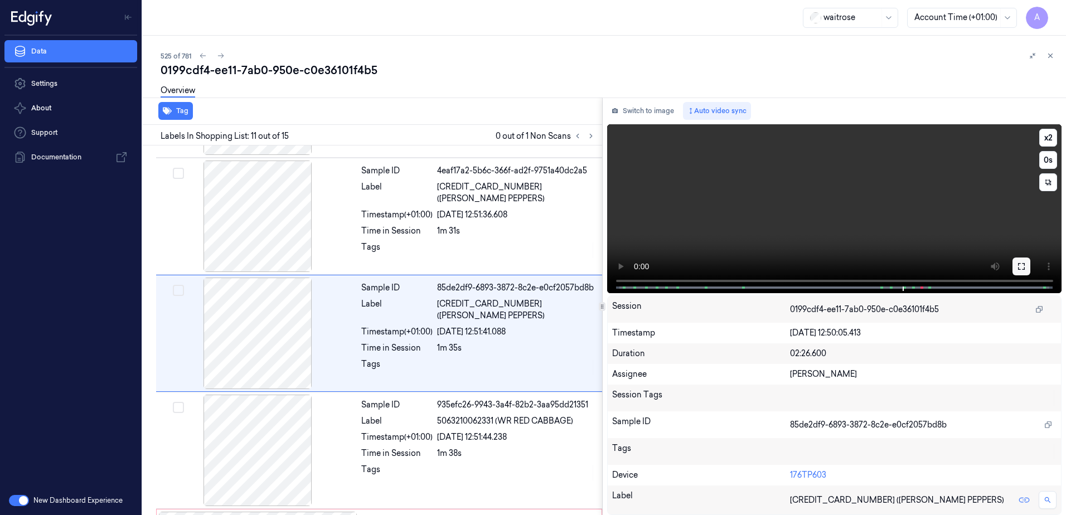
click at [1025, 268] on icon at bounding box center [1021, 266] width 9 height 9
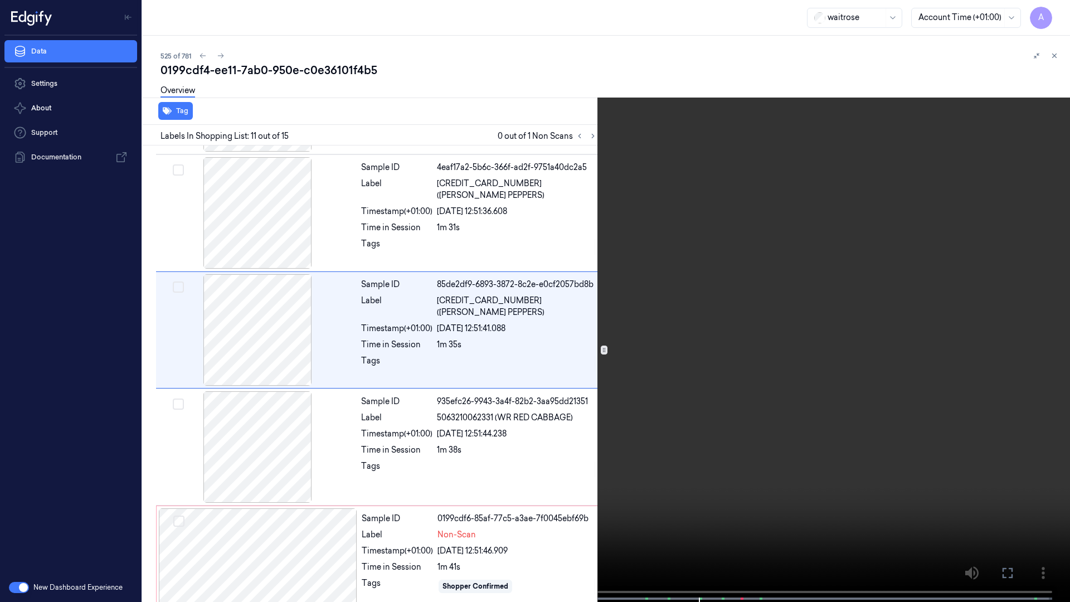
click at [753, 358] on video at bounding box center [535, 302] width 1070 height 604
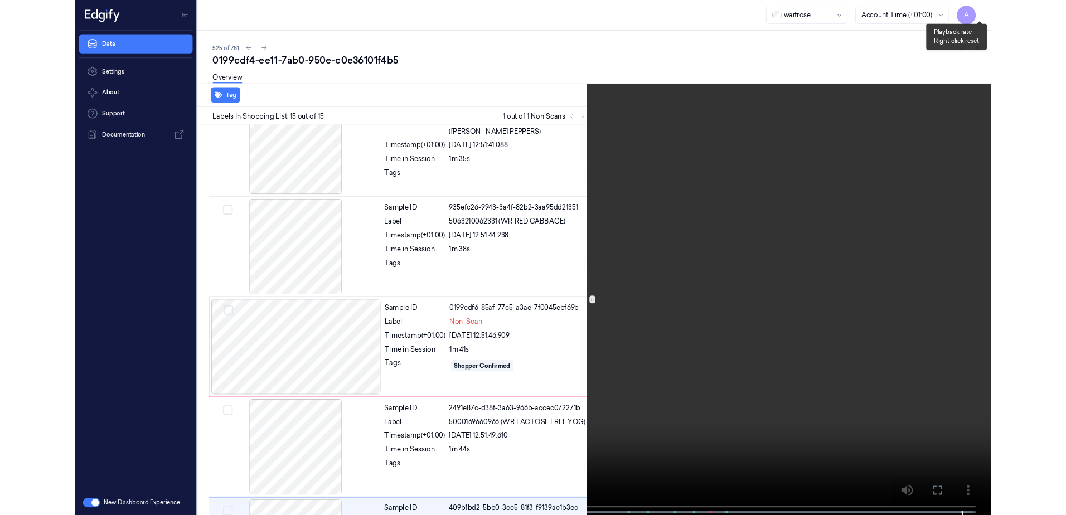
scroll to position [1303, 0]
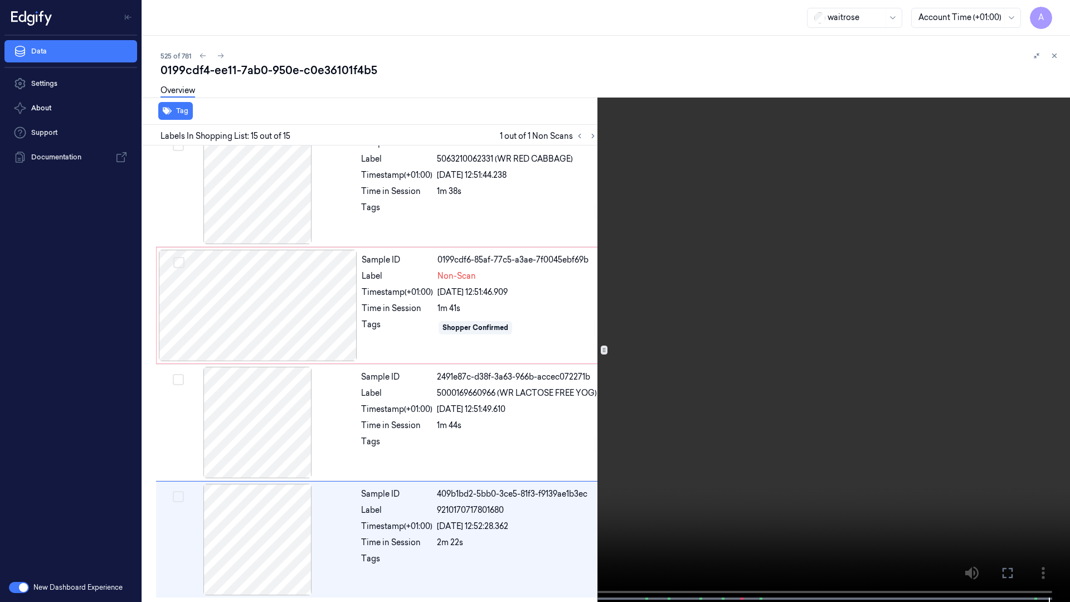
click at [0, 0] on icon at bounding box center [0, 0] width 0 height 0
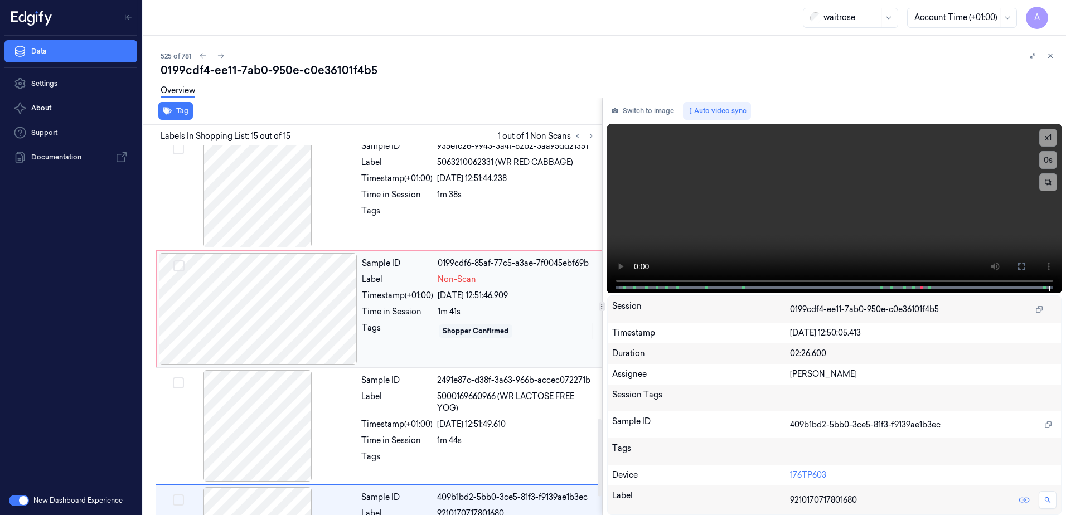
click at [371, 330] on div "Tags" at bounding box center [397, 331] width 71 height 18
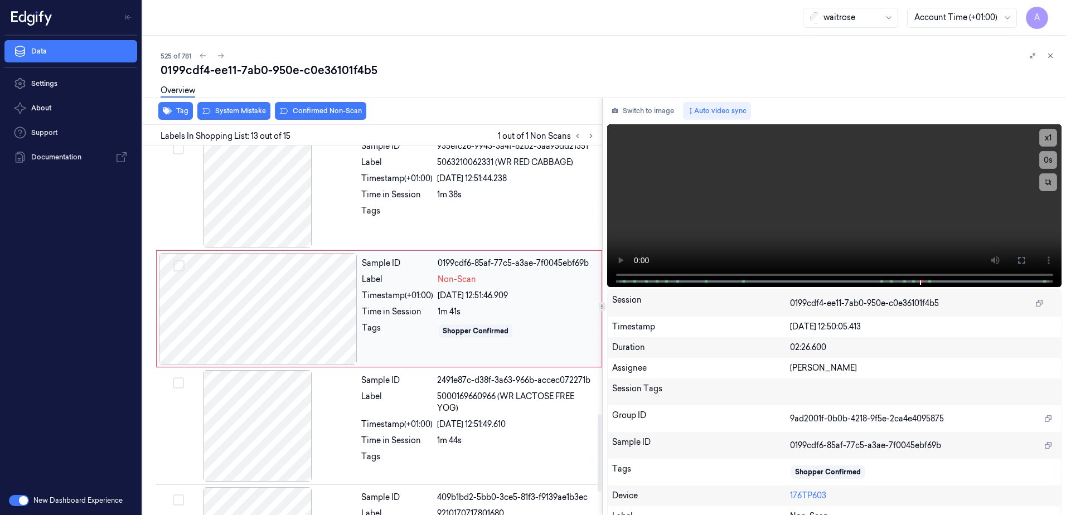
scroll to position [1278, 0]
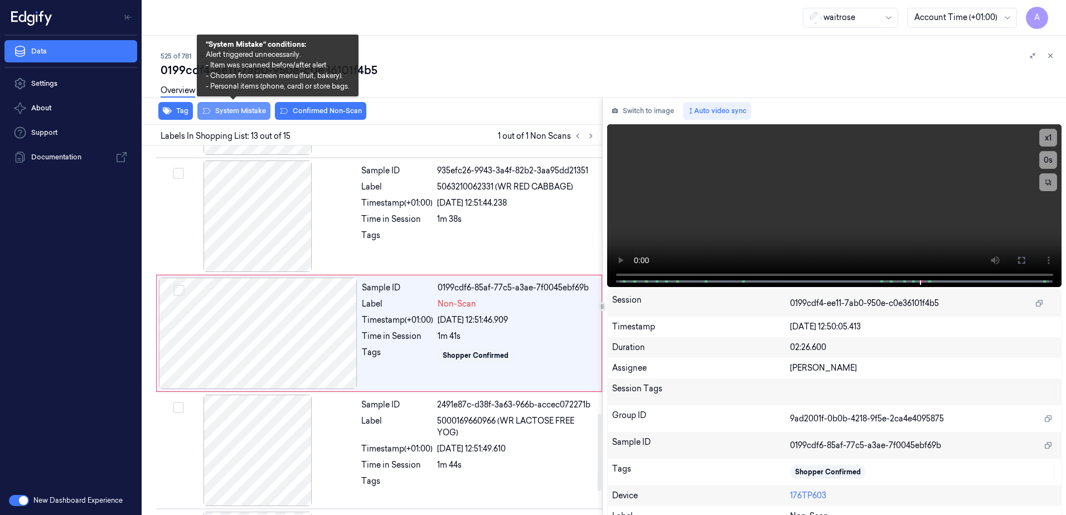
click at [232, 111] on button "System Mistake" at bounding box center [233, 111] width 73 height 18
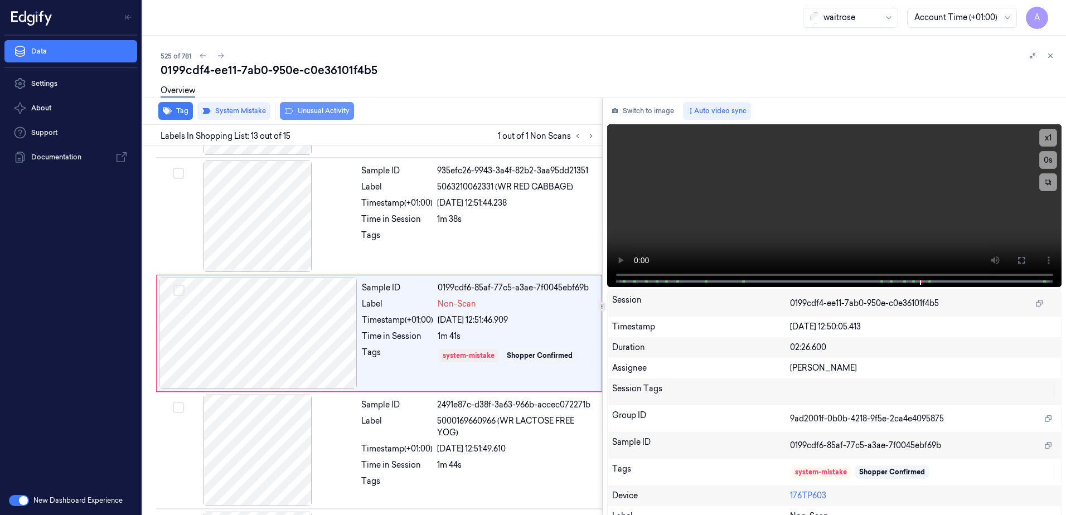
click at [312, 113] on button "Unusual Activity" at bounding box center [317, 111] width 74 height 18
click at [1052, 55] on icon at bounding box center [1050, 56] width 8 height 8
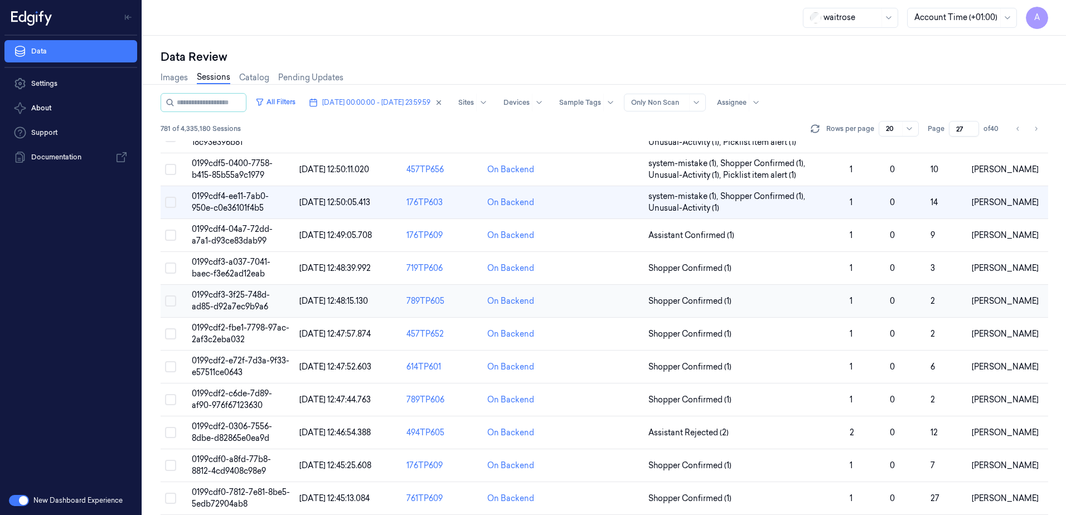
scroll to position [112, 0]
click at [245, 297] on span "0199cdf3-3f25-748d-ad85-d92a7ec9b9a6" at bounding box center [231, 300] width 78 height 22
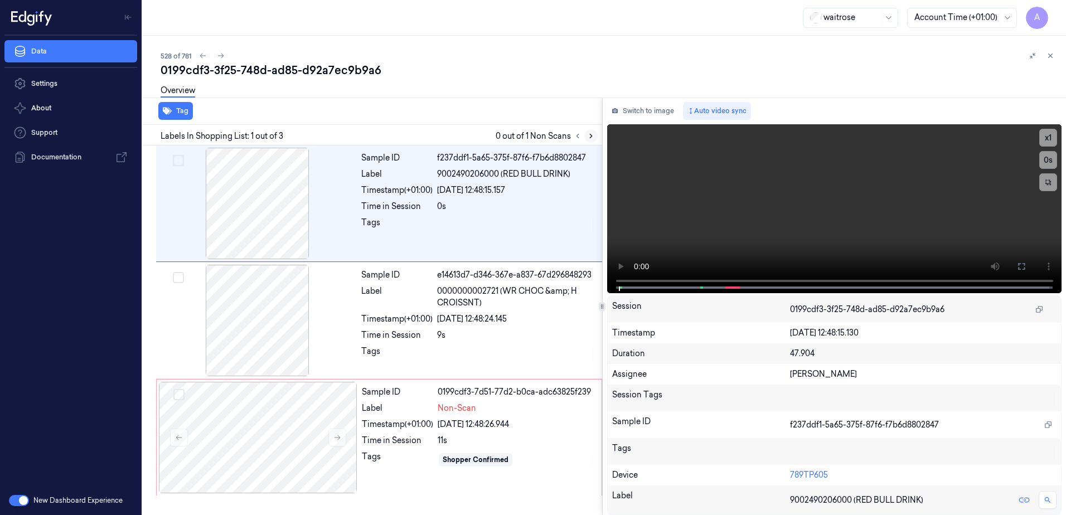
click at [590, 133] on icon at bounding box center [591, 136] width 8 height 8
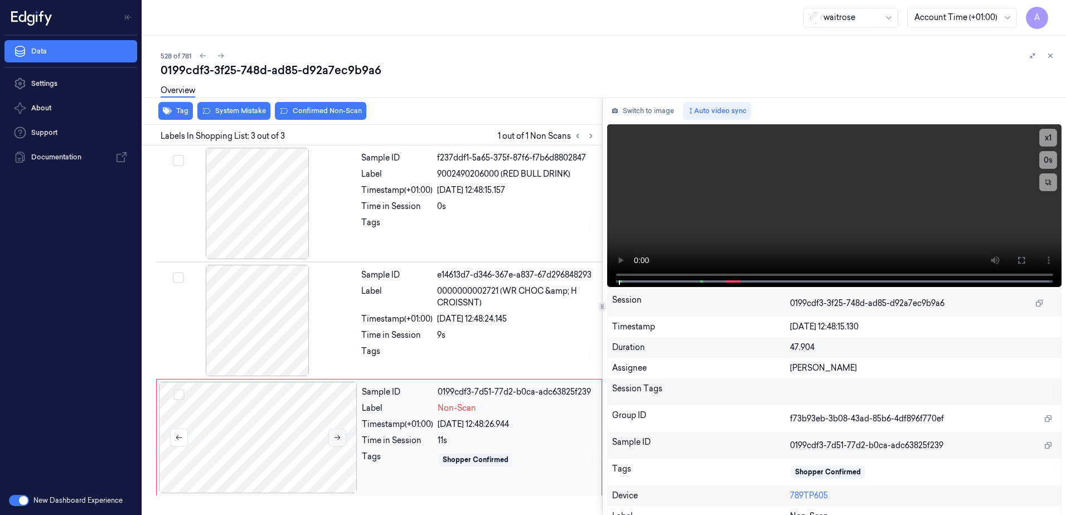
click at [342, 438] on button at bounding box center [337, 438] width 18 height 18
click at [340, 441] on icon at bounding box center [337, 438] width 8 height 8
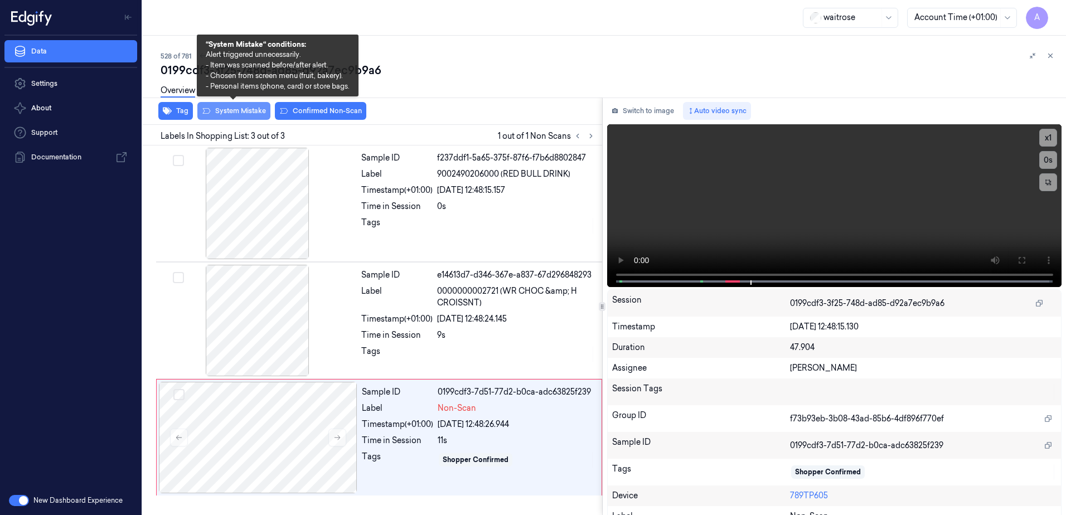
click at [232, 111] on button "System Mistake" at bounding box center [233, 111] width 73 height 18
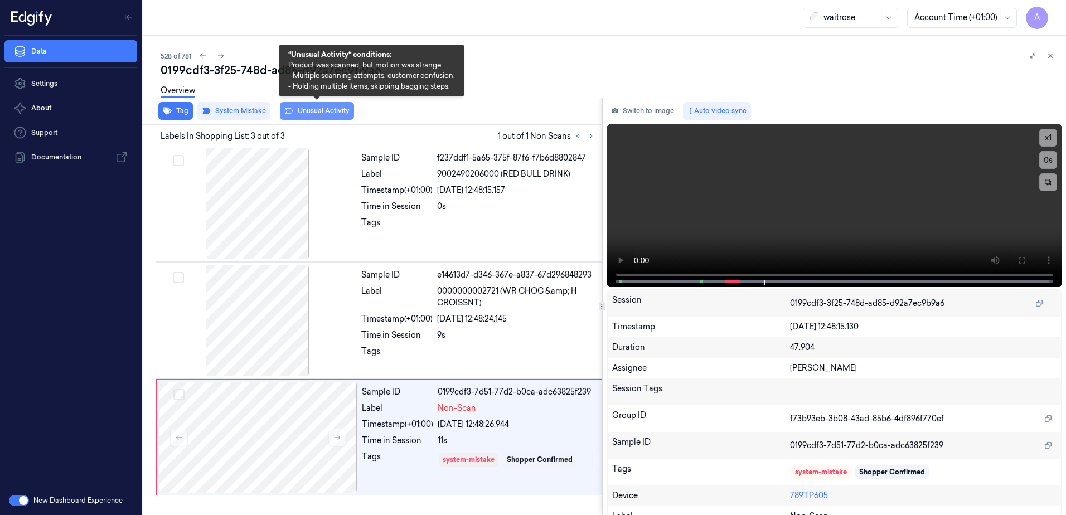
click at [316, 117] on button "Unusual Activity" at bounding box center [317, 111] width 74 height 18
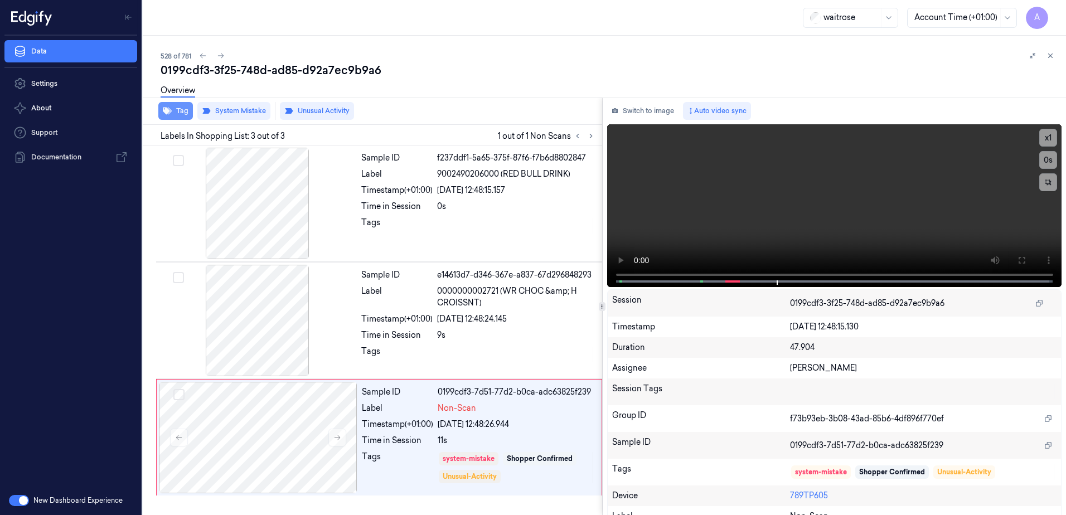
click at [175, 113] on button "Tag" at bounding box center [175, 111] width 35 height 18
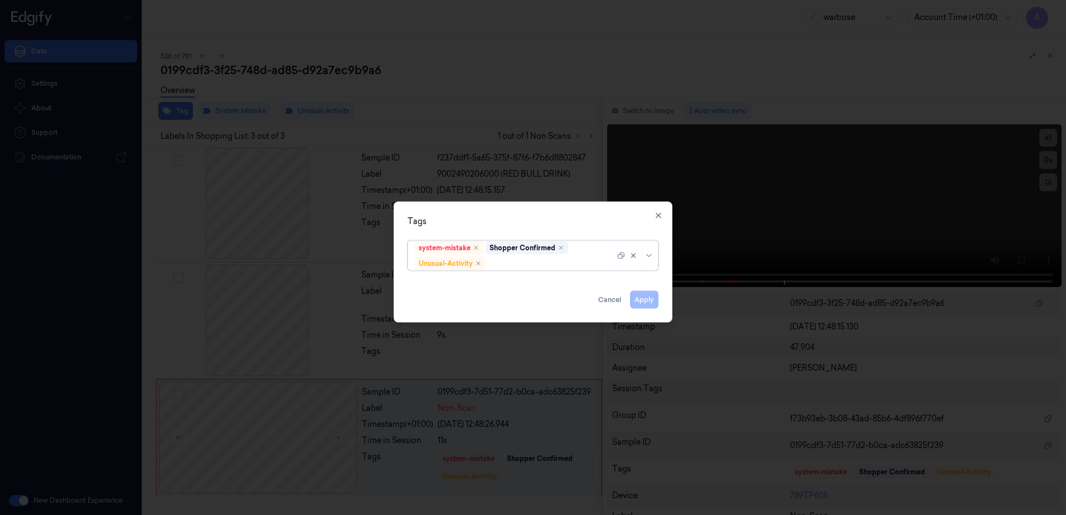
click at [501, 266] on div at bounding box center [551, 264] width 127 height 12
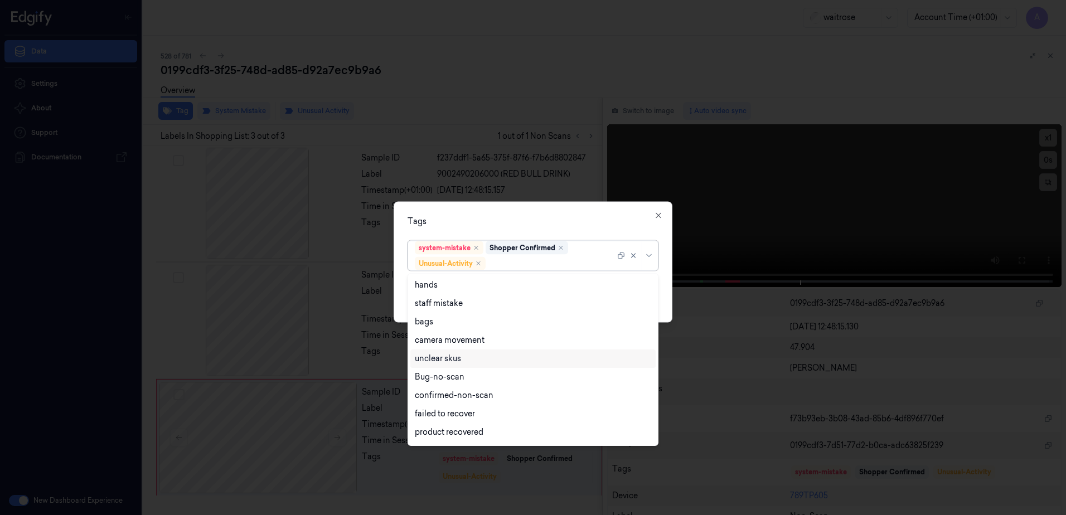
scroll to position [146, 0]
click at [477, 413] on div "Picklist item alert" at bounding box center [447, 416] width 64 height 12
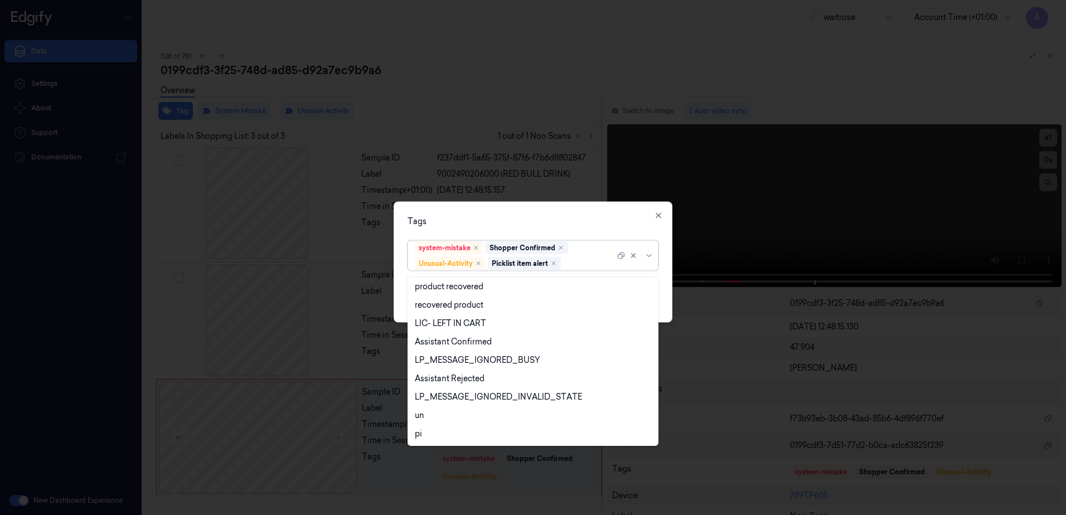
click at [561, 219] on div "Tags" at bounding box center [533, 222] width 251 height 12
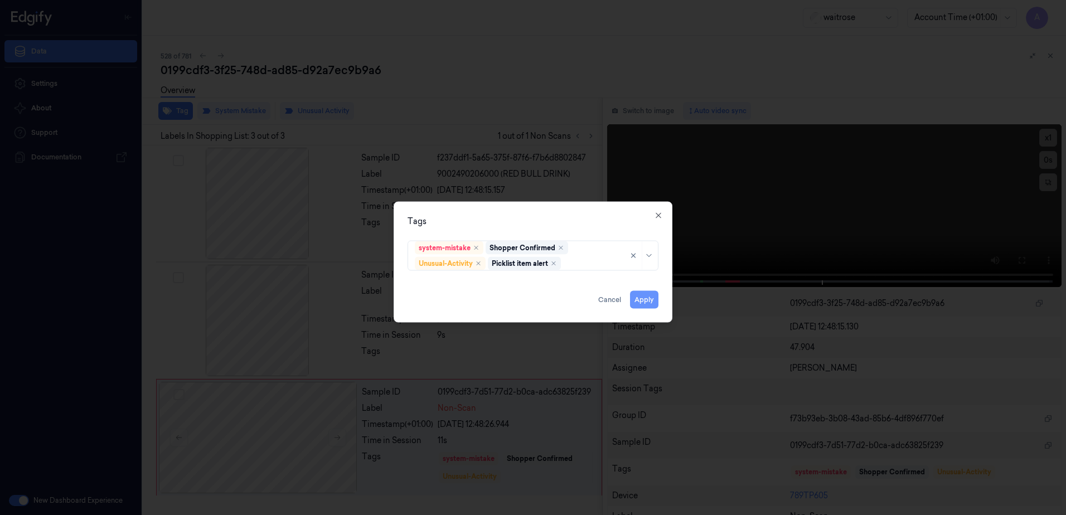
click at [647, 298] on button "Apply" at bounding box center [644, 300] width 28 height 18
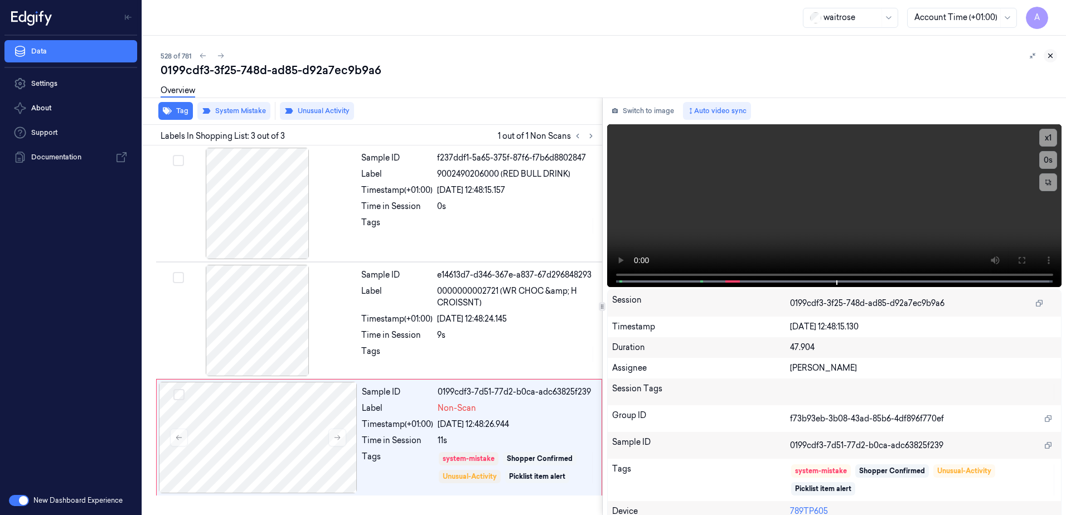
click at [1048, 56] on icon at bounding box center [1050, 56] width 8 height 8
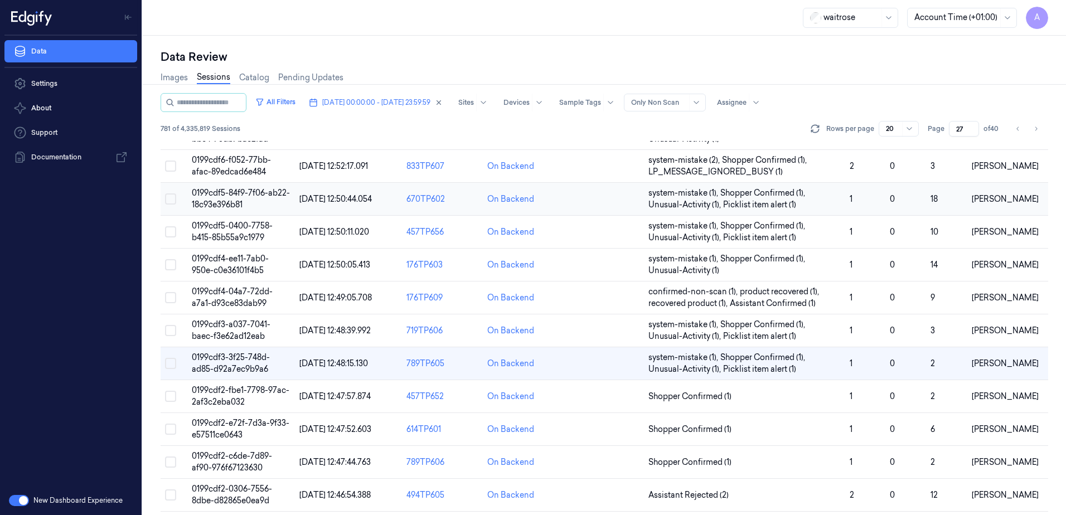
scroll to position [112, 0]
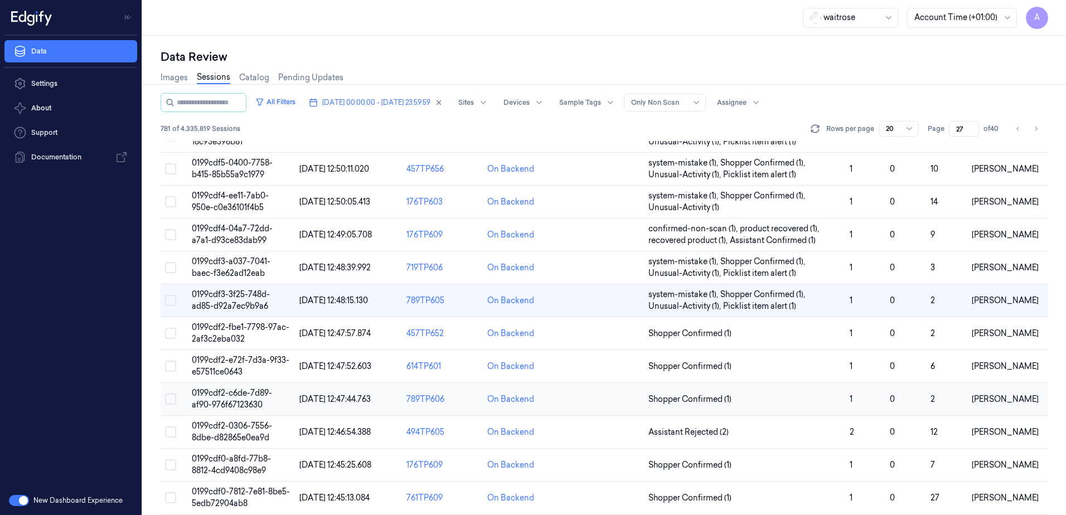
click at [231, 393] on span "0199cdf2-c6de-7d89-af90-976f67123630" at bounding box center [232, 399] width 80 height 22
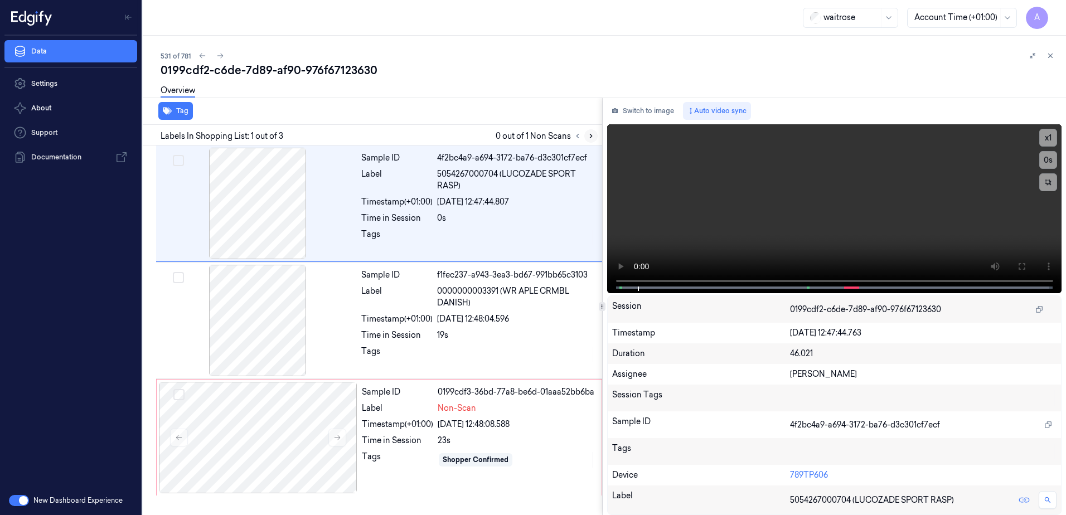
click at [589, 133] on icon at bounding box center [591, 136] width 8 height 8
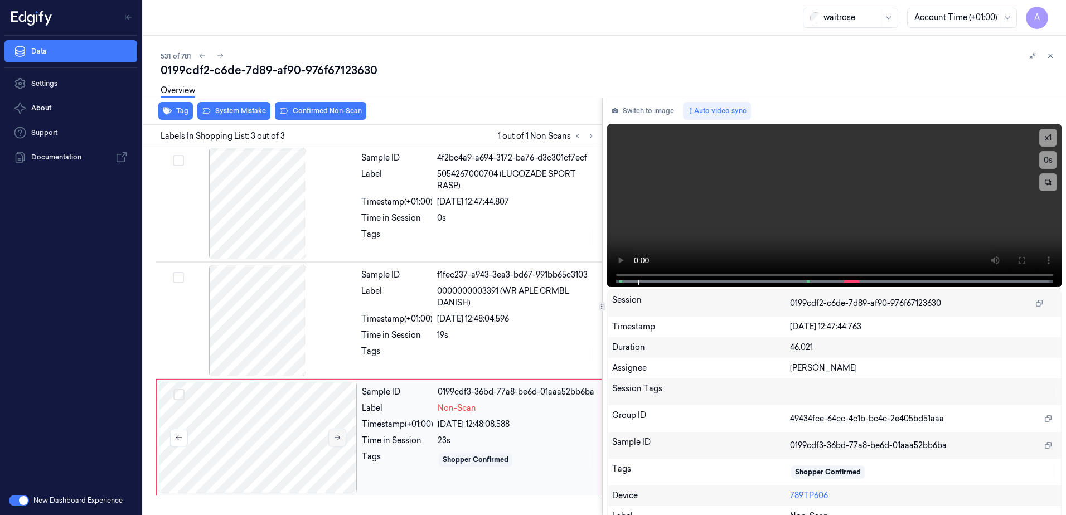
click at [338, 440] on icon at bounding box center [337, 438] width 8 height 8
click at [337, 440] on icon at bounding box center [337, 438] width 8 height 8
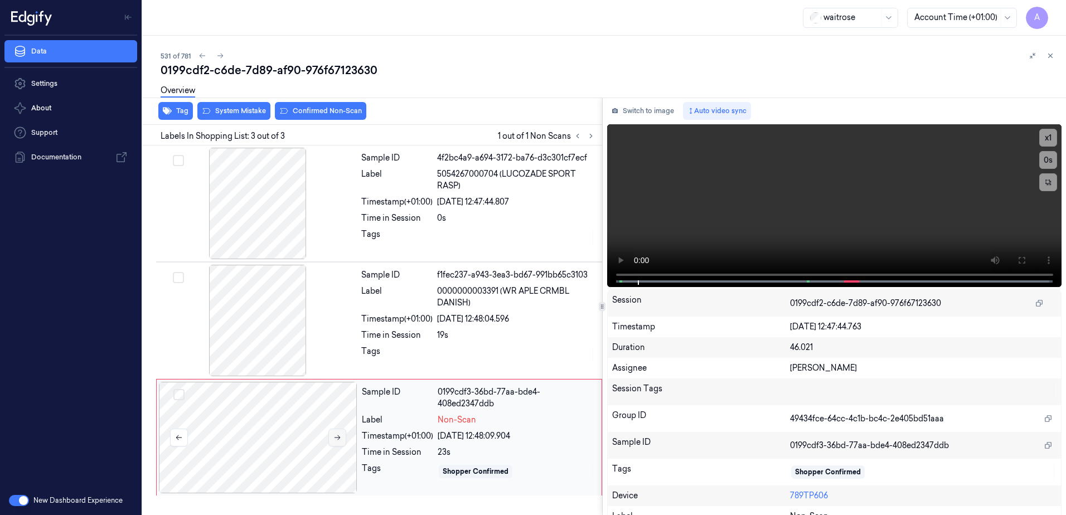
click at [337, 440] on icon at bounding box center [337, 438] width 8 height 8
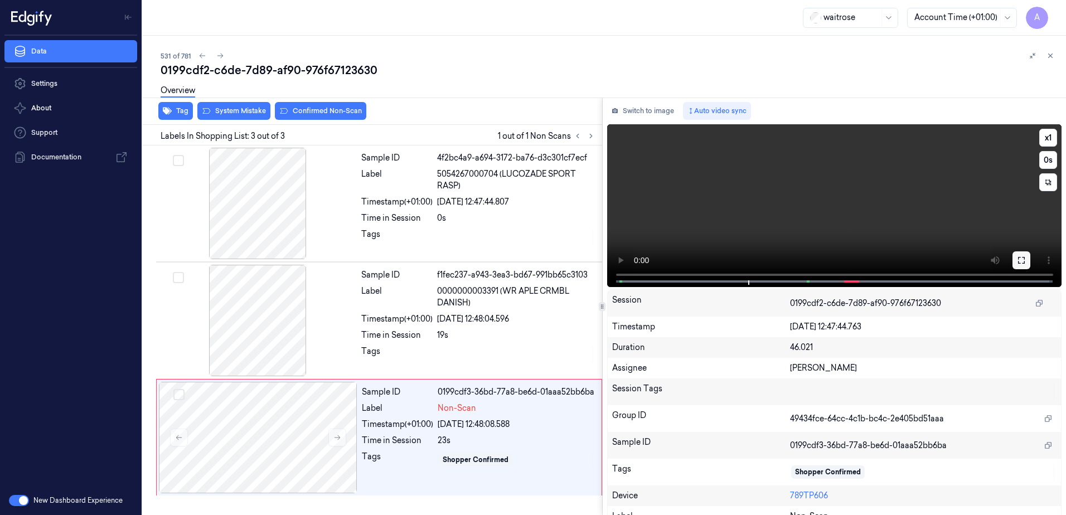
click at [1017, 265] on button at bounding box center [1021, 260] width 18 height 18
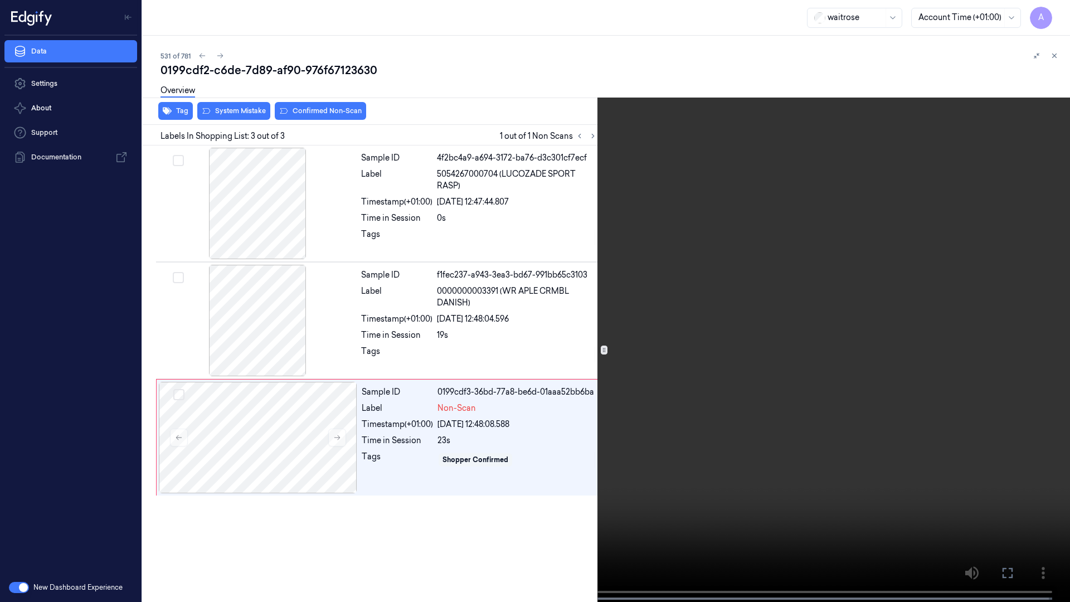
click at [0, 0] on icon at bounding box center [0, 0] width 0 height 0
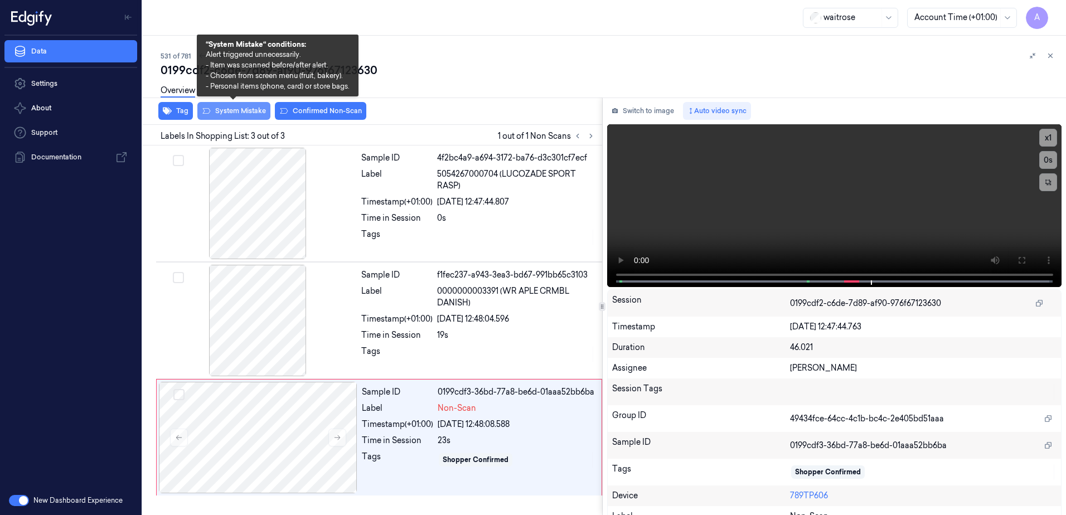
click at [236, 112] on button "System Mistake" at bounding box center [233, 111] width 73 height 18
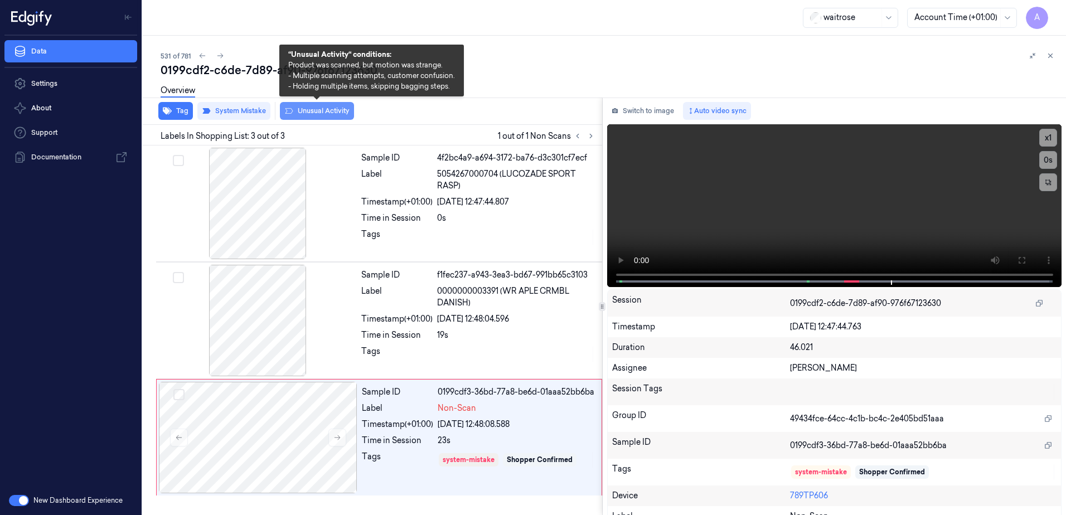
click at [322, 117] on button "Unusual Activity" at bounding box center [317, 111] width 74 height 18
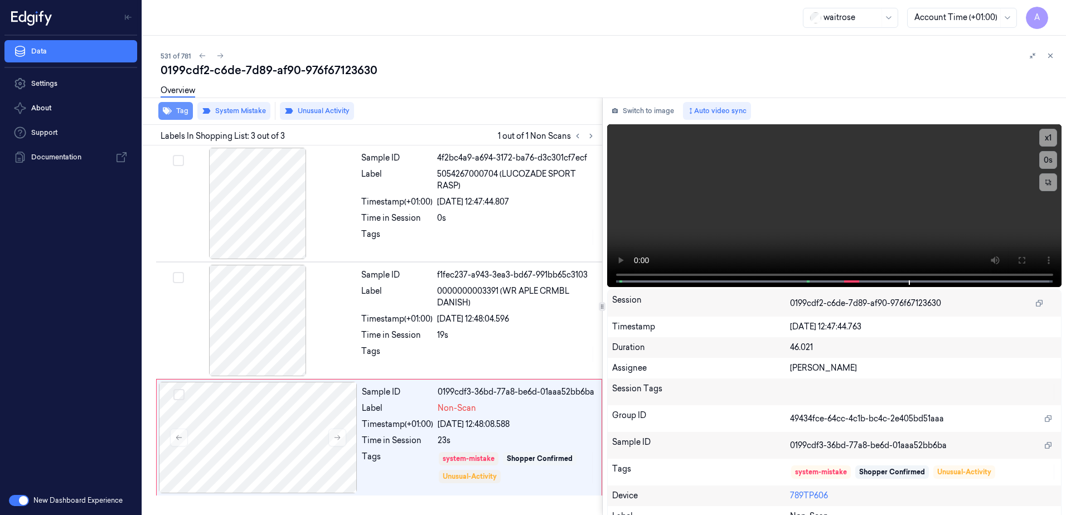
click at [184, 116] on button "Tag" at bounding box center [175, 111] width 35 height 18
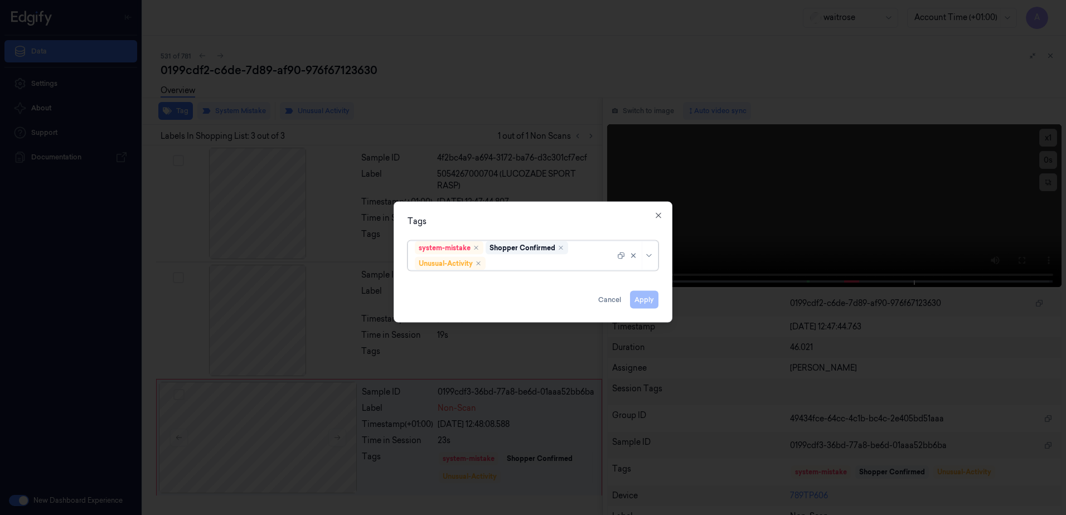
click at [502, 263] on div at bounding box center [551, 264] width 127 height 12
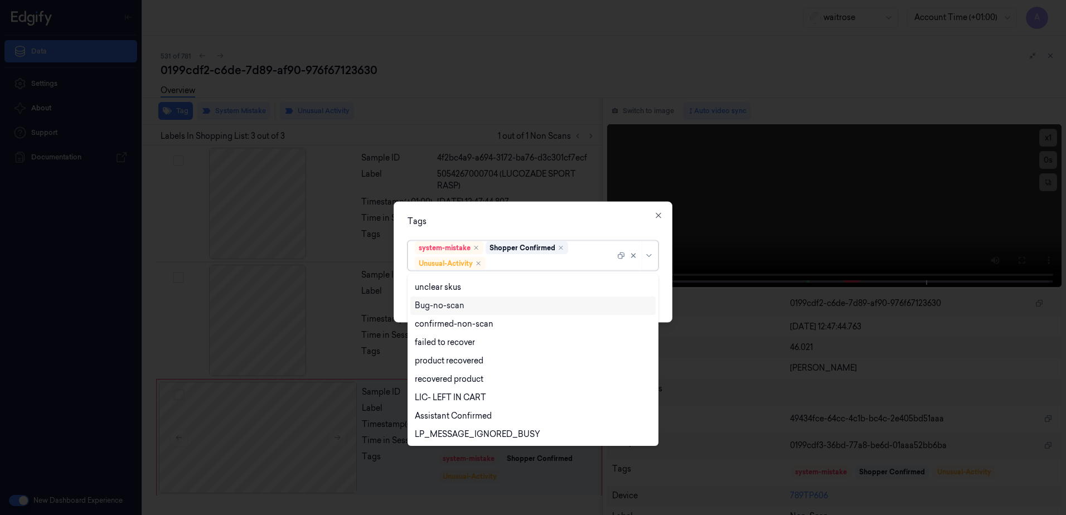
scroll to position [146, 0]
click at [466, 414] on div "Picklist item alert" at bounding box center [447, 416] width 64 height 12
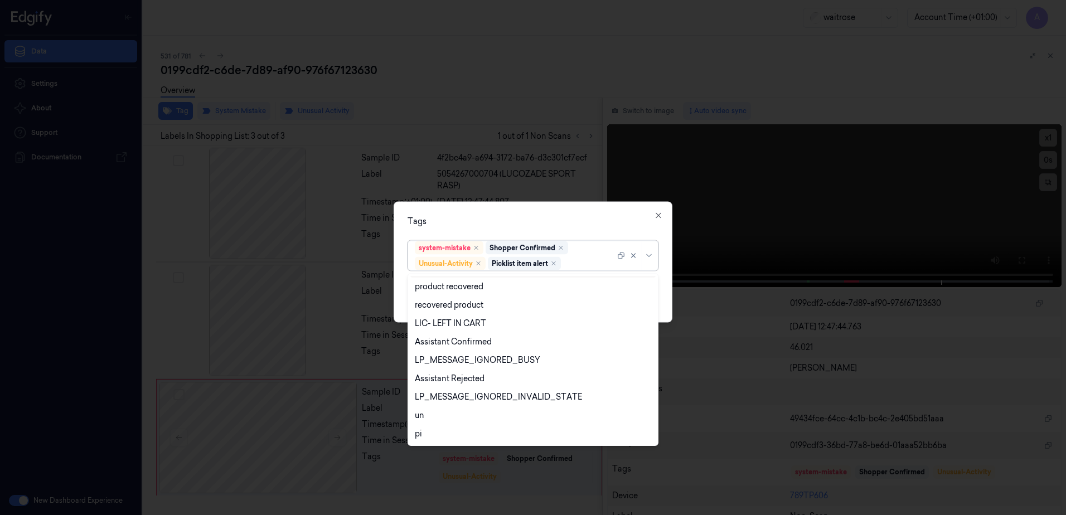
click at [559, 207] on div "Tags option Picklist item alert, selected. 20 results available. Use Up and Dow…" at bounding box center [533, 262] width 279 height 121
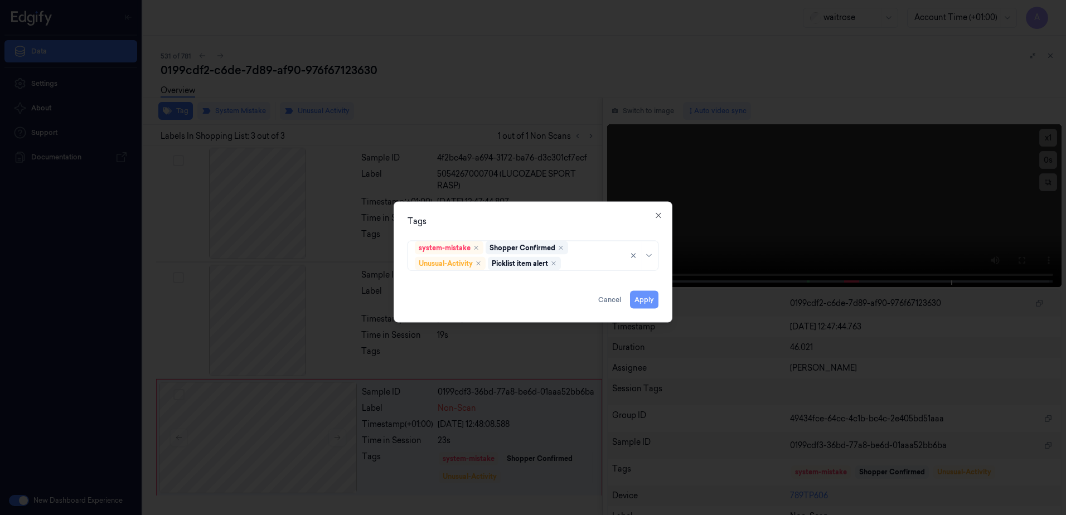
click at [641, 296] on button "Apply" at bounding box center [644, 300] width 28 height 18
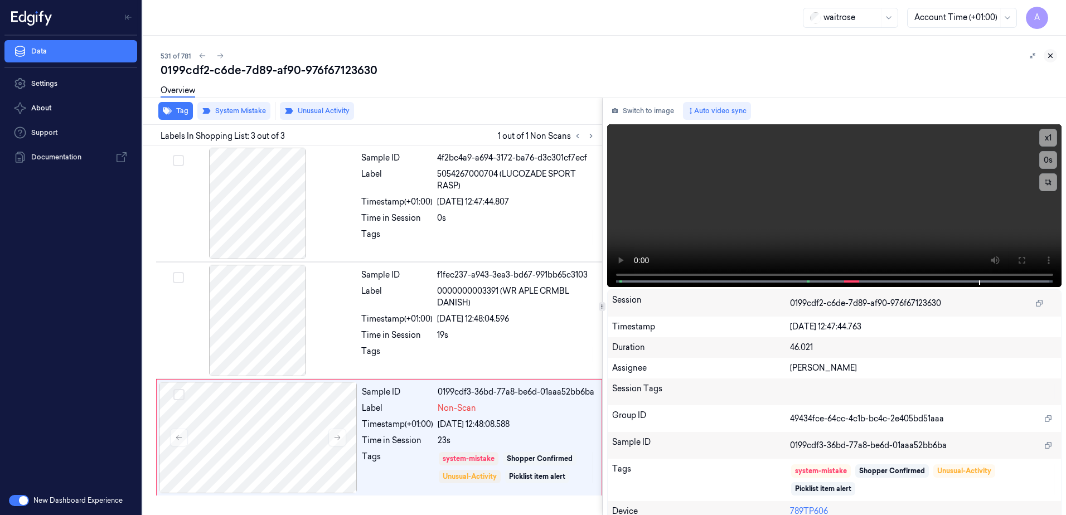
click at [1053, 59] on icon at bounding box center [1050, 56] width 8 height 8
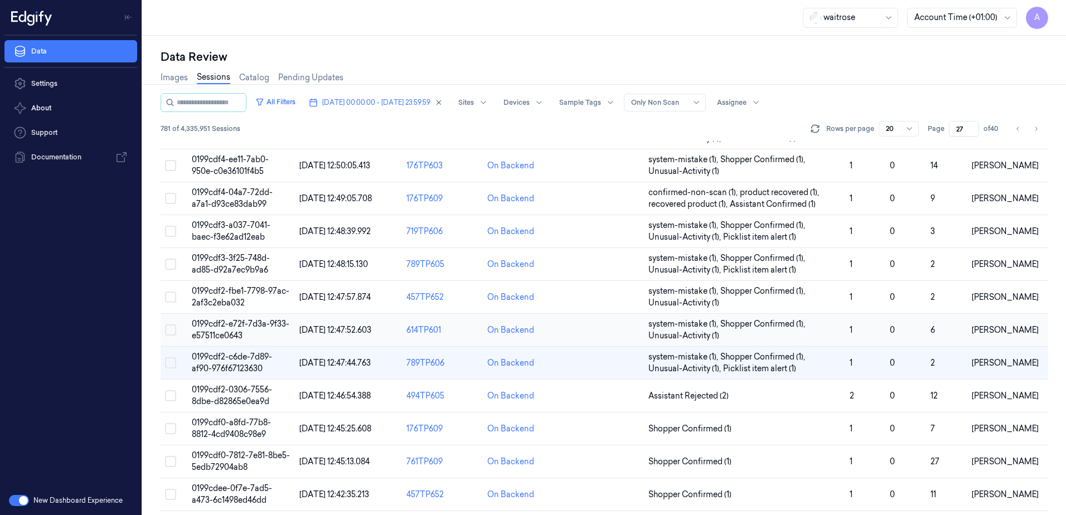
scroll to position [167, 0]
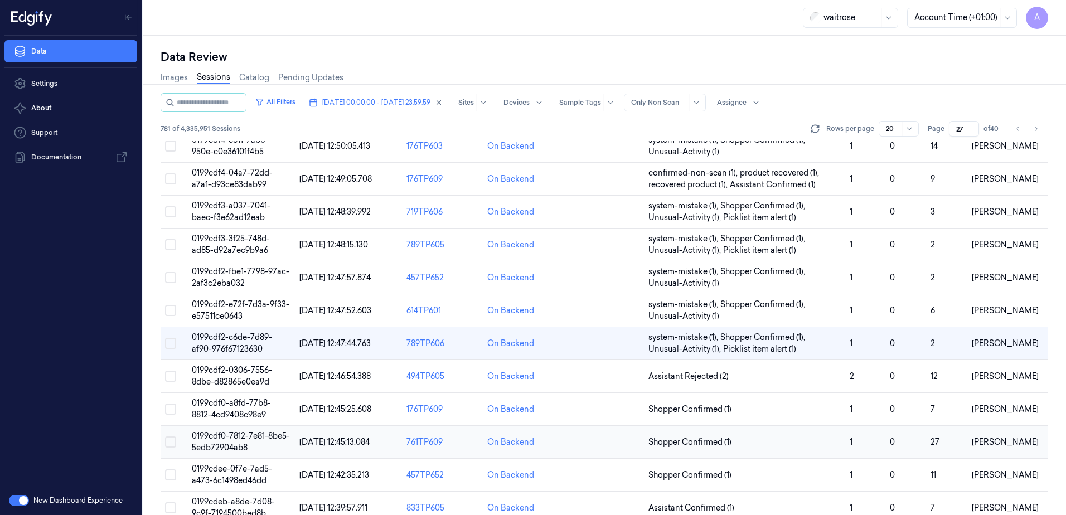
click at [230, 443] on span "0199cdf0-7812-7e81-8be5-5edb72904ab8" at bounding box center [241, 442] width 98 height 22
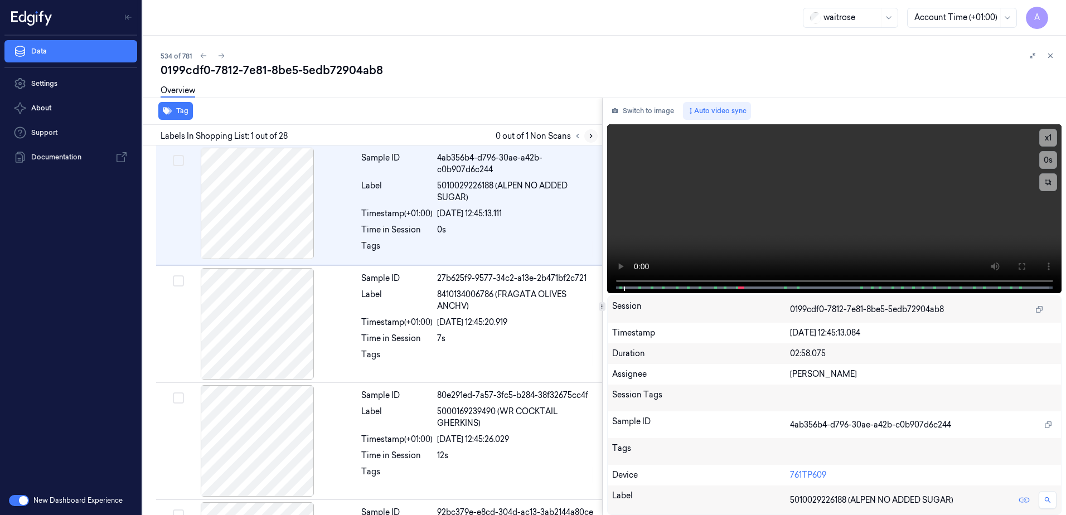
click at [590, 136] on icon at bounding box center [591, 136] width 8 height 8
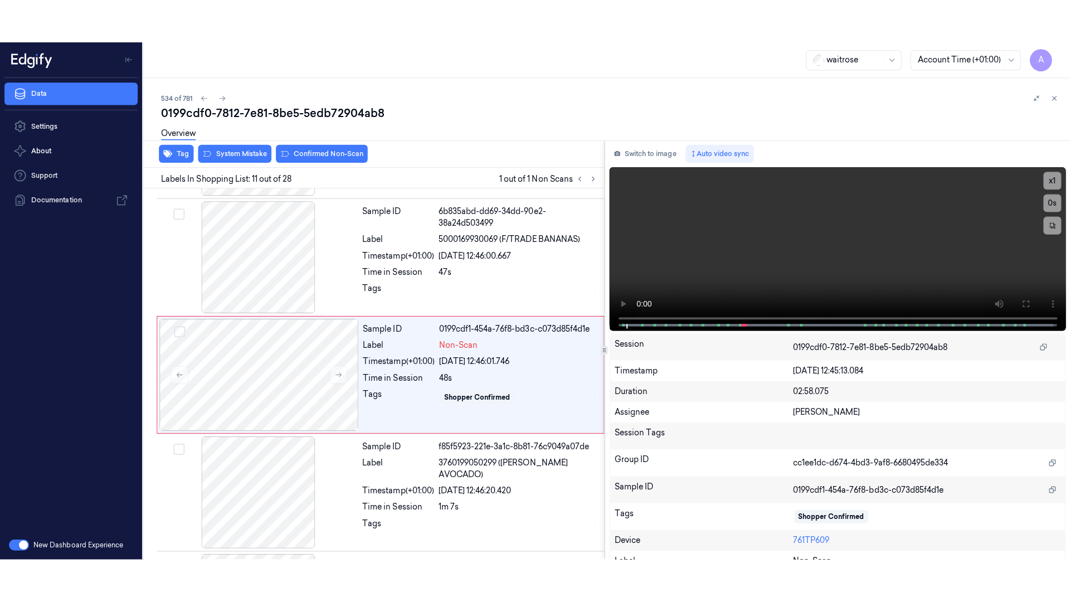
scroll to position [1048, 0]
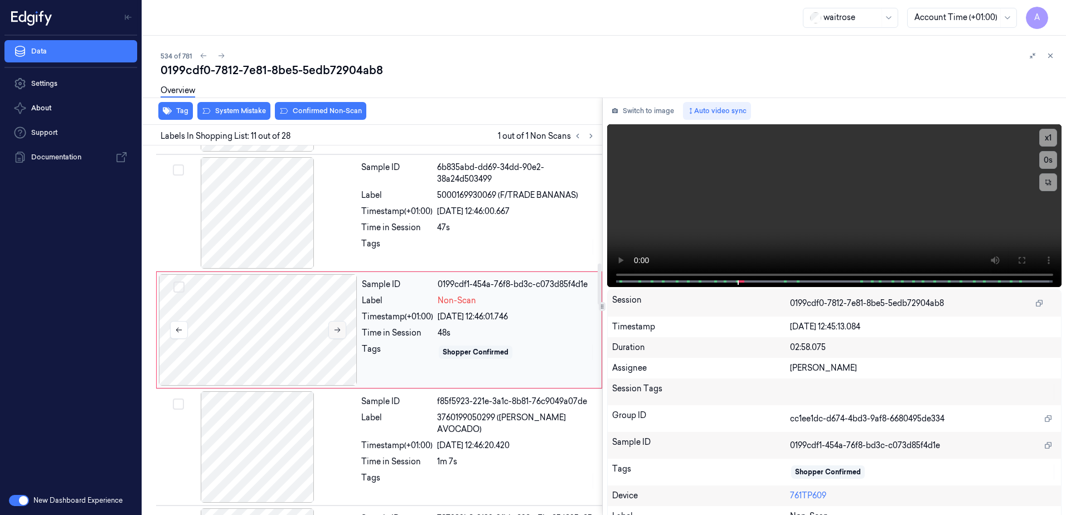
click at [342, 328] on button at bounding box center [337, 330] width 18 height 18
click at [340, 333] on icon at bounding box center [337, 330] width 8 height 8
click at [1018, 263] on icon at bounding box center [1021, 260] width 7 height 7
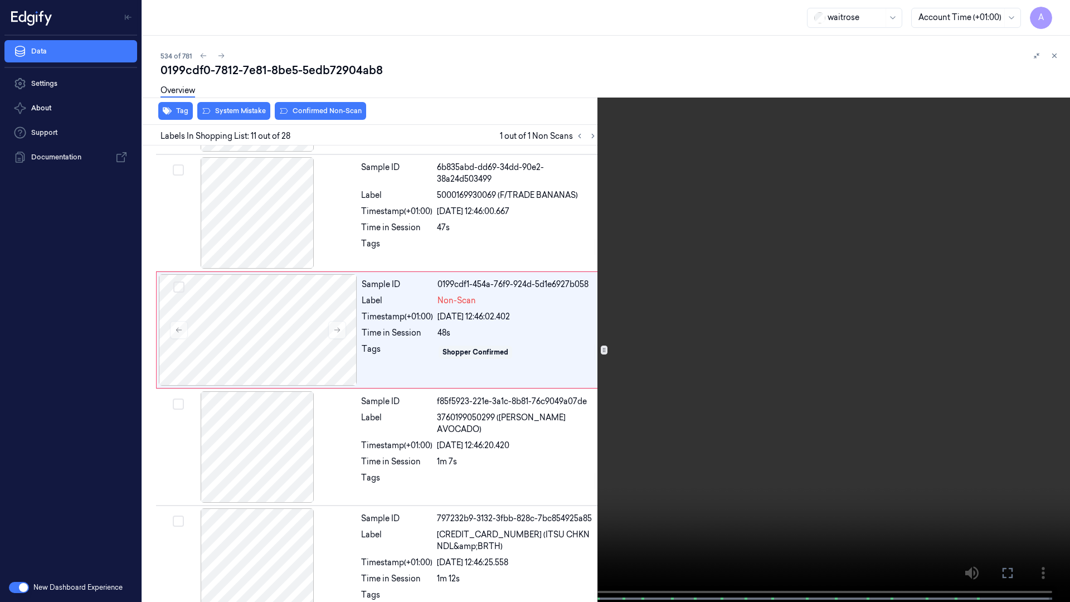
click at [628, 367] on video at bounding box center [535, 302] width 1070 height 604
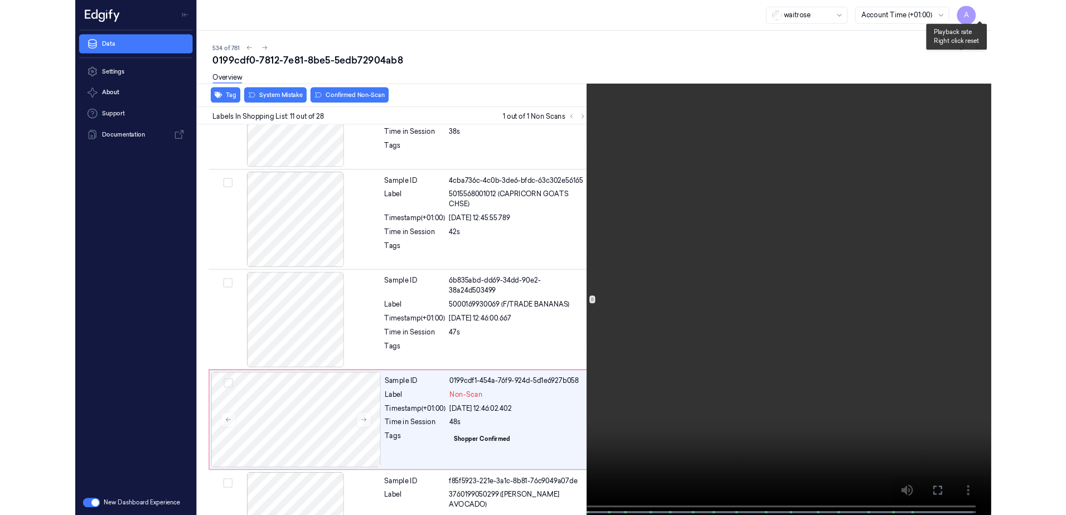
scroll to position [1004, 0]
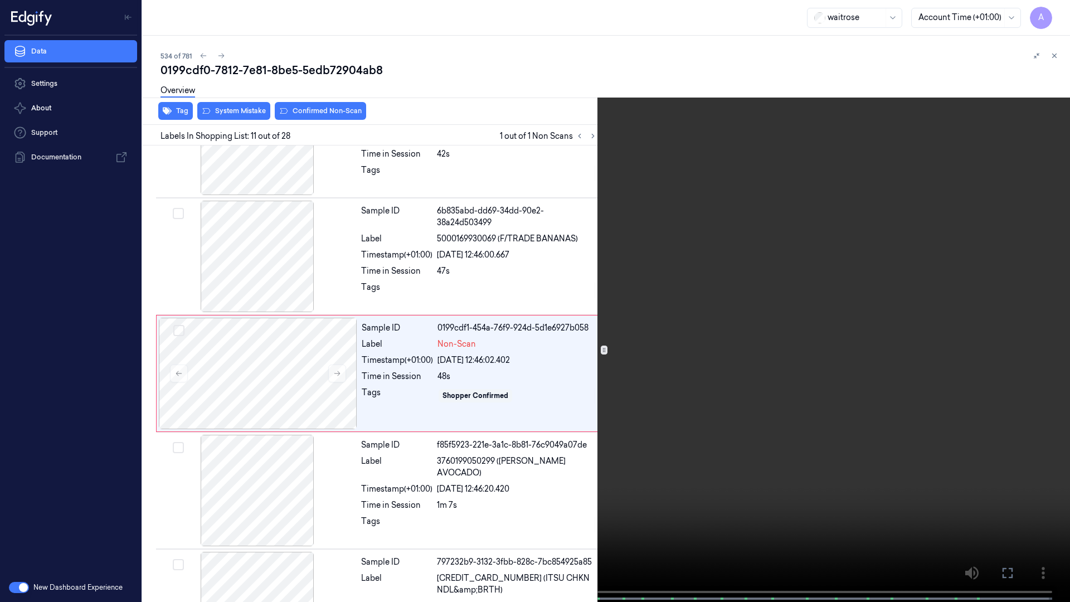
click at [777, 398] on video at bounding box center [535, 302] width 1070 height 604
click at [0, 0] on icon at bounding box center [0, 0] width 0 height 0
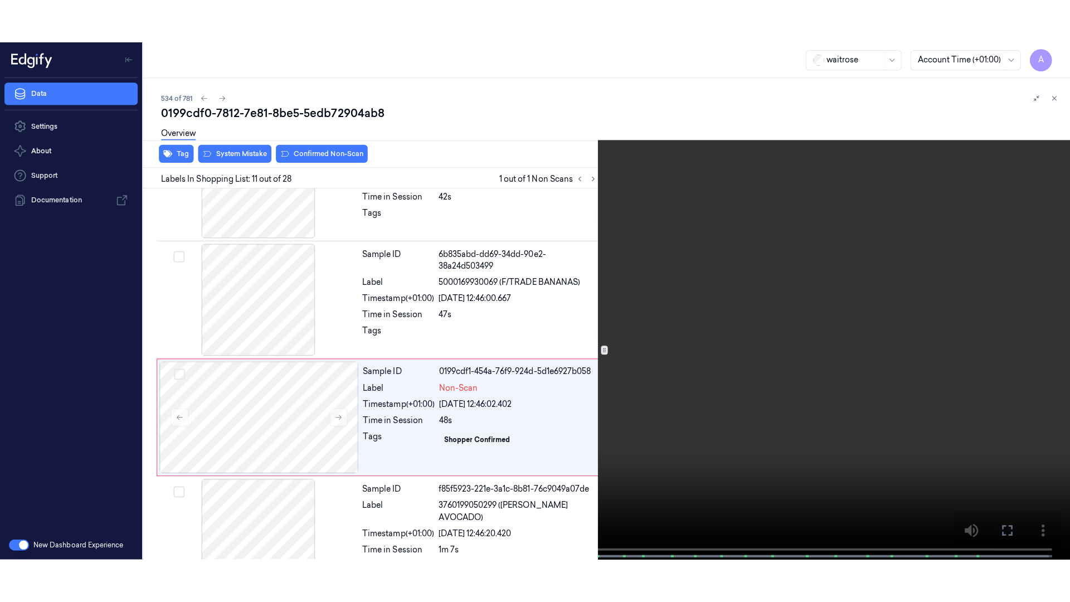
scroll to position [1048, 0]
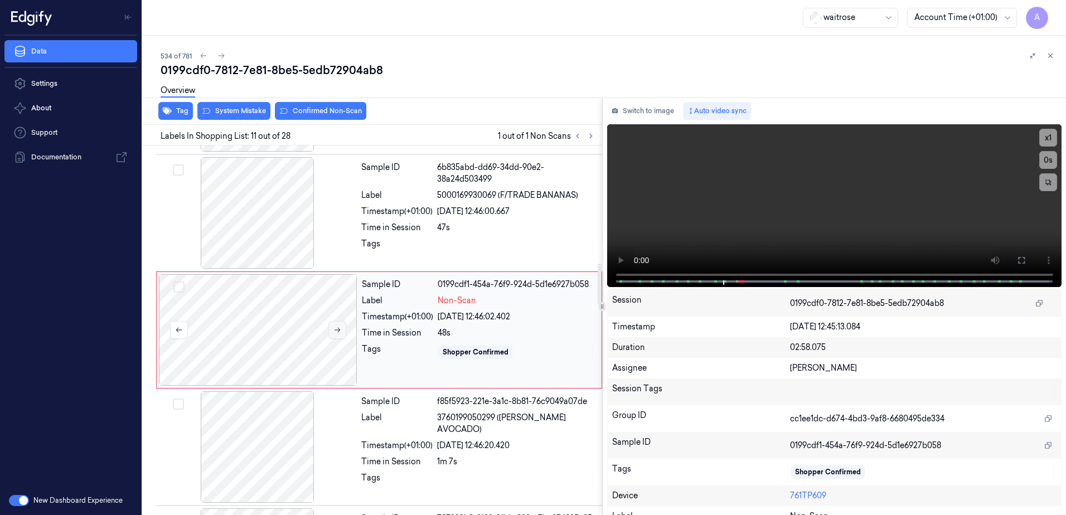
click at [333, 330] on icon at bounding box center [337, 330] width 8 height 8
click at [335, 331] on icon at bounding box center [337, 330] width 8 height 8
click at [335, 334] on button at bounding box center [337, 330] width 18 height 18
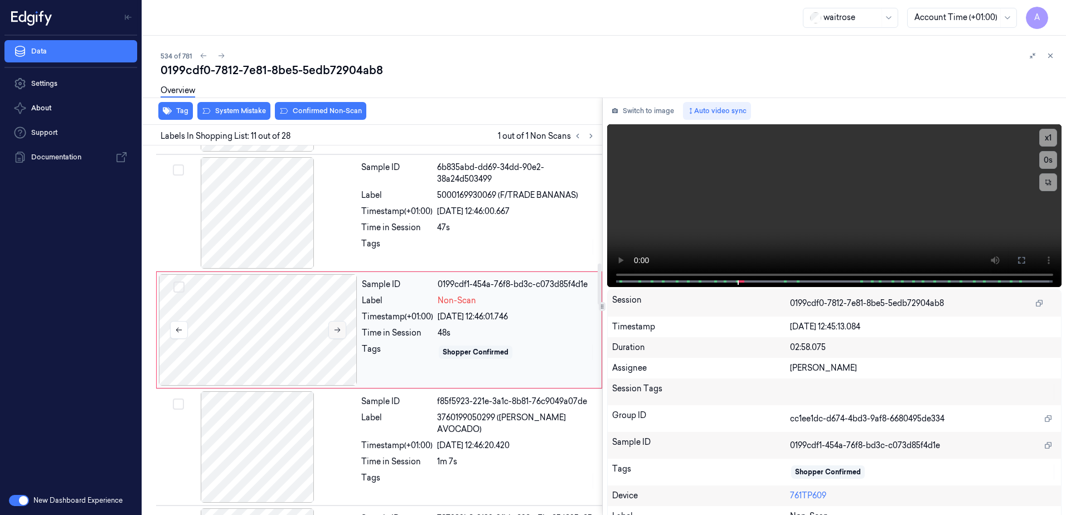
click at [335, 334] on button at bounding box center [337, 330] width 18 height 18
click at [1017, 259] on icon at bounding box center [1021, 260] width 9 height 9
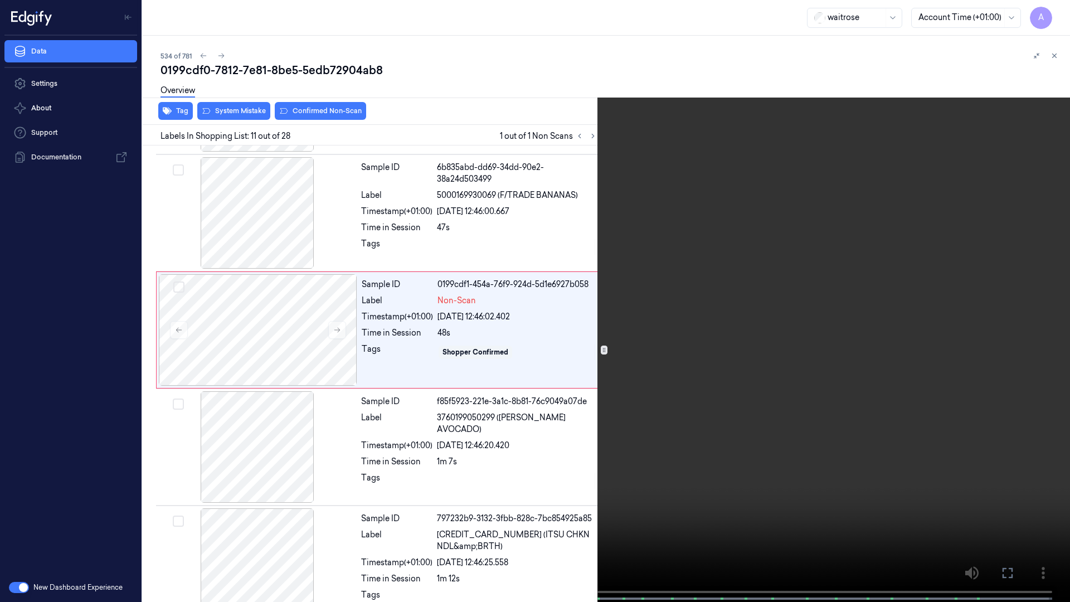
click at [818, 367] on video at bounding box center [535, 302] width 1070 height 604
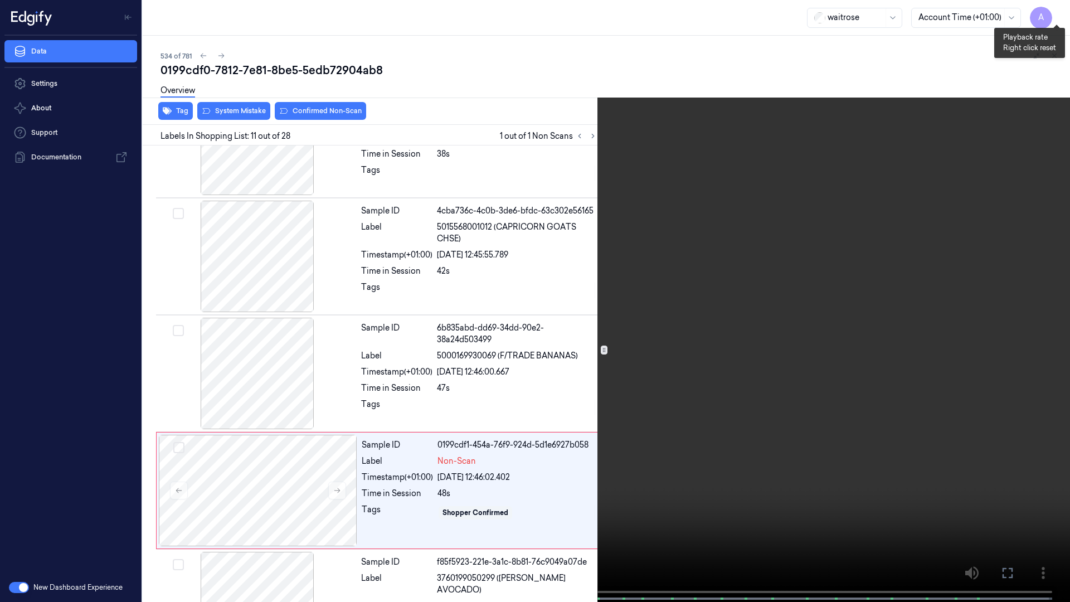
scroll to position [1004, 0]
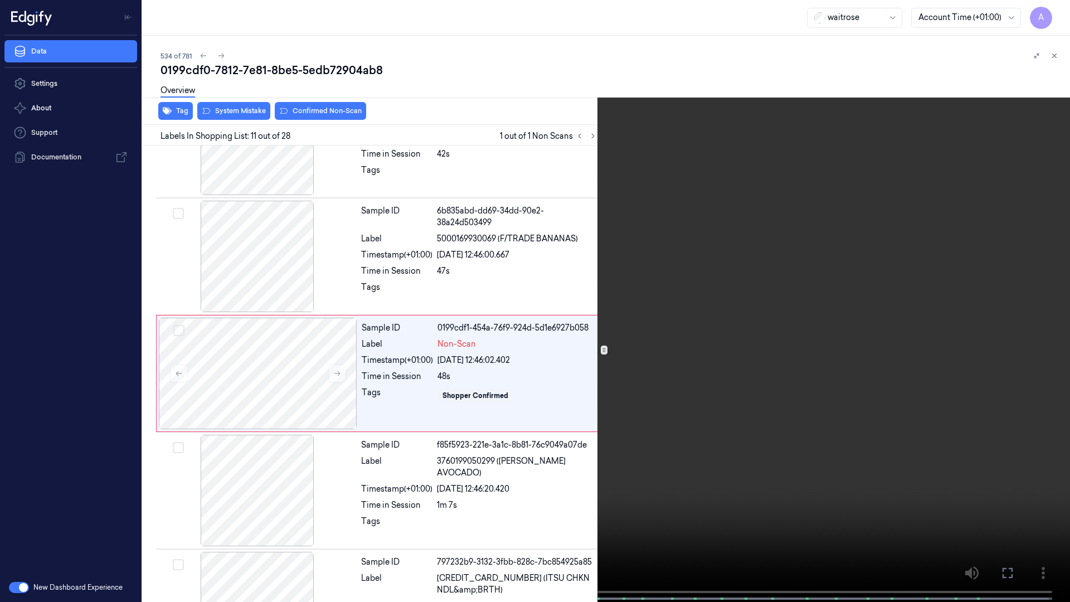
click at [273, 515] on span at bounding box center [274, 599] width 2 height 6
click at [0, 0] on icon at bounding box center [0, 0] width 0 height 0
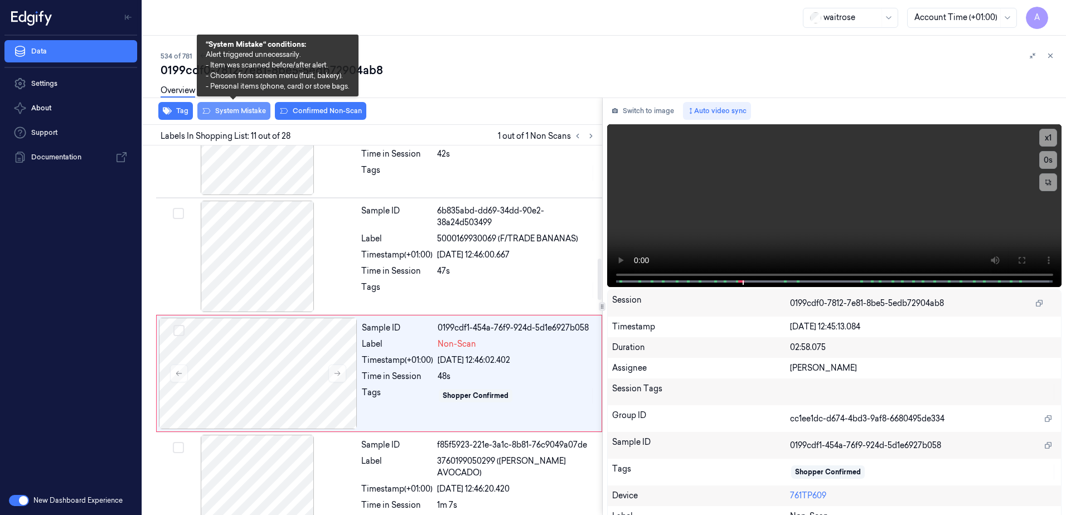
click at [238, 114] on button "System Mistake" at bounding box center [233, 111] width 73 height 18
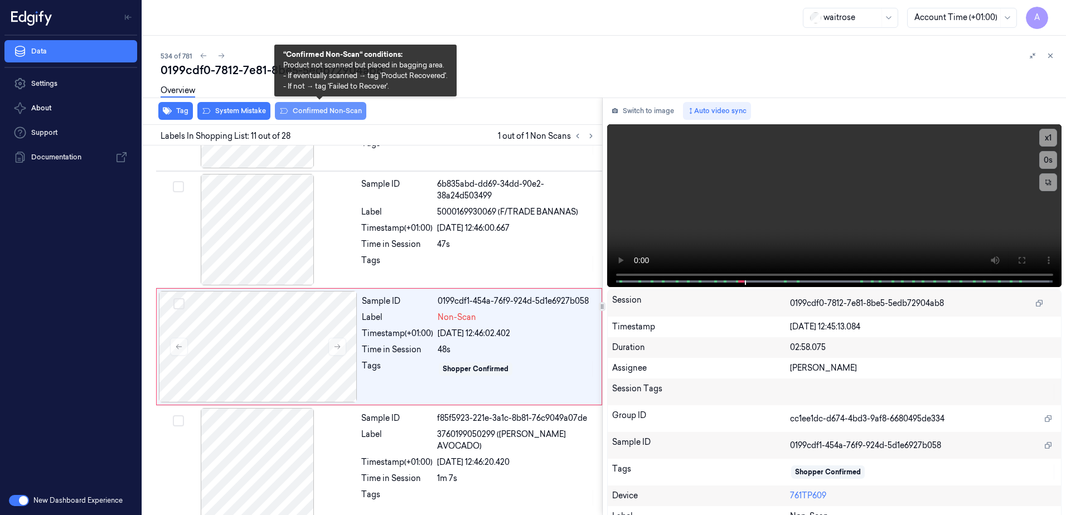
scroll to position [1048, 0]
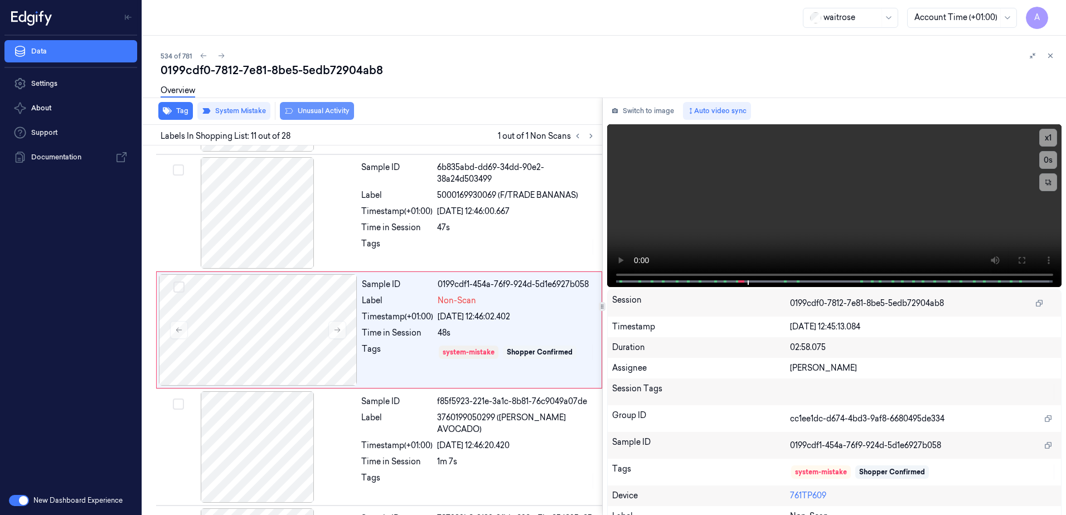
click at [319, 114] on button "Unusual Activity" at bounding box center [317, 111] width 74 height 18
click at [1049, 55] on icon at bounding box center [1050, 56] width 8 height 8
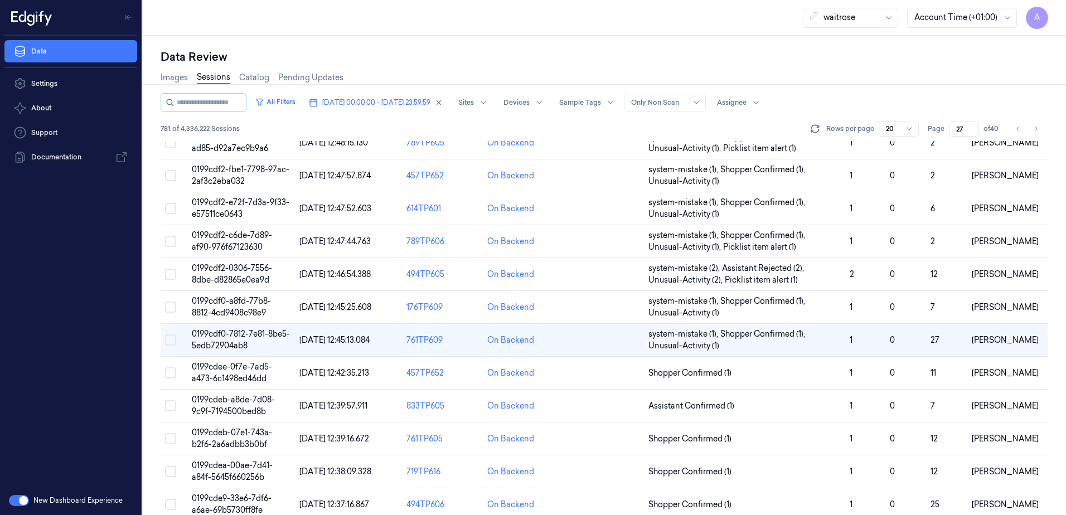
scroll to position [317, 0]
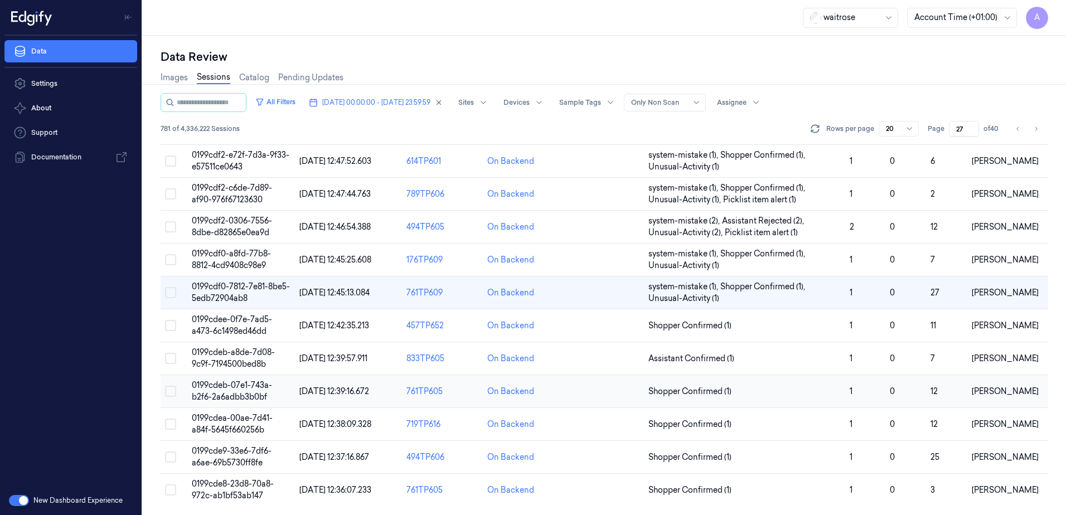
click at [247, 387] on span "0199cdeb-07e1-743a-b2f6-2a6adbb3b0bf" at bounding box center [232, 391] width 80 height 22
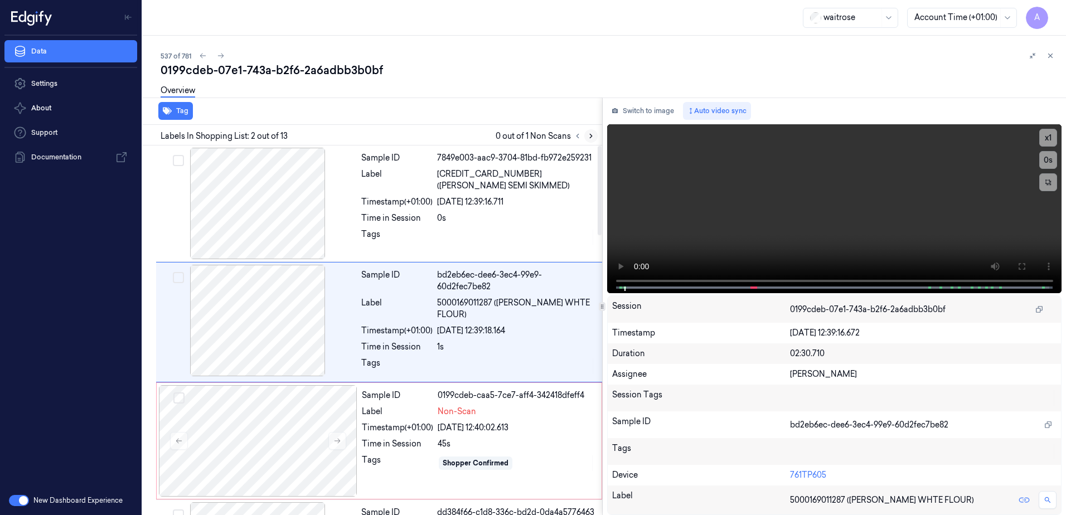
click at [585, 136] on button at bounding box center [590, 135] width 13 height 13
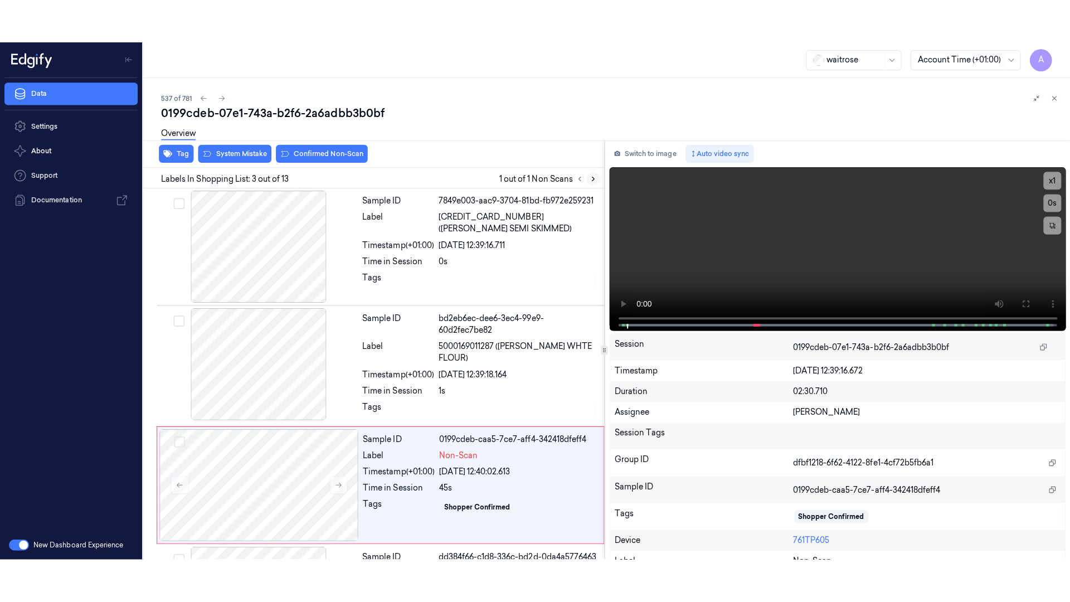
scroll to position [111, 0]
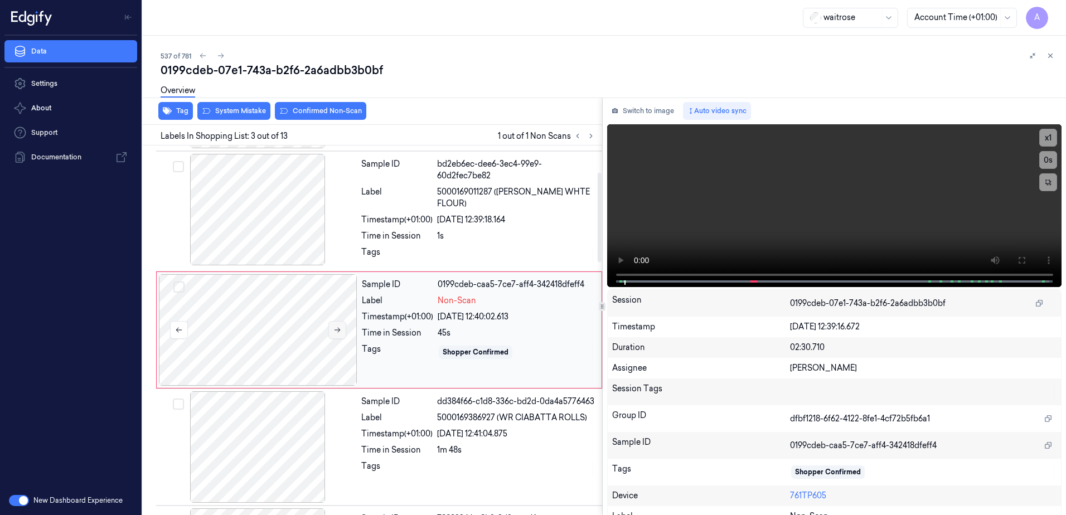
click at [338, 332] on icon at bounding box center [338, 330] width 6 height 5
click at [337, 331] on icon at bounding box center [337, 330] width 8 height 8
click at [1012, 260] on button at bounding box center [1021, 260] width 18 height 18
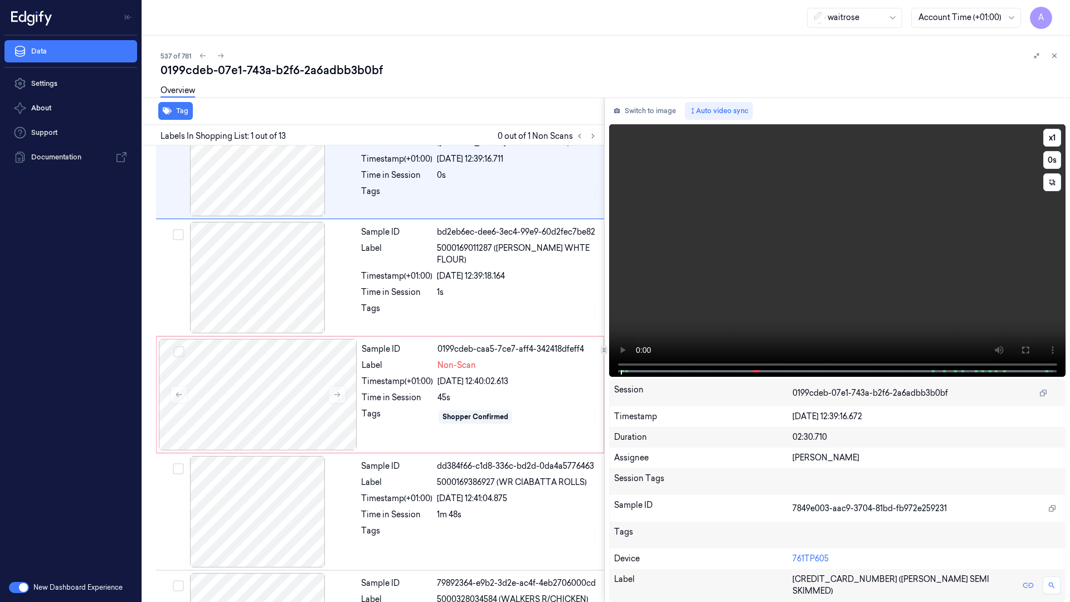
scroll to position [0, 0]
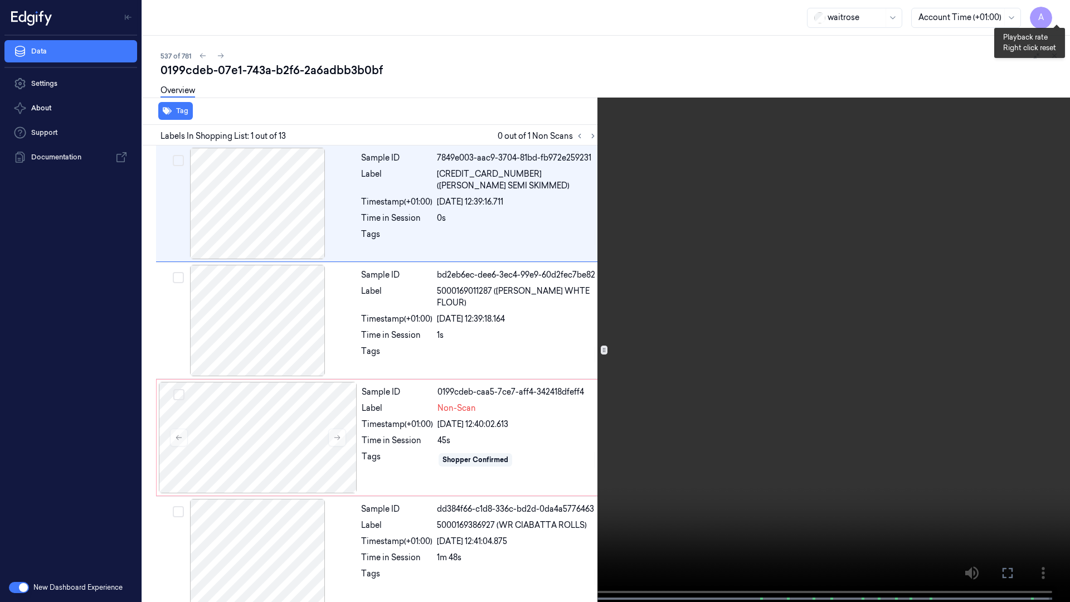
click at [1055, 11] on button "x 1" at bounding box center [1057, 13] width 18 height 18
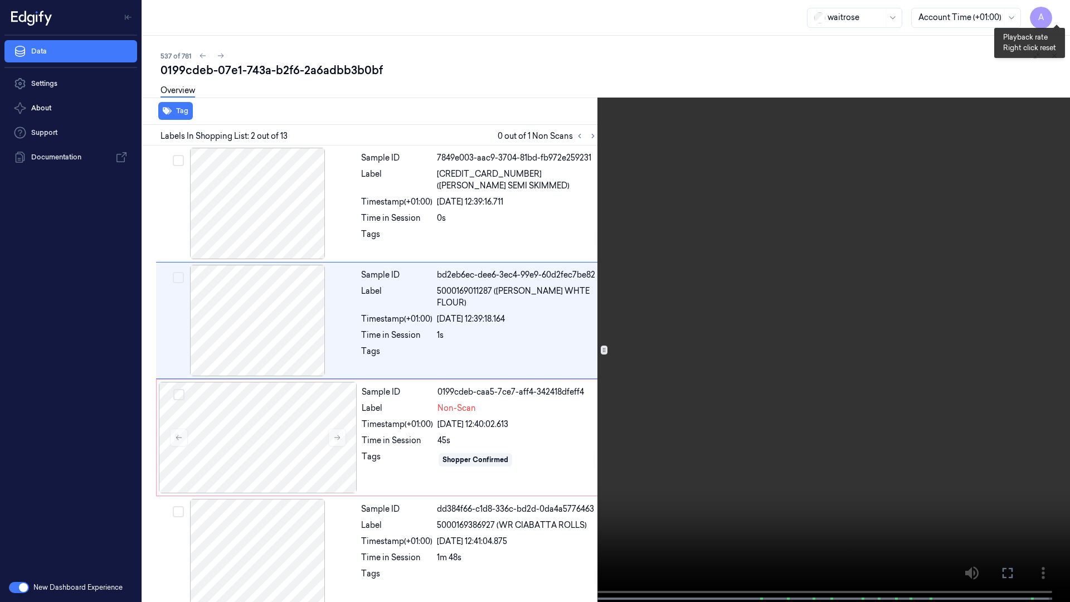
click at [1056, 12] on button "x 2" at bounding box center [1057, 13] width 18 height 18
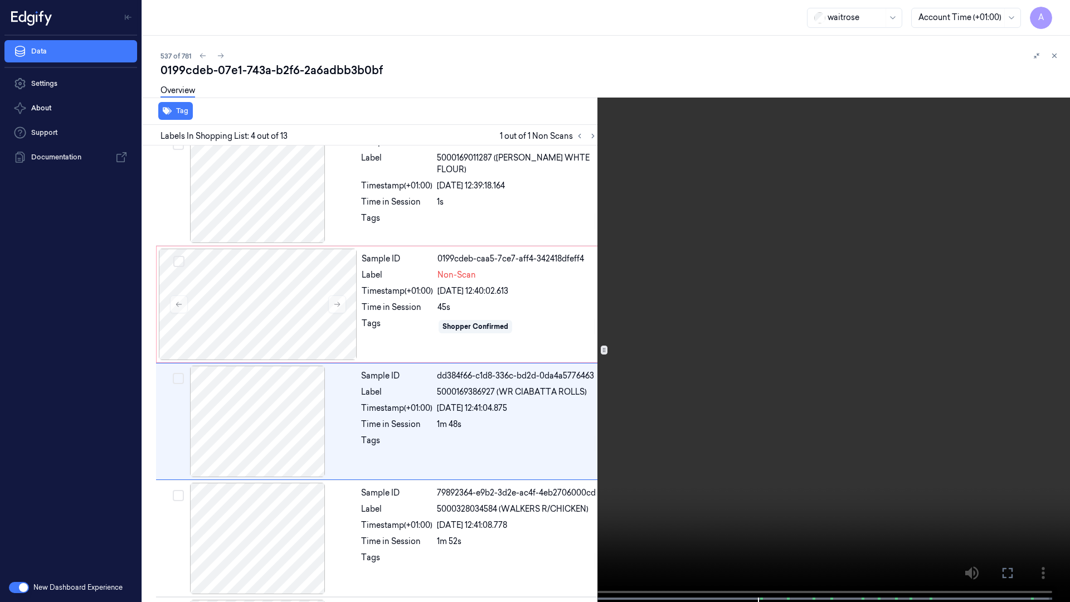
scroll to position [181, 0]
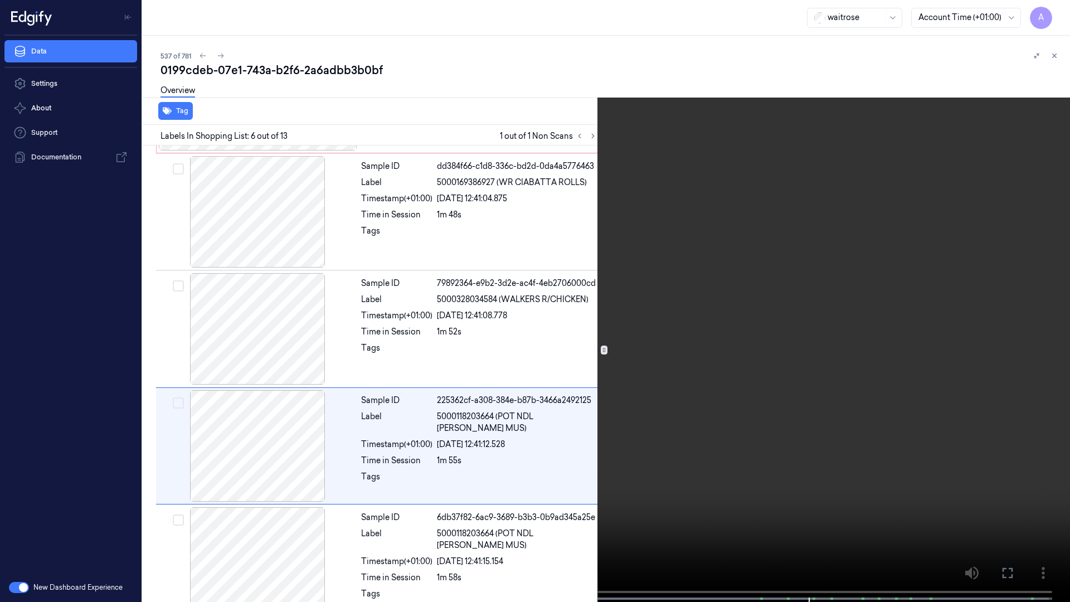
click at [703, 515] on video at bounding box center [535, 302] width 1070 height 604
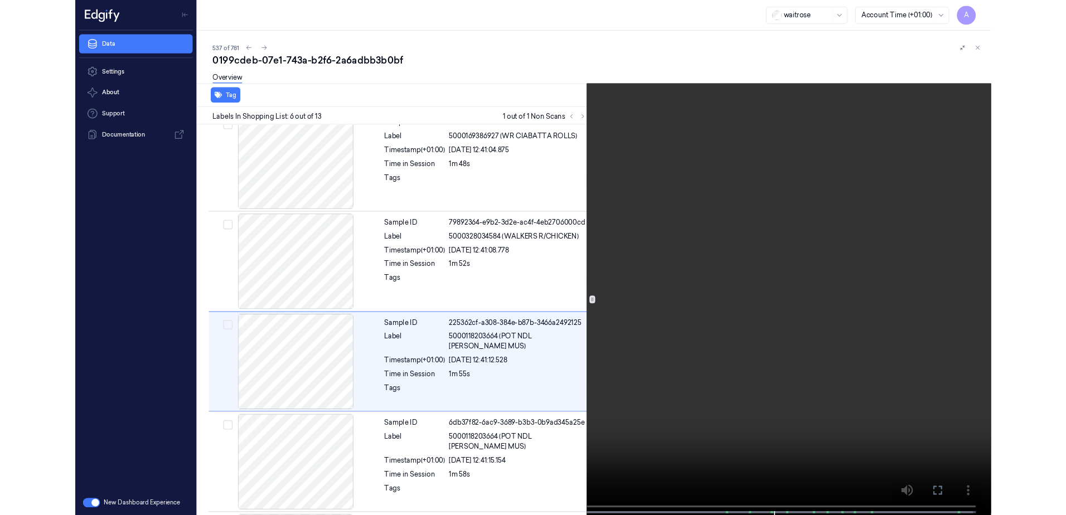
scroll to position [415, 0]
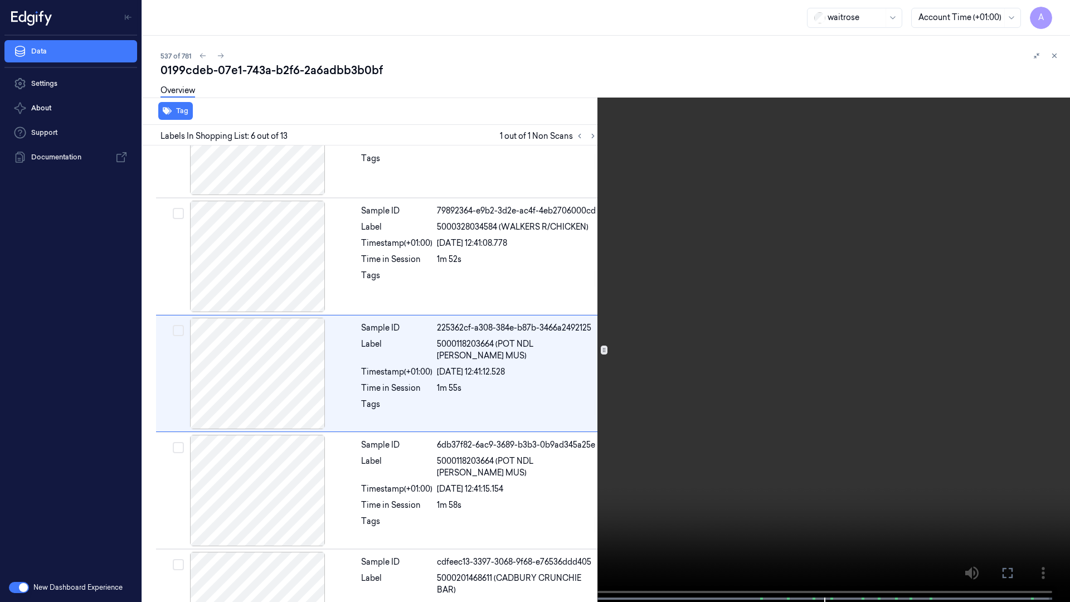
click at [0, 0] on icon at bounding box center [0, 0] width 0 height 0
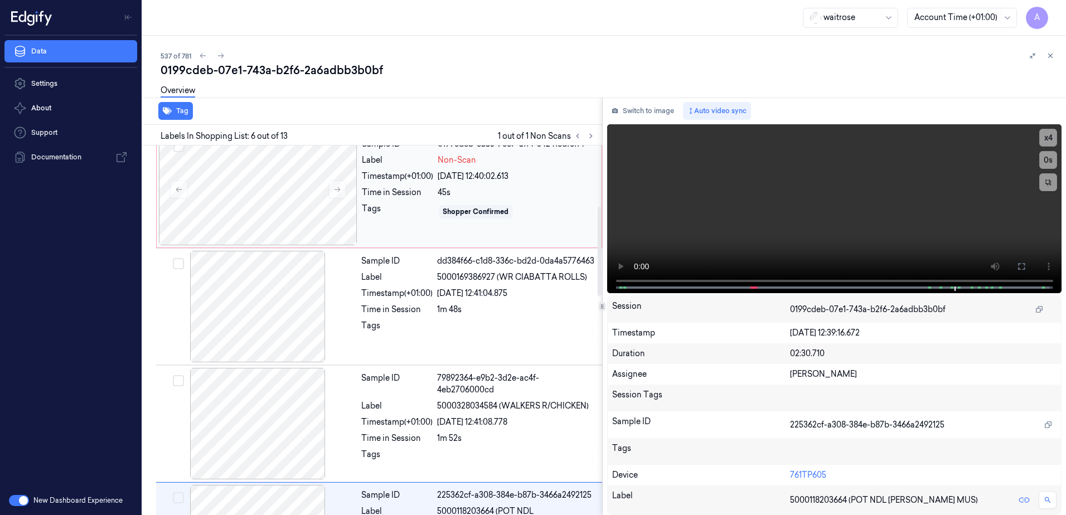
click at [425, 224] on div "Sample ID 0199cdeb-caa5-7ce7-aff4-342418dfeff4 Label Non-Scan Timestamp (+01:00…" at bounding box center [478, 190] width 242 height 112
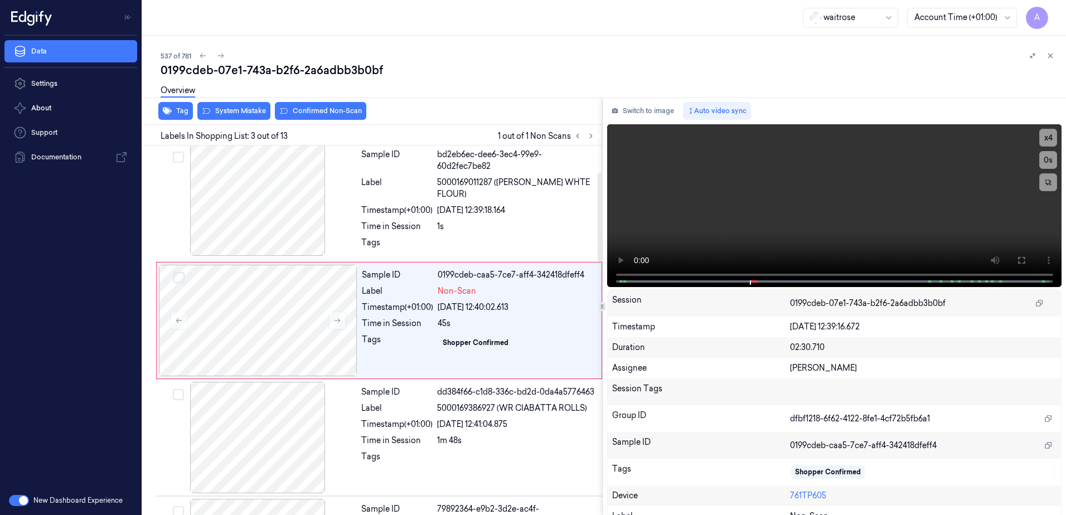
scroll to position [111, 0]
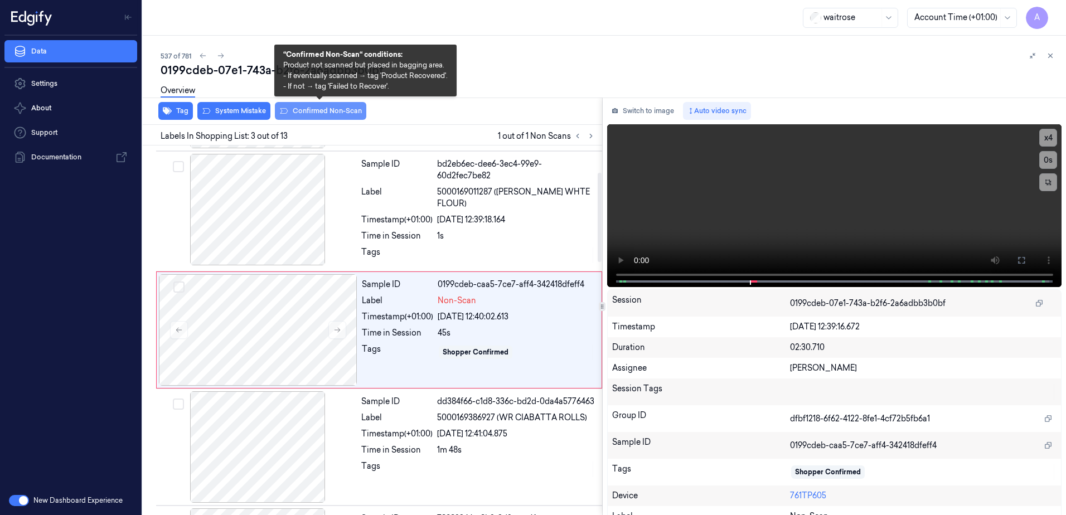
click at [300, 116] on button "Confirmed Non-Scan" at bounding box center [320, 111] width 91 height 18
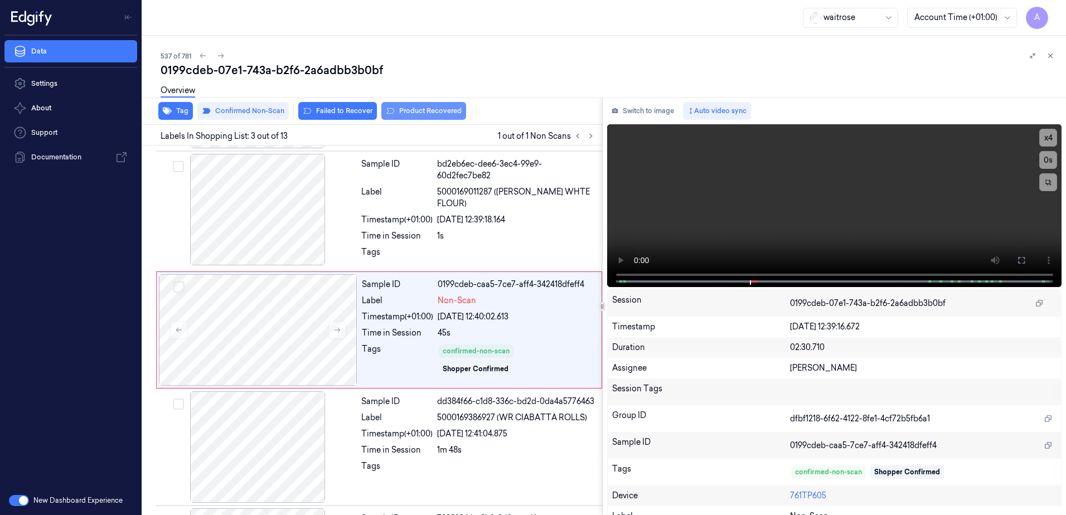
click at [409, 114] on button "Product Recovered" at bounding box center [423, 111] width 85 height 18
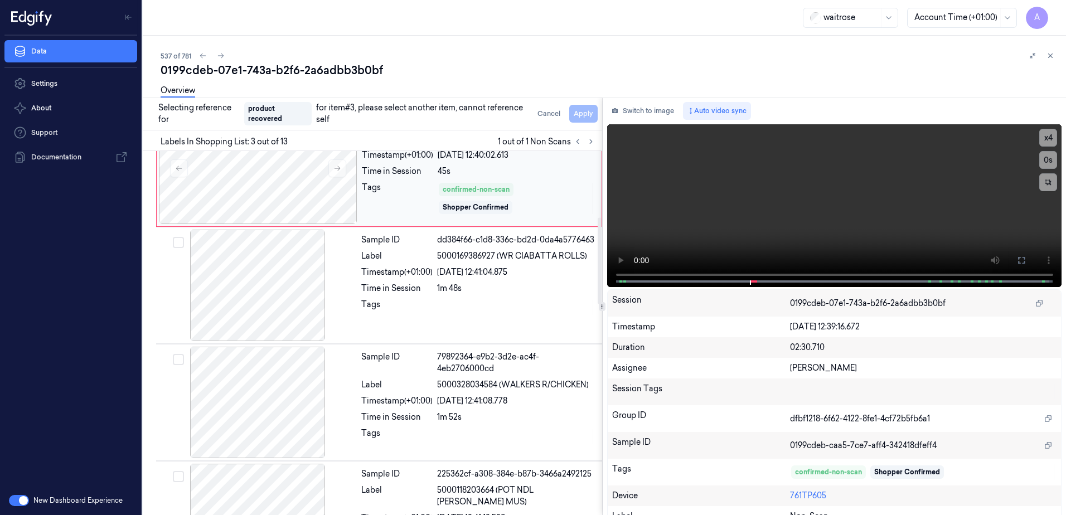
scroll to position [390, 0]
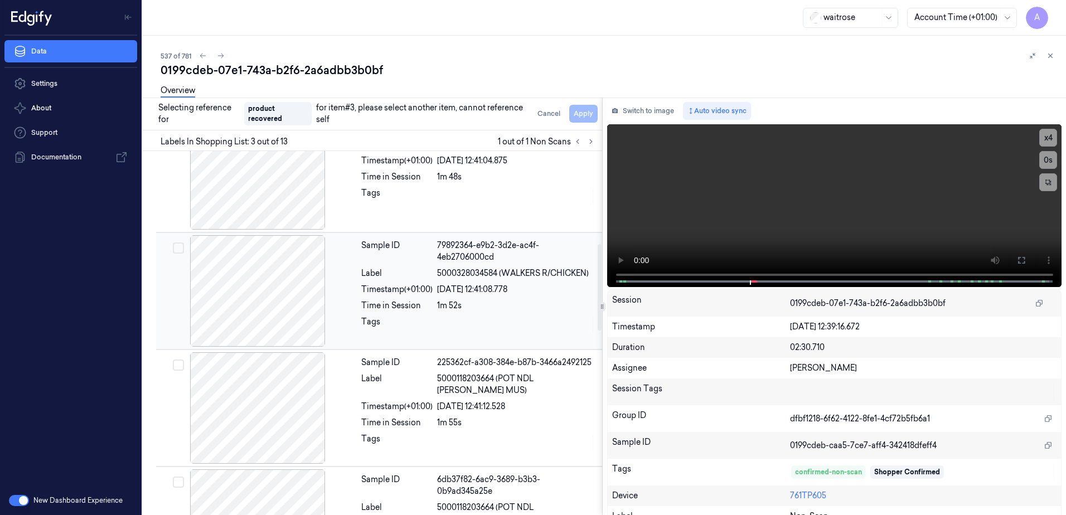
click at [473, 306] on div "1m 52s" at bounding box center [516, 306] width 158 height 12
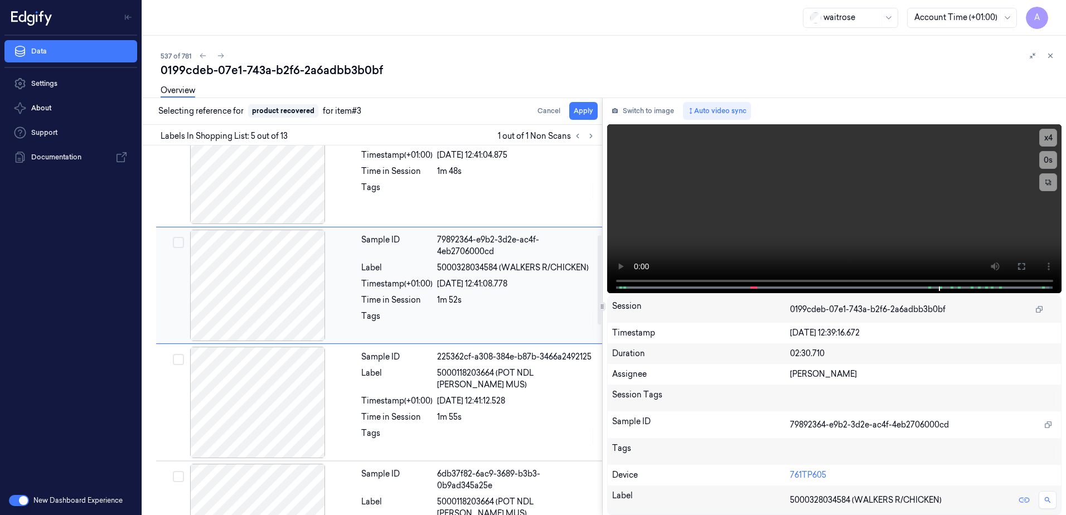
scroll to position [345, 0]
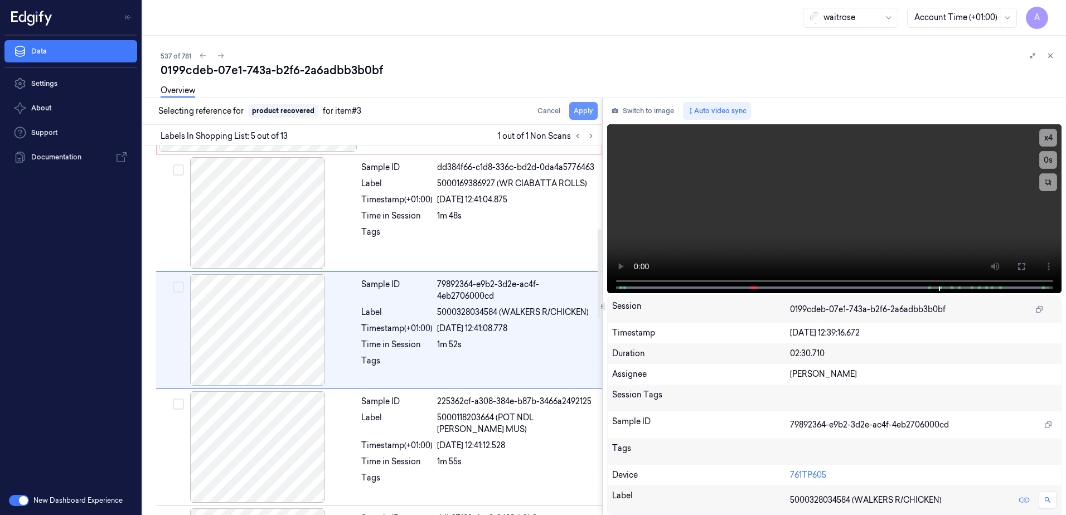
click at [576, 112] on button "Apply" at bounding box center [583, 111] width 28 height 18
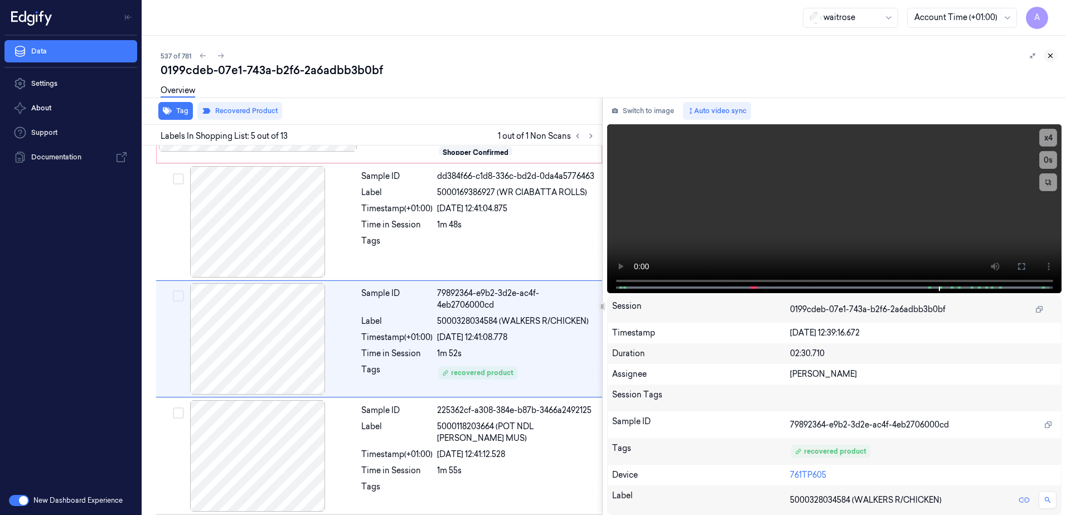
scroll to position [354, 0]
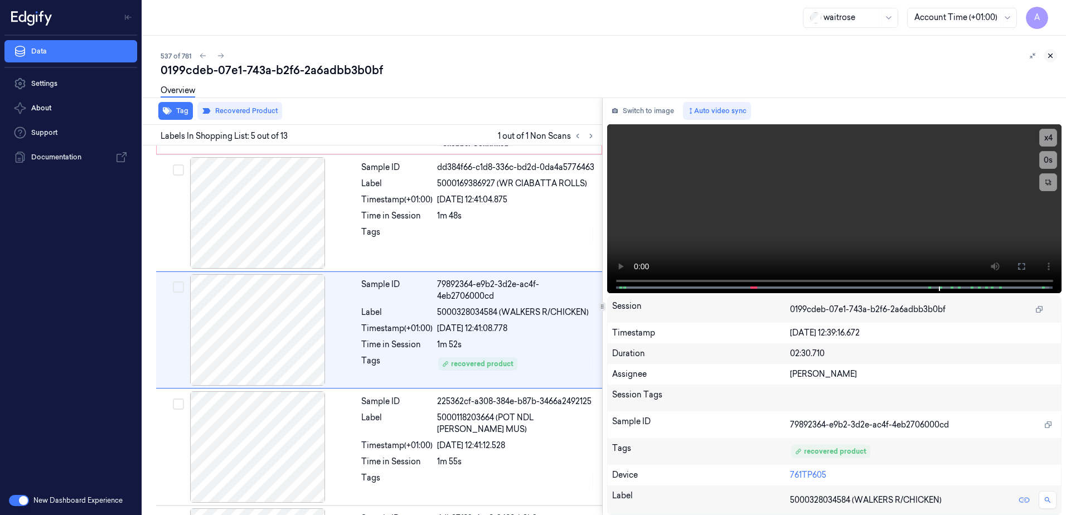
click at [1053, 55] on icon at bounding box center [1050, 56] width 8 height 8
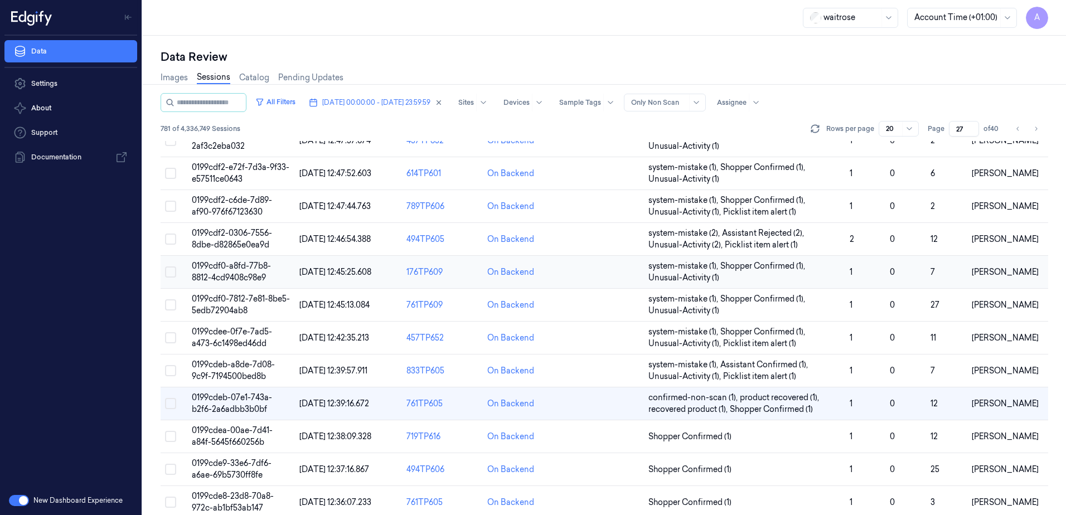
scroll to position [317, 0]
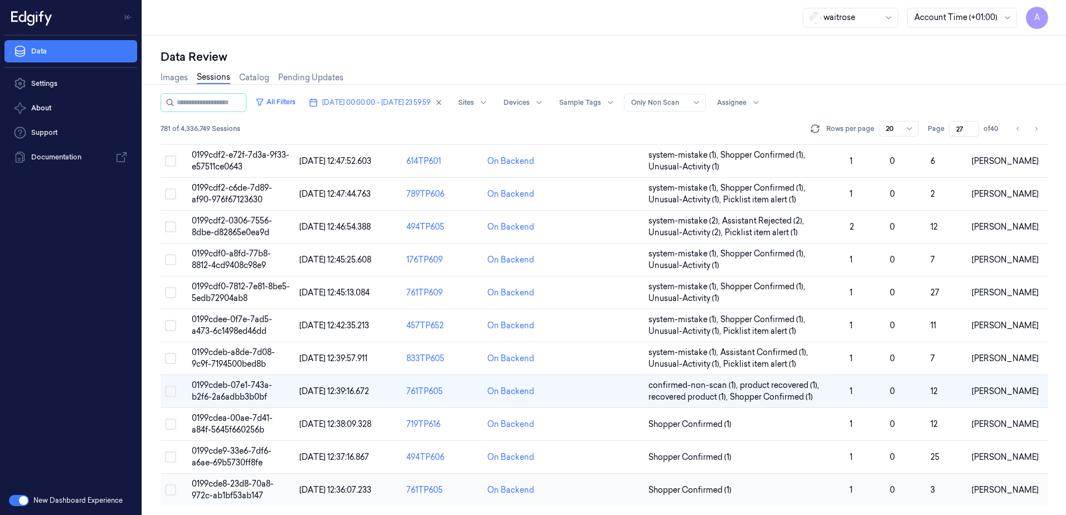
click at [230, 488] on span "0199cde8-23d8-70a8-972c-ab1bf53ab147" at bounding box center [233, 490] width 82 height 22
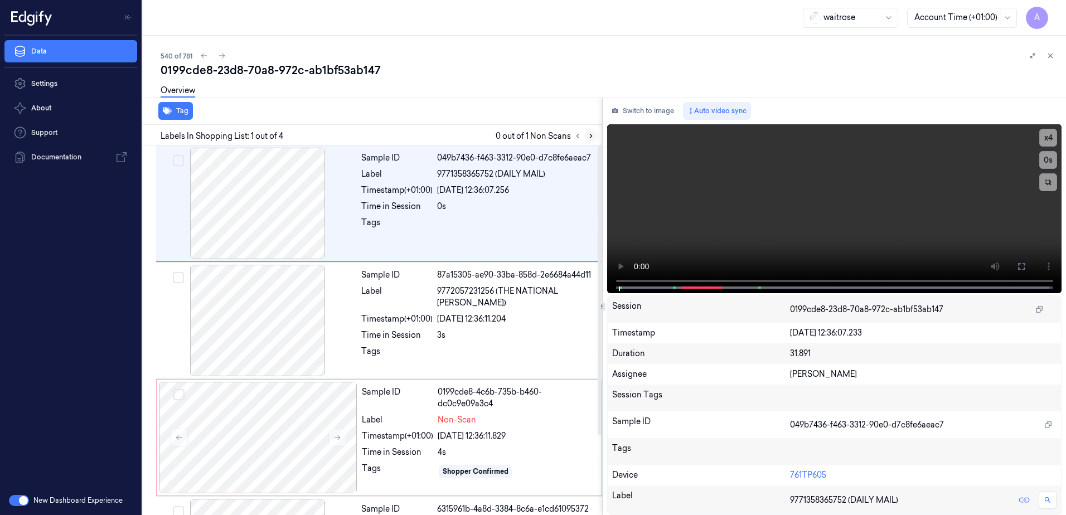
click at [590, 138] on icon at bounding box center [591, 136] width 2 height 4
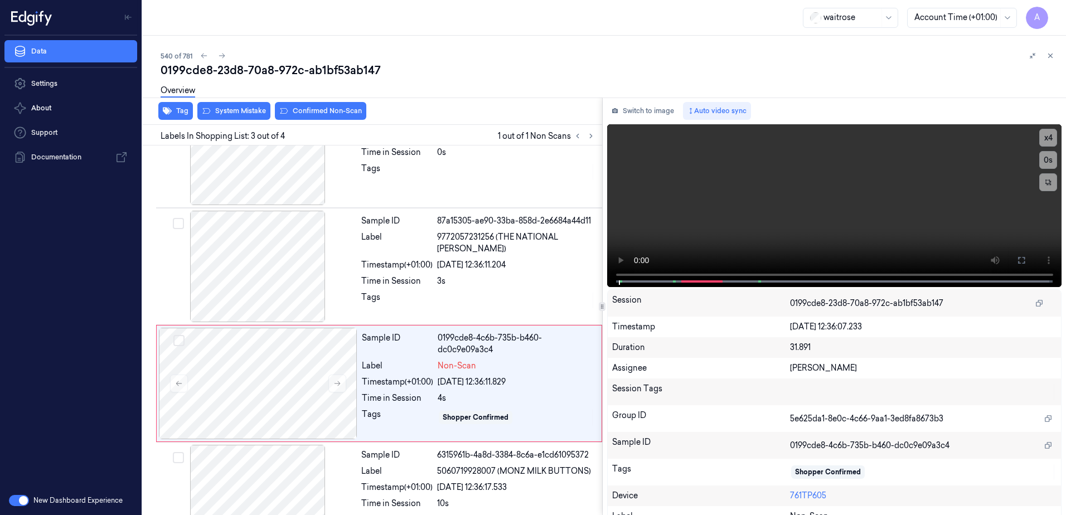
scroll to position [102, 0]
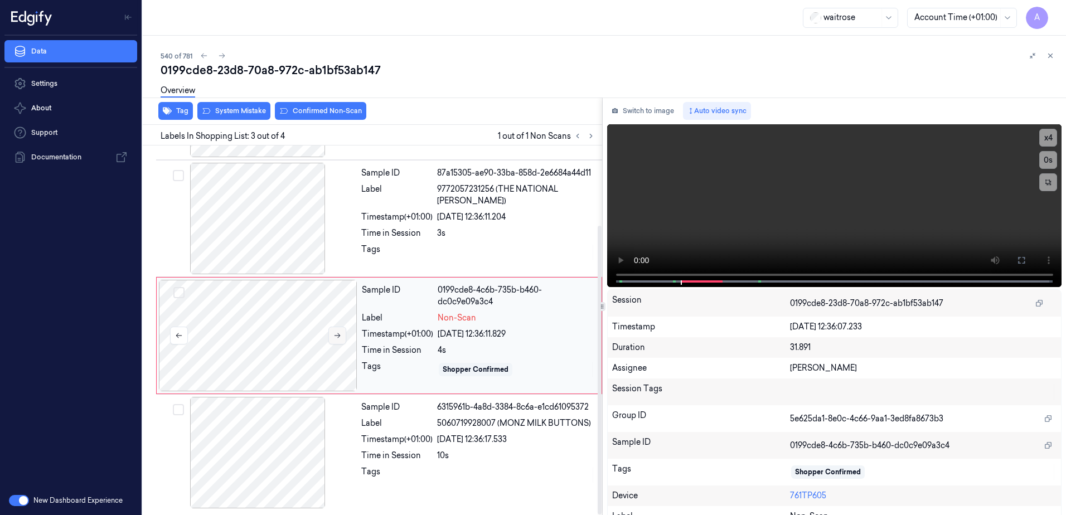
click at [331, 333] on button at bounding box center [337, 336] width 18 height 18
click at [333, 335] on icon at bounding box center [337, 336] width 8 height 8
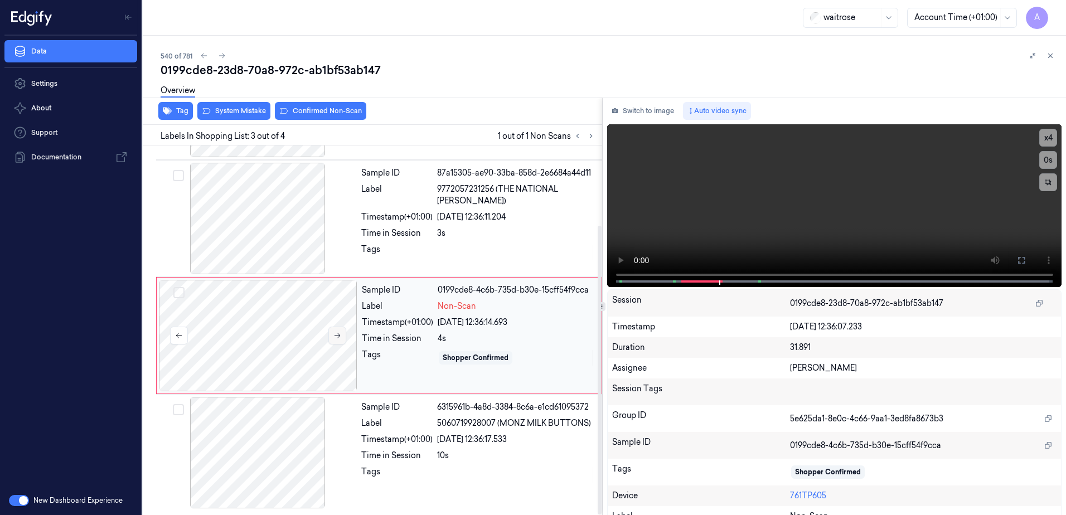
click at [333, 335] on icon at bounding box center [337, 336] width 8 height 8
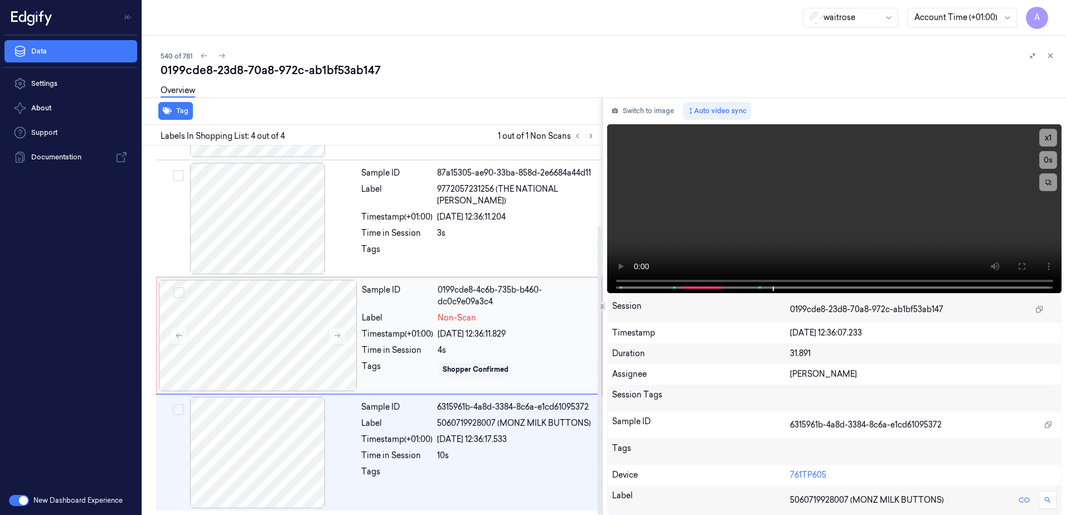
click at [406, 378] on div "Tags" at bounding box center [397, 370] width 71 height 18
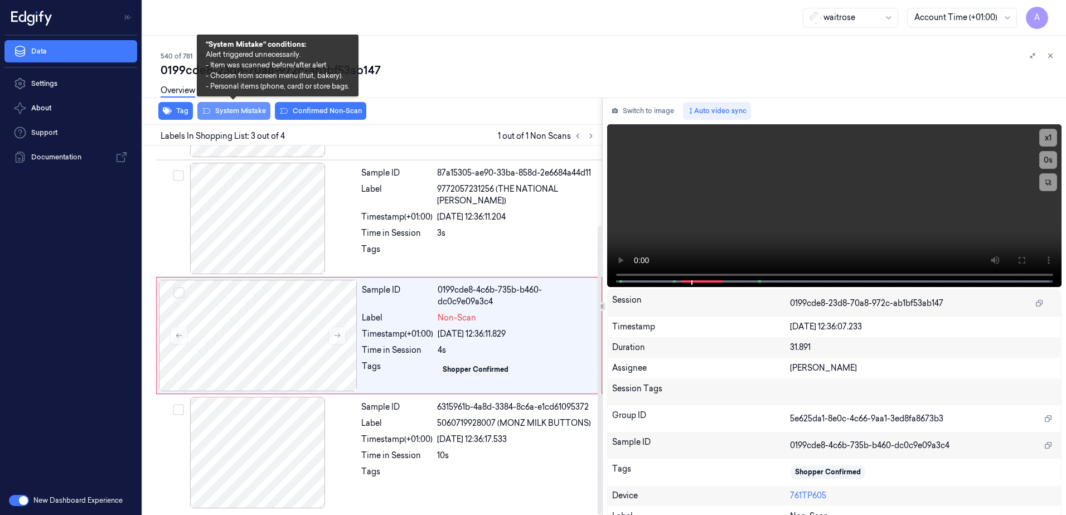
click at [234, 112] on button "System Mistake" at bounding box center [233, 111] width 73 height 18
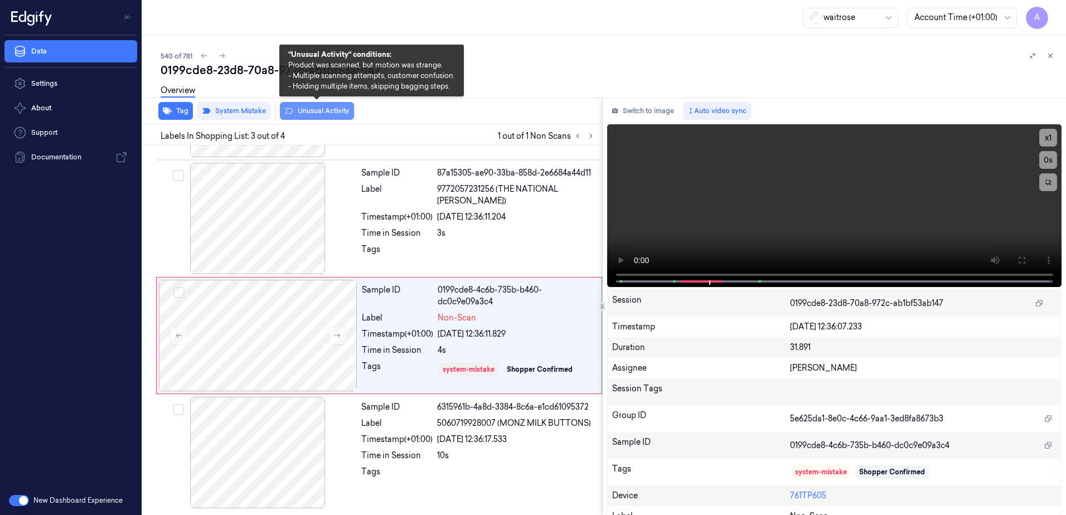
click at [318, 113] on button "Unusual Activity" at bounding box center [317, 111] width 74 height 18
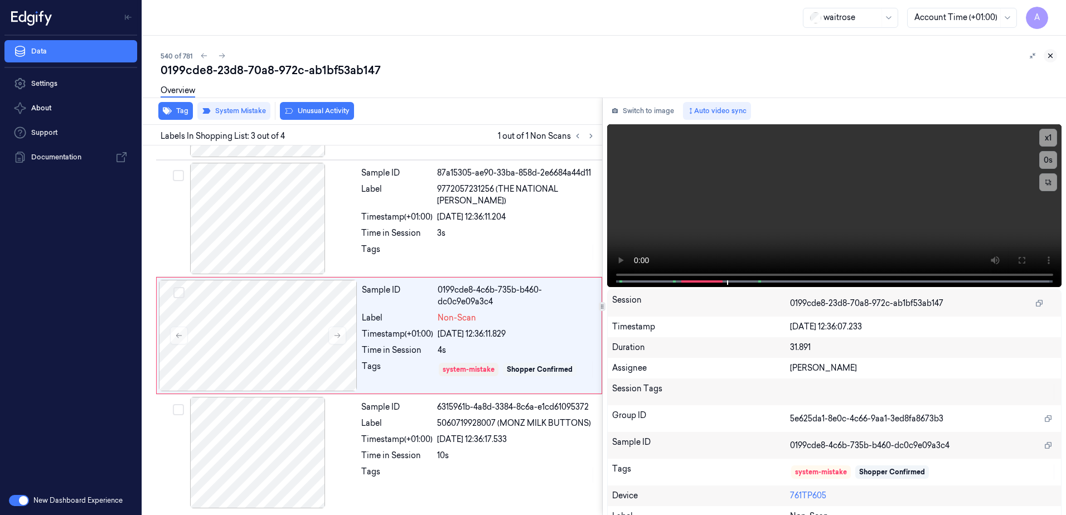
scroll to position [109, 0]
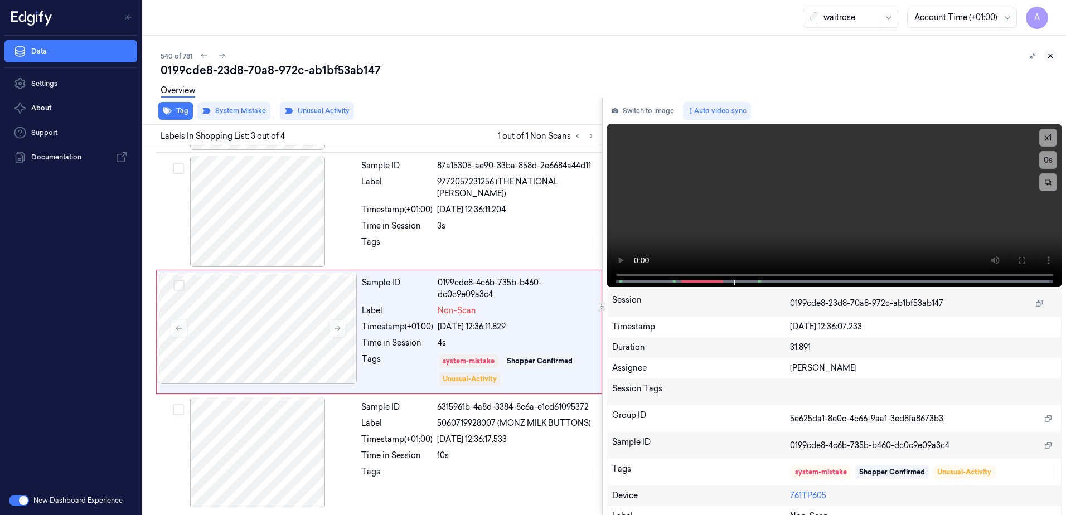
click at [1049, 55] on icon at bounding box center [1050, 56] width 8 height 8
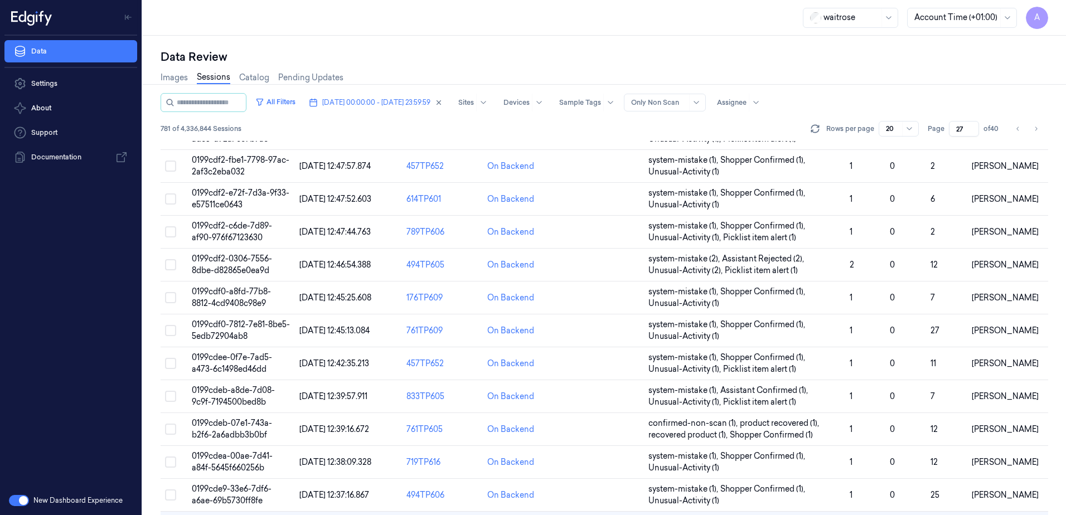
scroll to position [317, 0]
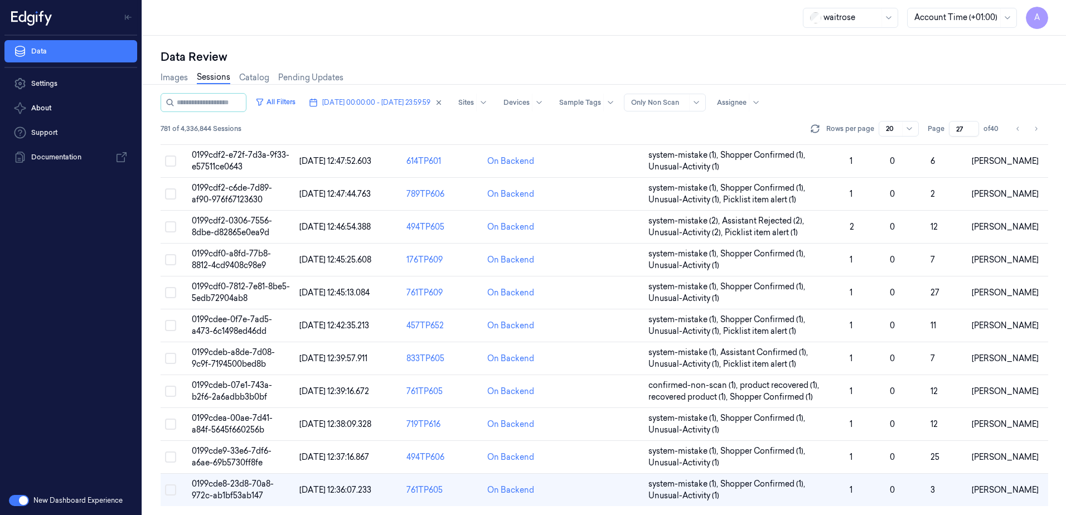
drag, startPoint x: 964, startPoint y: 127, endPoint x: 953, endPoint y: 129, distance: 11.3
click at [953, 129] on input "27" at bounding box center [964, 129] width 30 height 16
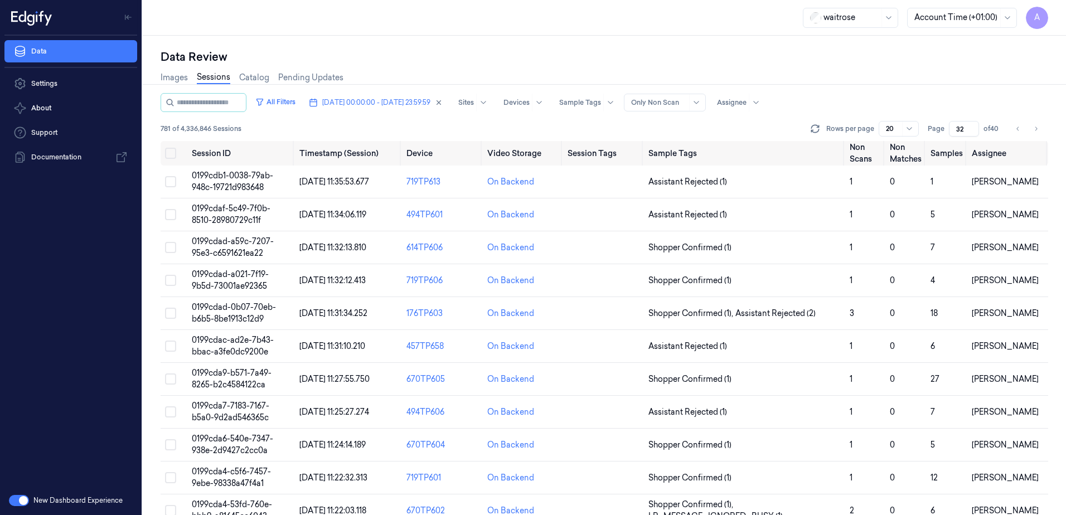
type input "32"
click at [227, 244] on span "0199cdad-a59c-7207-95e3-c6591621ea22" at bounding box center [233, 247] width 82 height 22
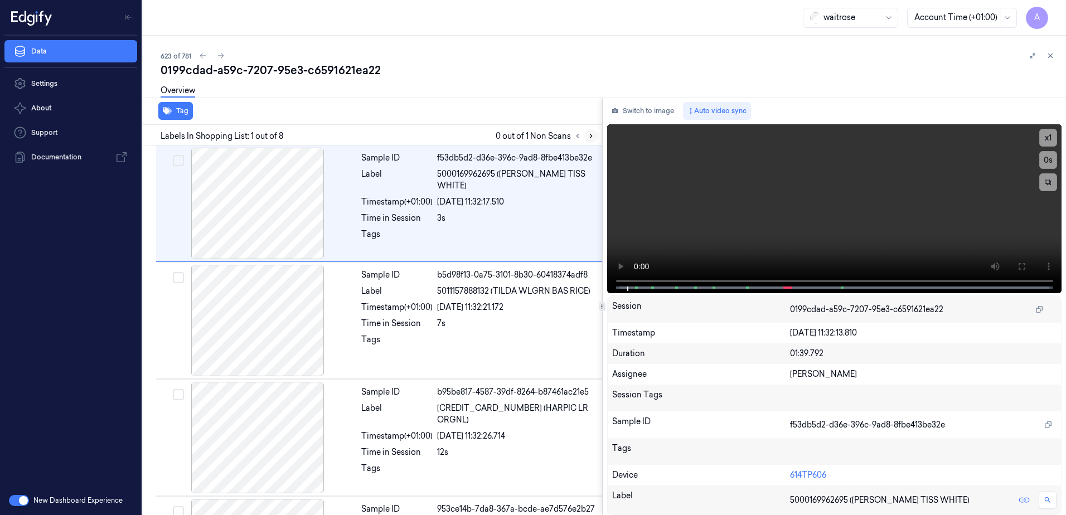
click at [589, 133] on icon at bounding box center [591, 136] width 8 height 8
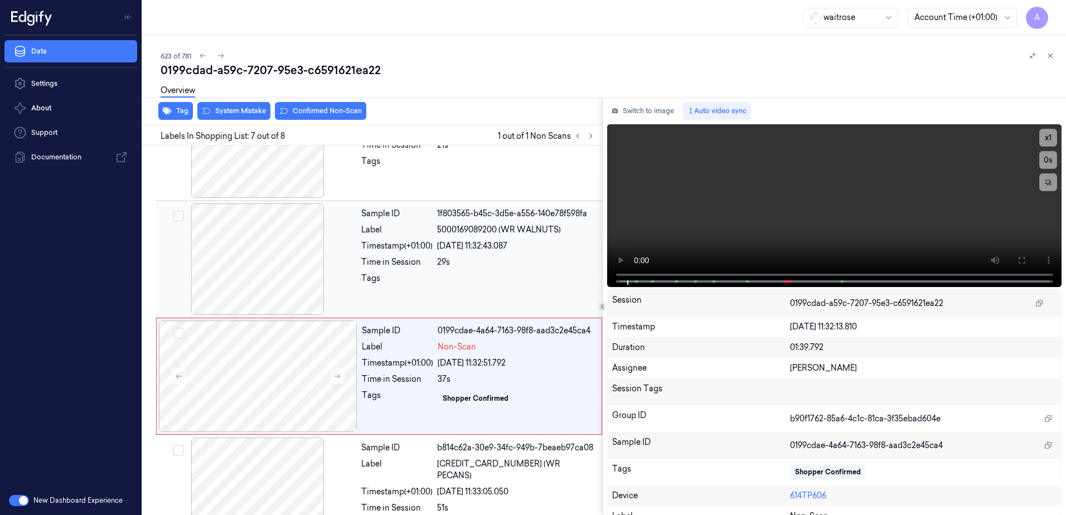
scroll to position [570, 0]
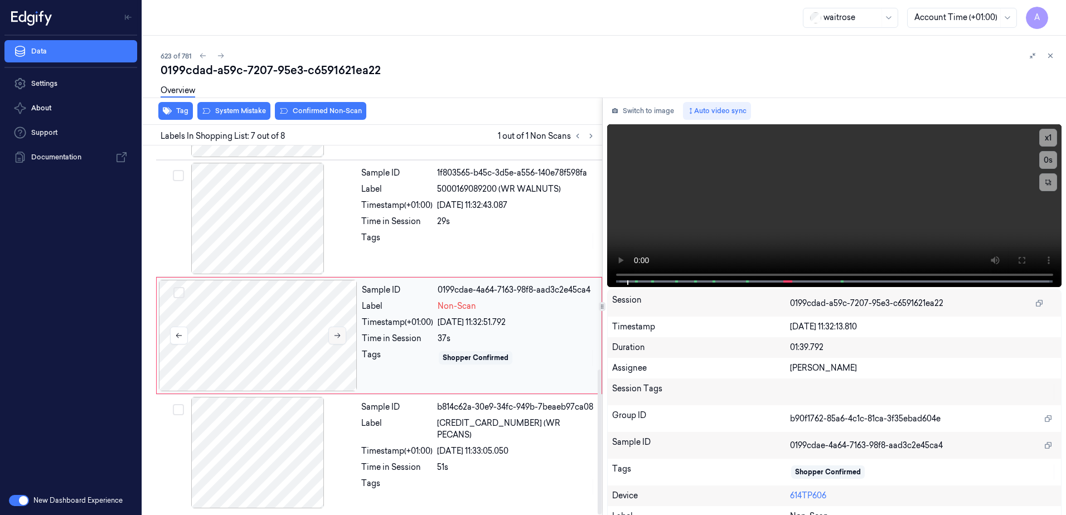
click at [335, 338] on icon at bounding box center [337, 336] width 8 height 8
click at [342, 337] on button at bounding box center [337, 336] width 18 height 18
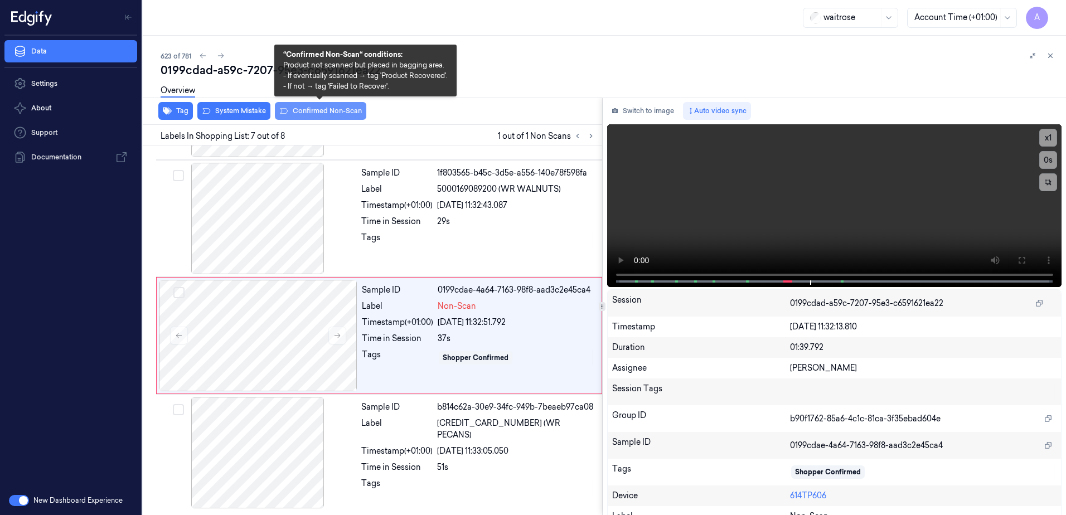
click at [328, 114] on button "Confirmed Non-Scan" at bounding box center [320, 111] width 91 height 18
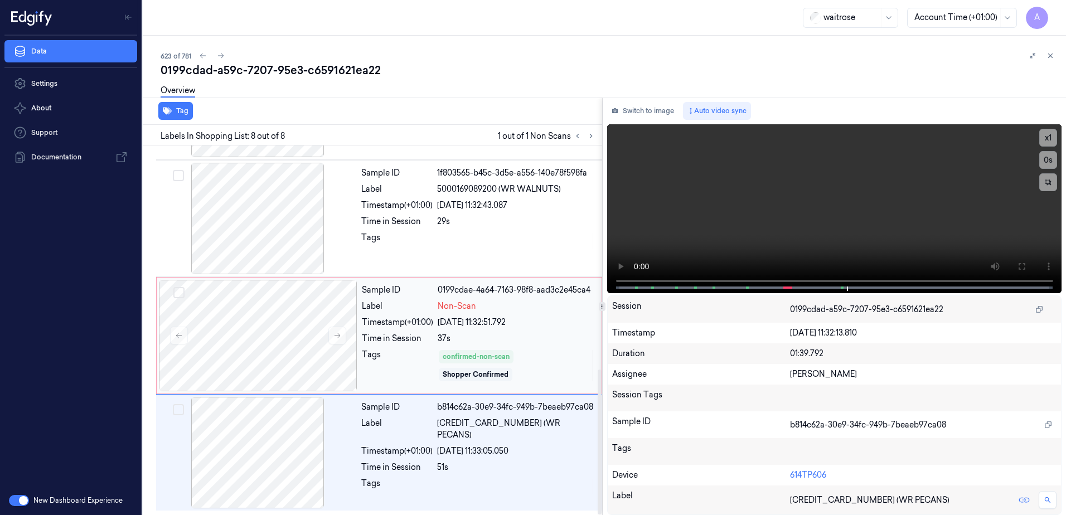
click at [424, 371] on div "Tags" at bounding box center [397, 365] width 71 height 33
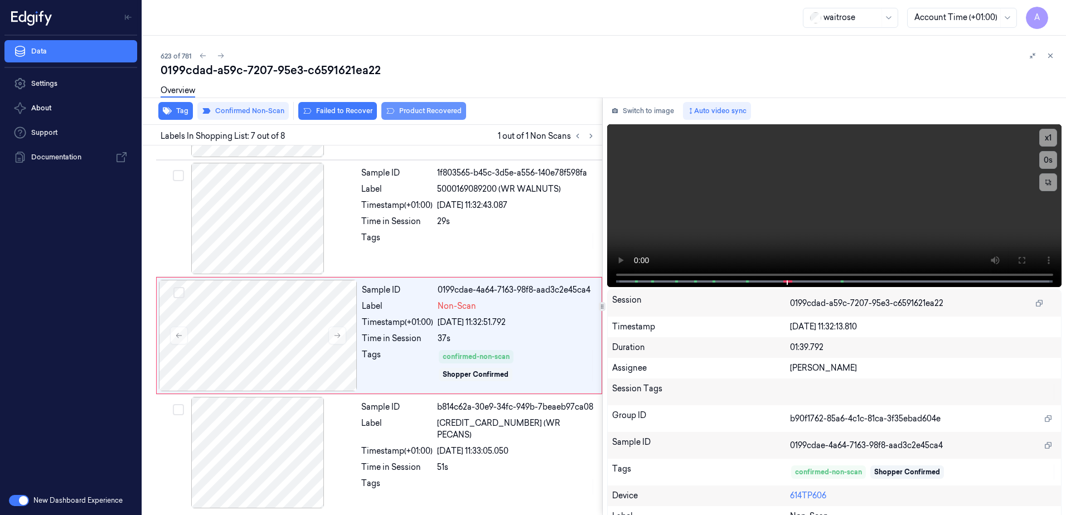
click at [416, 118] on button "Product Recovered" at bounding box center [423, 111] width 85 height 18
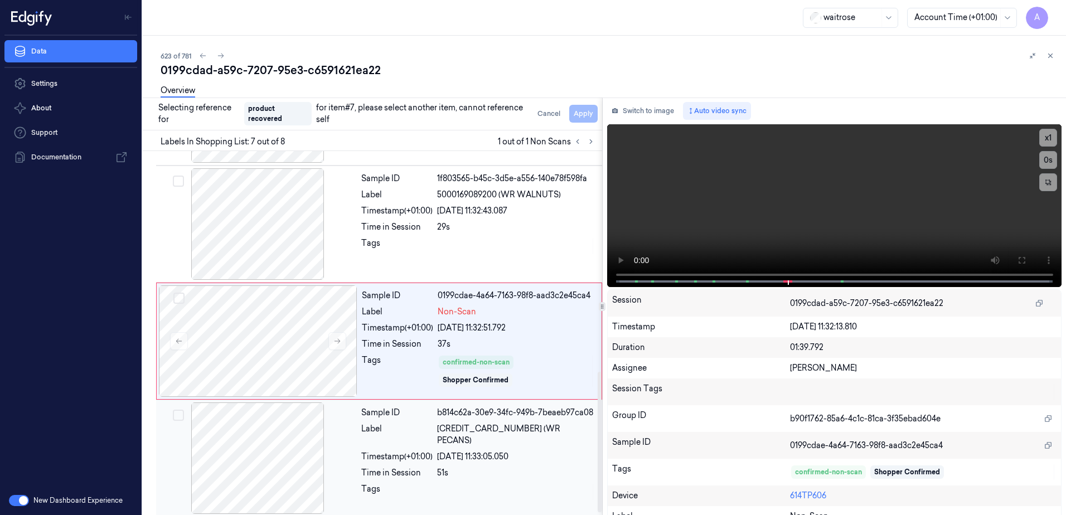
click at [551, 483] on div at bounding box center [516, 492] width 158 height 18
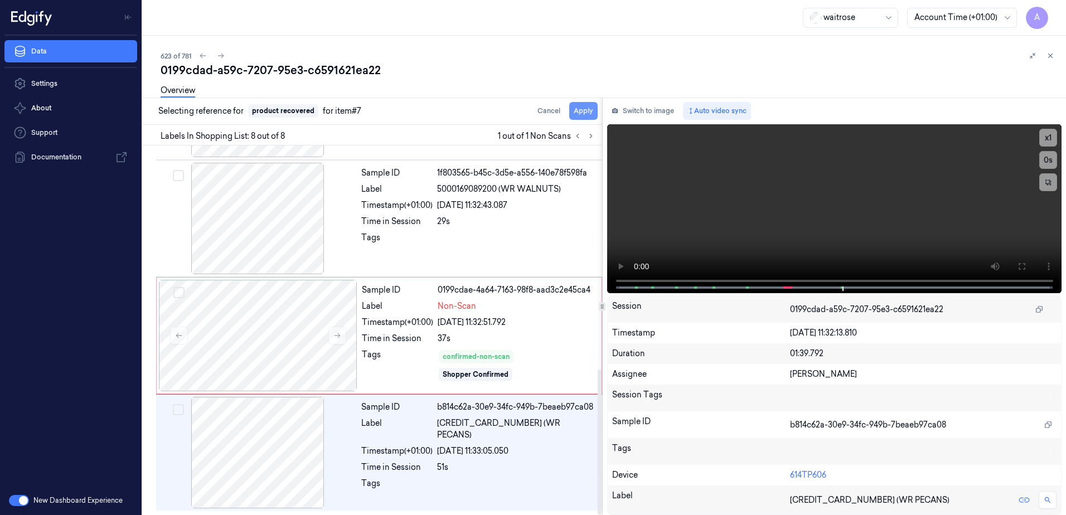
click at [589, 115] on button "Apply" at bounding box center [583, 111] width 28 height 18
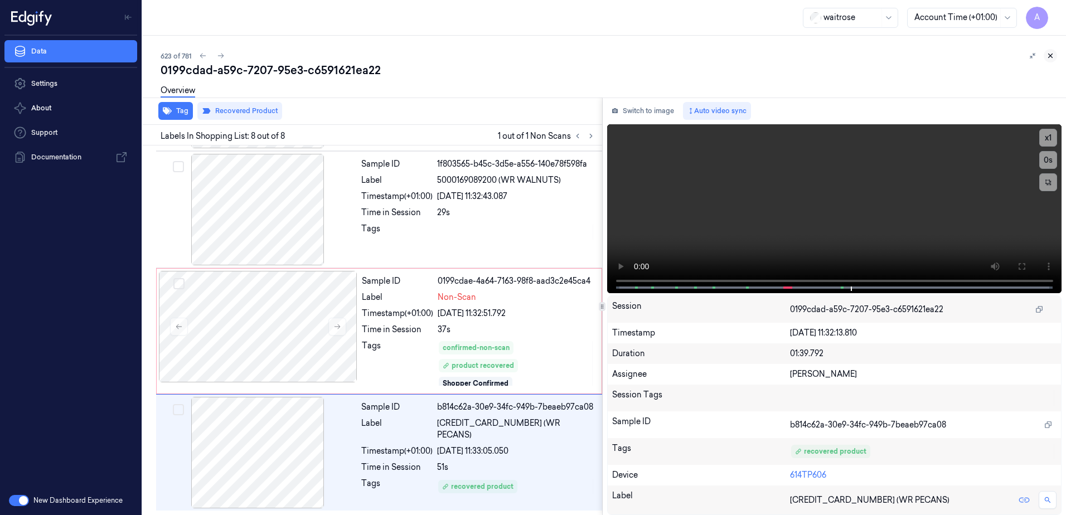
click at [1049, 57] on icon at bounding box center [1050, 56] width 8 height 8
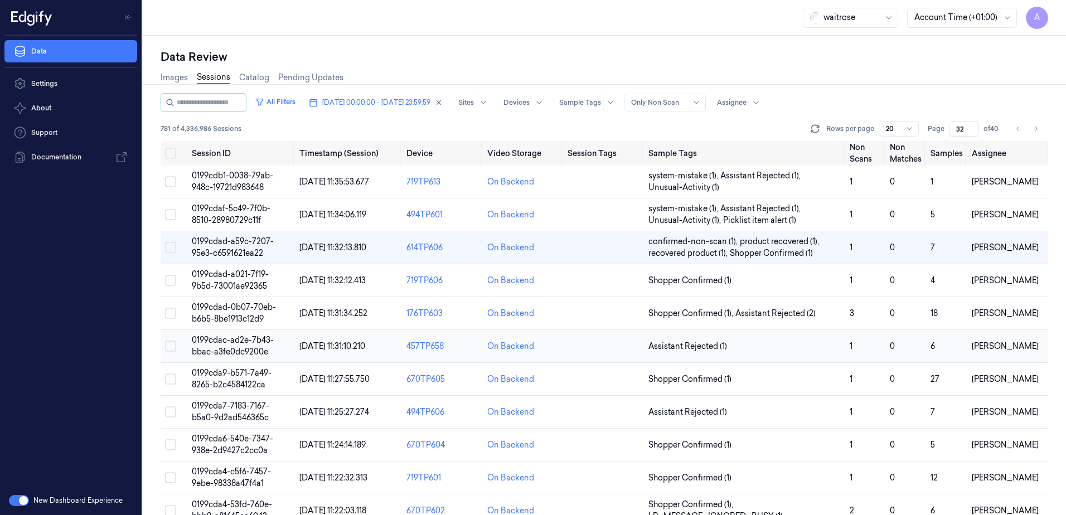
click at [215, 338] on span "0199cdac-ad2e-7b43-bbac-a3fe0dc9200e" at bounding box center [233, 346] width 82 height 22
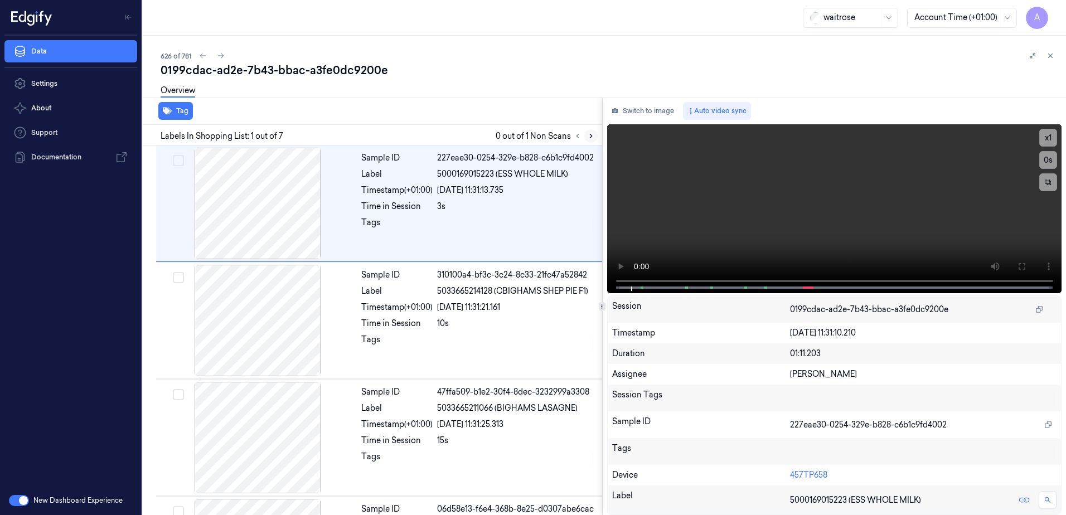
click at [588, 138] on icon at bounding box center [591, 136] width 8 height 8
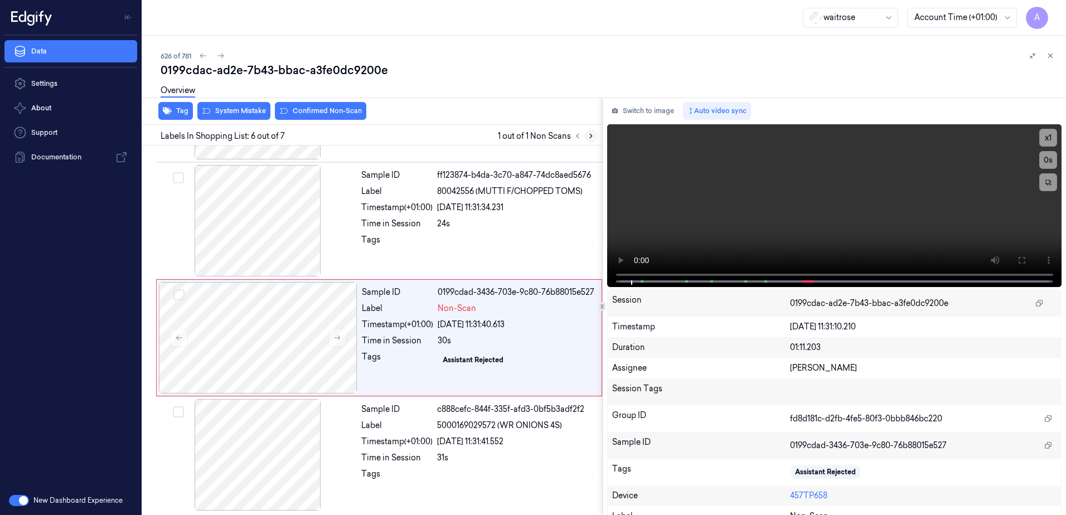
scroll to position [453, 0]
click at [587, 134] on icon at bounding box center [591, 136] width 8 height 8
click at [334, 336] on icon at bounding box center [337, 336] width 8 height 8
click at [336, 337] on icon at bounding box center [337, 336] width 8 height 8
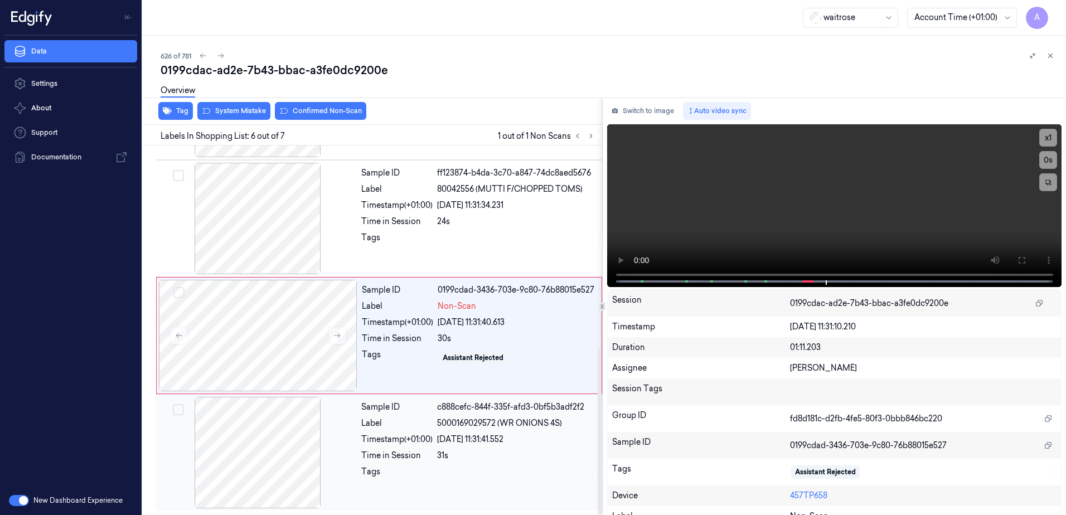
click at [506, 478] on div at bounding box center [516, 475] width 158 height 18
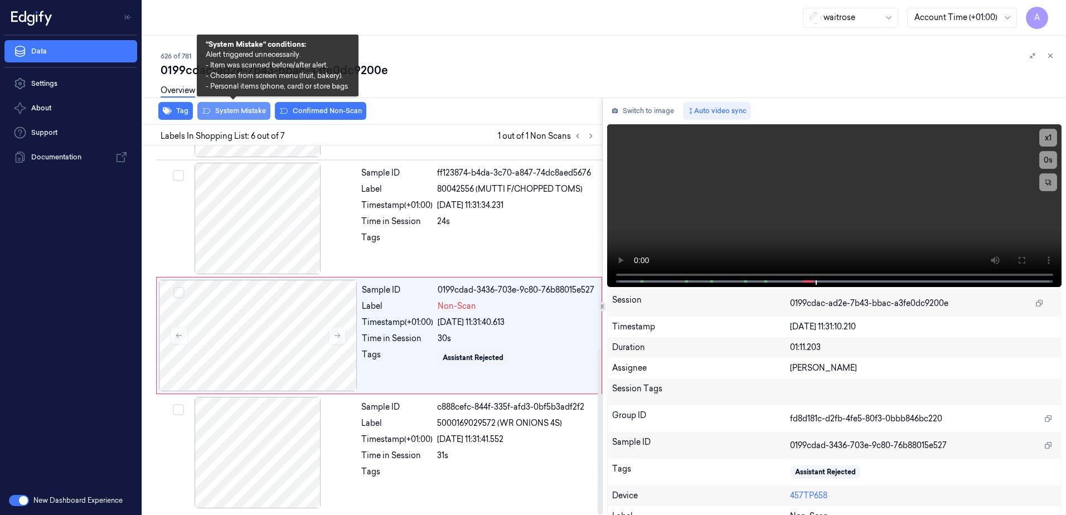
click at [236, 113] on button "System Mistake" at bounding box center [233, 111] width 73 height 18
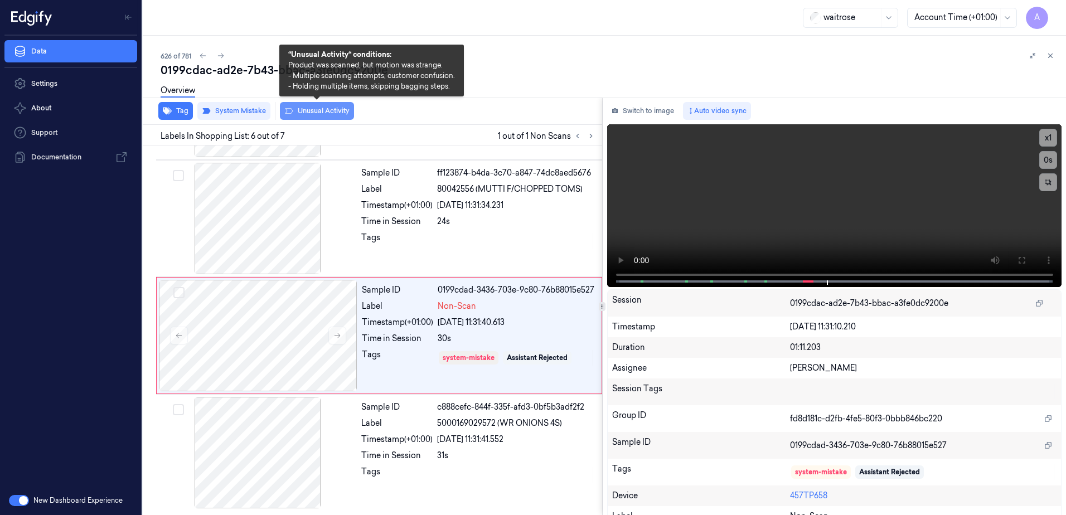
click at [327, 113] on button "Unusual Activity" at bounding box center [317, 111] width 74 height 18
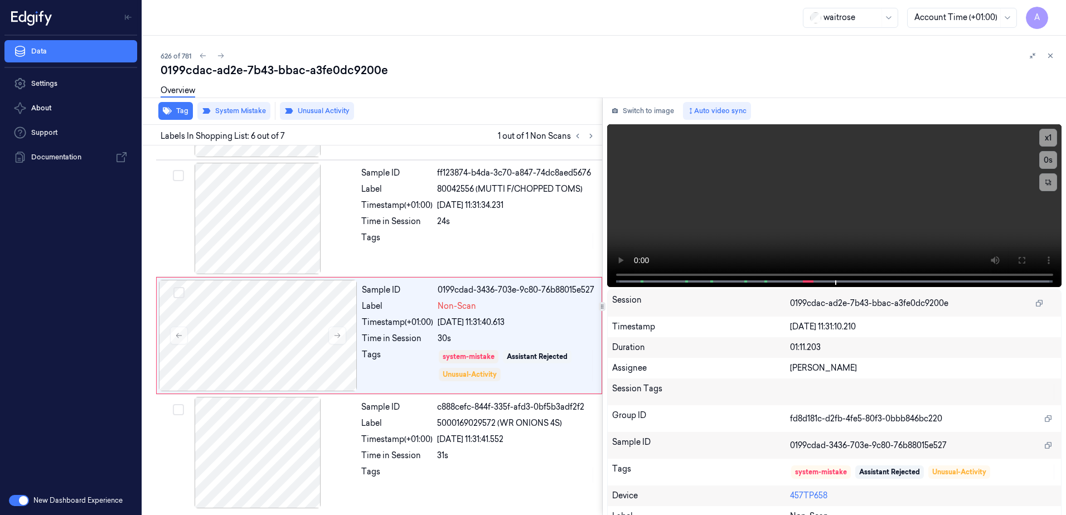
scroll to position [461, 0]
click at [1049, 58] on icon at bounding box center [1050, 56] width 8 height 8
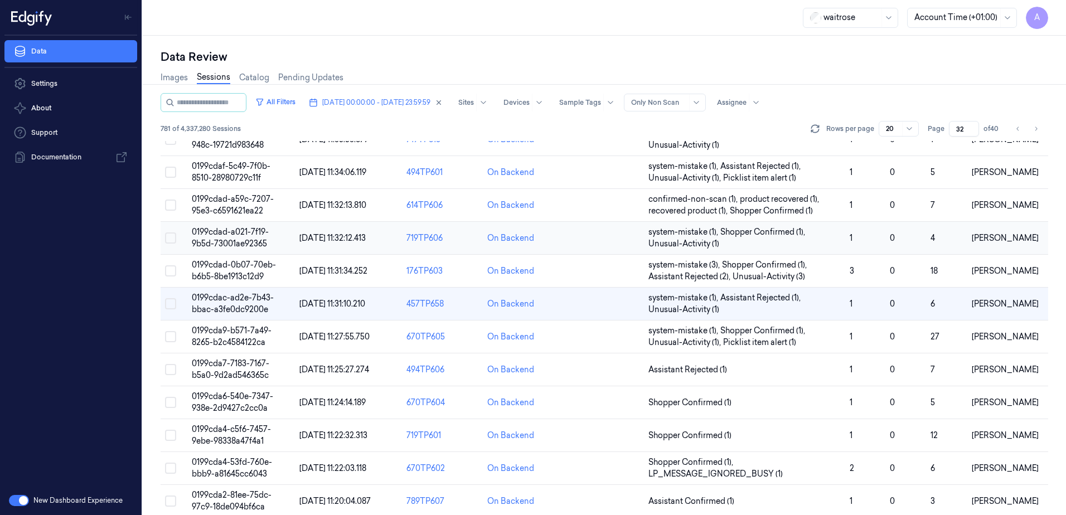
scroll to position [112, 0]
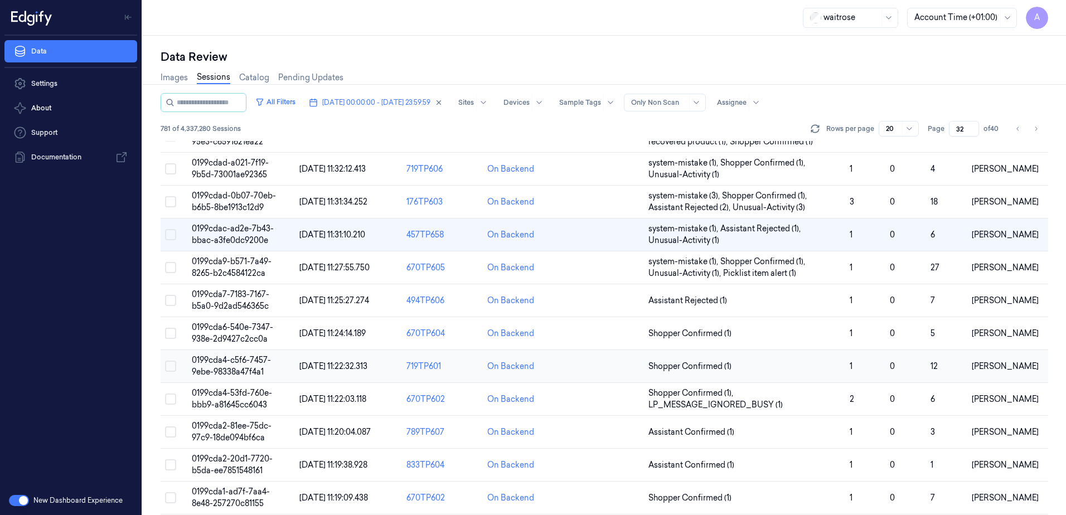
click at [241, 362] on span "0199cda4-c5f6-7457-9ebe-98338a47f4a1" at bounding box center [231, 366] width 79 height 22
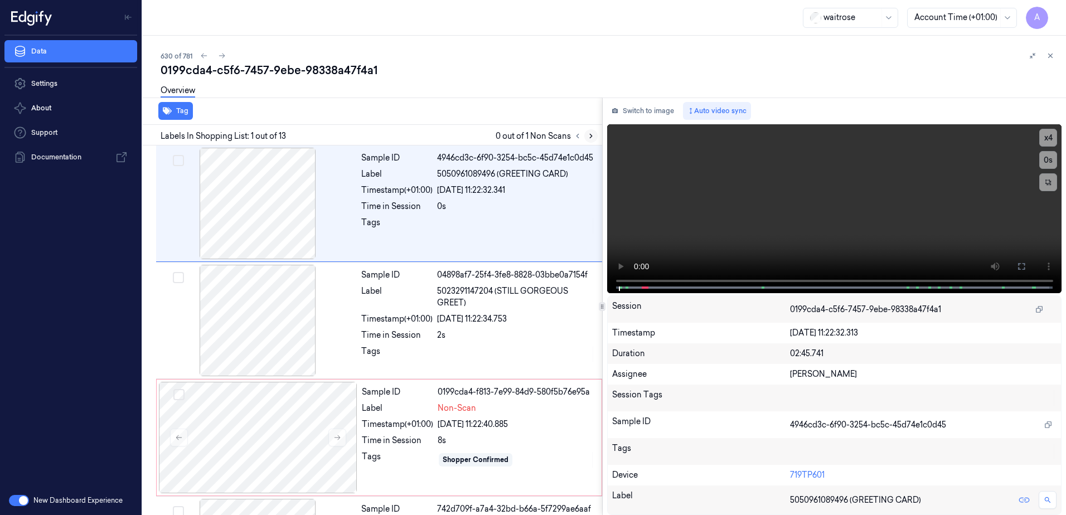
click at [593, 136] on icon at bounding box center [591, 136] width 8 height 8
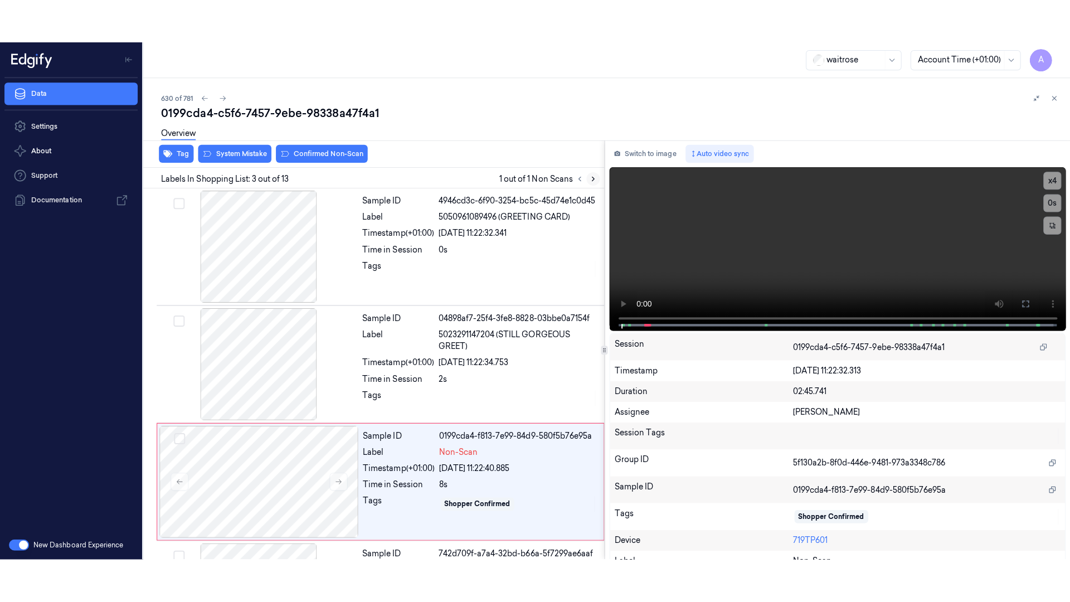
scroll to position [108, 0]
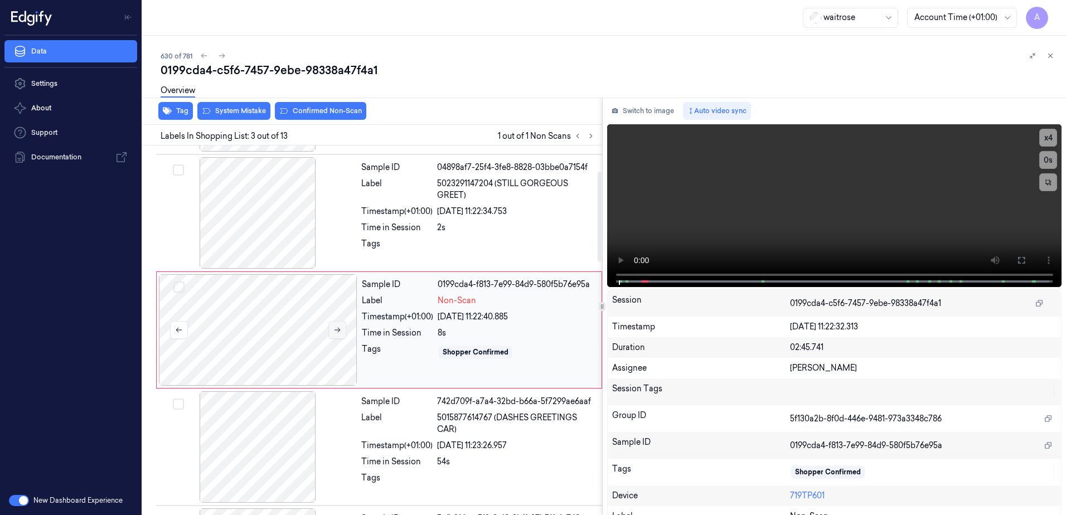
click at [336, 333] on icon at bounding box center [337, 330] width 8 height 8
click at [338, 337] on button at bounding box center [337, 330] width 18 height 18
click at [1018, 266] on button at bounding box center [1021, 260] width 18 height 18
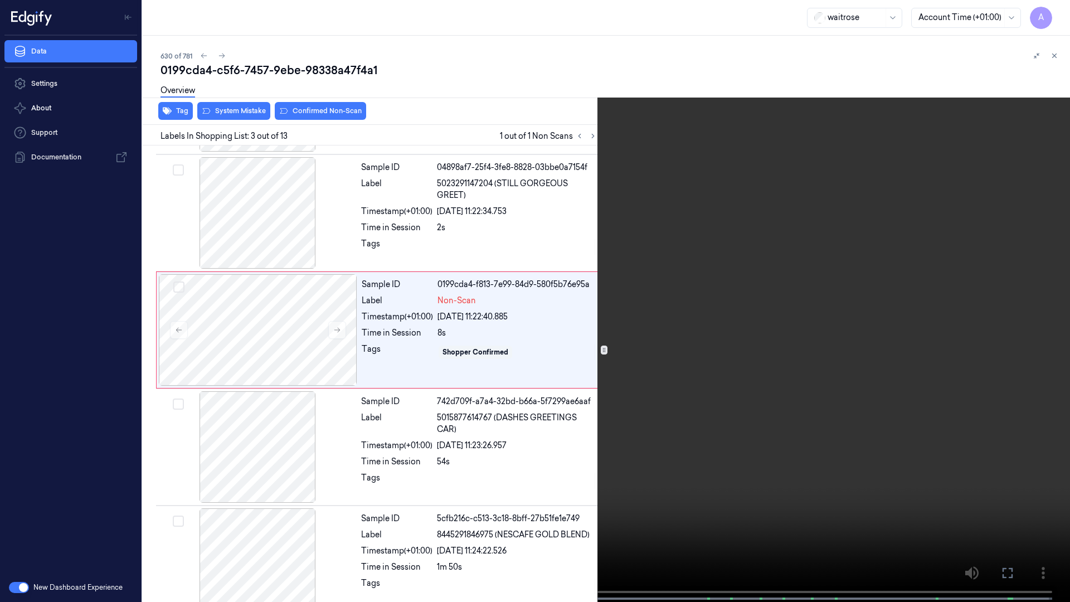
click at [722, 405] on video at bounding box center [535, 302] width 1070 height 604
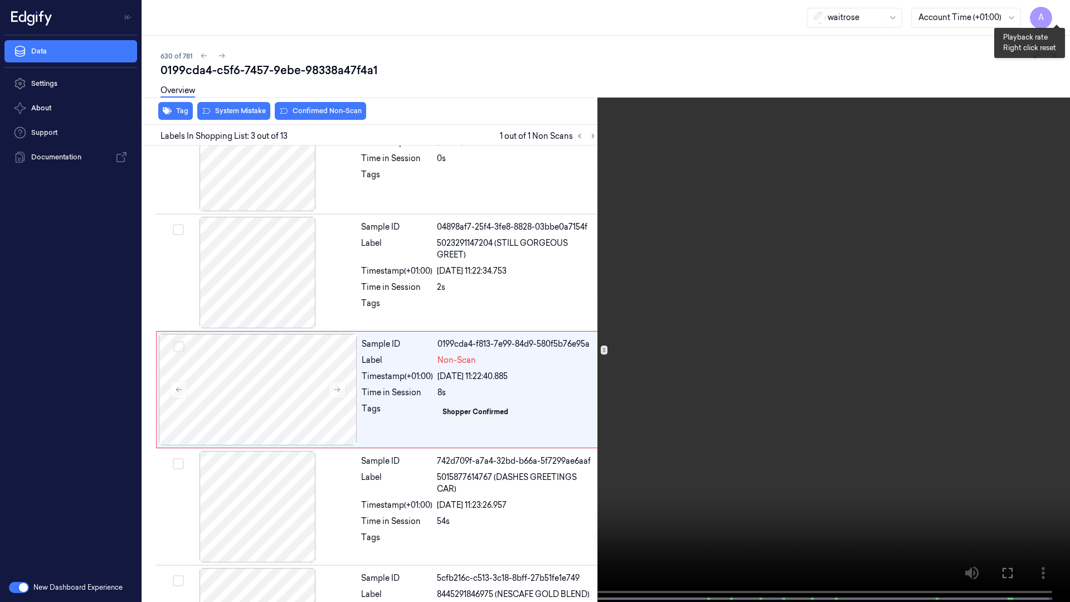
scroll to position [64, 0]
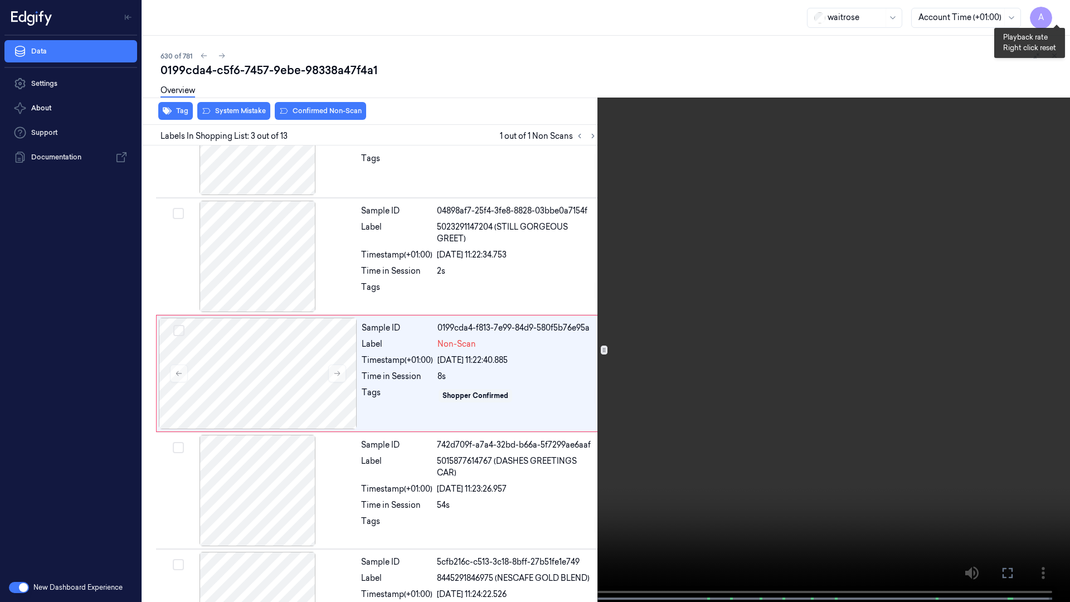
click at [1060, 12] on button "x 1" at bounding box center [1057, 13] width 18 height 18
click at [801, 221] on video at bounding box center [535, 302] width 1070 height 604
click at [774, 324] on video at bounding box center [535, 302] width 1070 height 604
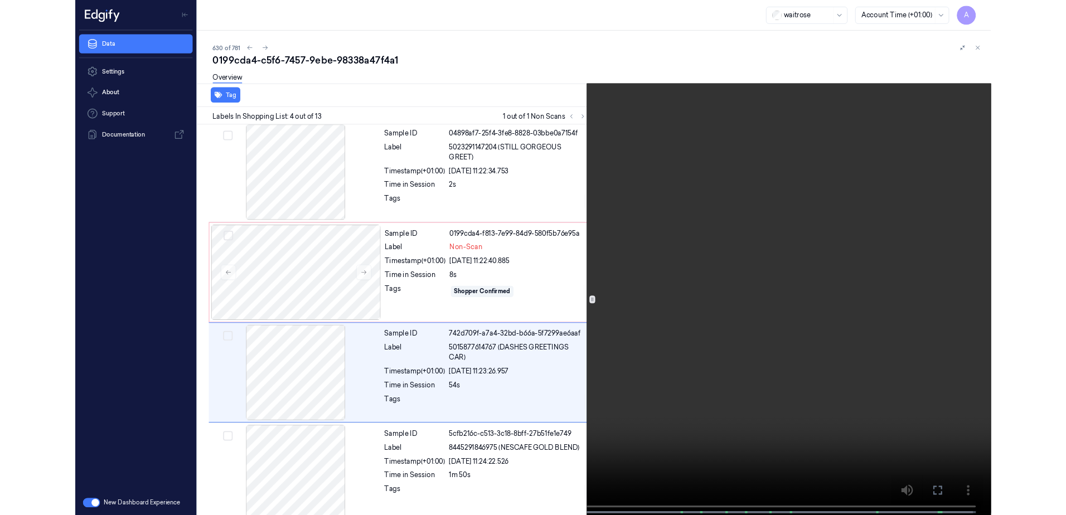
scroll to position [181, 0]
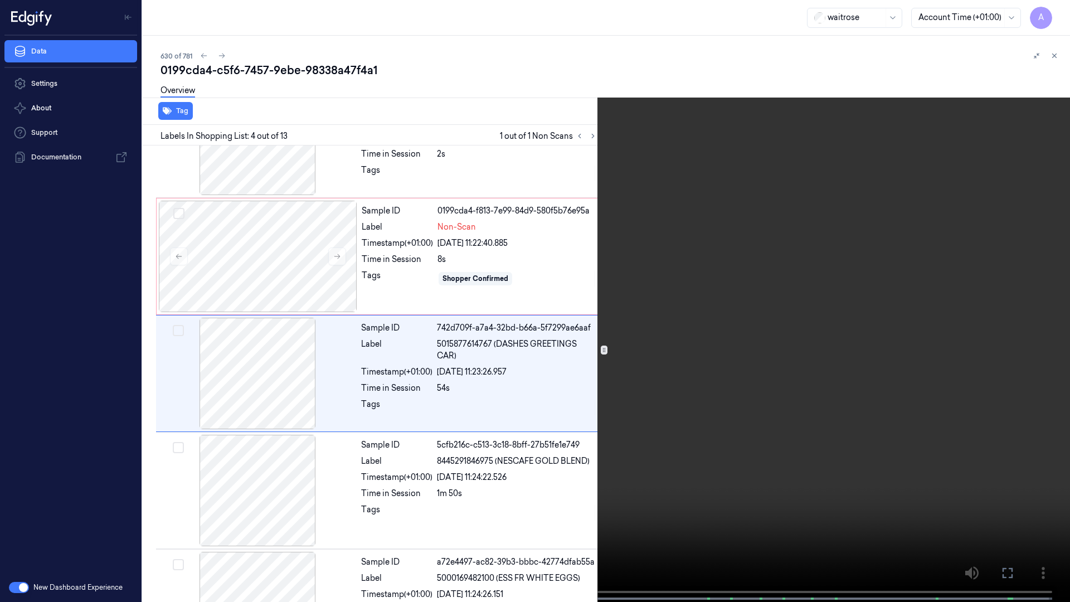
click at [801, 249] on video at bounding box center [535, 302] width 1070 height 604
click at [725, 262] on video at bounding box center [535, 302] width 1070 height 604
click at [0, 0] on icon at bounding box center [0, 0] width 0 height 0
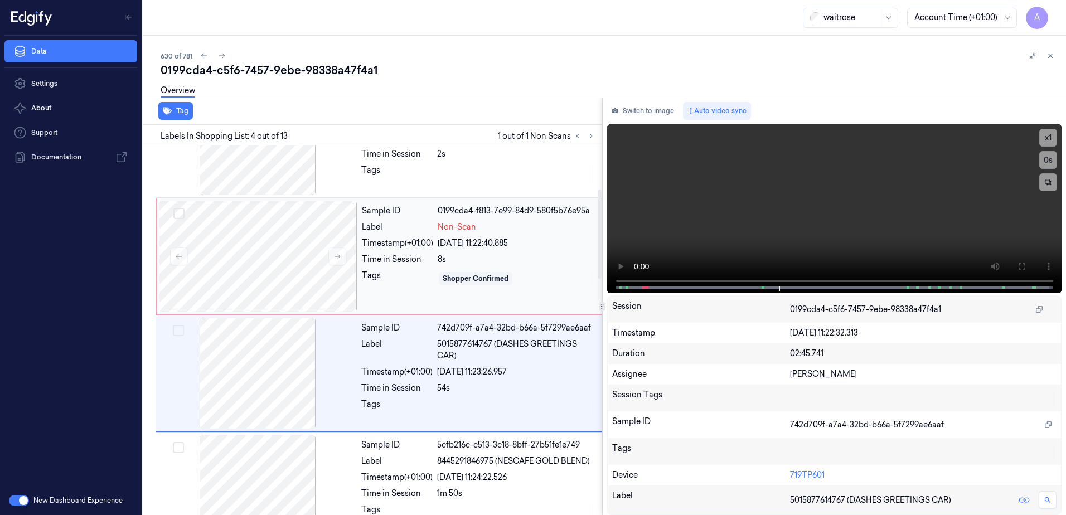
click at [390, 288] on div "Sample ID 0199cda4-f813-7e99-84d9-580f5b76e95a Label Non-Scan Timestamp (+01:00…" at bounding box center [478, 257] width 242 height 112
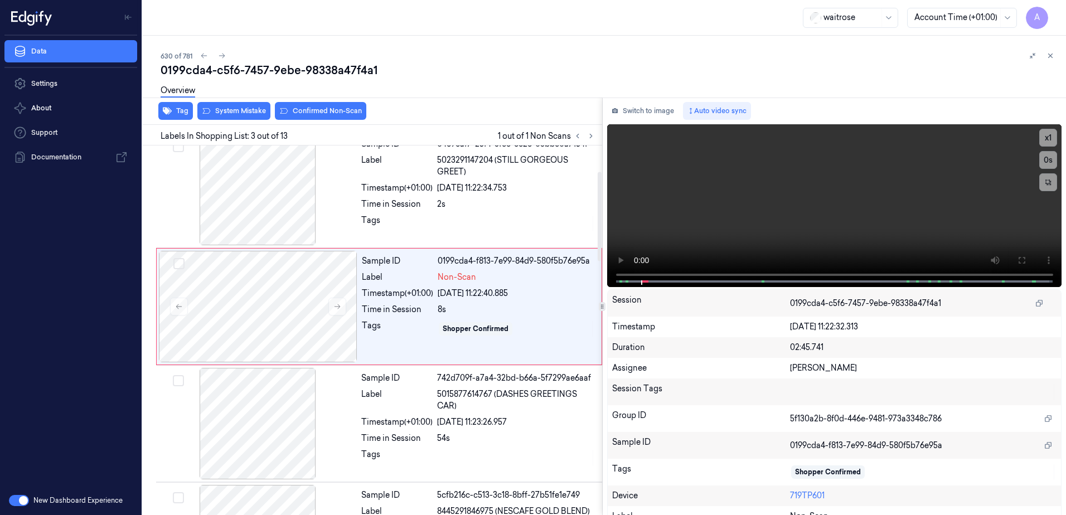
scroll to position [108, 0]
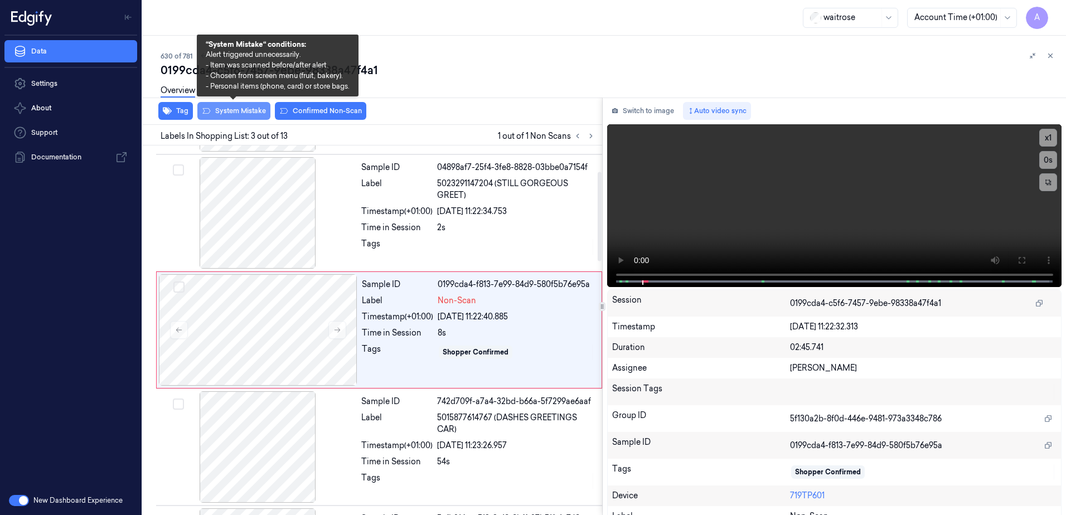
click at [224, 113] on button "System Mistake" at bounding box center [233, 111] width 73 height 18
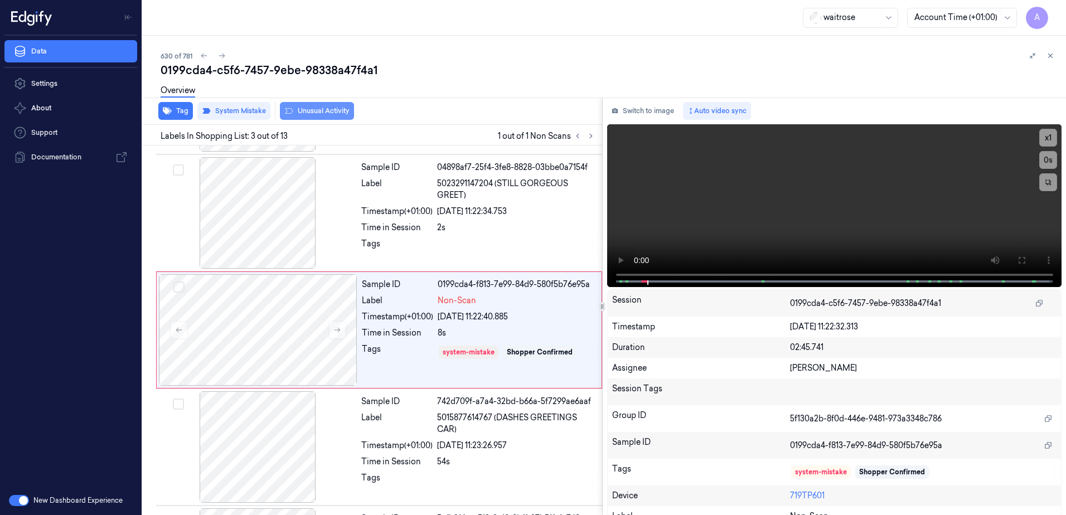
click at [316, 113] on button "Unusual Activity" at bounding box center [317, 111] width 74 height 18
click at [1049, 60] on button at bounding box center [1050, 55] width 13 height 13
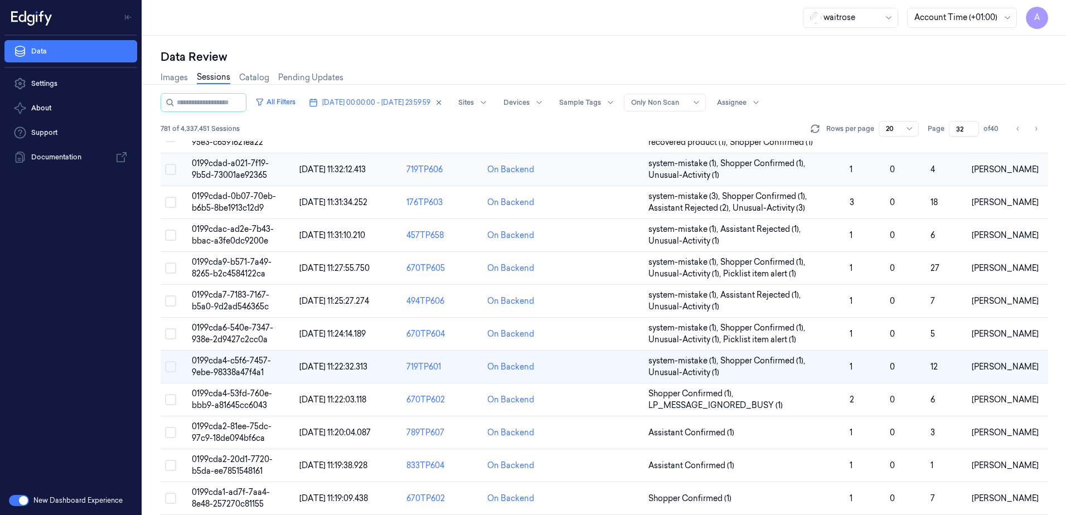
scroll to position [112, 0]
click at [234, 459] on span "0199cda2-20d1-7720-b5da-ee7851548161" at bounding box center [232, 465] width 81 height 22
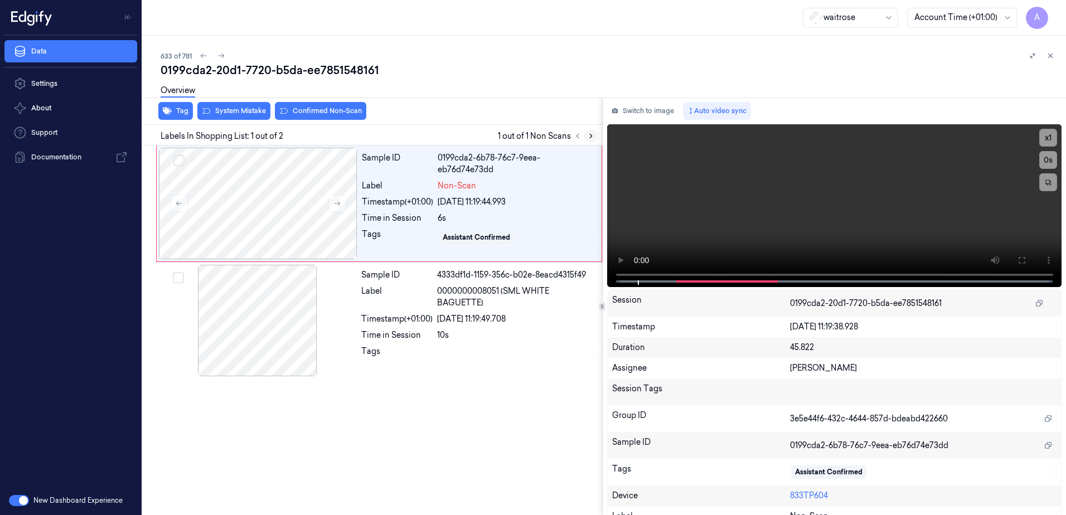
click at [588, 138] on icon at bounding box center [591, 136] width 8 height 8
click at [337, 205] on icon at bounding box center [337, 204] width 8 height 8
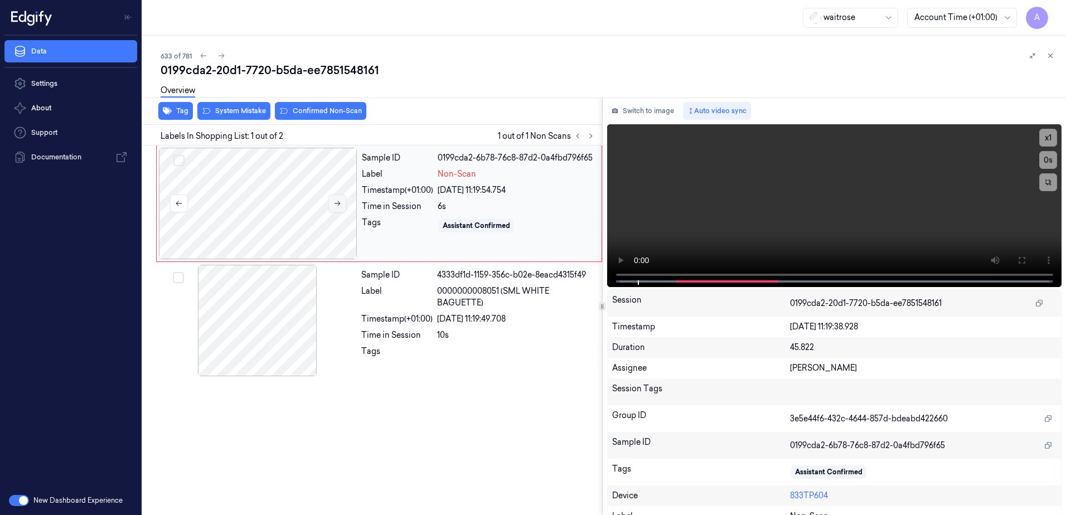
click at [336, 209] on button at bounding box center [337, 204] width 18 height 18
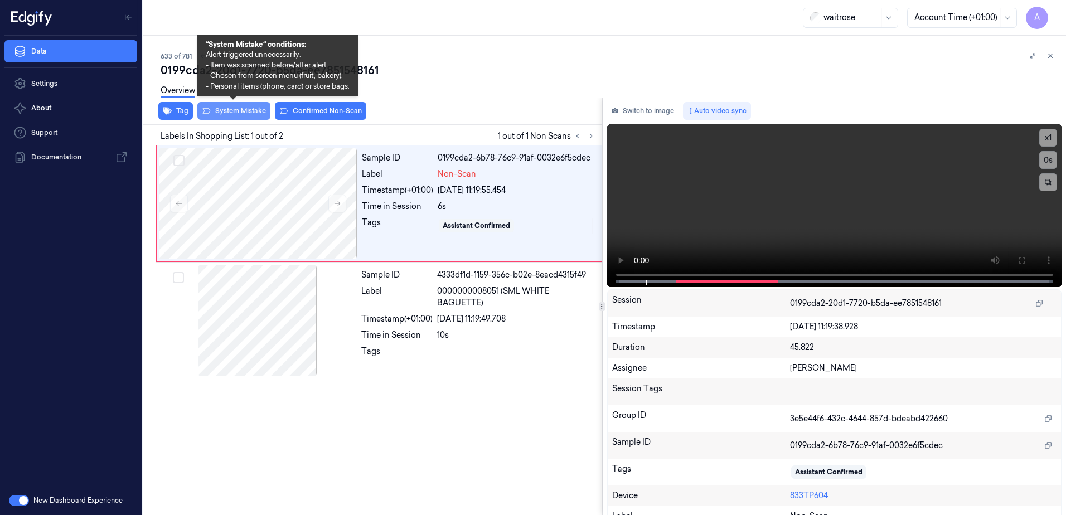
click at [241, 113] on button "System Mistake" at bounding box center [233, 111] width 73 height 18
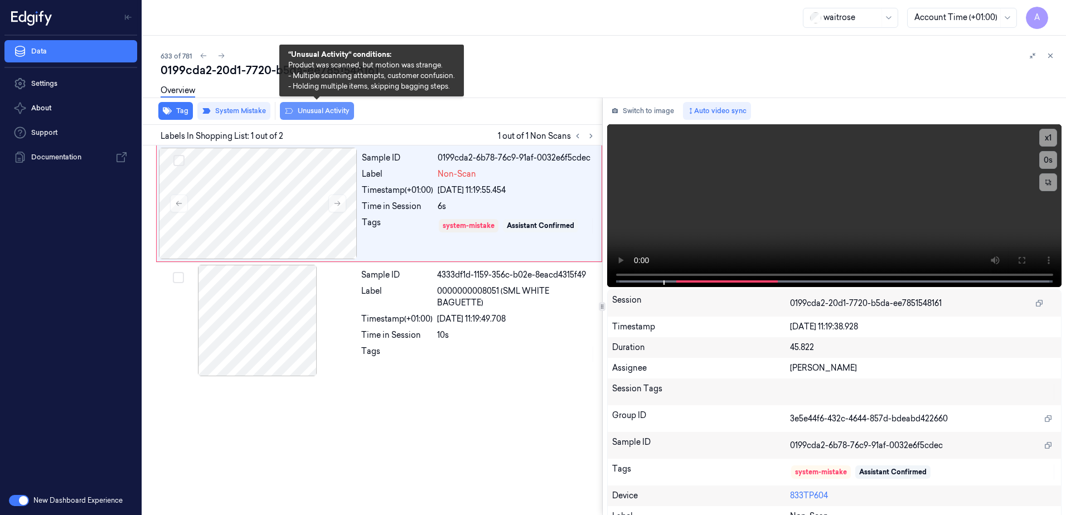
click at [307, 113] on button "Unusual Activity" at bounding box center [317, 111] width 74 height 18
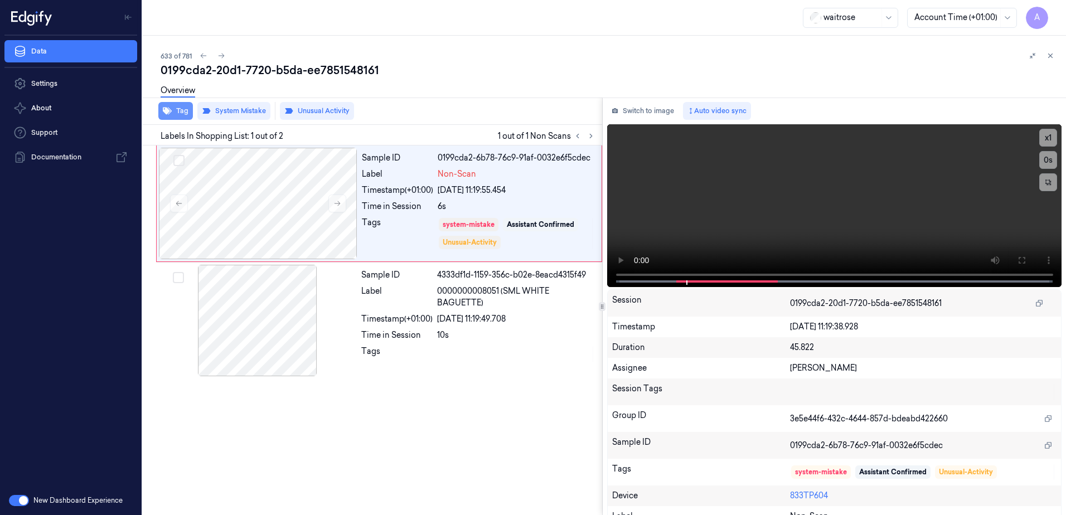
click at [173, 113] on button "Tag" at bounding box center [175, 111] width 35 height 18
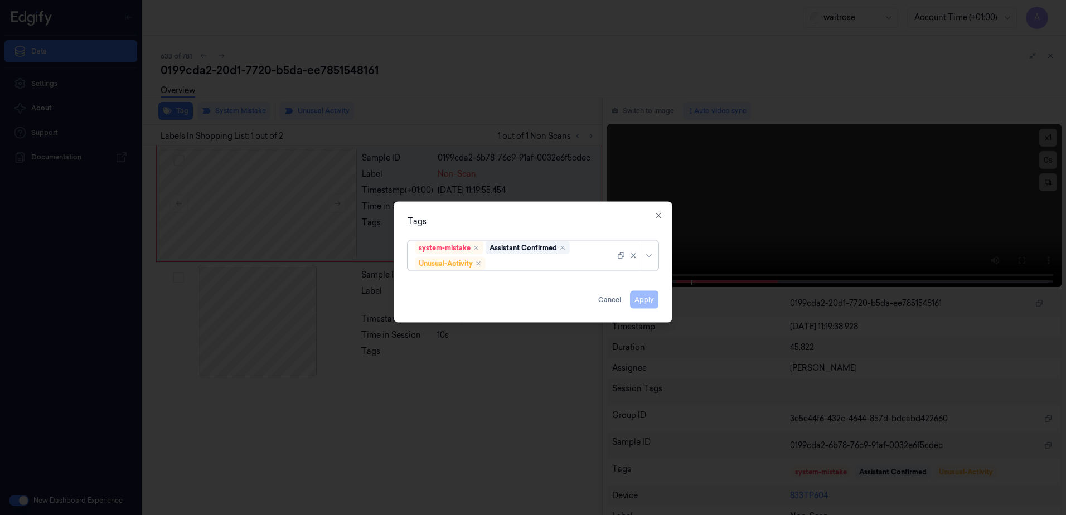
click at [521, 270] on div "system-mistake Assistant Confirmed Unusual-Activity" at bounding box center [515, 255] width 200 height 29
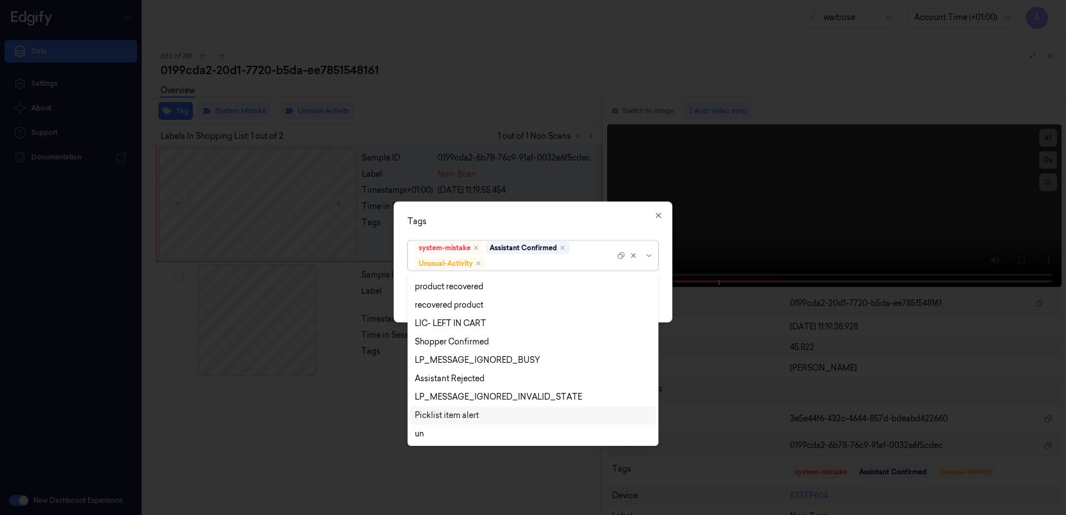
click at [459, 420] on div "hands staff mistake bags camera movement unclear skus Bug-no-scan confirmed-non…" at bounding box center [532, 359] width 245 height 167
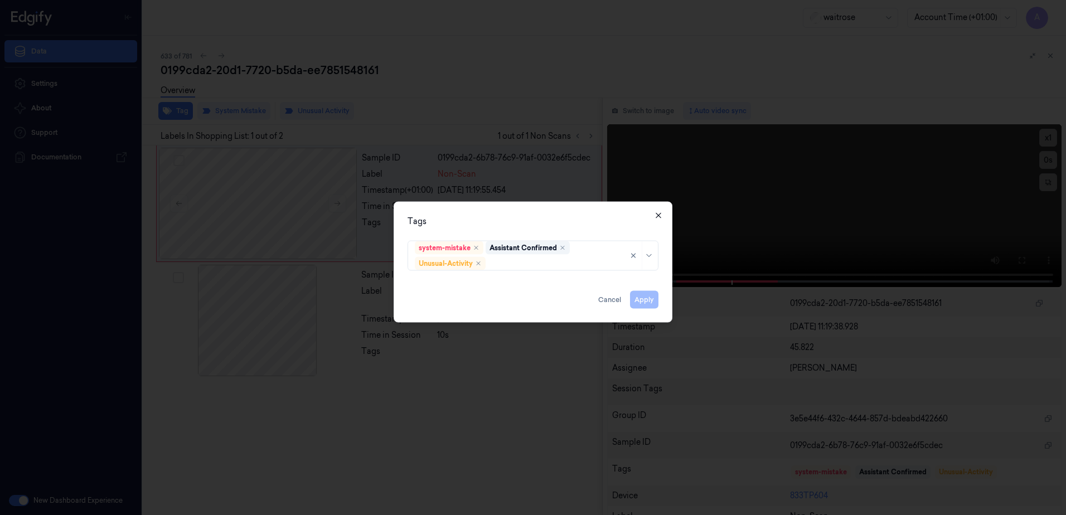
click at [658, 216] on icon "button" at bounding box center [658, 215] width 9 height 9
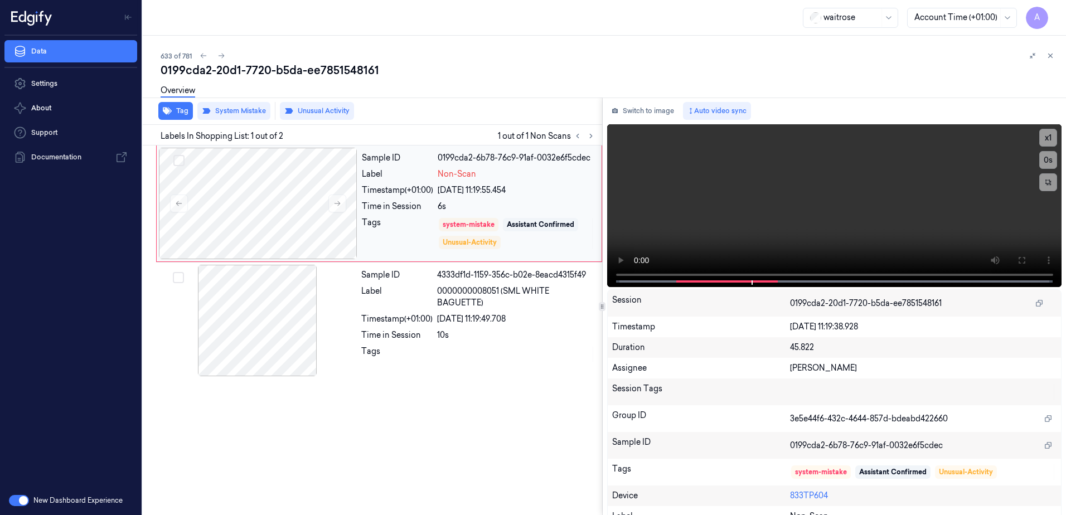
click at [402, 243] on div "Tags" at bounding box center [397, 233] width 71 height 33
click at [180, 115] on button "Tag" at bounding box center [175, 111] width 35 height 18
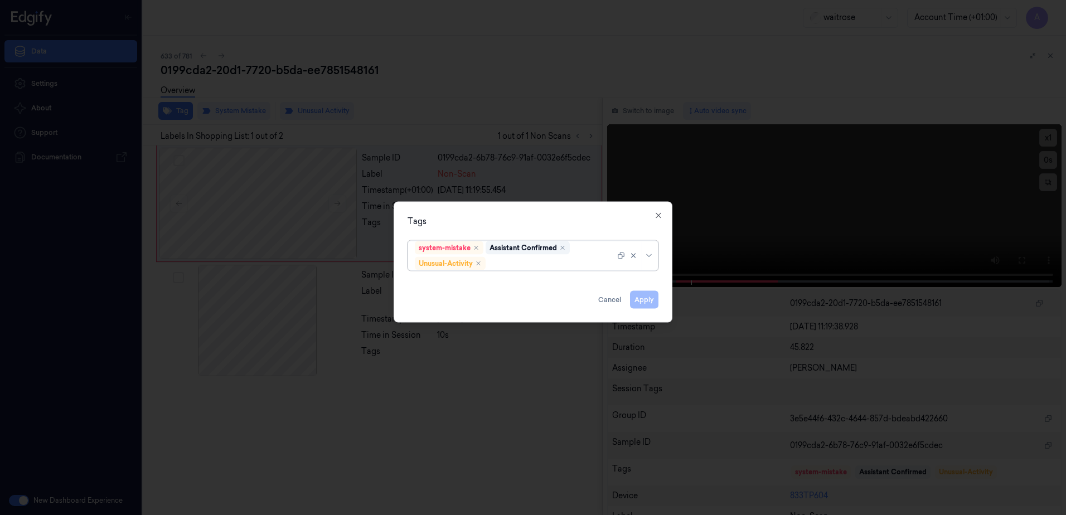
click at [516, 259] on div at bounding box center [551, 264] width 127 height 12
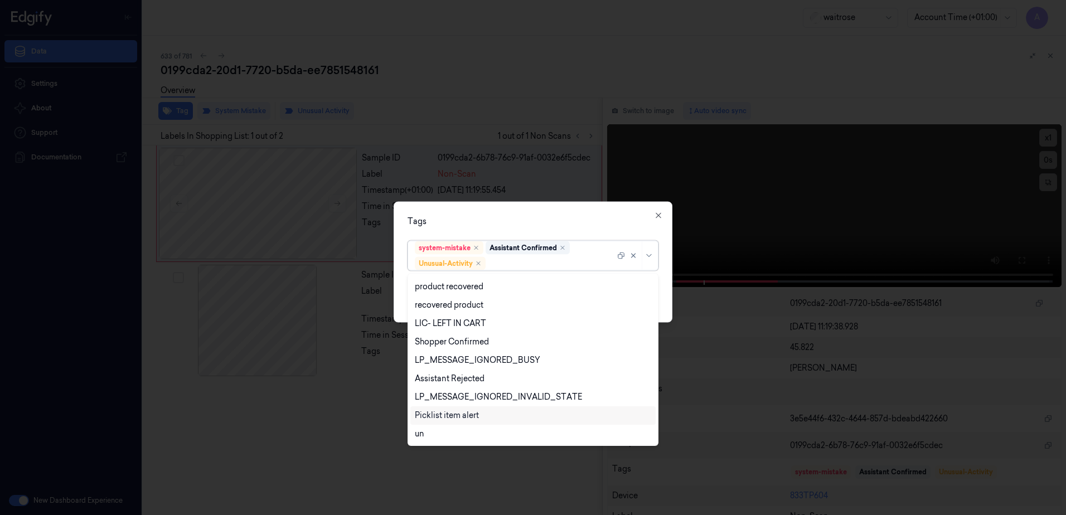
click at [461, 417] on div "Picklist item alert" at bounding box center [447, 416] width 64 height 12
click at [520, 232] on div "Tags option Picklist item alert, selected. 20 results available. Use Up and Dow…" at bounding box center [533, 262] width 279 height 121
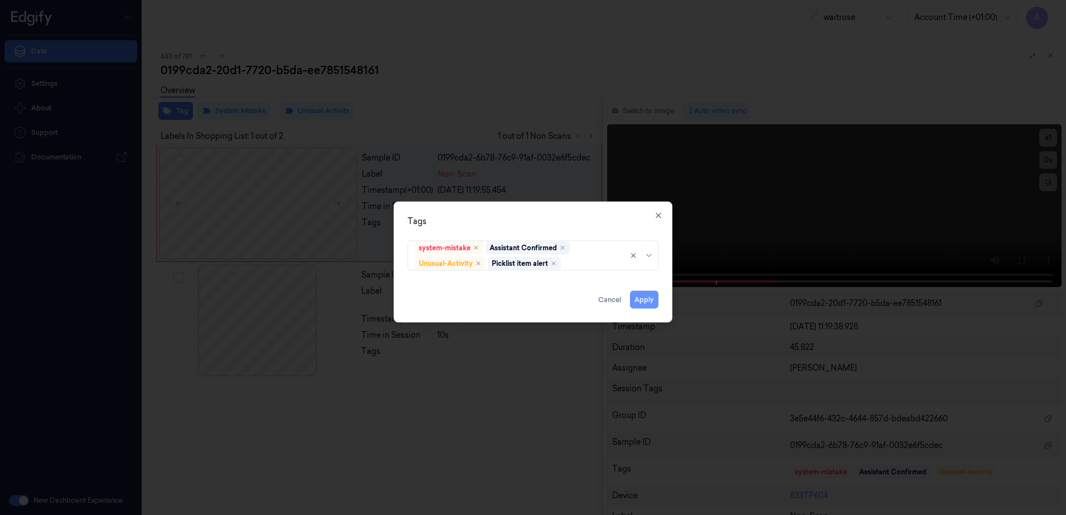
click at [644, 298] on button "Apply" at bounding box center [644, 300] width 28 height 18
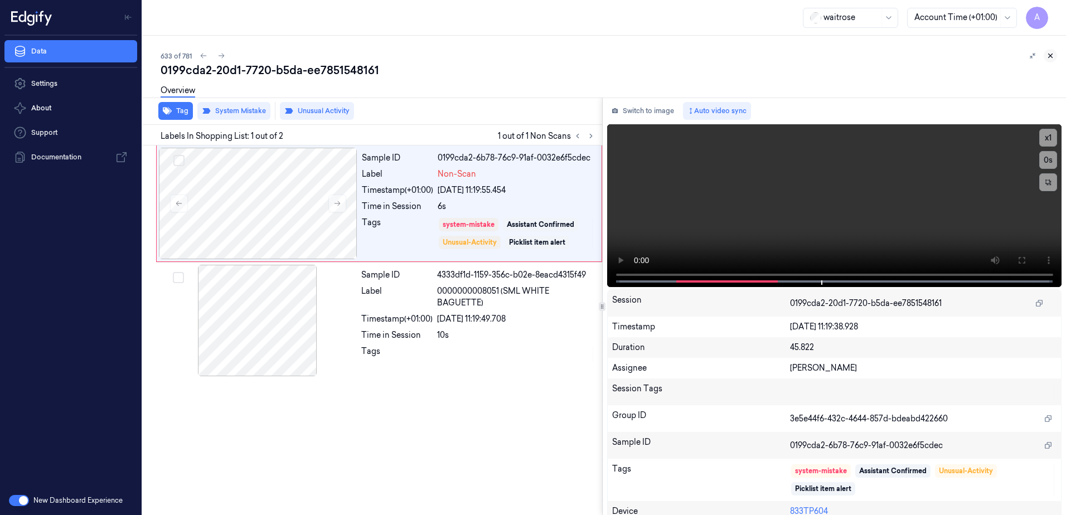
click at [1049, 51] on button at bounding box center [1050, 55] width 13 height 13
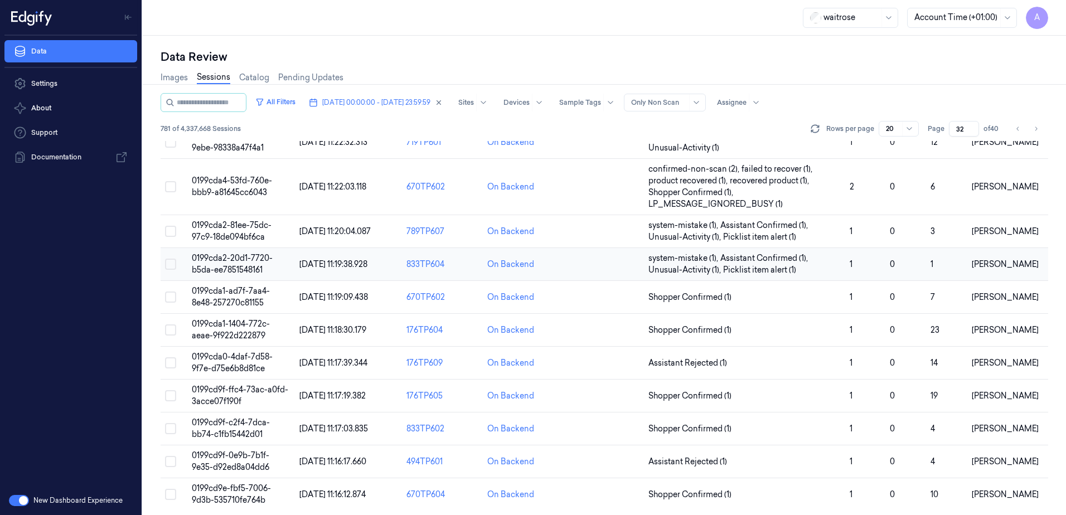
scroll to position [340, 0]
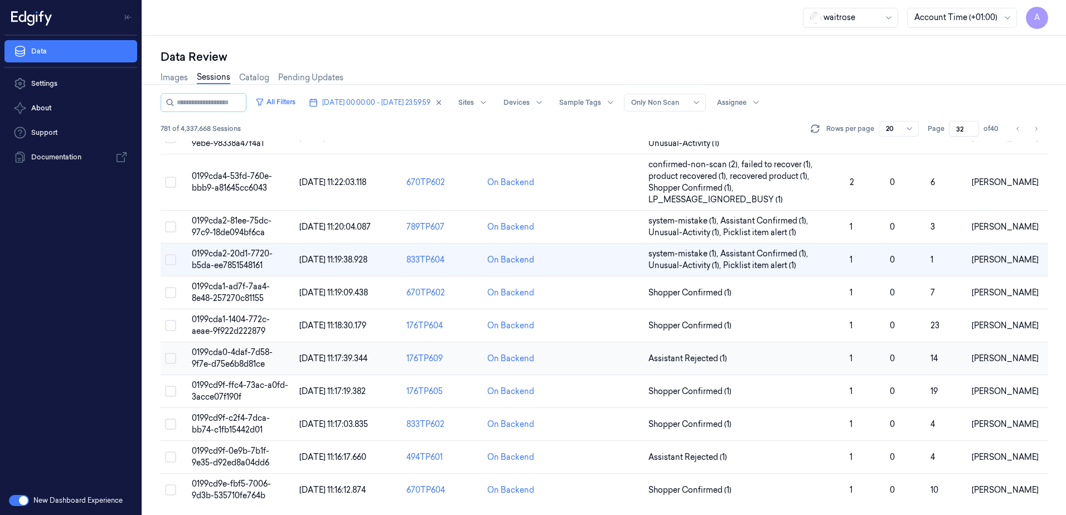
click at [235, 356] on span "0199cda0-4daf-7d58-9f7e-d75e6b8d81ce" at bounding box center [232, 358] width 81 height 22
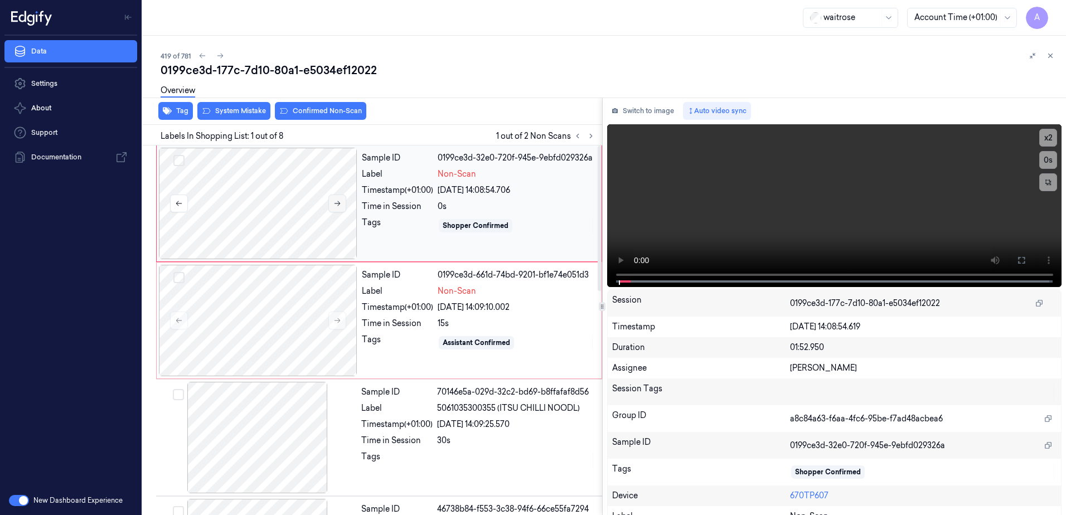
click at [335, 202] on icon at bounding box center [337, 204] width 8 height 8
click at [339, 208] on button at bounding box center [337, 204] width 18 height 18
click at [337, 317] on icon at bounding box center [337, 321] width 8 height 8
click at [341, 322] on icon at bounding box center [337, 321] width 8 height 8
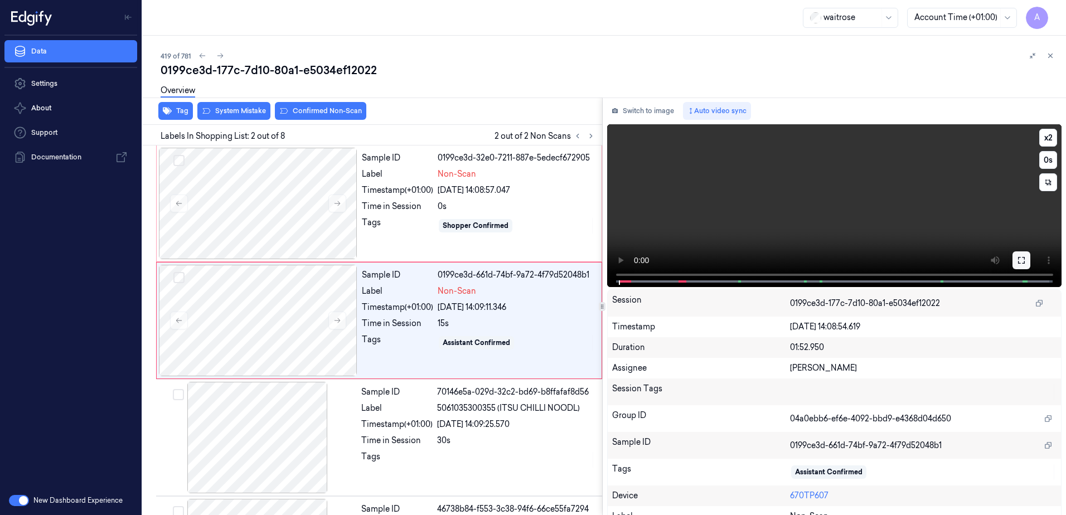
click at [1019, 258] on icon at bounding box center [1021, 260] width 7 height 7
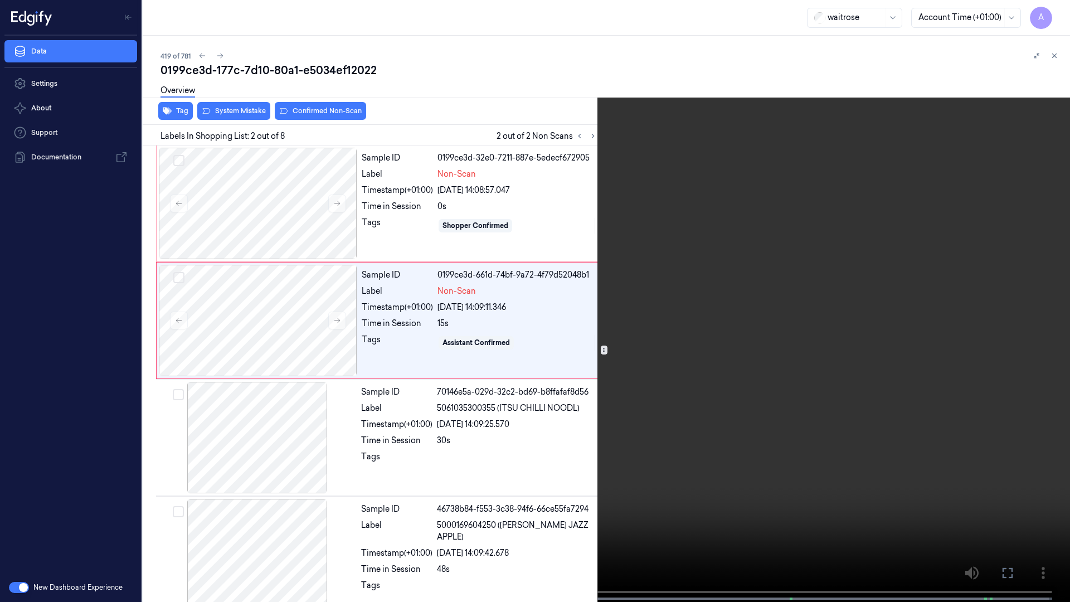
click at [792, 361] on video at bounding box center [535, 302] width 1070 height 604
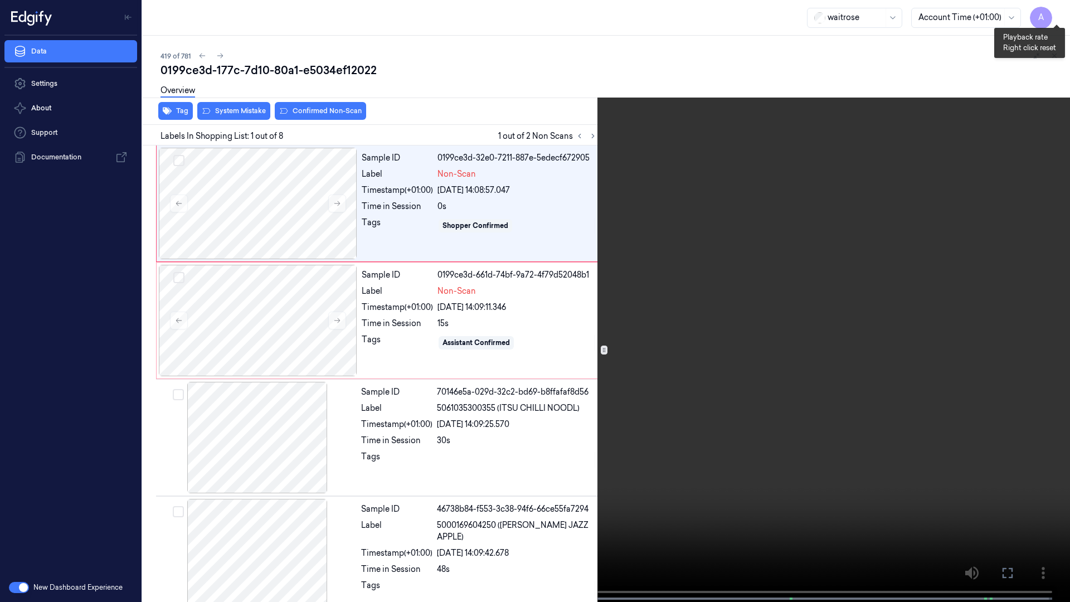
click at [1054, 15] on button "x 1" at bounding box center [1057, 13] width 18 height 18
click at [0, 0] on icon at bounding box center [0, 0] width 0 height 0
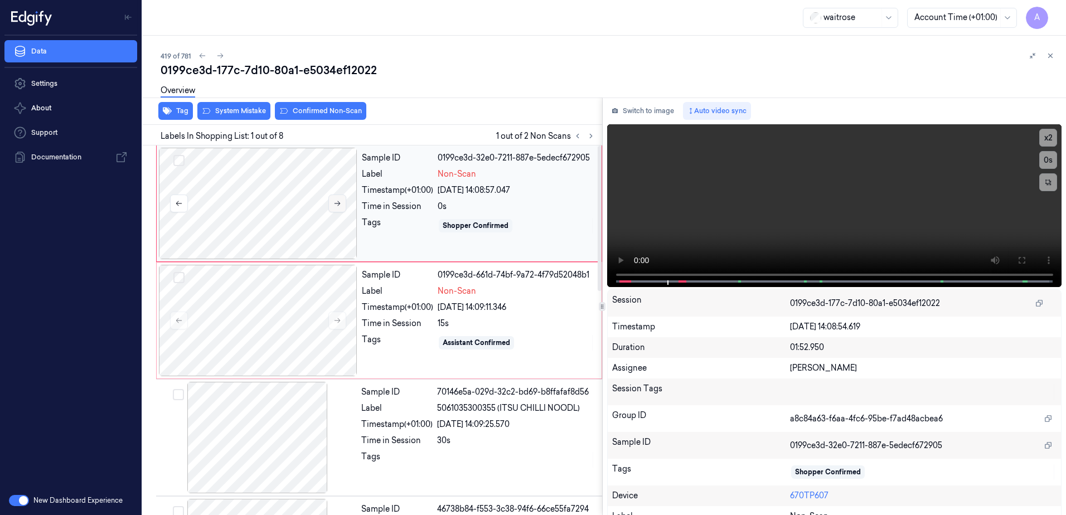
click at [338, 200] on icon at bounding box center [337, 204] width 8 height 8
click at [343, 206] on button at bounding box center [337, 204] width 18 height 18
click at [1017, 260] on icon at bounding box center [1021, 260] width 9 height 9
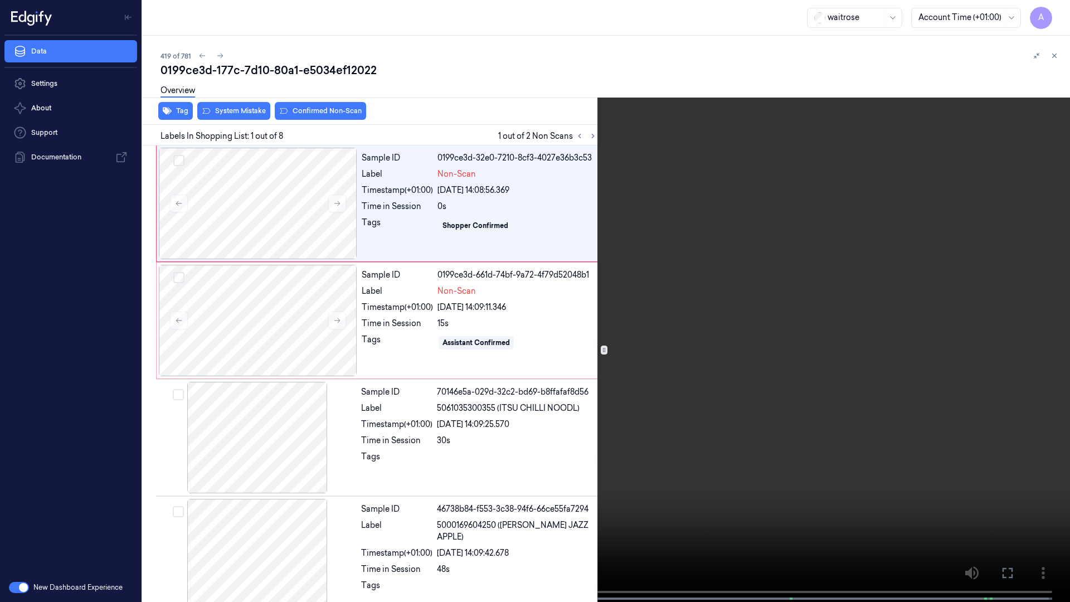
click at [654, 329] on video at bounding box center [535, 302] width 1070 height 604
click at [1059, 9] on button "x 1" at bounding box center [1057, 13] width 18 height 18
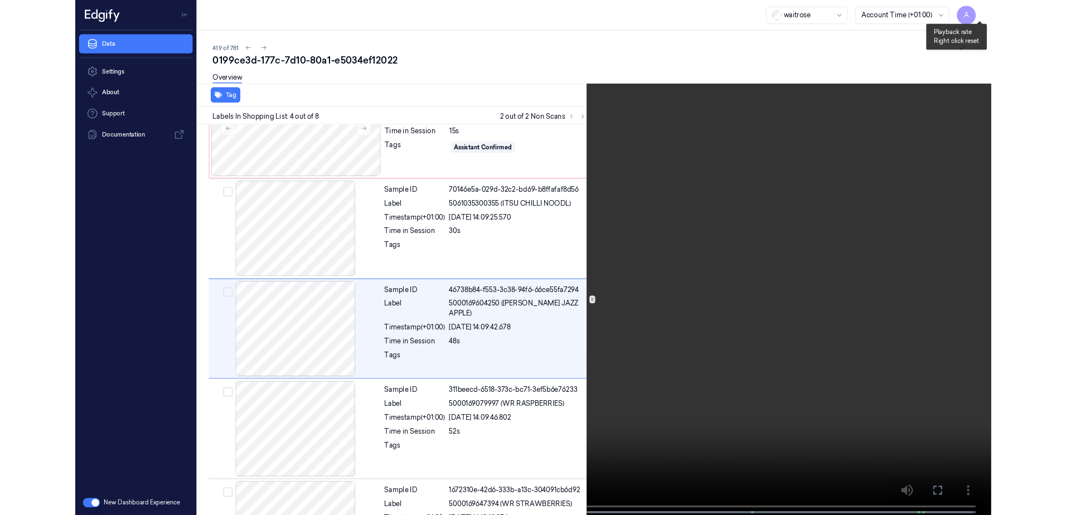
scroll to position [181, 0]
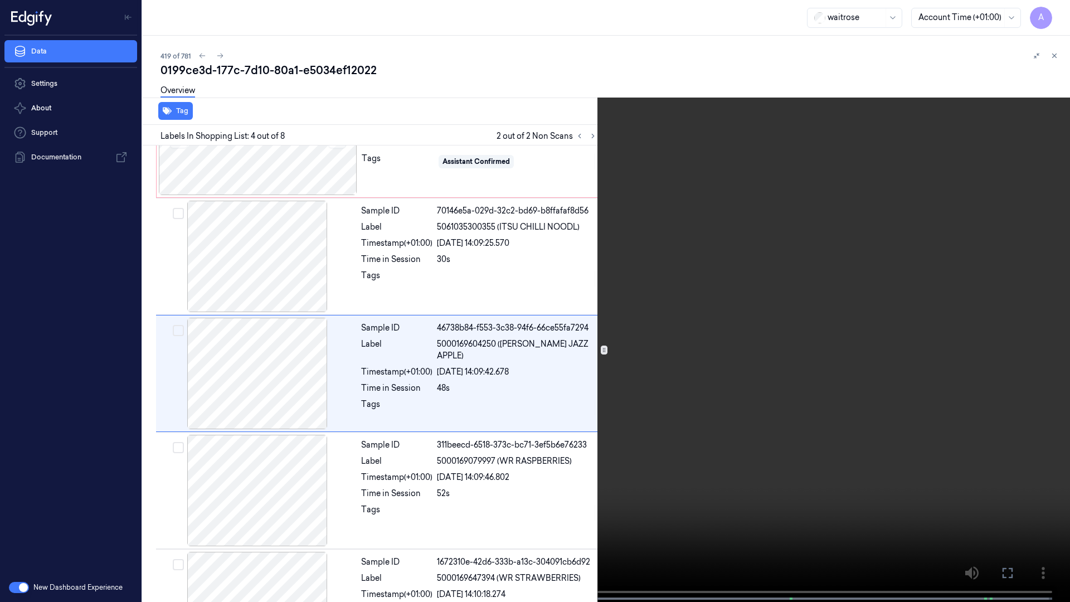
click at [885, 211] on video at bounding box center [535, 302] width 1070 height 604
click at [0, 0] on icon at bounding box center [0, 0] width 0 height 0
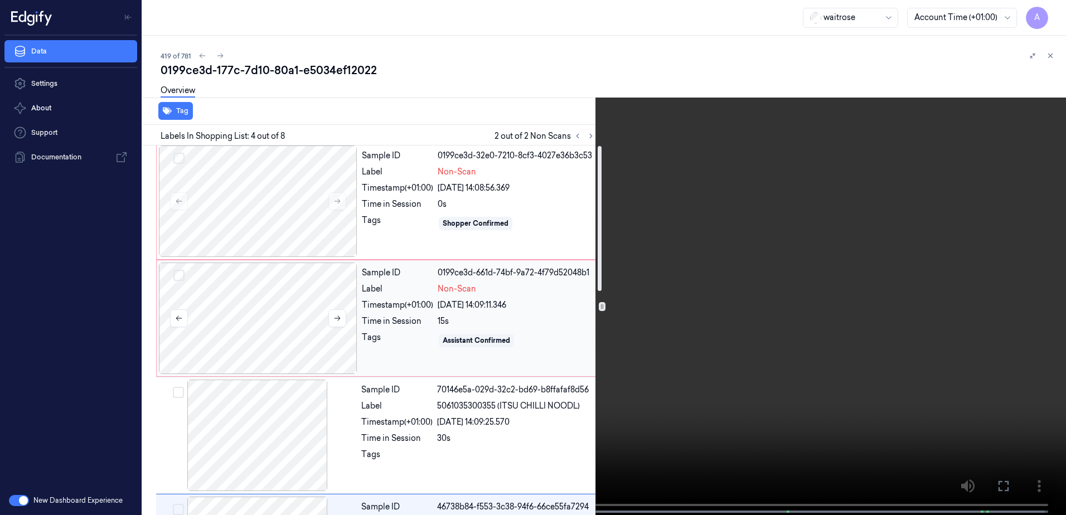
scroll to position [0, 0]
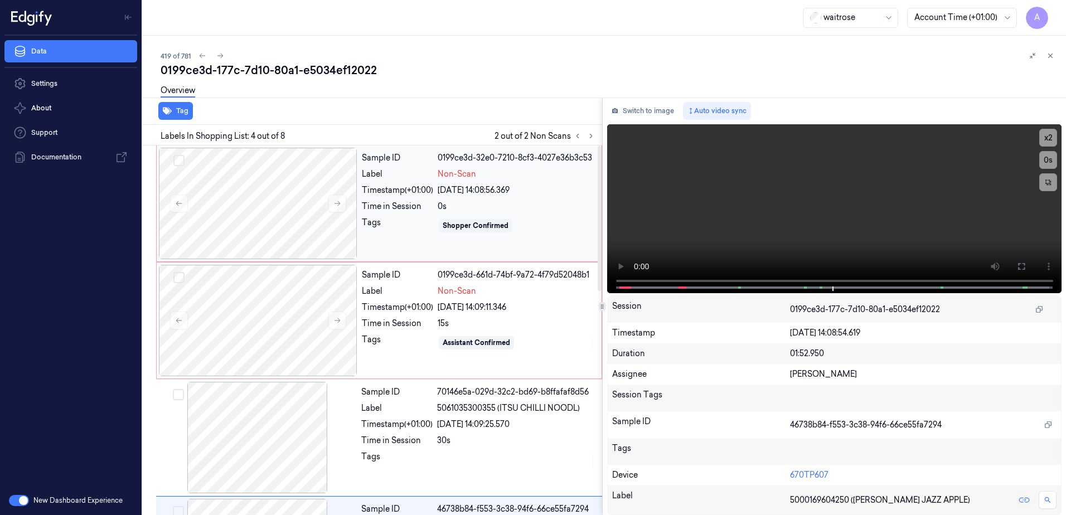
click at [390, 230] on div "Tags" at bounding box center [397, 226] width 71 height 18
